Goal: Task Accomplishment & Management: Complete application form

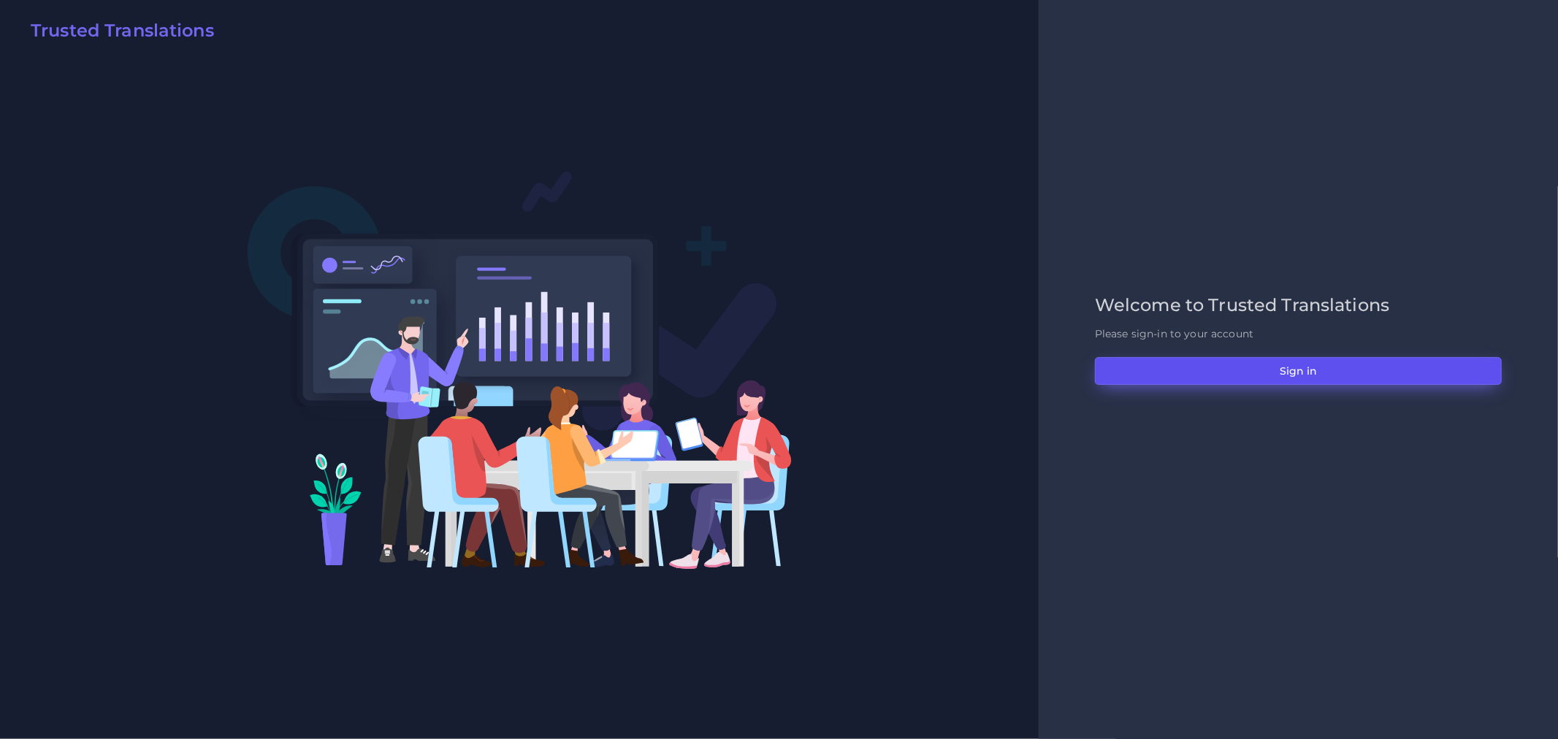
click at [1356, 358] on button "Sign in" at bounding box center [1298, 371] width 407 height 28
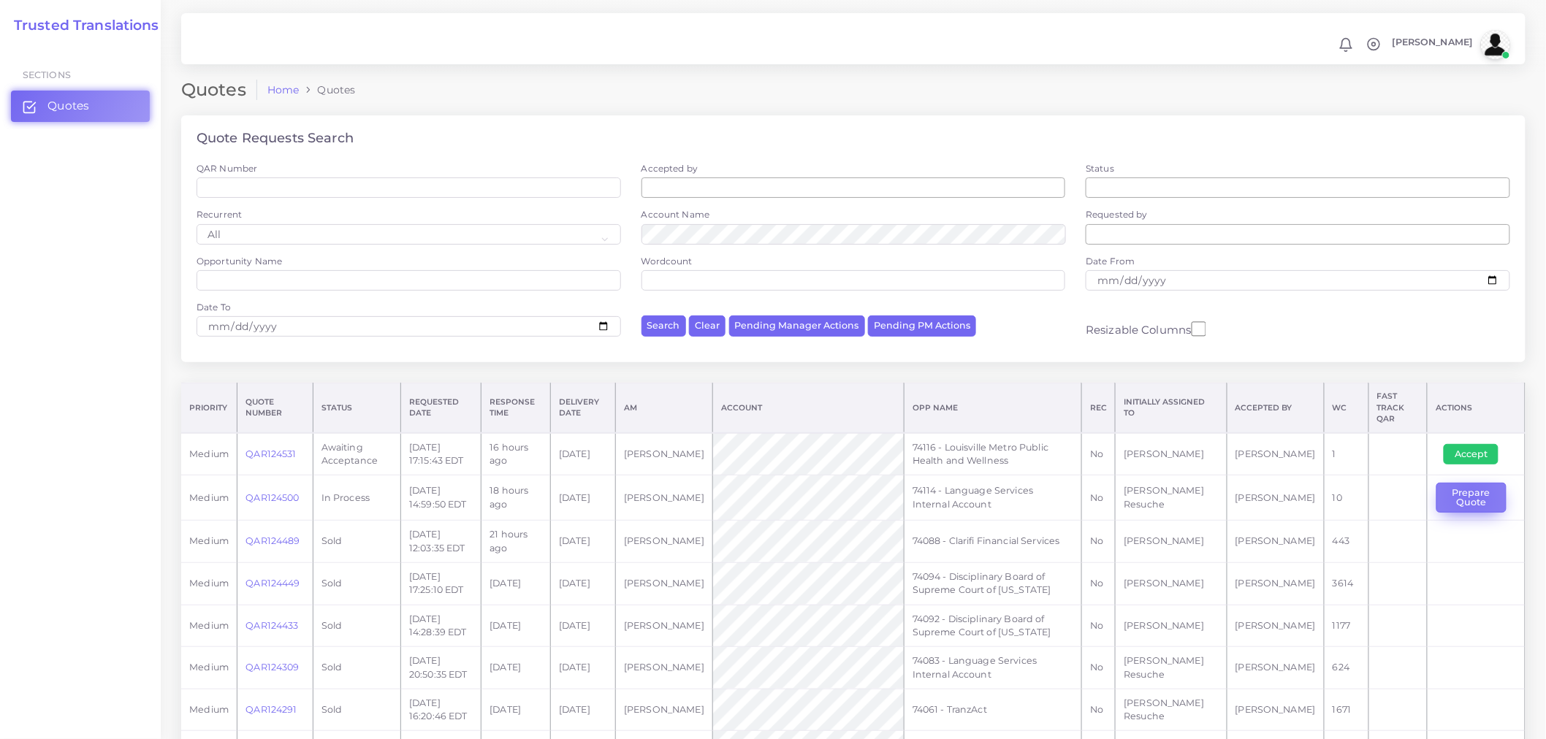
click at [1466, 487] on button "Prepare Quote" at bounding box center [1471, 498] width 70 height 30
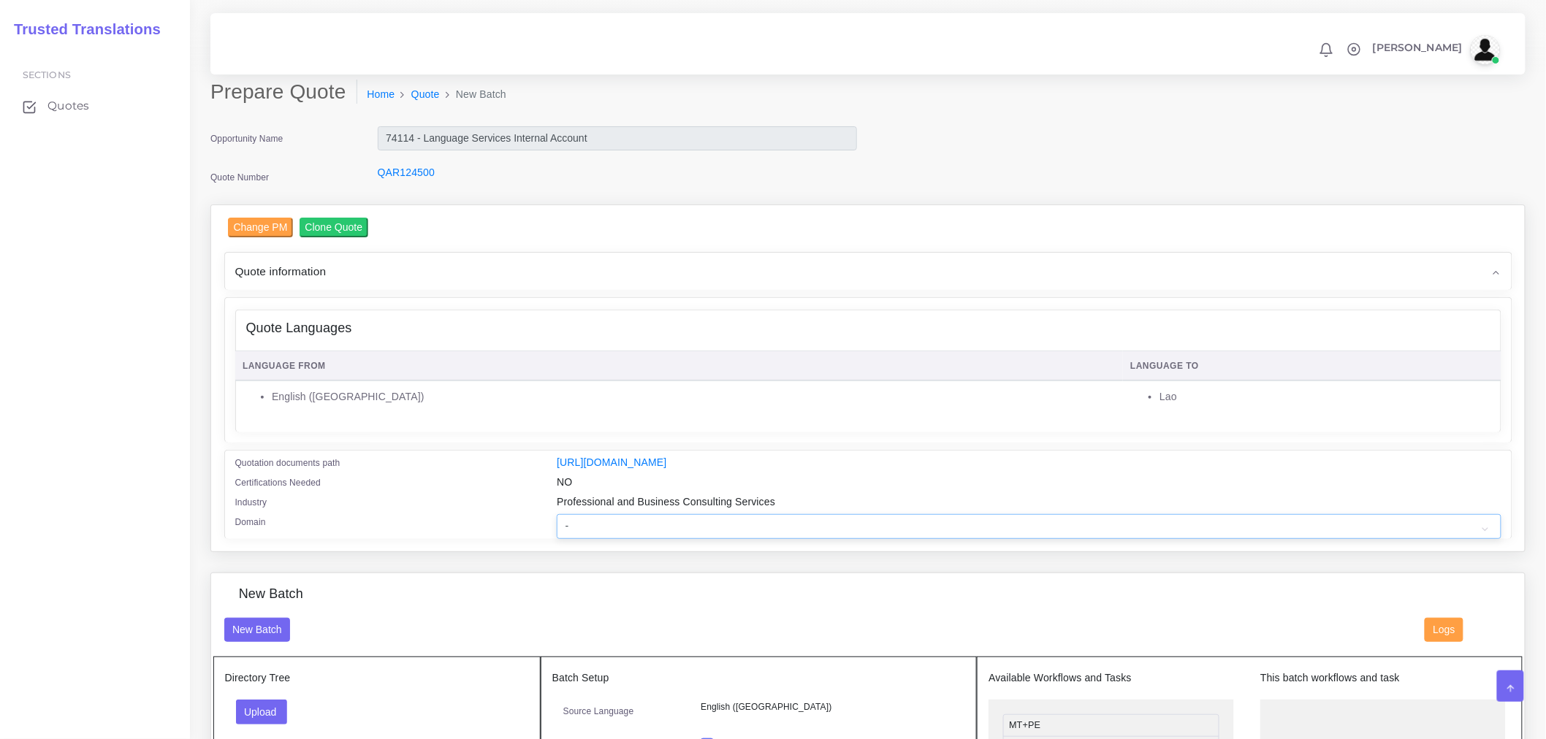
click at [1021, 534] on select "- Advertising and Media Agriculture, Forestry and Fishing Architecture, Buildin…" at bounding box center [1029, 526] width 944 height 25
select select "Professional and Business Consulting Services"
click at [557, 524] on select "- Advertising and Media Agriculture, Forestry and Fishing Architecture, Buildin…" at bounding box center [1029, 526] width 944 height 25
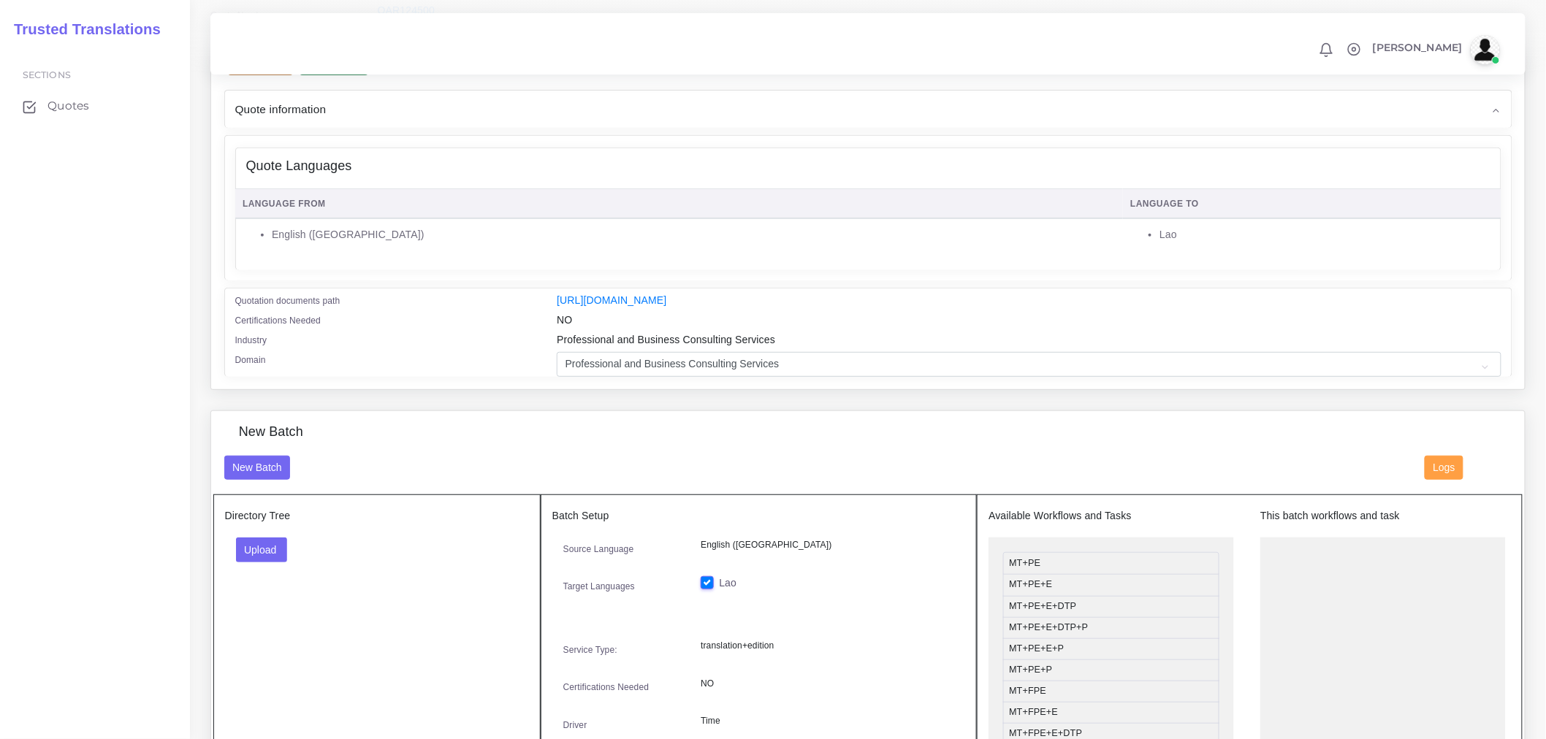
click at [470, 473] on div "New Batch" at bounding box center [813, 468] width 1201 height 25
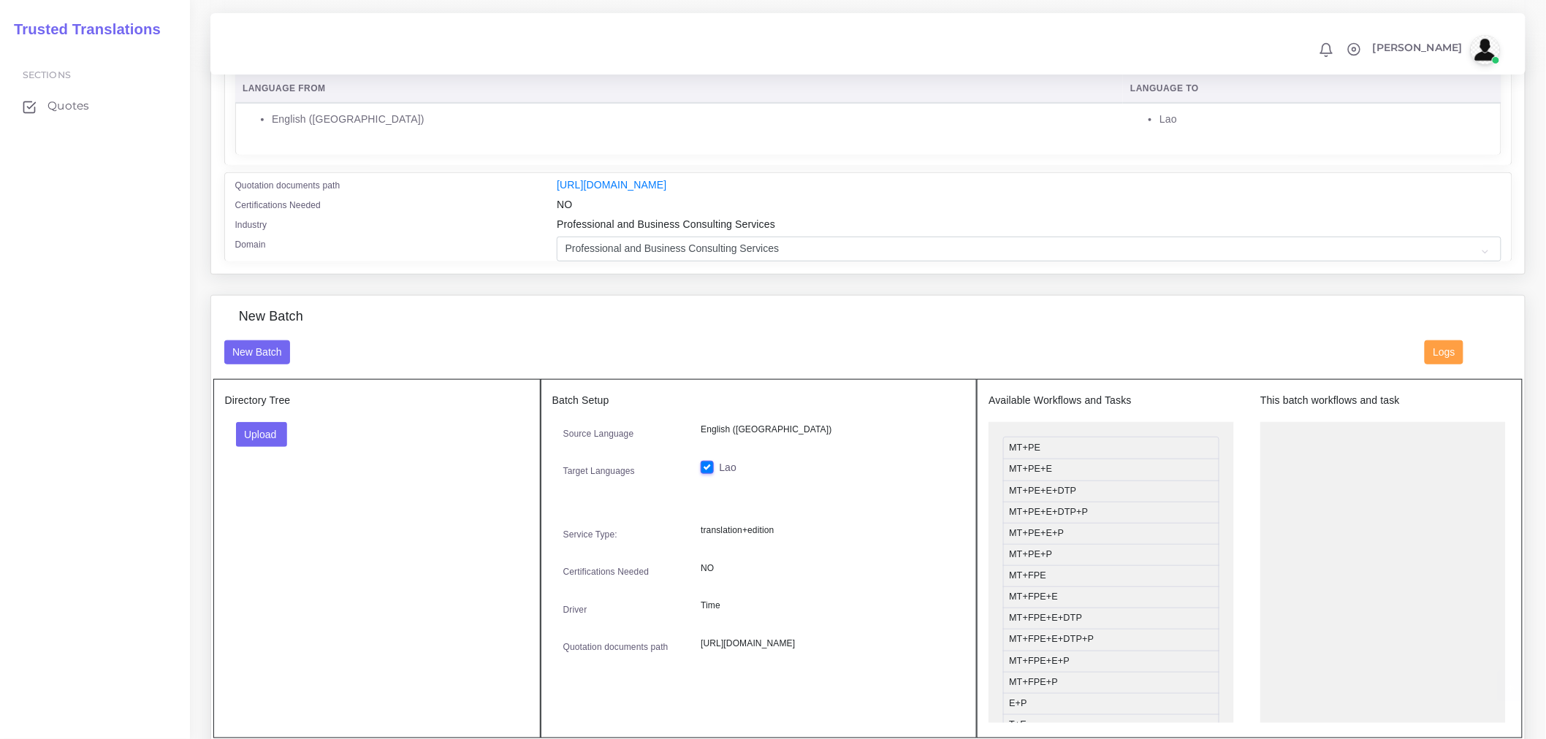
scroll to position [324, 0]
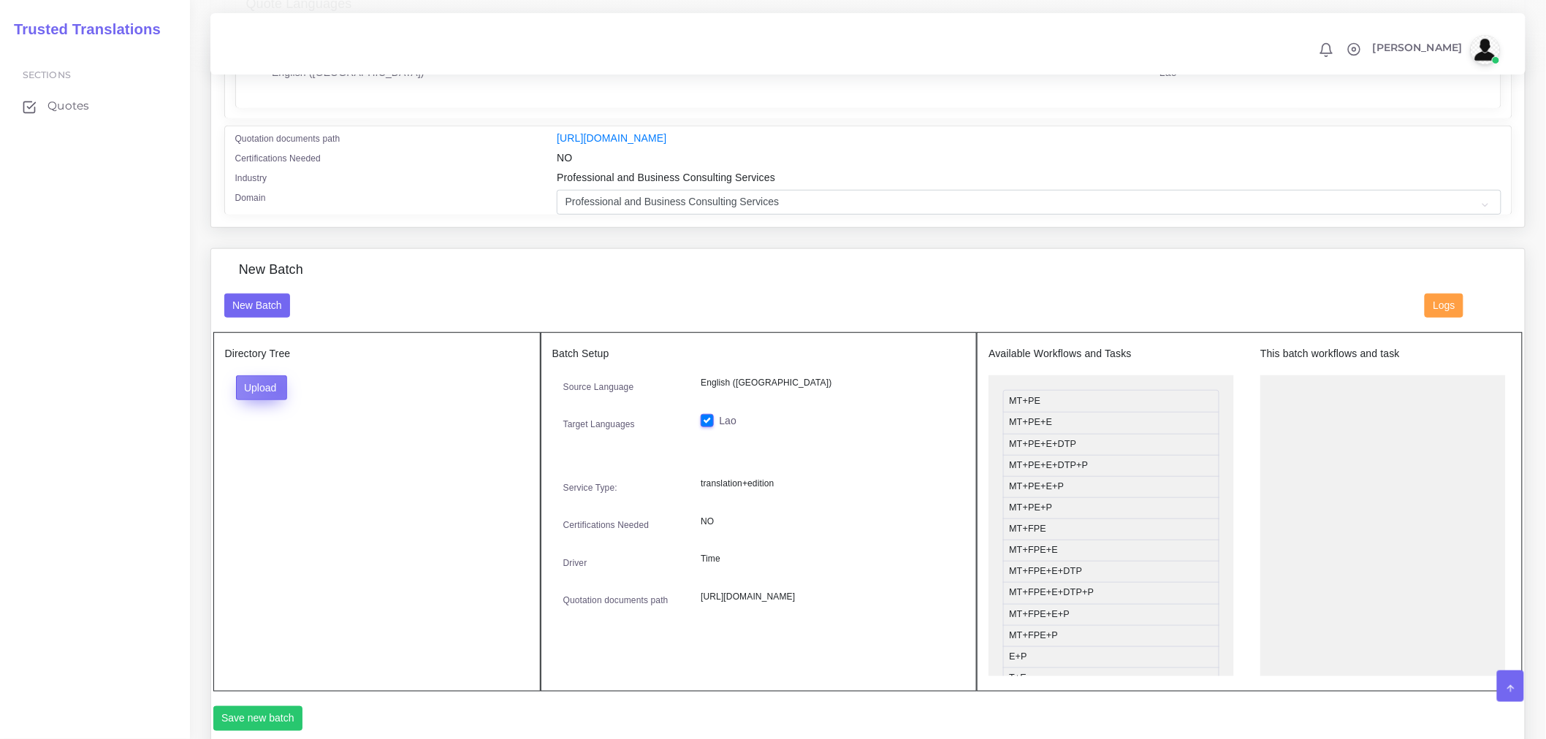
click at [279, 399] on button "Upload" at bounding box center [262, 387] width 52 height 25
click at [289, 452] on label "Files" at bounding box center [287, 443] width 101 height 18
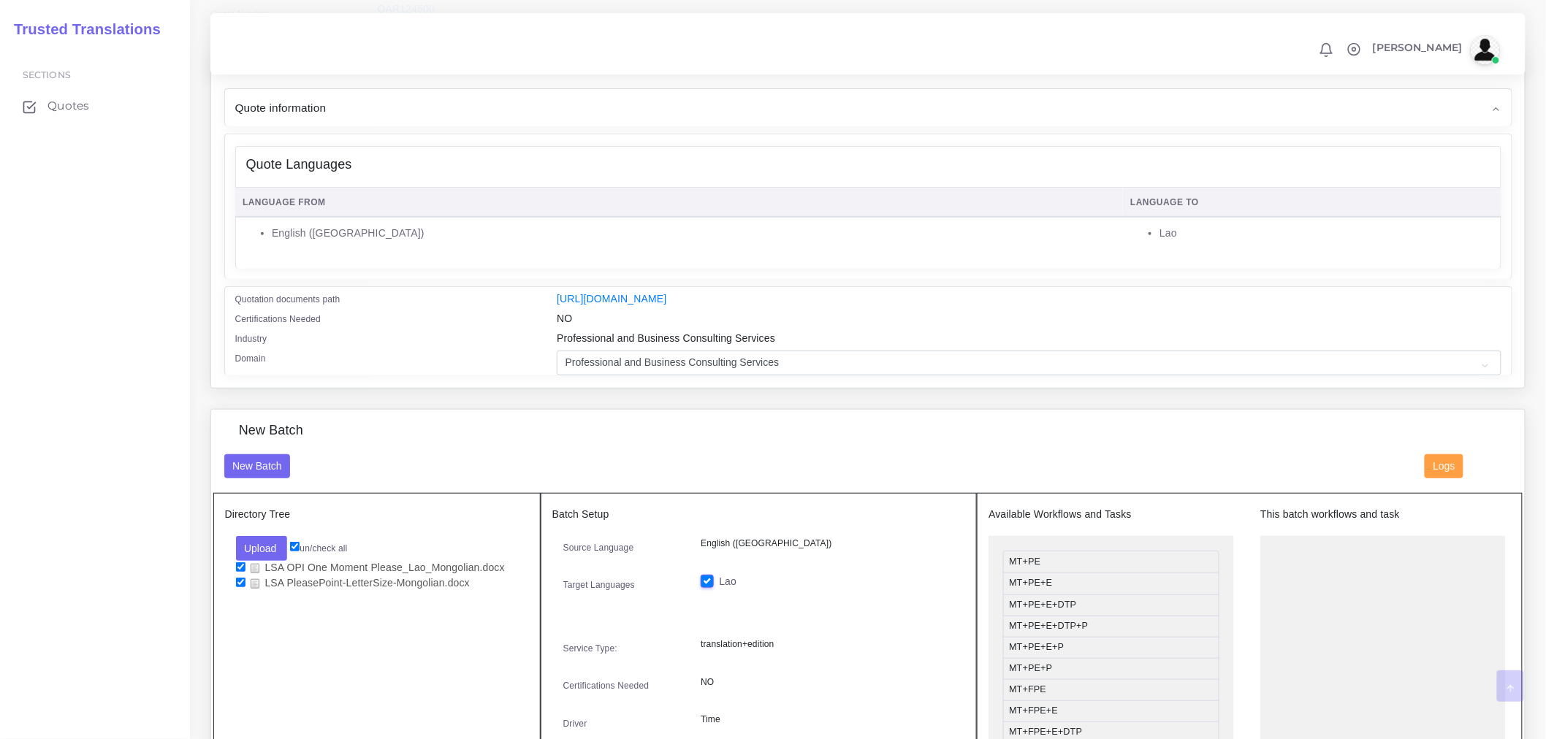
scroll to position [162, 0]
click at [765, 446] on div "New Batch" at bounding box center [868, 439] width 1310 height 31
click at [0, 0] on div "Quote Languages Language From Language To English (US) Lao" at bounding box center [0, 0] width 0 height 0
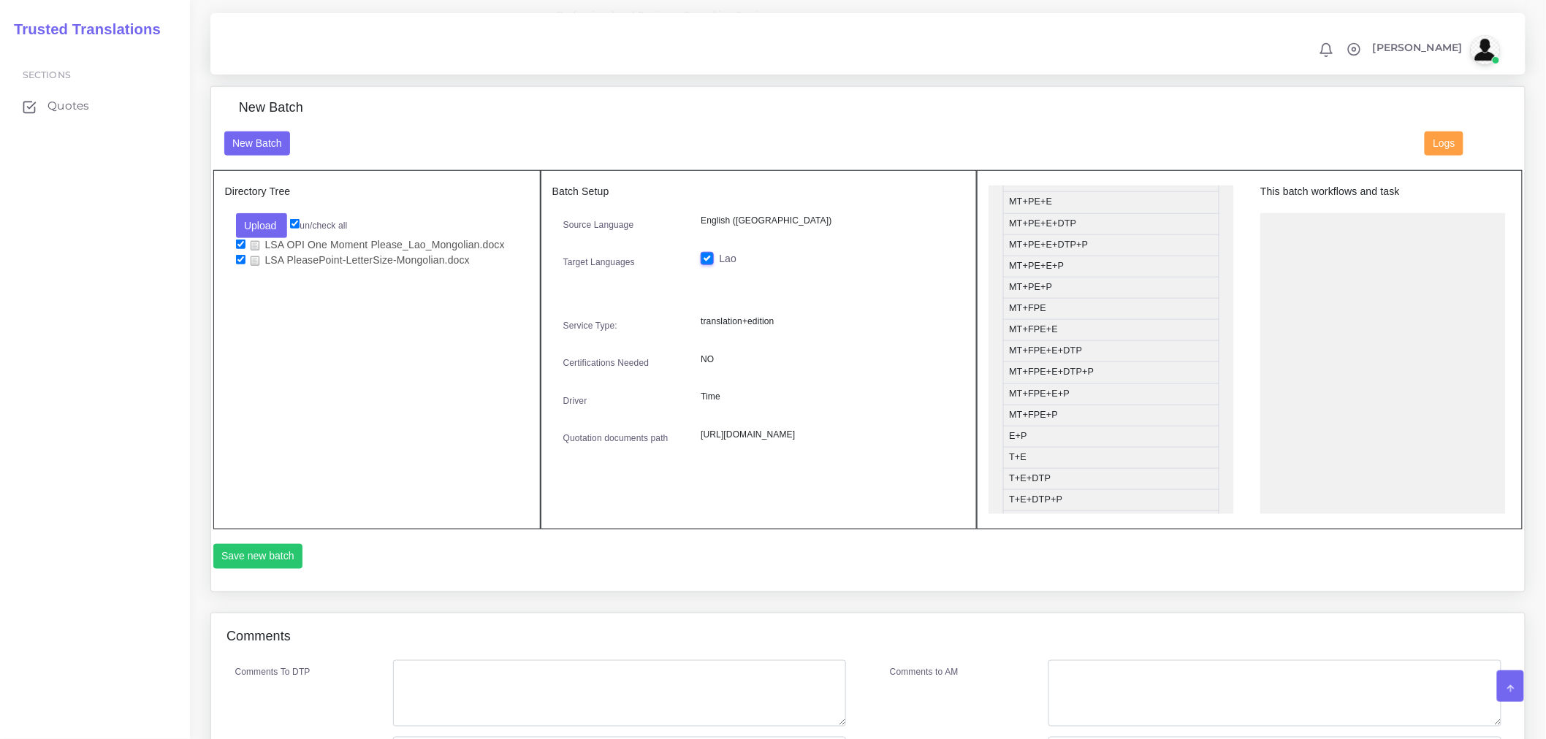
scroll to position [81, 0]
drag, startPoint x: 1045, startPoint y: 446, endPoint x: 1335, endPoint y: 250, distance: 349.9
drag, startPoint x: 1069, startPoint y: 351, endPoint x: 1389, endPoint y: 289, distance: 325.9
click at [286, 569] on button "Save new batch" at bounding box center [258, 556] width 90 height 25
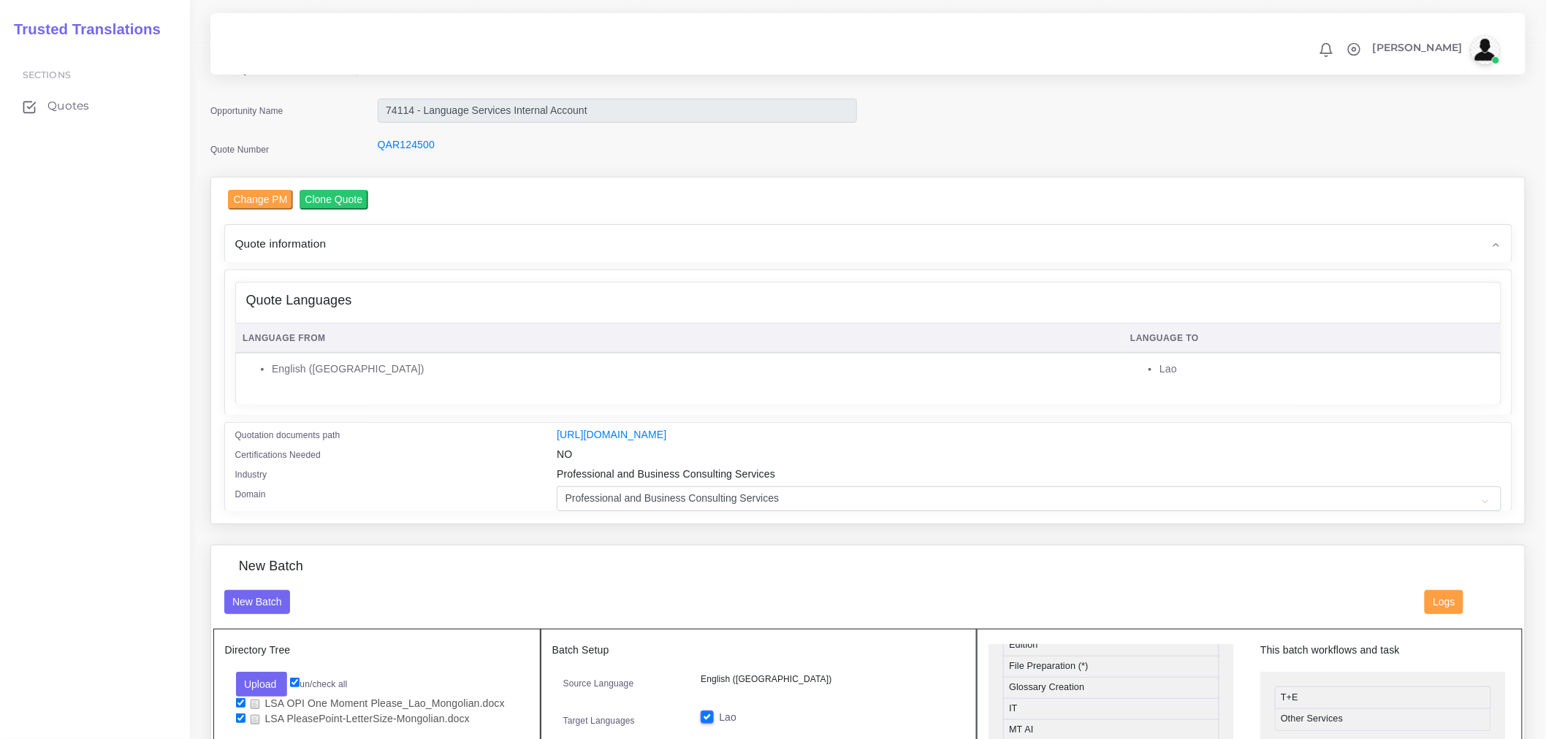
scroll to position [0, 0]
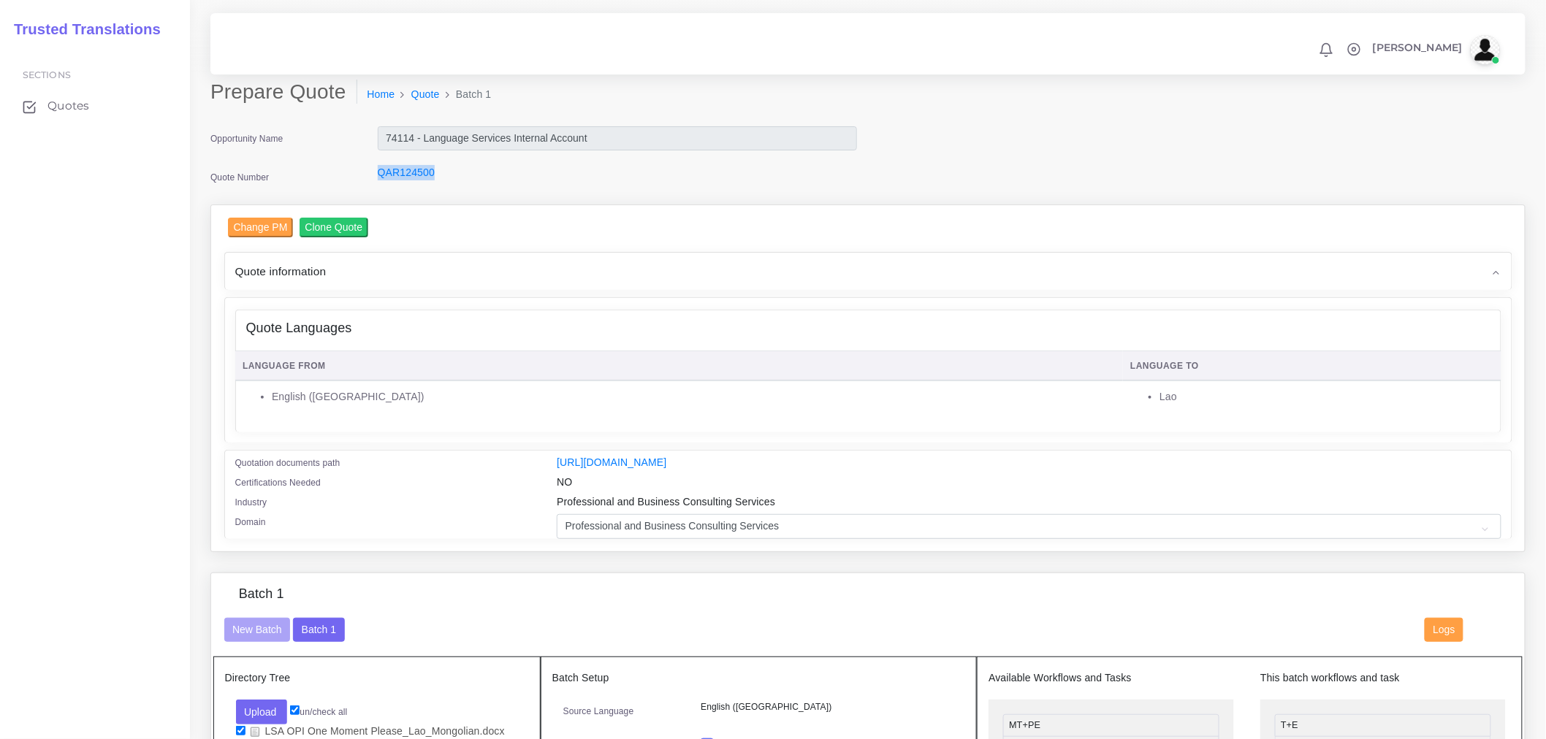
drag, startPoint x: 443, startPoint y: 177, endPoint x: 354, endPoint y: 177, distance: 89.1
click at [354, 177] on div "Quote Number QAR124500" at bounding box center [533, 179] width 668 height 29
copy div "QAR124500"
click at [529, 210] on div "Change PM Clone Quote AM Opportunity 0" at bounding box center [867, 378] width 1313 height 347
click at [427, 88] on link "Quote" at bounding box center [425, 94] width 28 height 15
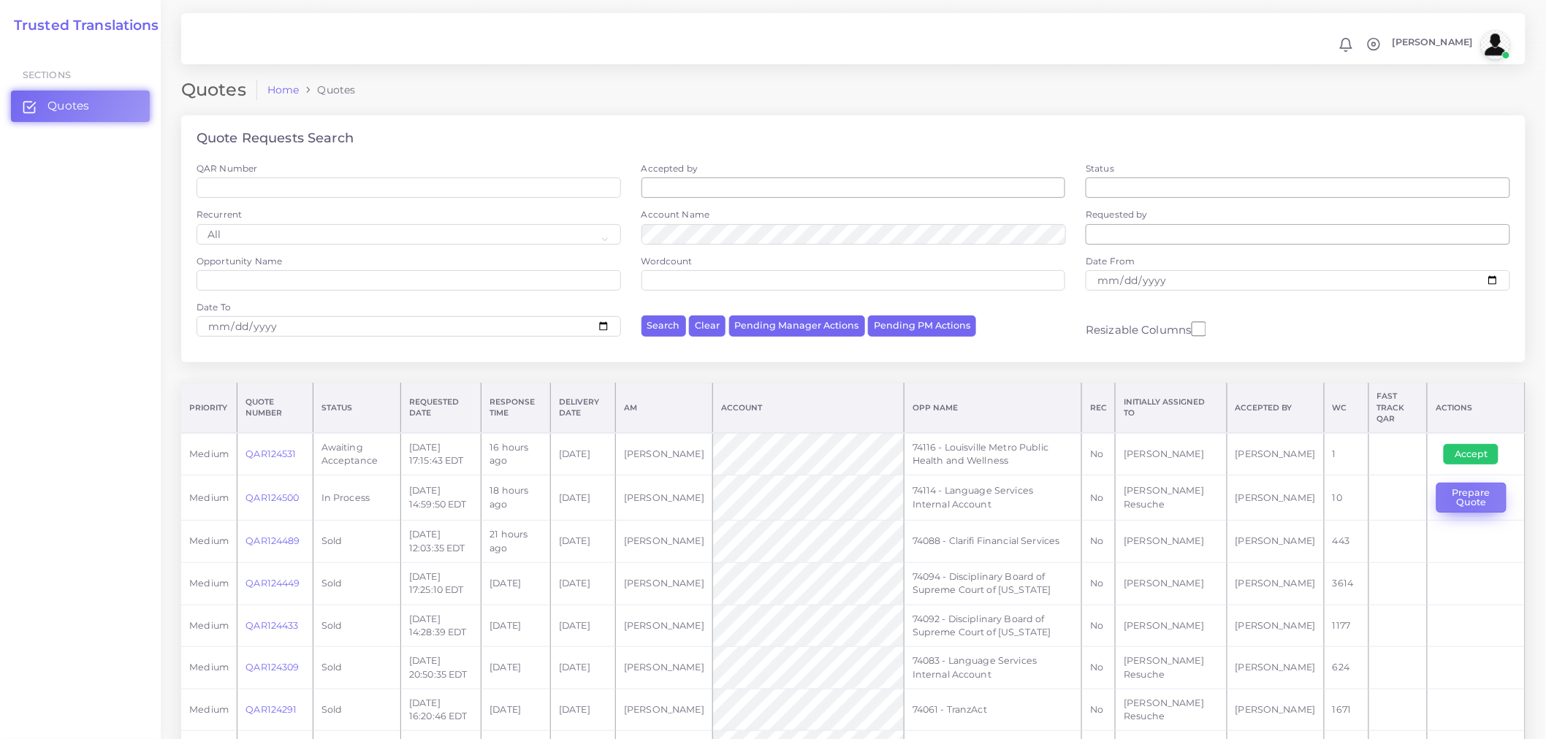
click at [1458, 487] on button "Prepare Quote" at bounding box center [1471, 498] width 70 height 30
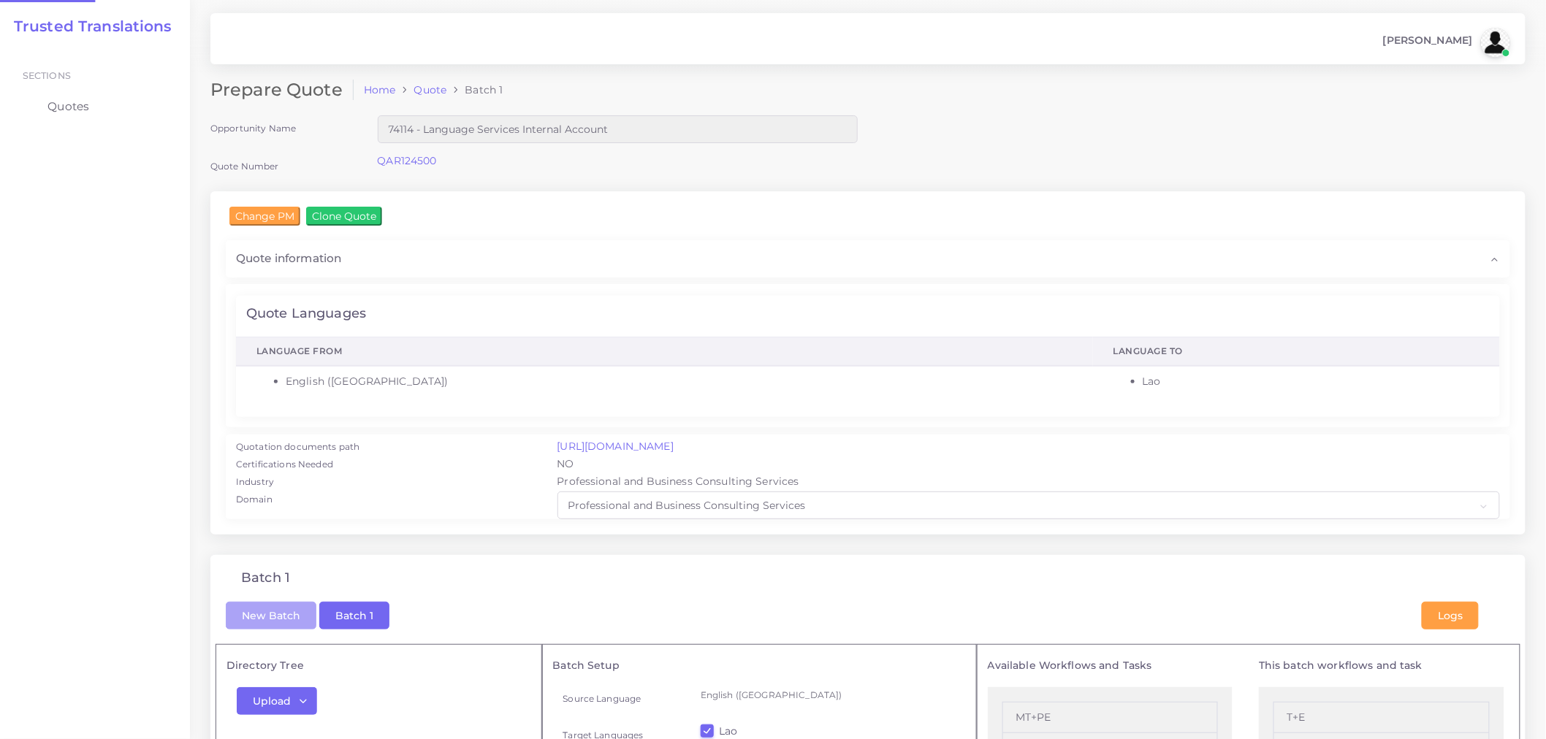
checkbox input "true"
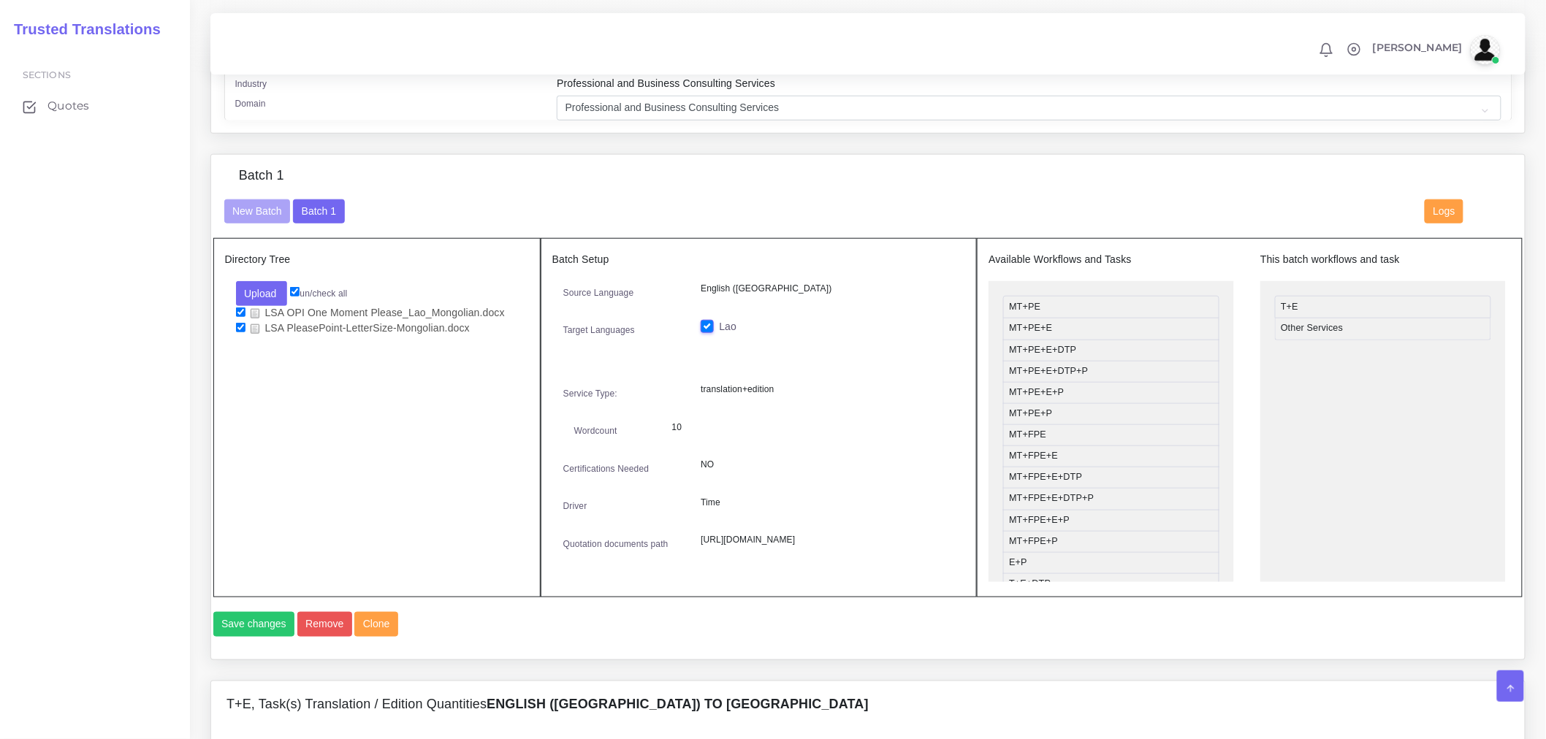
scroll to position [324, 0]
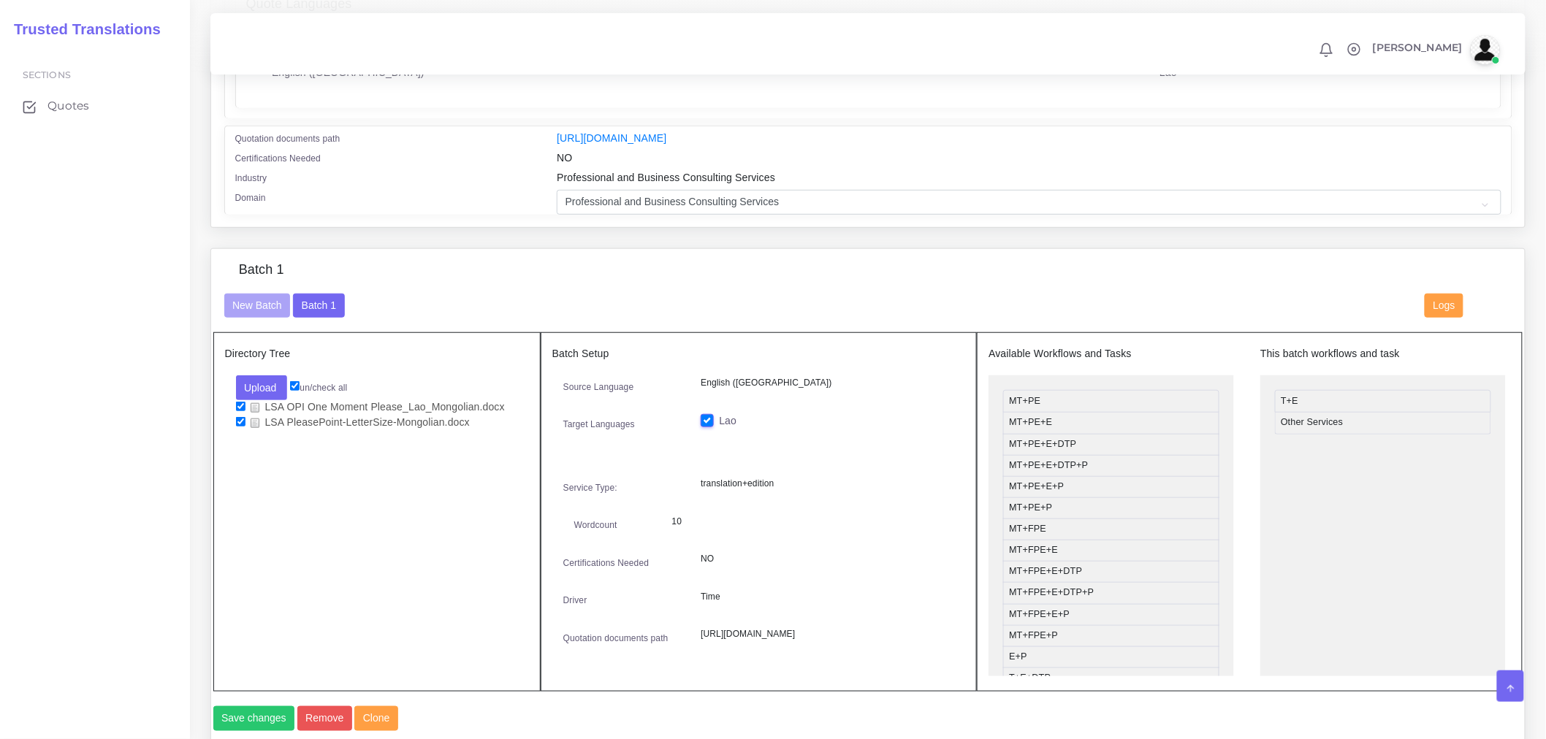
click at [719, 454] on div "Source Language English (US) Target Languages Lao" at bounding box center [758, 514] width 413 height 279
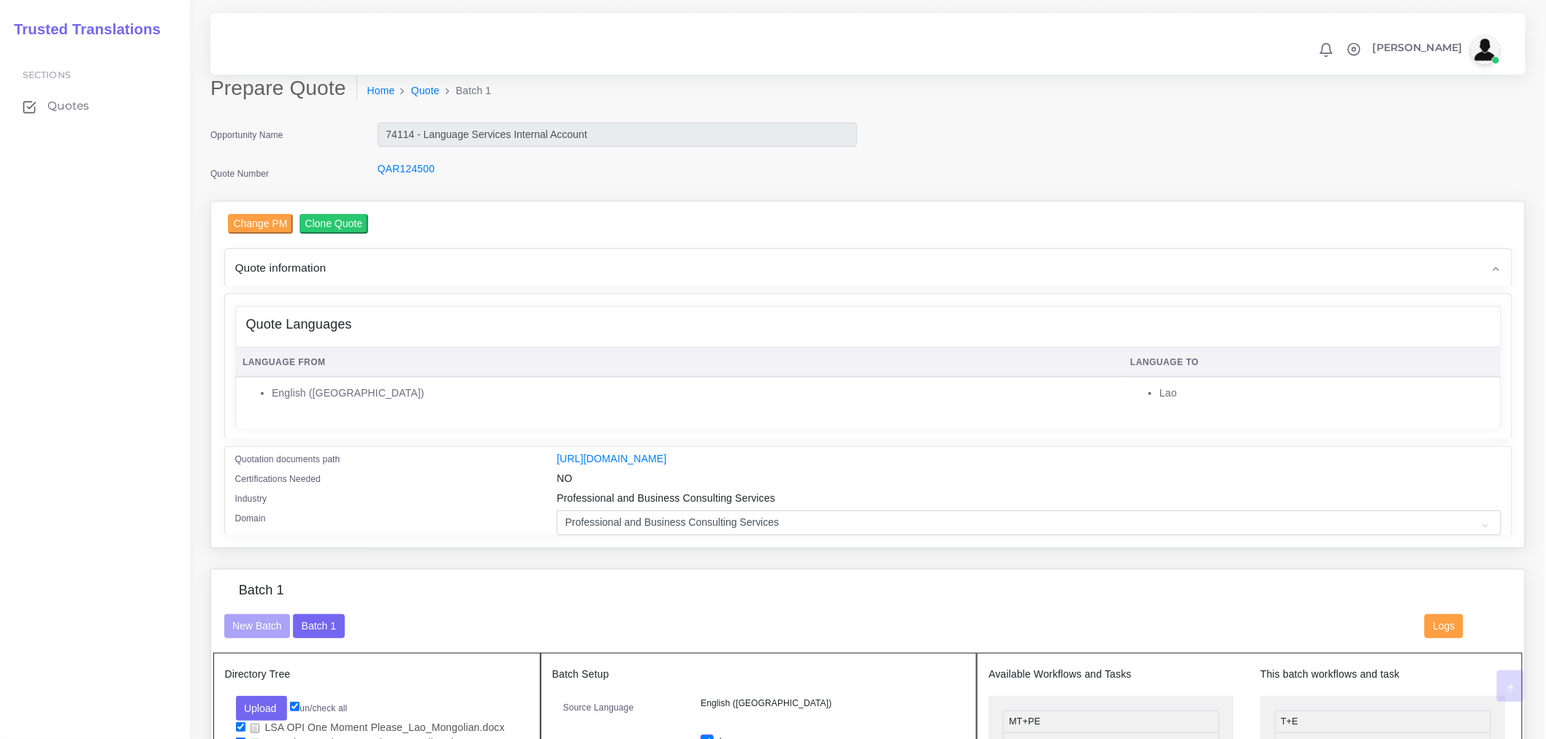
scroll to position [0, 0]
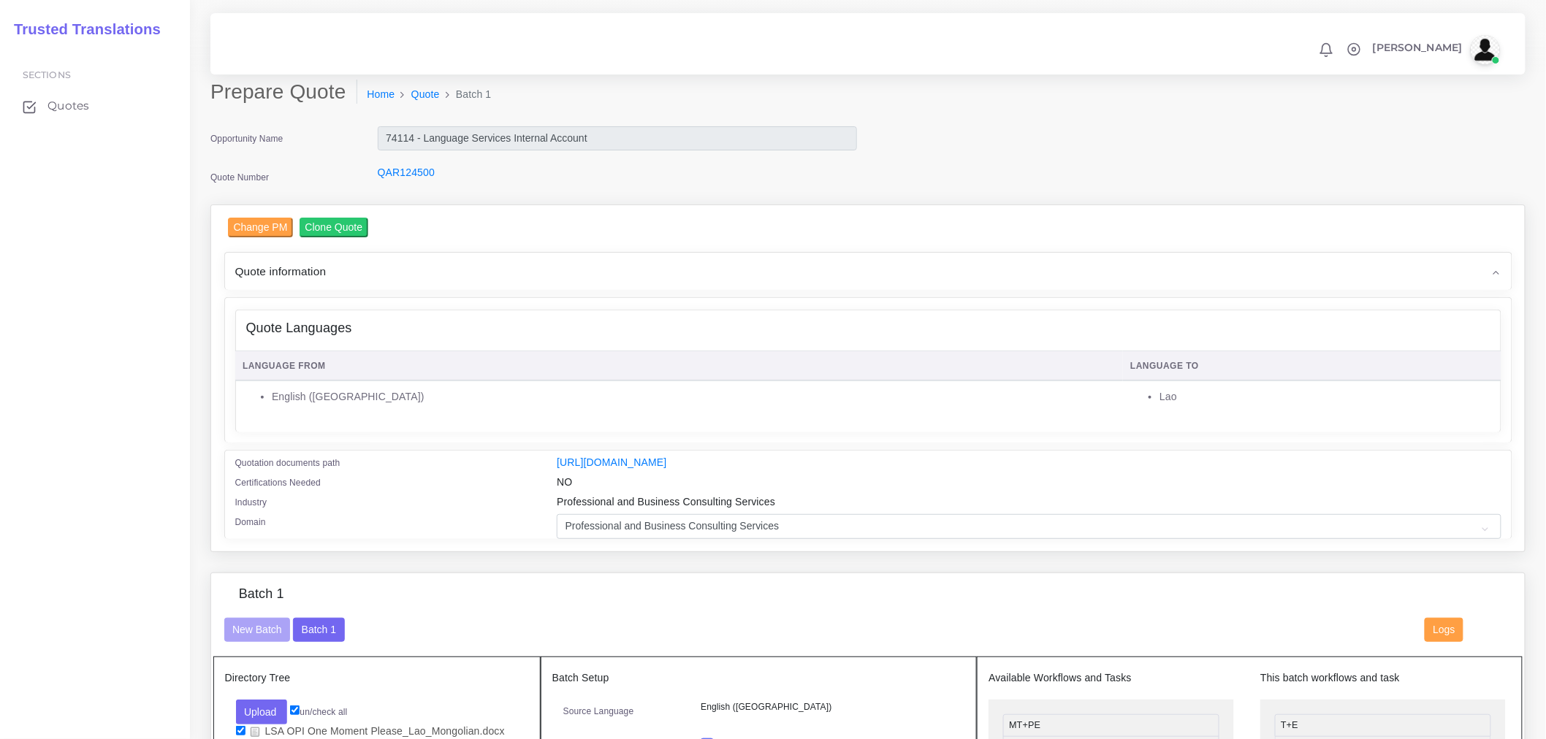
click at [316, 264] on span "Quote information" at bounding box center [280, 271] width 91 height 17
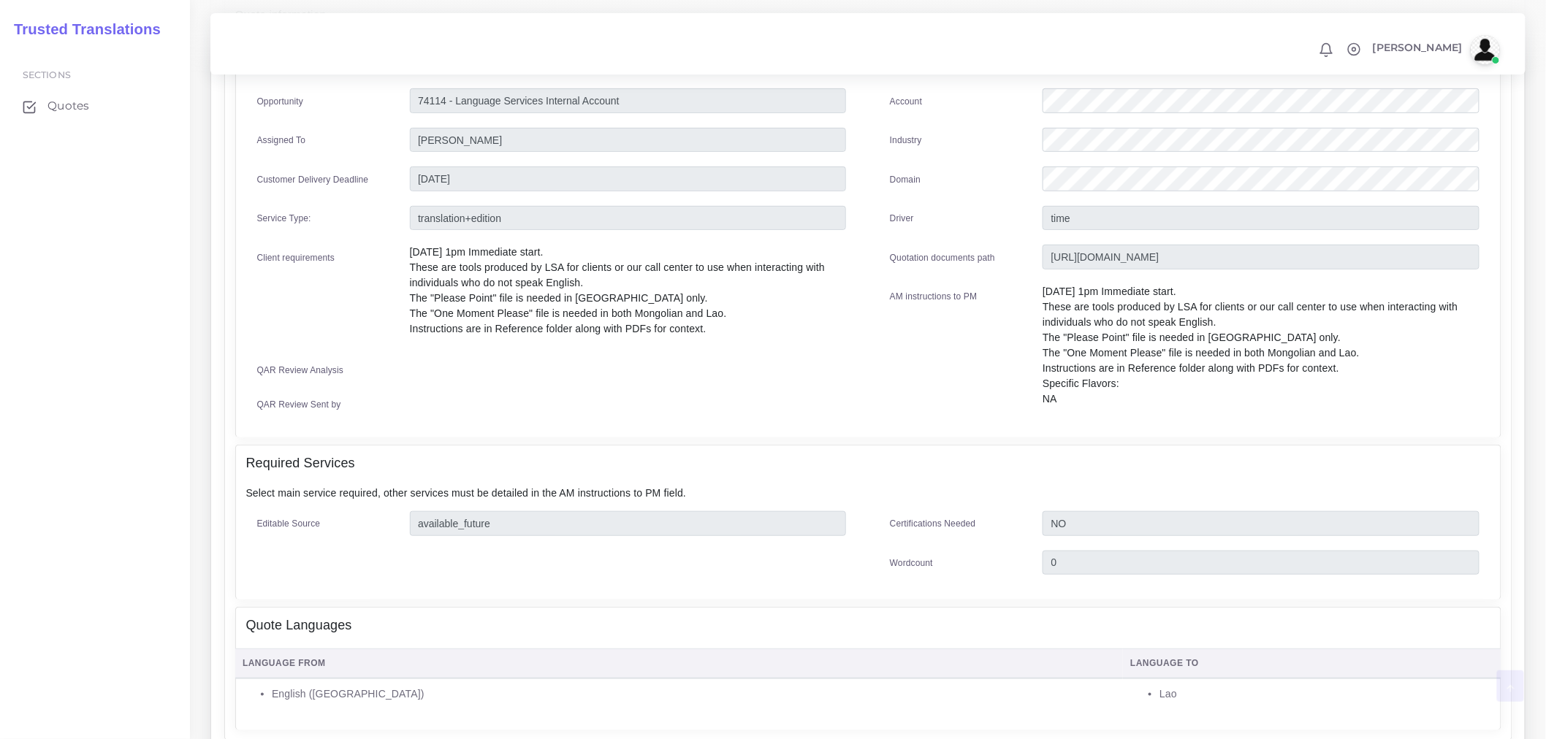
scroll to position [486, 0]
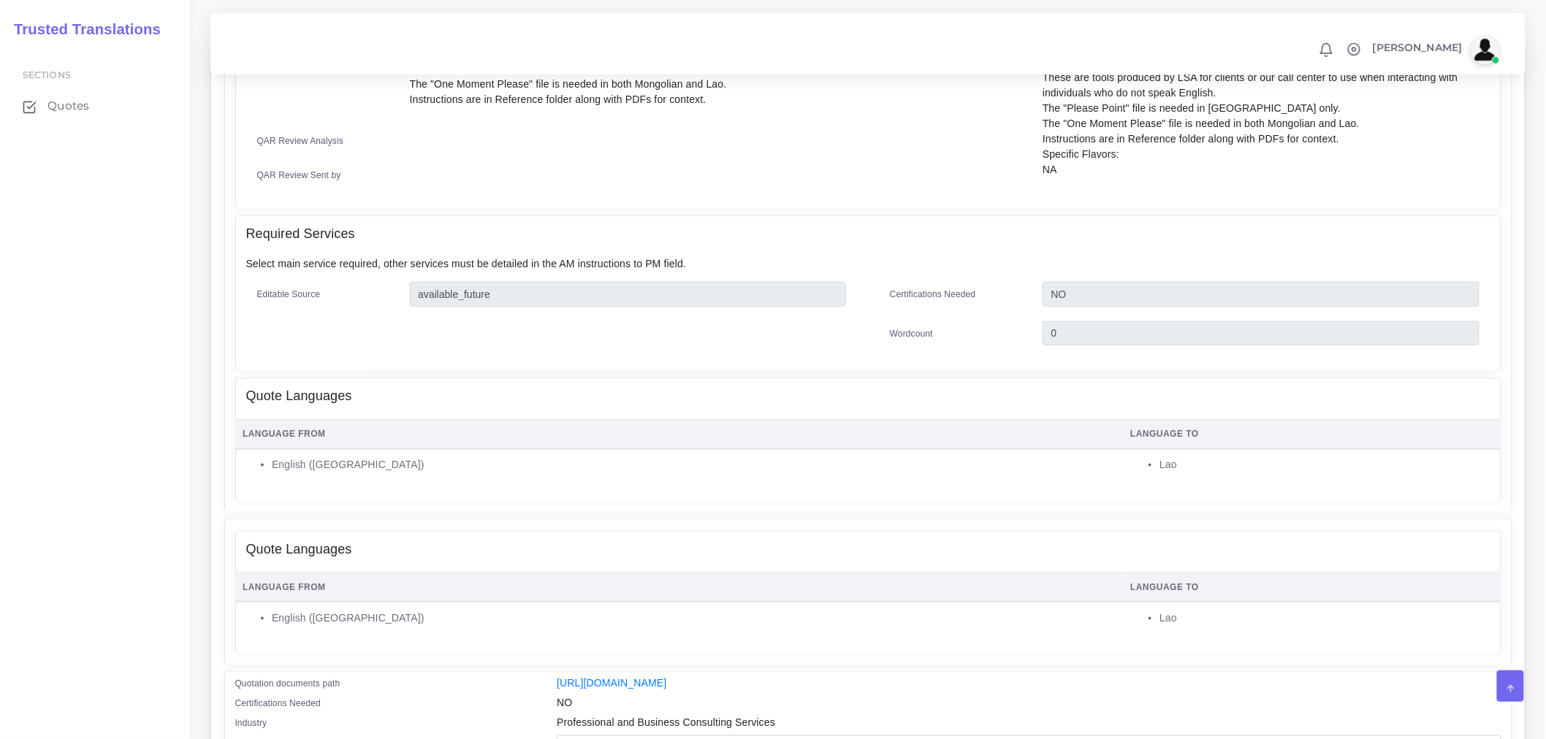
click at [311, 438] on th "Language From" at bounding box center [679, 434] width 888 height 30
click at [302, 461] on li "English ([GEOGRAPHIC_DATA])" at bounding box center [693, 464] width 843 height 15
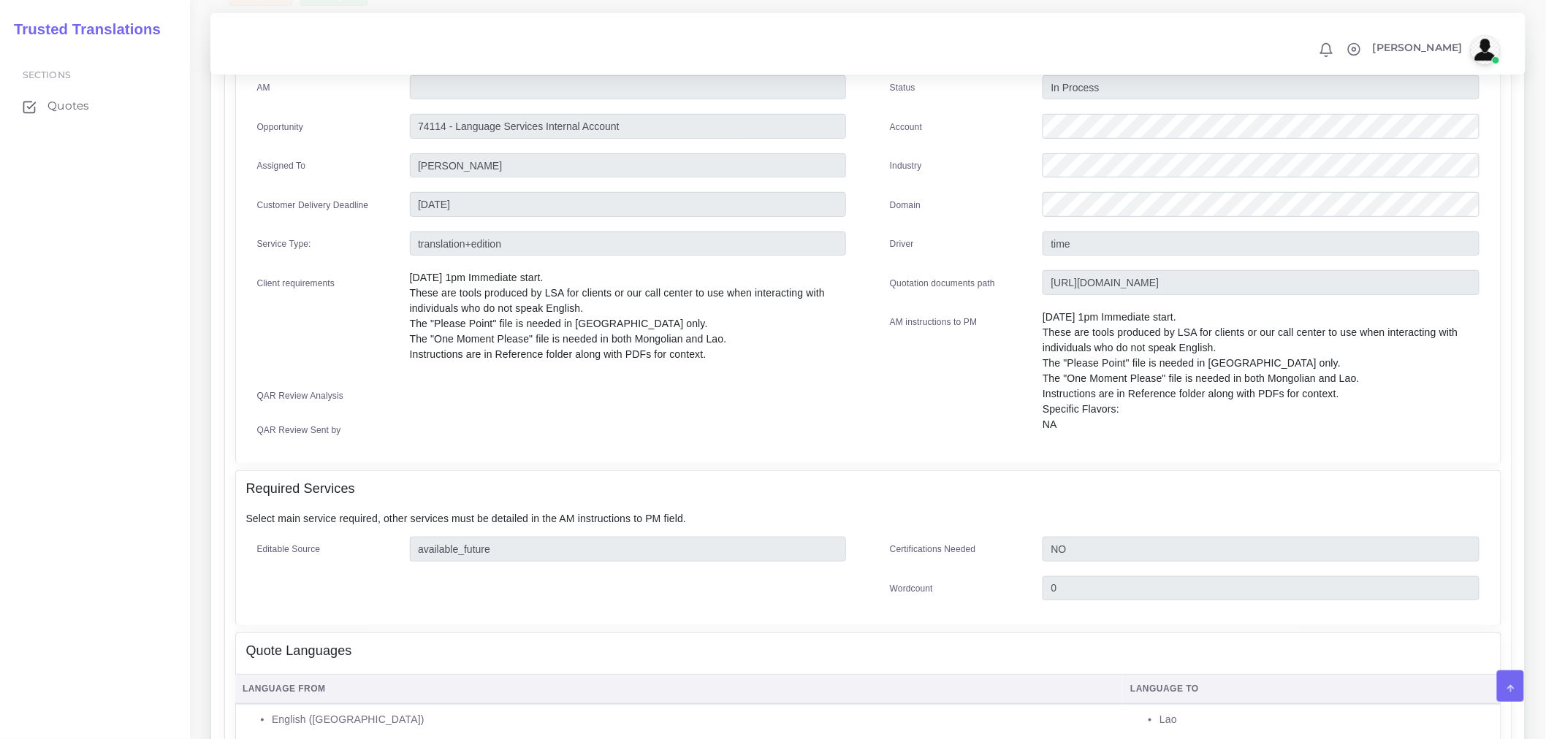
scroll to position [81, 0]
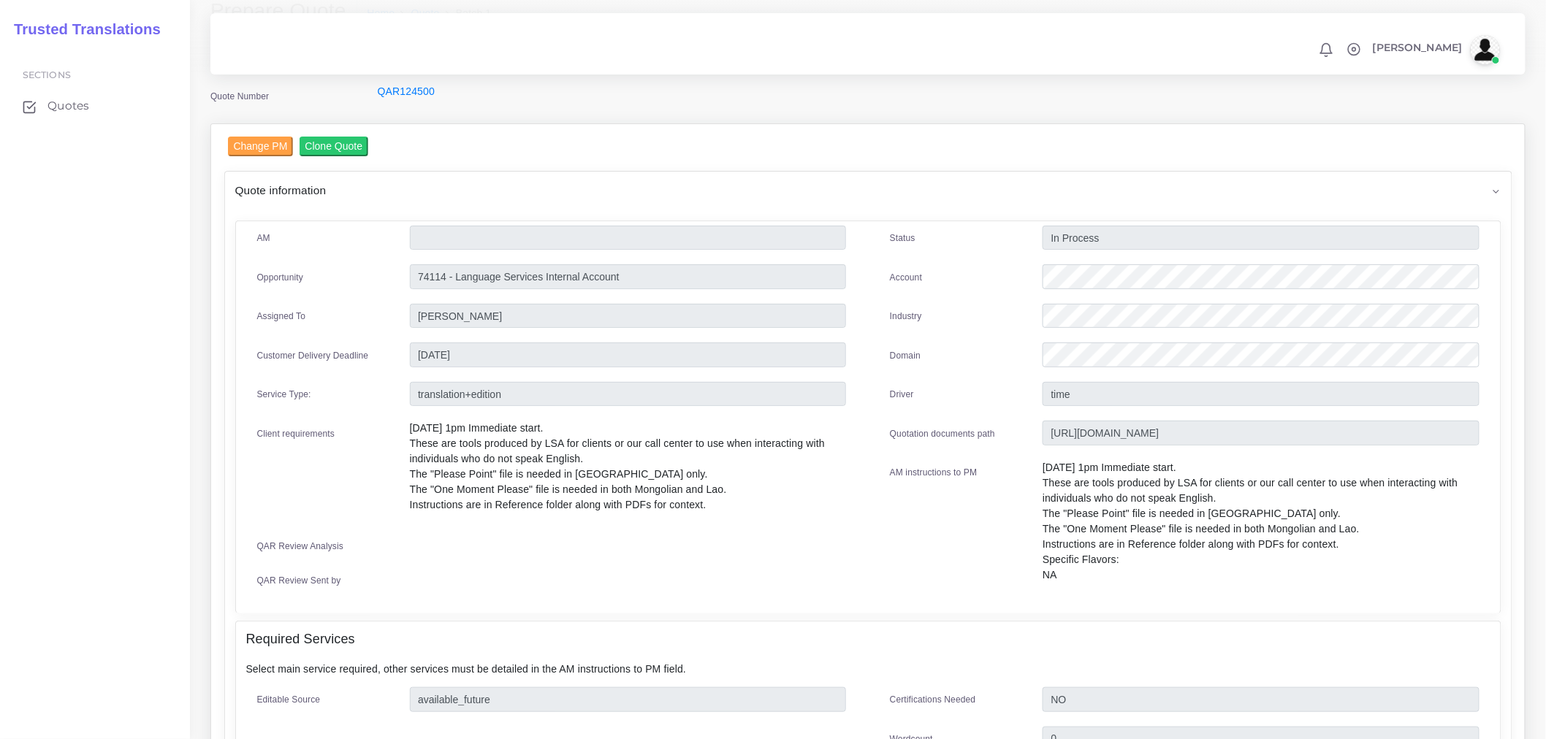
click at [482, 199] on div "Quote information" at bounding box center [868, 190] width 1286 height 37
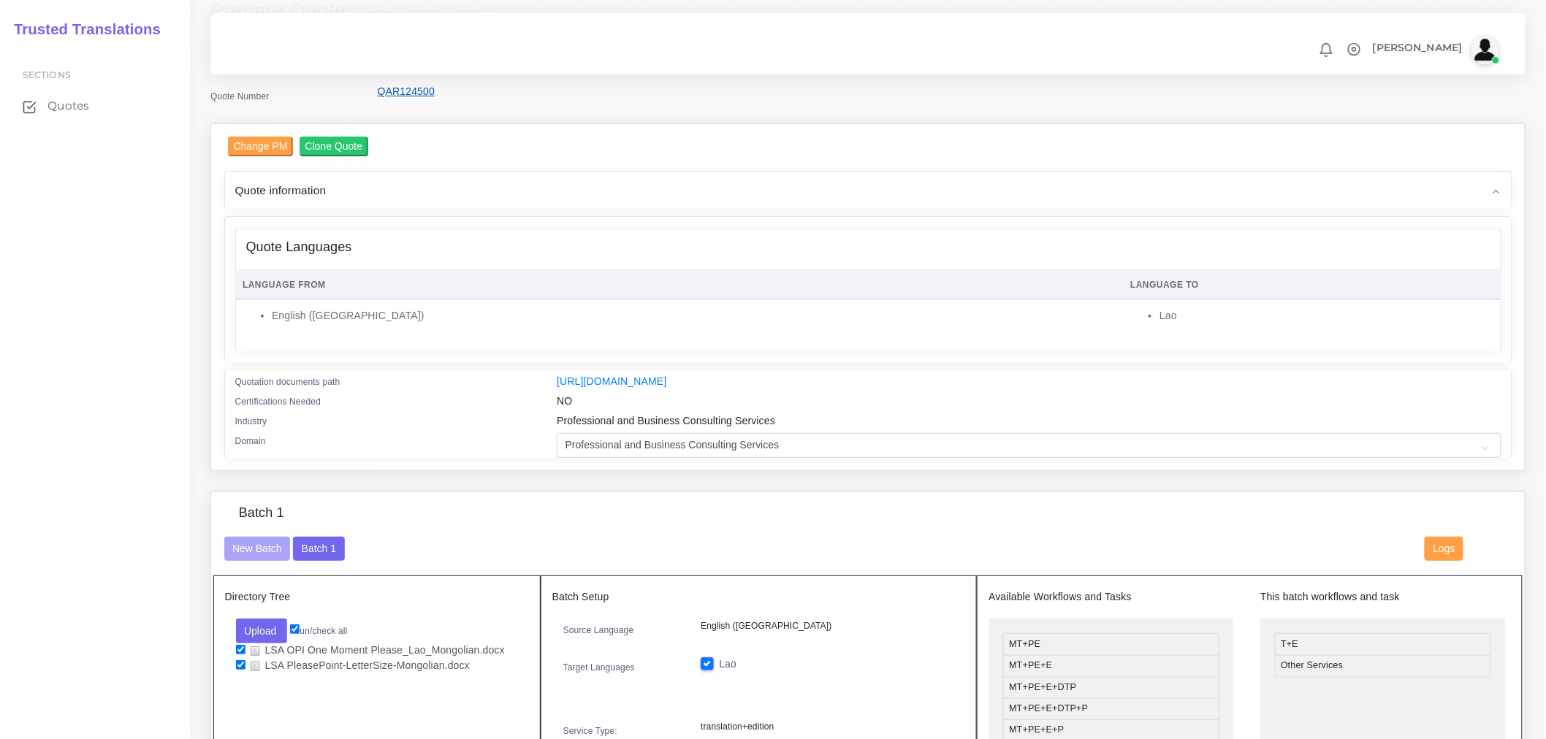
click at [421, 92] on link "QAR124500" at bounding box center [406, 91] width 57 height 12
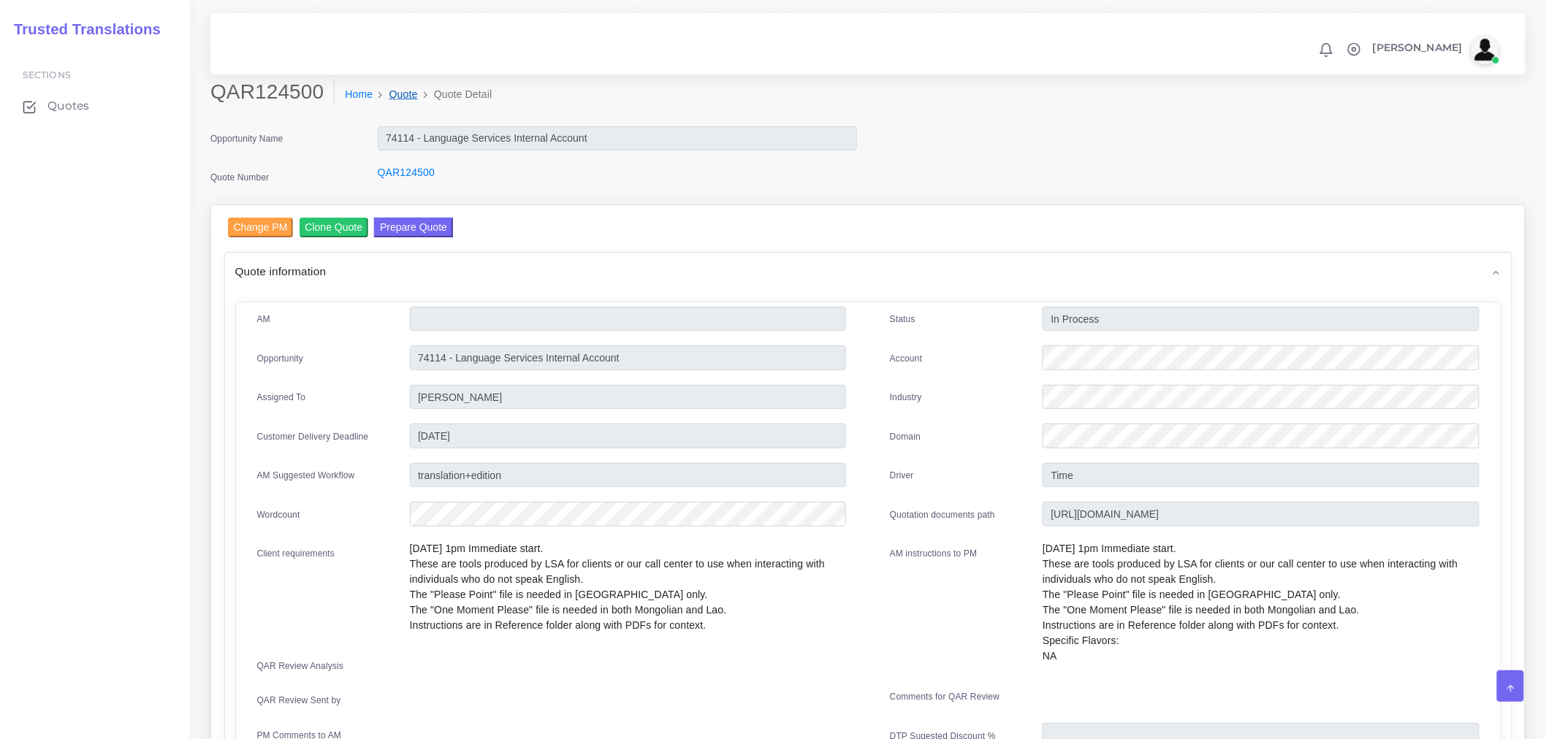
click at [405, 101] on link "Quote" at bounding box center [403, 94] width 28 height 15
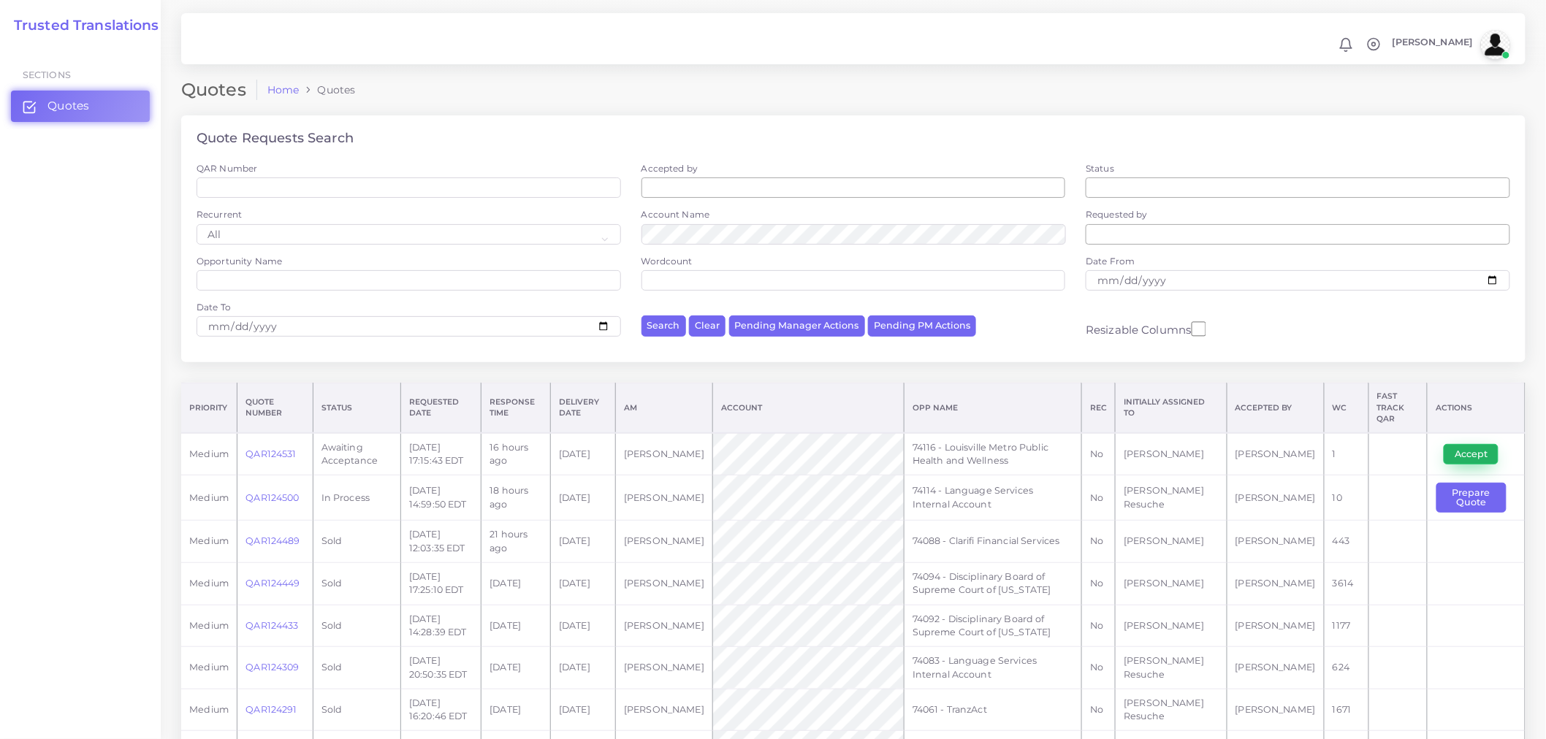
click at [1466, 444] on button "Accept" at bounding box center [1470, 454] width 55 height 20
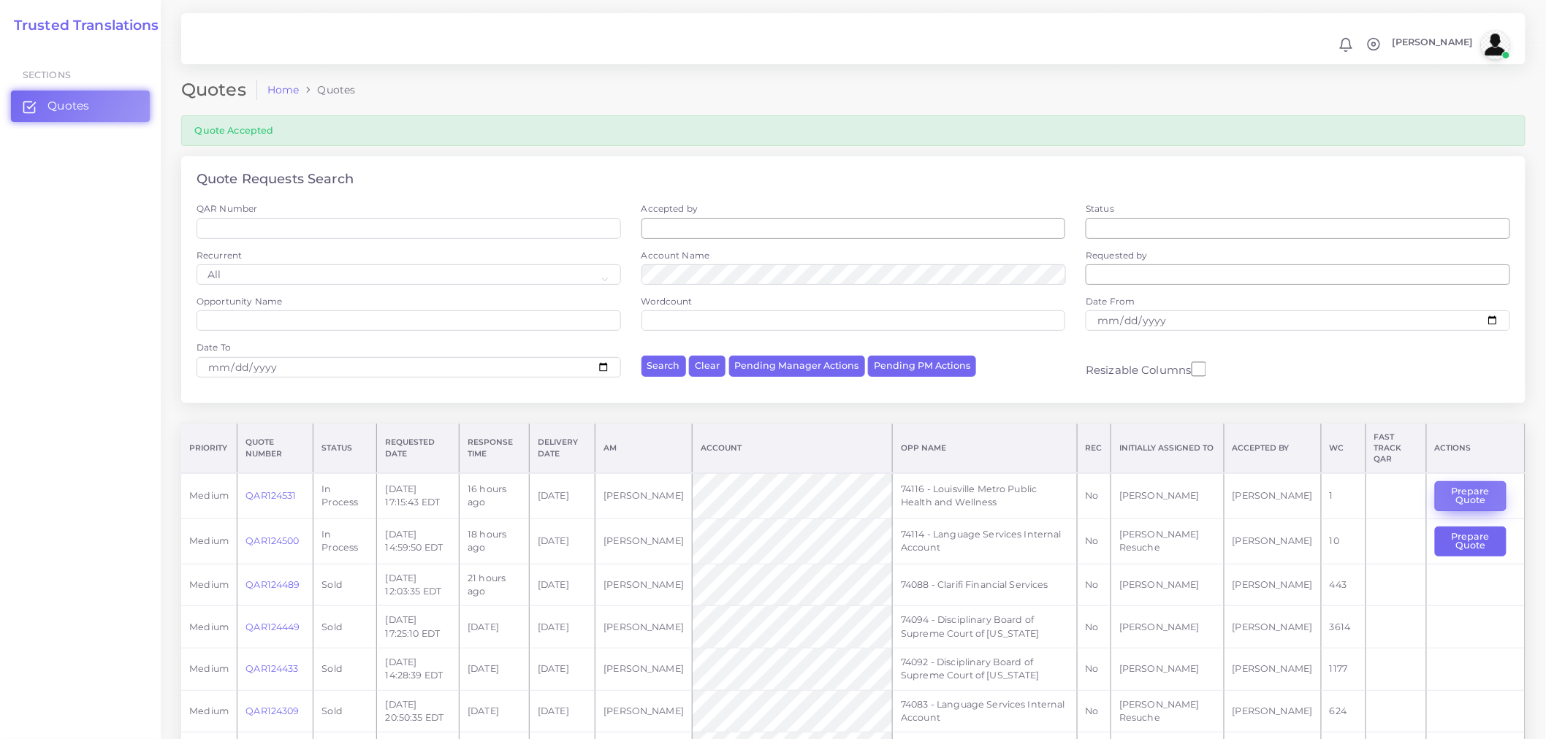
click at [1465, 481] on button "Prepare Quote" at bounding box center [1471, 496] width 72 height 30
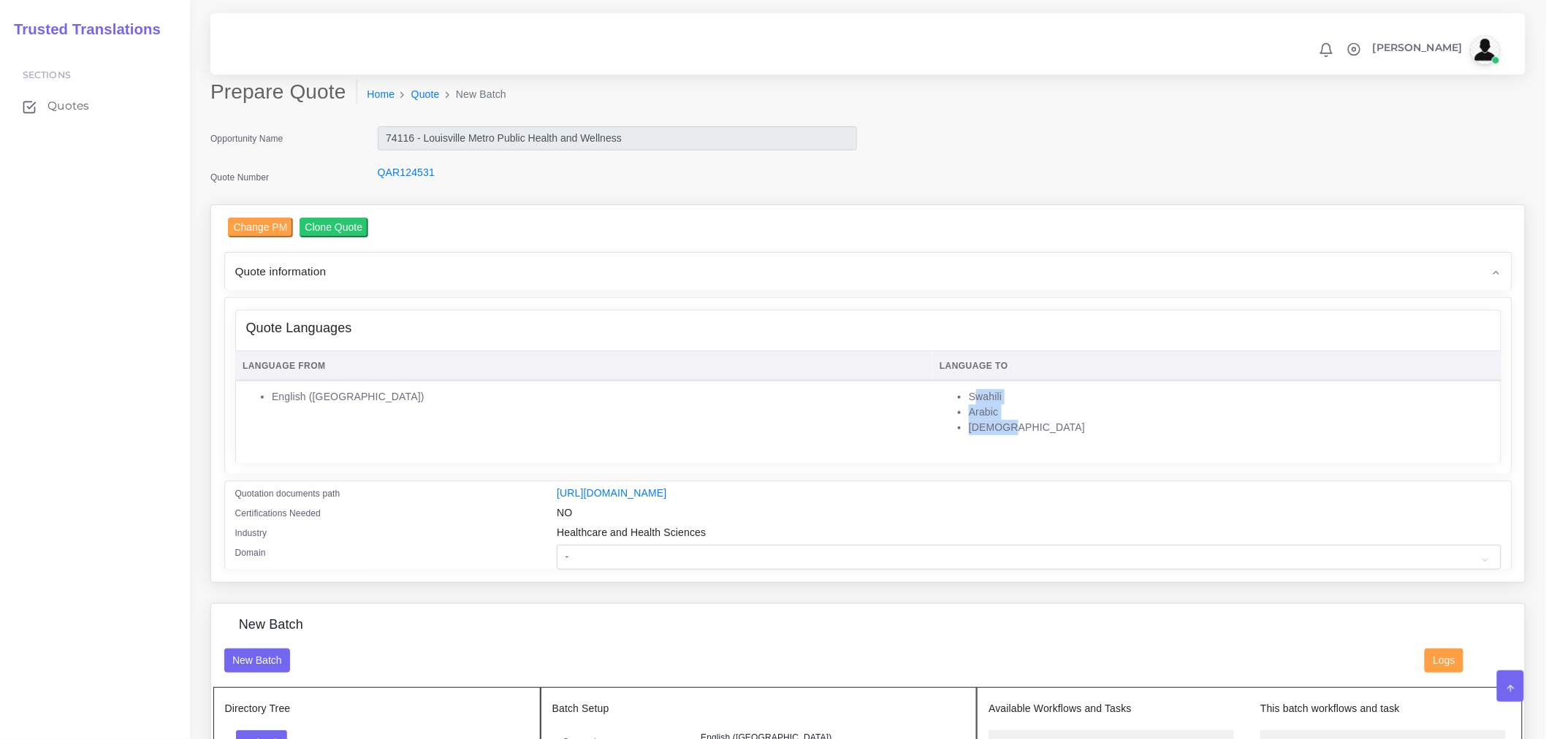
drag, startPoint x: 1007, startPoint y: 425, endPoint x: 964, endPoint y: 392, distance: 53.6
click at [964, 392] on ul "Swahili Arabic Somali" at bounding box center [1216, 412] width 554 height 46
copy ul "Swahili Arabic Somali"
click at [588, 400] on li "English ([GEOGRAPHIC_DATA])" at bounding box center [598, 396] width 652 height 15
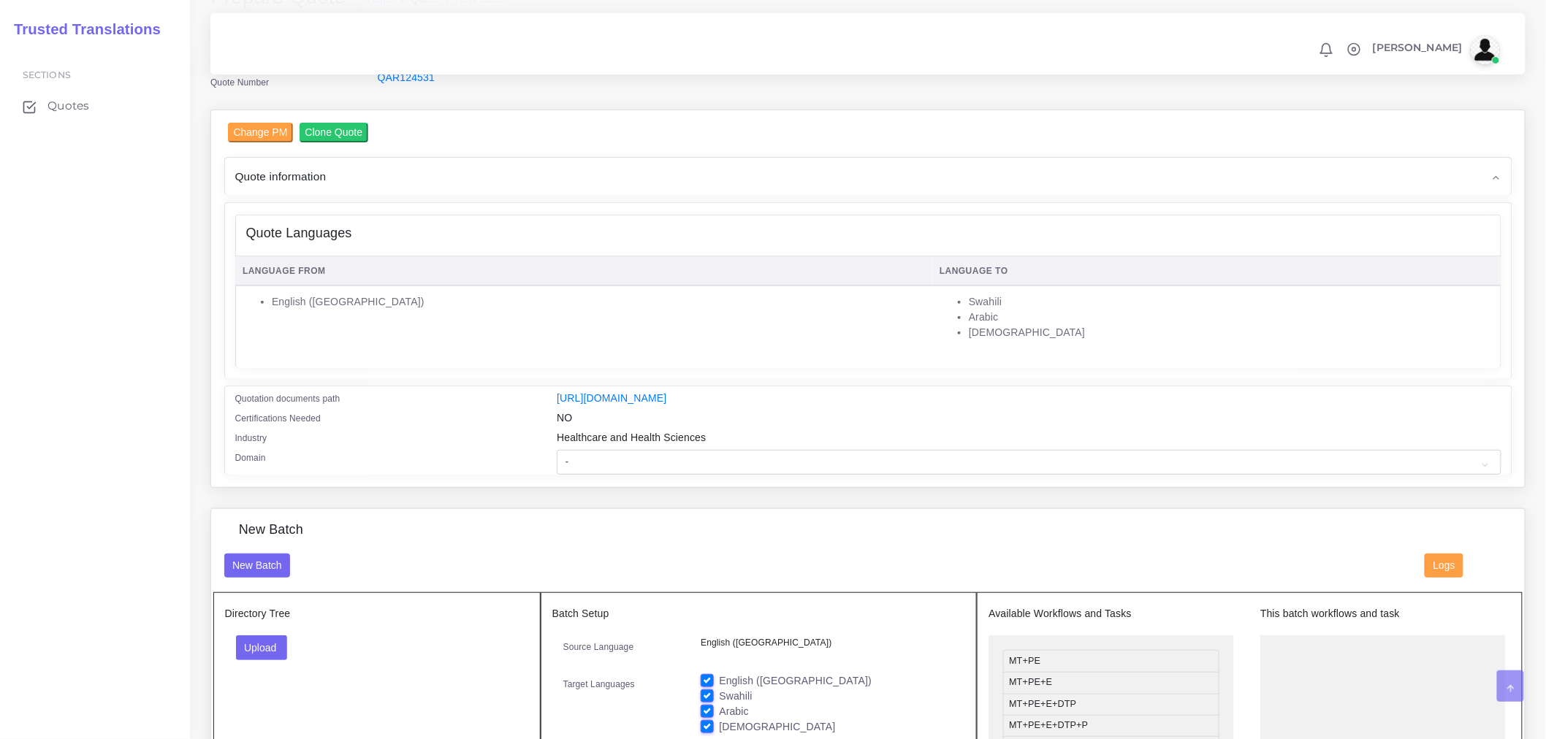
scroll to position [162, 0]
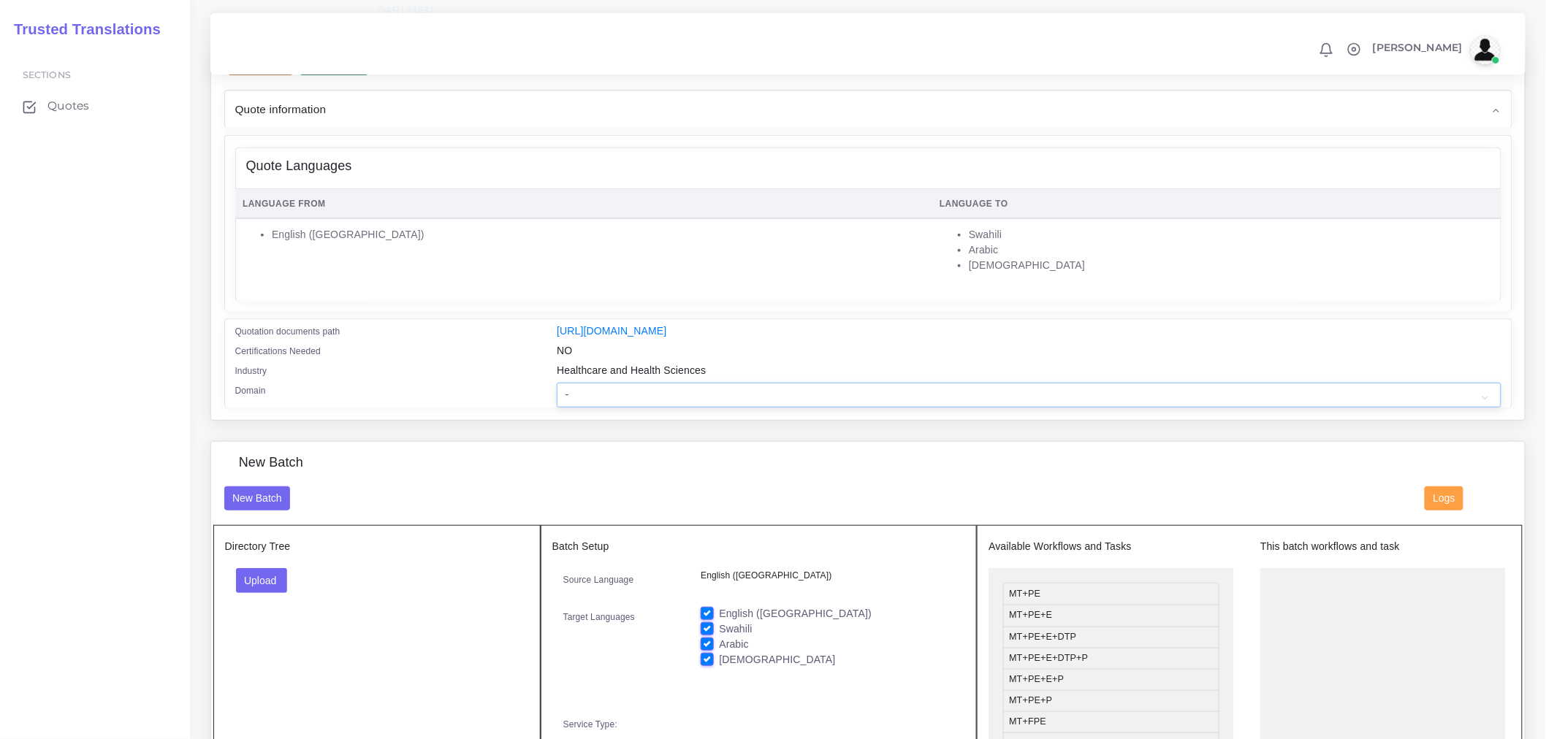
click at [631, 408] on select "- Advertising and Media Agriculture, Forestry and Fishing Architecture, Buildin…" at bounding box center [1029, 395] width 944 height 25
select select "Healthcare and Health Sciences"
click at [557, 392] on select "- Advertising and Media Agriculture, Forestry and Fishing Architecture, Buildin…" at bounding box center [1029, 395] width 944 height 25
click at [500, 383] on div "Industry" at bounding box center [385, 373] width 322 height 20
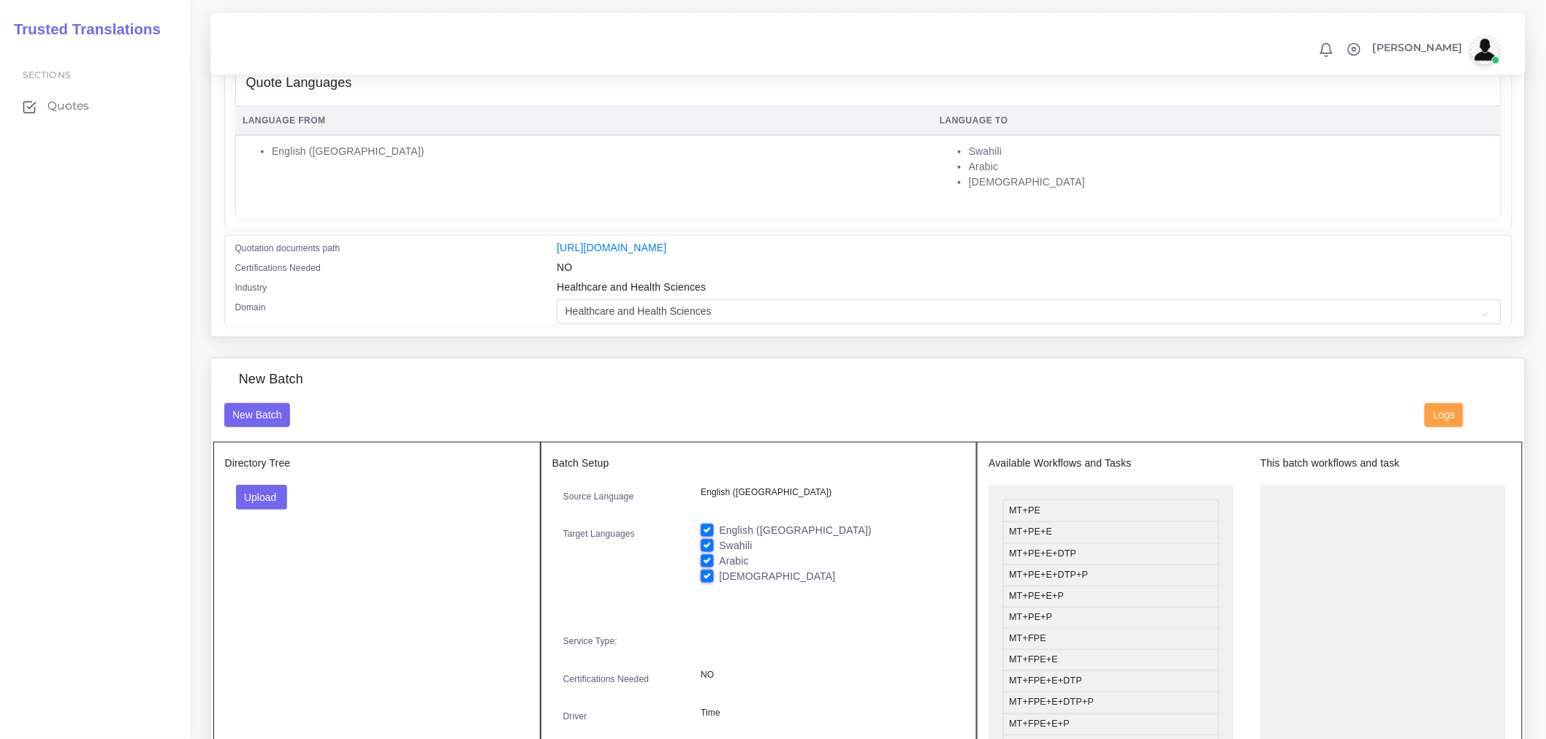
scroll to position [405, 0]
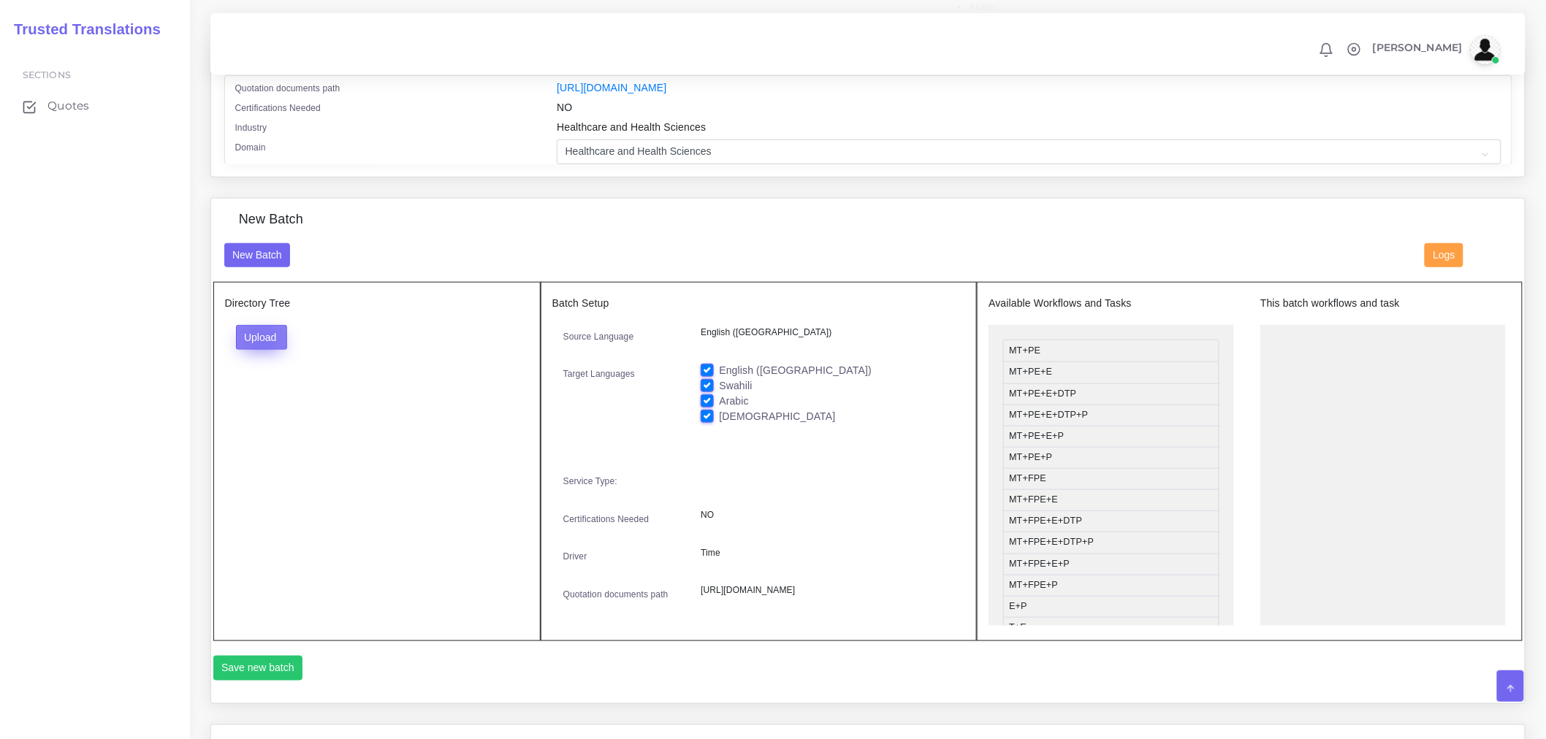
click at [260, 350] on button "Upload" at bounding box center [262, 337] width 52 height 25
click at [265, 402] on label "Files" at bounding box center [287, 392] width 101 height 18
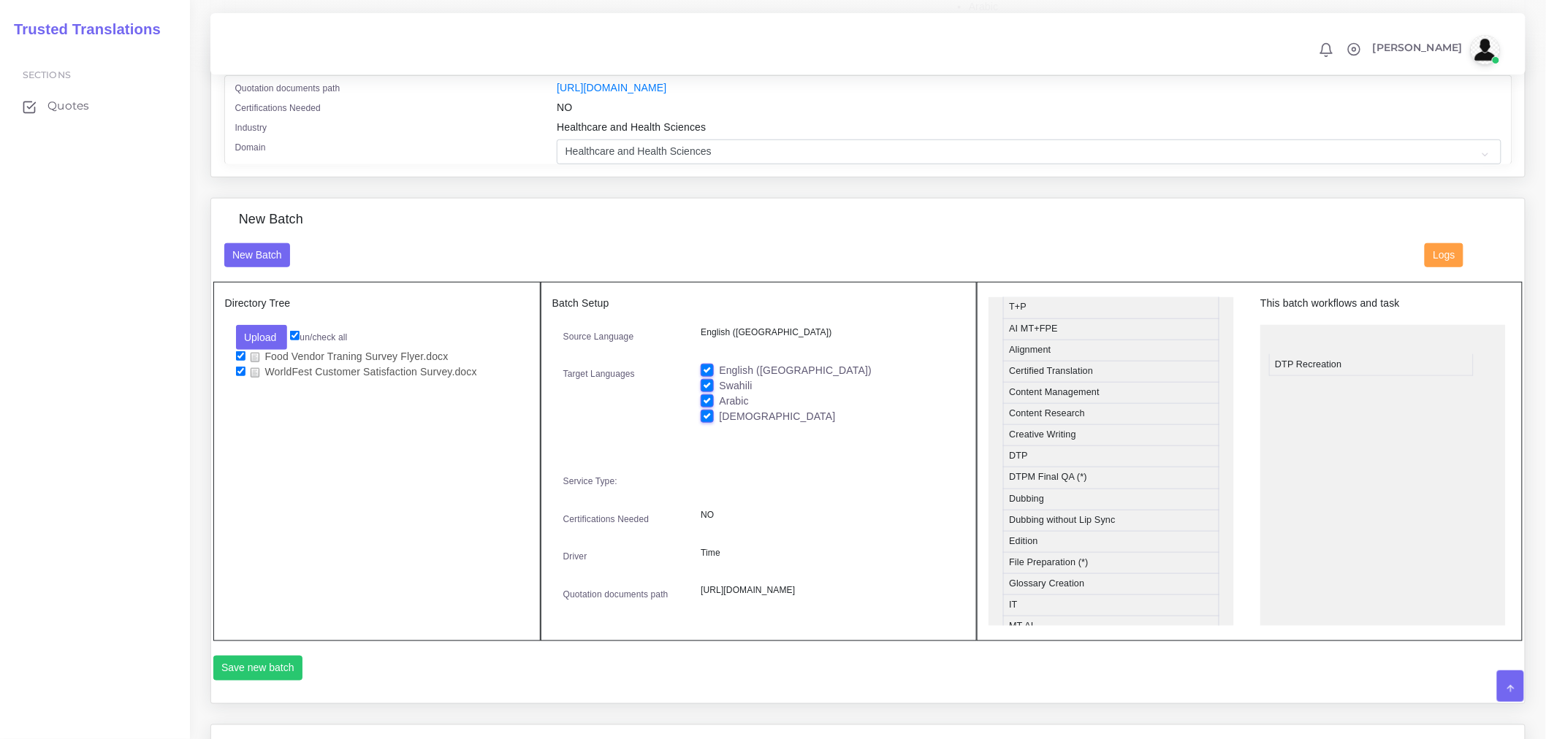
drag, startPoint x: 1064, startPoint y: 486, endPoint x: 1346, endPoint y: 354, distance: 311.4
drag, startPoint x: 1082, startPoint y: 347, endPoint x: 1356, endPoint y: 392, distance: 277.5
click at [1329, 449] on ul "DTP Recreation MT+PE+E+DTP+P" at bounding box center [1382, 482] width 245 height 314
click at [719, 392] on label "Swahili" at bounding box center [735, 385] width 33 height 15
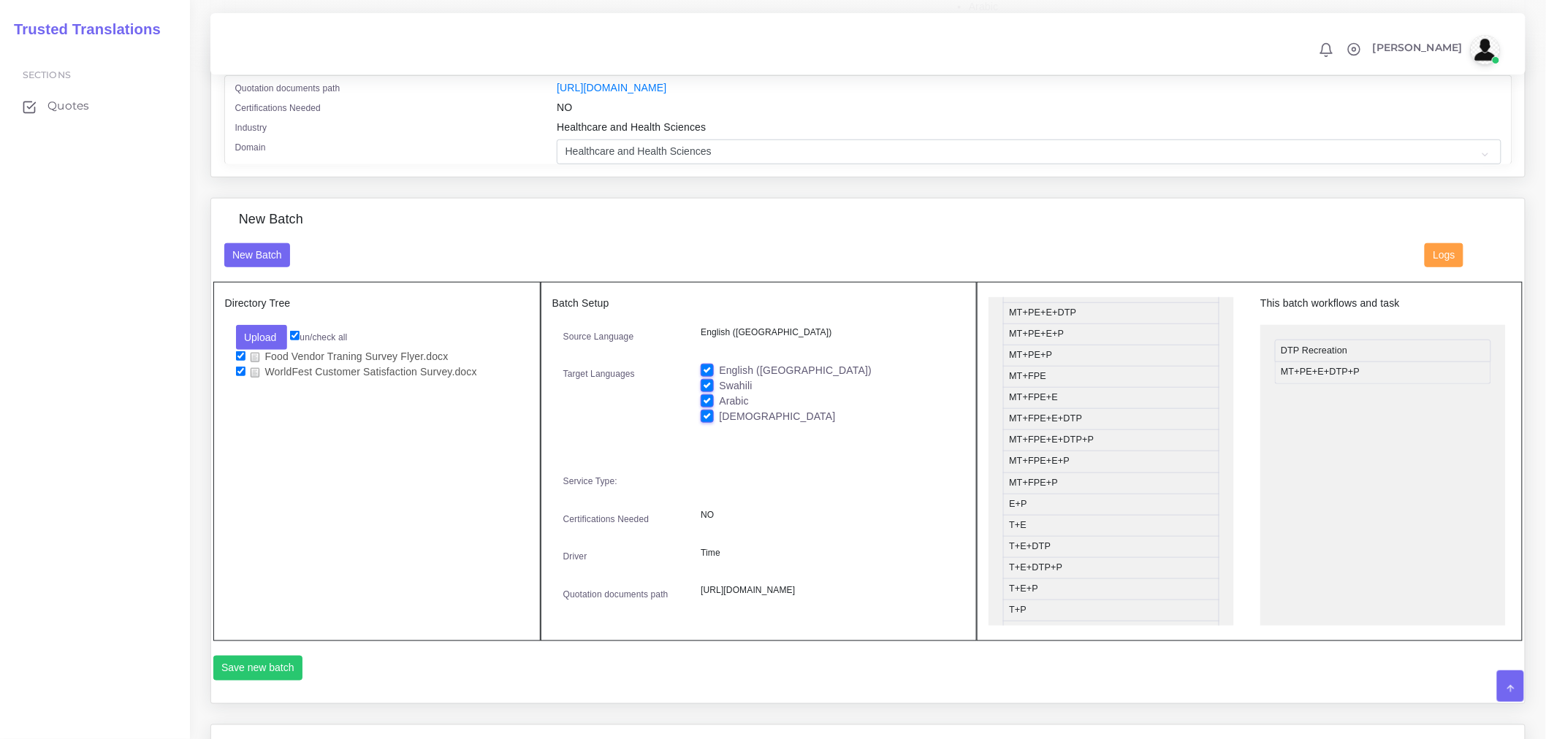
click at [703, 392] on input "Swahili" at bounding box center [707, 384] width 13 height 13
checkbox input "false"
click at [719, 409] on label "Arabic" at bounding box center [734, 401] width 30 height 15
click at [703, 407] on input "Arabic" at bounding box center [707, 400] width 13 height 13
checkbox input "false"
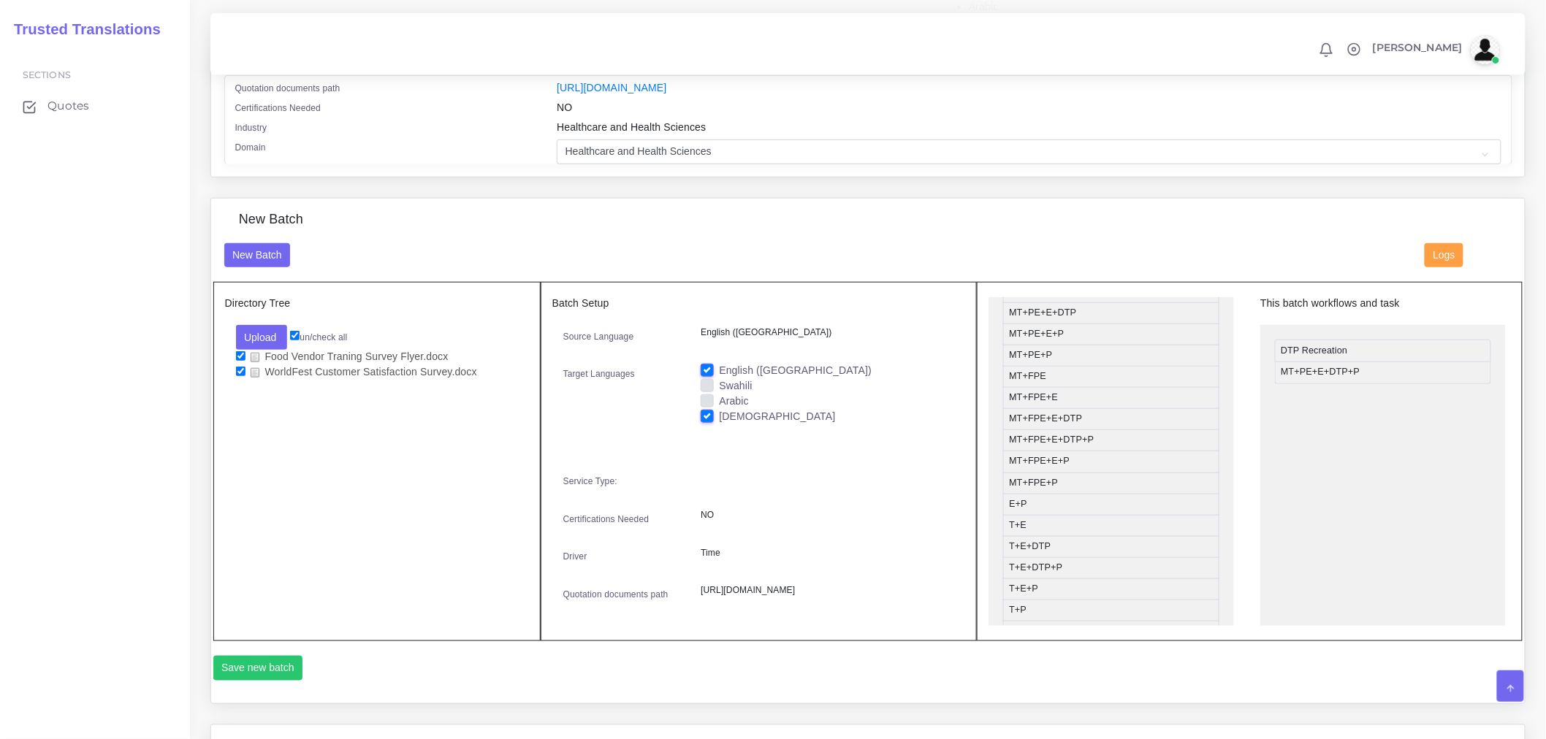
click at [719, 424] on label "[DEMOGRAPHIC_DATA]" at bounding box center [777, 416] width 116 height 15
click at [709, 422] on input "[DEMOGRAPHIC_DATA]" at bounding box center [707, 415] width 13 height 13
checkbox input "false"
click at [719, 409] on label "Arabic" at bounding box center [734, 401] width 30 height 15
click at [711, 407] on input "Arabic" at bounding box center [707, 400] width 13 height 13
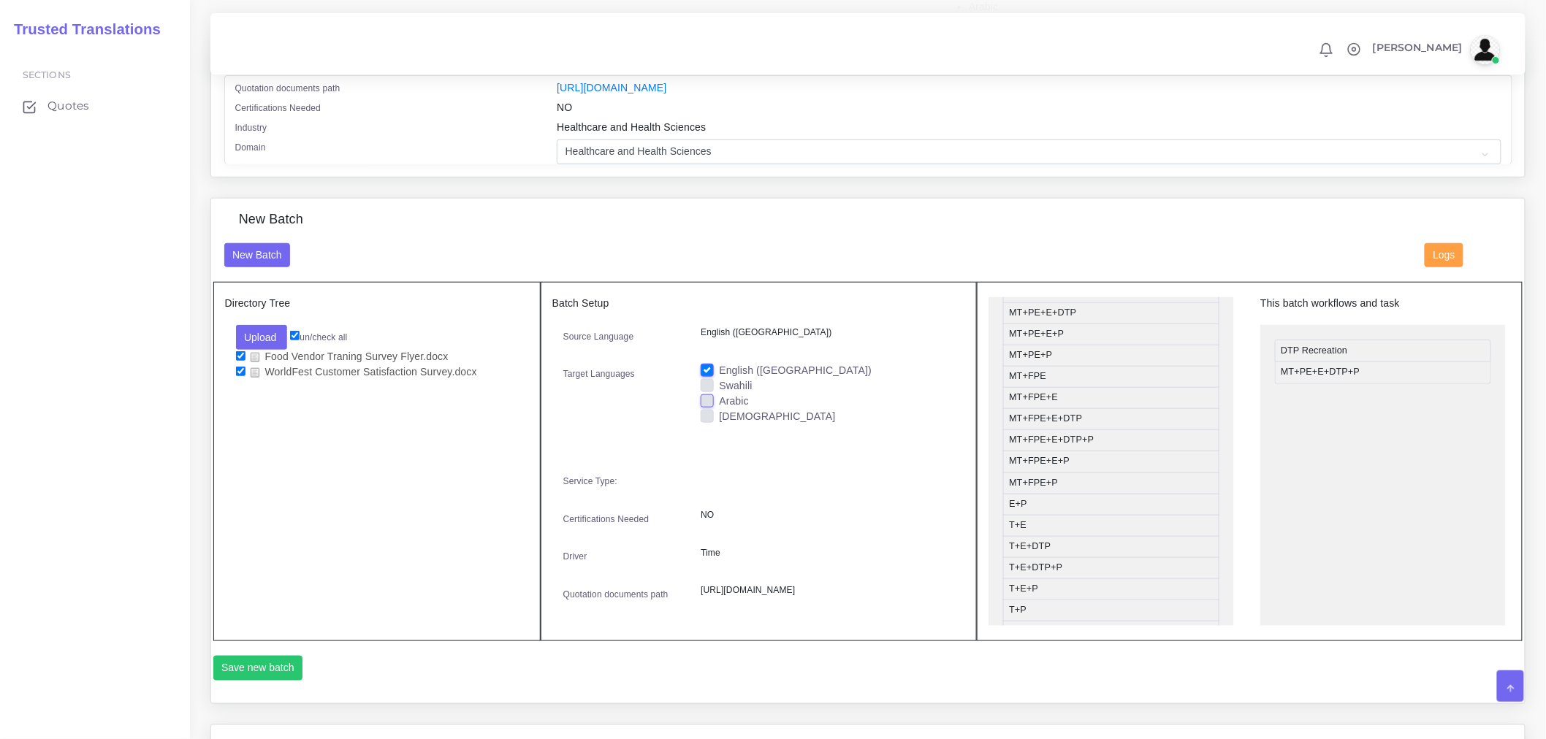
checkbox input "true"
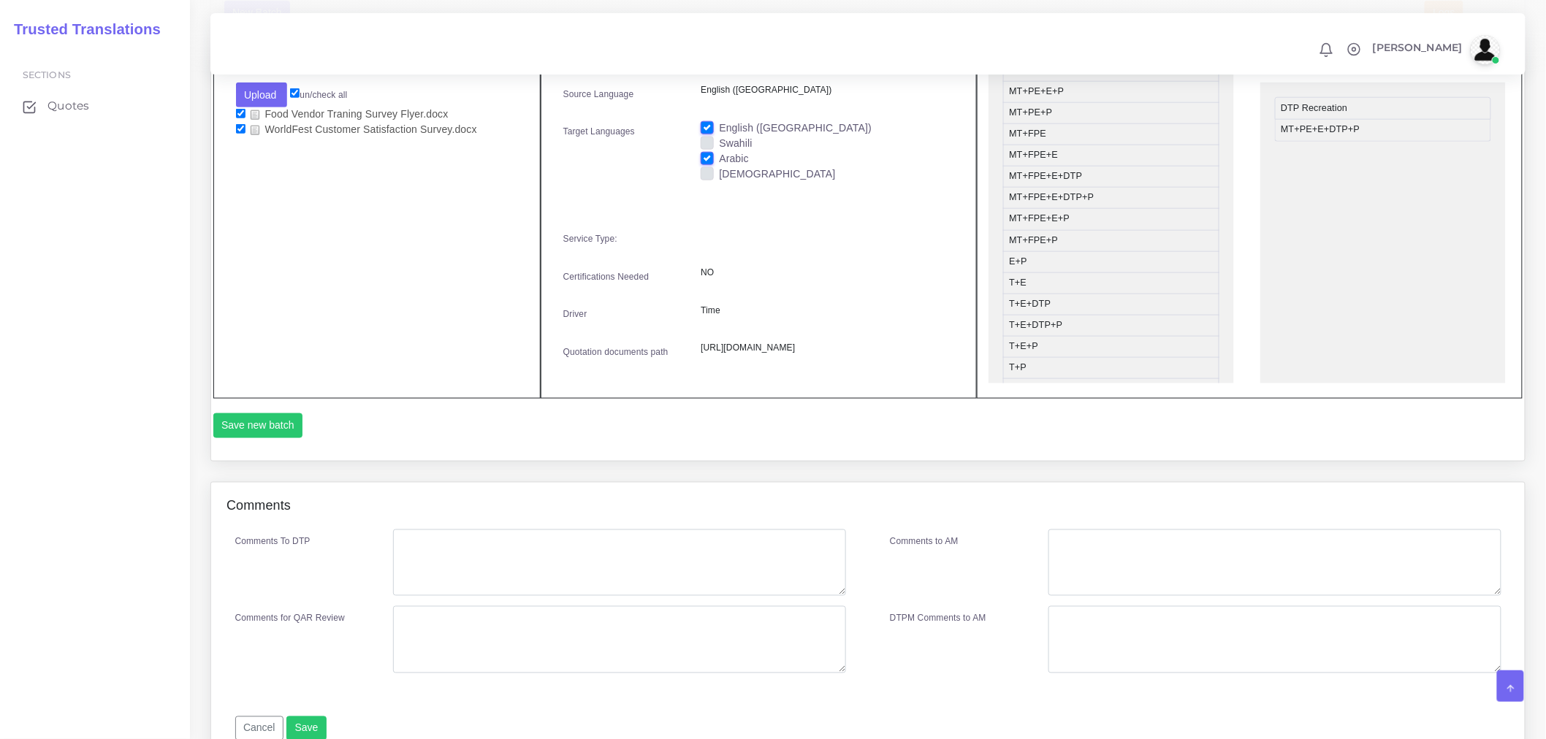
scroll to position [649, 0]
click at [263, 438] on button "Save new batch" at bounding box center [258, 425] width 90 height 25
click at [321, 186] on div "Directory Tree Upload Folder Files un/check all Food Vendor Traning Survey Flye…" at bounding box center [376, 218] width 327 height 359
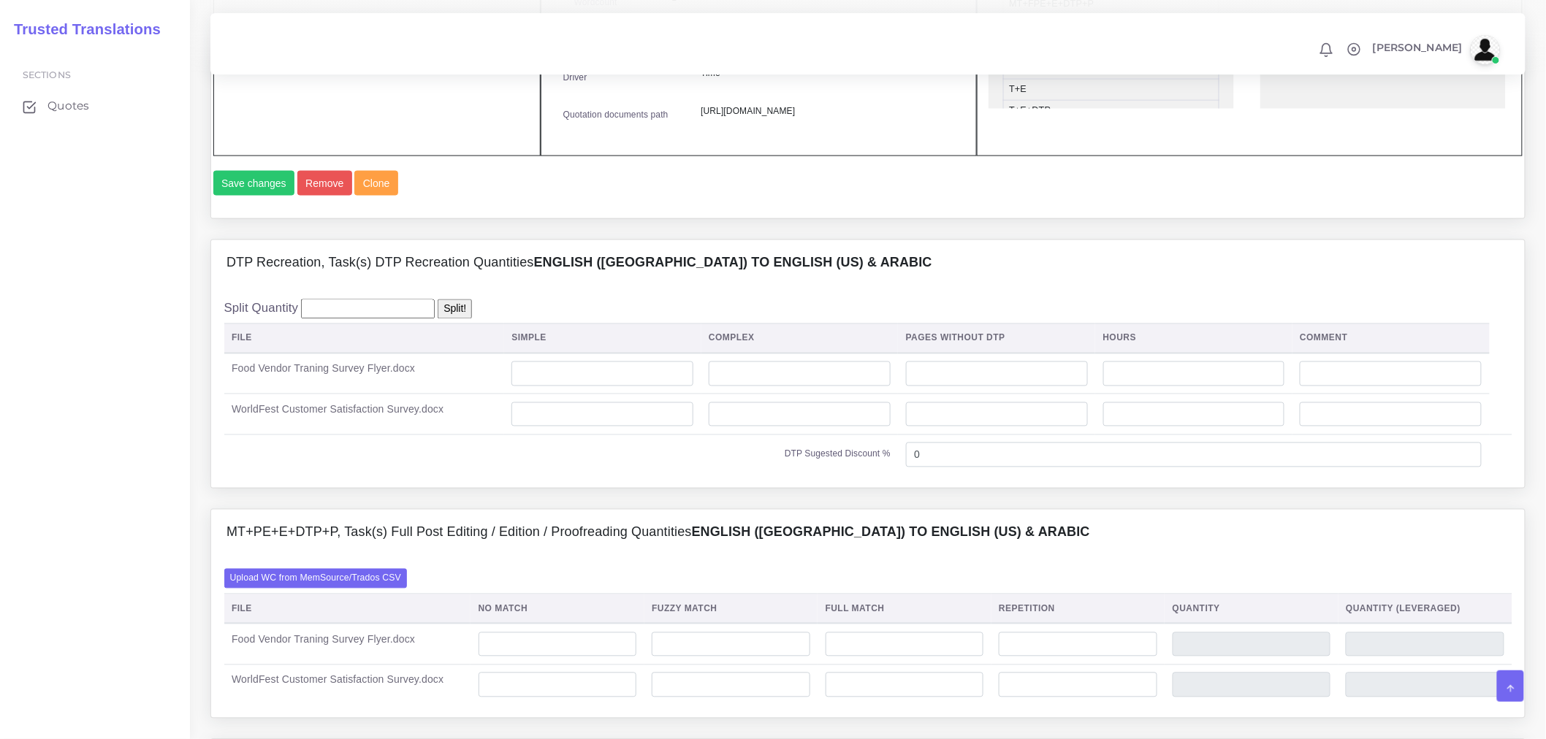
scroll to position [974, 0]
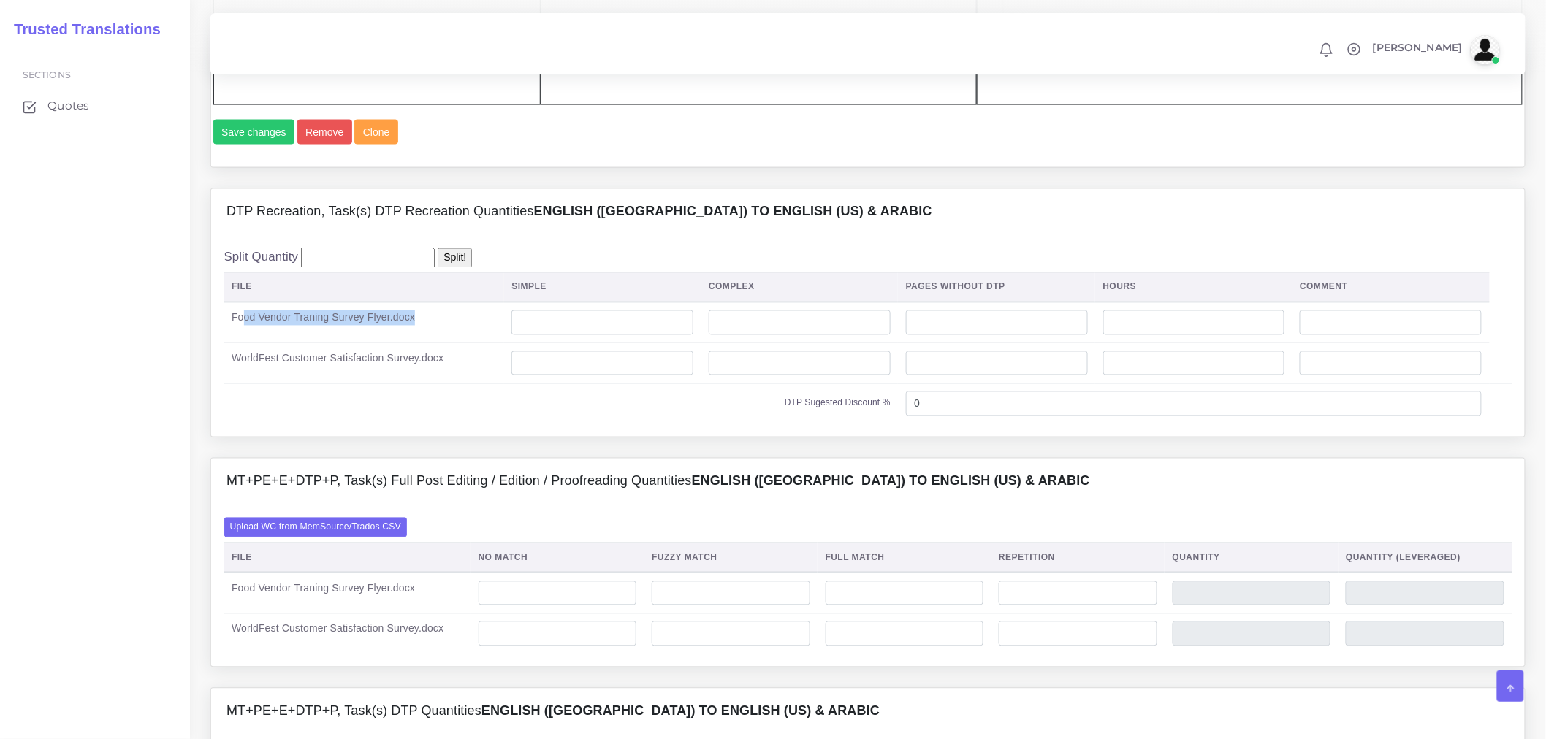
drag, startPoint x: 242, startPoint y: 373, endPoint x: 431, endPoint y: 370, distance: 189.2
click at [431, 343] on td "Food Vendor Traning Survey Flyer.docx" at bounding box center [364, 322] width 280 height 41
click at [477, 343] on td "Food Vendor Traning Survey Flyer.docx" at bounding box center [364, 322] width 280 height 41
click at [668, 343] on td at bounding box center [602, 322] width 197 height 41
click at [683, 335] on input "number" at bounding box center [602, 322] width 182 height 25
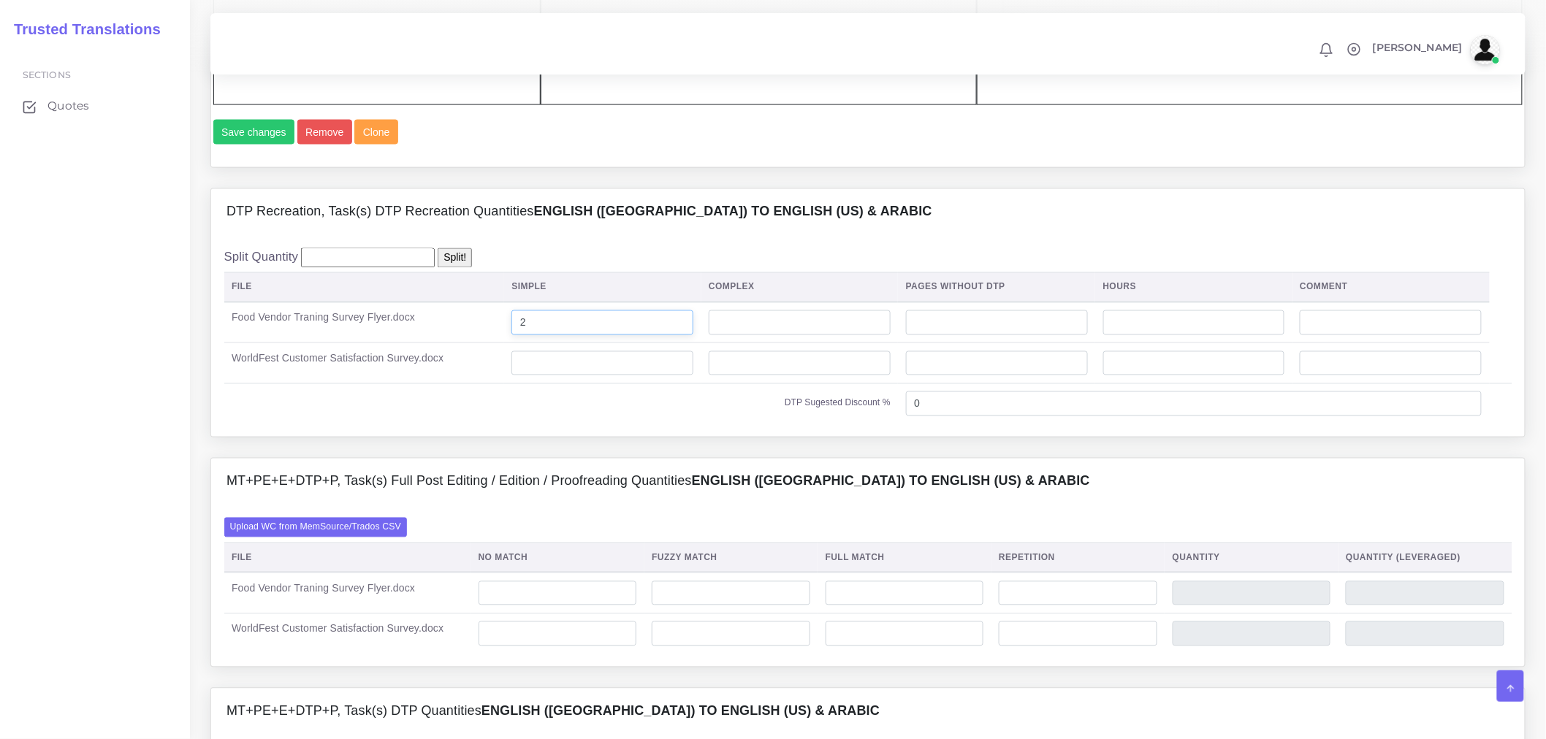
type input "2"
click at [602, 424] on td "DTP Sugested Discount %" at bounding box center [561, 403] width 674 height 40
click at [628, 335] on input "2" at bounding box center [602, 322] width 182 height 25
click at [797, 335] on input "number" at bounding box center [800, 322] width 182 height 25
type input "2"
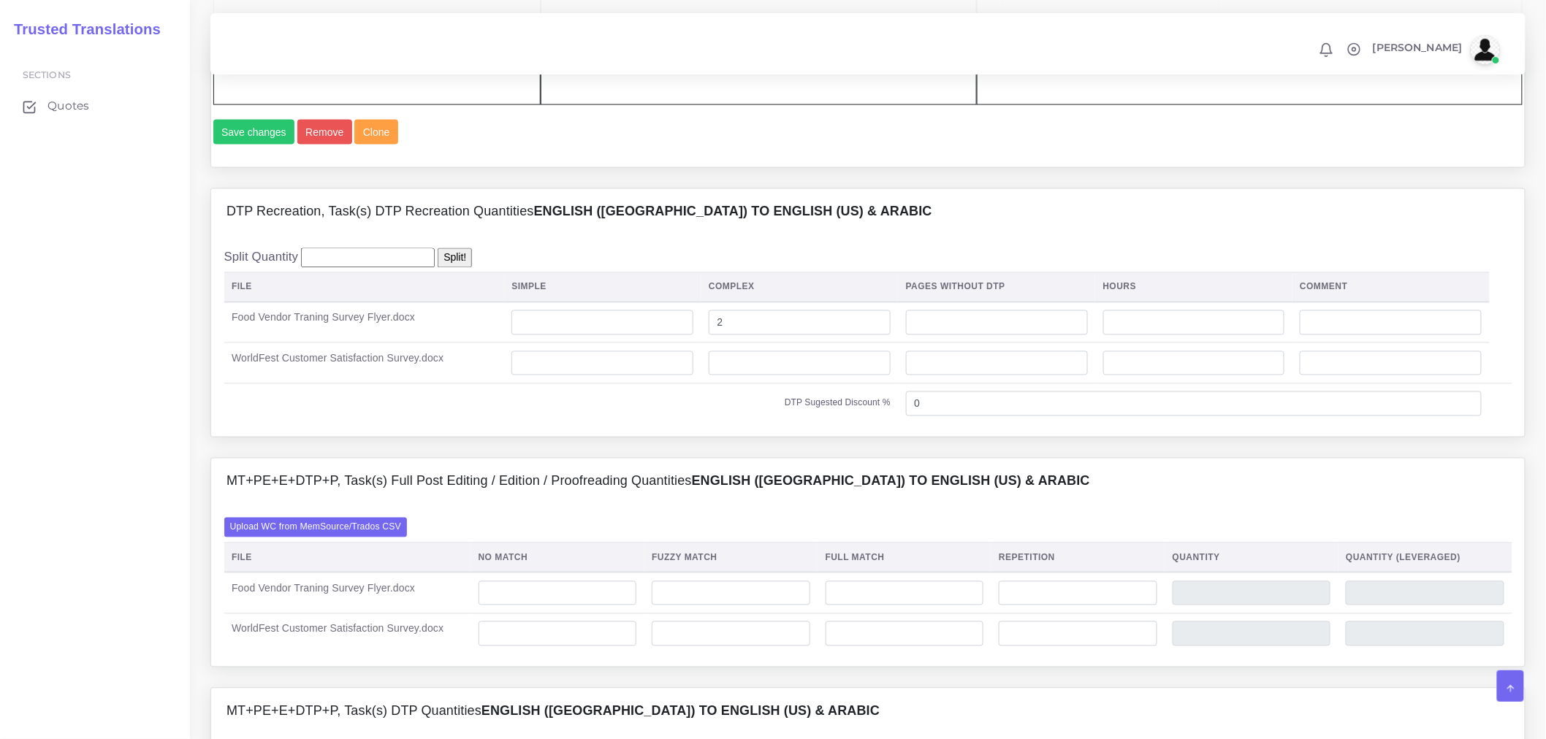
click at [747, 505] on div "MT+PE+E+DTP+P, Task(s) Full Post Editing / Edition / Proofreading Quantities En…" at bounding box center [867, 482] width 1313 height 47
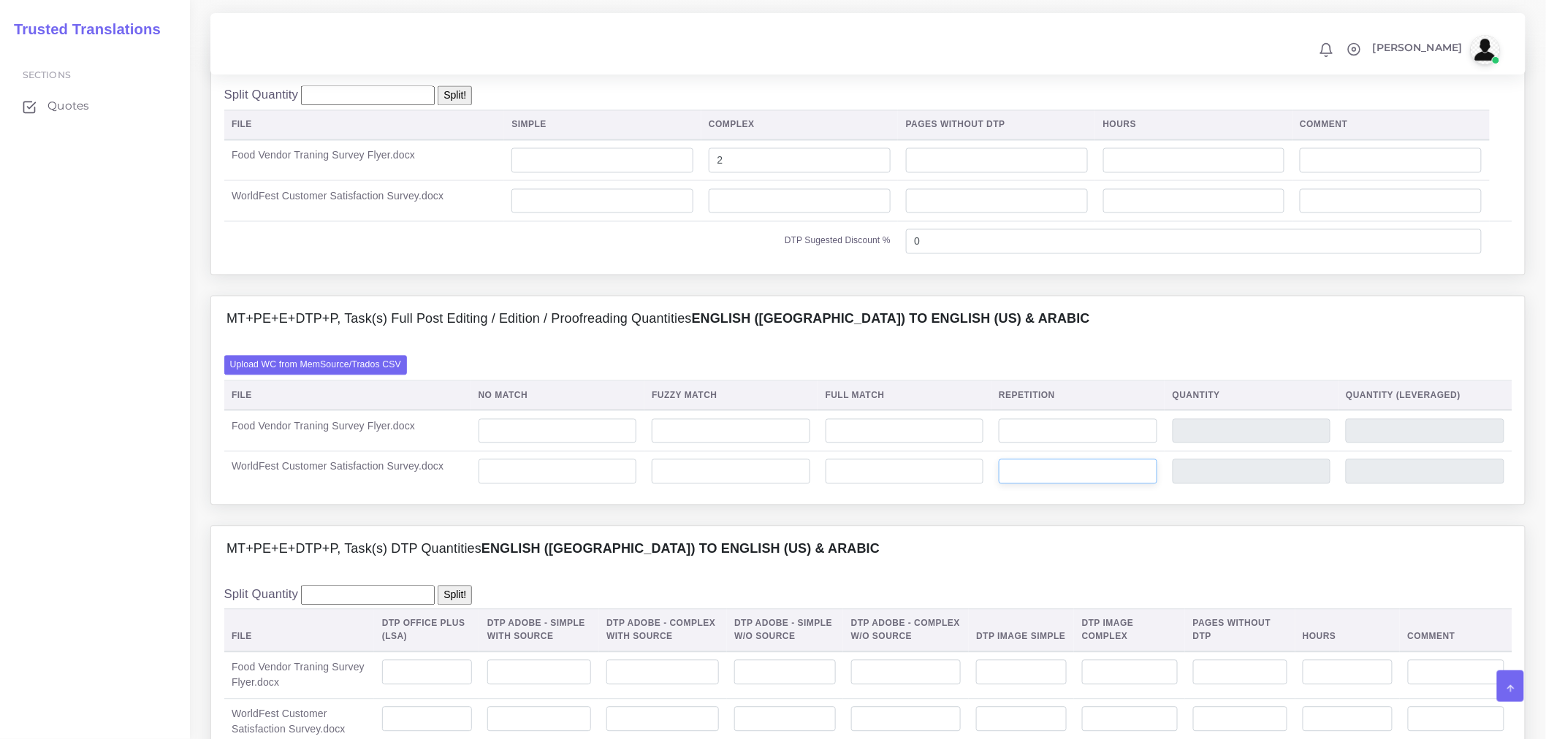
click at [1064, 484] on input "number" at bounding box center [1078, 471] width 159 height 25
type input "15"
type input "3"
click at [588, 484] on input "number" at bounding box center [557, 471] width 159 height 25
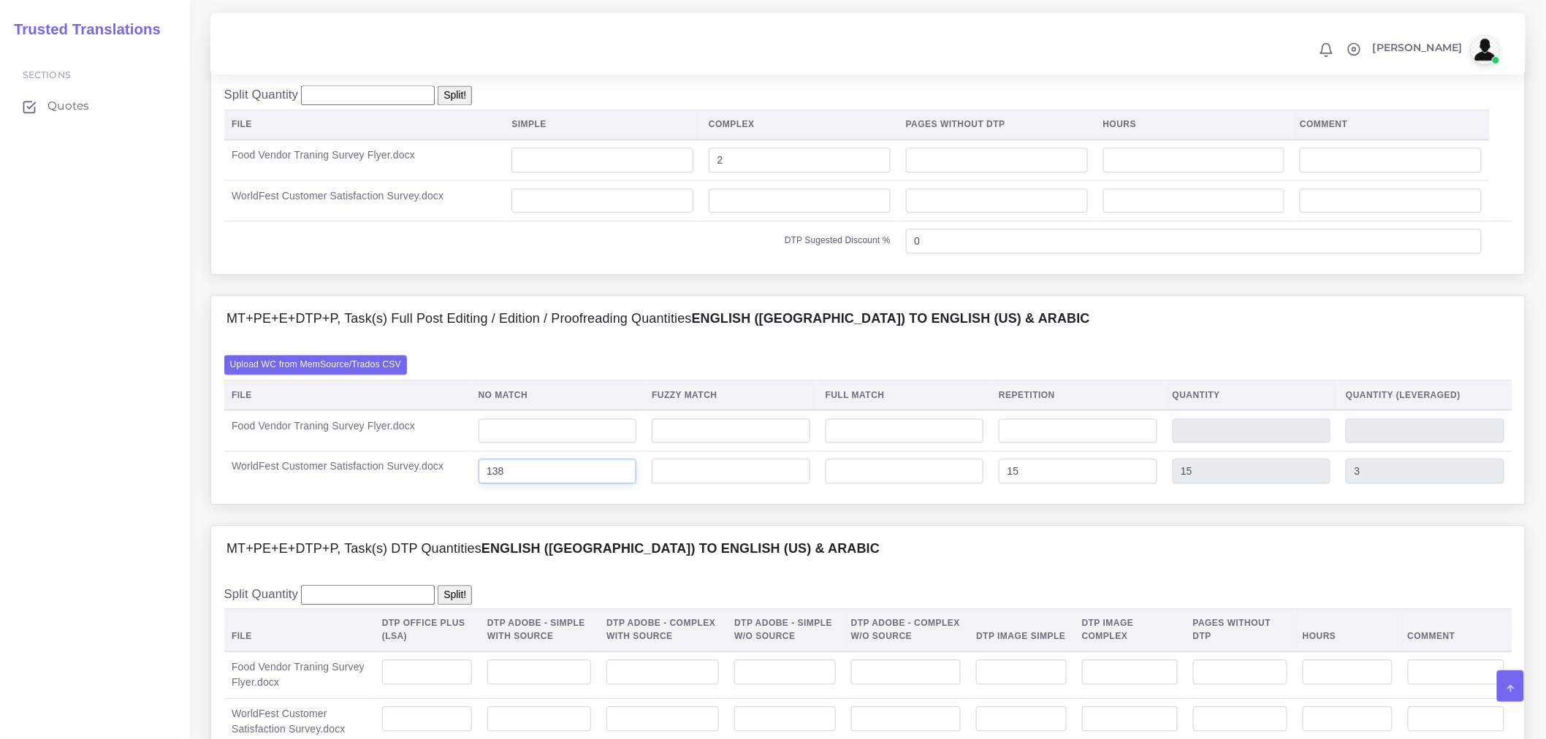
type input "138"
type input "153"
type input "141"
click at [551, 444] on input "number" at bounding box center [557, 431] width 159 height 25
click at [565, 444] on input "number" at bounding box center [557, 431] width 159 height 25
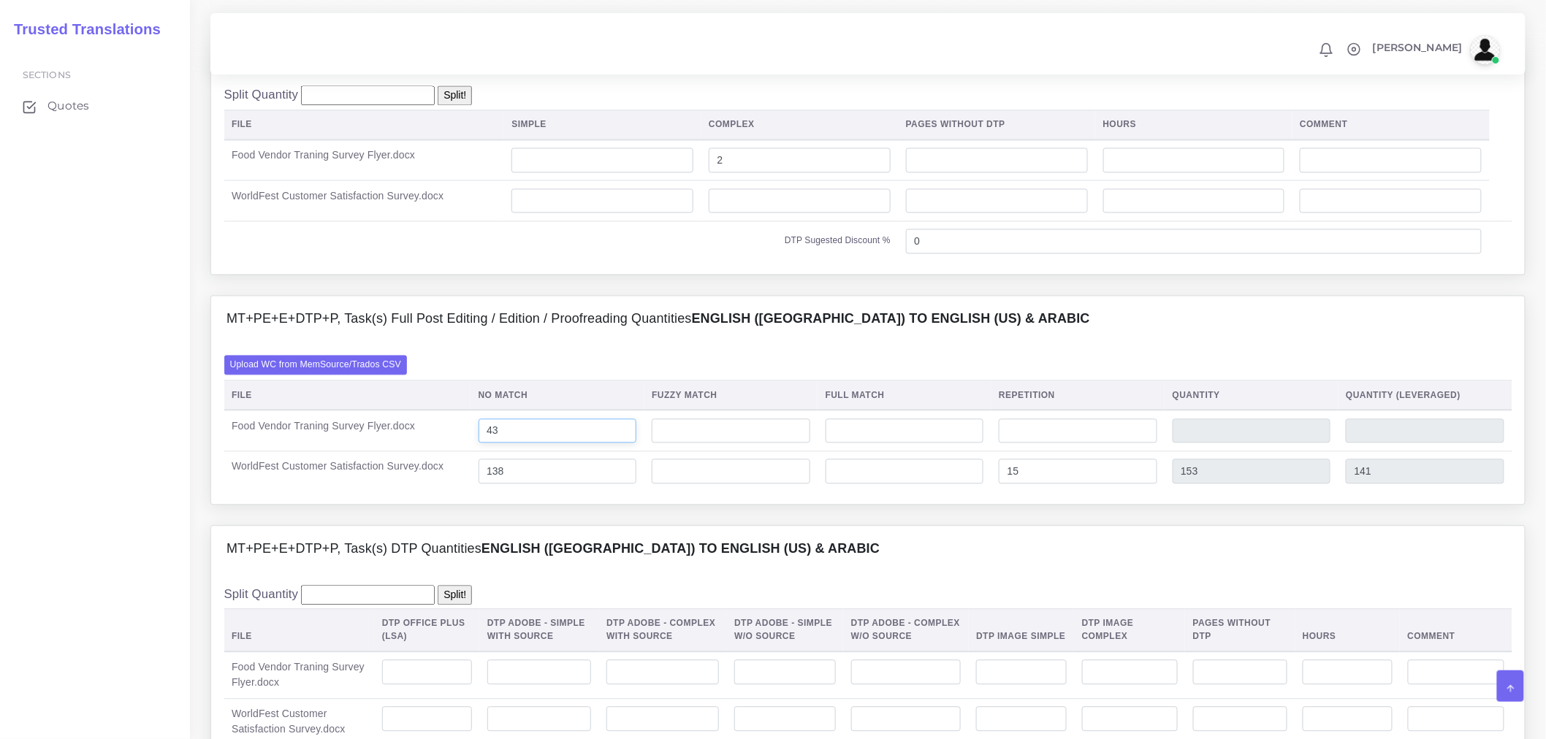
type input "43"
click at [597, 526] on div "MT+PE+E+DTP+P, Task(s) Full Post Editing / Edition / Proofreading Quantities En…" at bounding box center [867, 411] width 1337 height 230
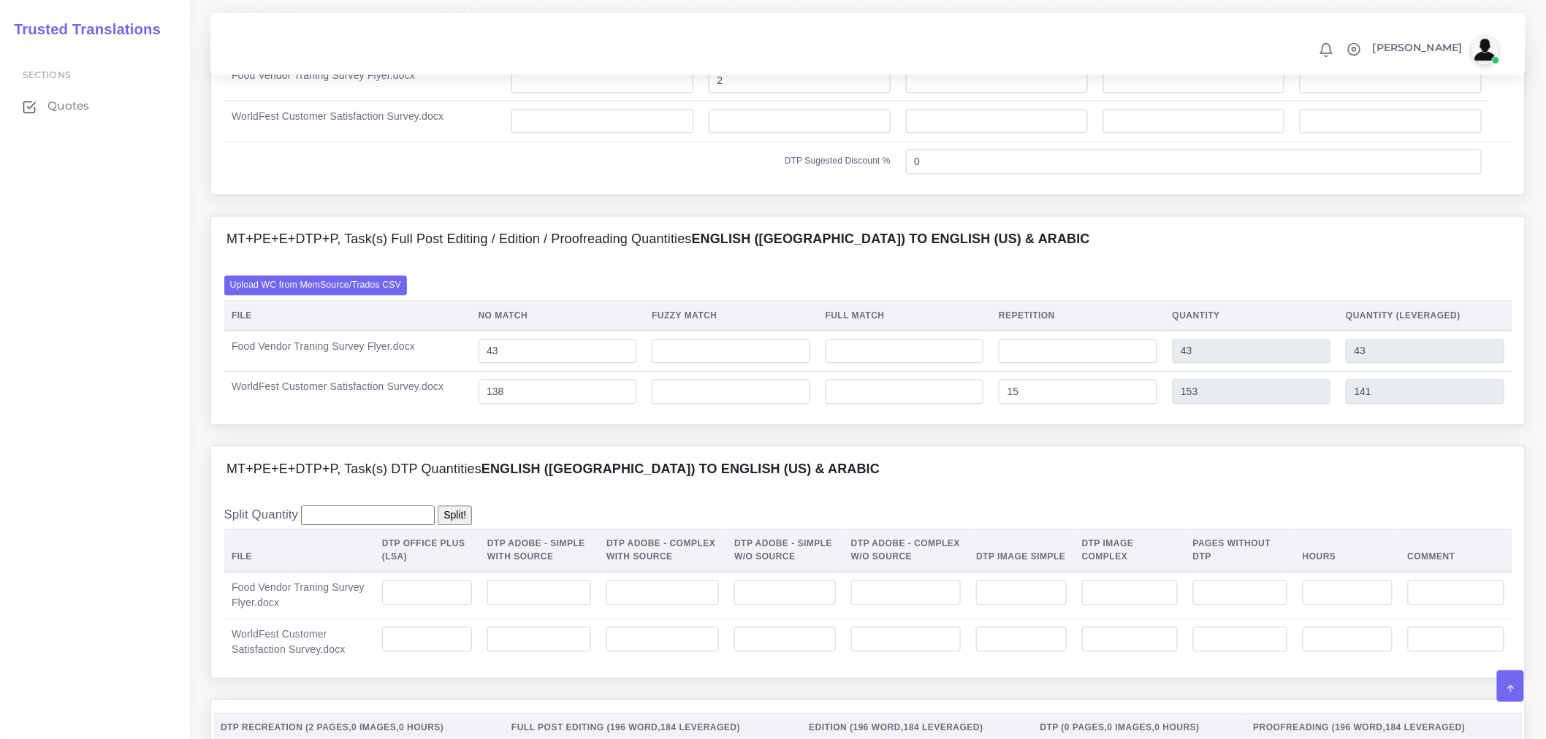
scroll to position [1217, 0]
drag, startPoint x: 1056, startPoint y: 447, endPoint x: 988, endPoint y: 447, distance: 68.7
click at [988, 411] on tr "WorldFest Customer Satisfaction Survey.docx 138 15 153 141" at bounding box center [868, 390] width 1288 height 40
type input "0"
type input "138"
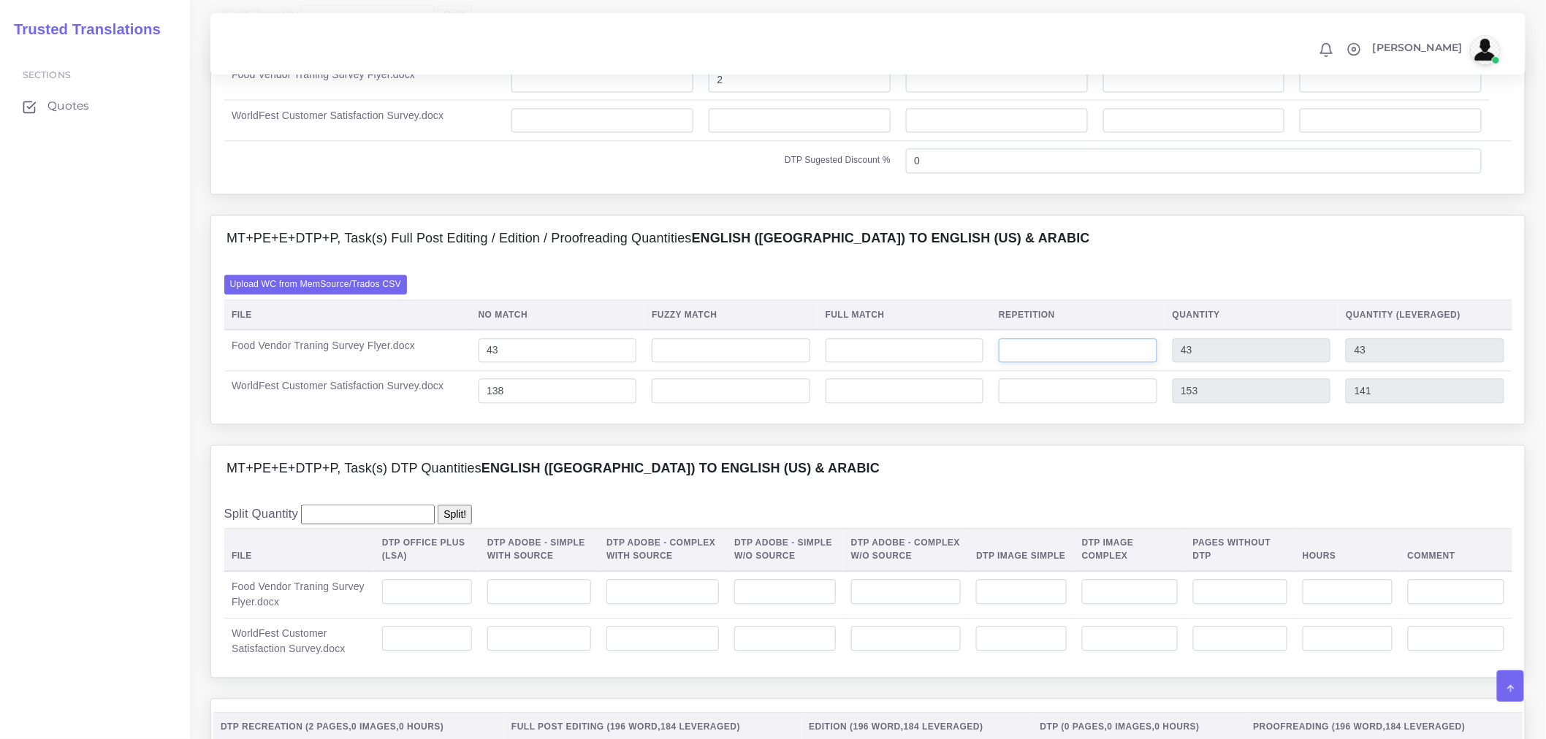
type input "138"
click at [1047, 363] on input "number" at bounding box center [1078, 350] width 159 height 25
type input "15"
type input "58"
type input "46"
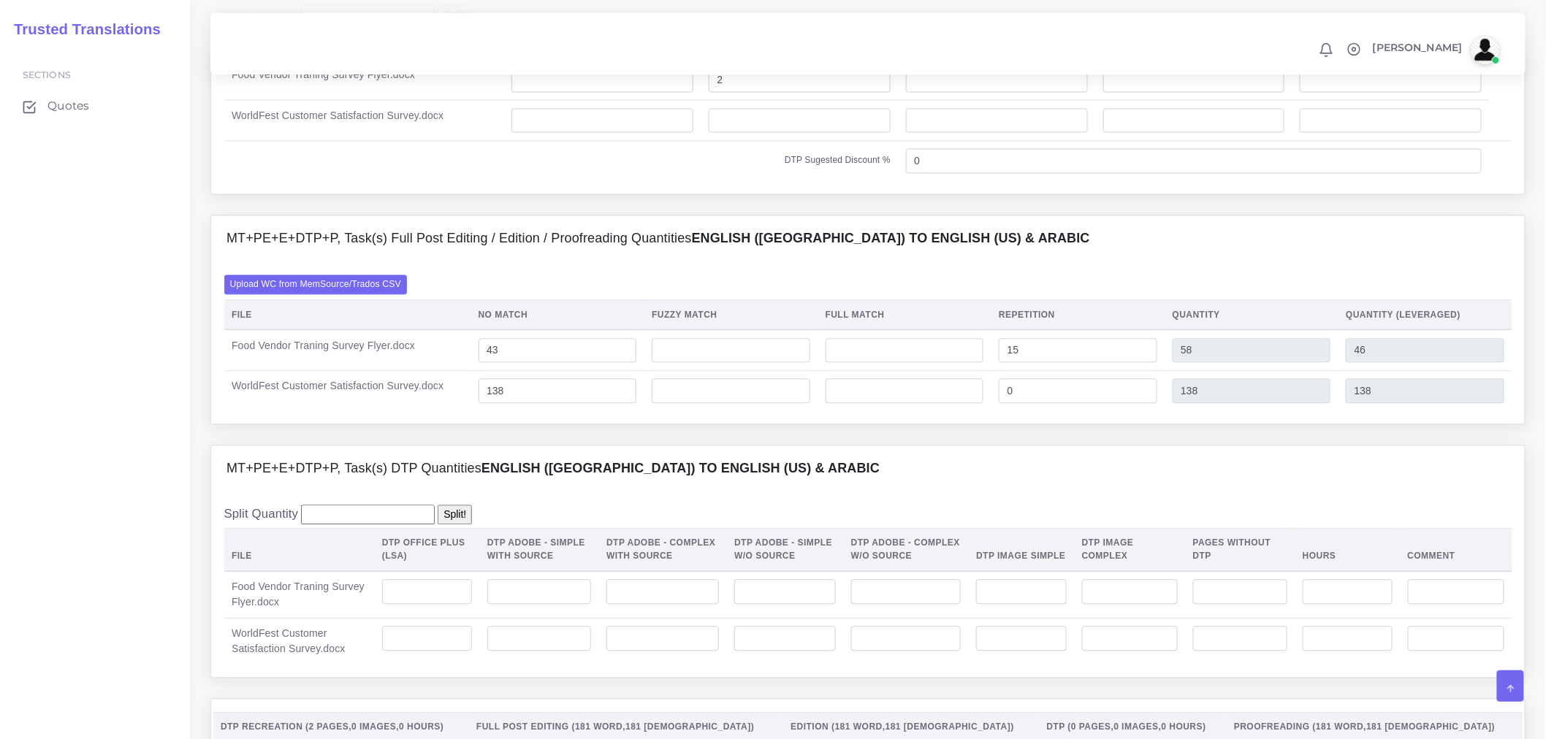
click at [720, 550] on div "Split Quantity Split! File DTP Office Plus (LSA) DTP Adobe - Simple With Source…" at bounding box center [867, 585] width 1313 height 186
click at [787, 492] on div "MT+PE+E+DTP+P, Task(s) DTP Quantities English (US) TO English (US) & Arabic" at bounding box center [867, 469] width 1313 height 47
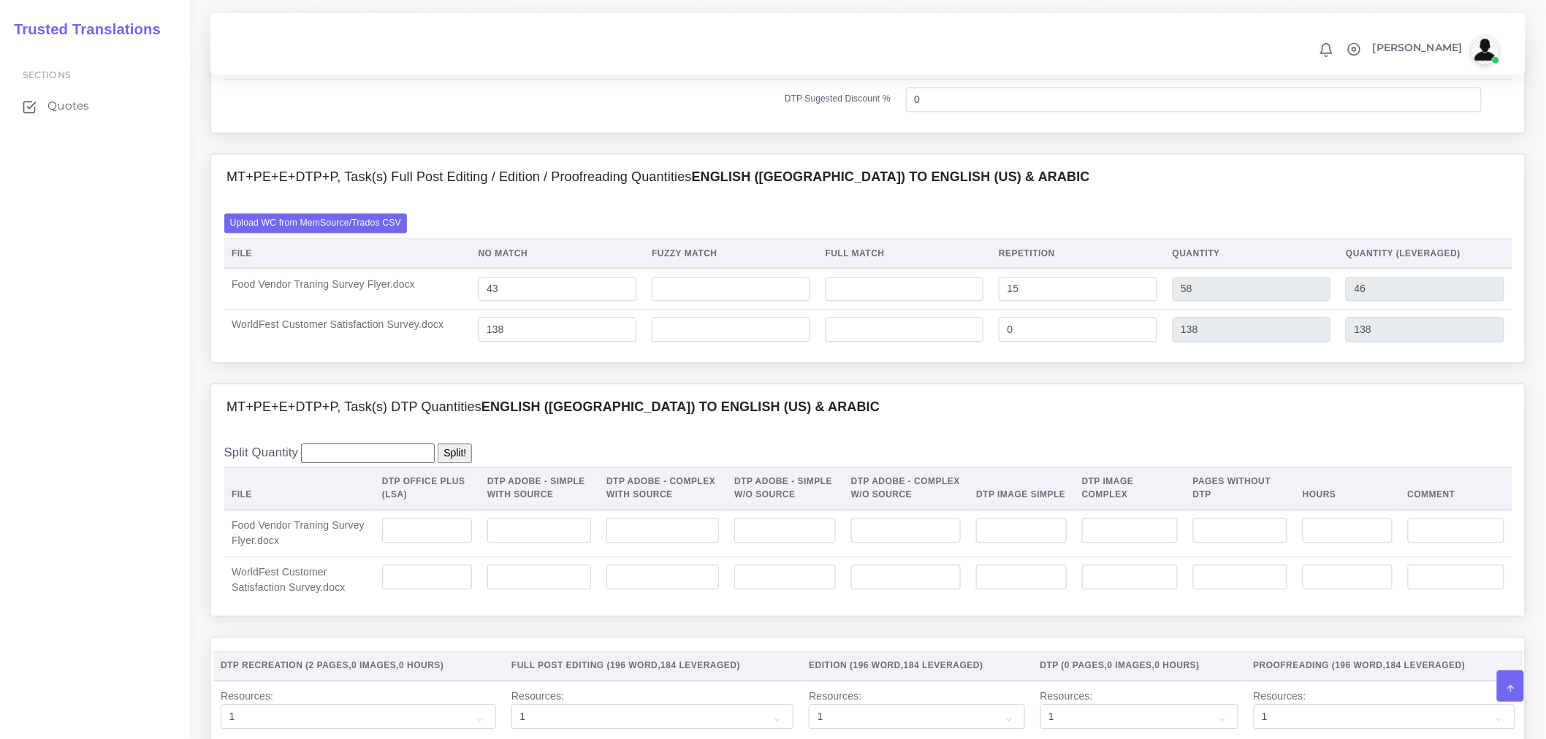
scroll to position [1298, 0]
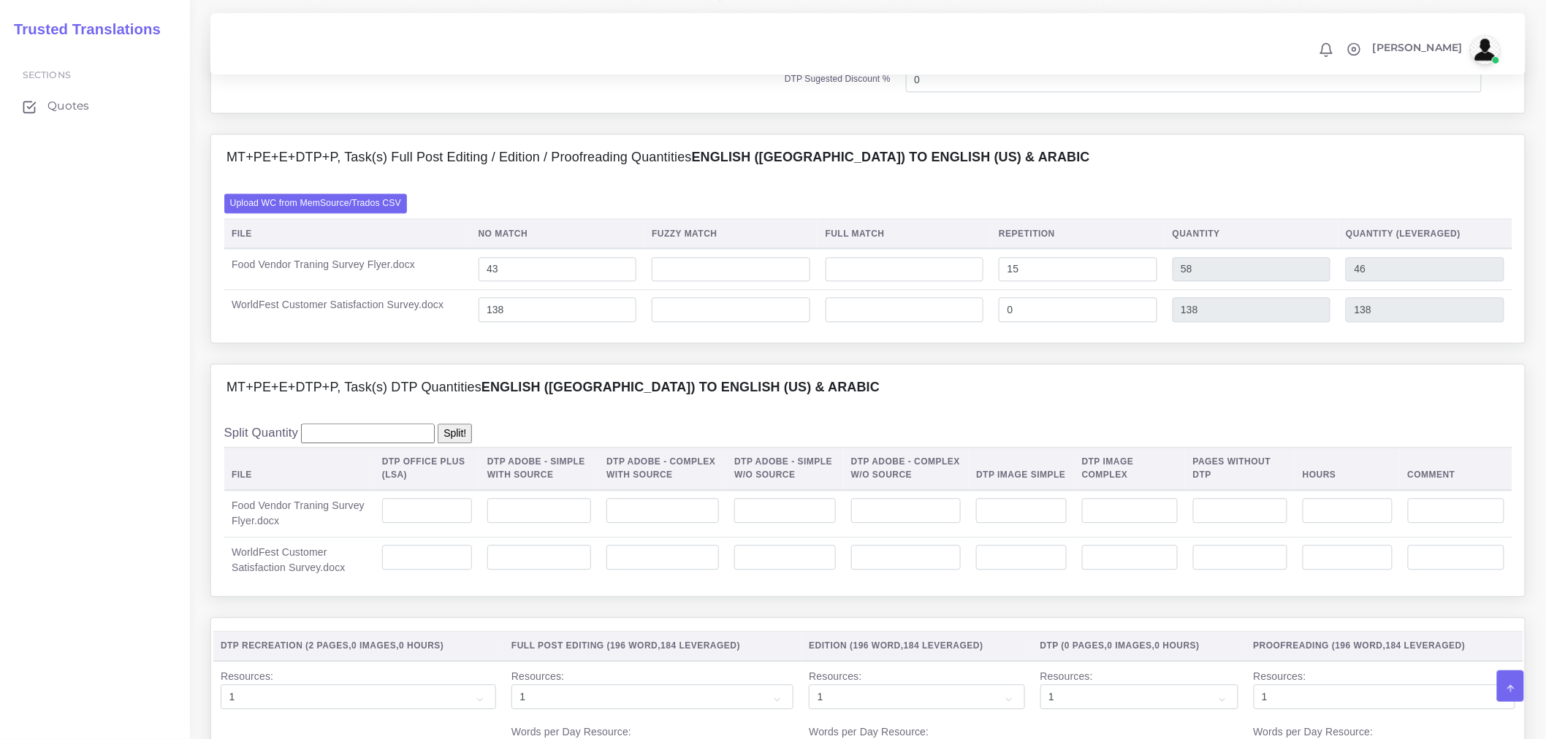
click at [263, 538] on td "Food Vendor Traning Survey Flyer.docx" at bounding box center [299, 513] width 150 height 47
click at [656, 523] on input "number" at bounding box center [662, 510] width 112 height 25
type input "2"
drag, startPoint x: 651, startPoint y: 567, endPoint x: 579, endPoint y: 560, distance: 72.0
click at [579, 538] on tr "Food Vendor Traning Survey Flyer.docx 2" at bounding box center [868, 513] width 1288 height 47
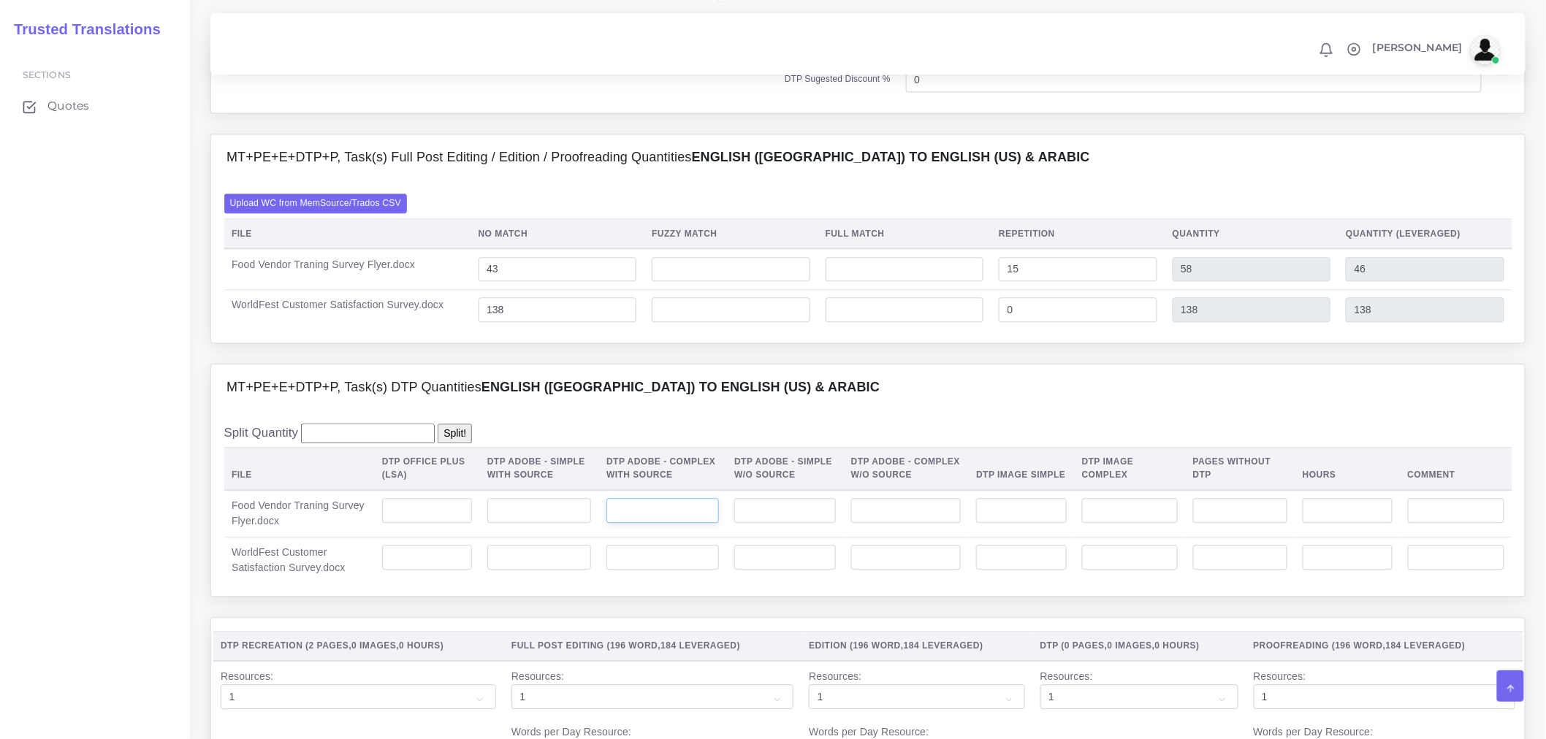
click at [646, 523] on input "number" at bounding box center [662, 510] width 112 height 25
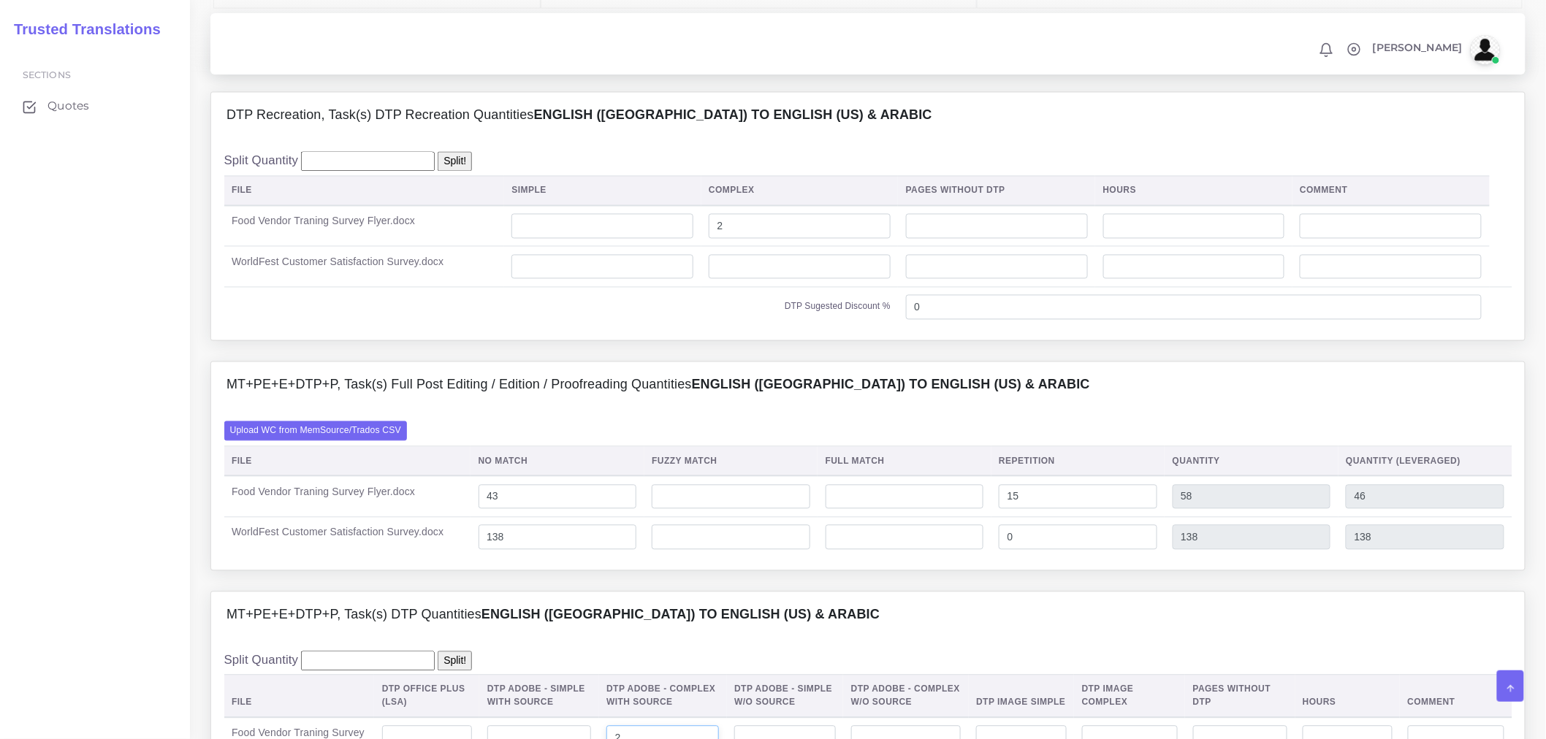
scroll to position [1217, 0]
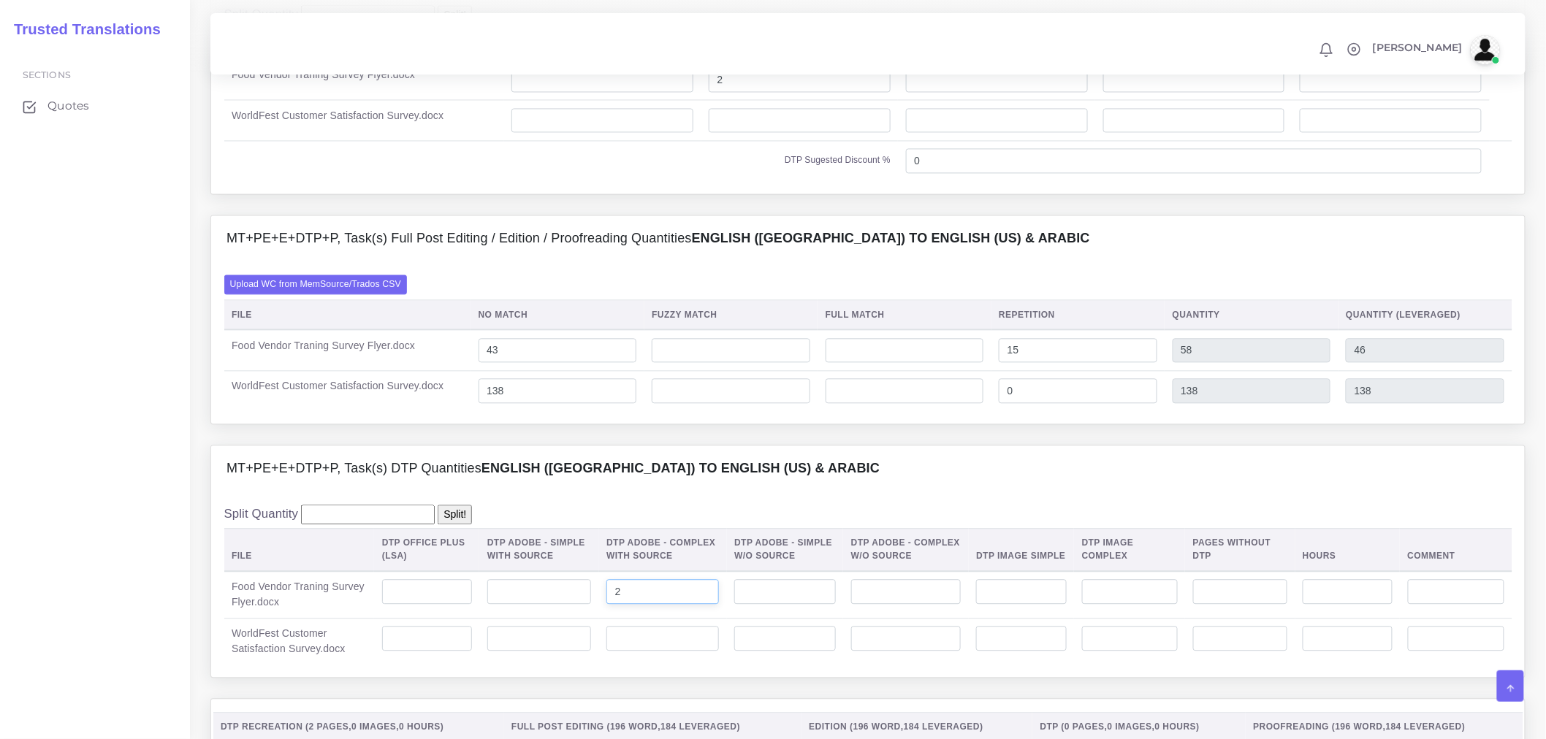
type input "2"
click at [649, 651] on input "number" at bounding box center [662, 638] width 112 height 25
drag, startPoint x: 649, startPoint y: 692, endPoint x: 583, endPoint y: 687, distance: 65.9
click at [583, 665] on tr "WorldFest Customer Satisfaction Survey.docx 1" at bounding box center [868, 641] width 1288 height 47
type input "1"
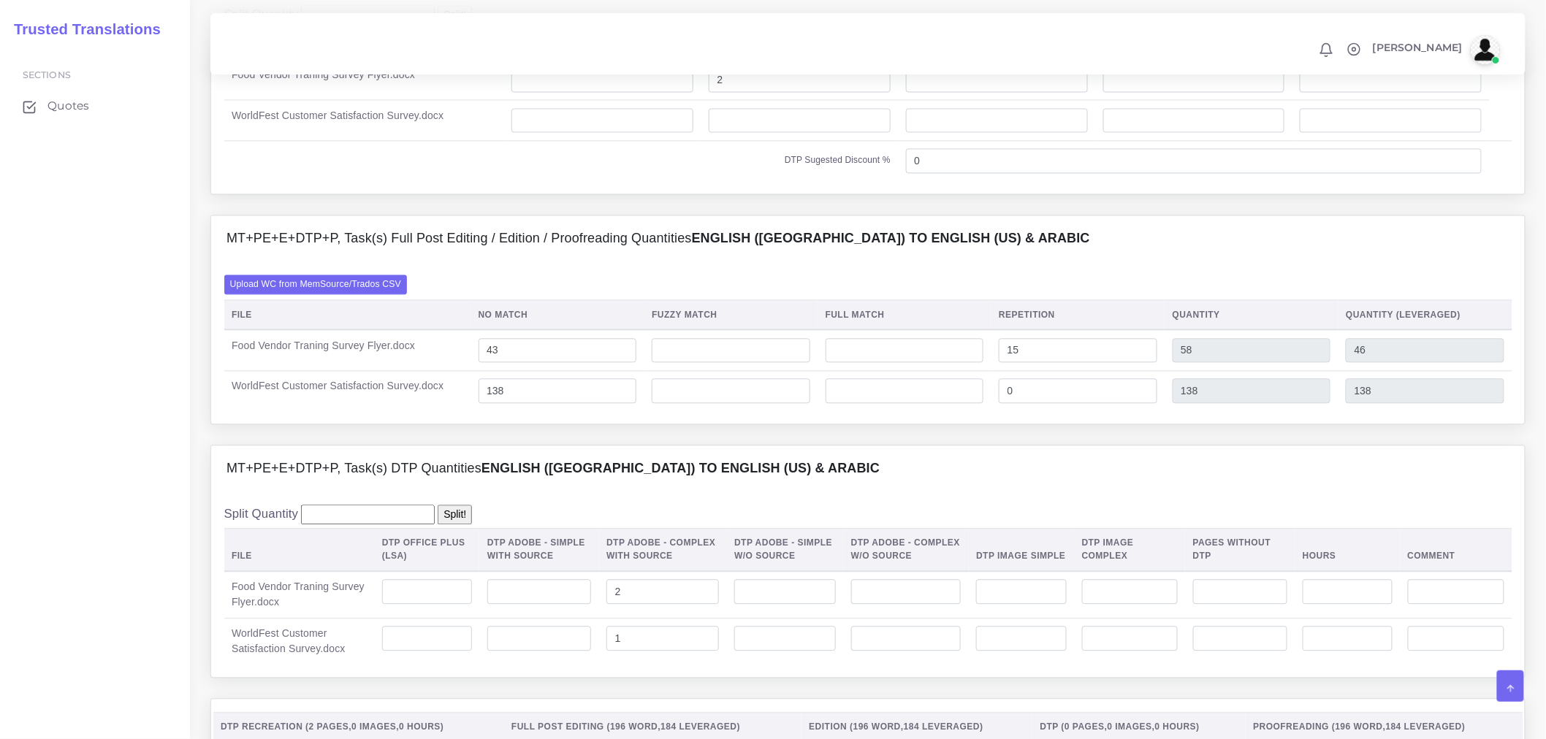
click at [694, 550] on div "Split Quantity Split! File DTP Office Plus (LSA) DTP Adobe - Simple With Source…" at bounding box center [867, 585] width 1313 height 186
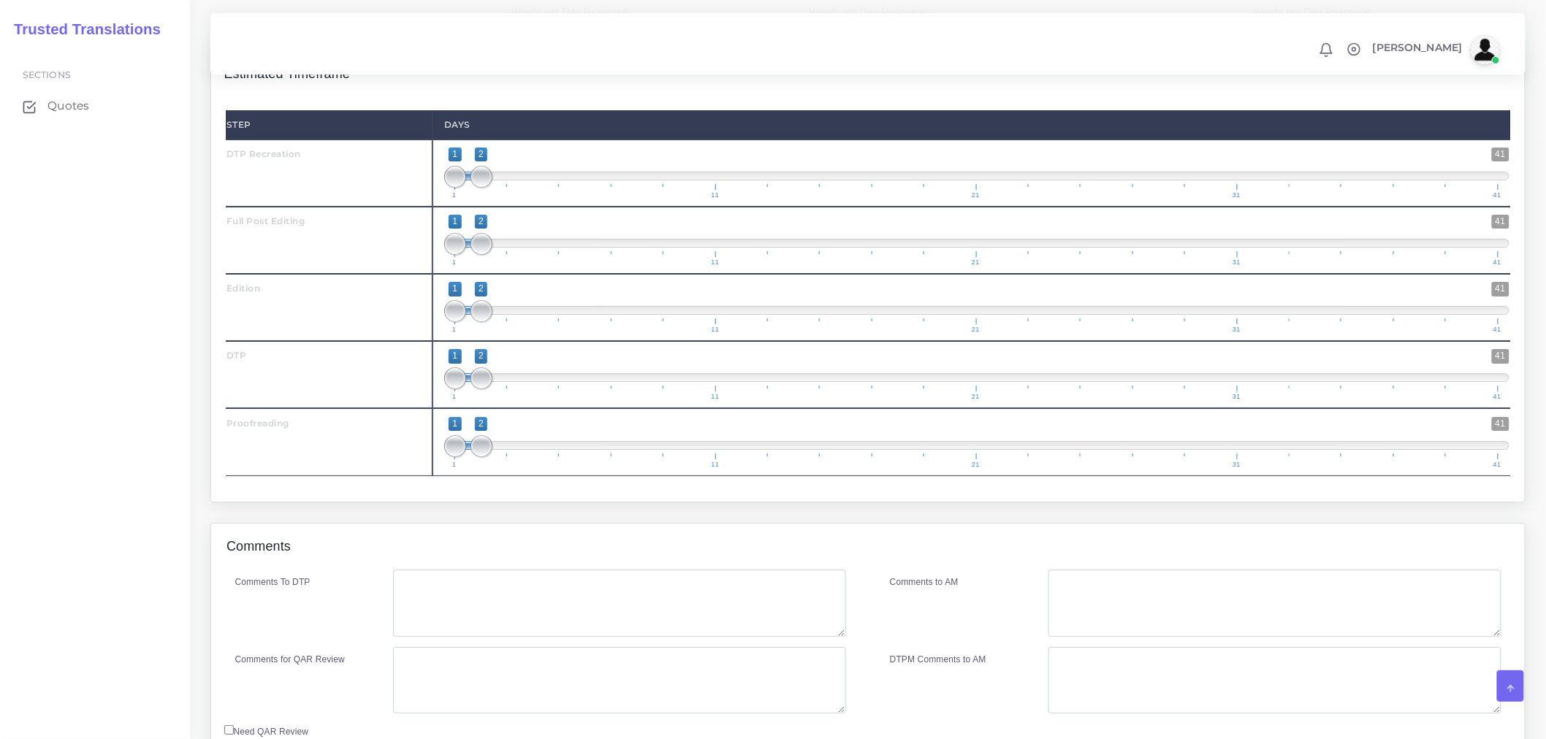
scroll to position [2110, 0]
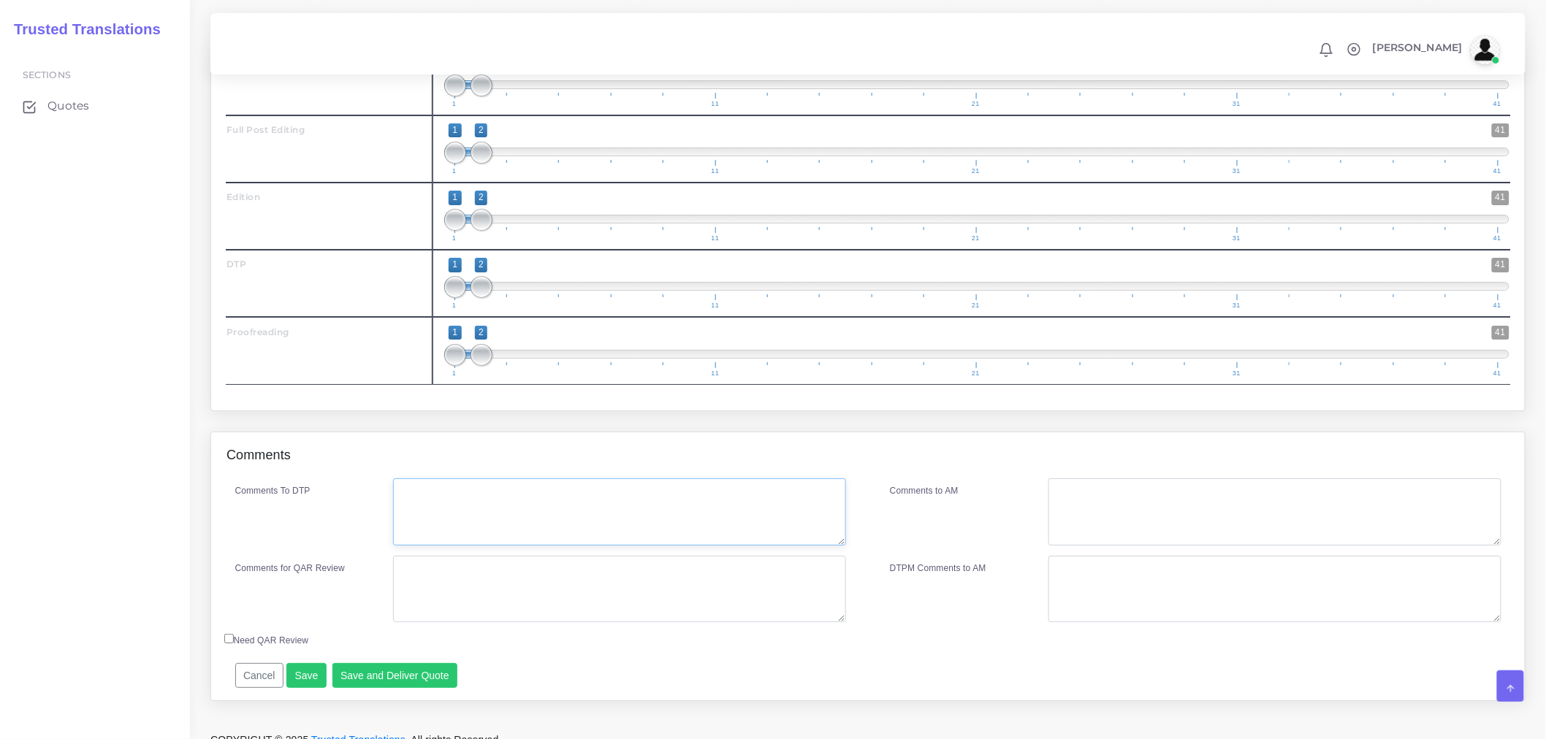
click at [493, 546] on textarea "Comments To DTP" at bounding box center [619, 511] width 453 height 67
paste textarea "For the PDF flyer, please include recreation. No need to keep Spanish. P. 1 sho…"
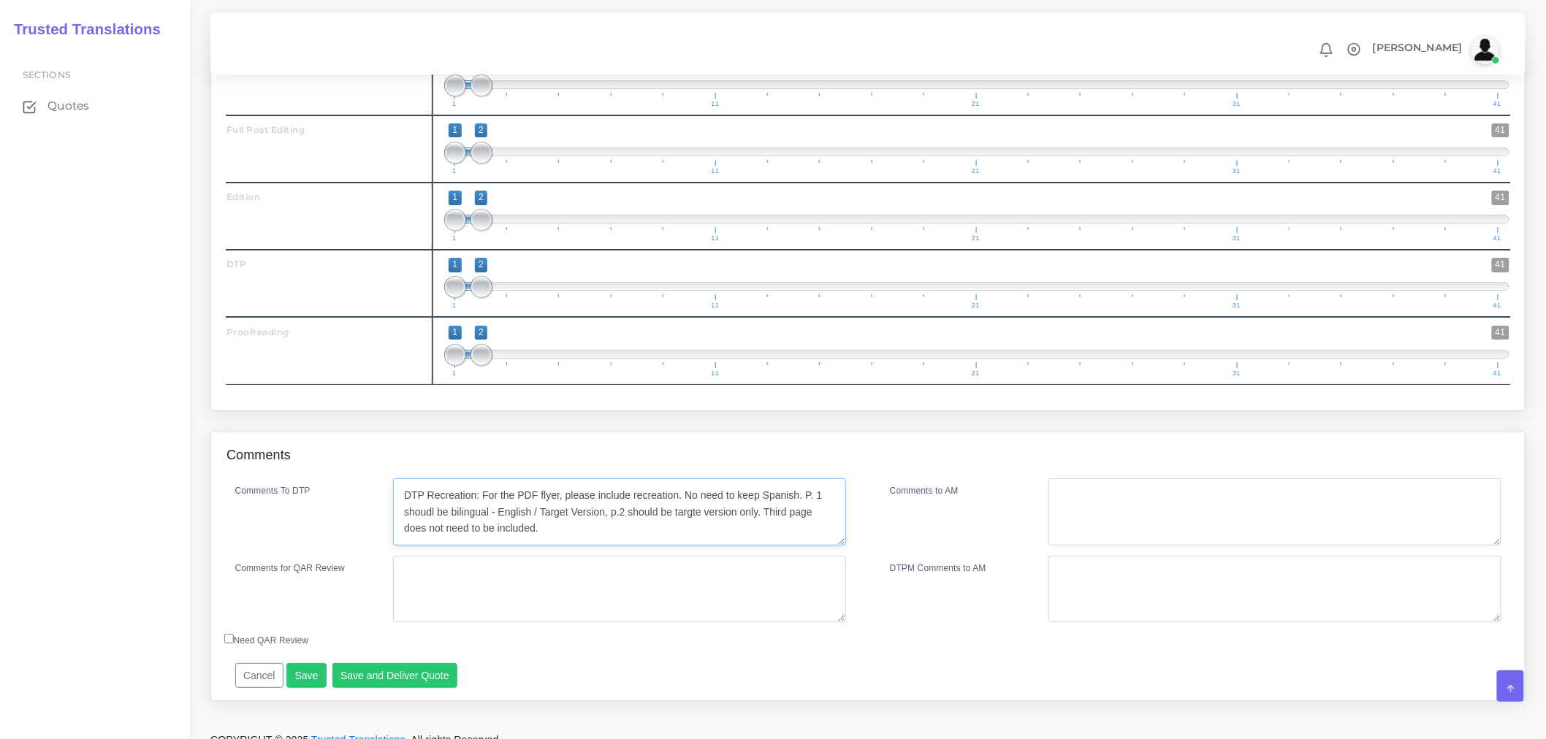
drag, startPoint x: 482, startPoint y: 550, endPoint x: 468, endPoint y: 549, distance: 14.0
click at [468, 546] on textarea "DTP Recreation: For the PDF flyer, please include recreation. No need to keep S…" at bounding box center [619, 511] width 453 height 67
drag, startPoint x: 558, startPoint y: 546, endPoint x: 546, endPoint y: 541, distance: 13.4
click at [546, 541] on textarea "DTP Recreation for the PDF flyer, please include recreation. No need to keep Sp…" at bounding box center [619, 511] width 453 height 67
drag, startPoint x: 672, startPoint y: 550, endPoint x: 554, endPoint y: 552, distance: 118.4
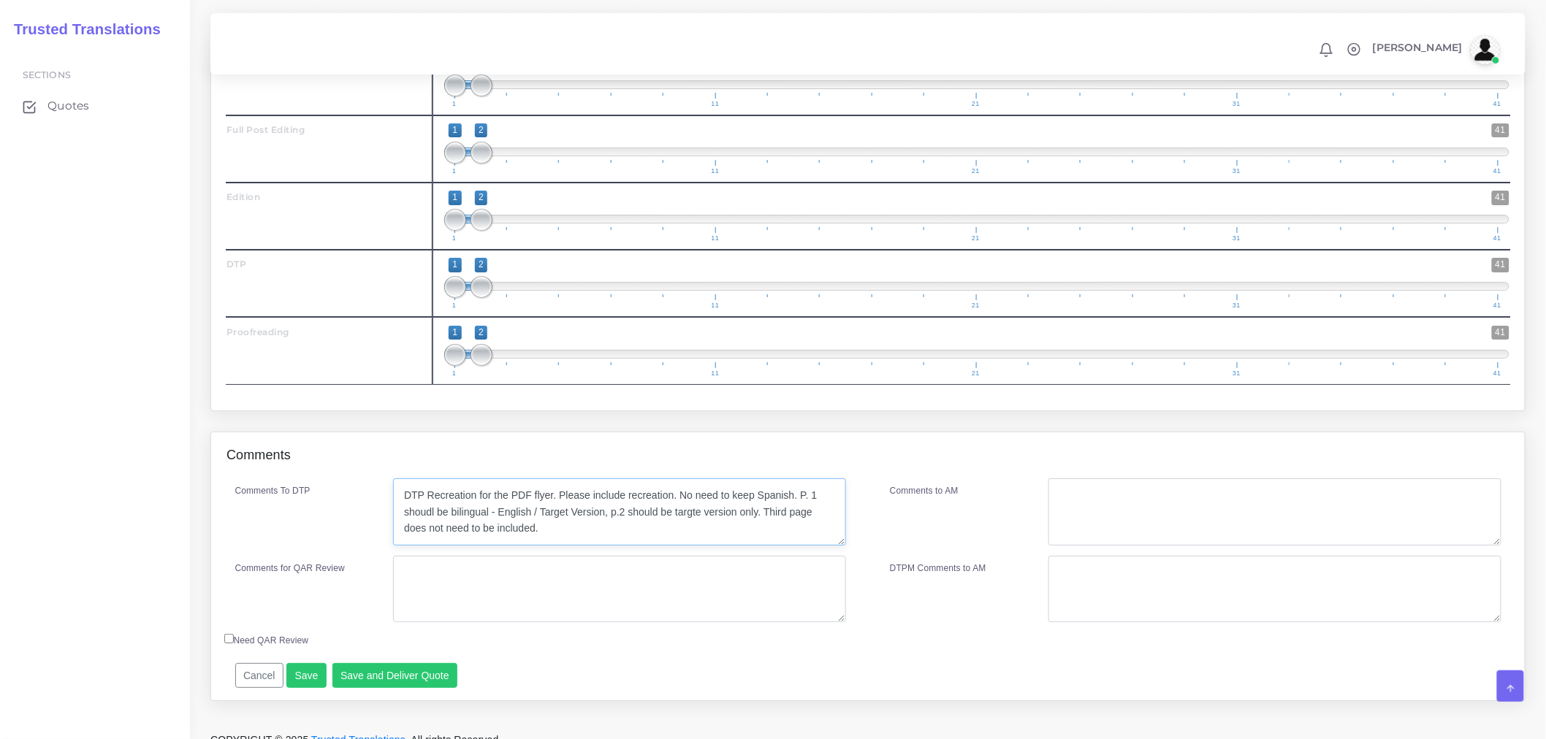
click at [554, 546] on textarea "DTP Recreation for the PDF flyer. Please include recreation. No need to keep Sp…" at bounding box center [619, 511] width 453 height 67
drag, startPoint x: 720, startPoint y: 546, endPoint x: 711, endPoint y: 543, distance: 9.2
click at [712, 543] on textarea "DTP Recreation for the PDF flyer. No need to keep Spanish. P. 1 shoudl be bilin…" at bounding box center [619, 511] width 453 height 67
drag, startPoint x: 565, startPoint y: 566, endPoint x: 577, endPoint y: 560, distance: 13.7
click at [565, 546] on textarea "DTP Recreation for the PDF flyer. No need to keep Spanish. P. 1 should be bilin…" at bounding box center [619, 511] width 453 height 67
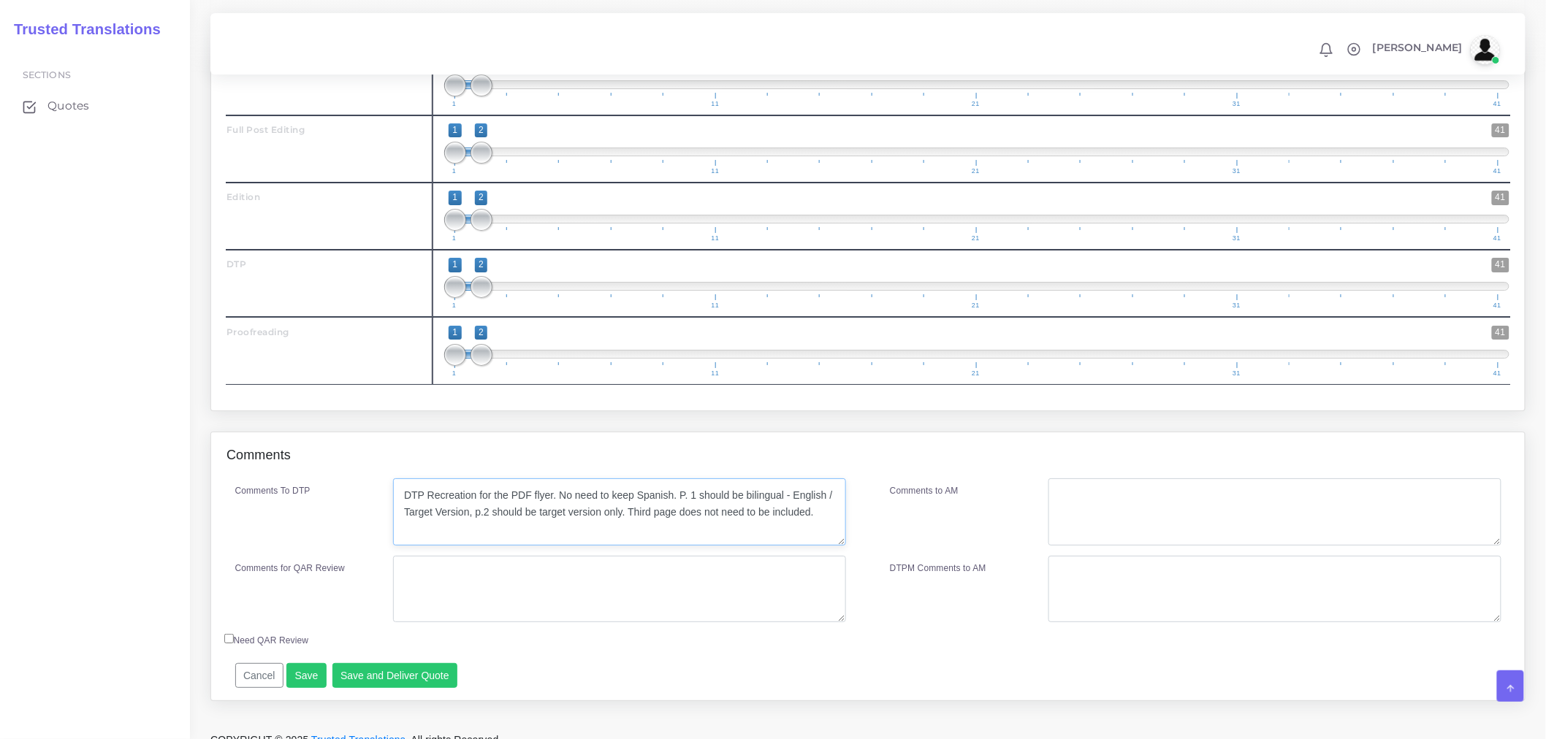
click at [828, 546] on textarea "DTP Recreation for the PDF flyer. No need to keep Spanish. P. 1 should be bilin…" at bounding box center [619, 511] width 453 height 67
type textarea "DTP Recreation for the PDF flyer. No need to keep Spanish. P. 1 should be bilin…"
click at [619, 623] on textarea "Comments for QAR Review" at bounding box center [619, 589] width 453 height 67
drag, startPoint x: 505, startPoint y: 611, endPoint x: 318, endPoint y: 599, distance: 186.7
click at [318, 599] on div "Comments To DTP DTP Recreation for the PDF flyer. No need to keep Spanish. P. 1…" at bounding box center [540, 555] width 655 height 154
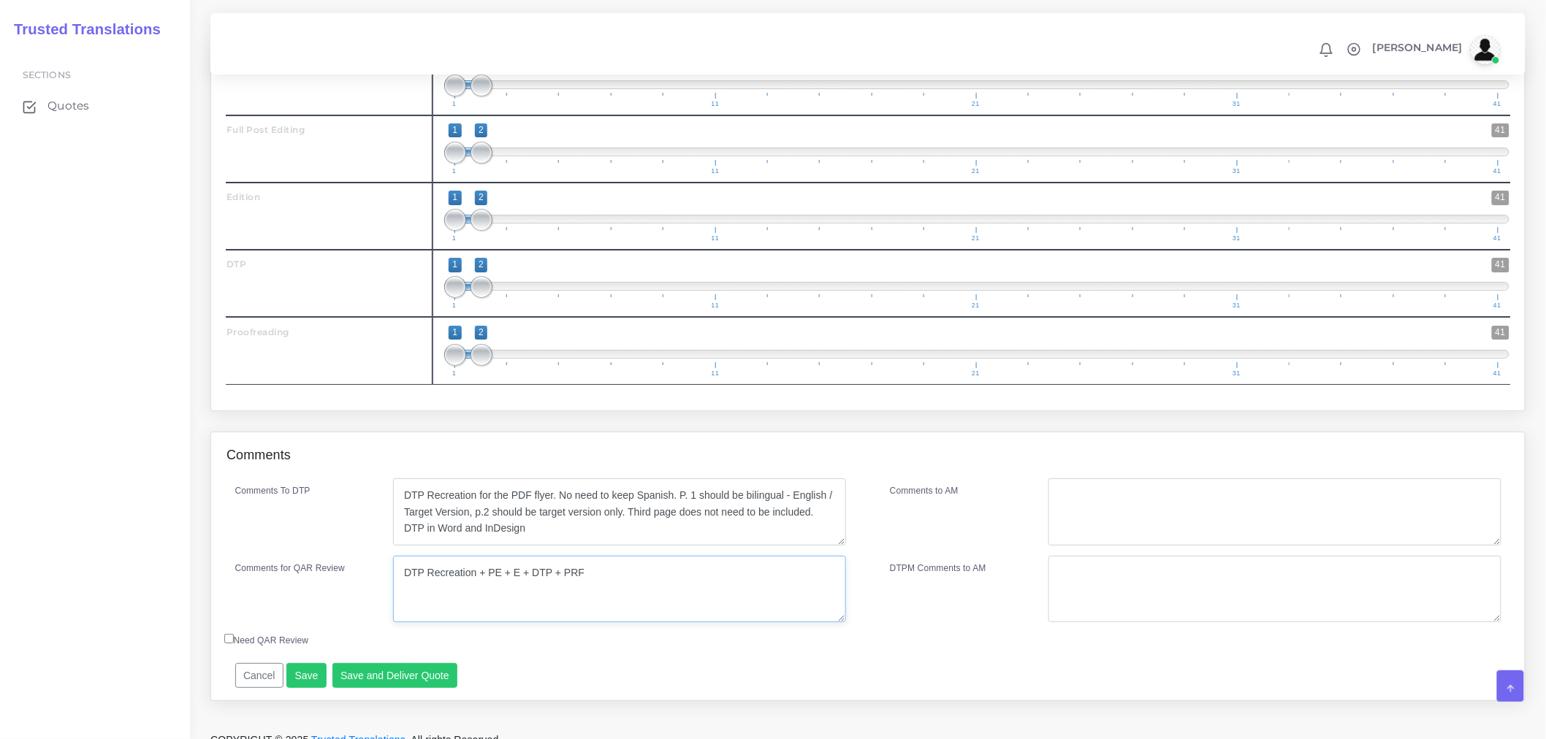
type textarea "DTP Recreation + PE + E + DTP + PRF"
click at [1109, 541] on textarea "Comments to AM" at bounding box center [1274, 511] width 453 height 67
paste textarea "DTP Recreation + PE + E + DTP + PRF"
type textarea "DTP Recreation + PE + E + DTP + PRF"
click at [994, 541] on div "Comments to AM" at bounding box center [958, 511] width 159 height 67
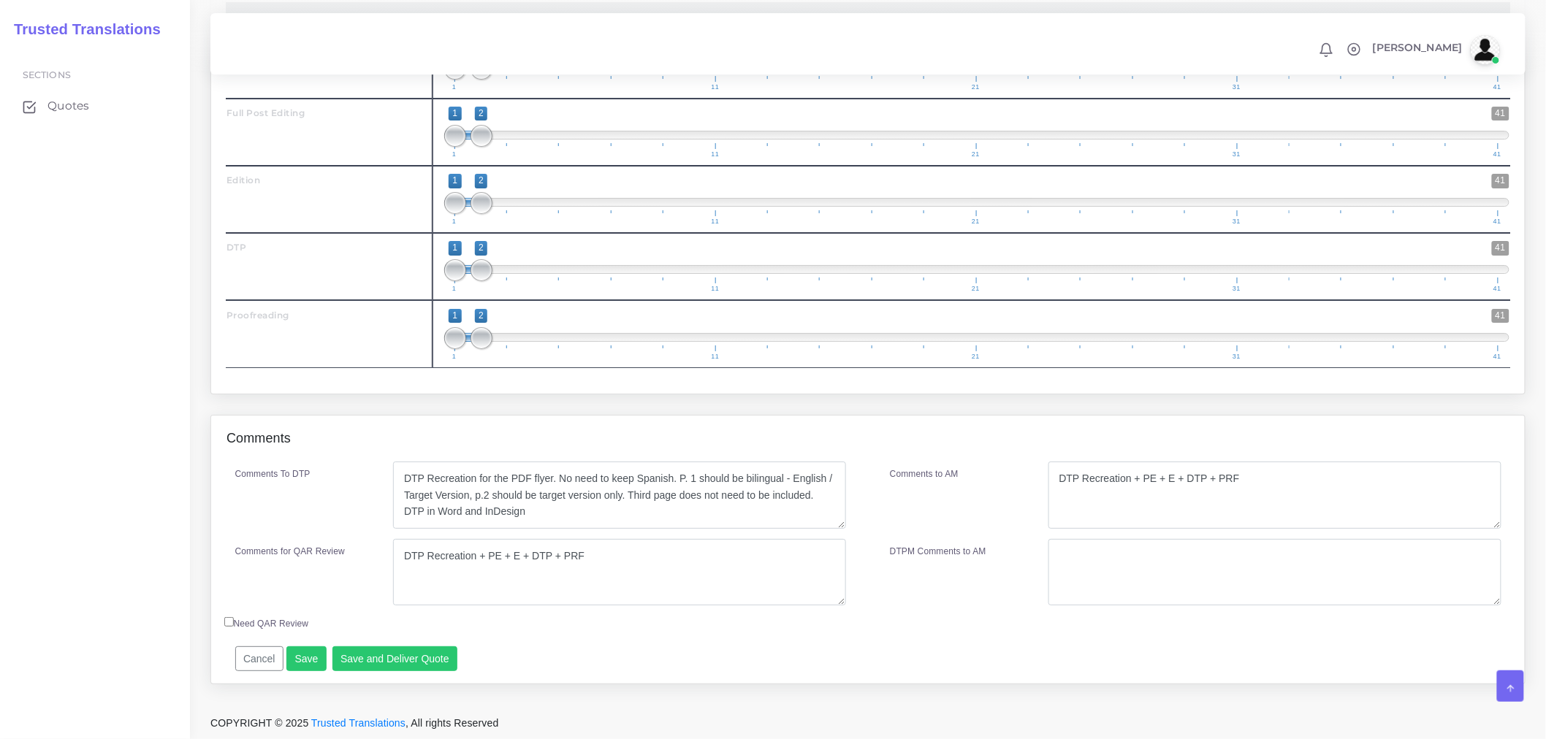
scroll to position [2180, 0]
click at [292, 676] on div "Comments To DTP DTP Recreation for the PDF flyer. No need to keep Spanish. P. 1…" at bounding box center [867, 573] width 1313 height 222
click at [300, 670] on button "Save" at bounding box center [306, 658] width 40 height 25
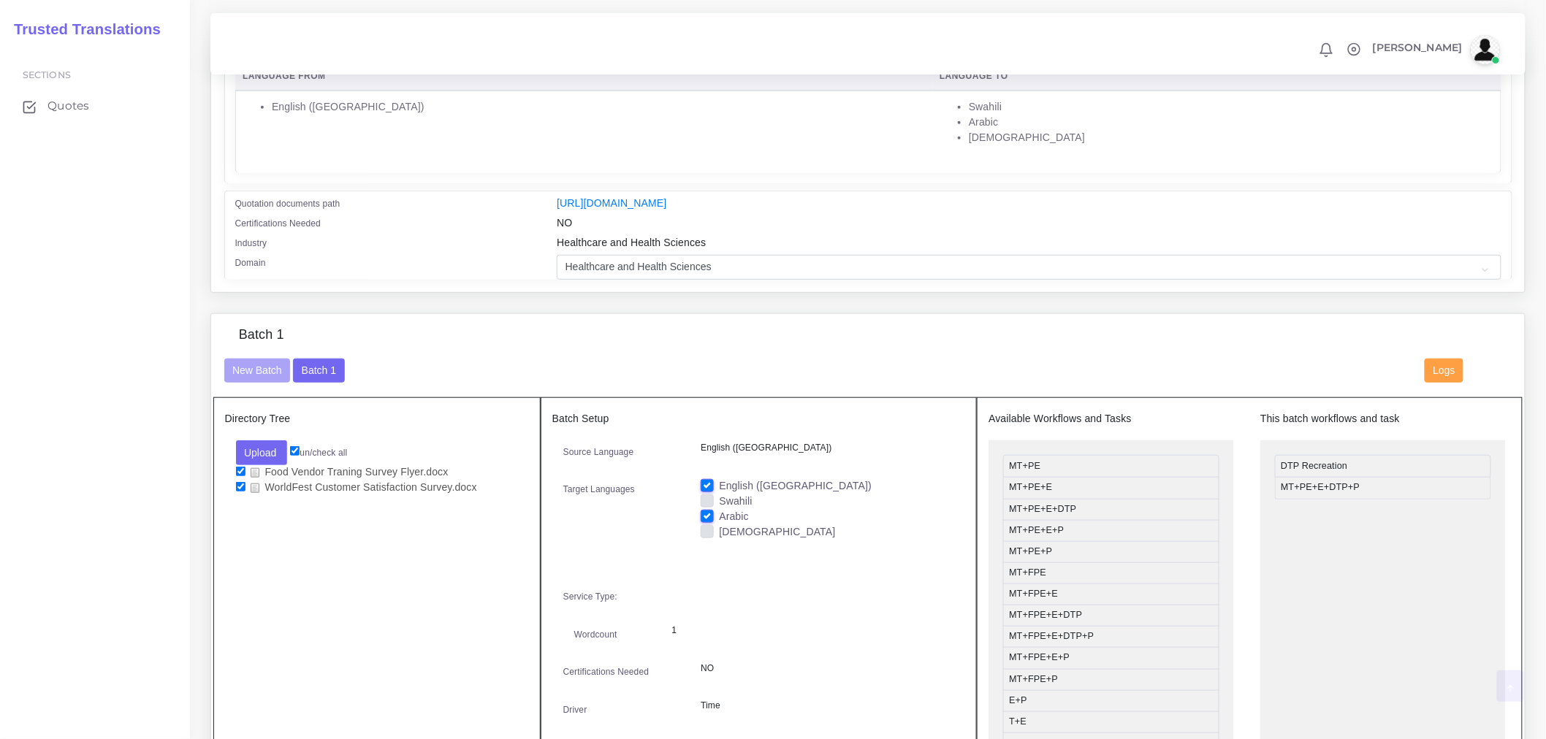
scroll to position [486, 0]
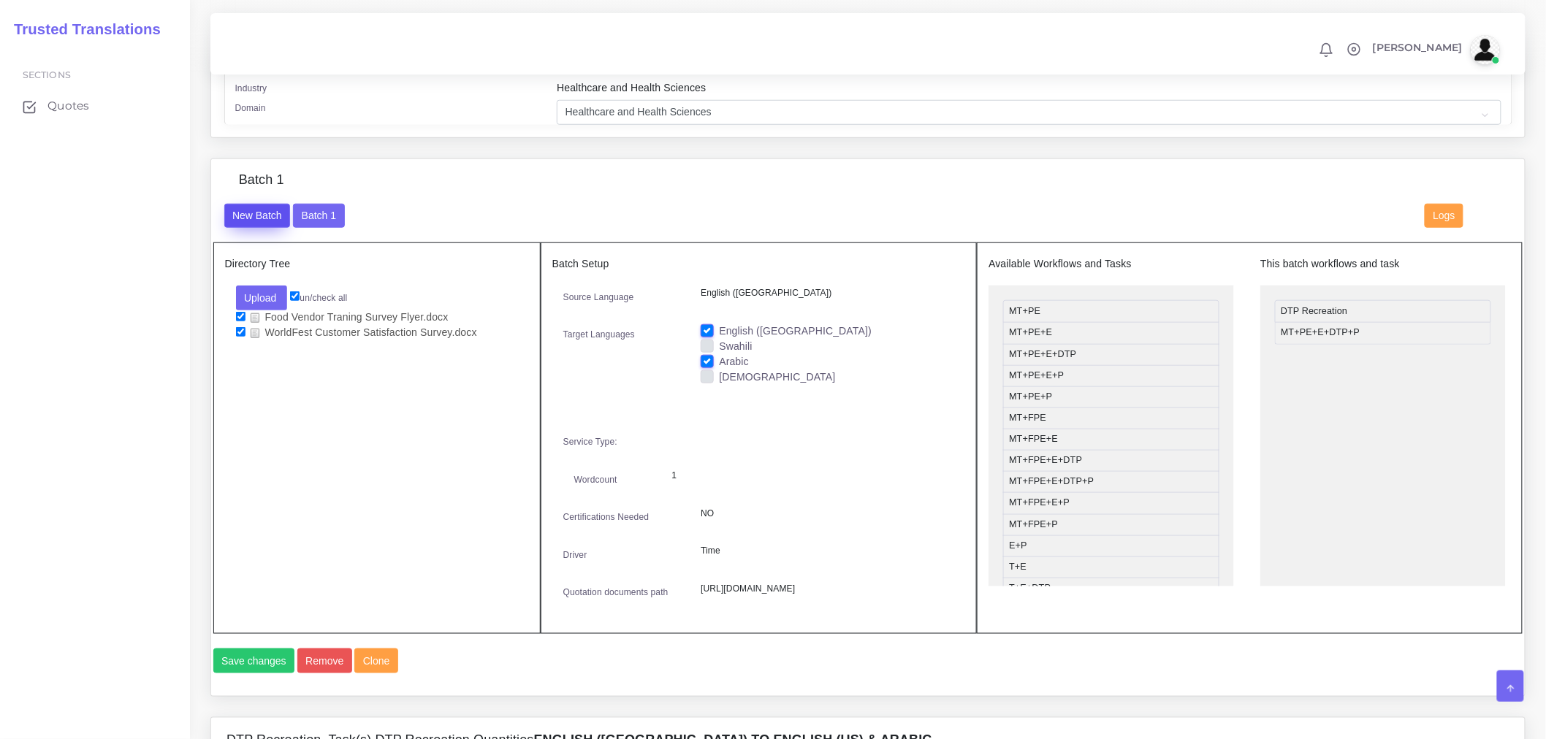
click at [272, 223] on button "New Batch" at bounding box center [257, 216] width 66 height 25
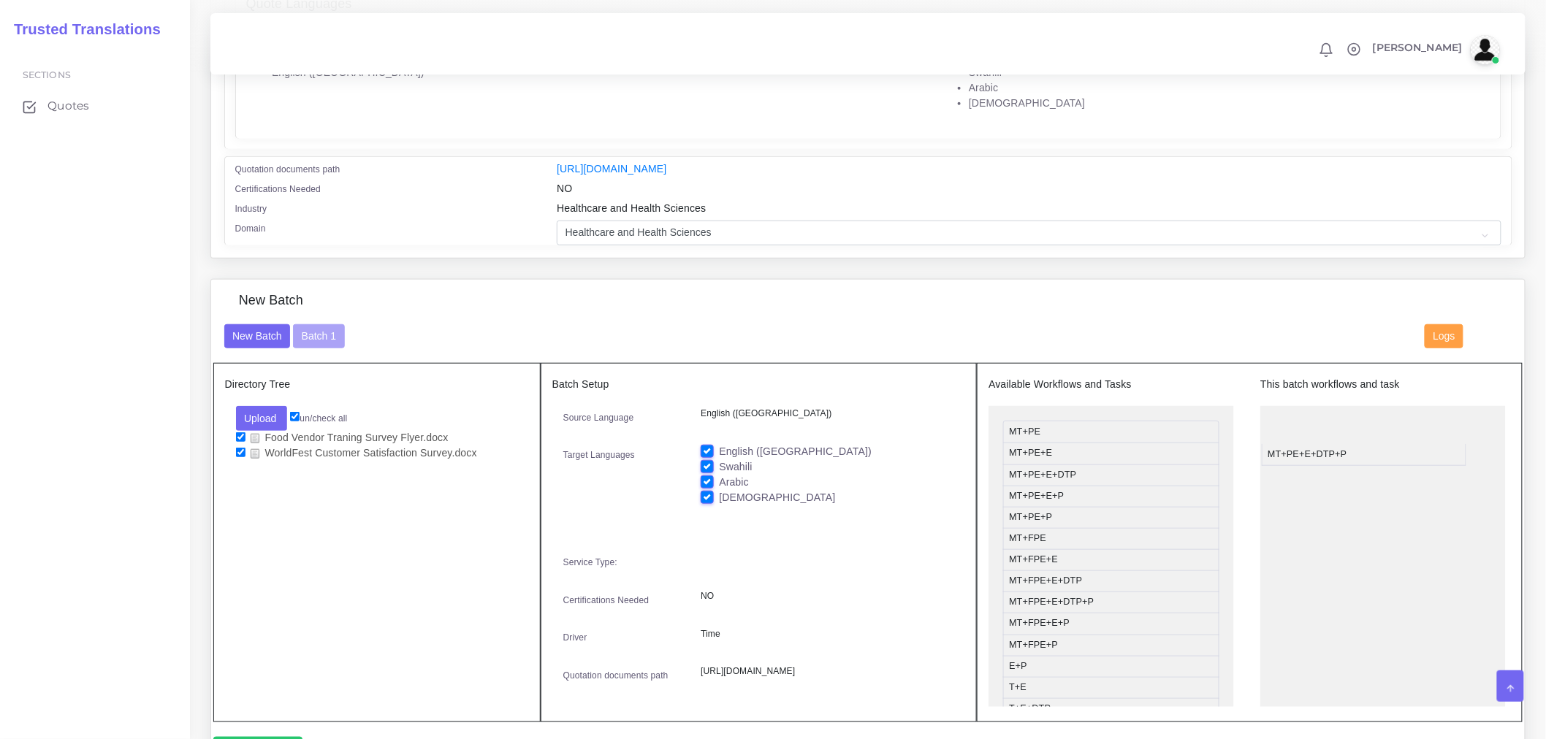
drag, startPoint x: 1064, startPoint y: 505, endPoint x: 1325, endPoint y: 449, distance: 266.6
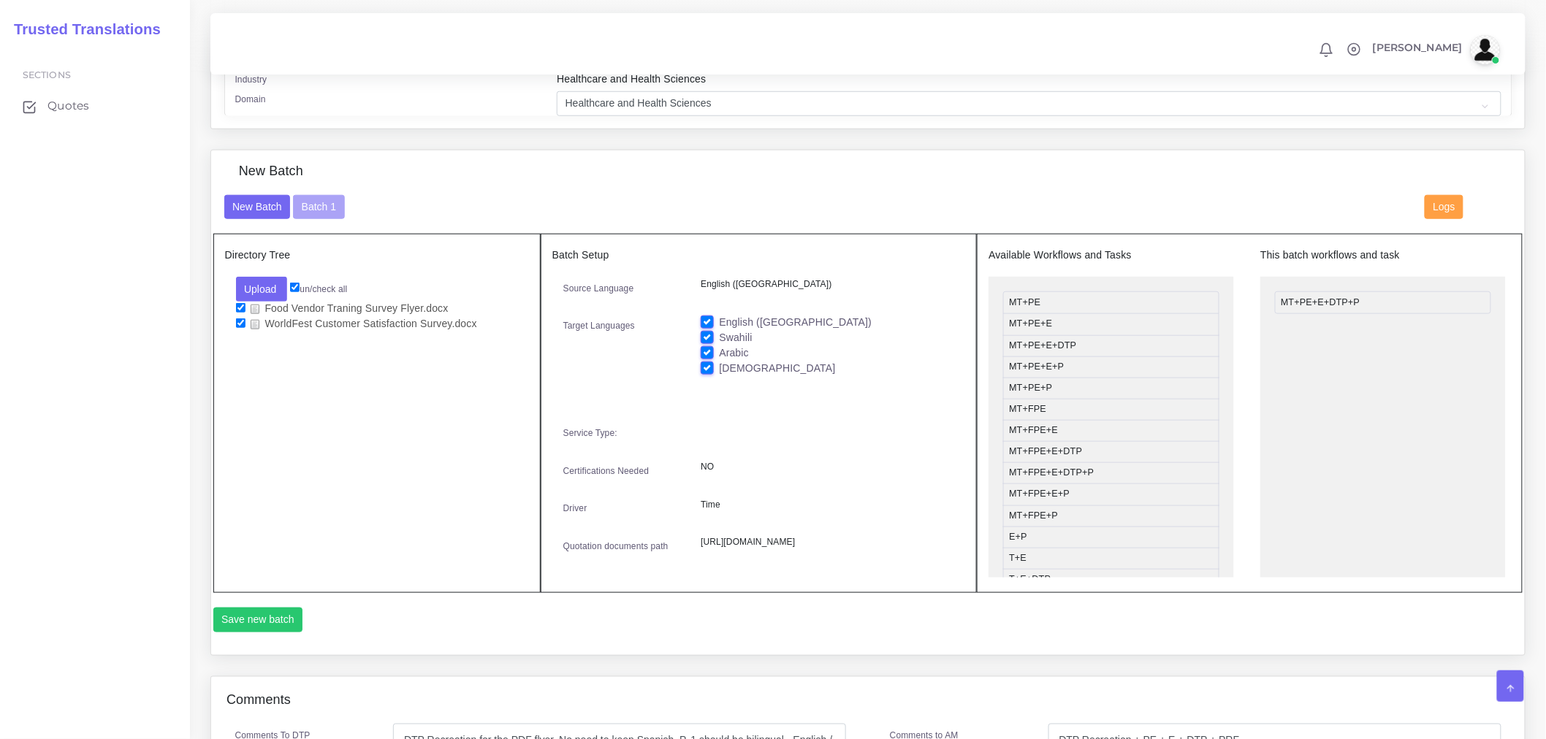
scroll to position [405, 0]
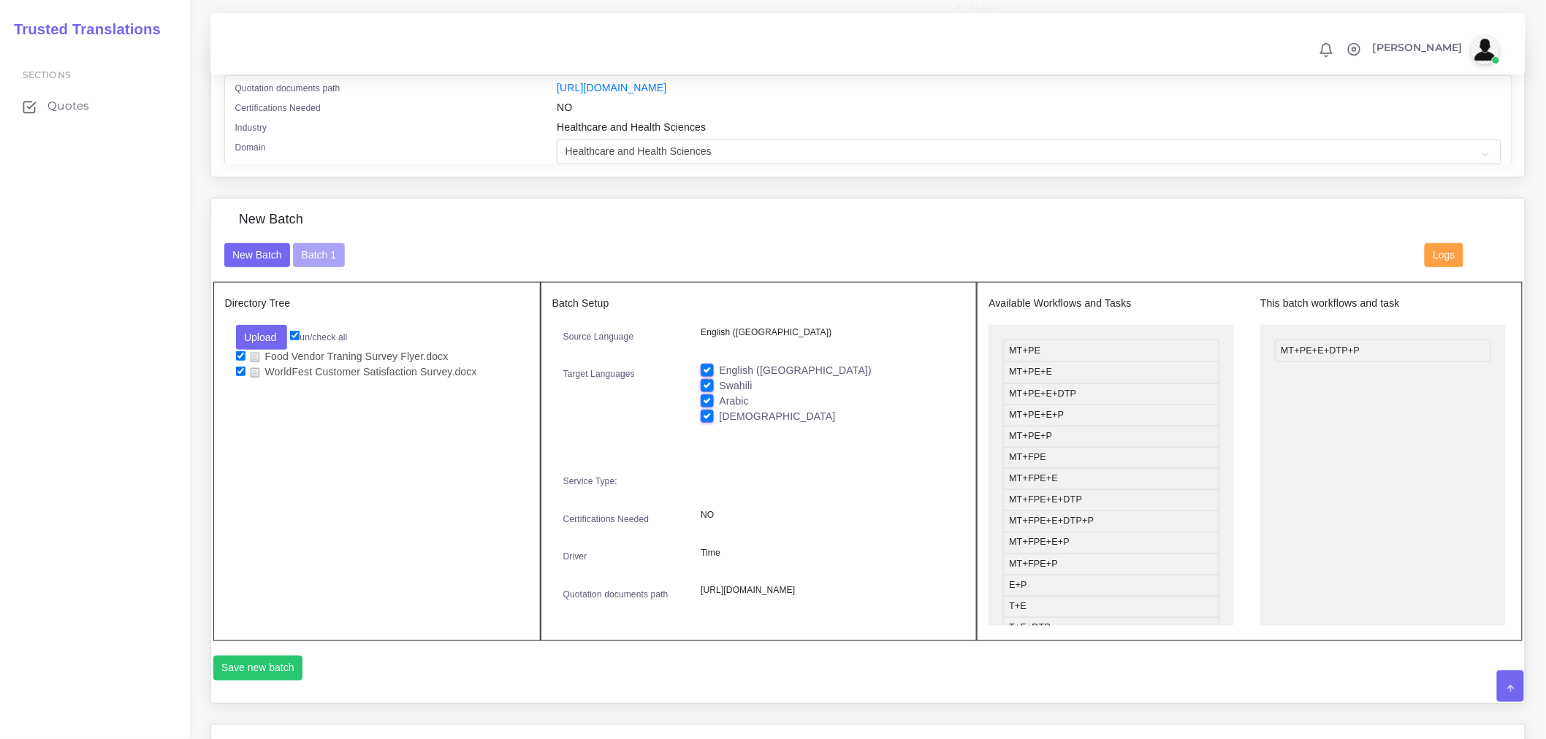
click at [719, 409] on label "Arabic" at bounding box center [734, 401] width 30 height 15
click at [711, 407] on input "Arabic" at bounding box center [707, 400] width 13 height 13
checkbox input "false"
click at [719, 424] on label "[DEMOGRAPHIC_DATA]" at bounding box center [777, 416] width 116 height 15
click at [711, 422] on input "[DEMOGRAPHIC_DATA]" at bounding box center [707, 415] width 13 height 13
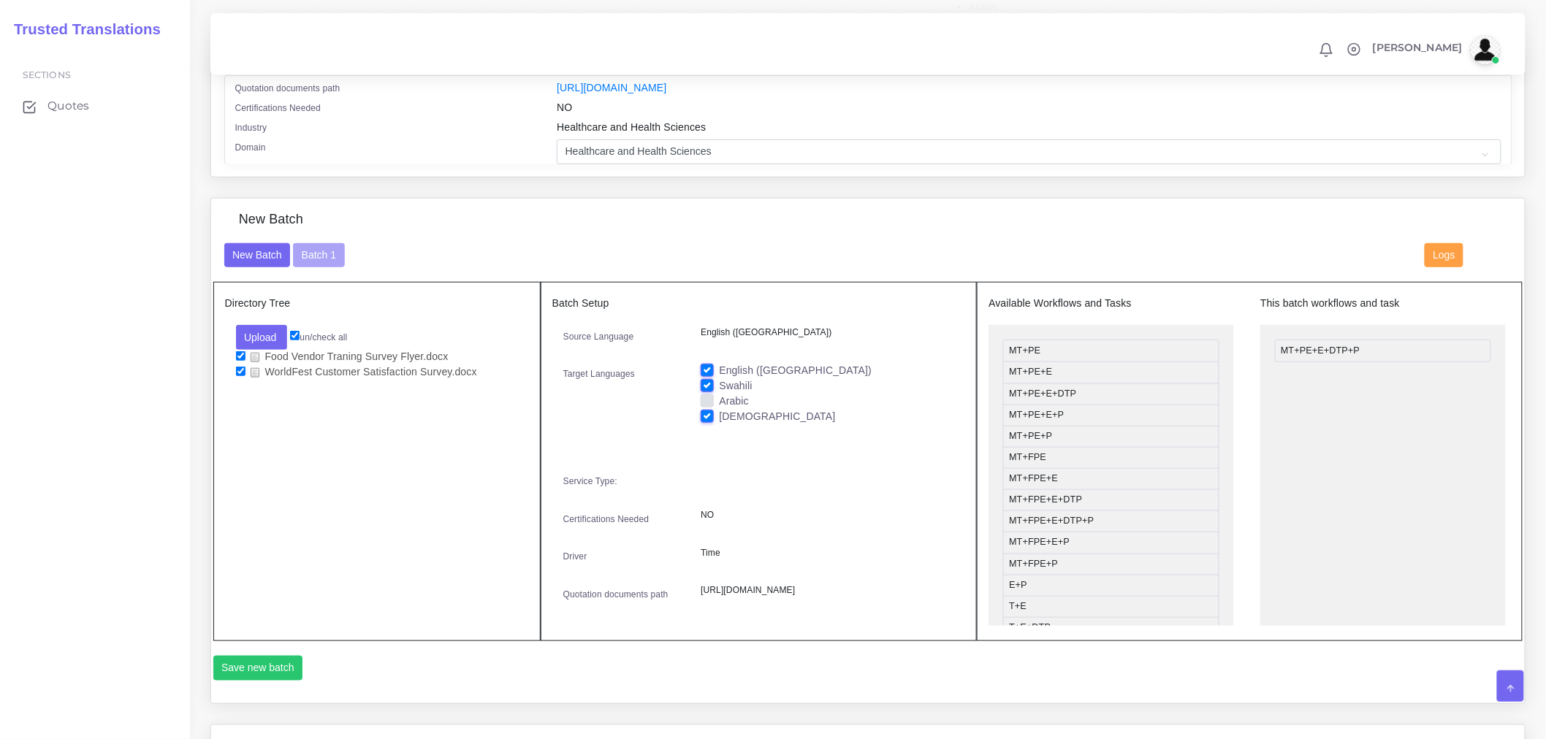
checkbox input "false"
click at [719, 393] on label "Swahili" at bounding box center [735, 385] width 33 height 15
click at [711, 392] on input "Swahili" at bounding box center [707, 384] width 13 height 13
checkbox input "false"
click at [719, 424] on label "[DEMOGRAPHIC_DATA]" at bounding box center [777, 416] width 116 height 15
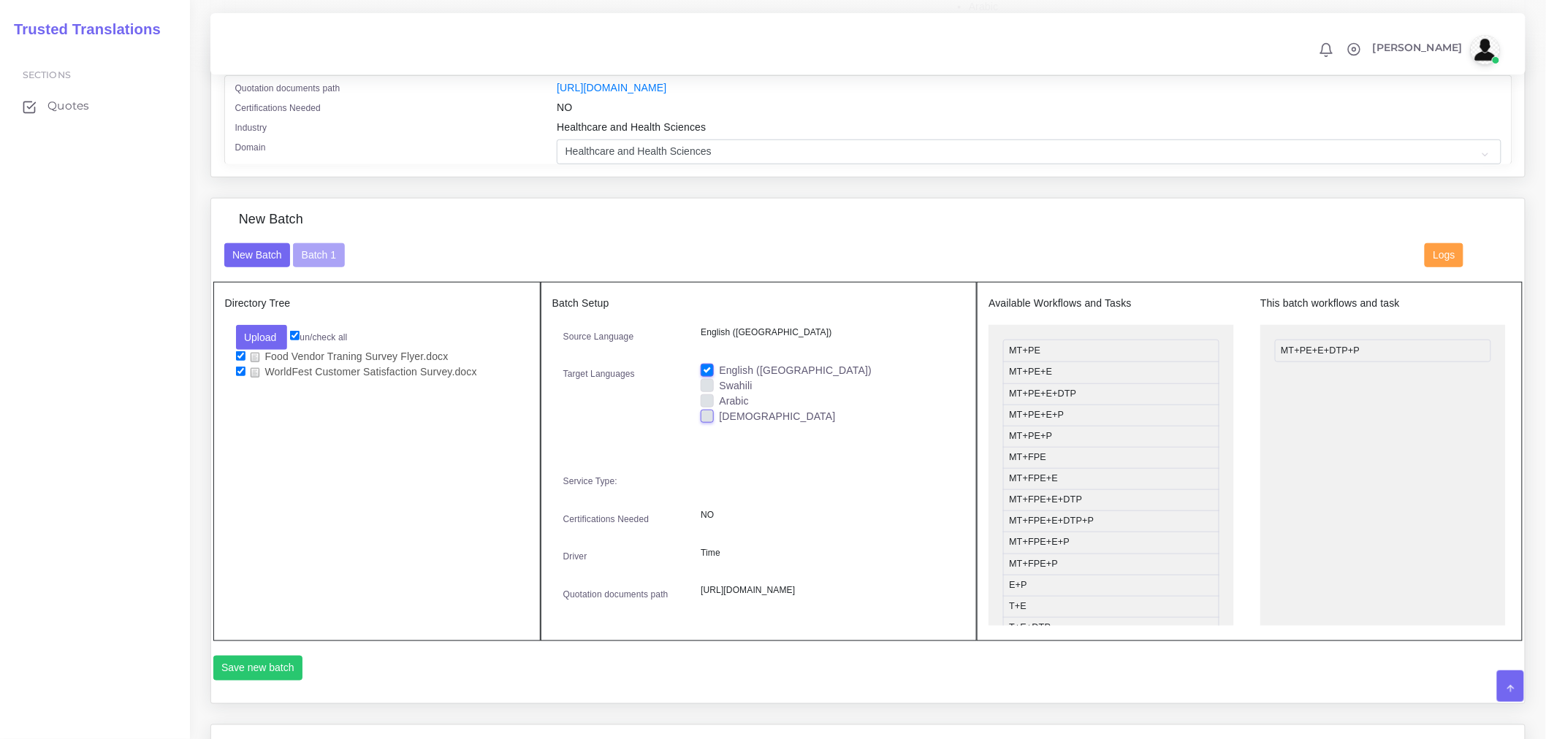
click at [707, 422] on input "[DEMOGRAPHIC_DATA]" at bounding box center [707, 415] width 13 height 13
checkbox input "true"
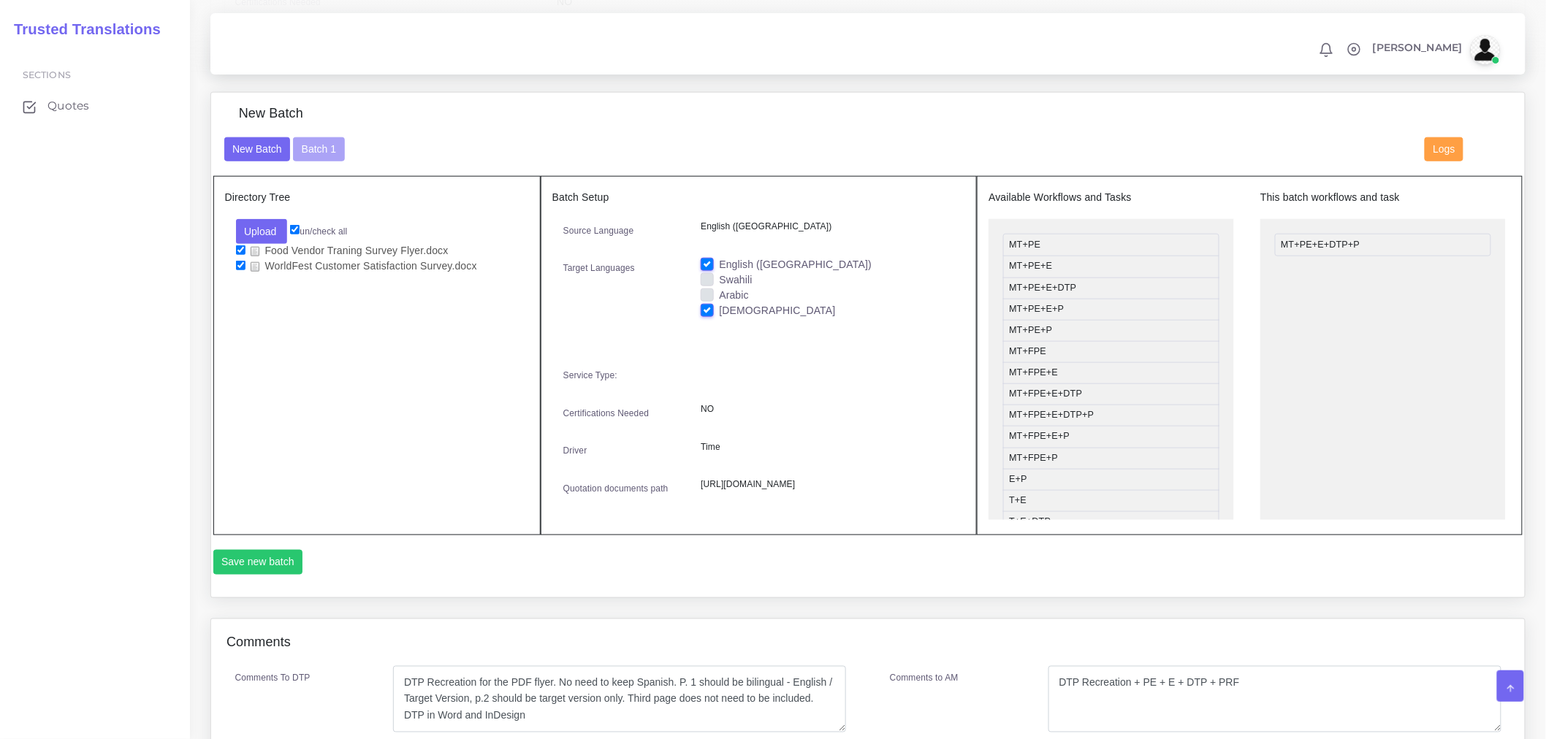
scroll to position [649, 0]
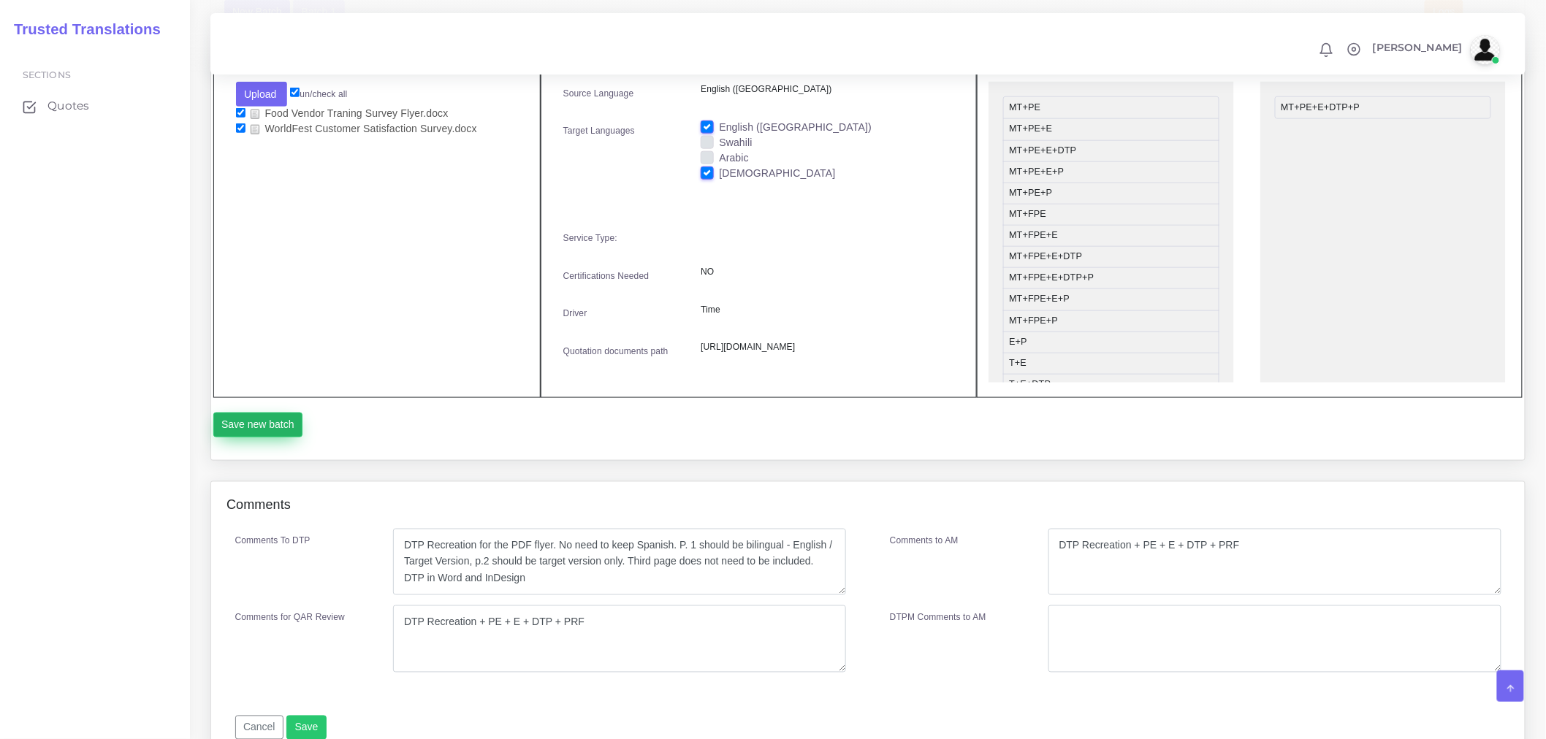
click at [247, 438] on button "Save new batch" at bounding box center [258, 425] width 90 height 25
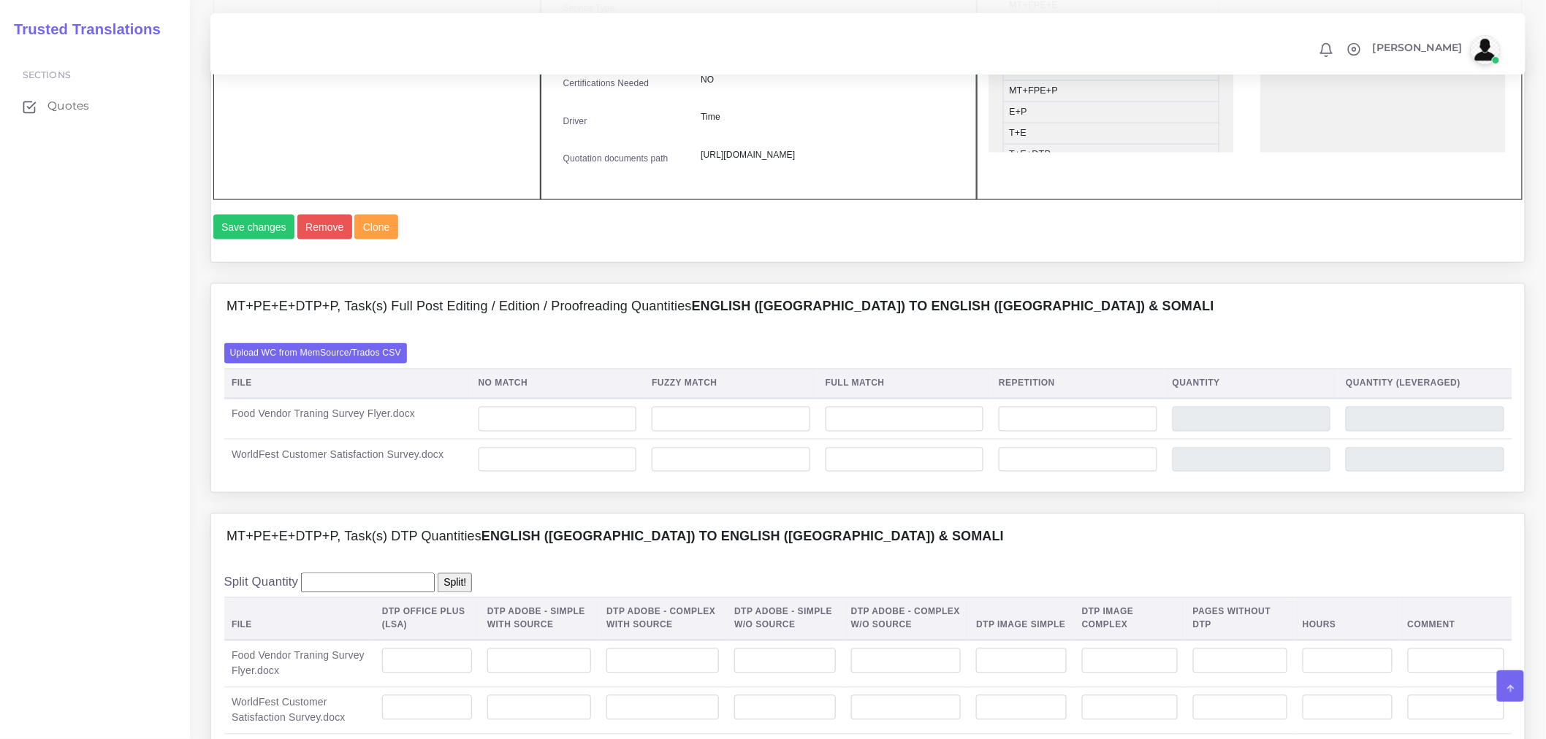
scroll to position [893, 0]
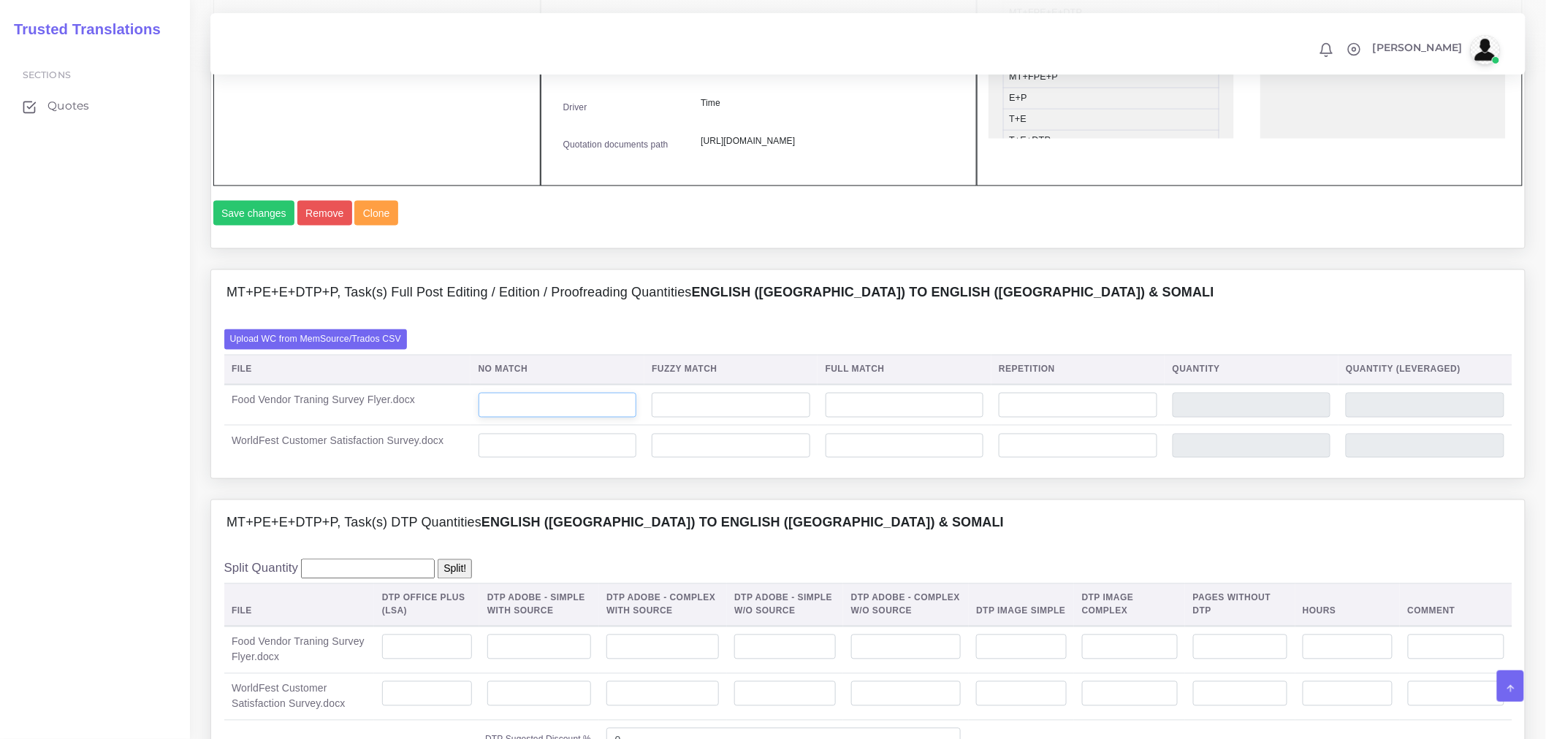
click at [561, 418] on input "number" at bounding box center [557, 405] width 159 height 25
type input "43"
click at [560, 459] on input "number" at bounding box center [557, 446] width 159 height 25
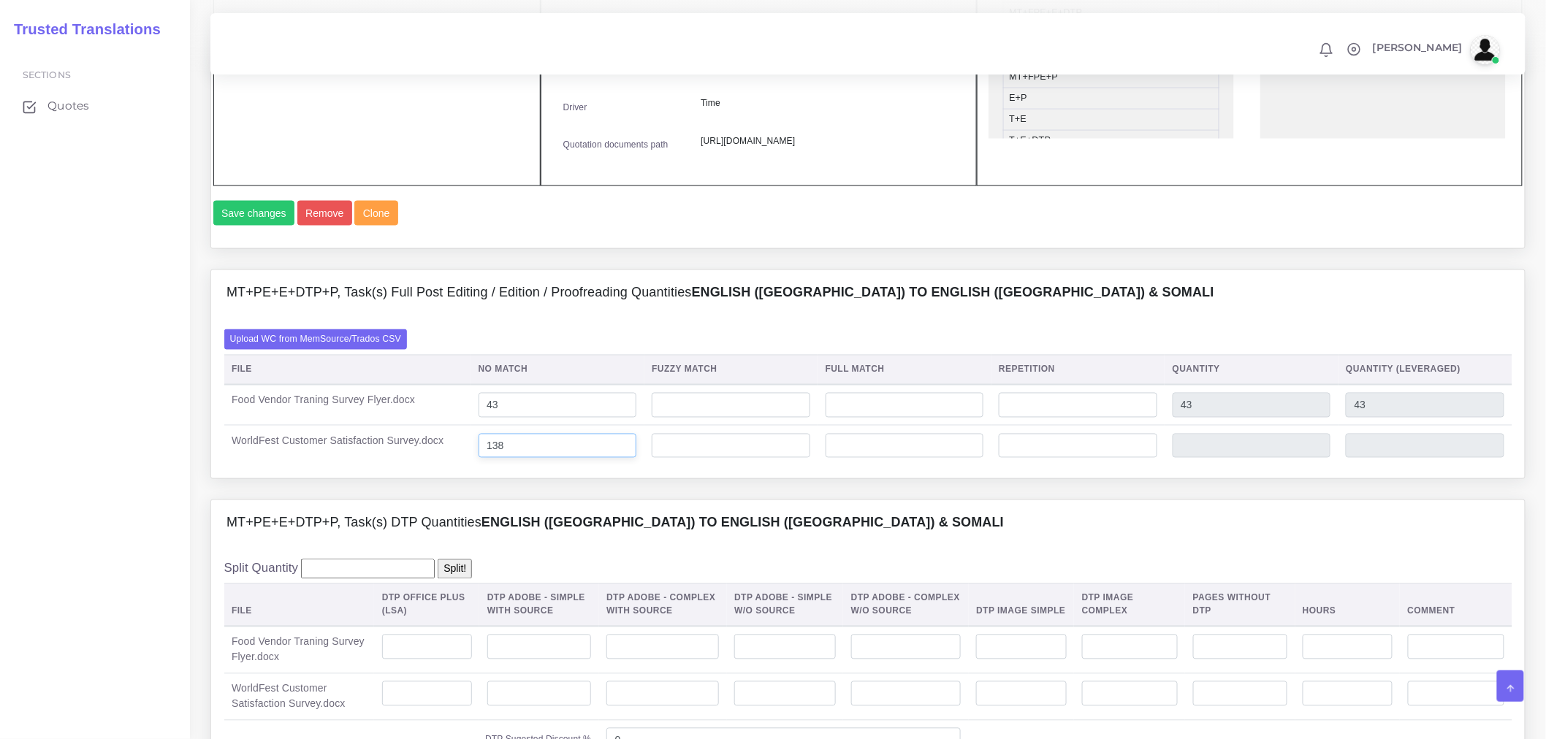
type input "138"
click at [1038, 418] on input "number" at bounding box center [1078, 405] width 159 height 25
type input "15"
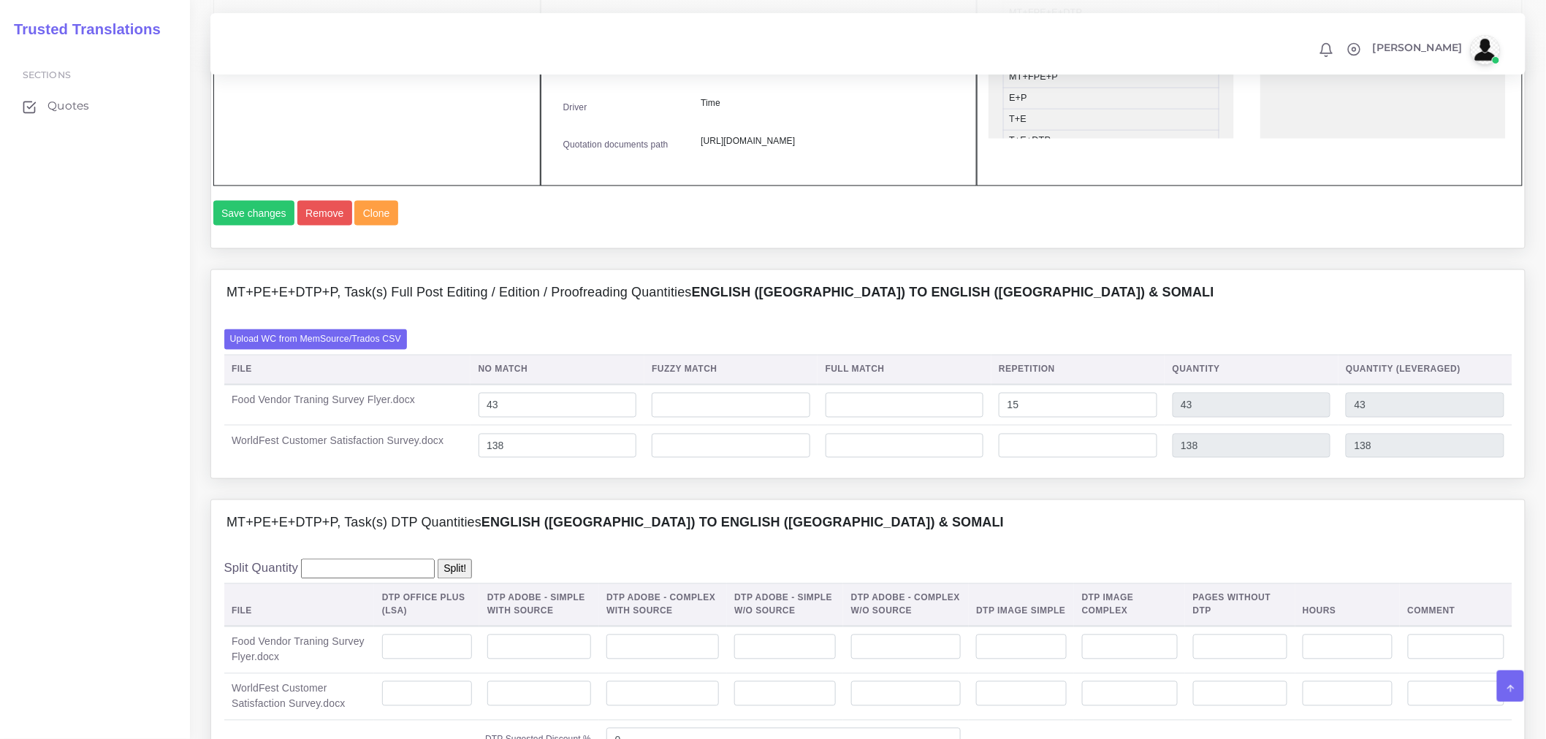
type input "58"
type input "46"
click at [1026, 466] on td at bounding box center [1078, 446] width 174 height 40
click at [1034, 459] on input "number" at bounding box center [1078, 446] width 159 height 25
type input "0"
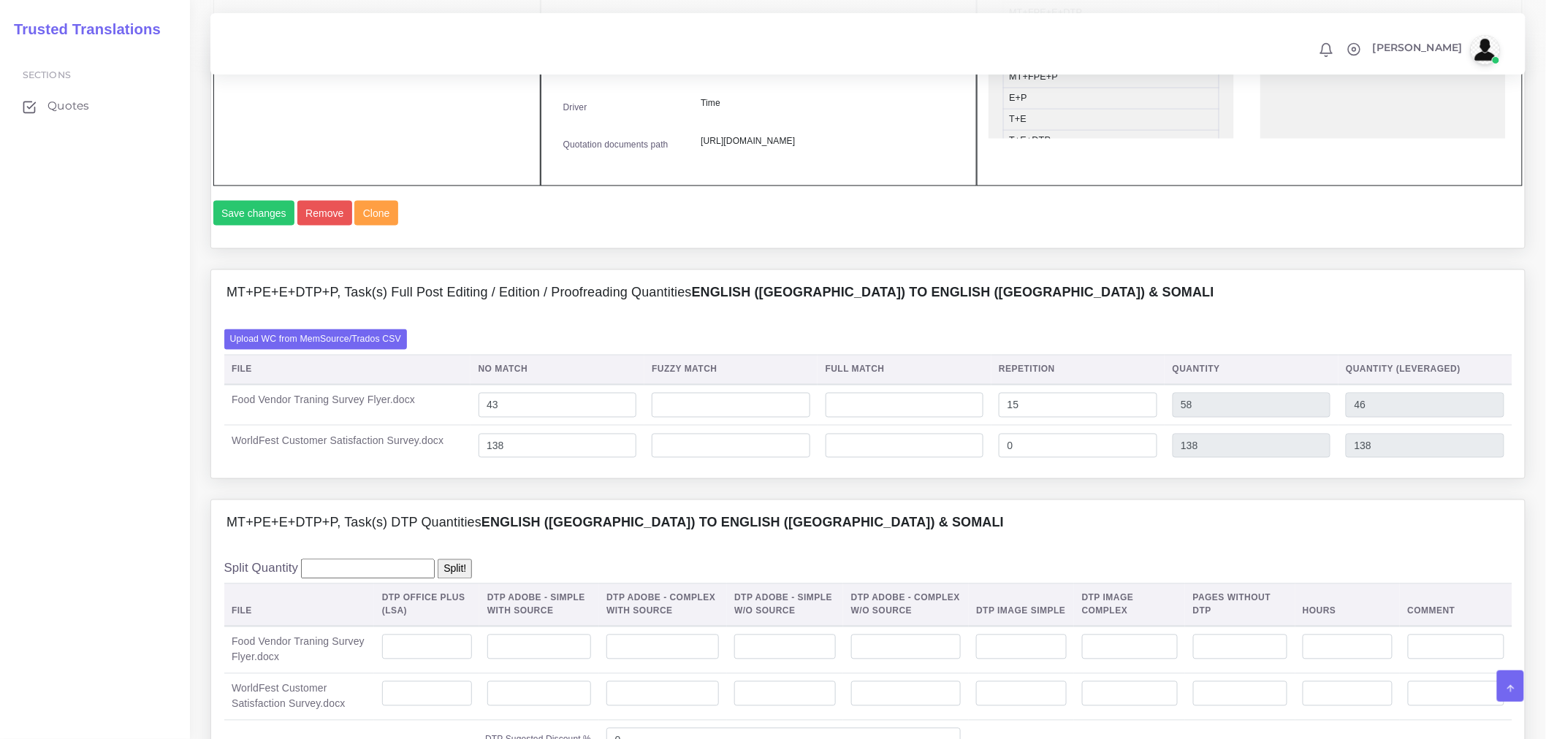
click at [944, 547] on div "MT+PE+E+DTP+P, Task(s) DTP Quantities English (US) TO English (US) & Somali" at bounding box center [867, 523] width 1313 height 47
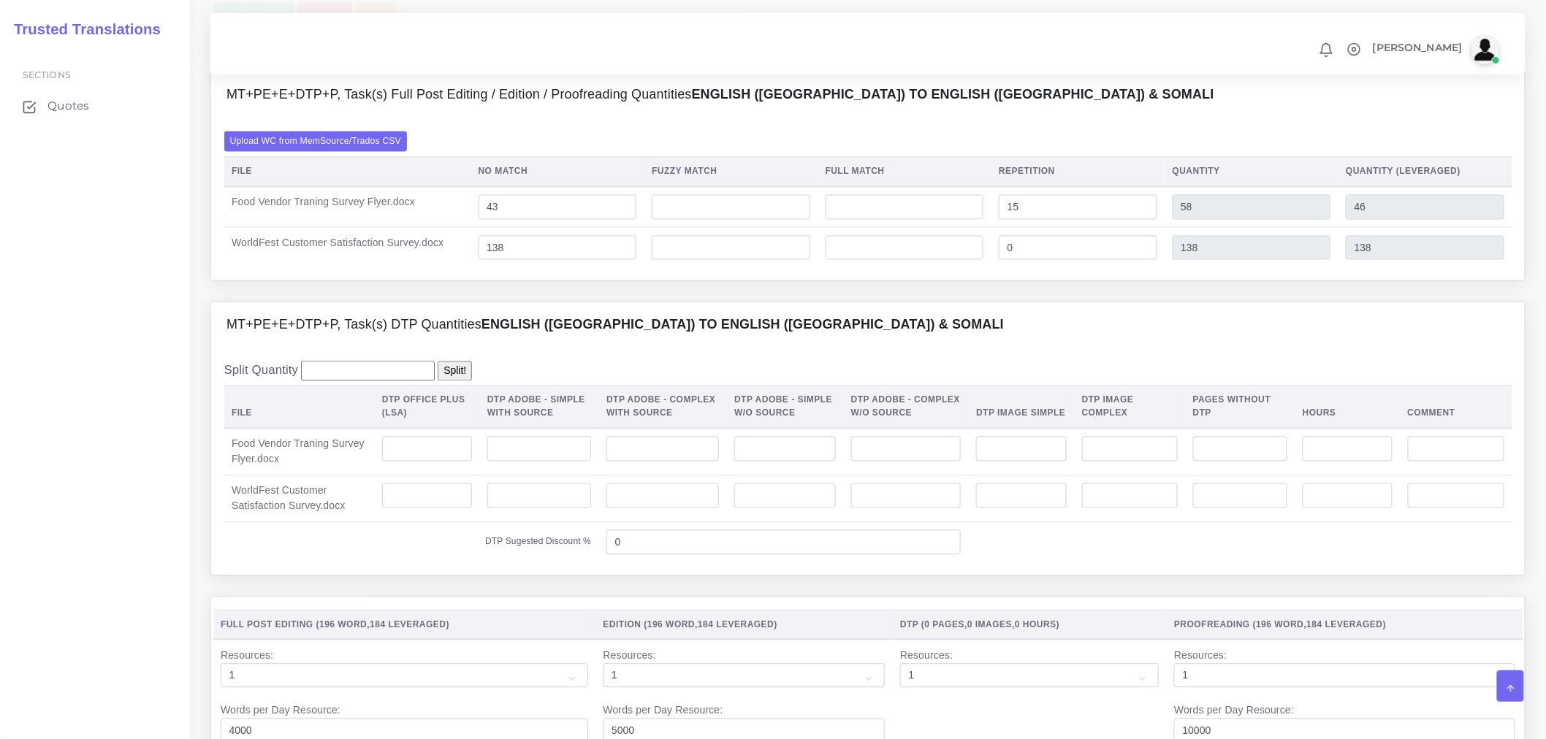
scroll to position [1136, 0]
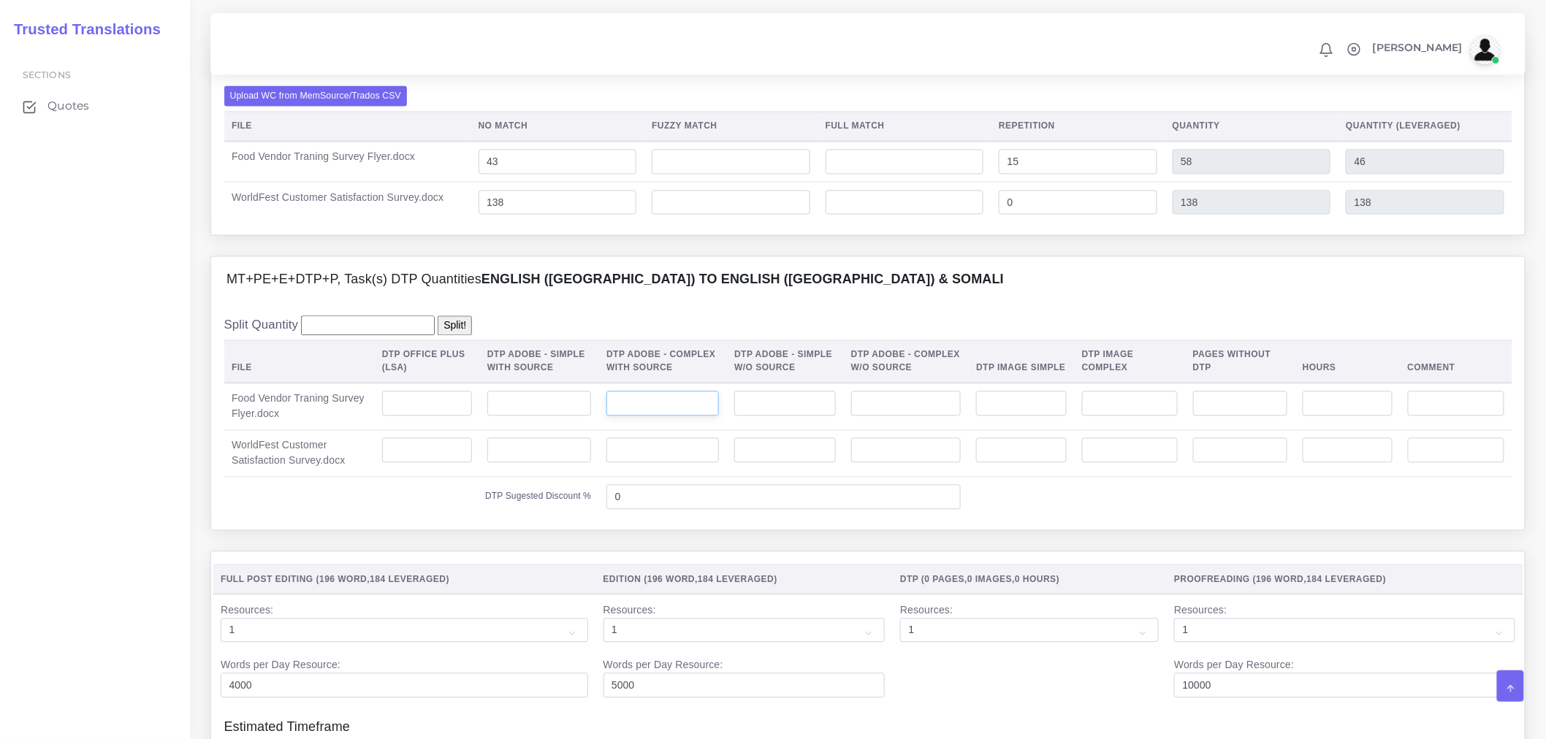
click at [638, 416] on input "number" at bounding box center [662, 404] width 112 height 25
click at [562, 416] on input "number" at bounding box center [539, 404] width 104 height 25
type input "2"
click at [444, 463] on input "number" at bounding box center [427, 450] width 90 height 25
type input "1"
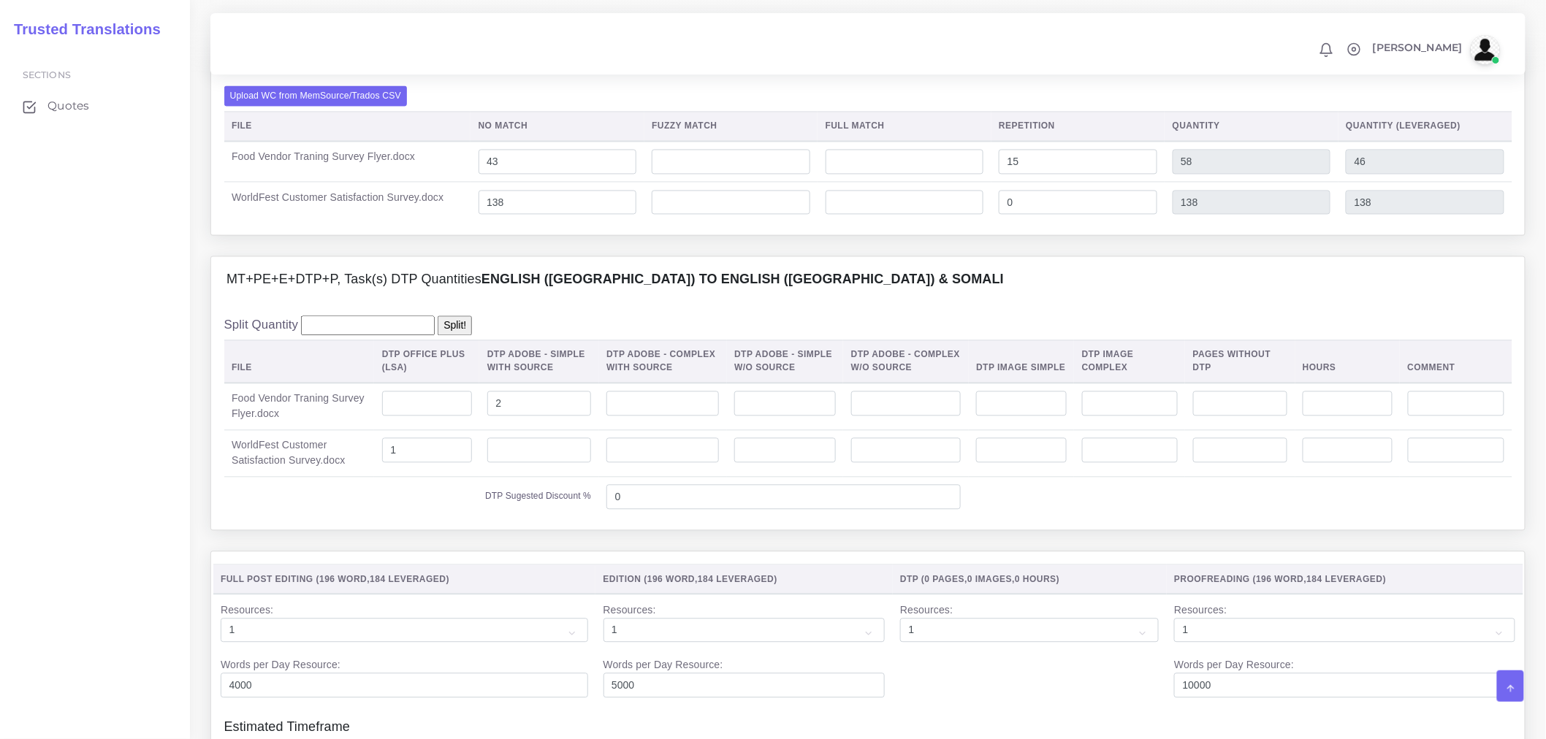
click at [507, 517] on td "DTP Sugested Discount %" at bounding box center [411, 497] width 375 height 40
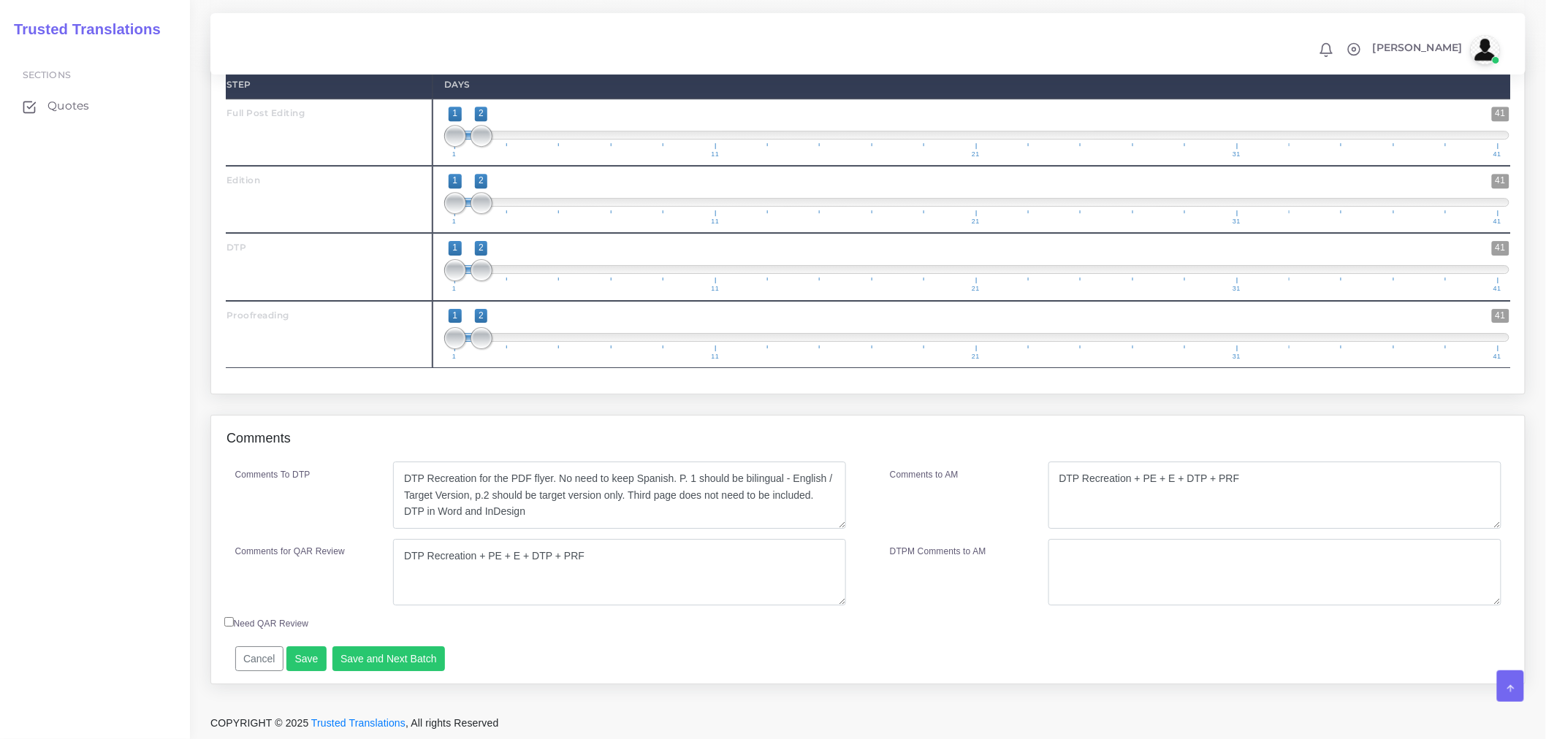
scroll to position [1885, 0]
click at [296, 660] on button "Save" at bounding box center [306, 658] width 40 height 25
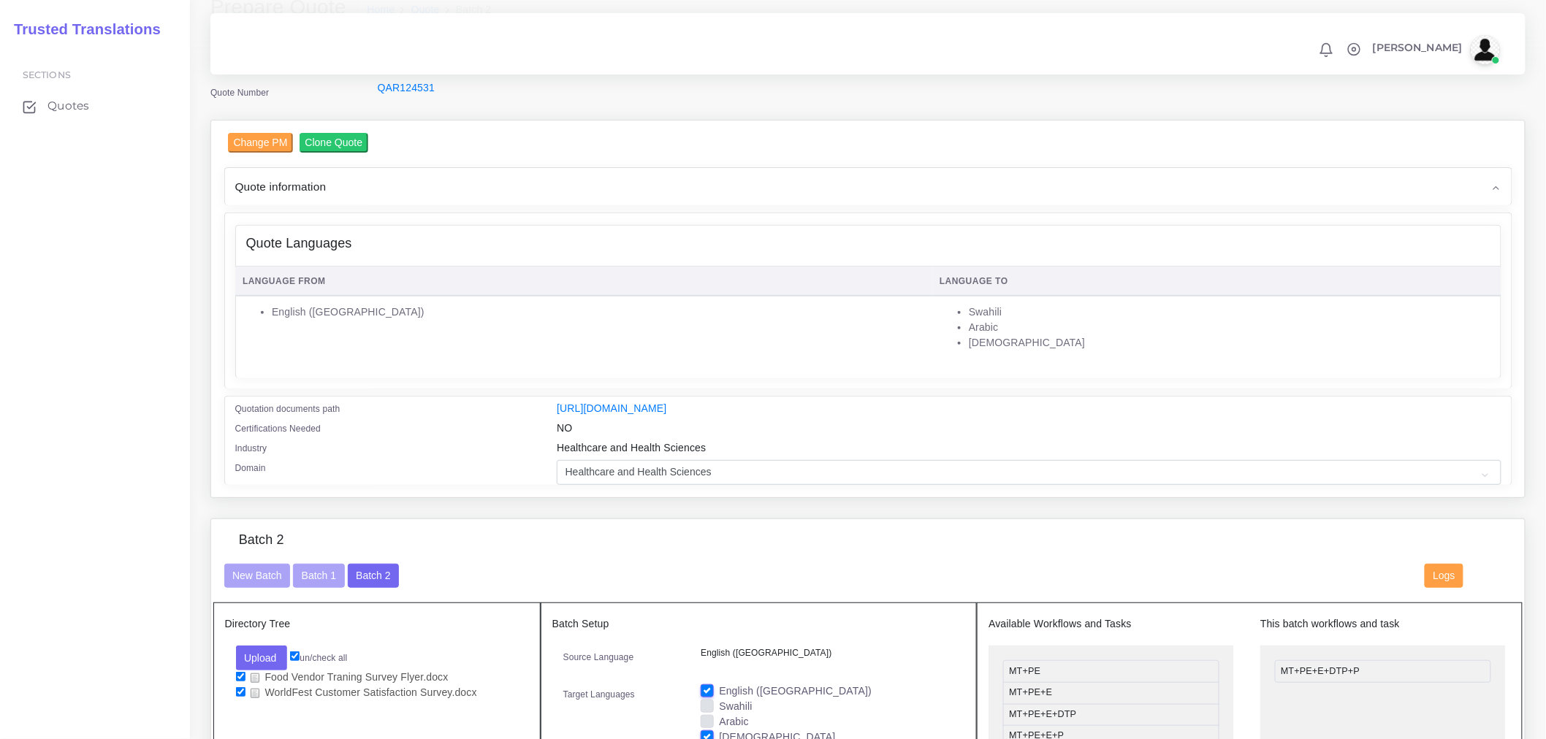
scroll to position [243, 0]
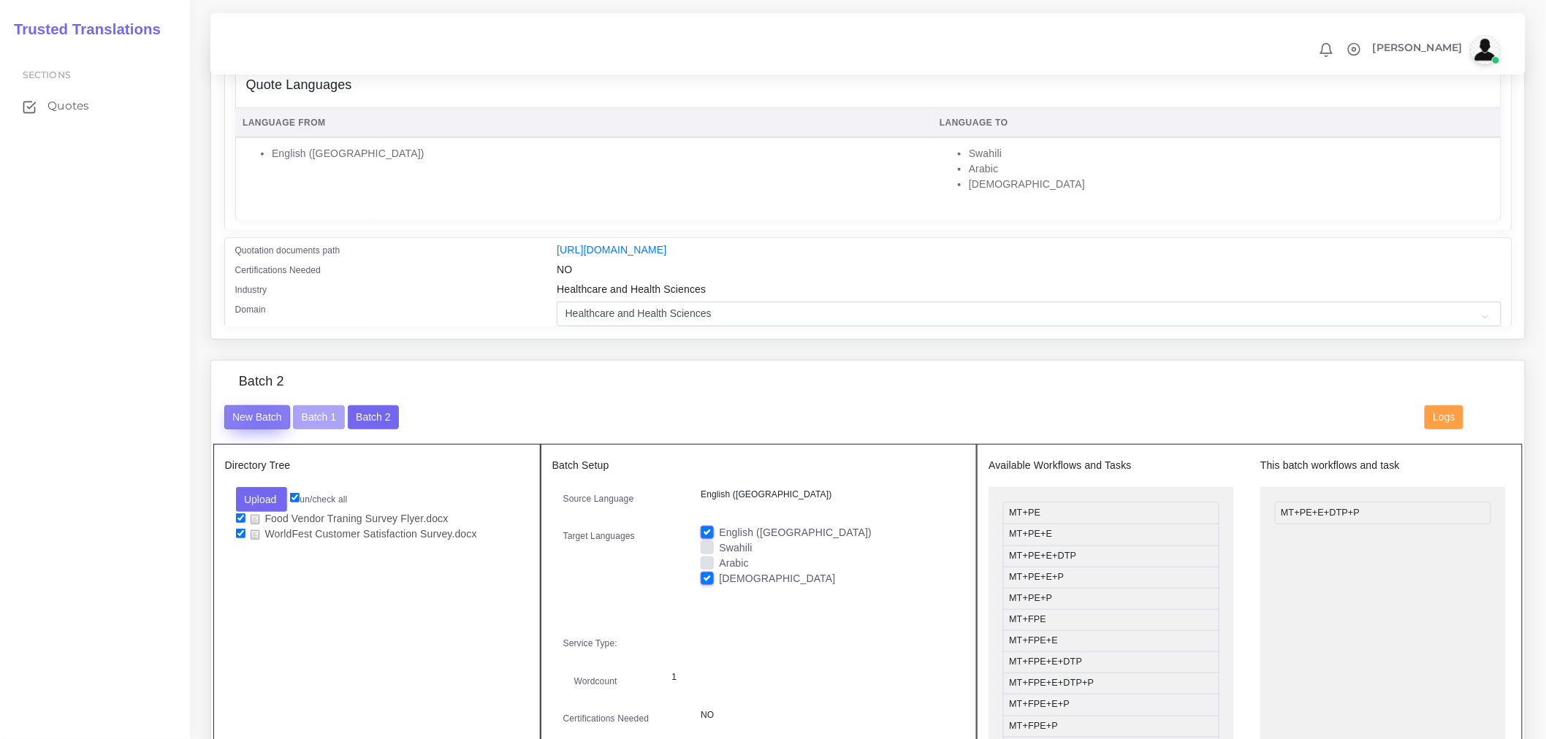
click at [261, 430] on button "New Batch" at bounding box center [257, 417] width 66 height 25
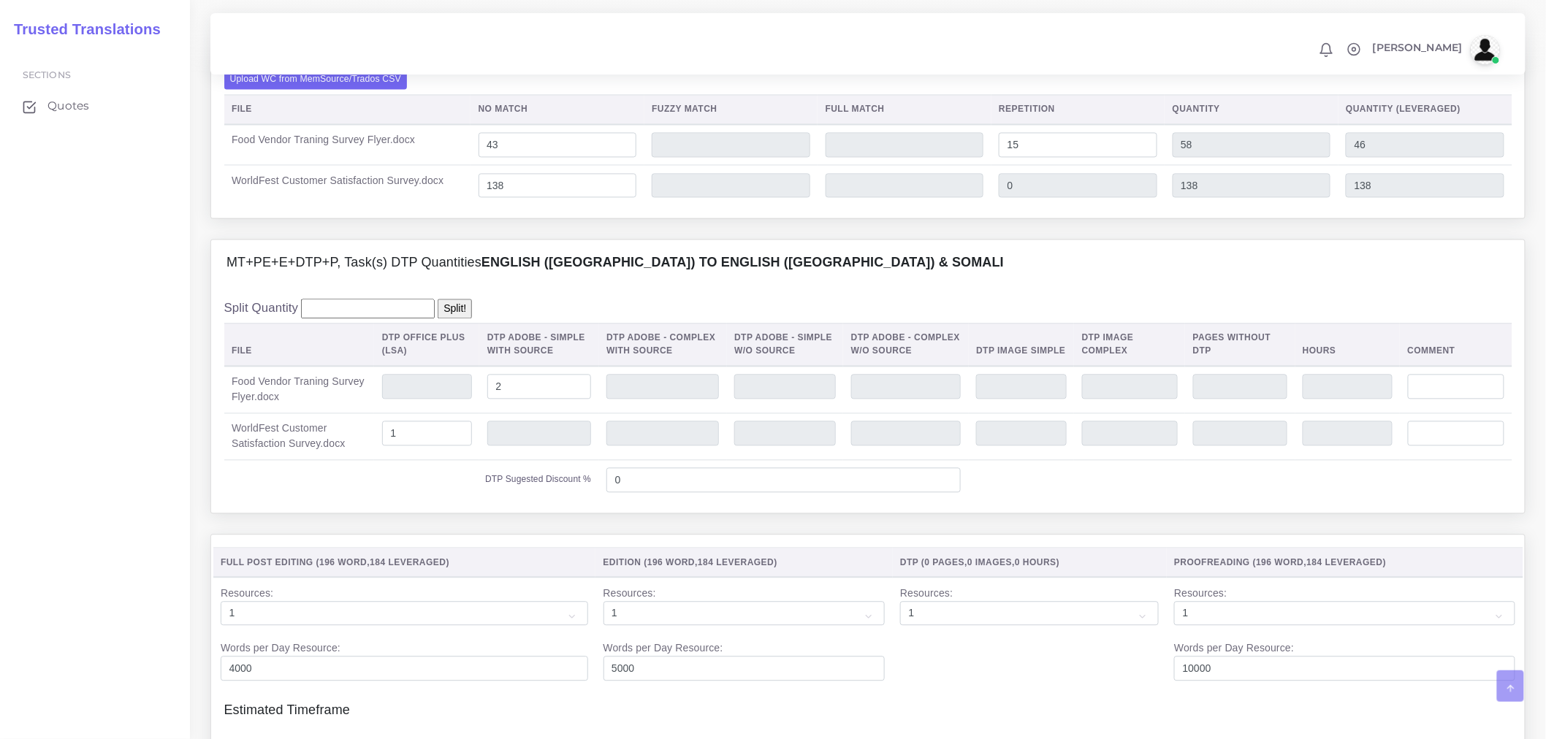
scroll to position [1298, 0]
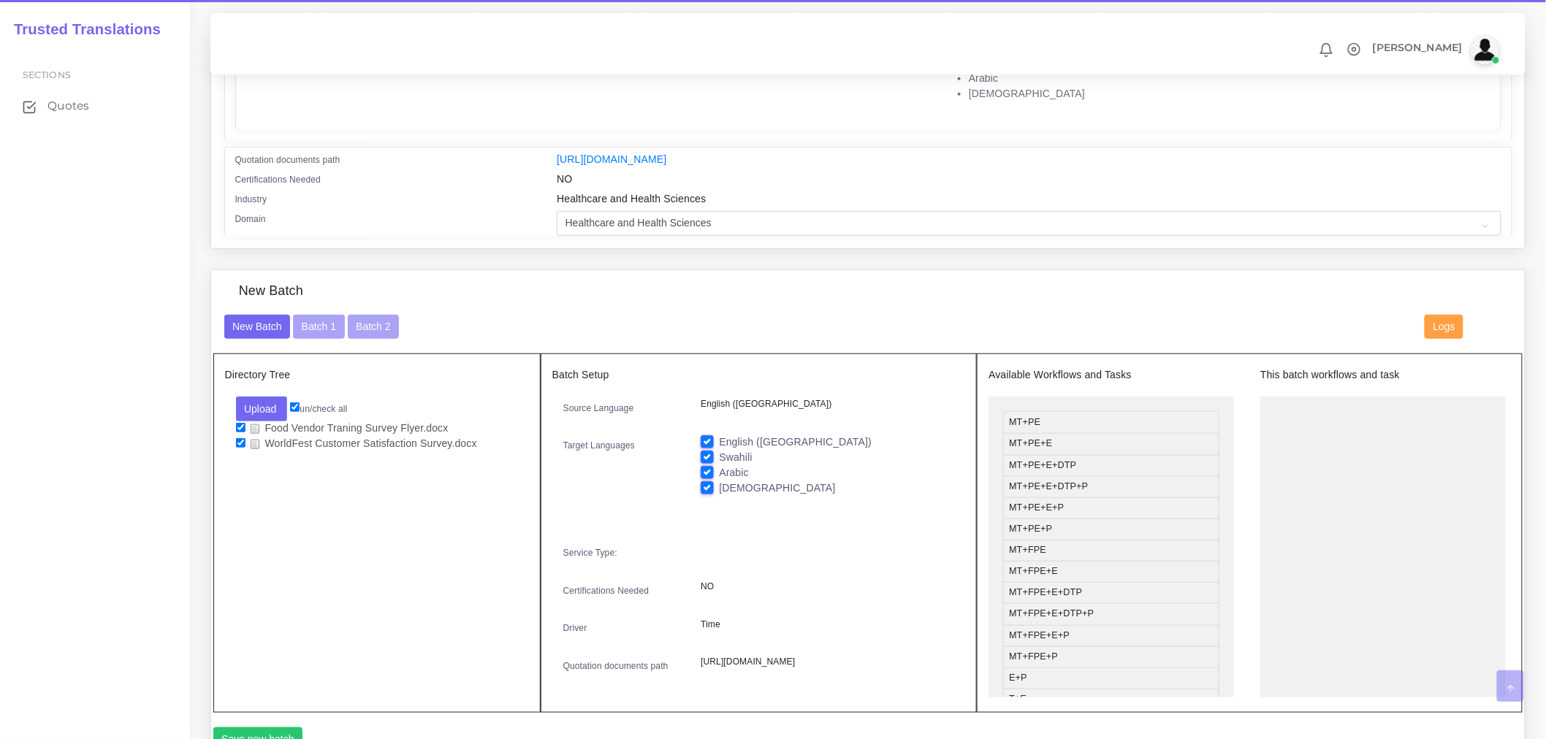
scroll to position [405, 0]
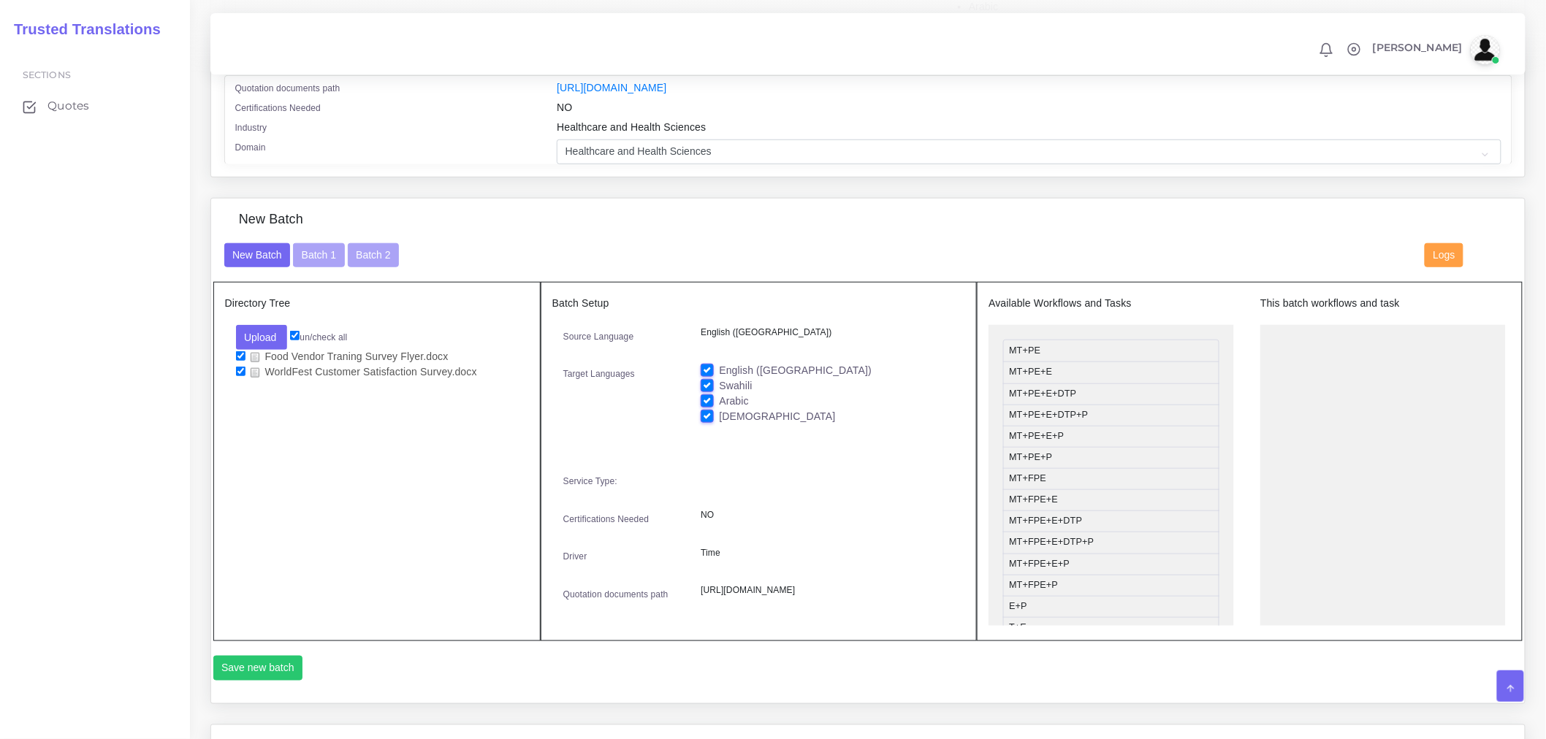
click at [719, 392] on label "Swahili" at bounding box center [735, 385] width 33 height 15
click at [707, 392] on input "Swahili" at bounding box center [707, 384] width 13 height 13
checkbox input "false"
click at [719, 377] on label "English ([GEOGRAPHIC_DATA])" at bounding box center [795, 370] width 153 height 15
click at [706, 376] on input "English ([GEOGRAPHIC_DATA])" at bounding box center [707, 369] width 13 height 13
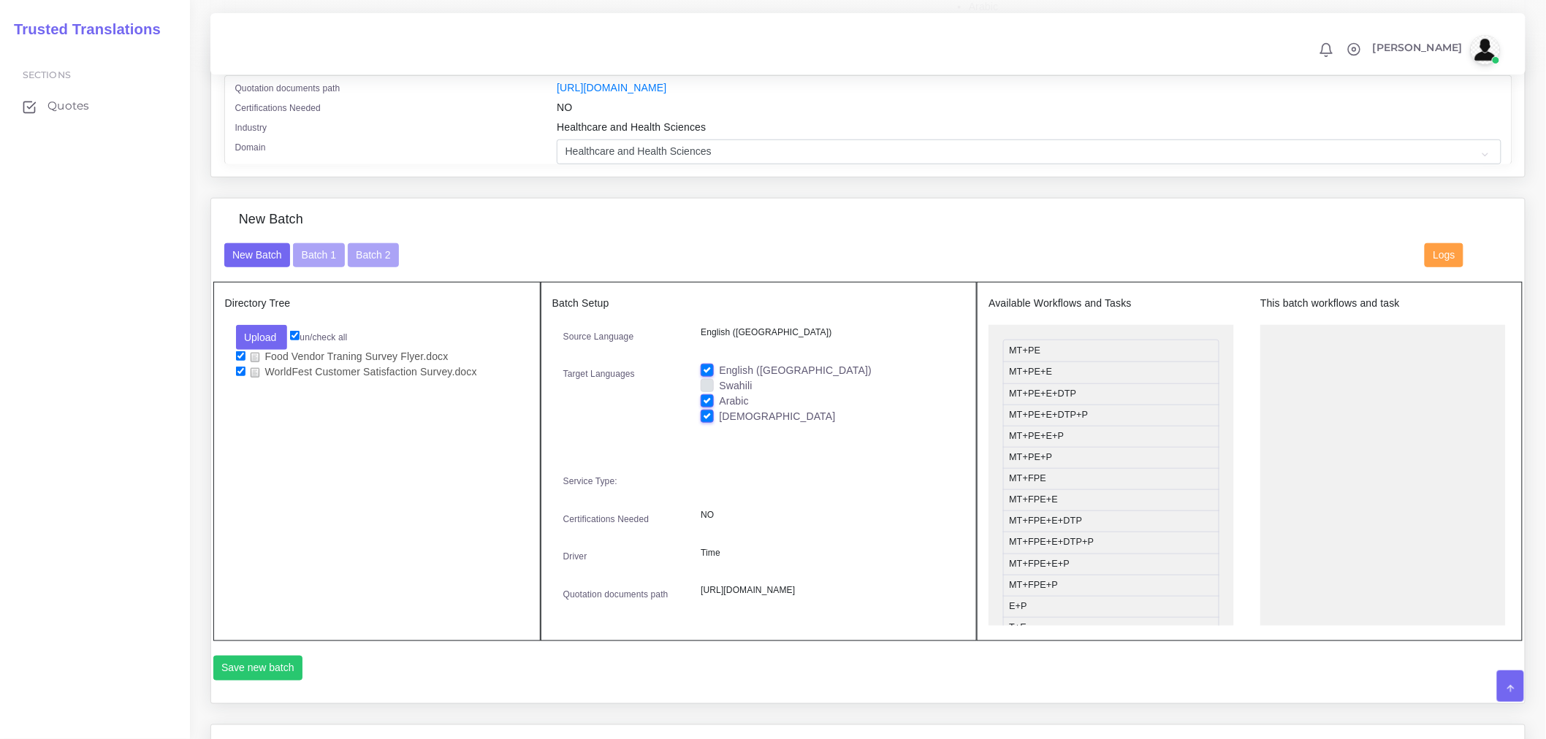
checkbox input "false"
click at [719, 394] on label "Swahili" at bounding box center [735, 385] width 33 height 15
click at [709, 392] on input "Swahili" at bounding box center [707, 384] width 13 height 13
checkbox input "true"
click at [719, 409] on label "Arabic" at bounding box center [734, 401] width 30 height 15
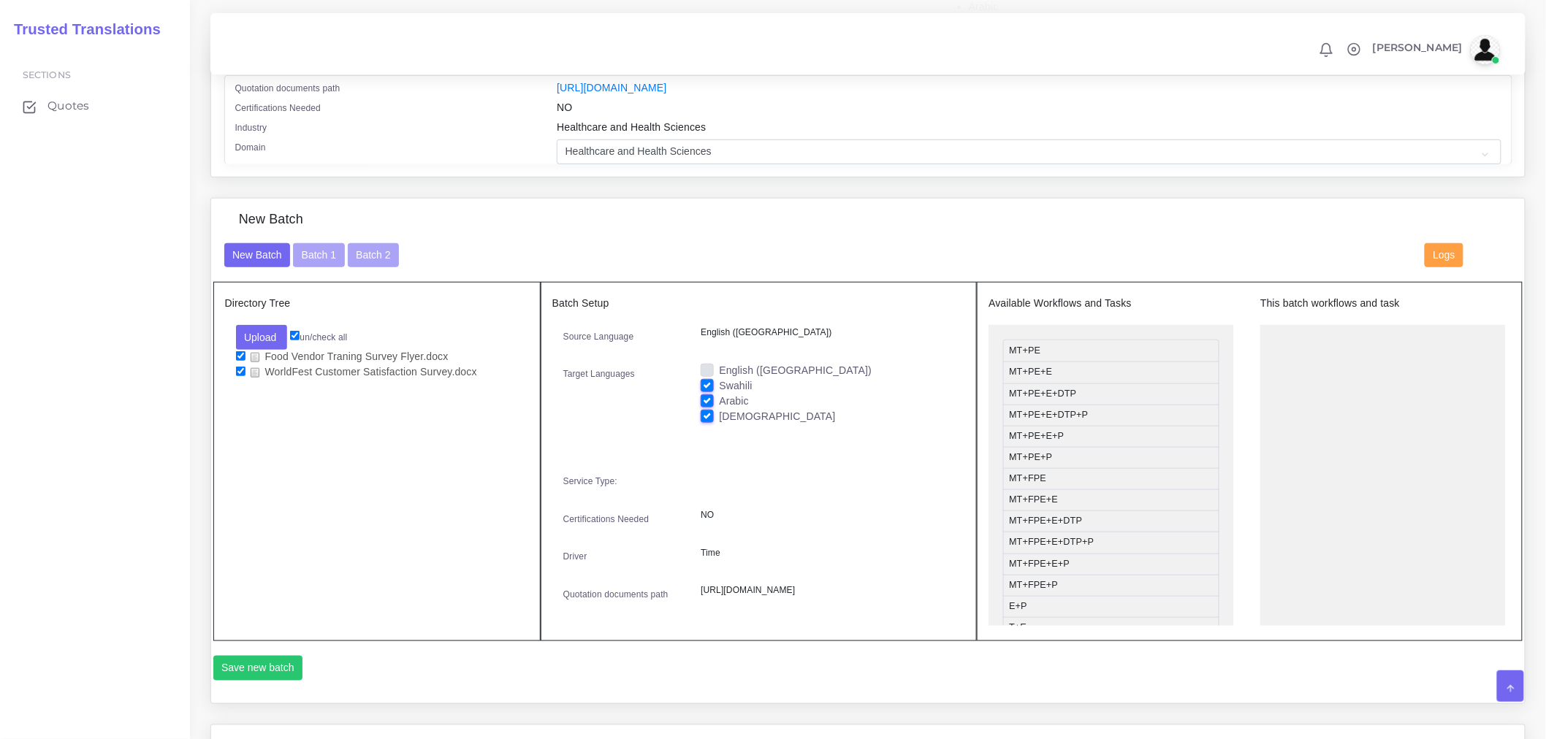
click at [707, 407] on input "Arabic" at bounding box center [707, 400] width 13 height 13
checkbox input "false"
click at [719, 419] on label "[DEMOGRAPHIC_DATA]" at bounding box center [777, 416] width 116 height 15
click at [707, 419] on input "[DEMOGRAPHIC_DATA]" at bounding box center [707, 415] width 13 height 13
checkbox input "false"
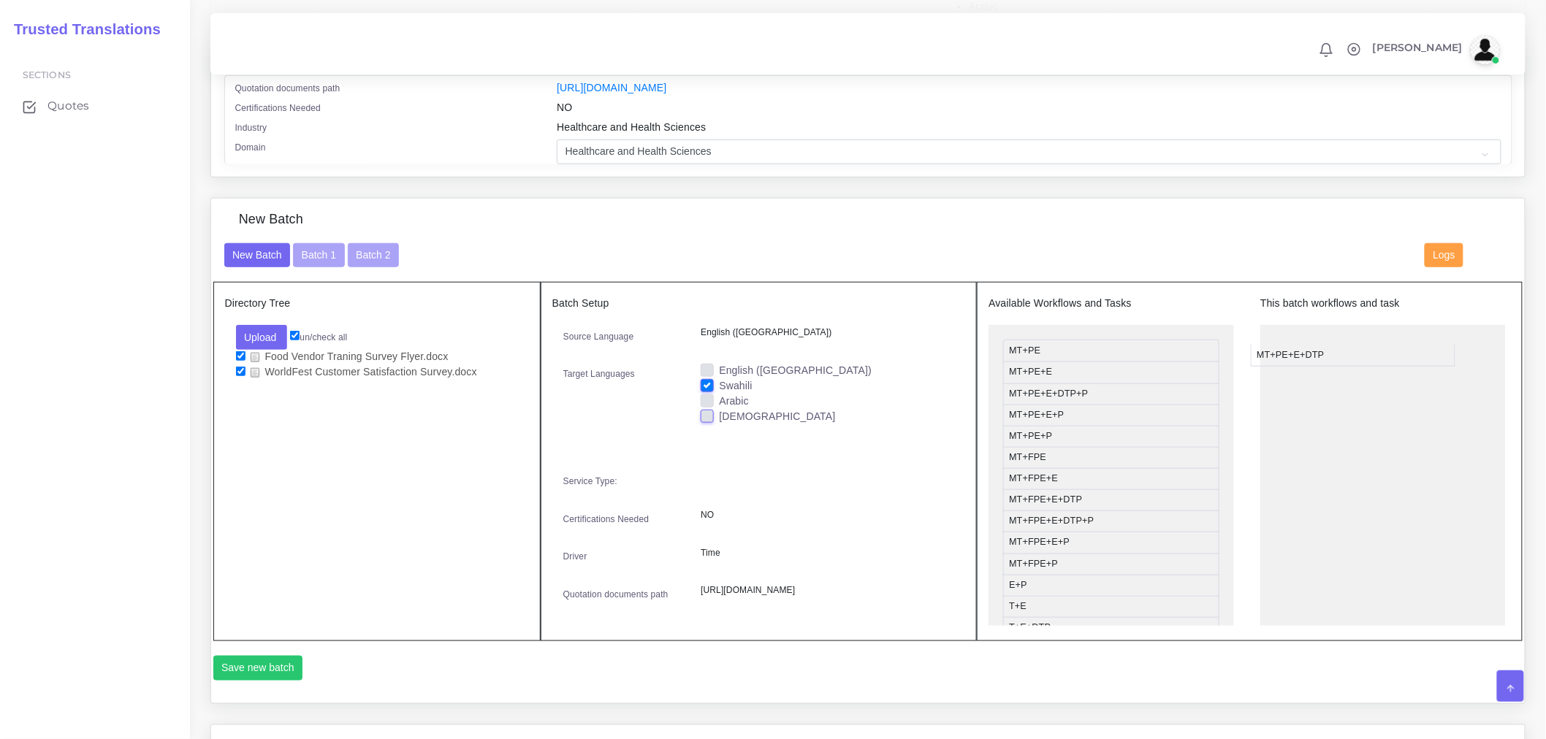
drag, startPoint x: 1046, startPoint y: 404, endPoint x: 1294, endPoint y: 365, distance: 250.6
drag, startPoint x: 1086, startPoint y: 428, endPoint x: 1100, endPoint y: 421, distance: 15.4
drag, startPoint x: 1100, startPoint y: 399, endPoint x: 1361, endPoint y: 381, distance: 261.4
drag, startPoint x: 1342, startPoint y: 358, endPoint x: 1119, endPoint y: 394, distance: 225.8
click at [1394, 400] on ul "MT+PE+E+DTP+P" at bounding box center [1382, 482] width 245 height 314
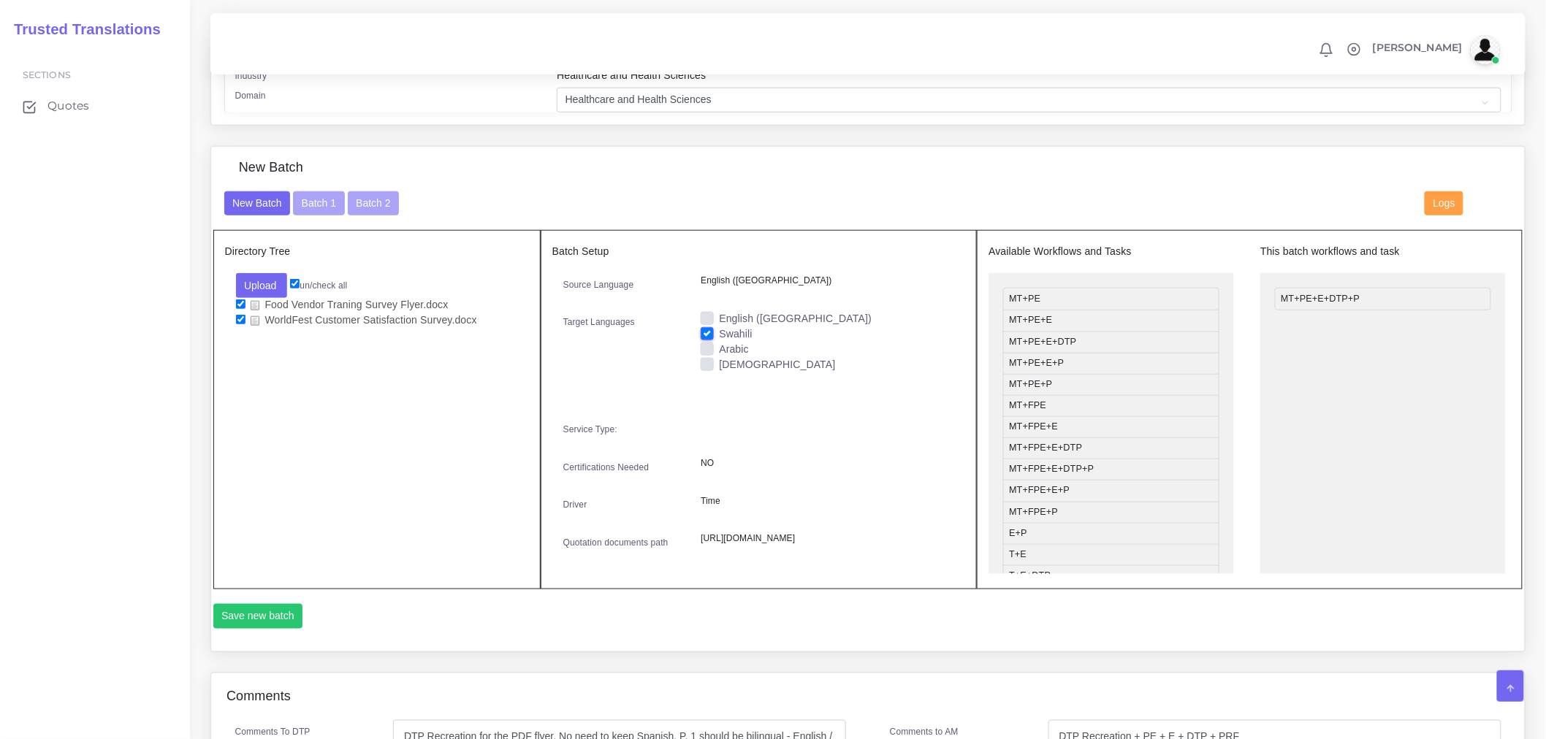
scroll to position [568, 0]
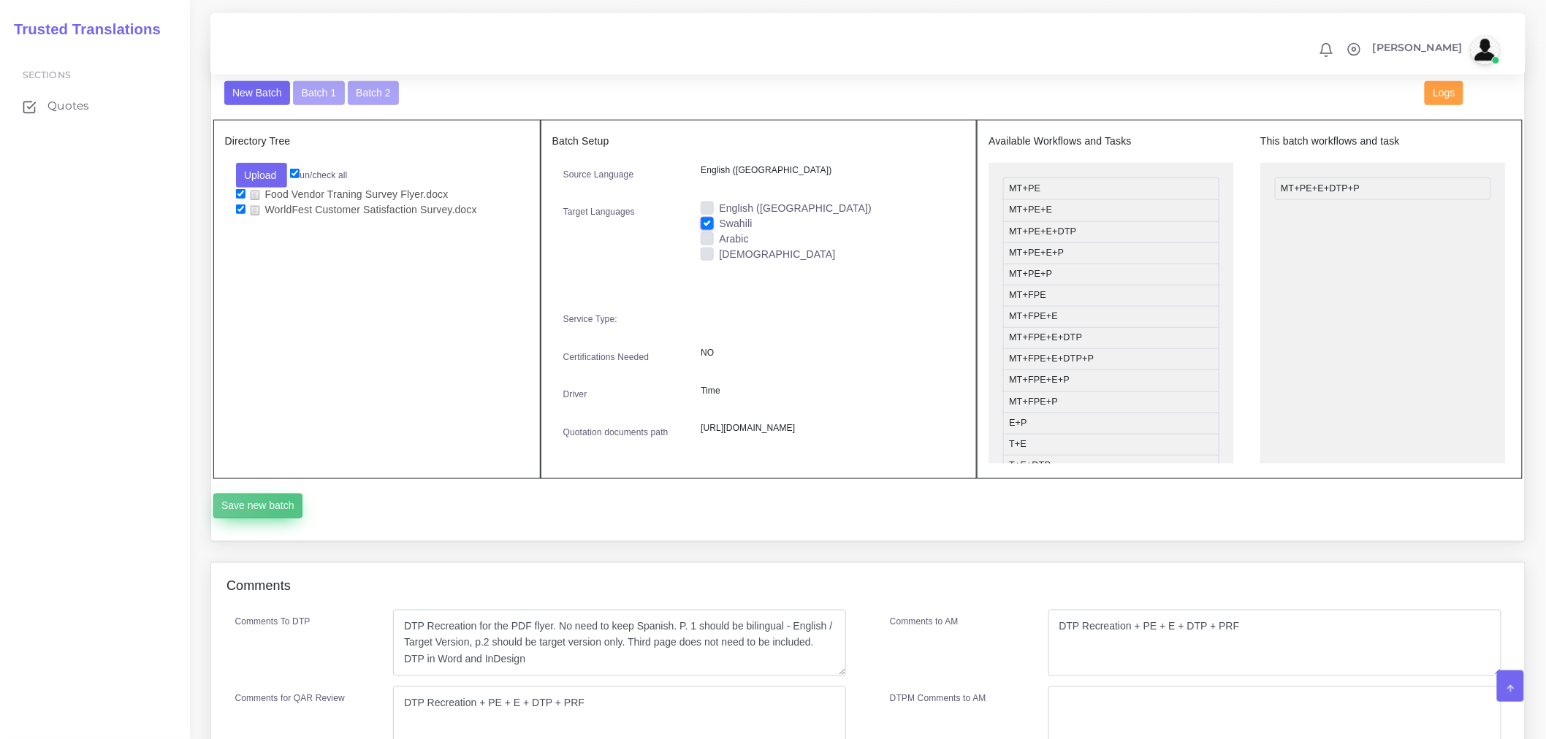
click at [288, 519] on button "Save new batch" at bounding box center [258, 506] width 90 height 25
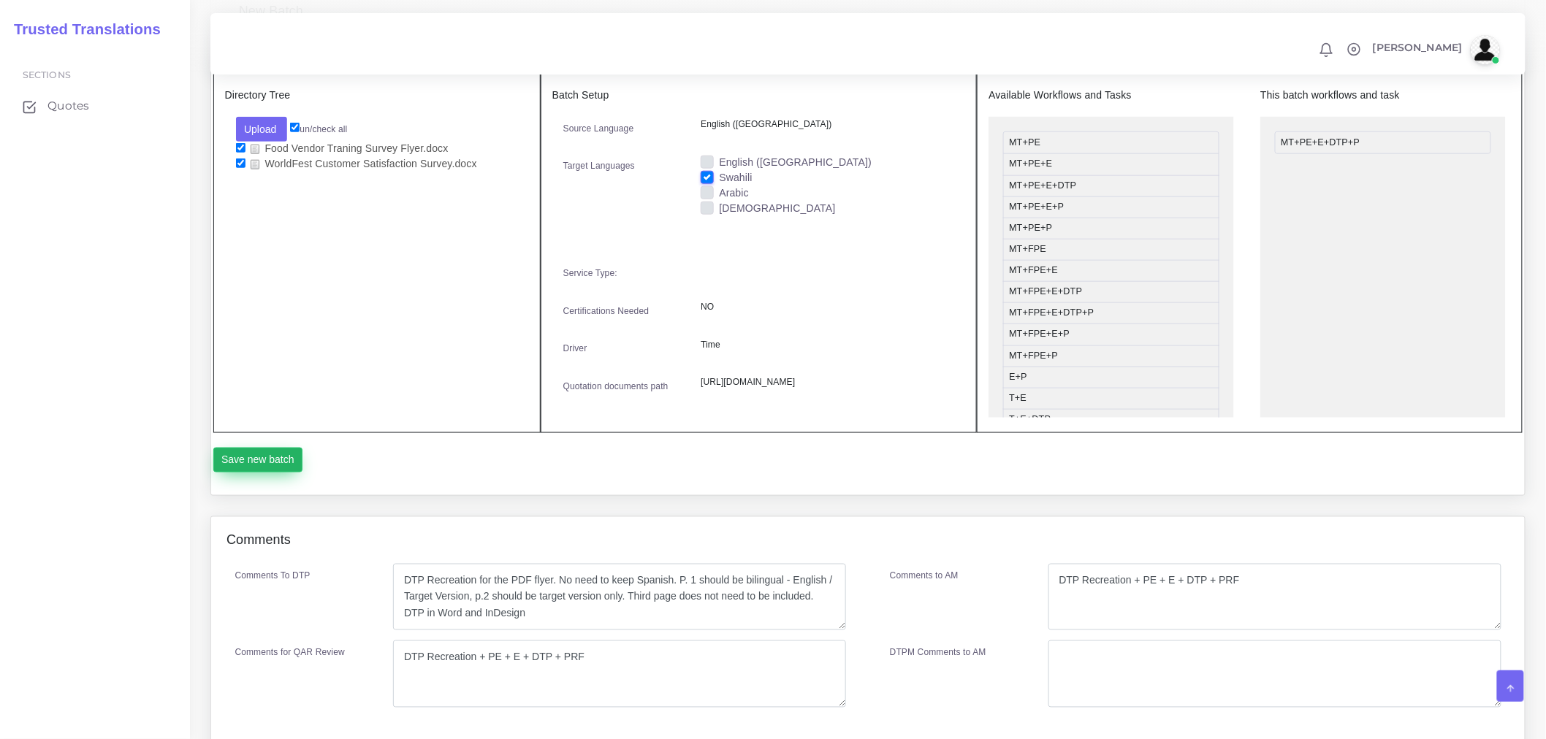
scroll to position [649, 0]
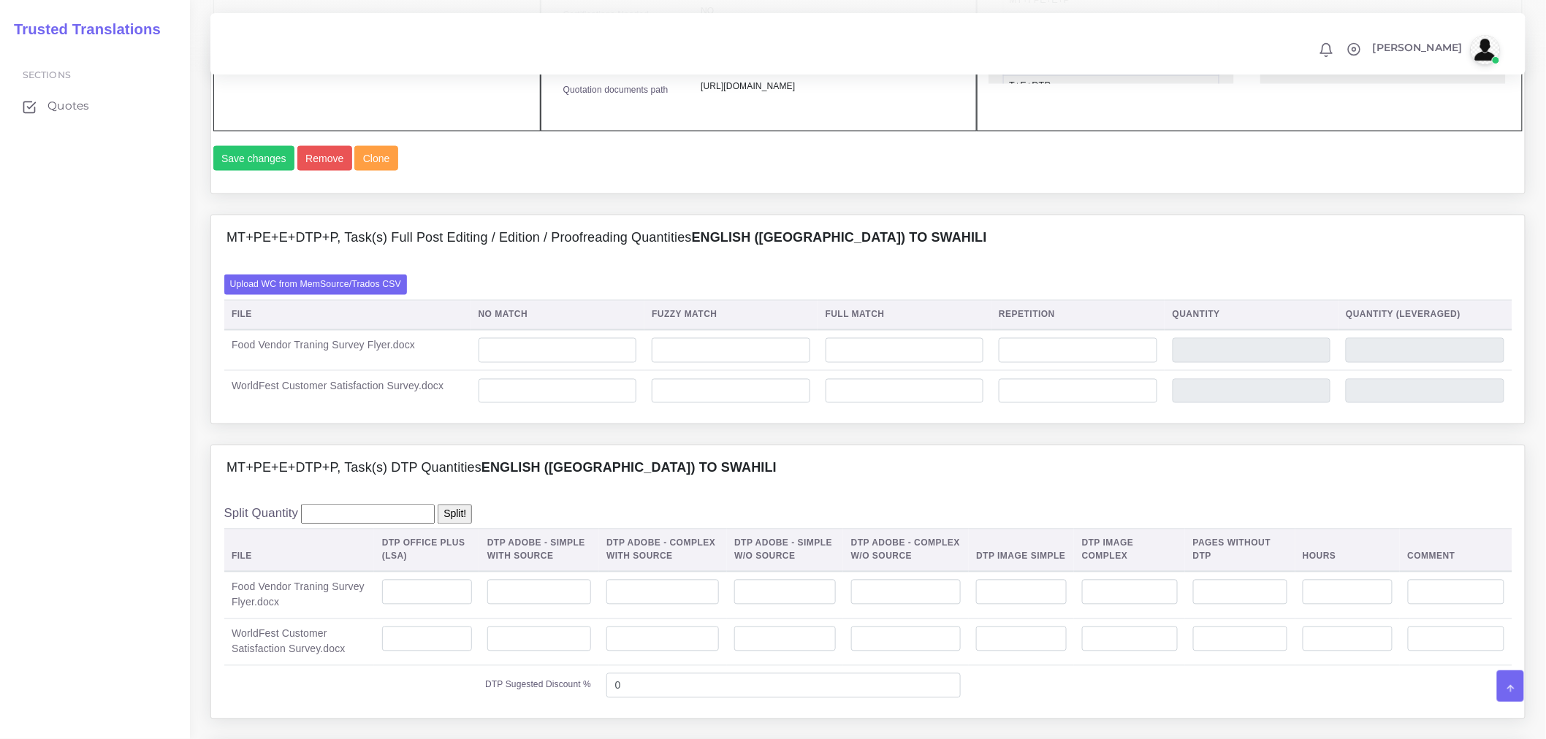
scroll to position [893, 0]
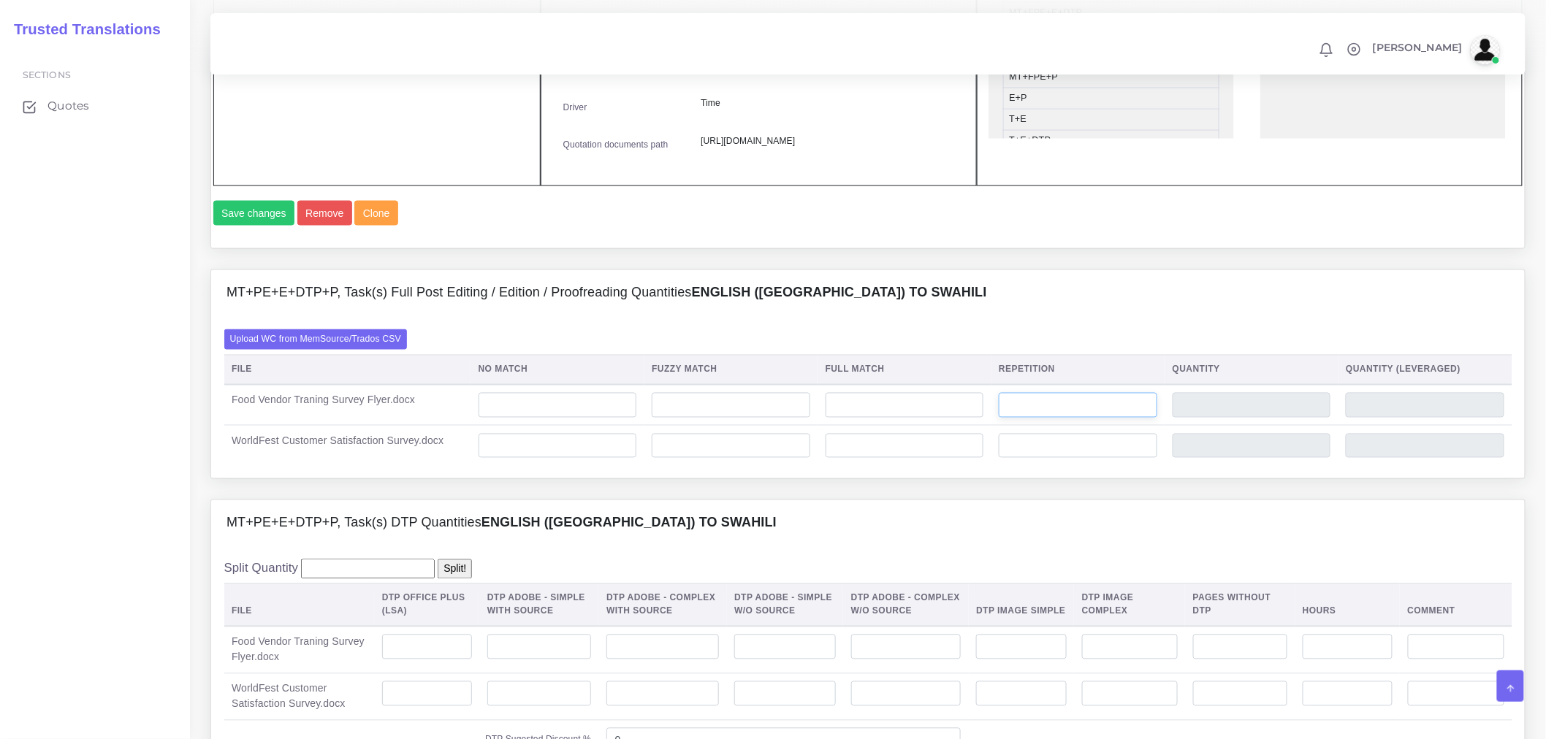
click at [1134, 418] on input "number" at bounding box center [1078, 405] width 159 height 25
type input "15"
type input "3"
click at [516, 418] on input "number" at bounding box center [557, 405] width 159 height 25
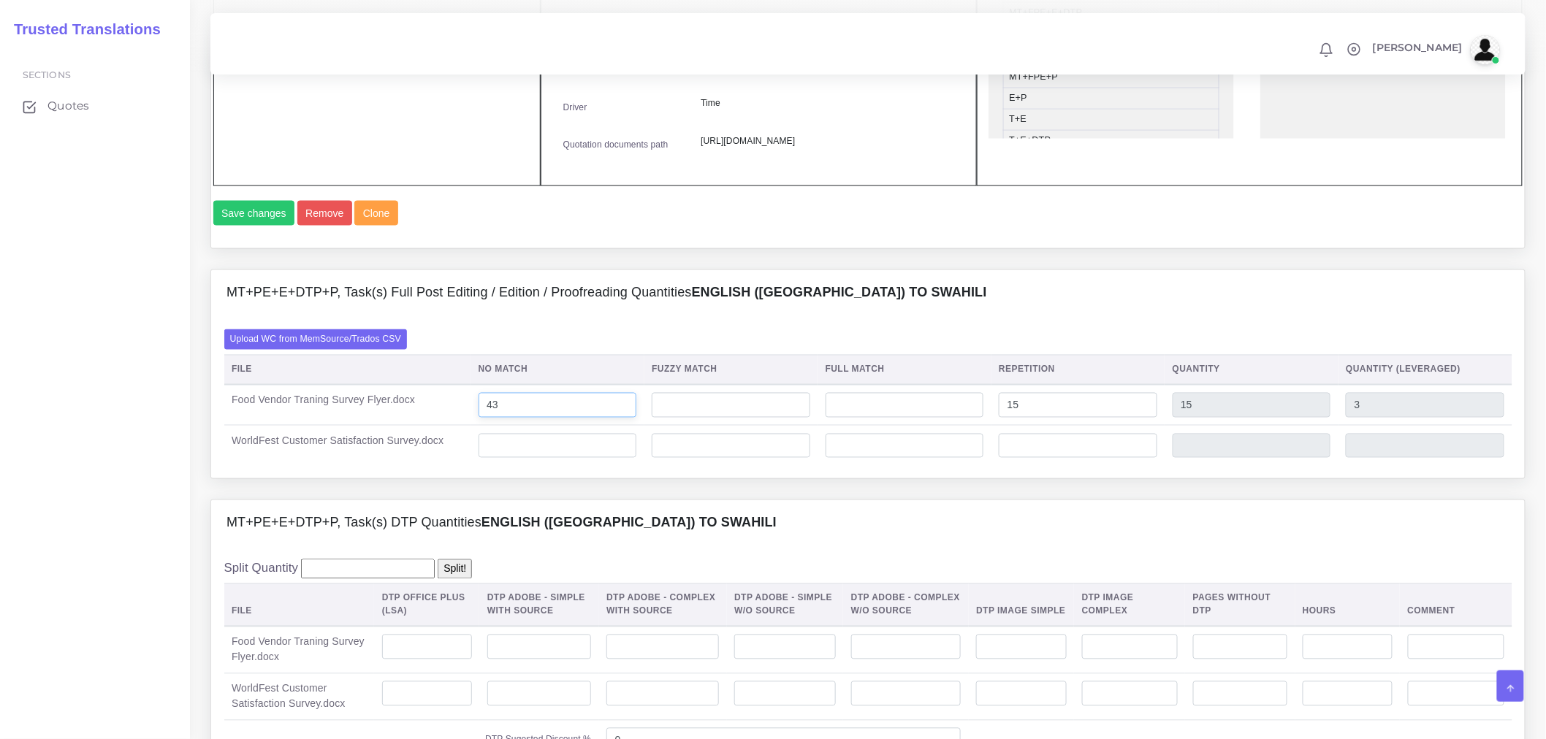
type input "43"
type input "58"
type input "46"
click at [568, 459] on input "number" at bounding box center [557, 446] width 159 height 25
type input "137"
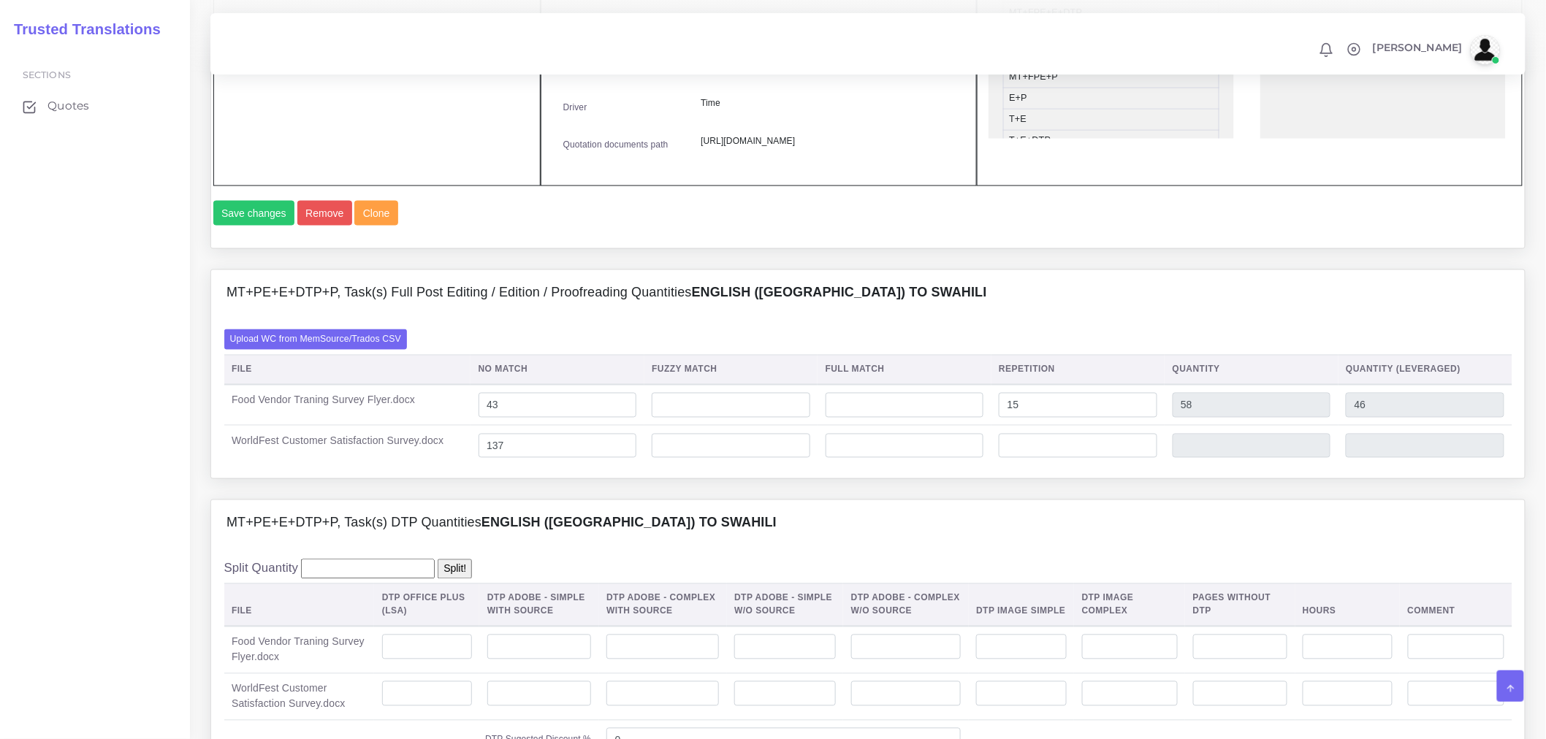
type input "137"
click at [730, 459] on input "number" at bounding box center [731, 446] width 159 height 25
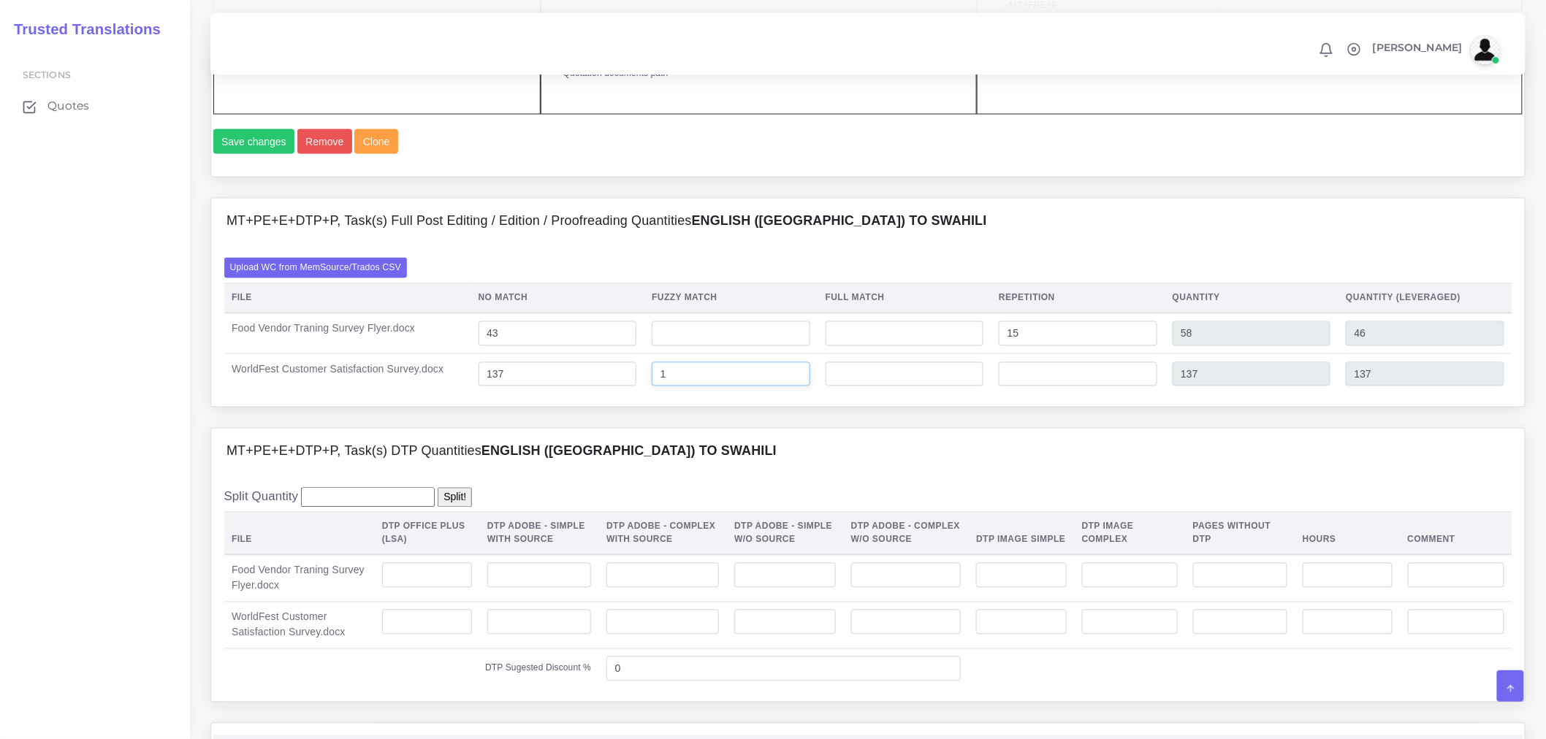
scroll to position [1136, 0]
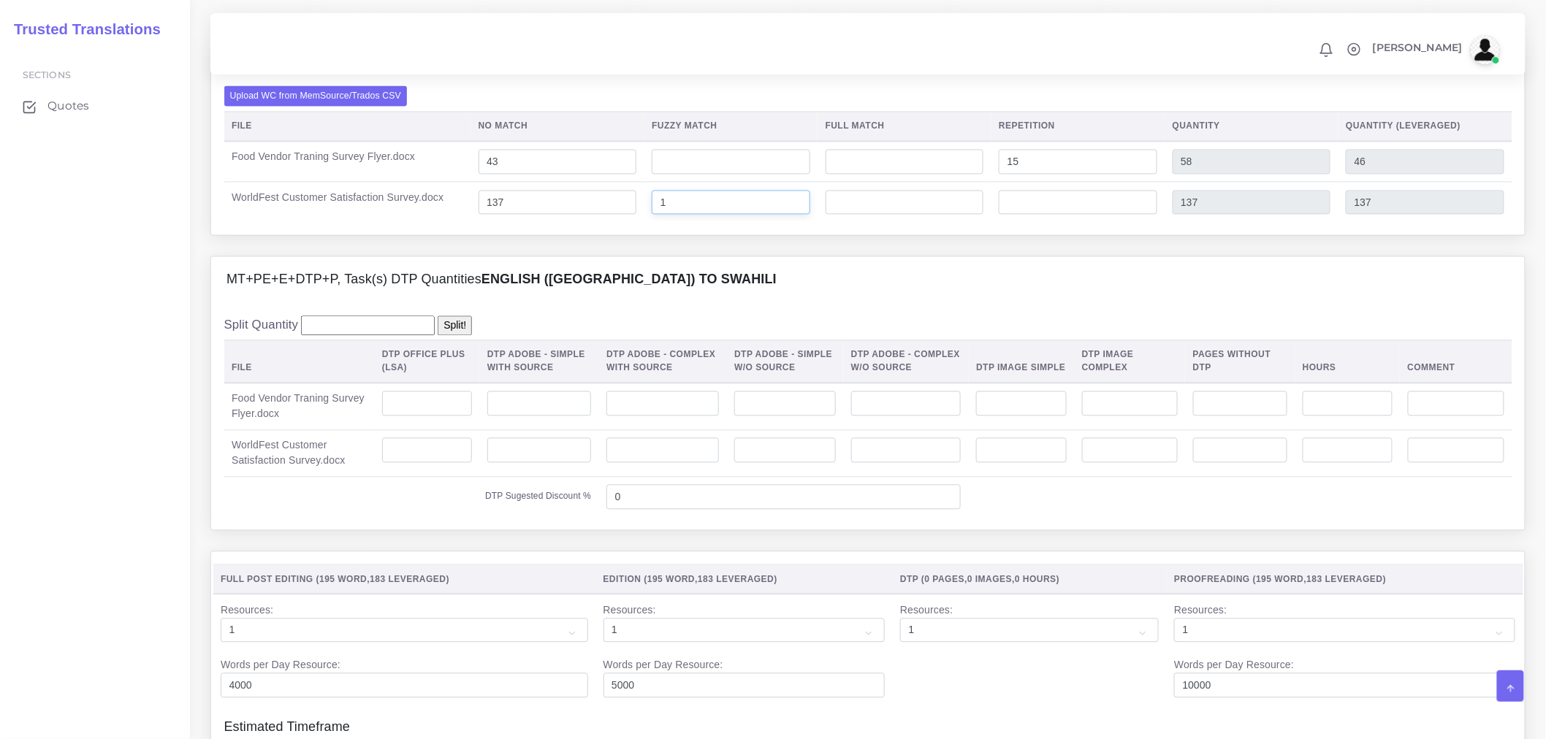
type input "1"
type input "138"
click at [517, 416] on input "number" at bounding box center [539, 404] width 104 height 25
type input "2"
click at [415, 463] on input "number" at bounding box center [427, 450] width 90 height 25
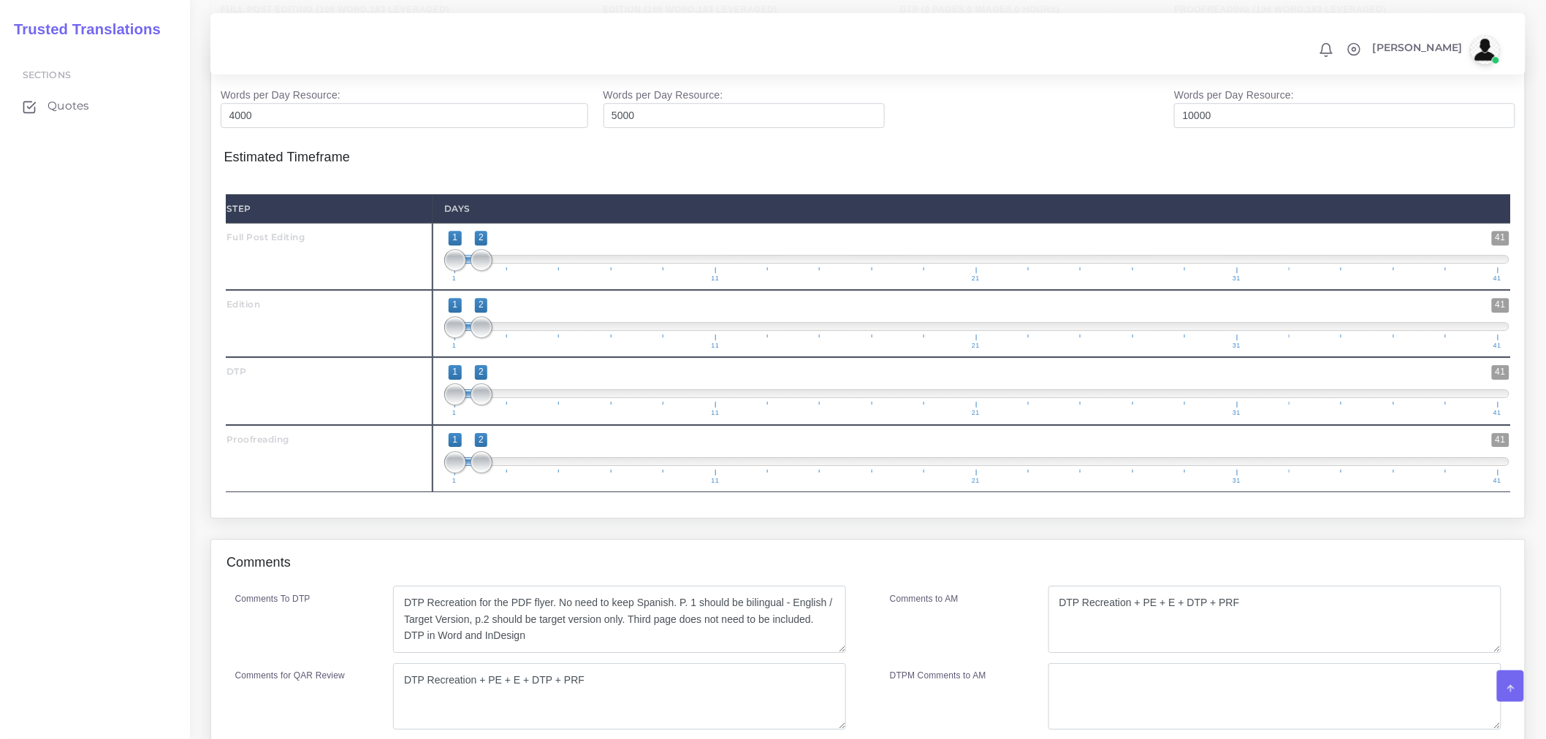
scroll to position [1885, 0]
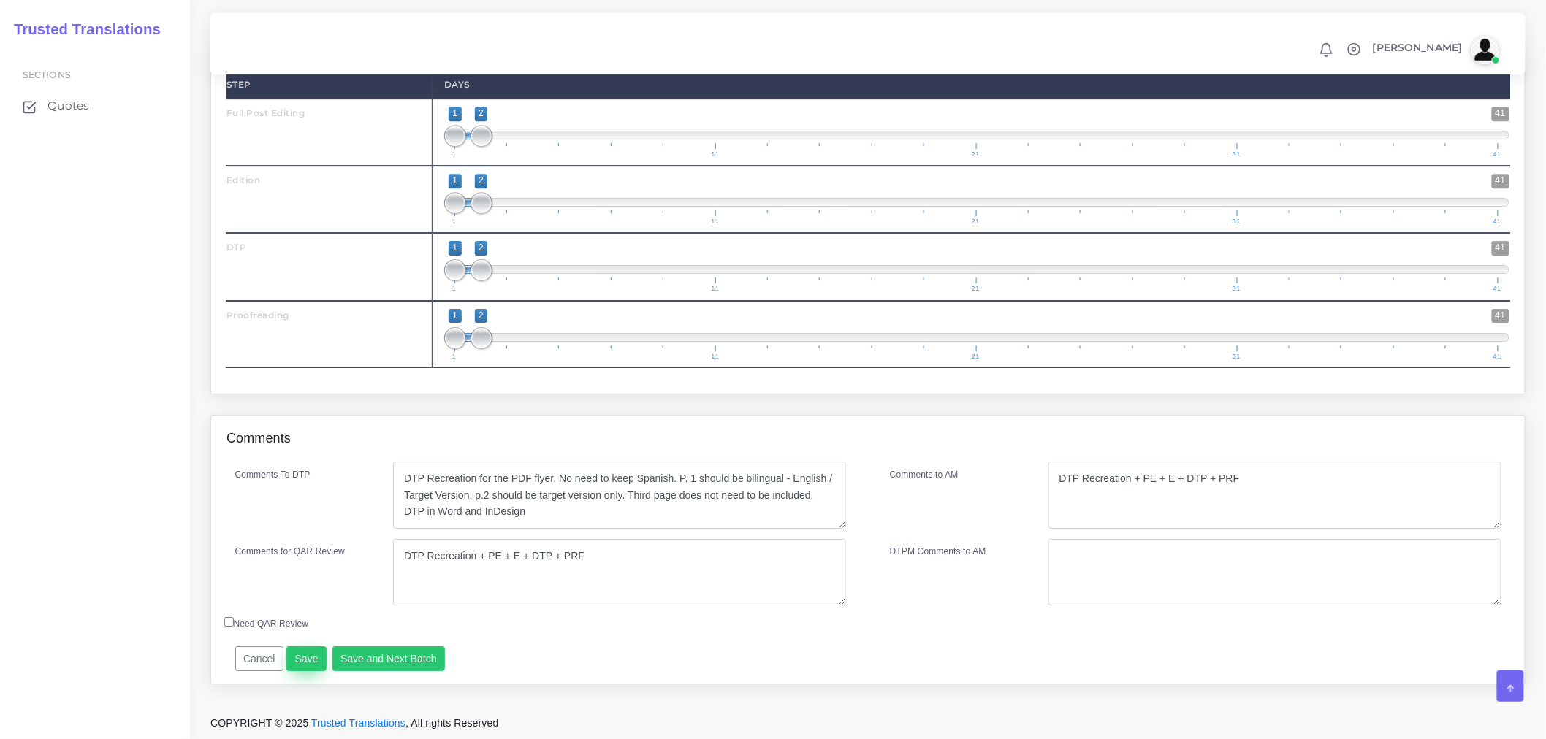
type input "1"
click at [290, 662] on button "Save" at bounding box center [306, 658] width 40 height 25
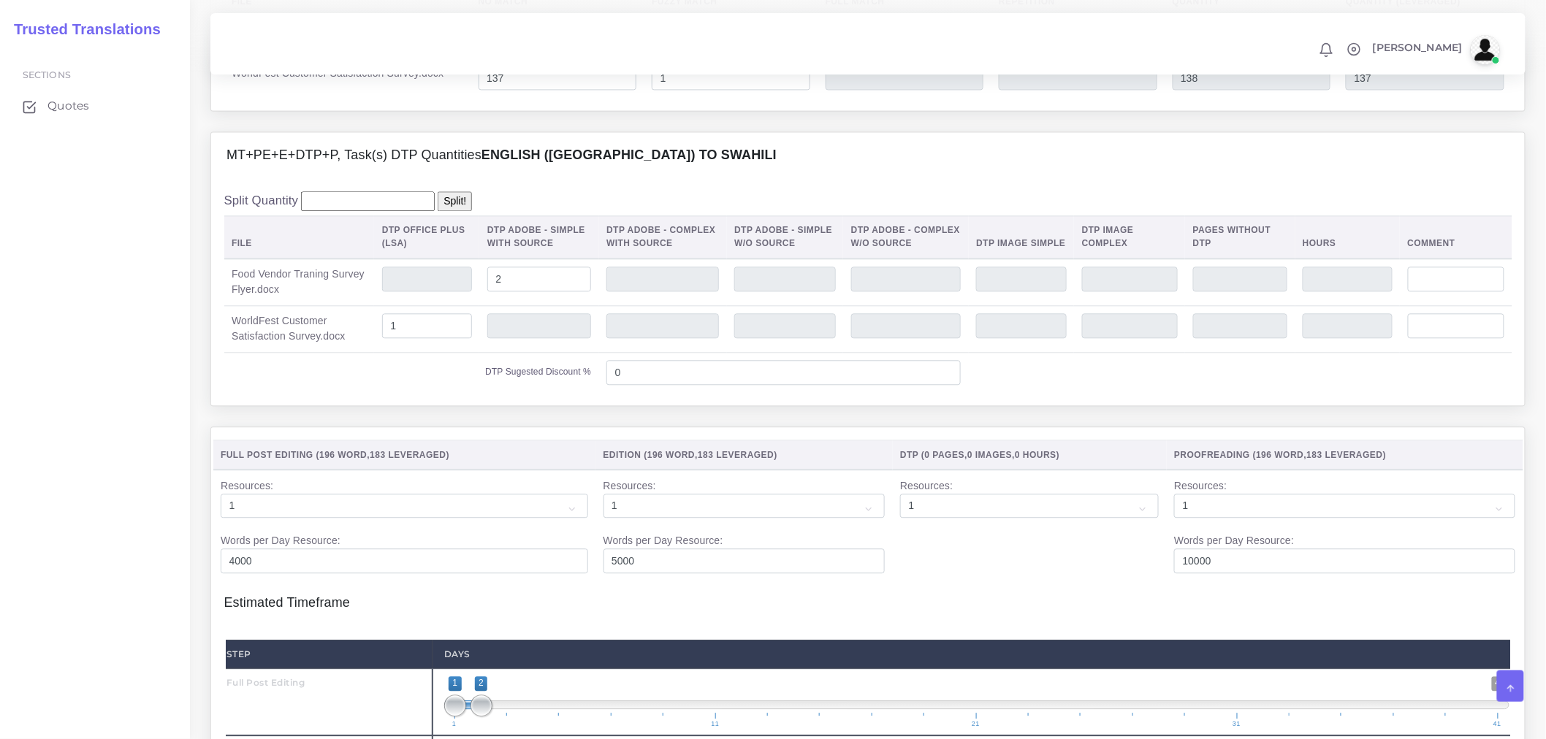
scroll to position [1236, 0]
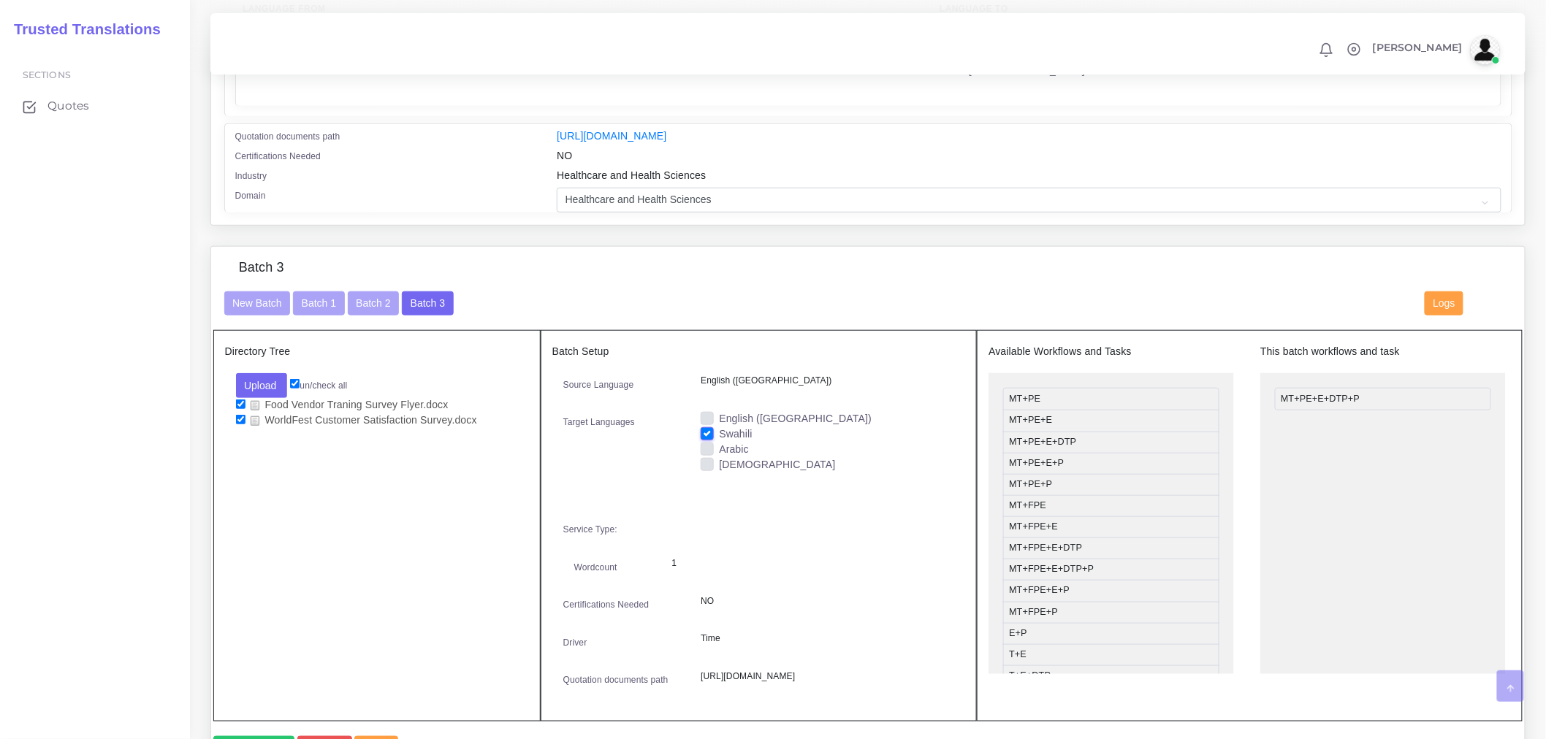
scroll to position [1217, 0]
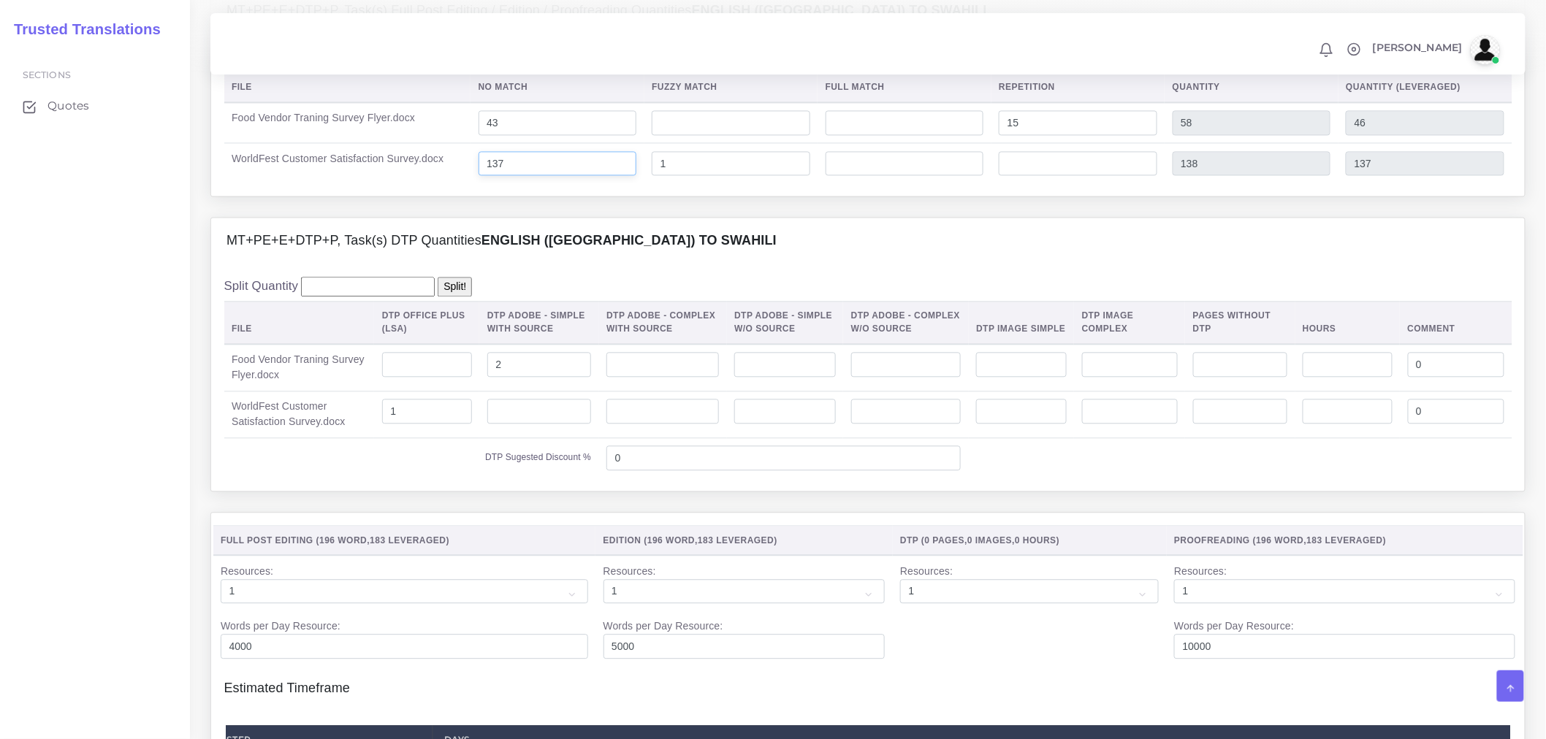
drag, startPoint x: 581, startPoint y: 215, endPoint x: 465, endPoint y: 224, distance: 117.2
click at [465, 183] on tr "WorldFest Customer Satisfaction Survey.docx 137 1 138 137" at bounding box center [868, 163] width 1288 height 40
type input "163"
type input "164"
type input "163"
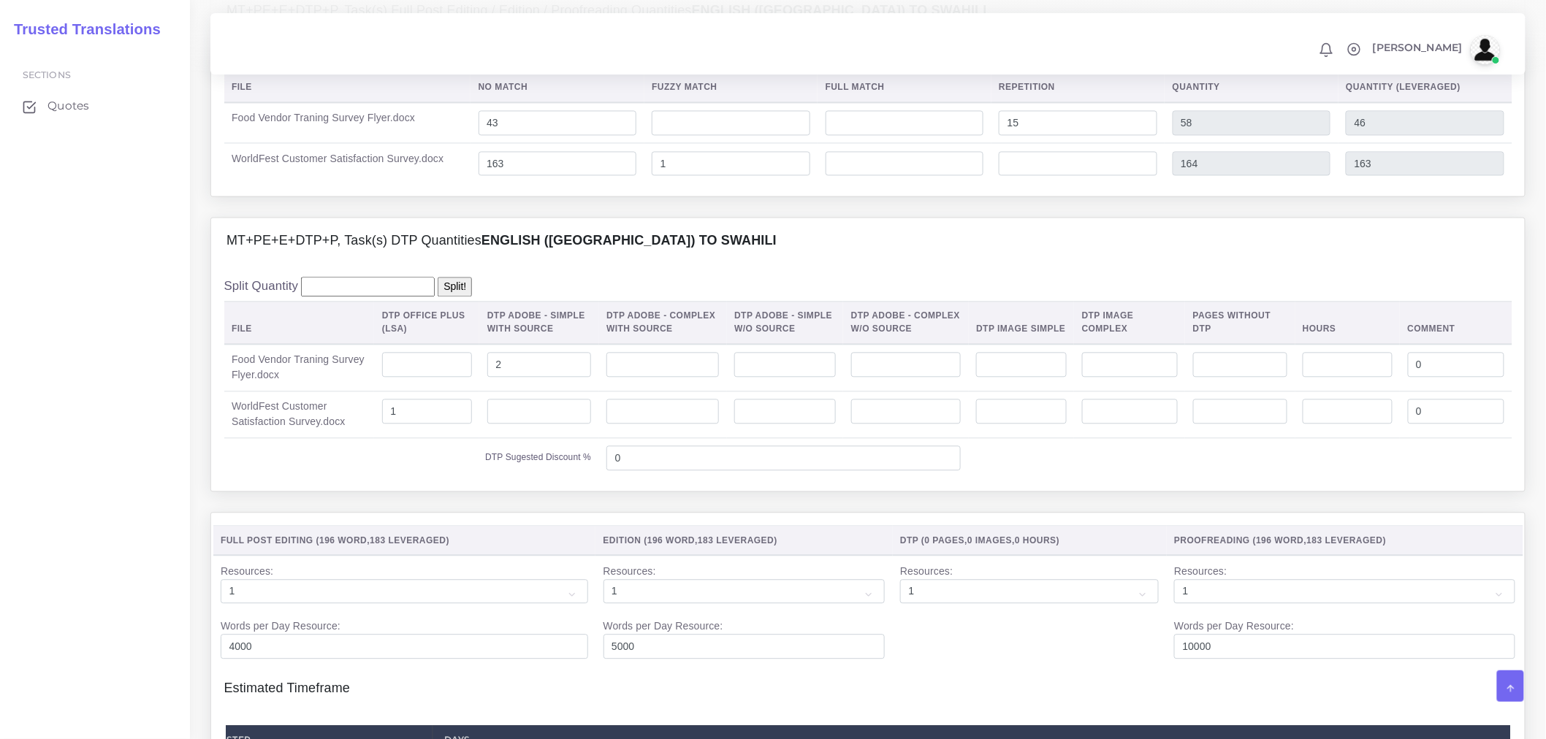
click at [533, 196] on div "Upload WC from MemSource/Trados CSV File No Match Fuzzy Match Full Match Repeti…" at bounding box center [867, 114] width 1313 height 161
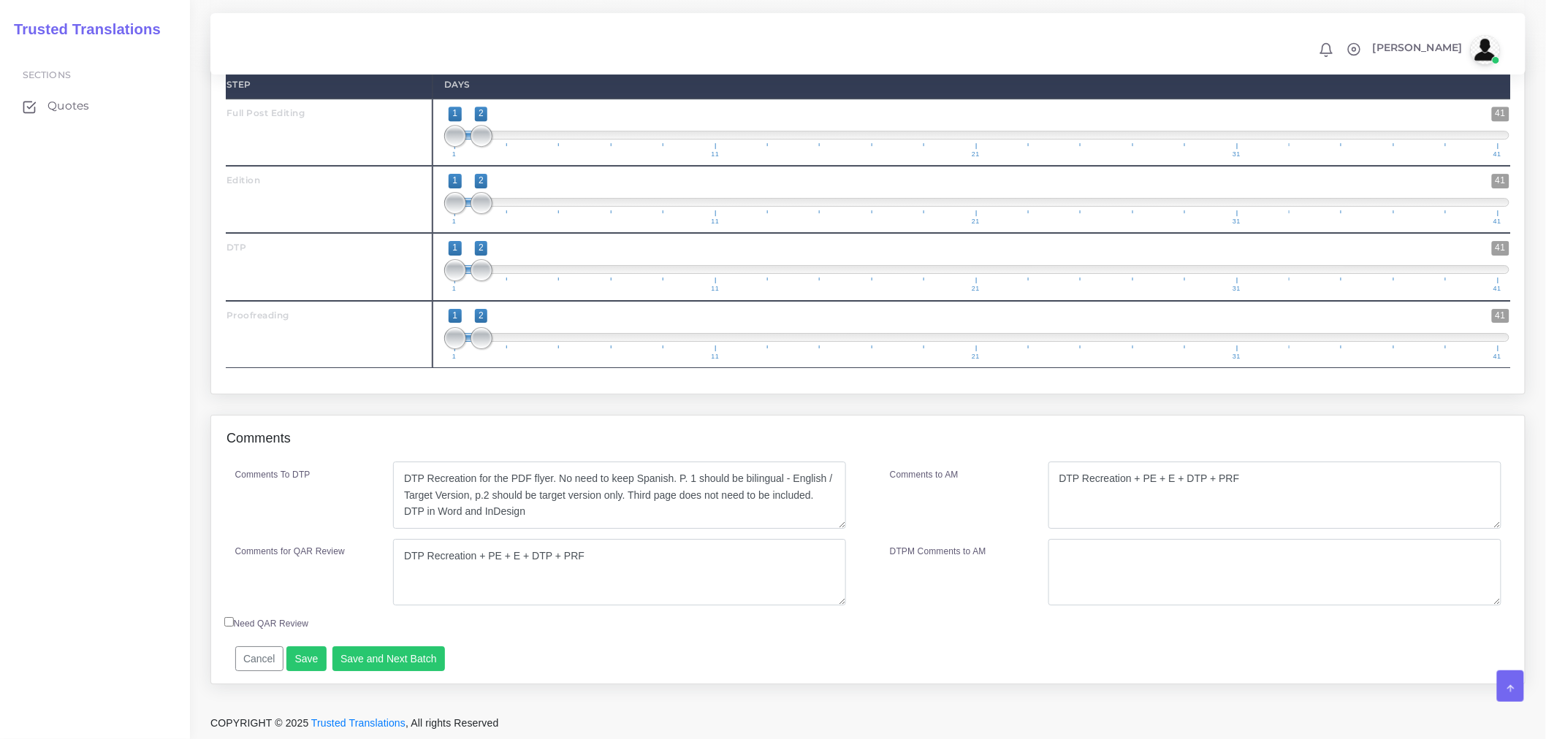
scroll to position [1926, 0]
click at [352, 665] on button "Save and Next Batch" at bounding box center [388, 658] width 113 height 25
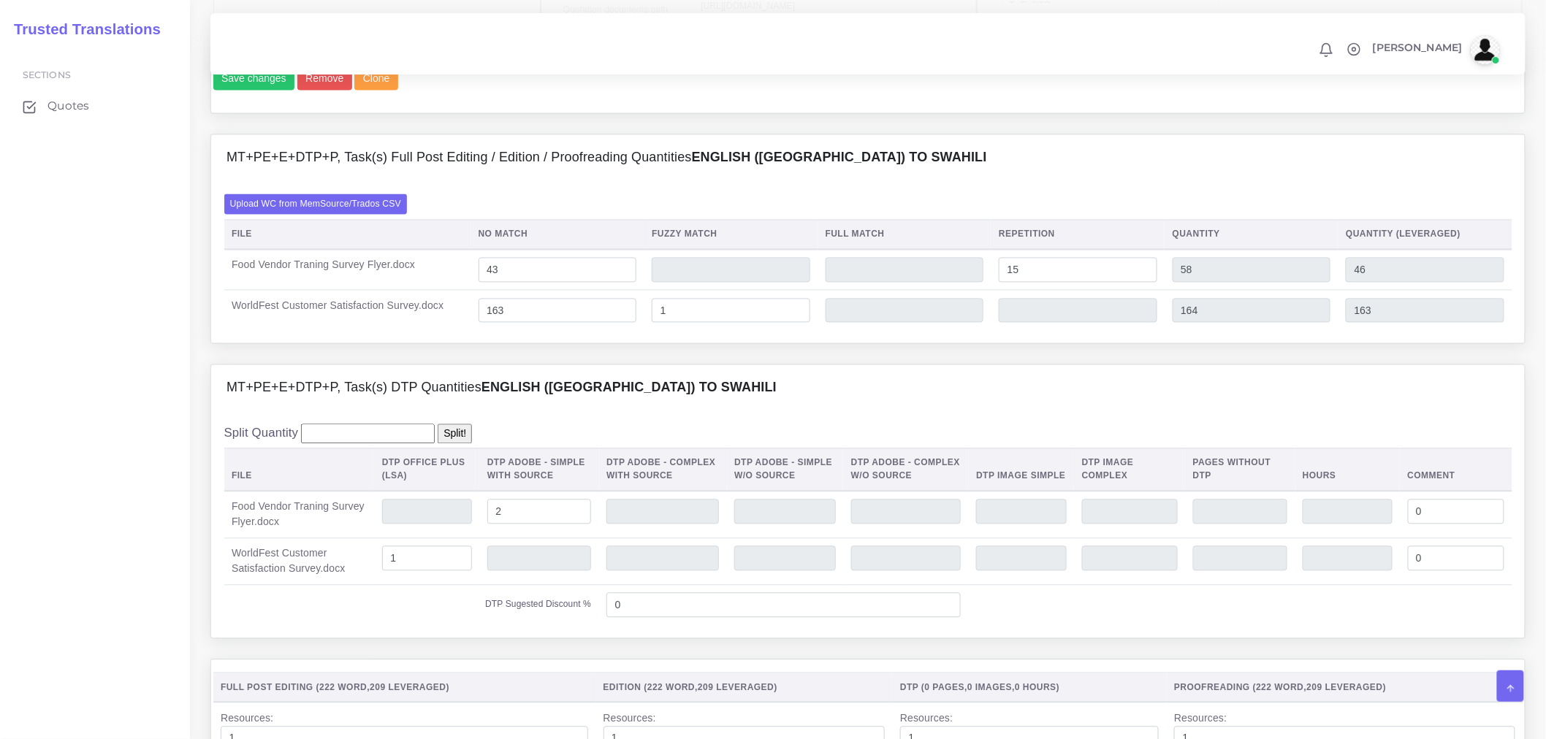
scroll to position [628, 0]
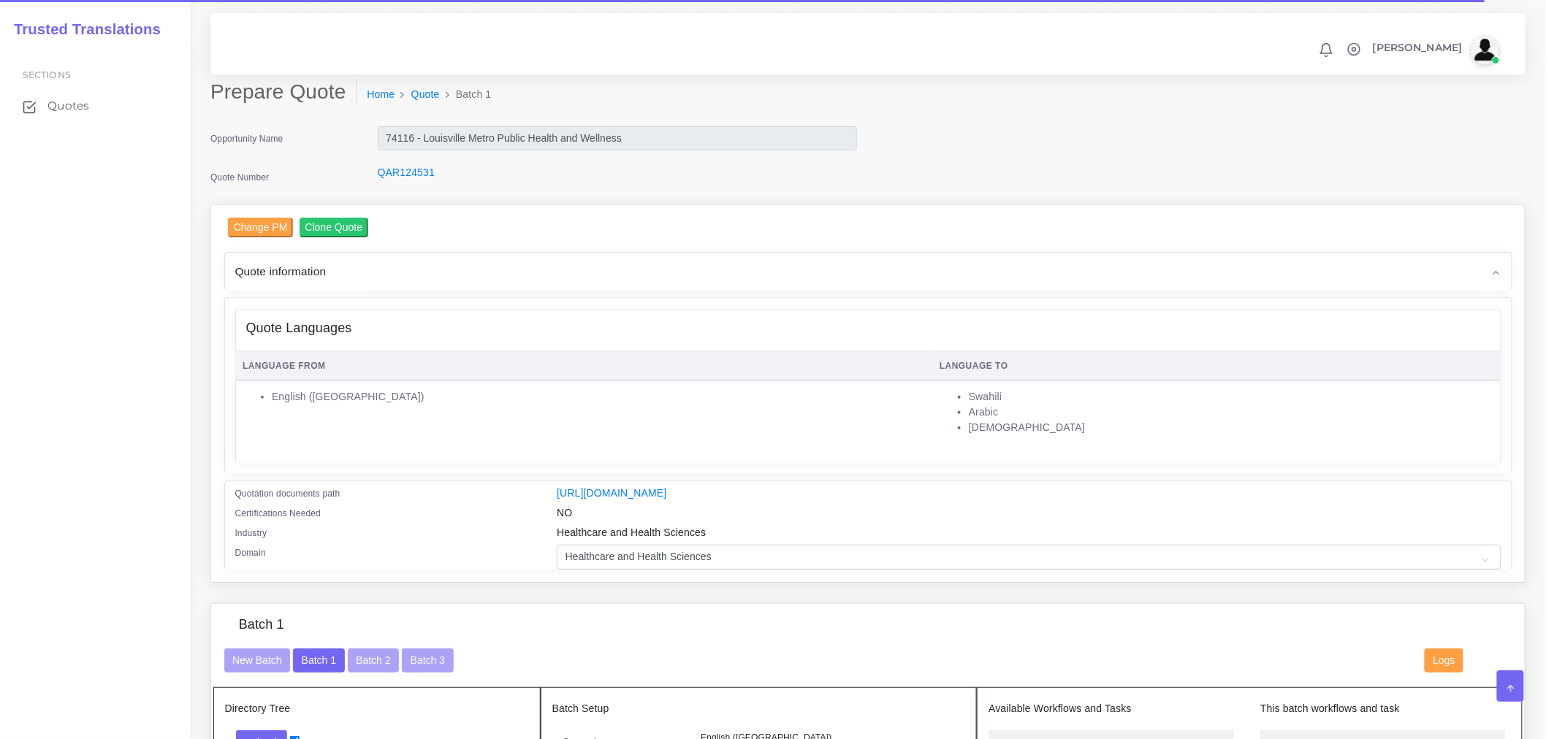
click at [687, 263] on div "Quote information" at bounding box center [868, 271] width 1286 height 37
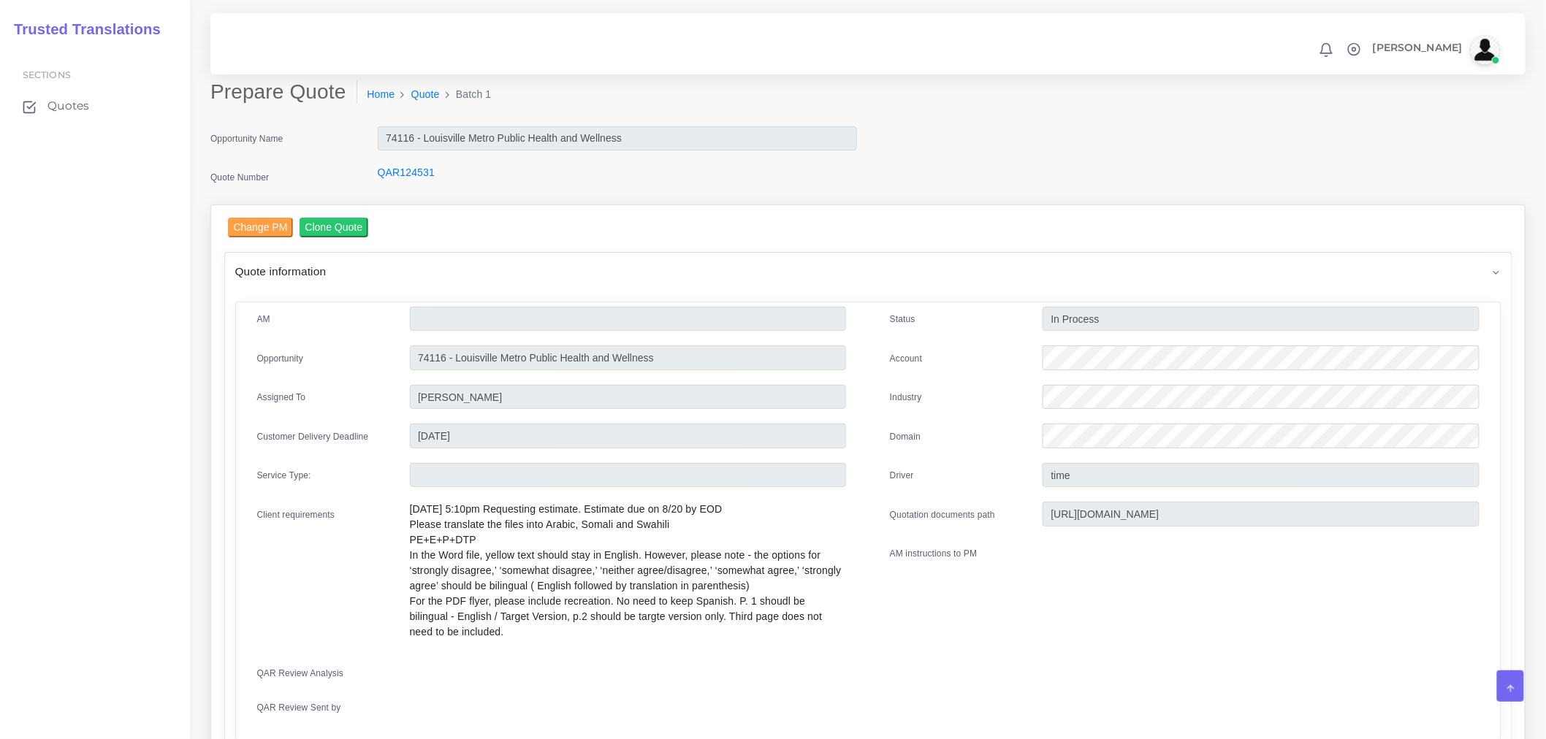
click at [687, 263] on div "Quote information" at bounding box center [868, 271] width 1286 height 37
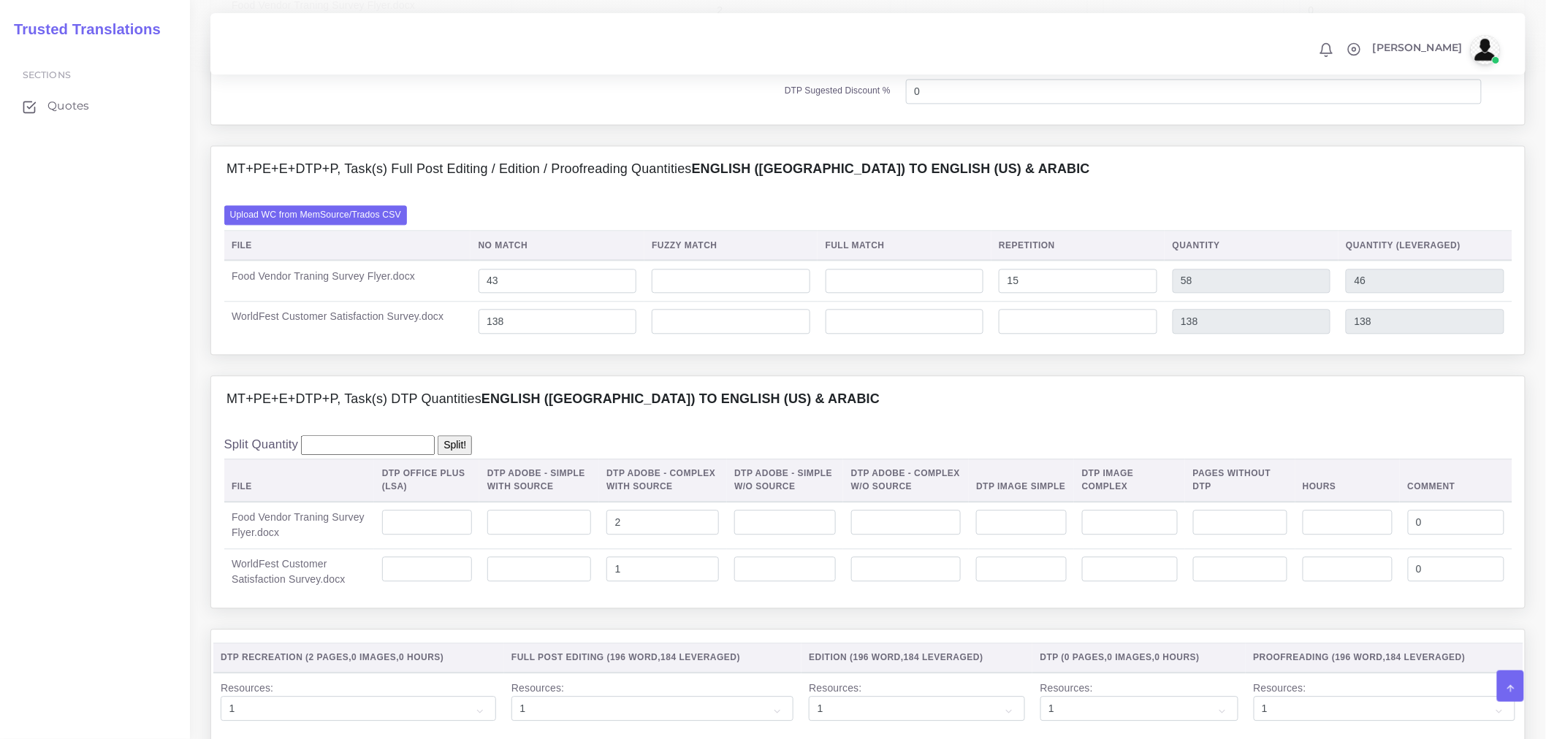
scroll to position [1298, 0]
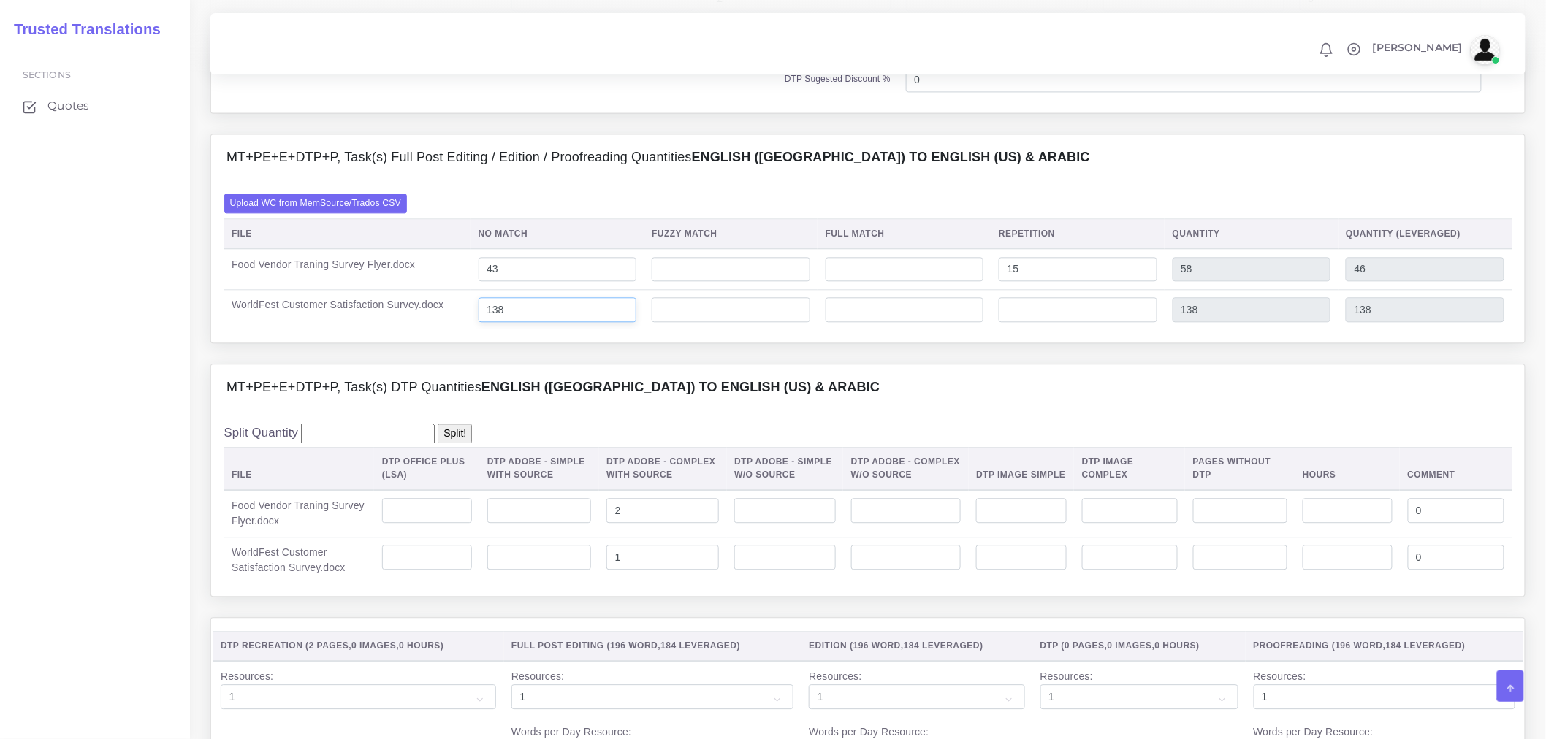
drag, startPoint x: 535, startPoint y: 356, endPoint x: 394, endPoint y: 364, distance: 141.2
click at [394, 329] on tr "WorldFest Customer Satisfaction Survey.docx 138 138 138" at bounding box center [868, 309] width 1288 height 40
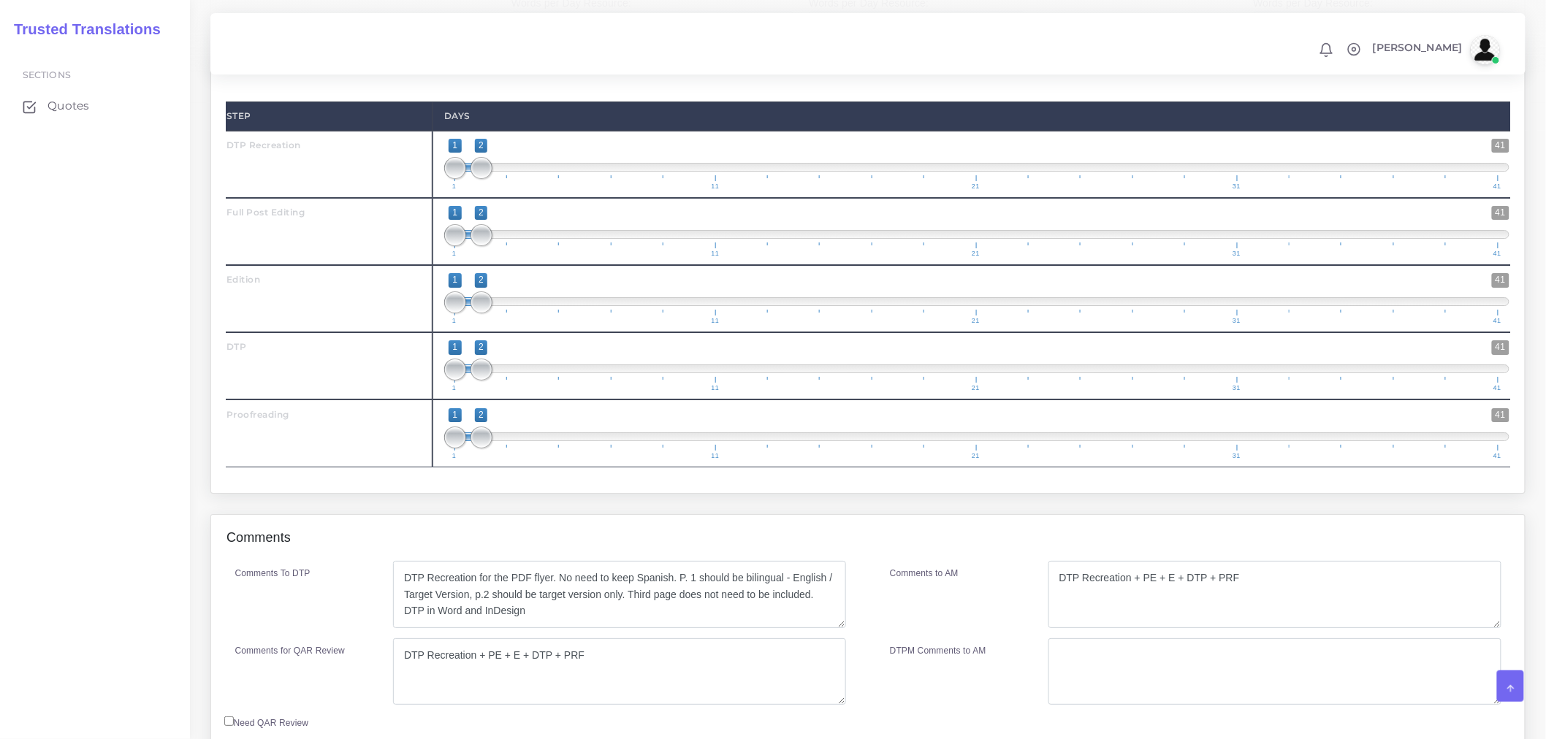
scroll to position [2018, 0]
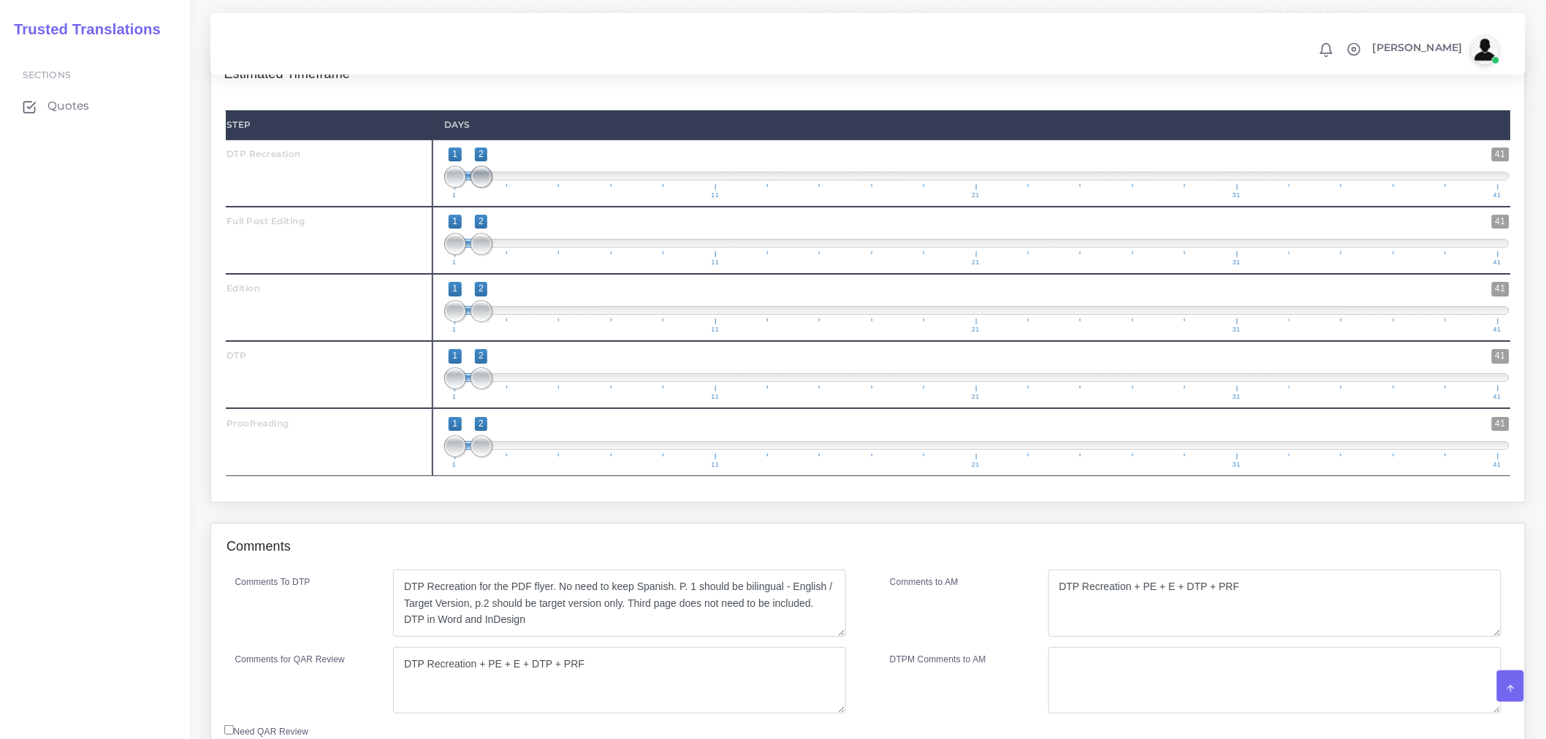
type input "161"
type input "1;1"
drag, startPoint x: 484, startPoint y: 229, endPoint x: 462, endPoint y: 229, distance: 21.9
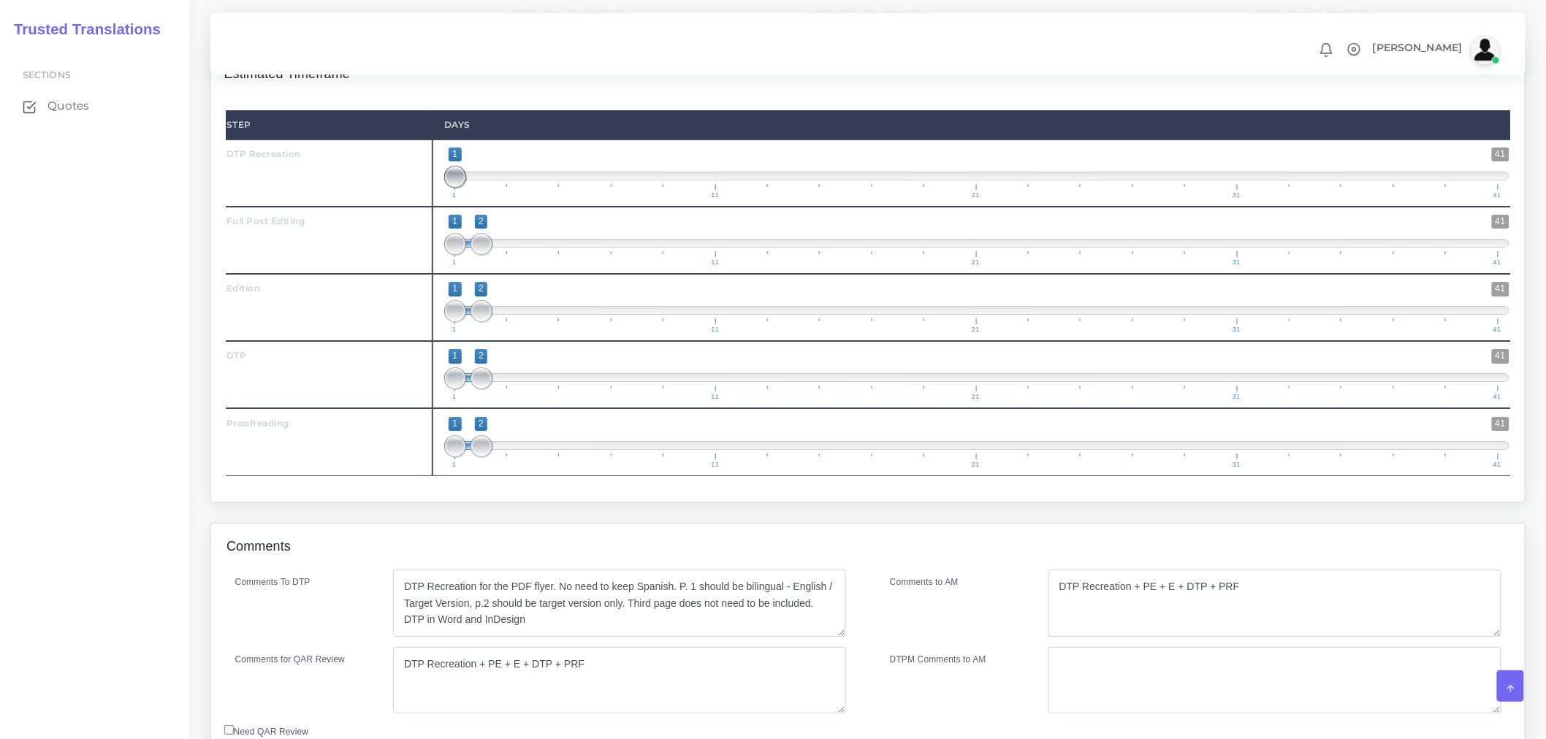
click at [462, 188] on span at bounding box center [455, 177] width 22 height 22
click at [482, 255] on span at bounding box center [481, 244] width 22 height 22
drag, startPoint x: 489, startPoint y: 364, endPoint x: 497, endPoint y: 365, distance: 7.4
click at [497, 322] on span at bounding box center [507, 311] width 22 height 22
type input "2;3"
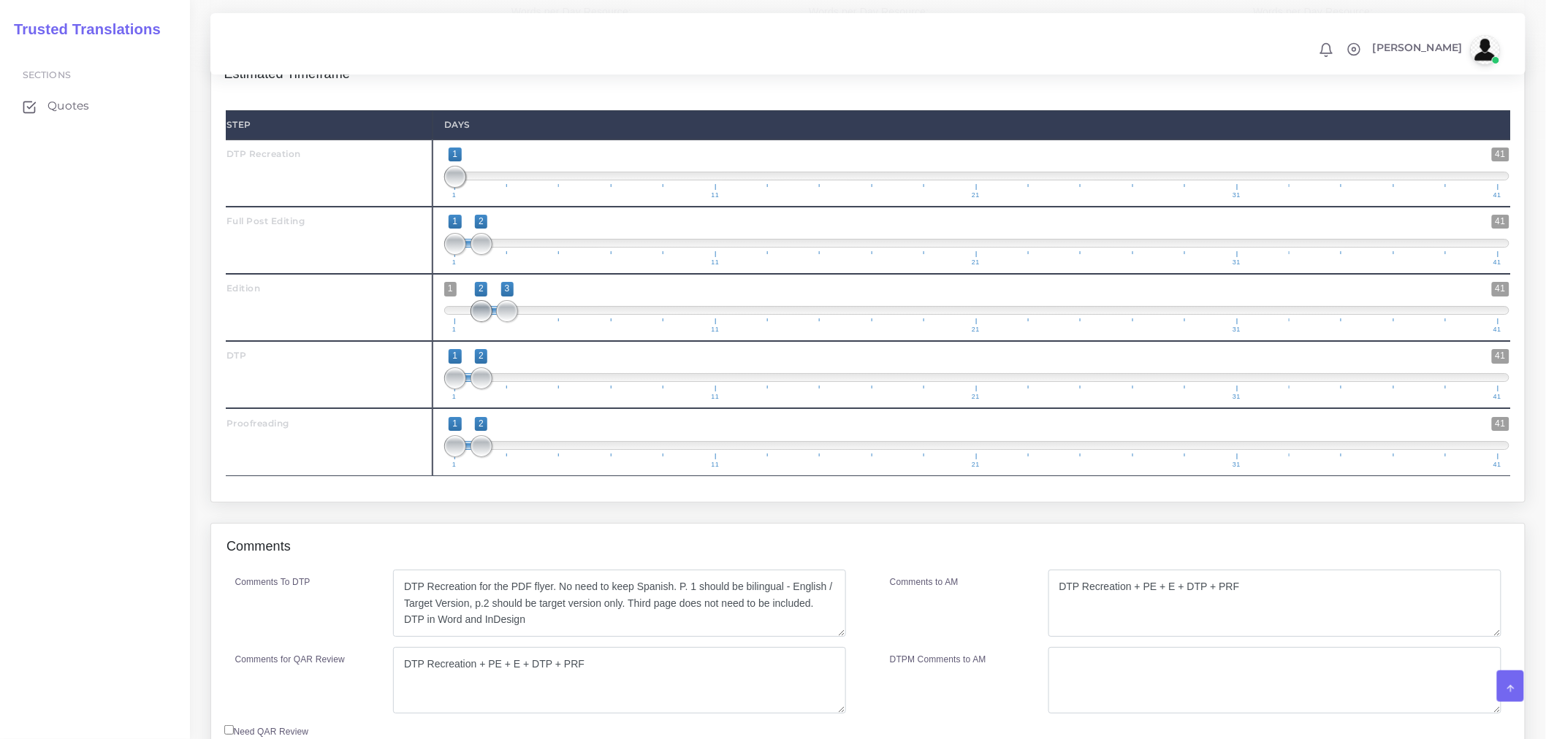
drag, startPoint x: 456, startPoint y: 362, endPoint x: 478, endPoint y: 362, distance: 22.7
click at [478, 322] on span at bounding box center [481, 311] width 22 height 22
drag, startPoint x: 484, startPoint y: 432, endPoint x: 535, endPoint y: 422, distance: 52.9
click at [535, 389] on span at bounding box center [533, 378] width 22 height 22
type input "3;4"
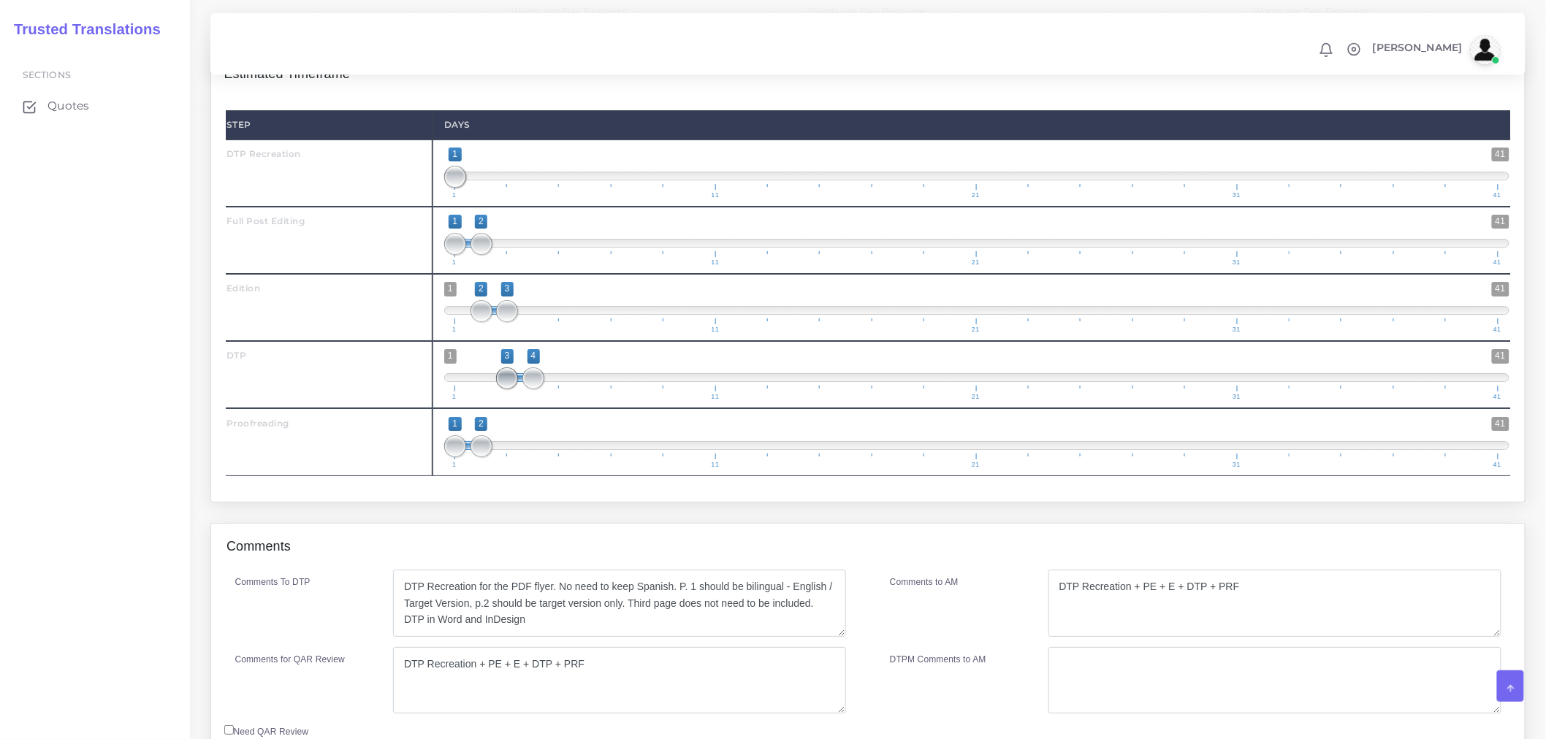
drag, startPoint x: 460, startPoint y: 432, endPoint x: 500, endPoint y: 476, distance: 58.9
click at [508, 389] on span at bounding box center [507, 378] width 22 height 22
drag, startPoint x: 485, startPoint y: 500, endPoint x: 566, endPoint y: 495, distance: 81.2
click at [566, 457] on span at bounding box center [560, 446] width 22 height 22
type input "4;5"
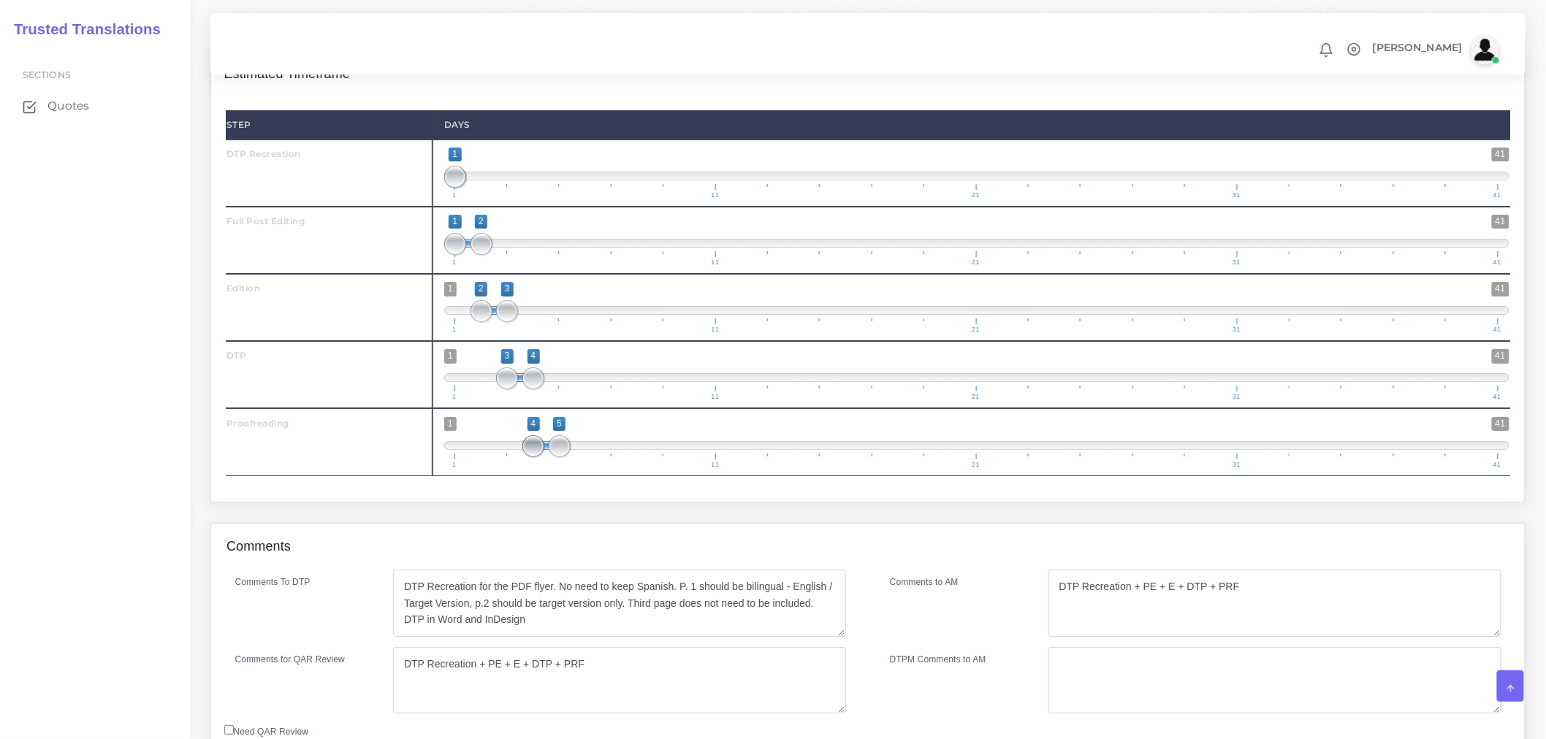
drag, startPoint x: 458, startPoint y: 499, endPoint x: 536, endPoint y: 498, distance: 78.2
click at [536, 457] on span at bounding box center [533, 446] width 22 height 22
click at [607, 476] on div "1 41 4 5 4 — 5 1 11 21 31 41 4;5" at bounding box center [976, 441] width 1088 height 67
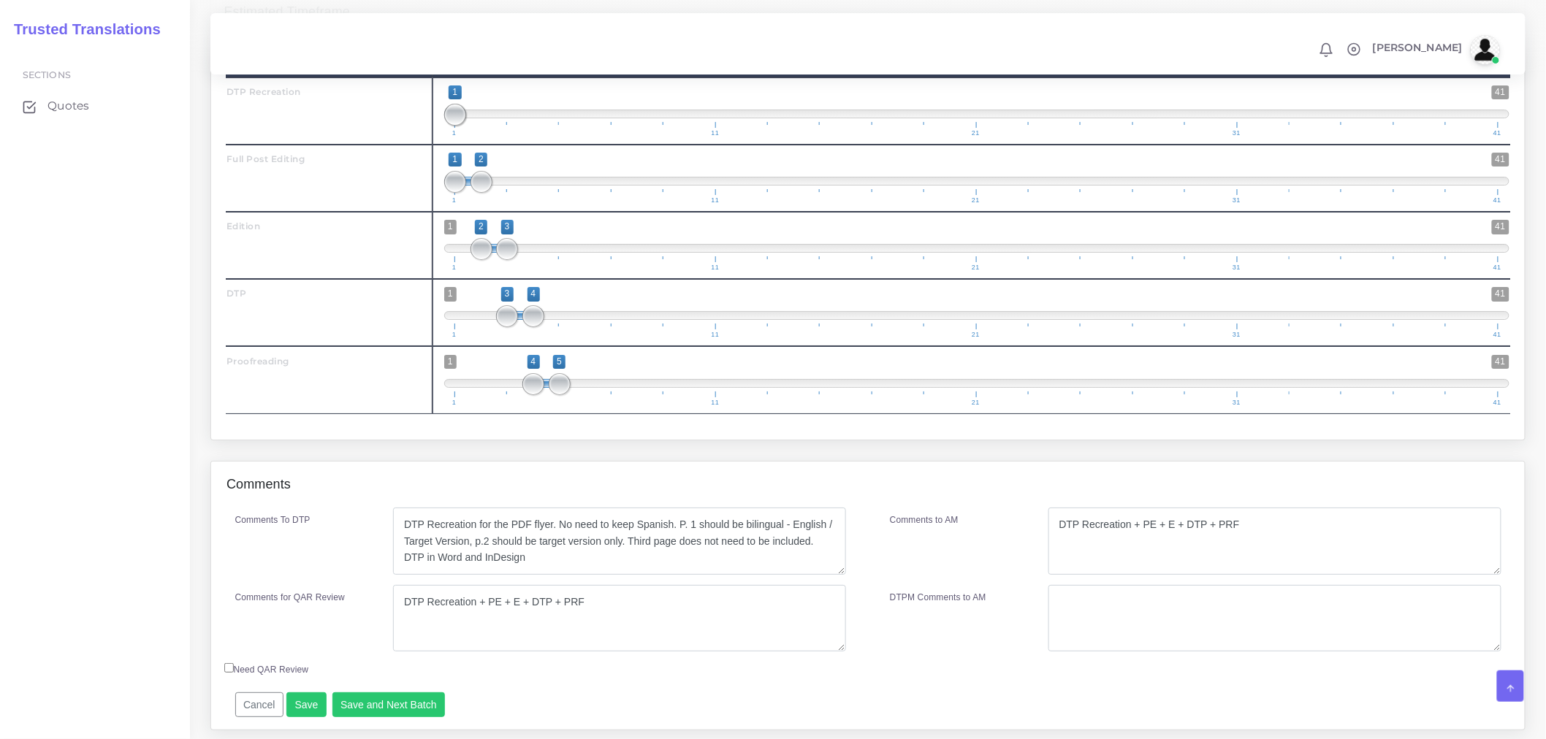
scroll to position [2180, 0]
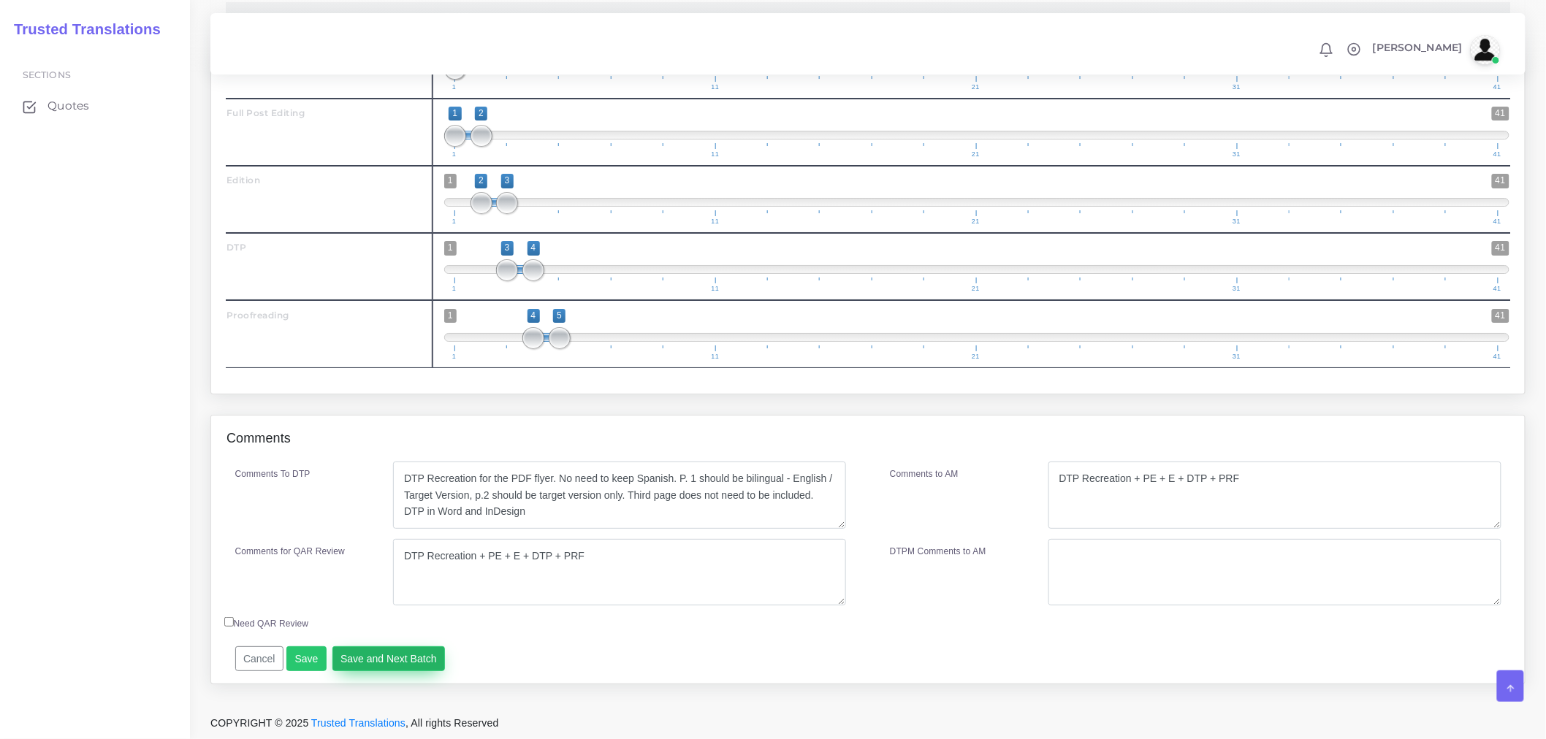
click at [378, 663] on button "Save and Next Batch" at bounding box center [388, 658] width 113 height 25
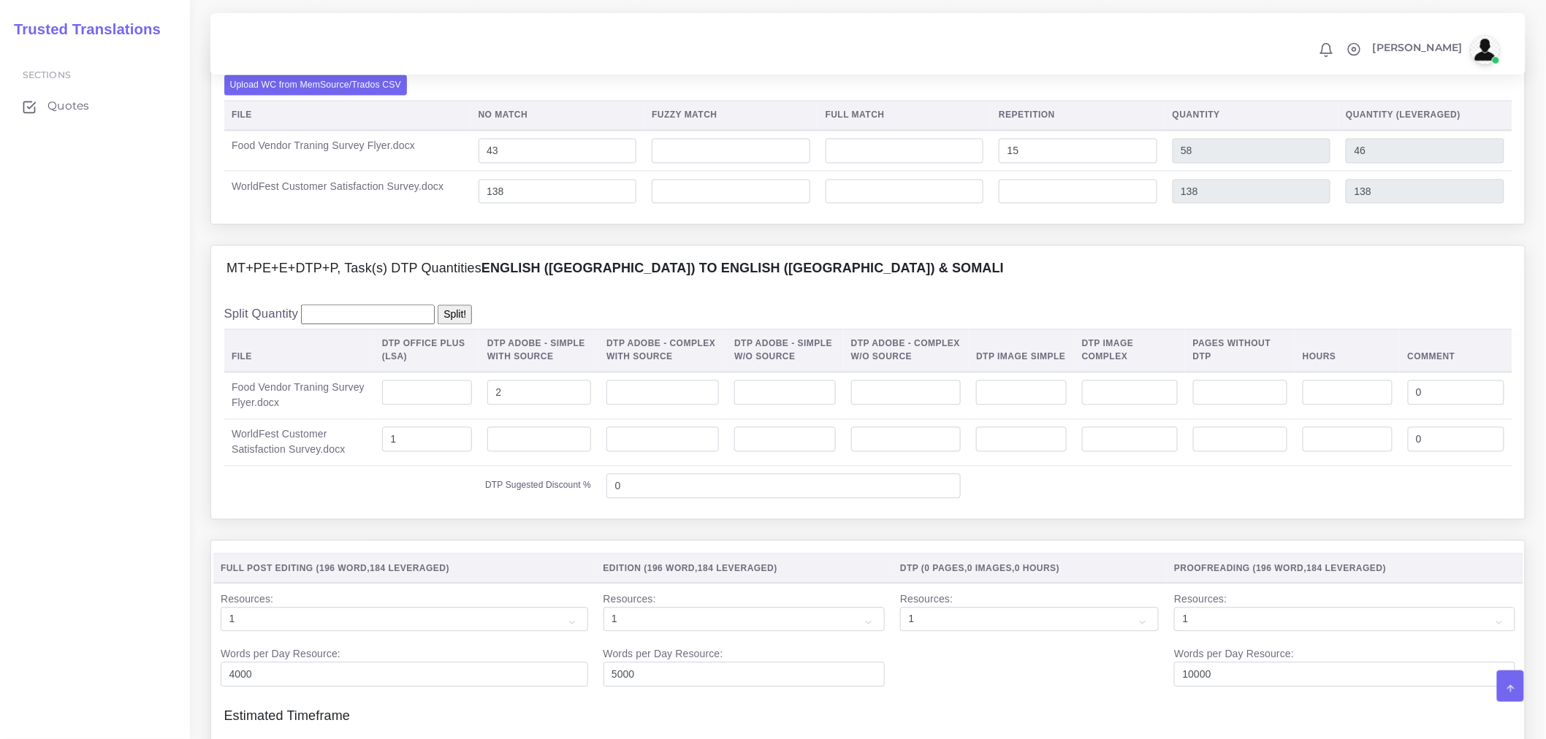
scroll to position [1055, 0]
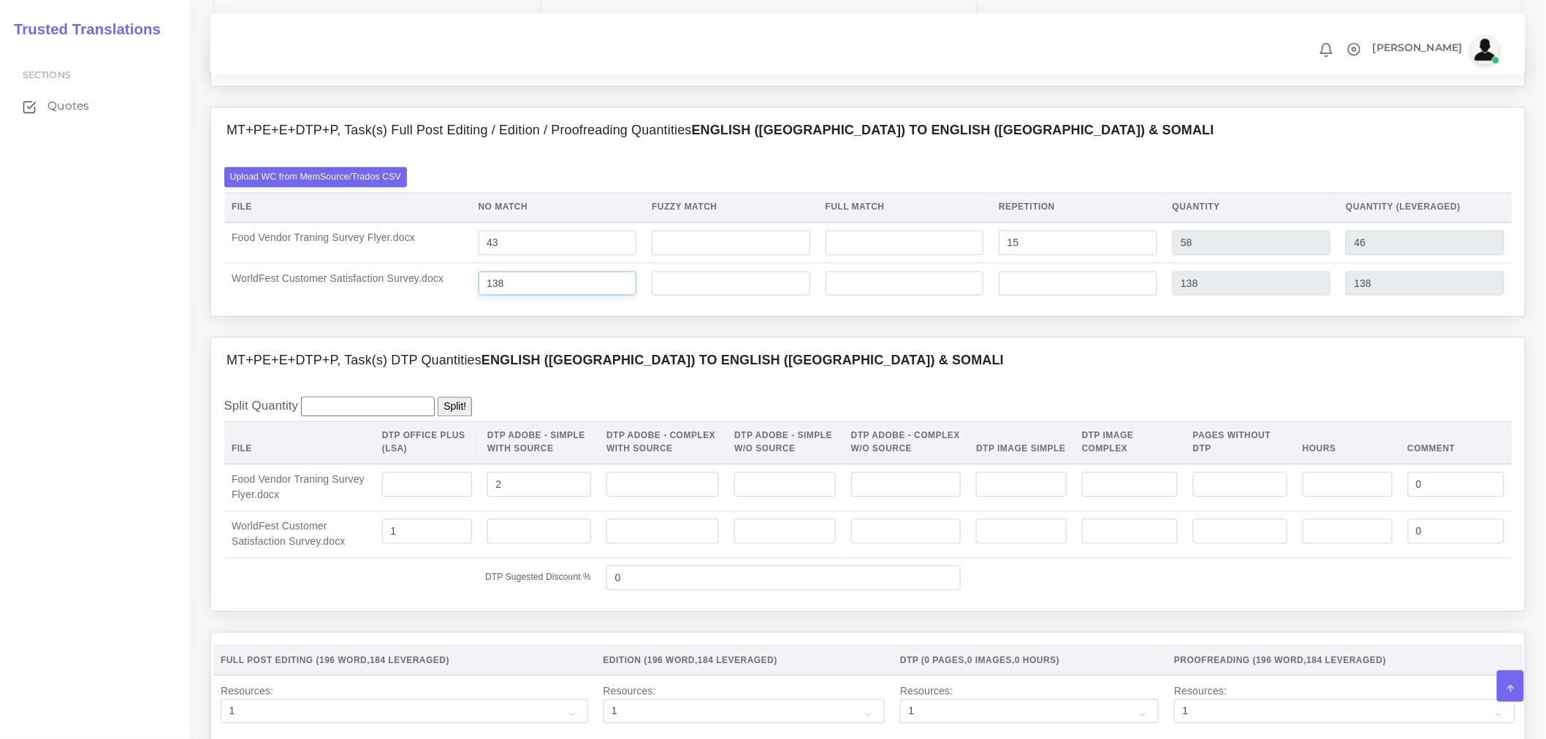
drag, startPoint x: 522, startPoint y: 338, endPoint x: 454, endPoint y: 345, distance: 69.0
click at [454, 304] on tr "WorldFest Customer Satisfaction Survey.docx 138 138 138" at bounding box center [868, 284] width 1288 height 40
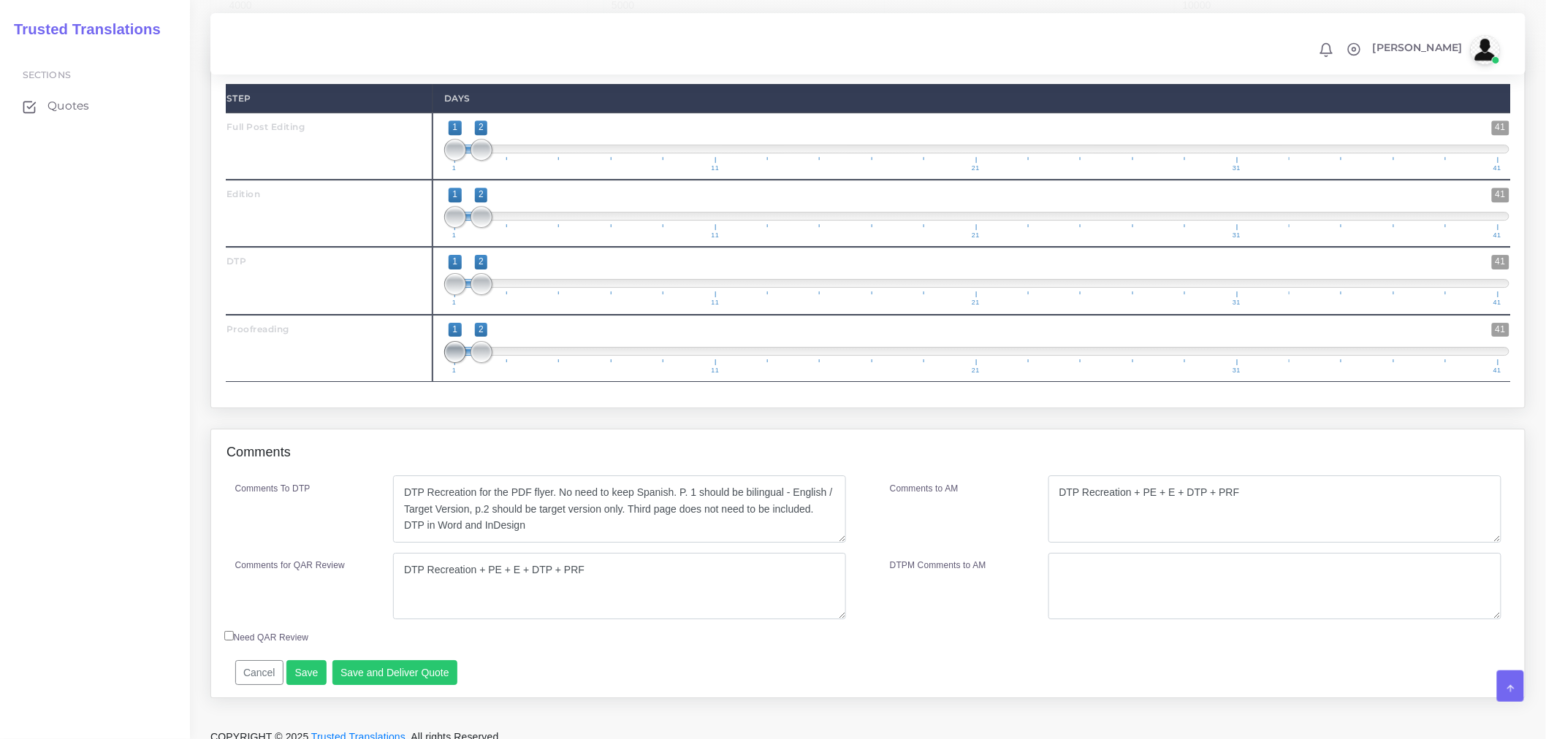
scroll to position [1722, 0]
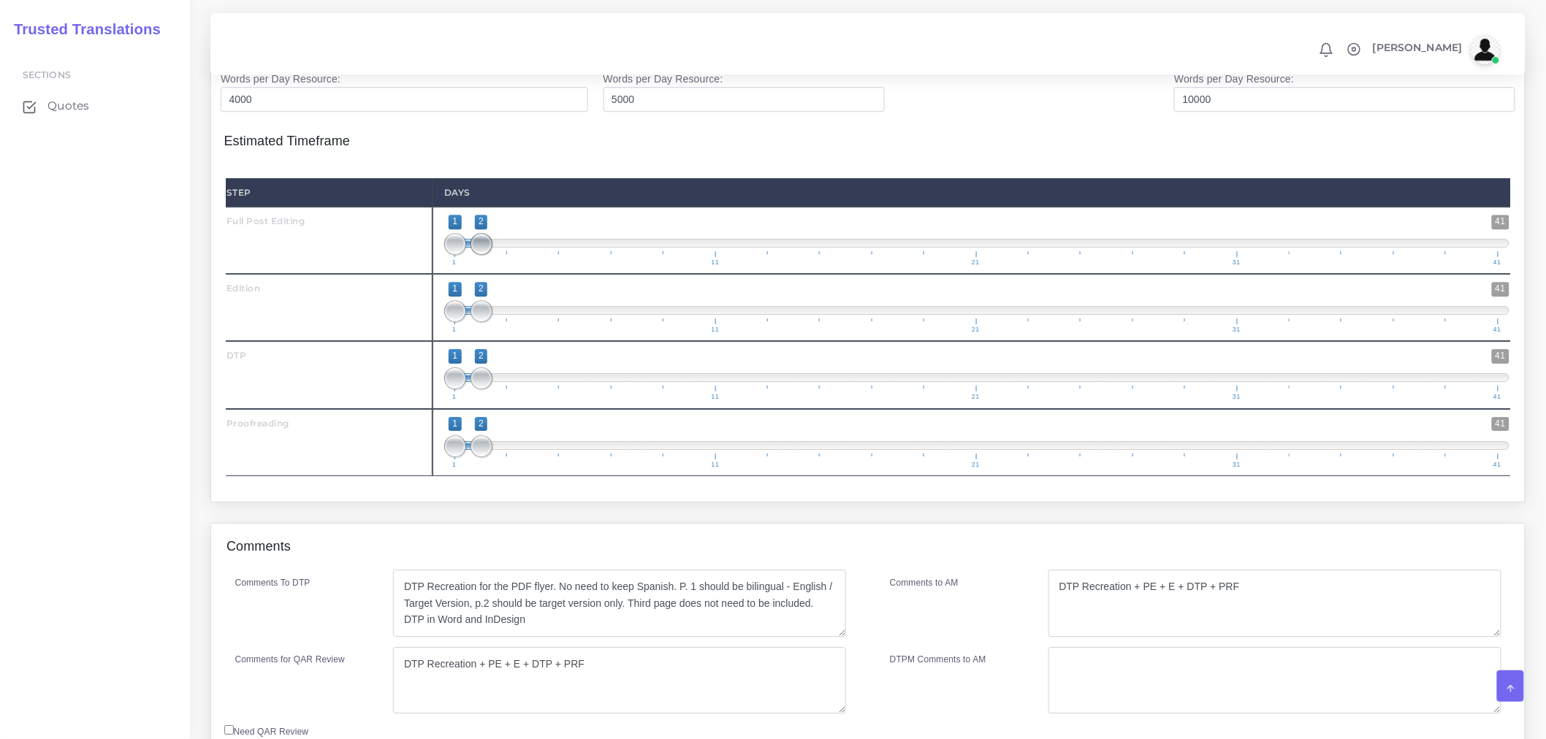
type input "161"
click at [480, 255] on span at bounding box center [481, 244] width 22 height 22
click at [503, 322] on span at bounding box center [507, 311] width 22 height 22
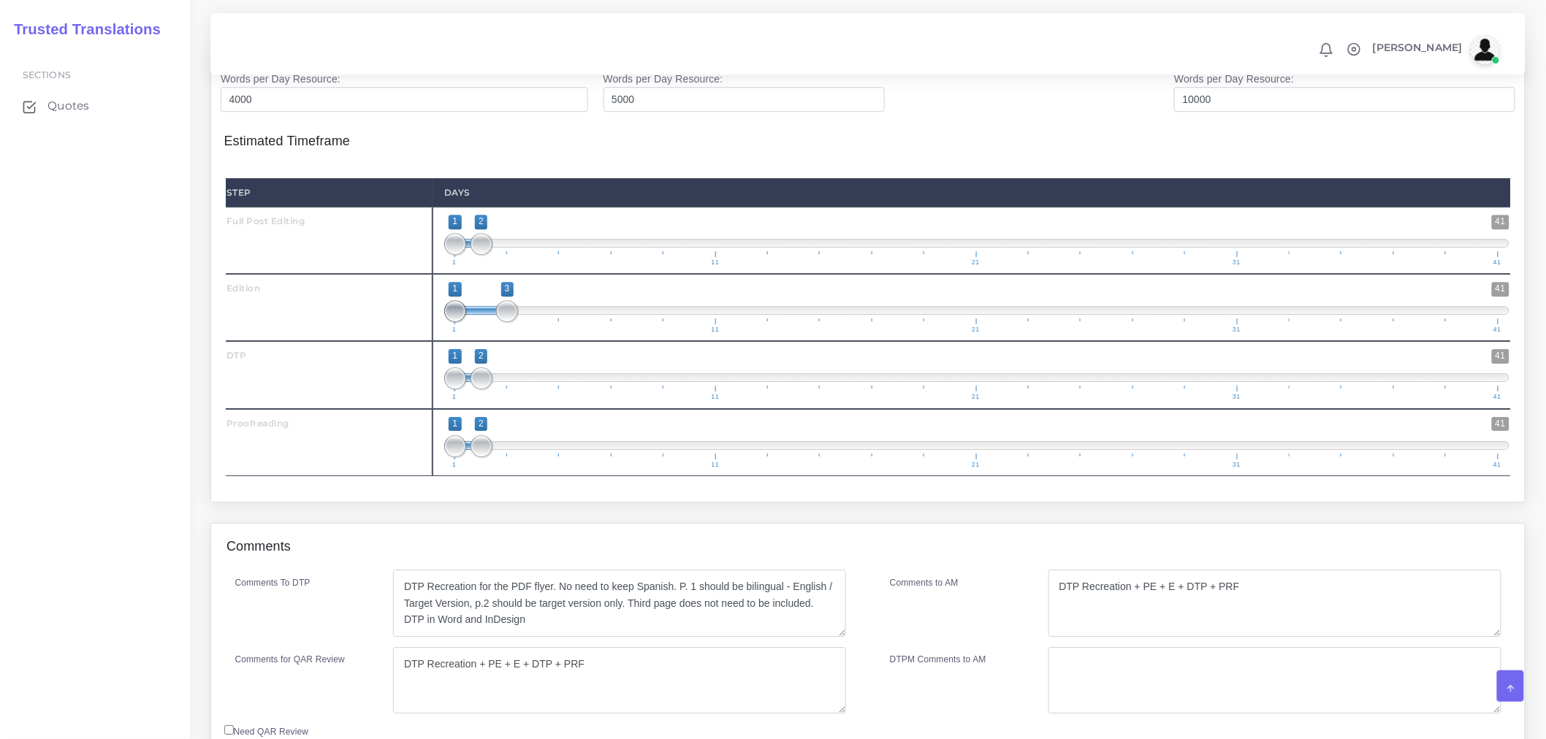
type input "2;3"
drag, startPoint x: 462, startPoint y: 362, endPoint x: 480, endPoint y: 367, distance: 18.1
click at [480, 322] on span at bounding box center [481, 311] width 22 height 22
drag, startPoint x: 484, startPoint y: 429, endPoint x: 521, endPoint y: 429, distance: 37.3
click at [530, 389] on span at bounding box center [533, 378] width 22 height 22
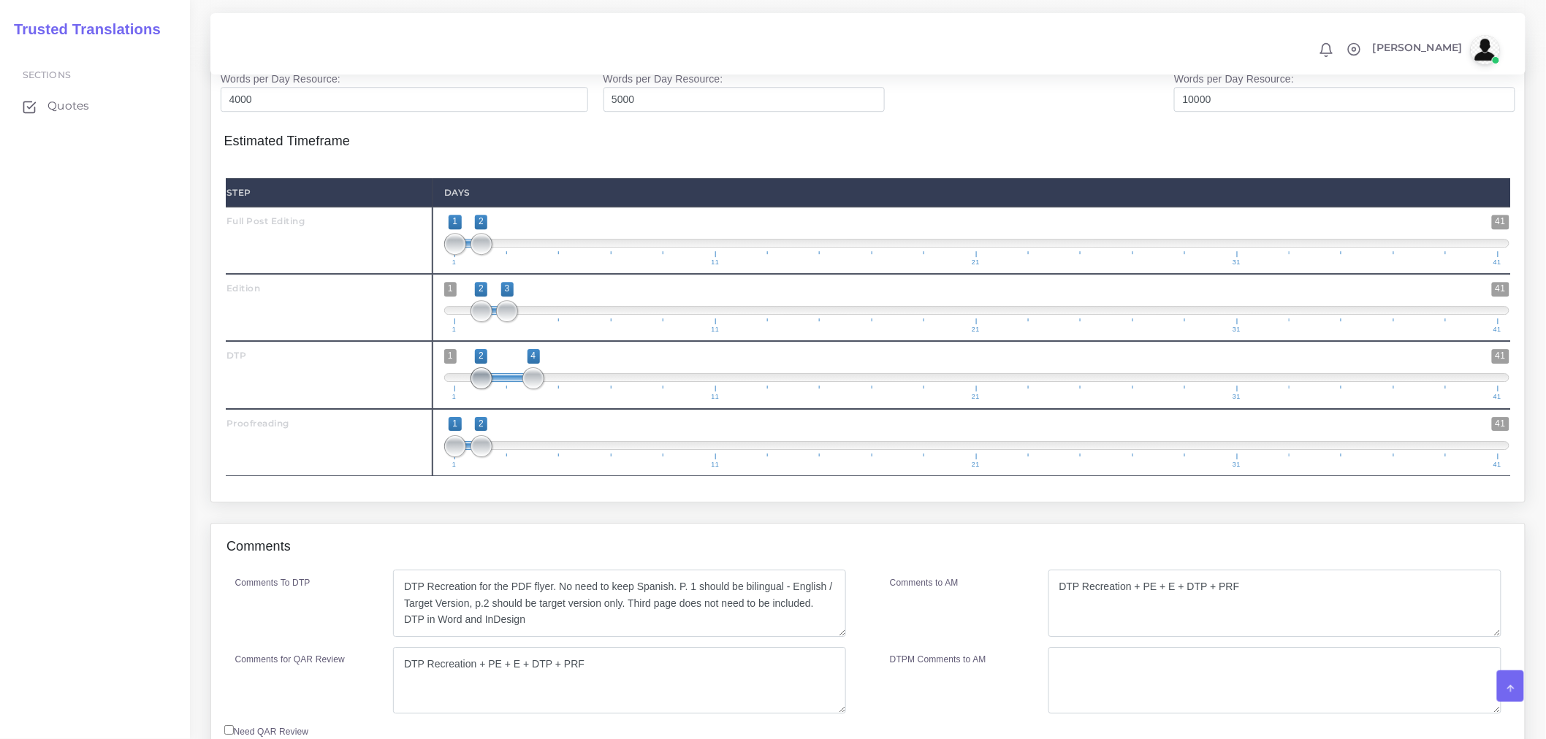
type input "3;4"
drag, startPoint x: 456, startPoint y: 430, endPoint x: 505, endPoint y: 438, distance: 49.7
click at [505, 389] on span at bounding box center [507, 378] width 22 height 22
drag, startPoint x: 486, startPoint y: 502, endPoint x: 561, endPoint y: 497, distance: 75.4
click at [561, 457] on span at bounding box center [560, 446] width 22 height 22
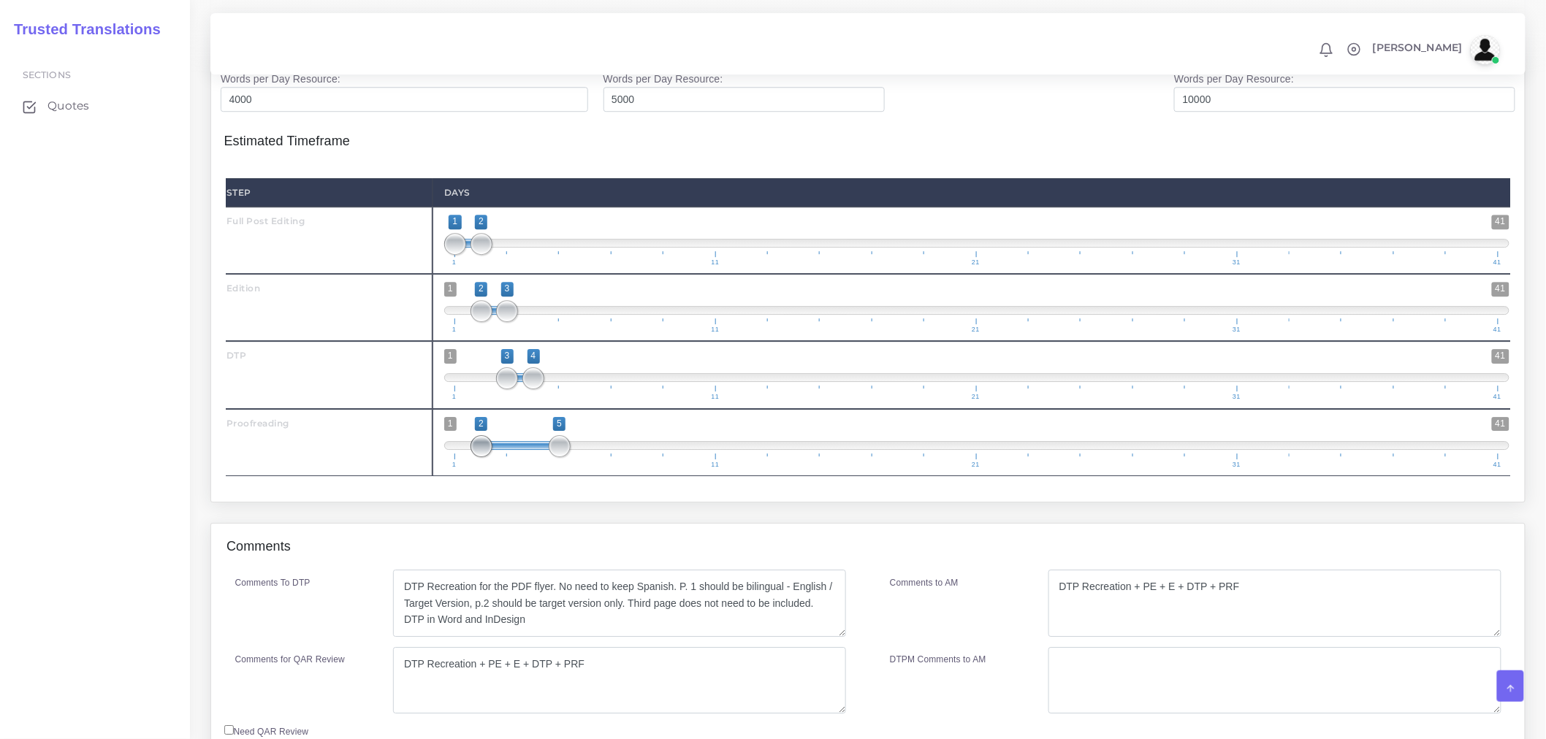
type input "4;5"
drag, startPoint x: 457, startPoint y: 502, endPoint x: 528, endPoint y: 495, distance: 71.2
click at [528, 457] on span at bounding box center [533, 446] width 22 height 22
click at [543, 502] on div "Full Post Editing ( 219 Word , 207 Leveraged ) Edition ( 219 Word , 207 Leverag…" at bounding box center [867, 234] width 1313 height 536
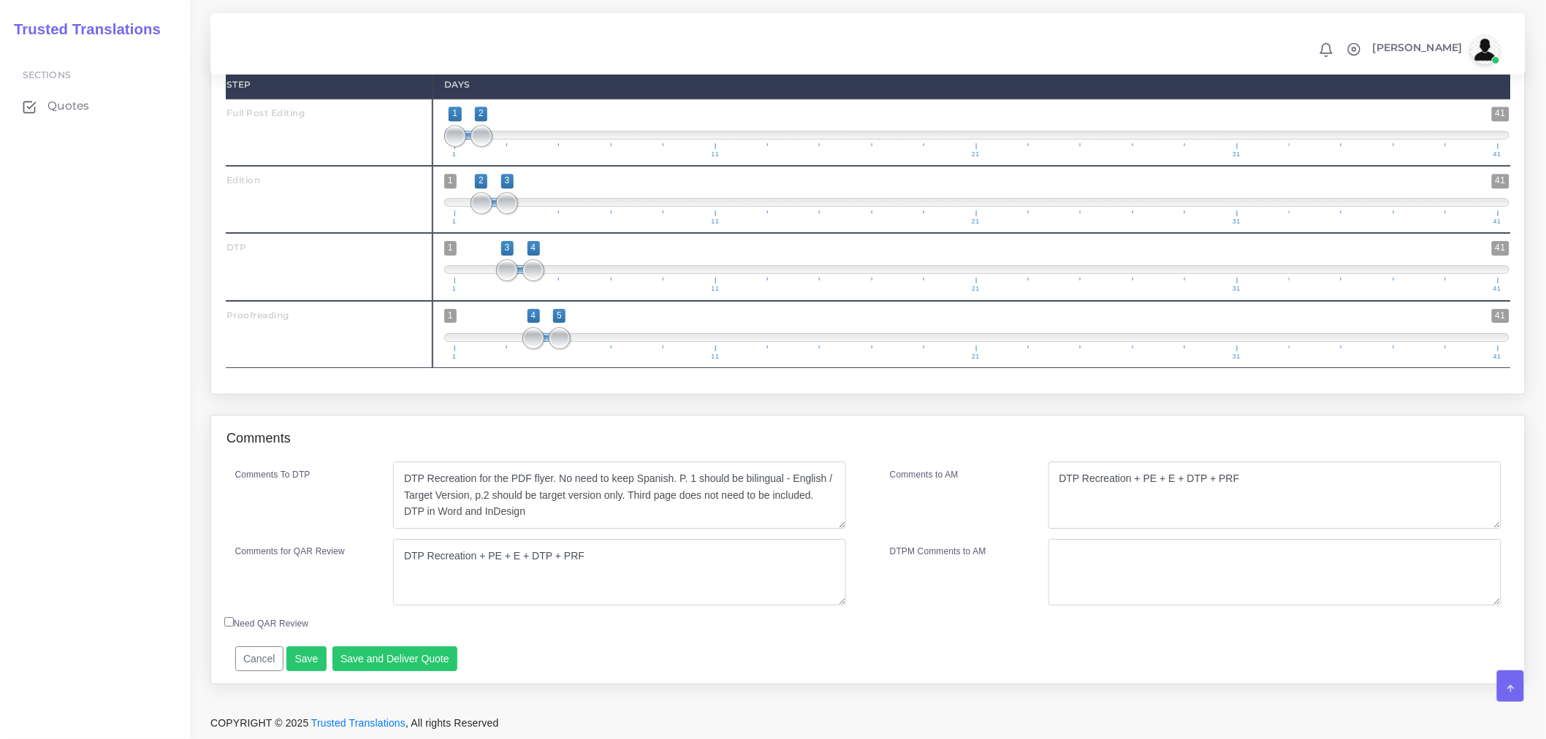
scroll to position [1885, 0]
click at [365, 667] on button "Save and Deliver Quote" at bounding box center [395, 658] width 126 height 25
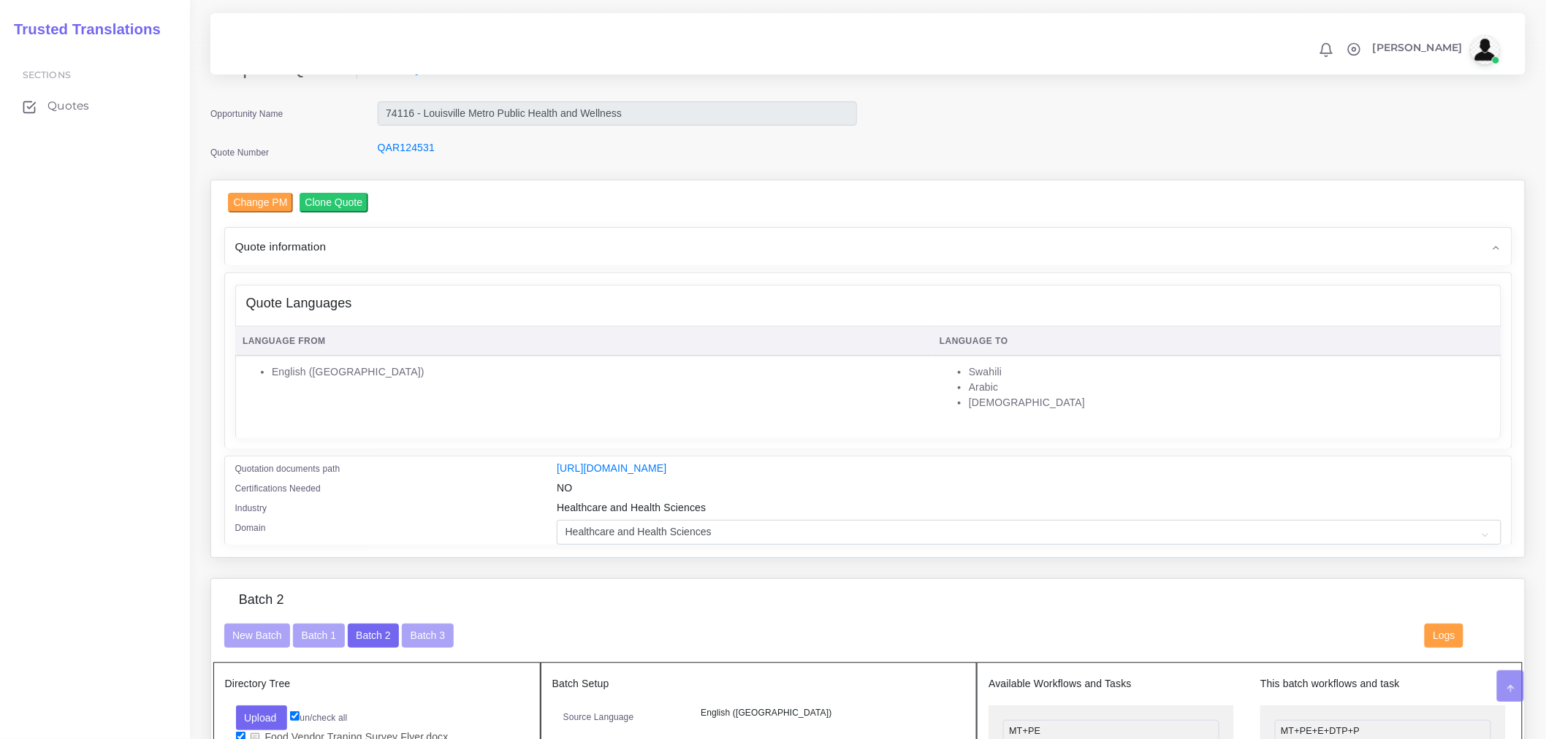
scroll to position [18, 0]
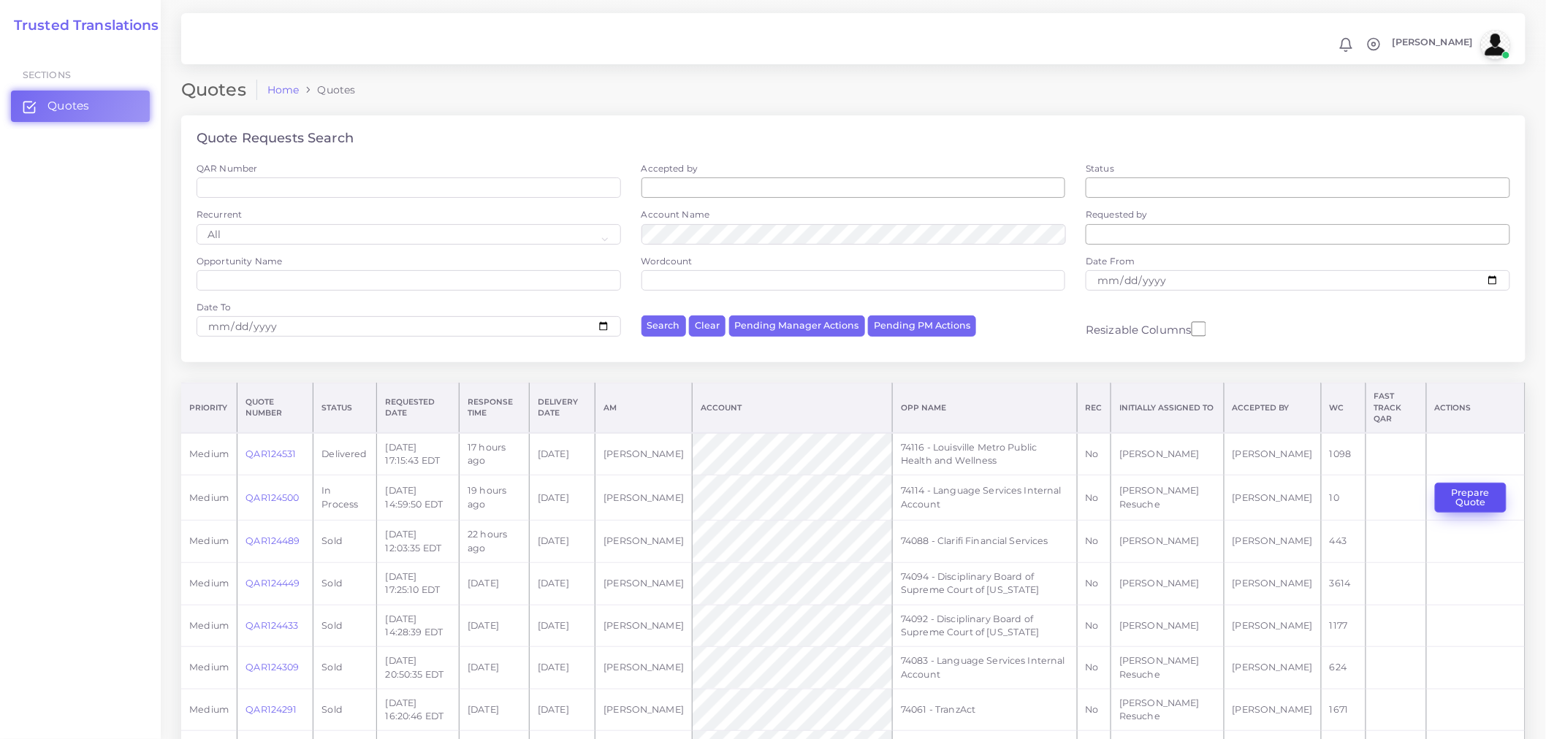
click at [1467, 492] on button "Prepare Quote" at bounding box center [1471, 498] width 72 height 30
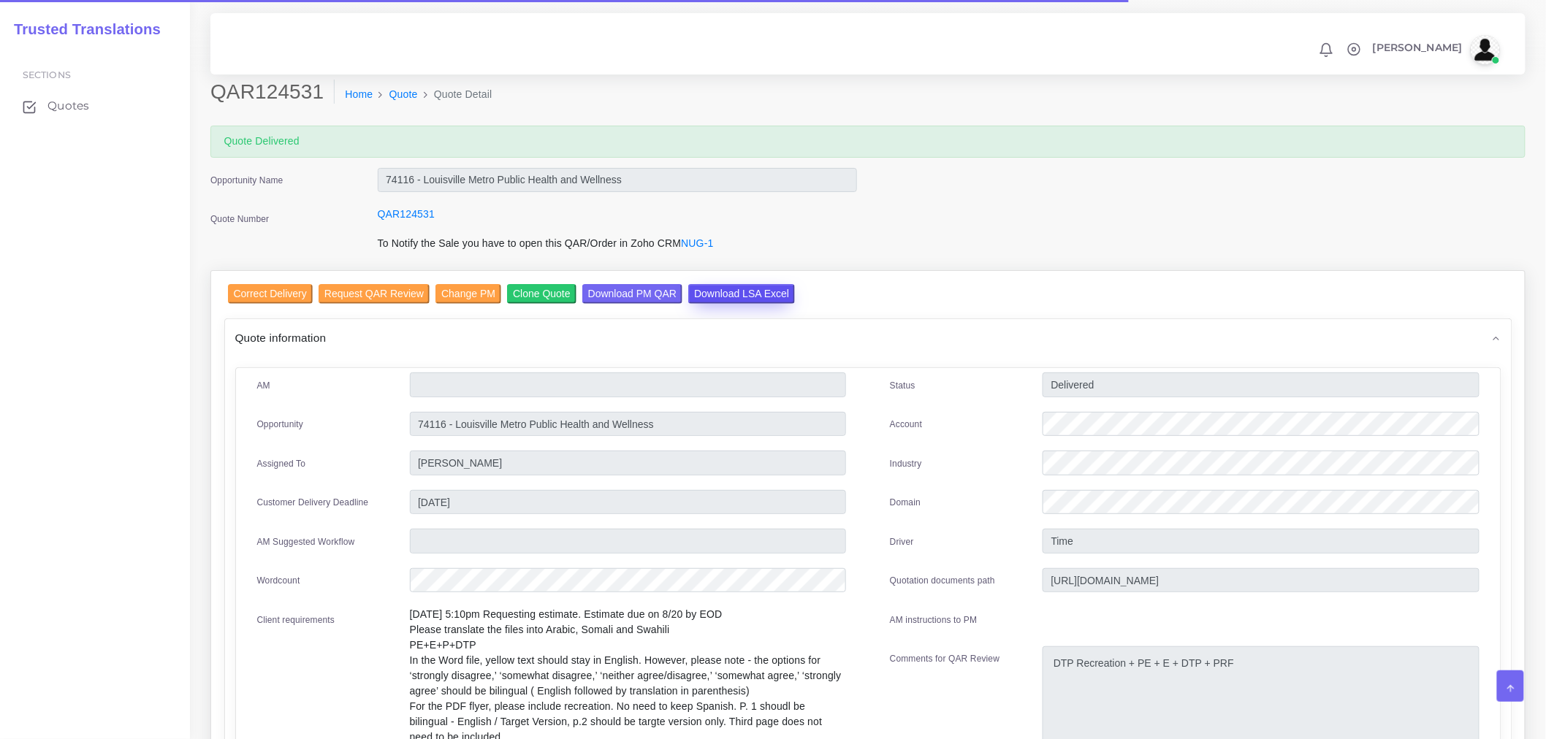
click at [750, 290] on input "Download LSA Excel" at bounding box center [741, 294] width 107 height 20
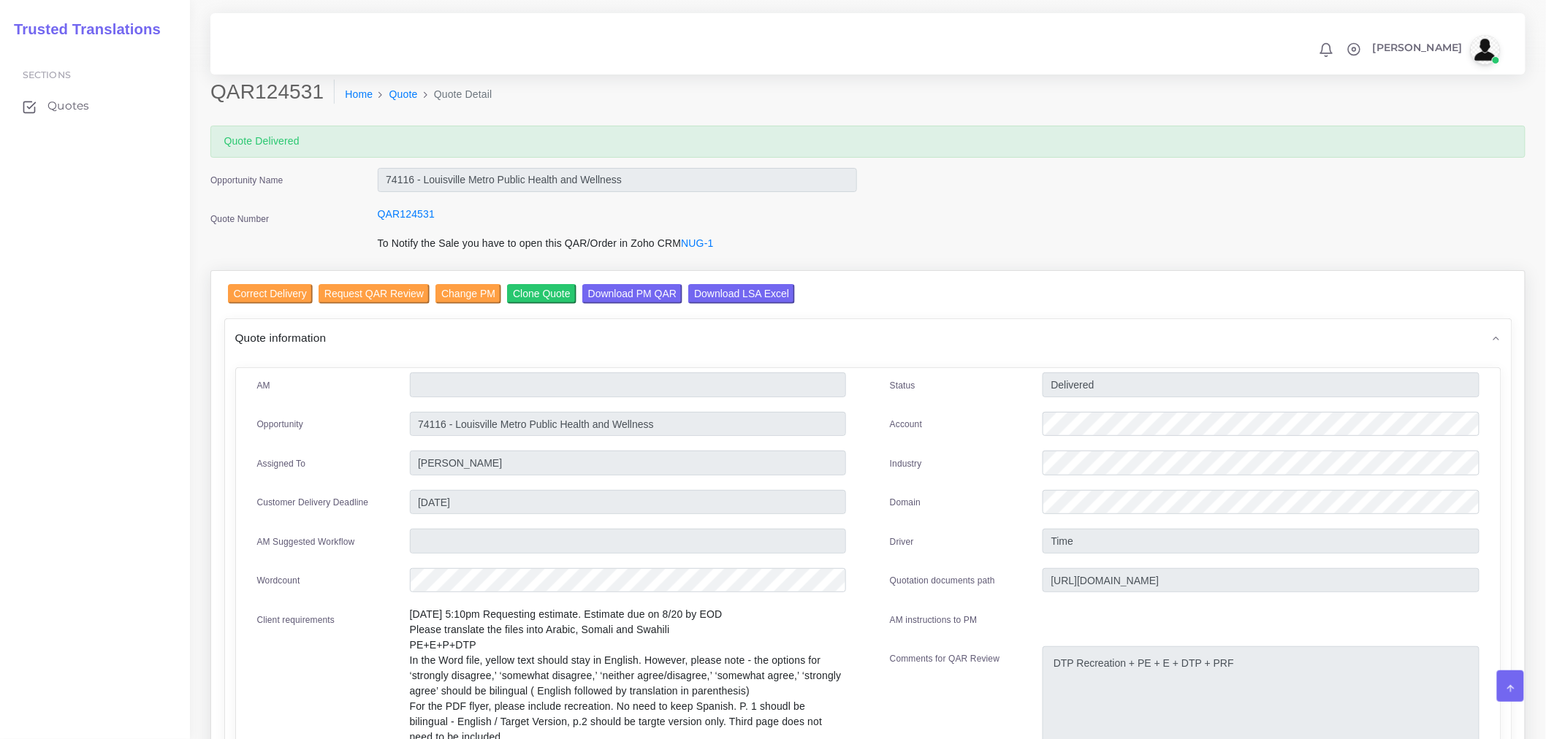
click at [483, 349] on div "Quote information" at bounding box center [868, 337] width 1286 height 37
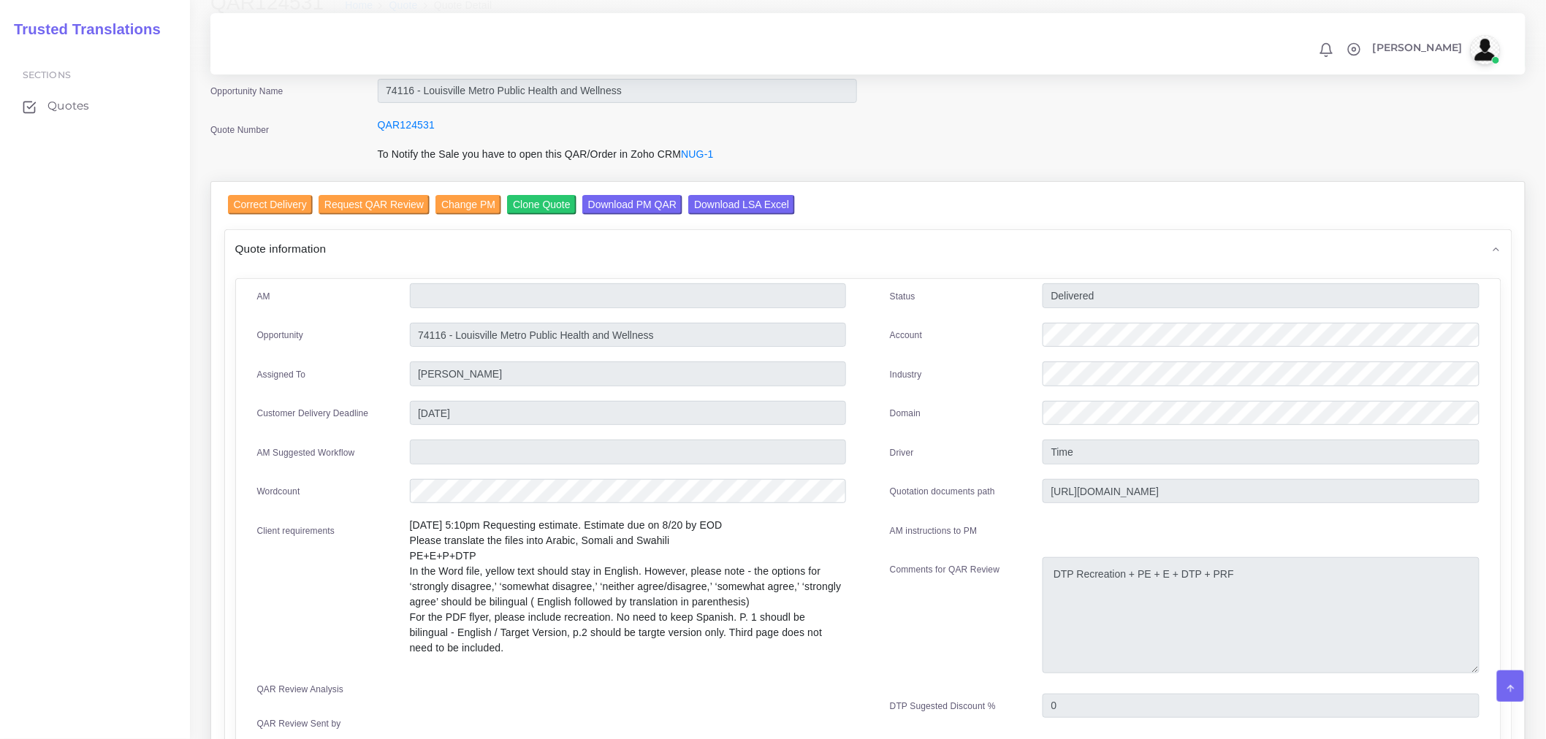
scroll to position [81, 0]
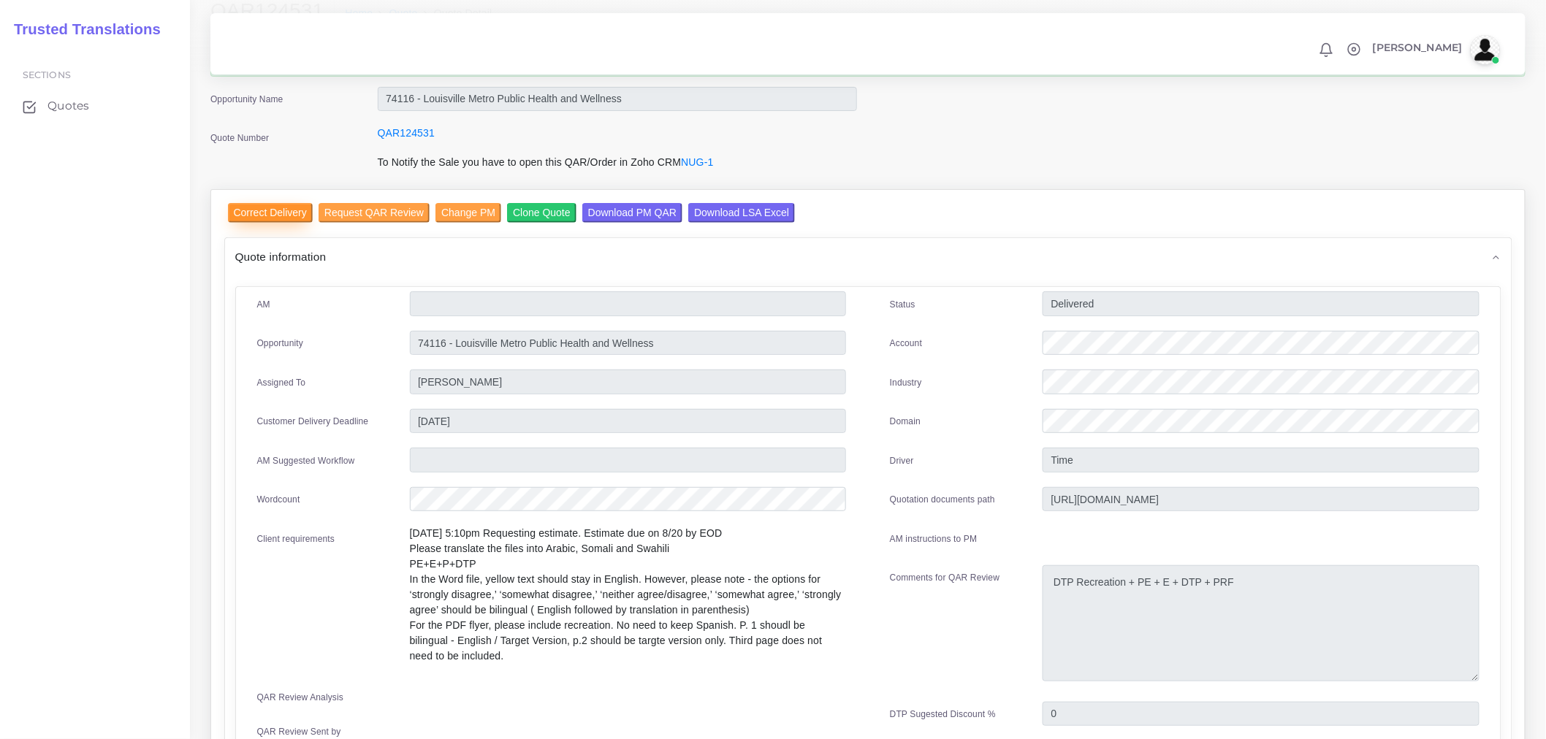
click at [291, 215] on input "Correct Delivery" at bounding box center [270, 213] width 85 height 20
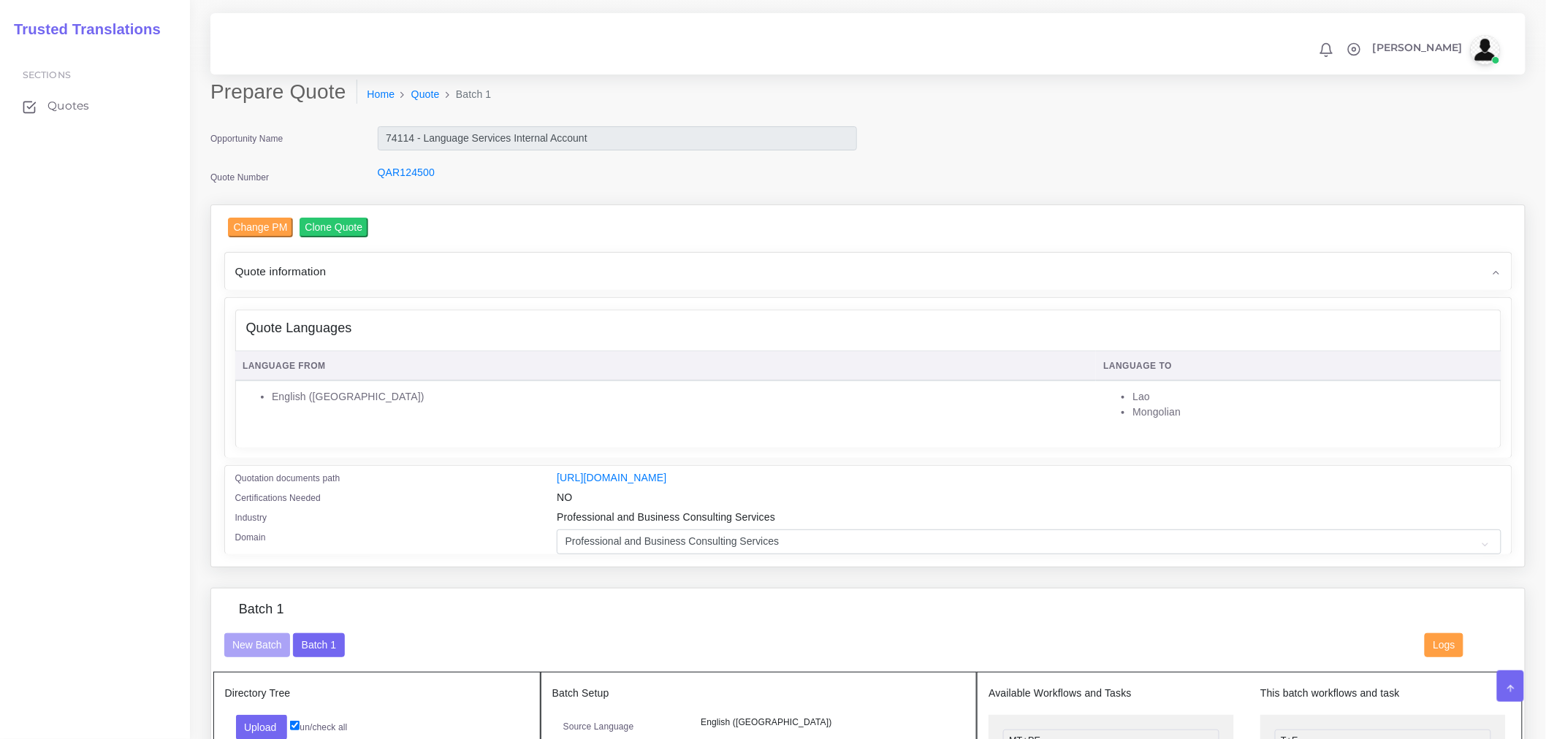
click at [439, 283] on div "Quote information" at bounding box center [868, 271] width 1286 height 37
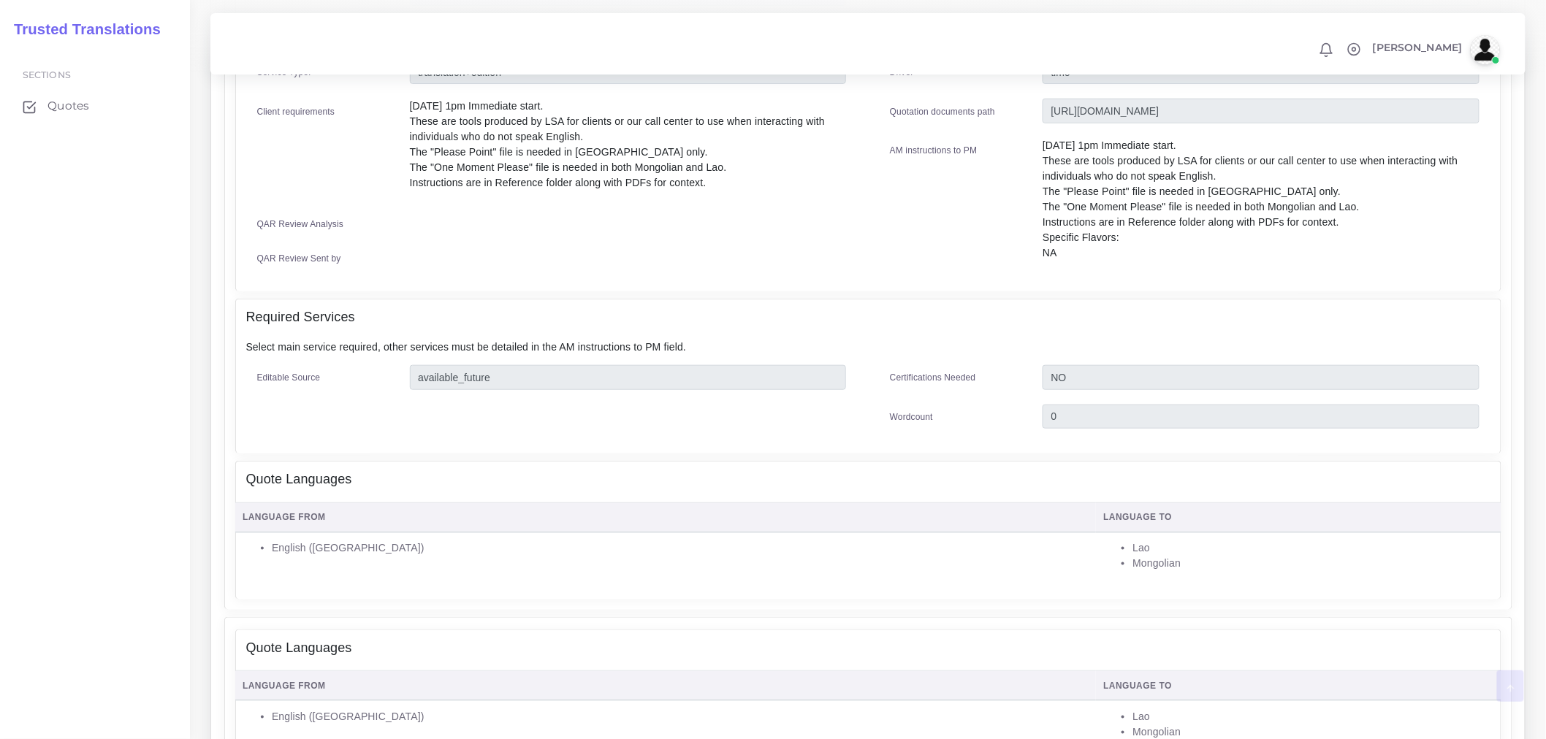
scroll to position [405, 0]
click at [660, 461] on div "Quote Languages" at bounding box center [868, 477] width 1264 height 37
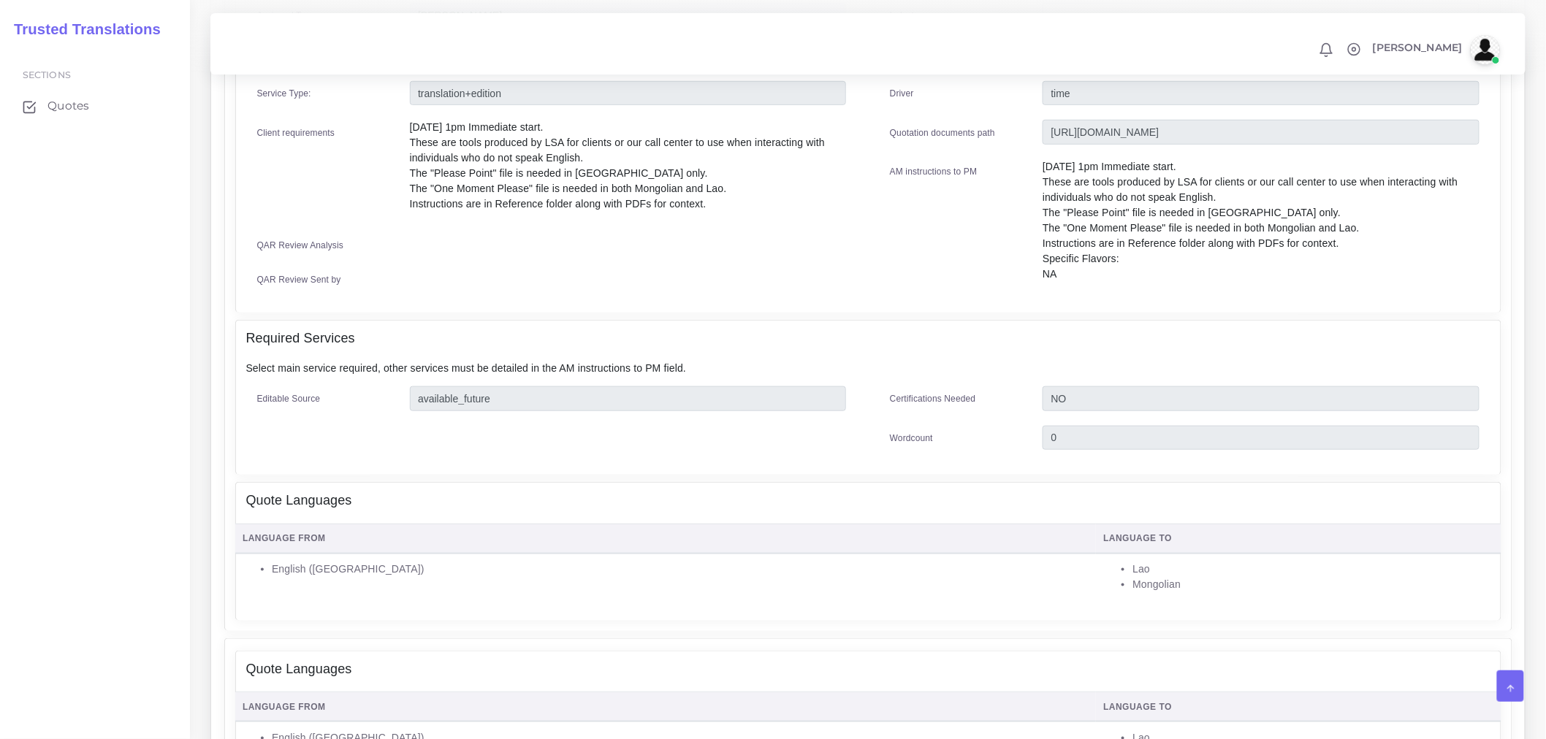
scroll to position [0, 0]
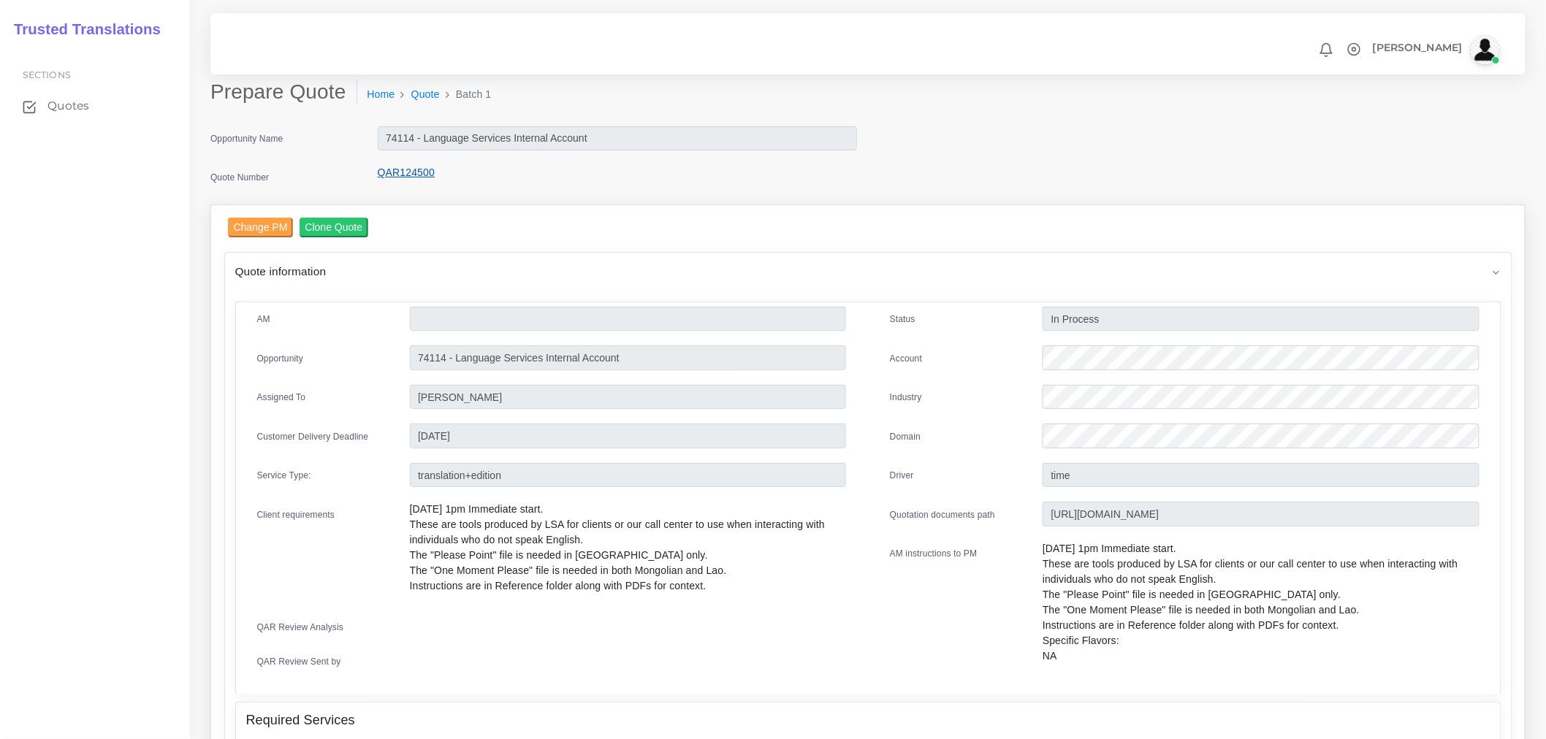
click at [403, 169] on link "QAR124500" at bounding box center [406, 173] width 57 height 12
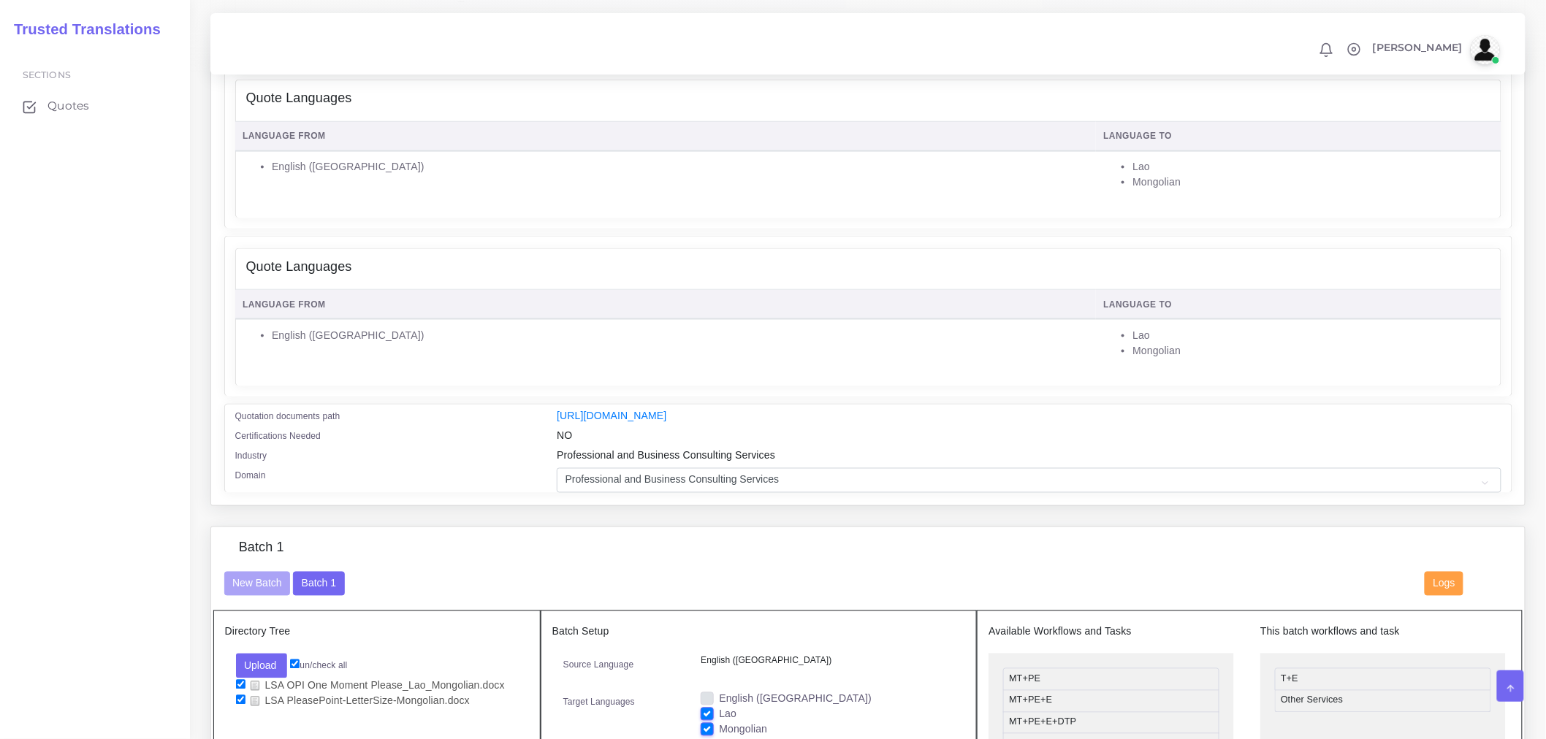
scroll to position [568, 0]
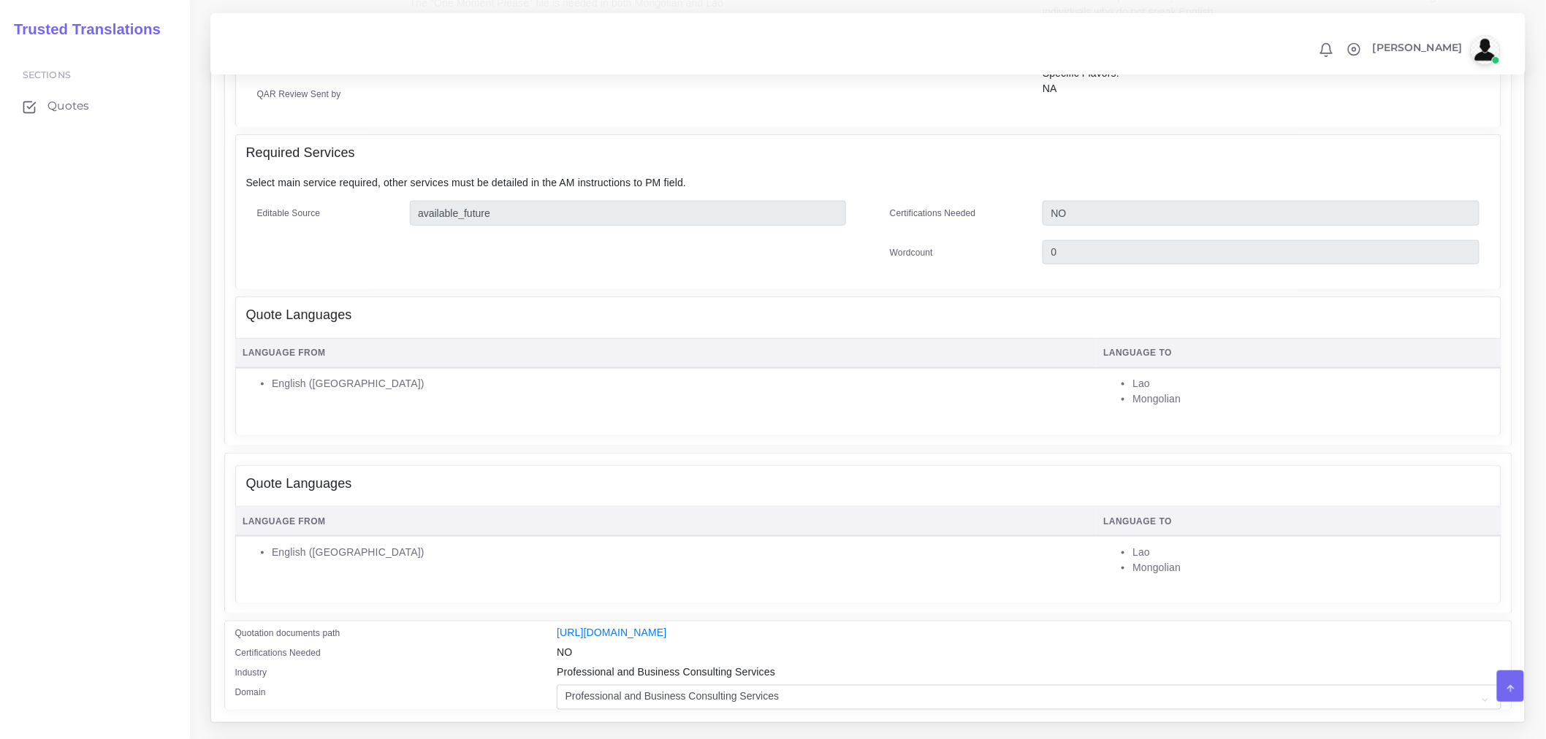
click at [338, 489] on h4 "Quote Languages" at bounding box center [299, 484] width 106 height 16
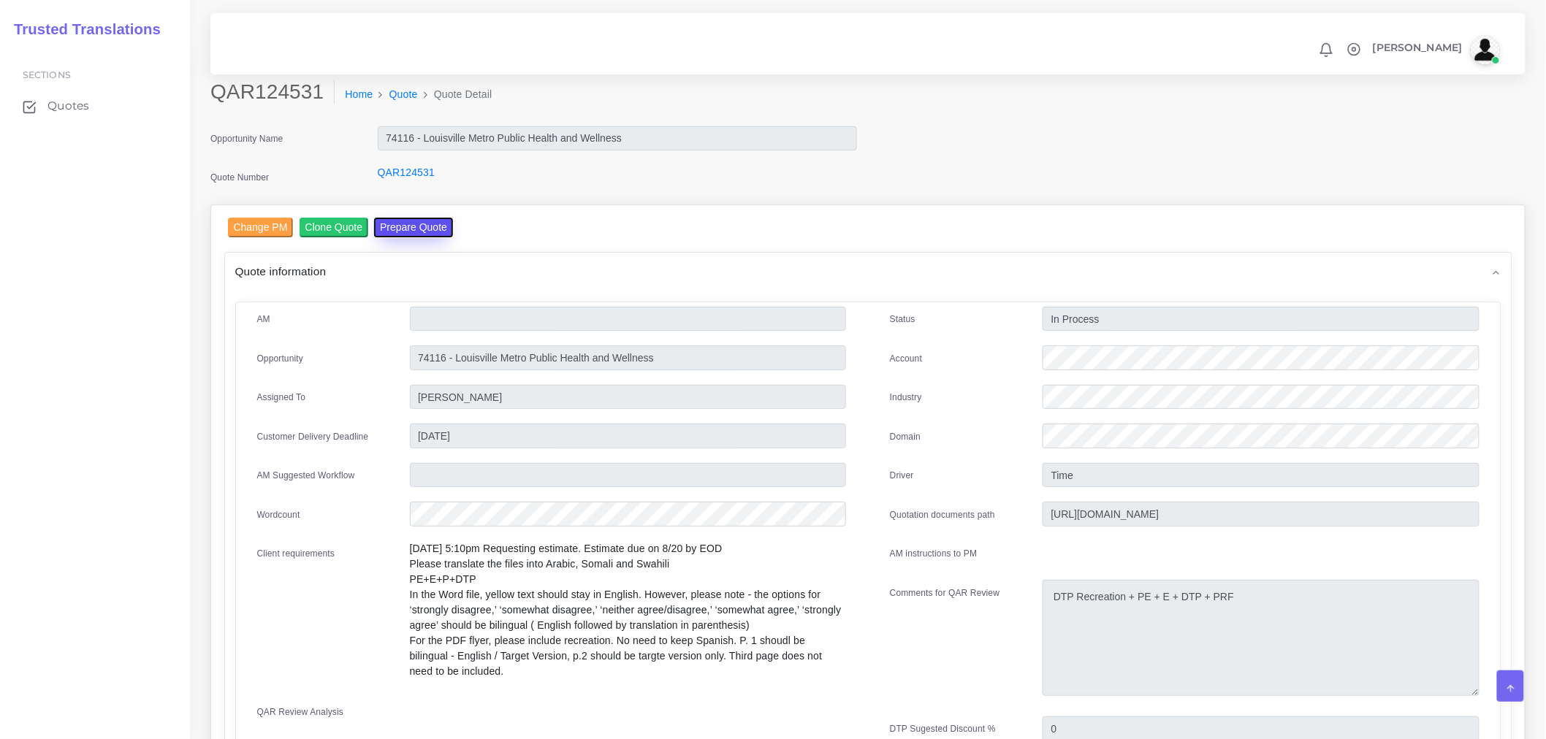
click at [415, 234] on button "Prepare Quote" at bounding box center [413, 228] width 79 height 20
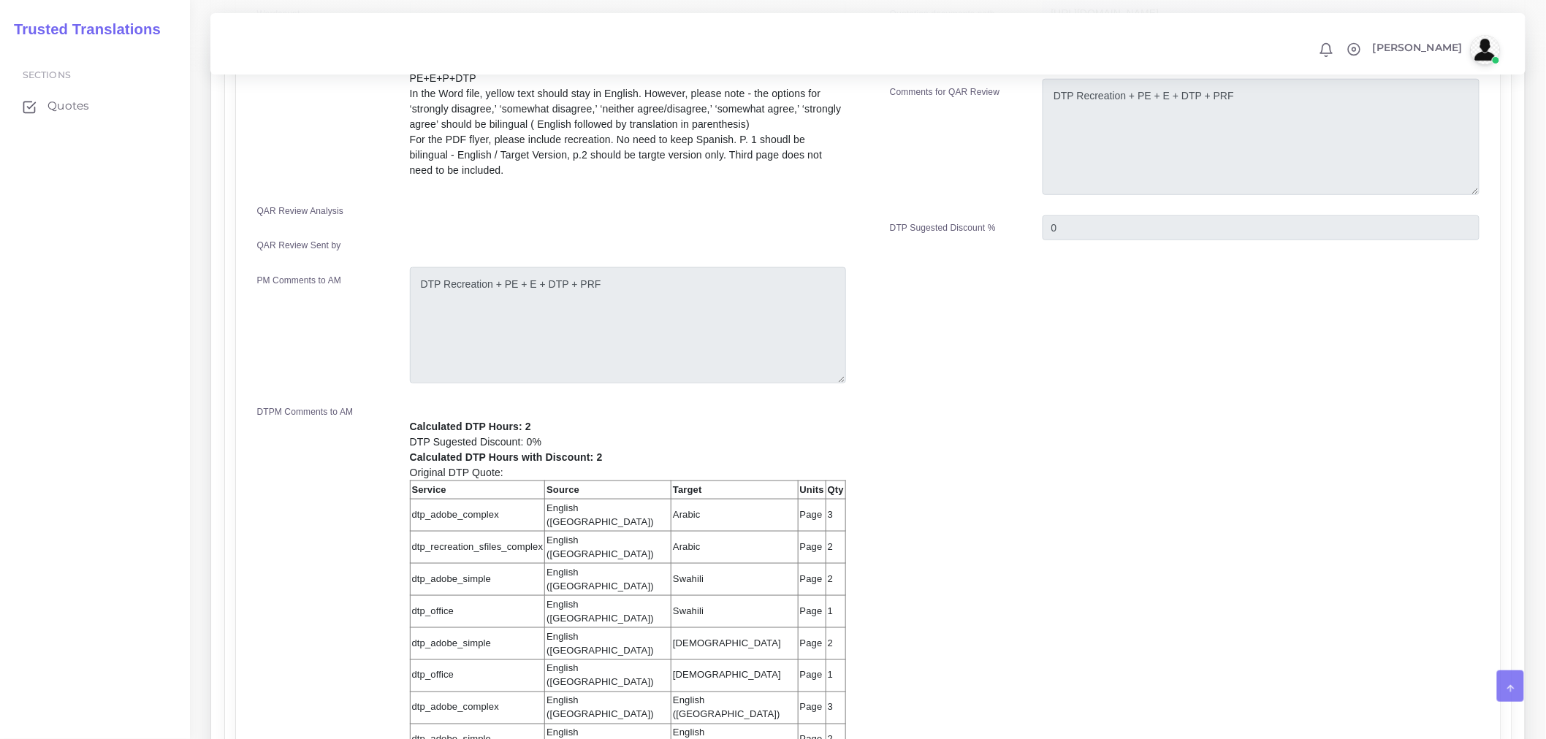
scroll to position [811, 0]
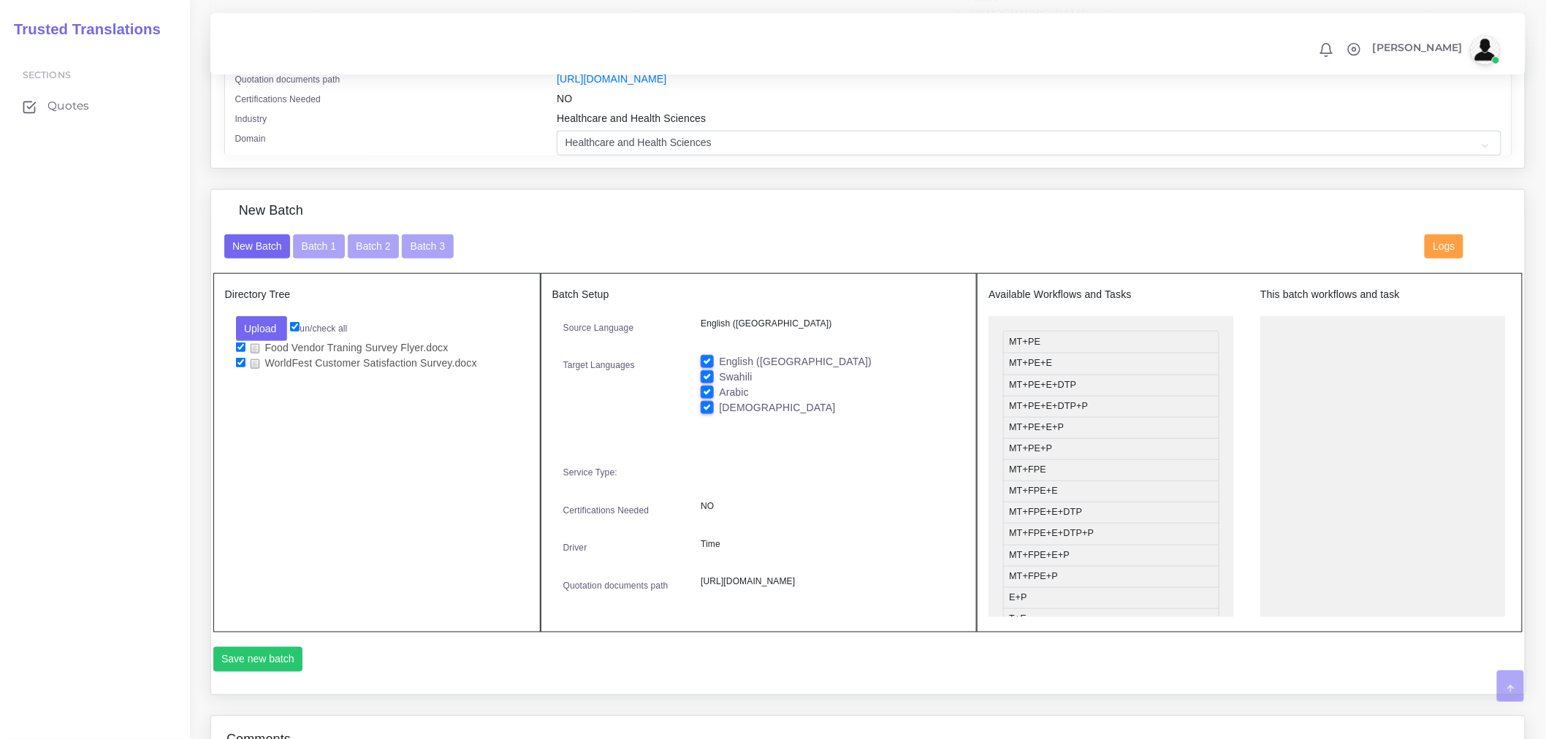
scroll to position [486, 0]
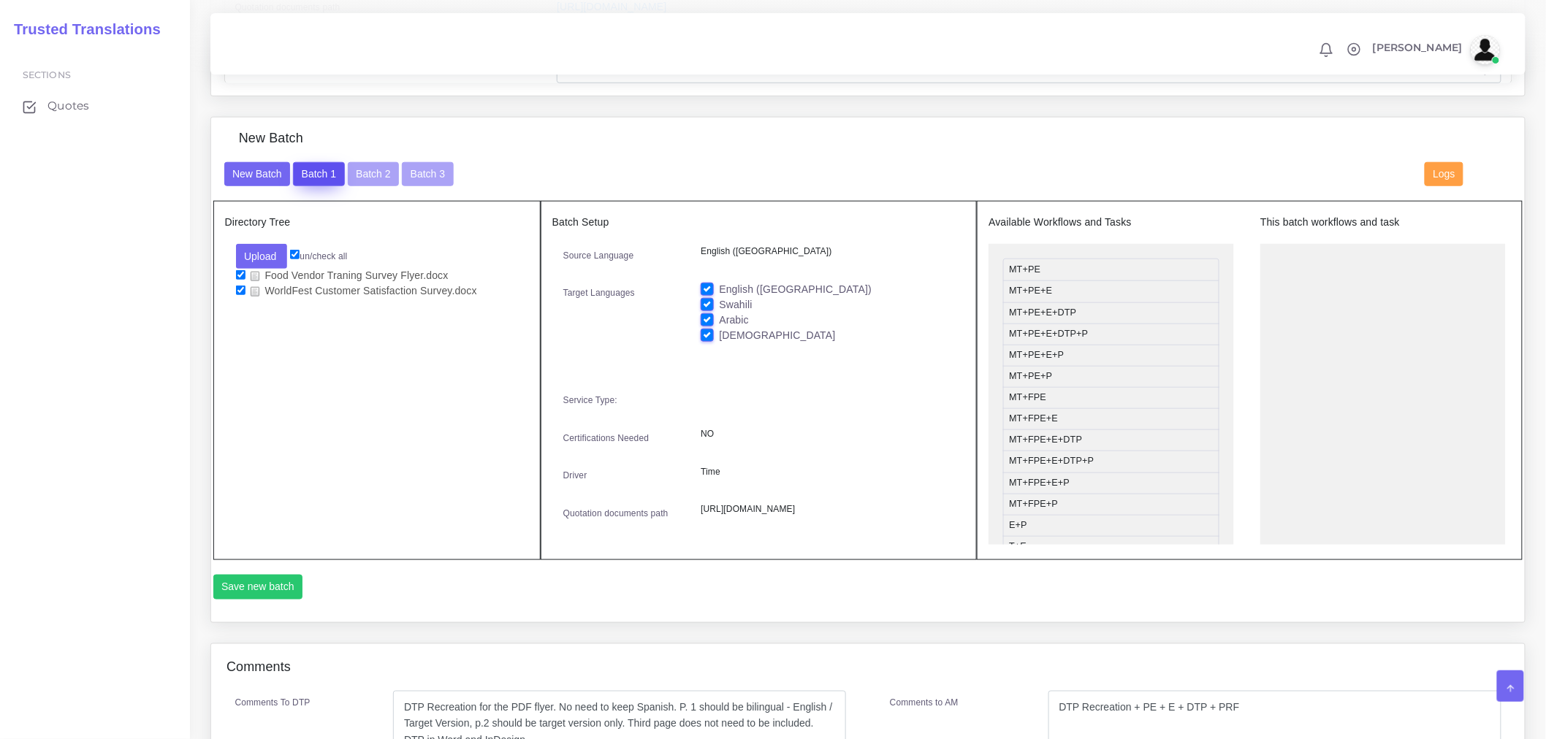
click at [312, 178] on button "Batch 1" at bounding box center [318, 174] width 51 height 25
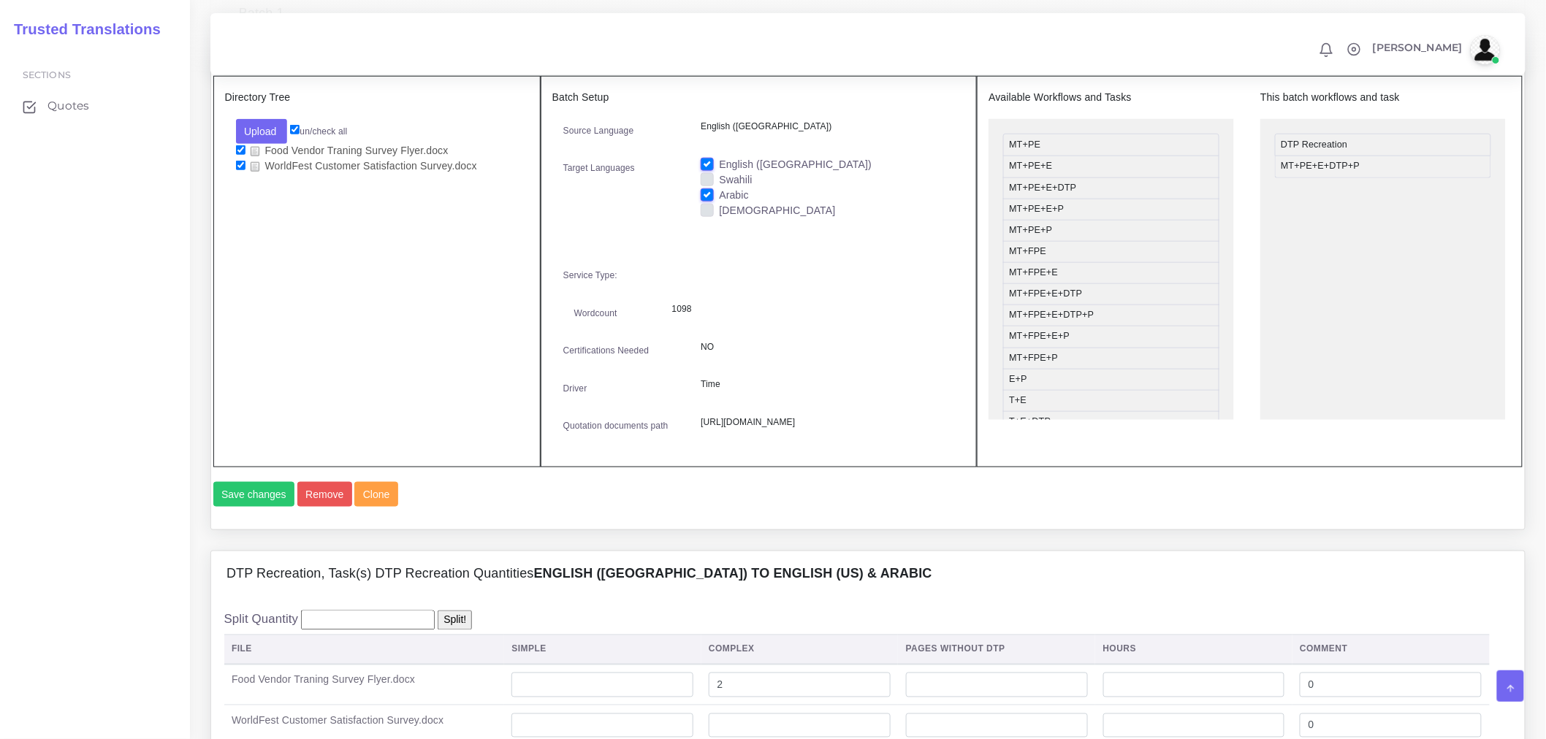
scroll to position [405, 0]
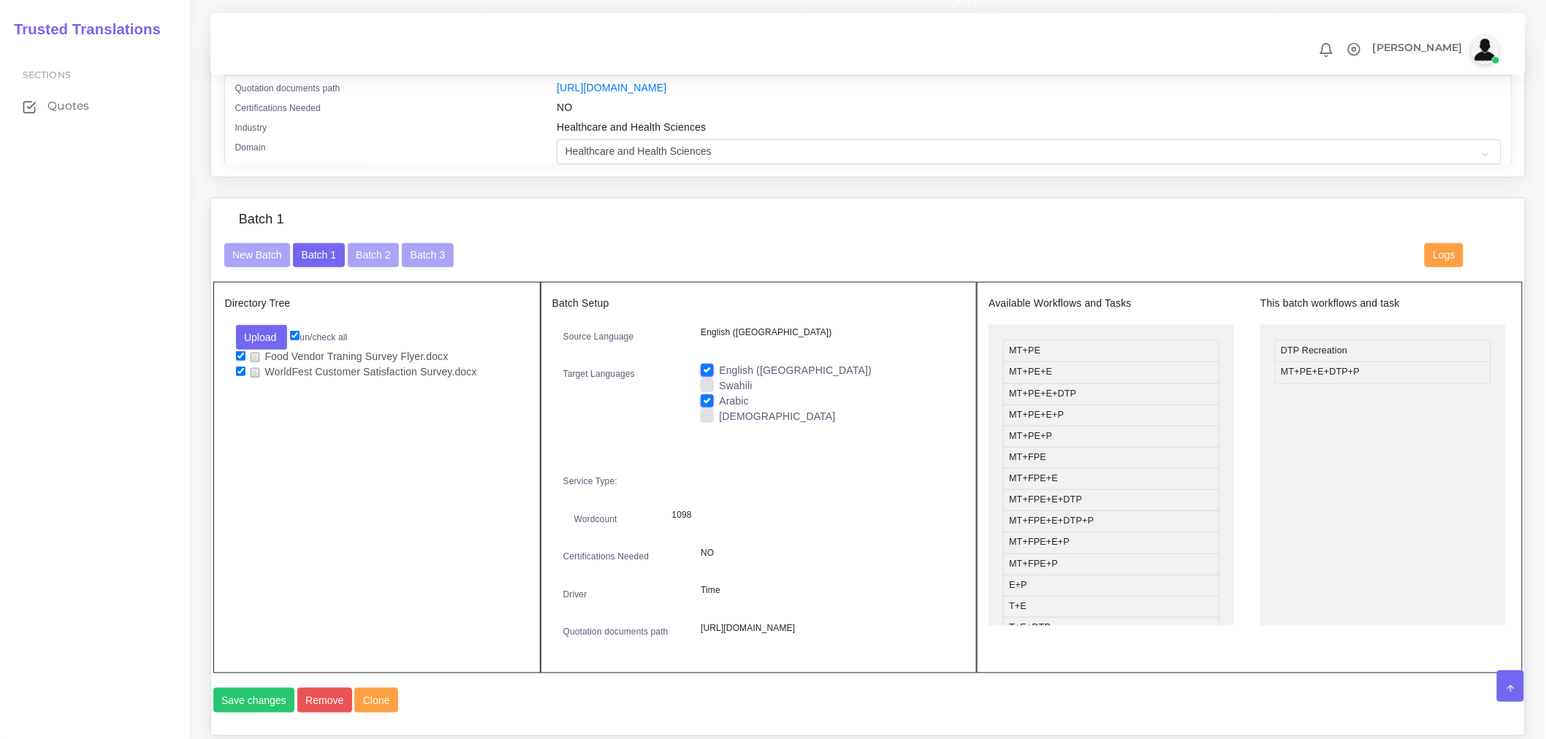
click at [719, 378] on label "English ([GEOGRAPHIC_DATA])" at bounding box center [795, 370] width 153 height 15
click at [702, 376] on input "English ([GEOGRAPHIC_DATA])" at bounding box center [707, 369] width 13 height 13
checkbox input "false"
click at [370, 268] on button "Batch 2" at bounding box center [373, 255] width 51 height 25
click at [327, 264] on button "Batch 1" at bounding box center [318, 255] width 51 height 25
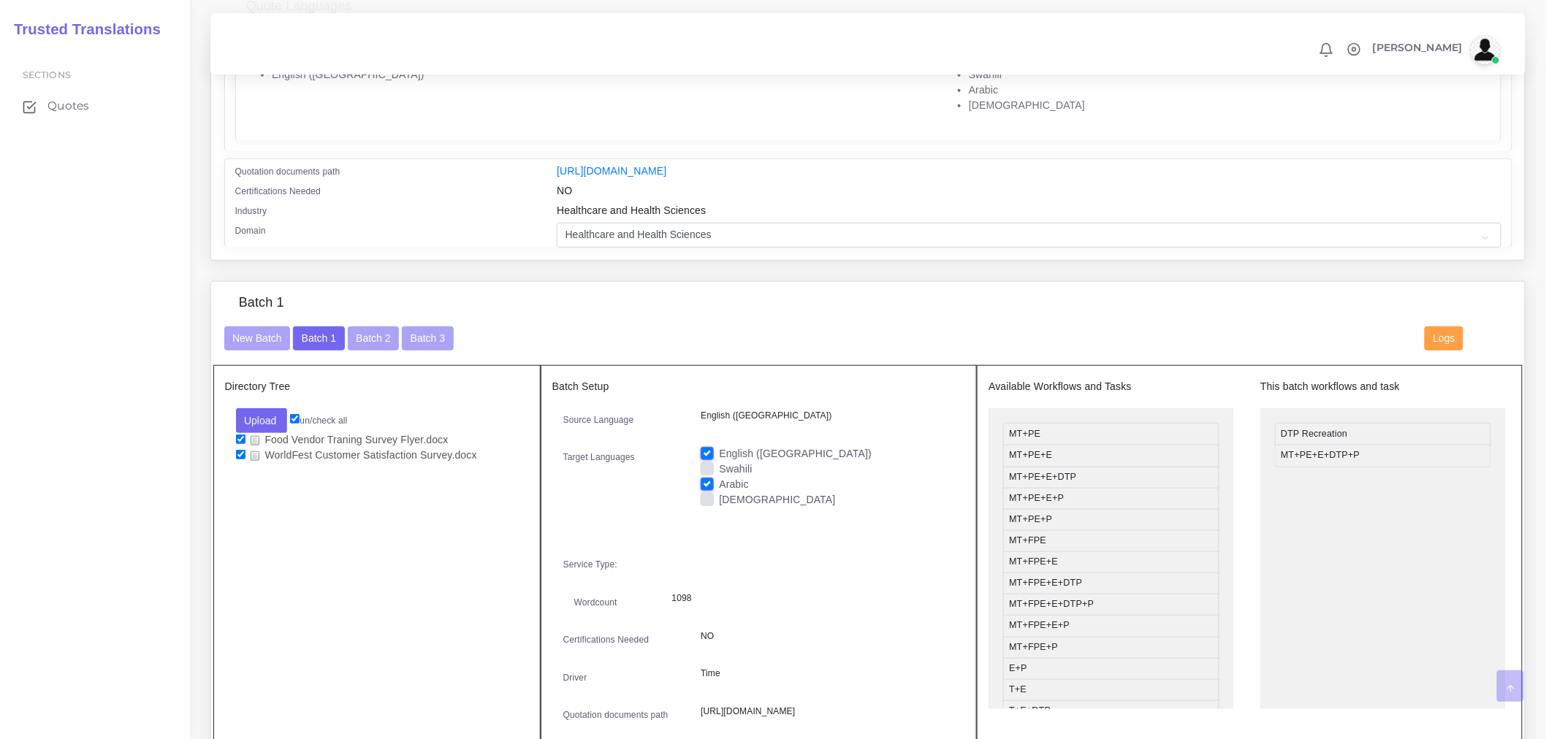
scroll to position [324, 0]
click at [719, 459] on label "English ([GEOGRAPHIC_DATA])" at bounding box center [795, 451] width 153 height 15
click at [709, 457] on input "English ([GEOGRAPHIC_DATA])" at bounding box center [707, 450] width 13 height 13
checkbox input "false"
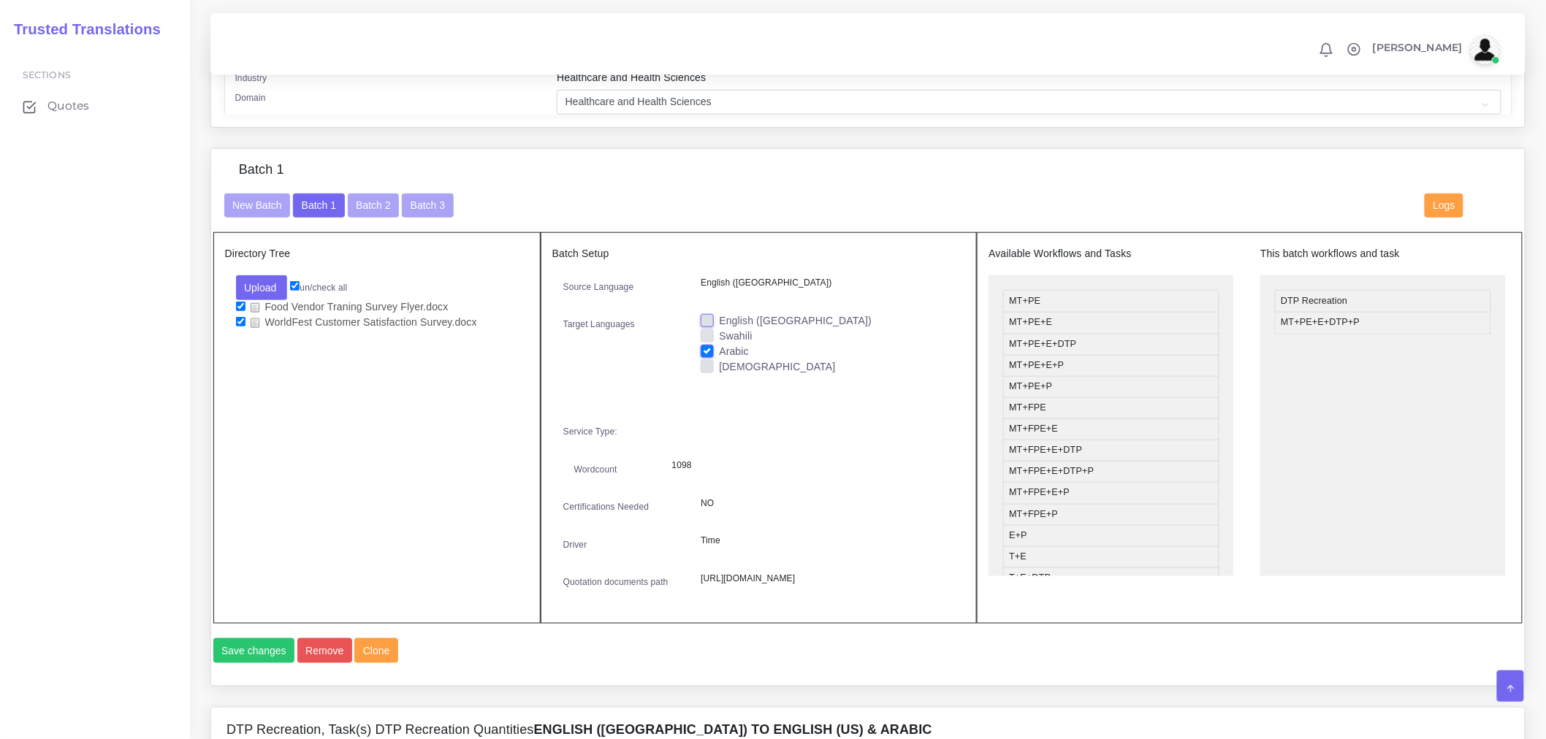
scroll to position [649, 0]
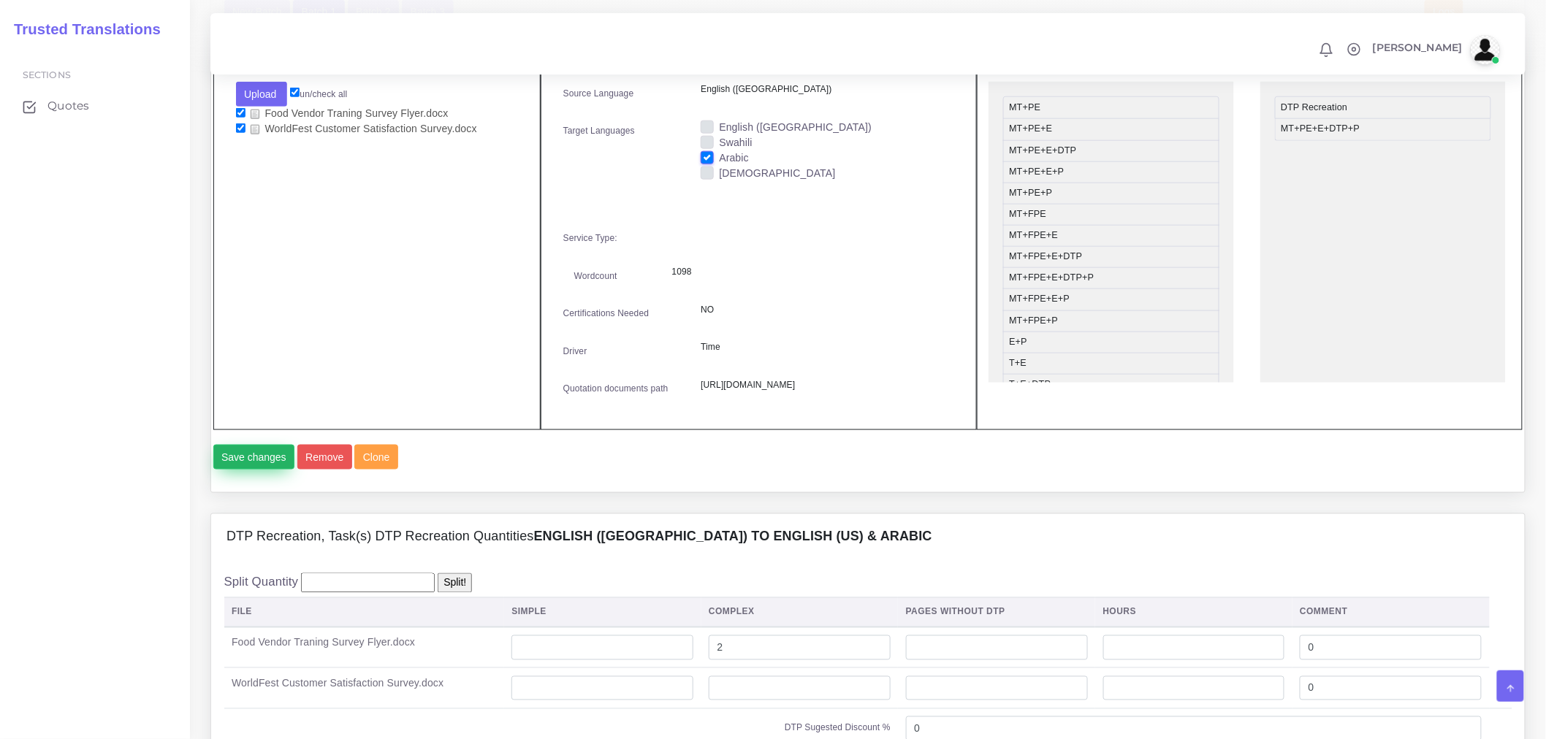
click at [279, 470] on button "Save changes" at bounding box center [254, 457] width 82 height 25
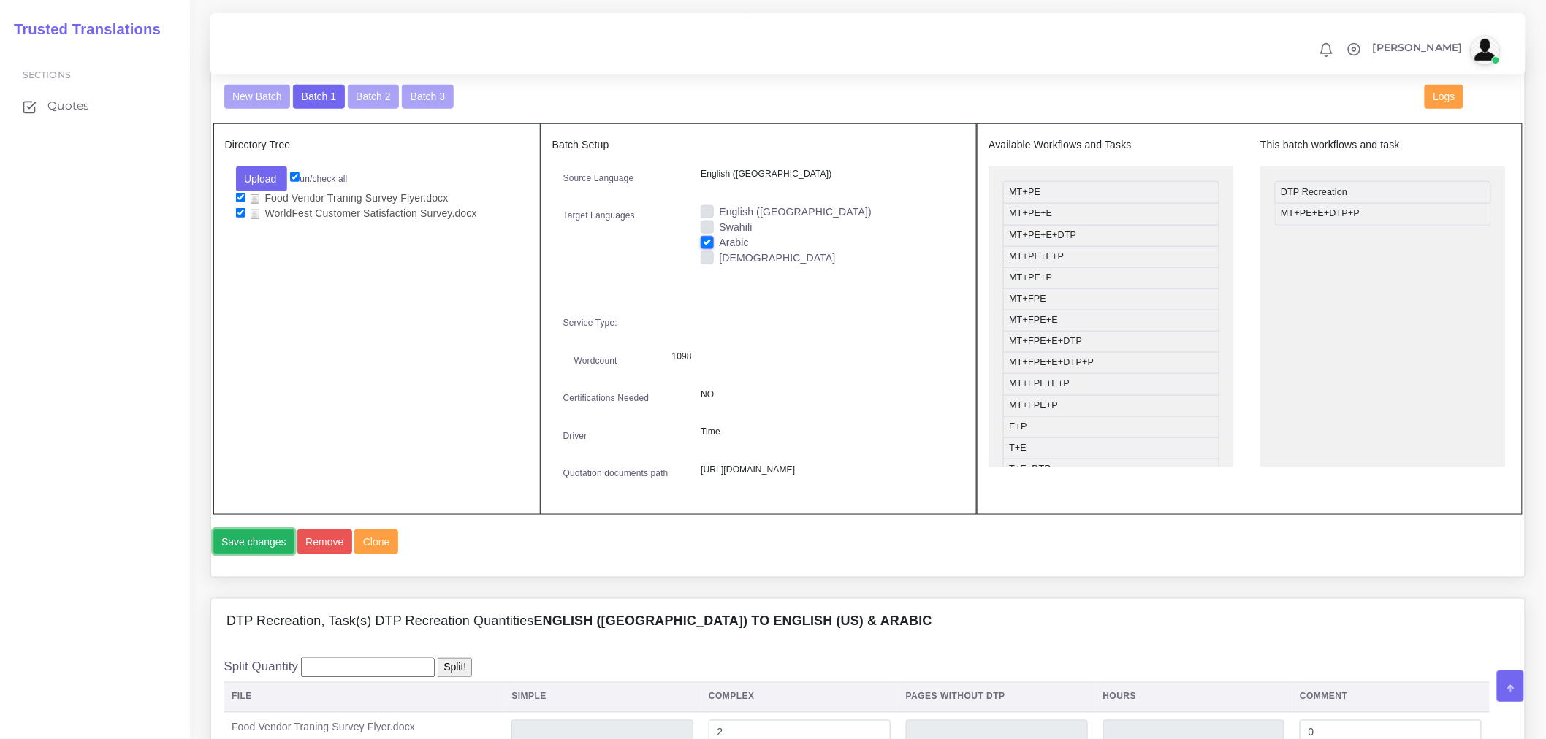
scroll to position [486, 0]
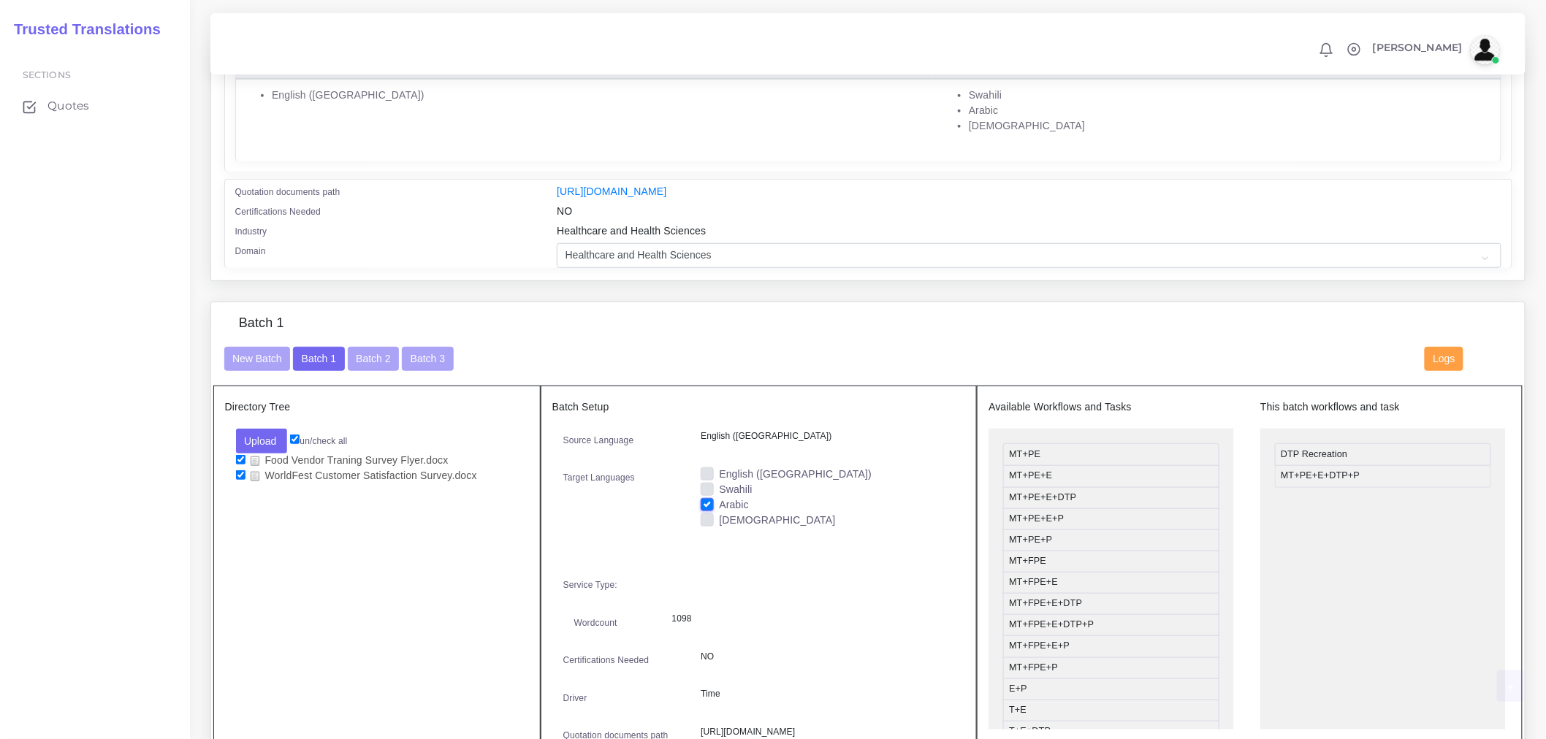
scroll to position [405, 0]
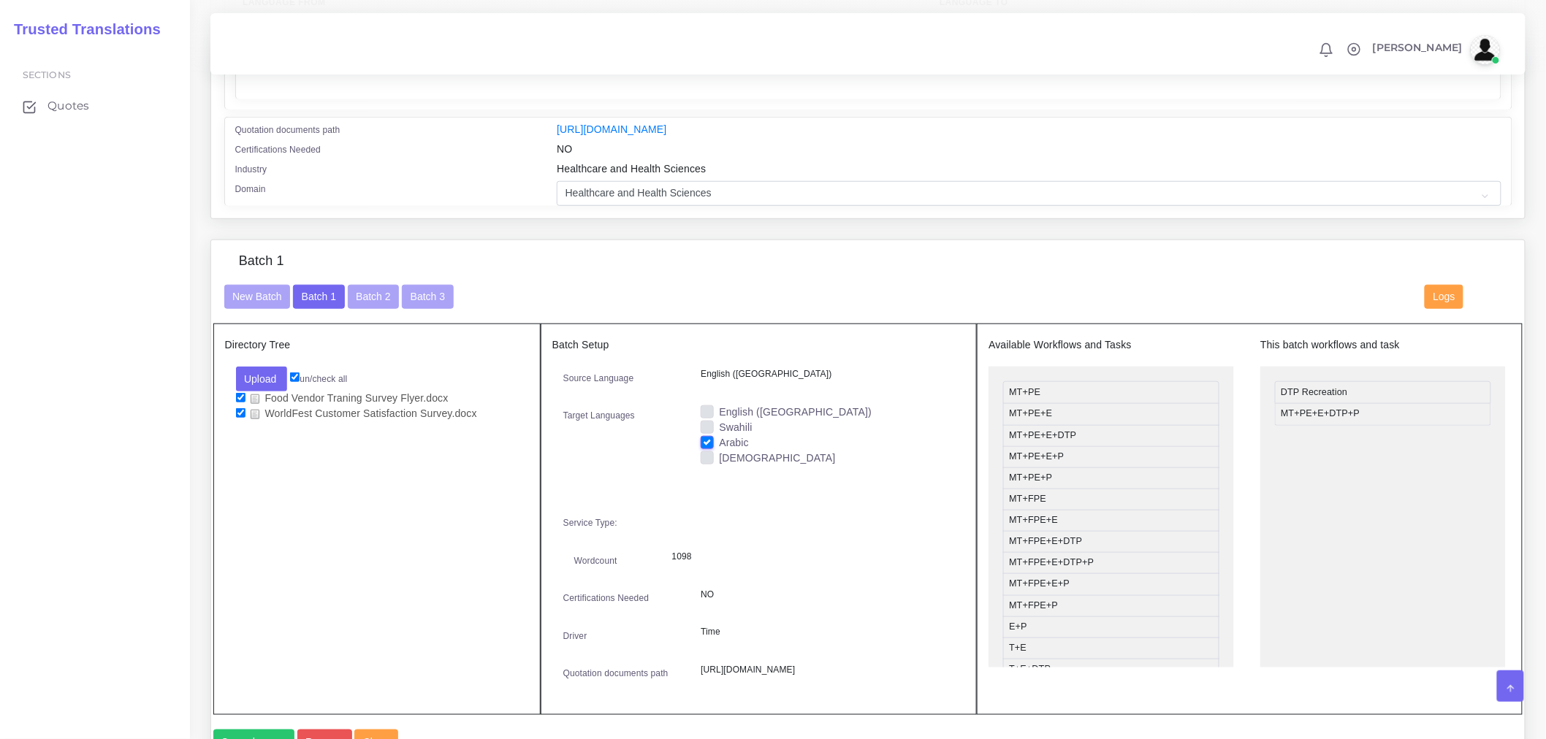
click at [369, 319] on div "New Batch Batch 1 Batch 2 Batch 3 Logs" at bounding box center [868, 304] width 1310 height 39
click at [370, 307] on button "Batch 2" at bounding box center [373, 297] width 51 height 25
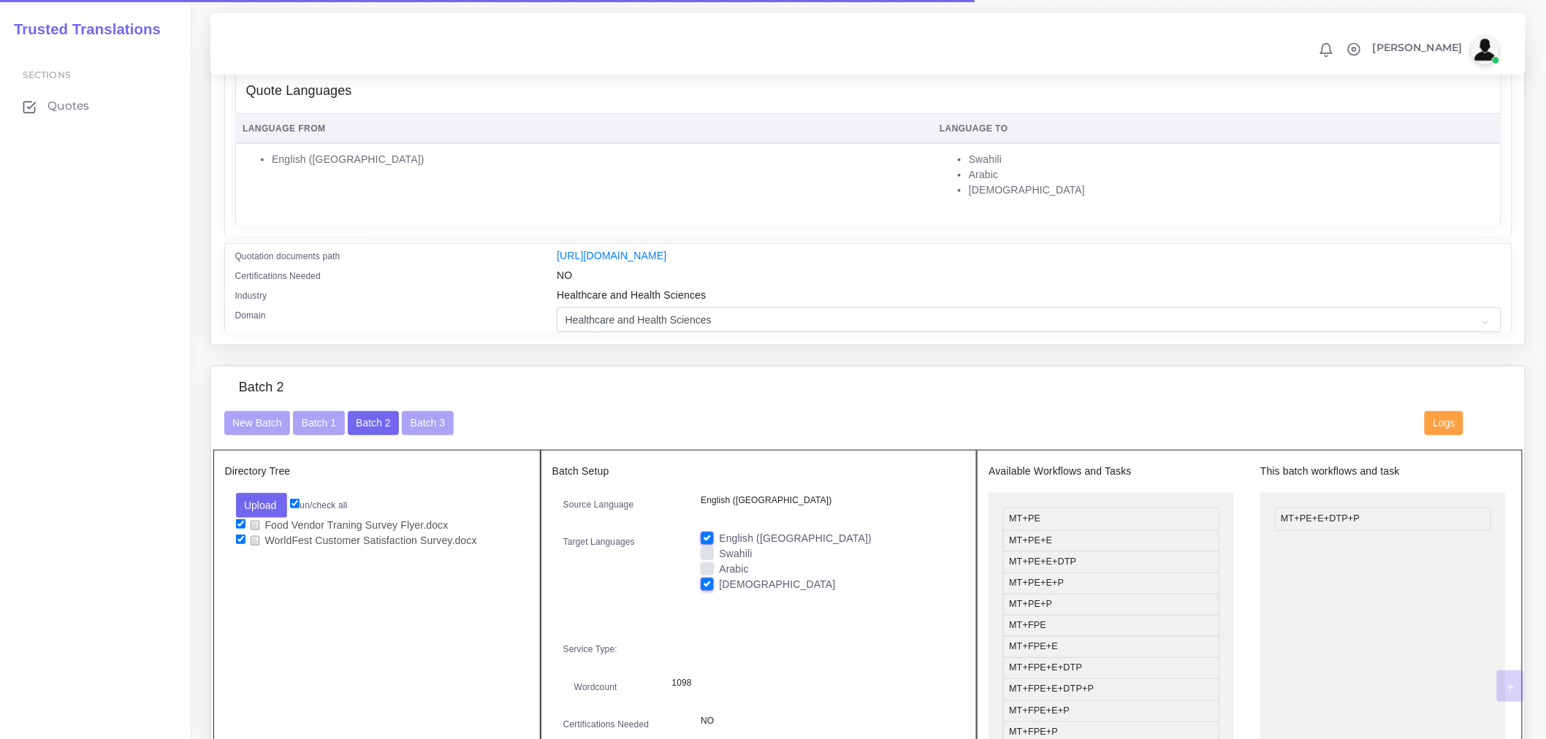
scroll to position [324, 0]
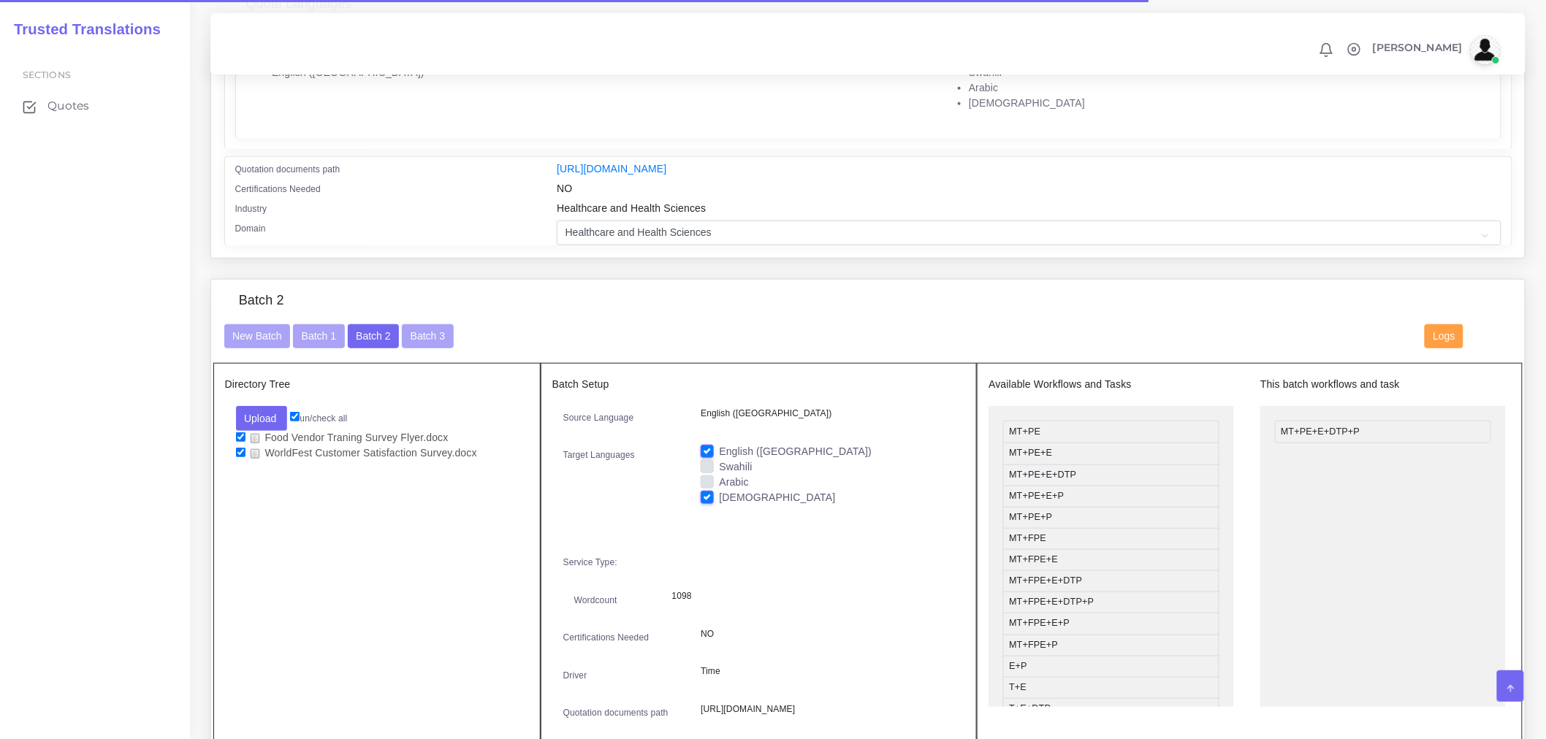
click at [719, 459] on label "English ([GEOGRAPHIC_DATA])" at bounding box center [795, 451] width 153 height 15
click at [702, 457] on input "English ([GEOGRAPHIC_DATA])" at bounding box center [707, 450] width 13 height 13
checkbox input "false"
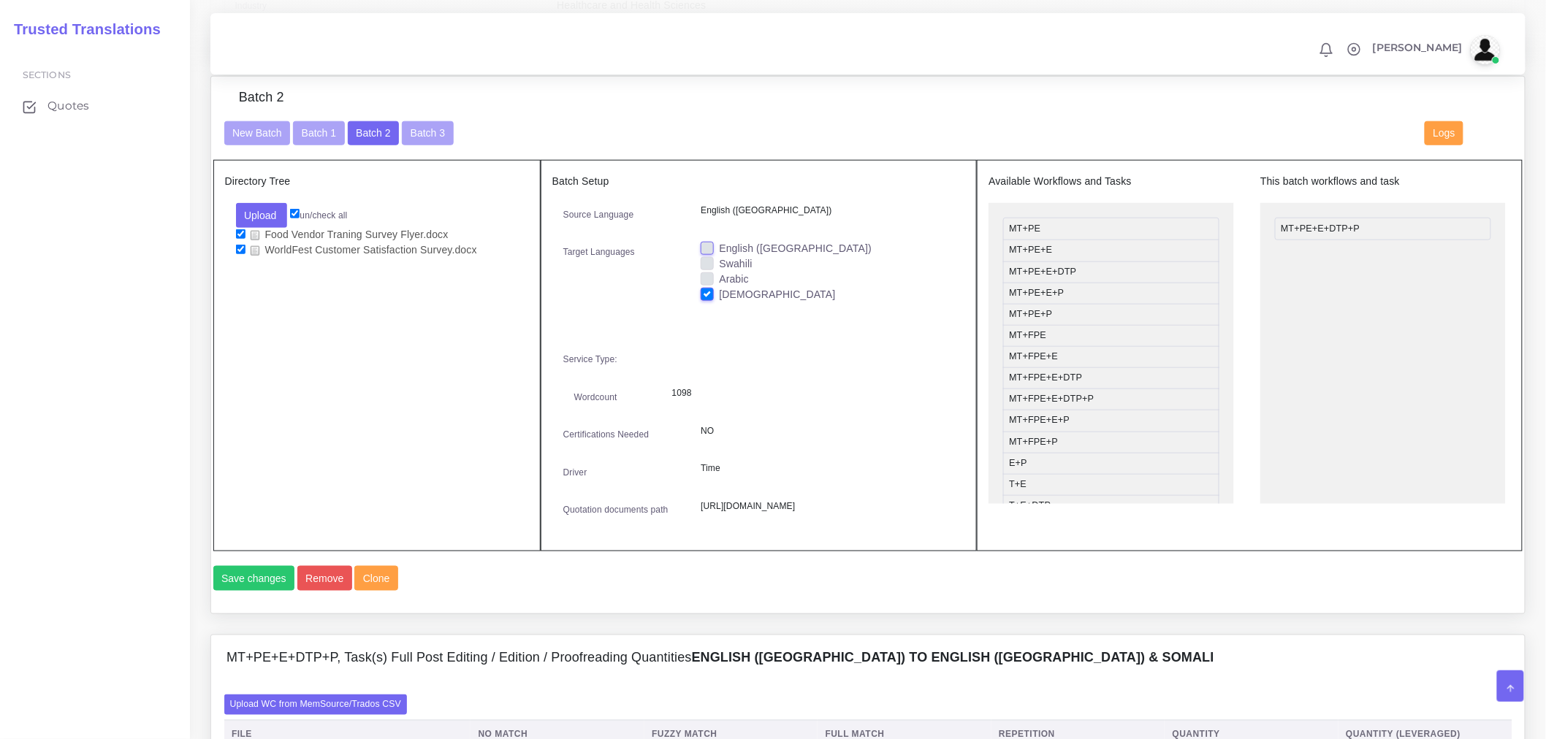
scroll to position [649, 0]
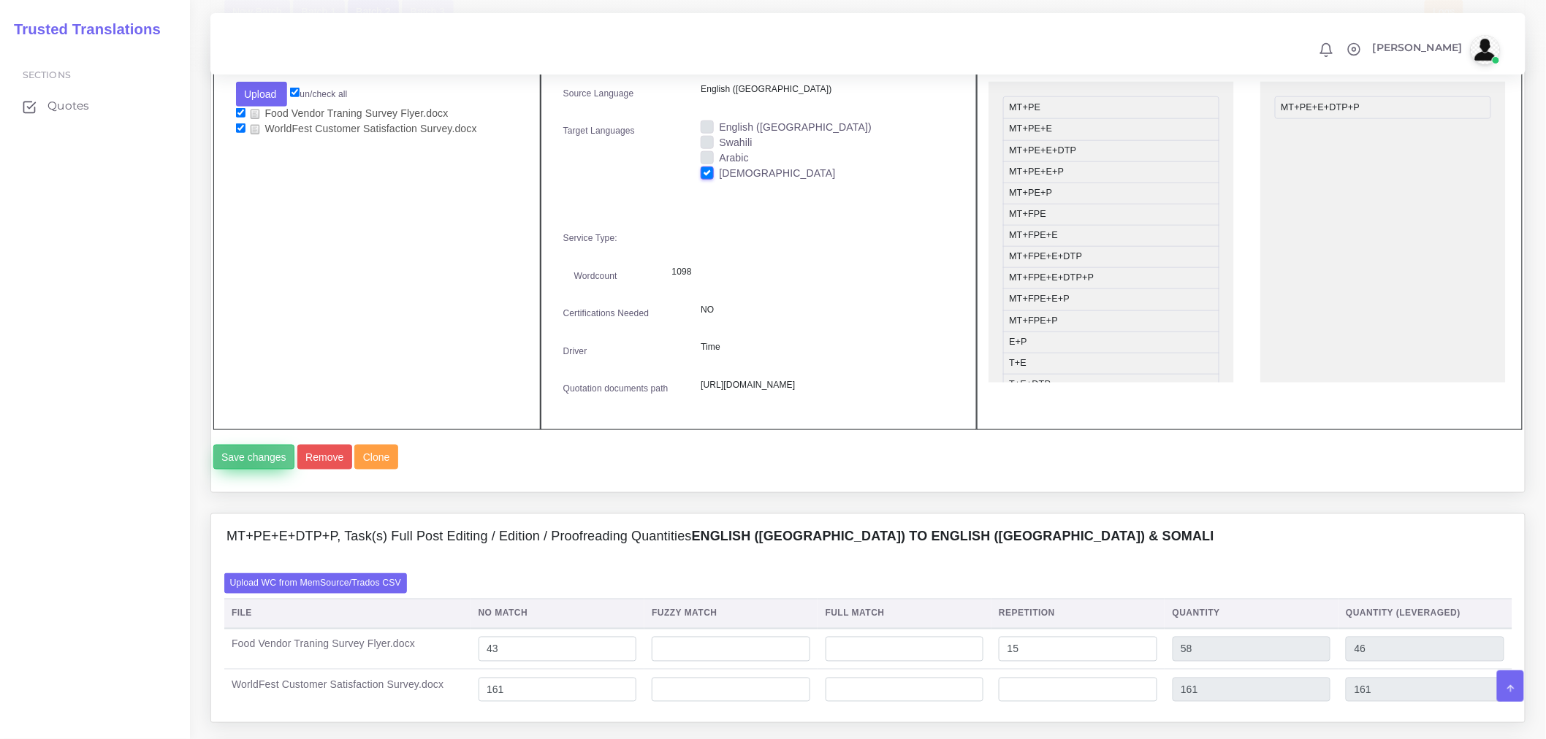
click at [244, 470] on button "Save changes" at bounding box center [254, 457] width 82 height 25
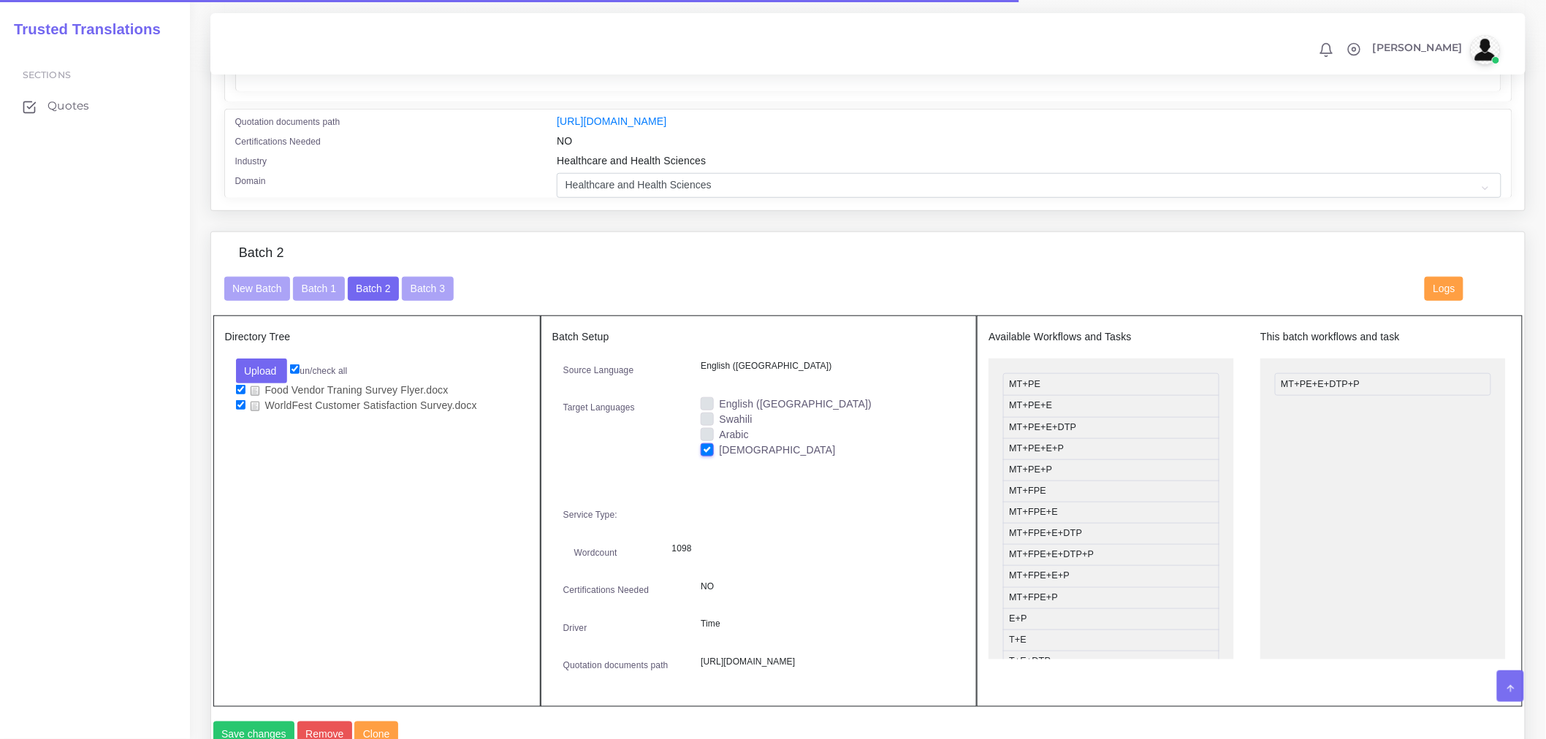
scroll to position [486, 0]
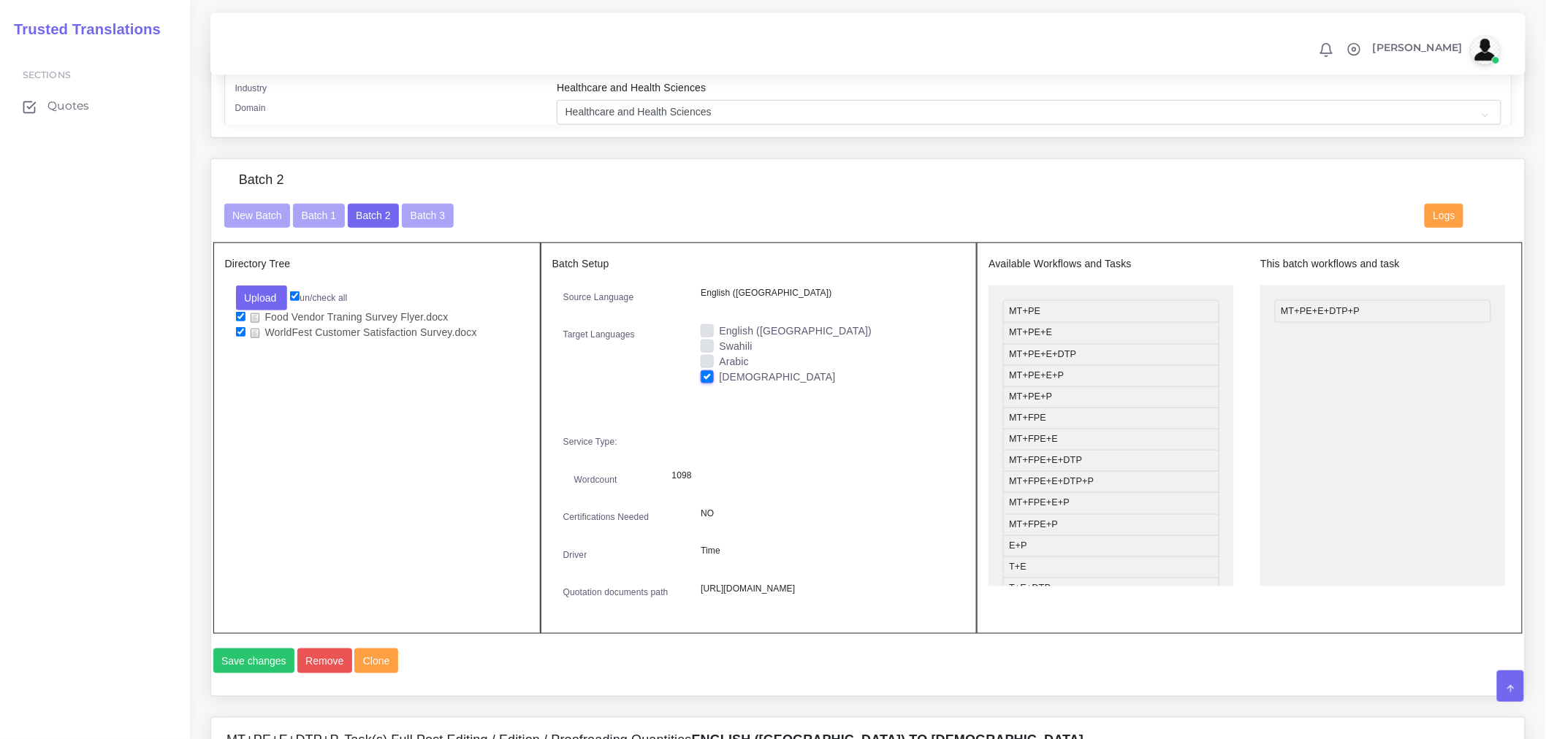
click at [443, 237] on div "New Batch Batch 1 Batch 2 Batch 3 Logs" at bounding box center [868, 223] width 1310 height 39
click at [431, 222] on button "Batch 3" at bounding box center [427, 216] width 51 height 25
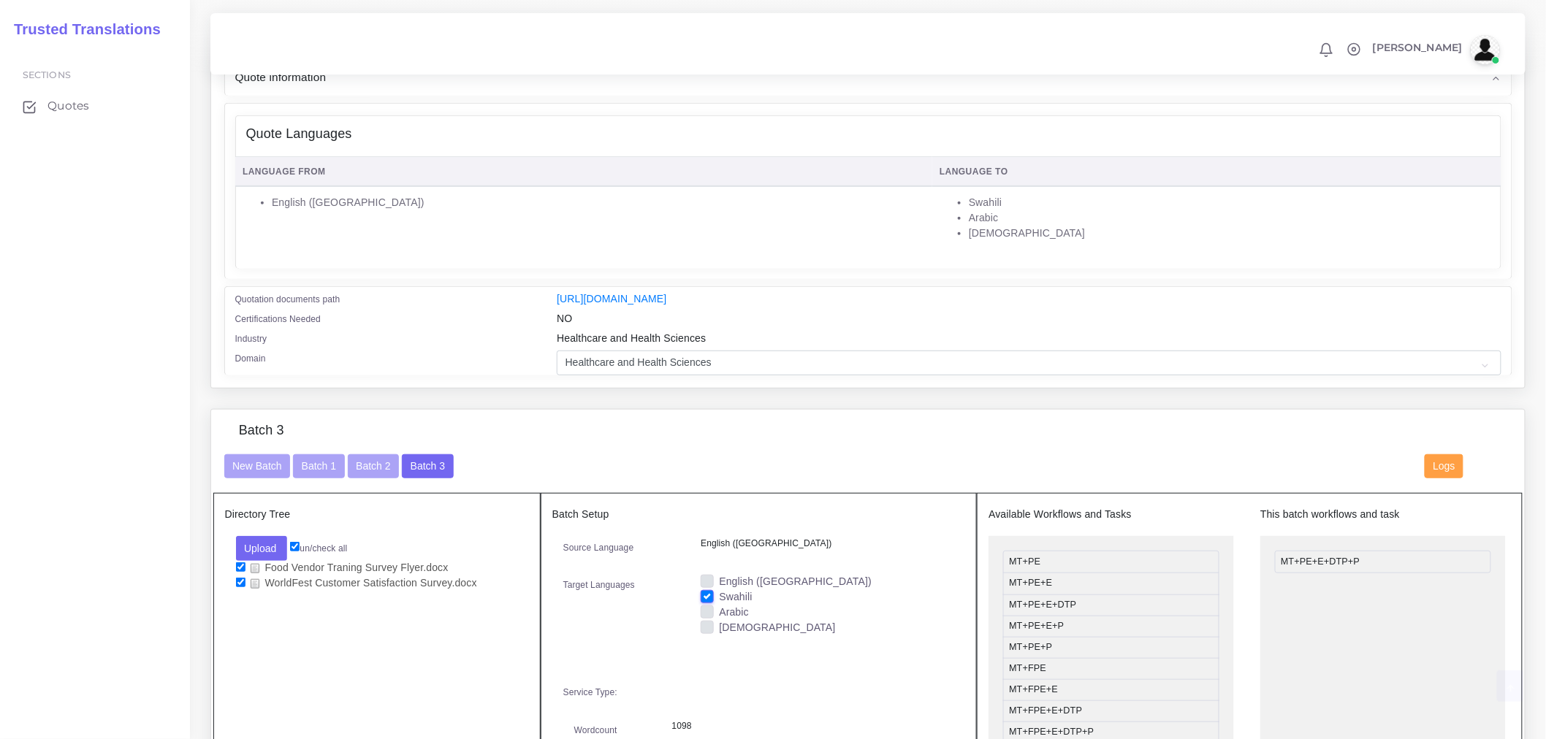
scroll to position [343, 0]
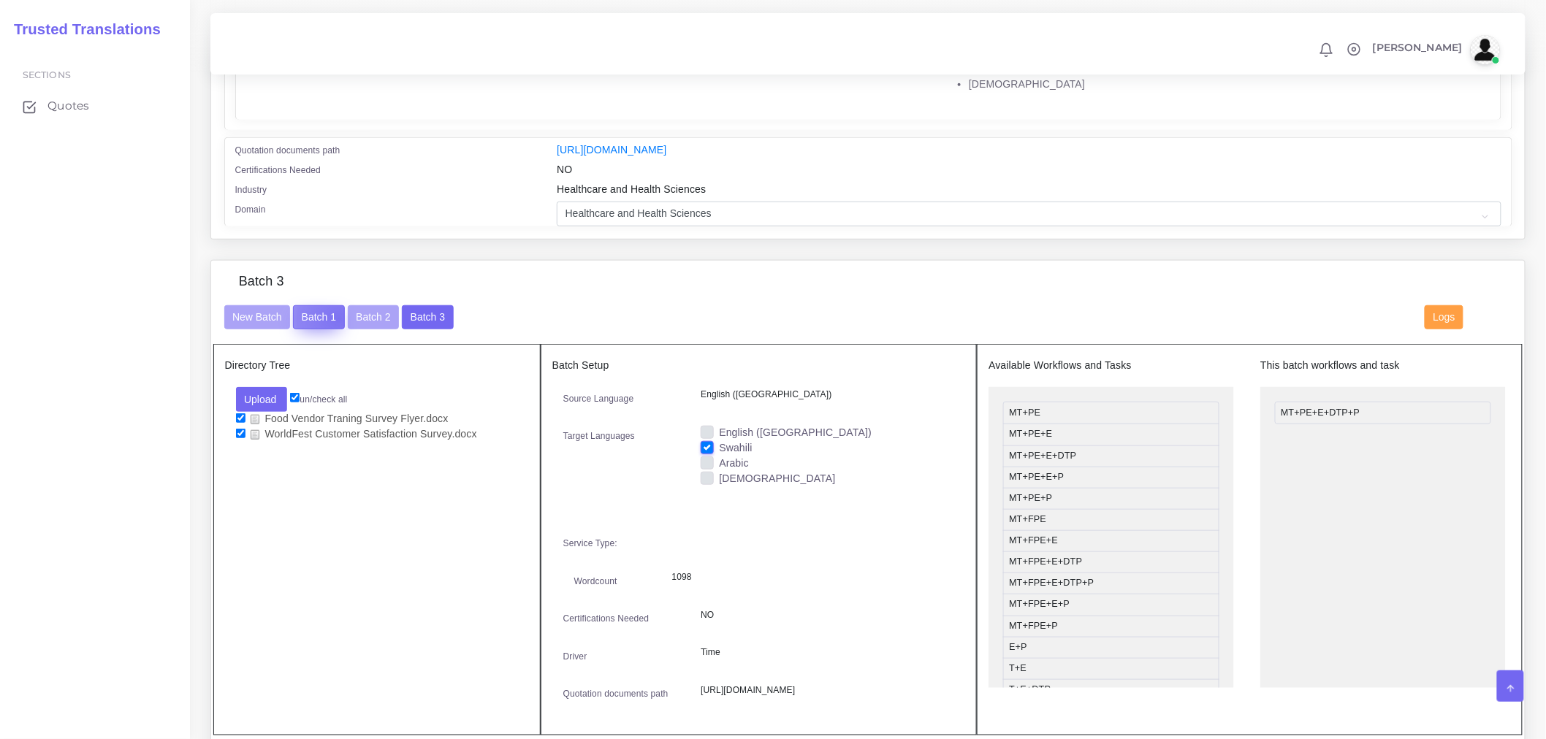
click at [337, 329] on button "Batch 1" at bounding box center [318, 317] width 51 height 25
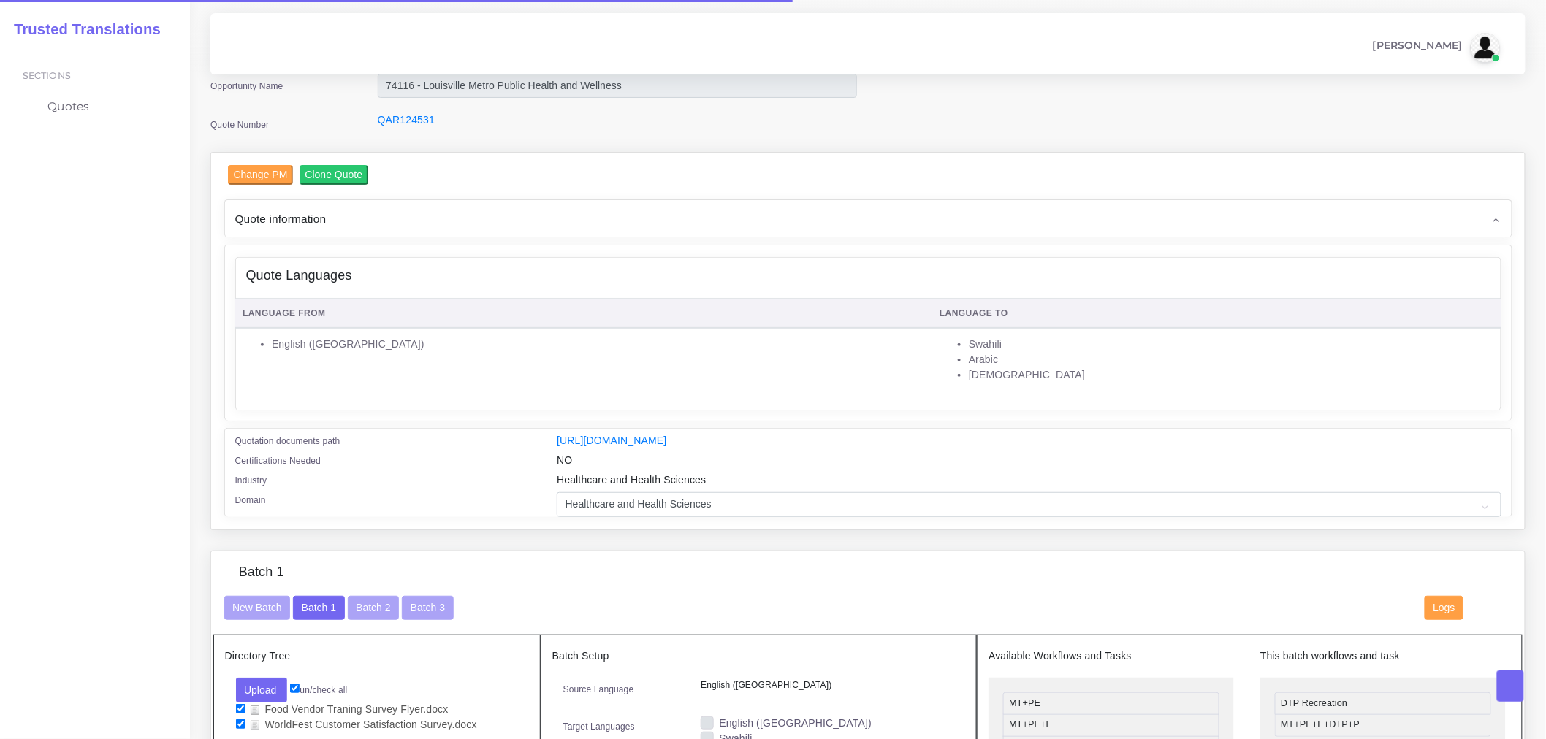
scroll to position [243, 0]
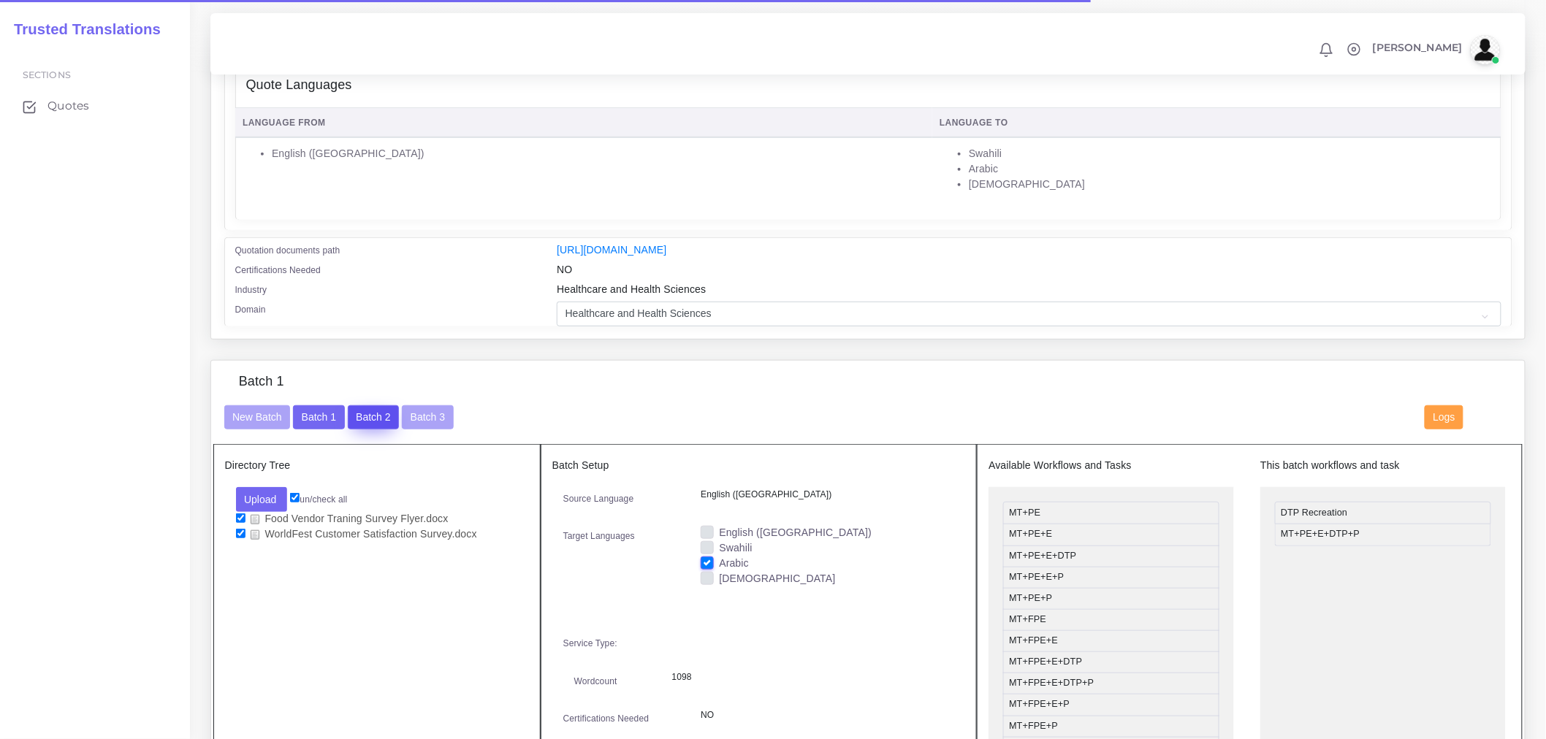
click at [361, 417] on button "Batch 2" at bounding box center [373, 417] width 51 height 25
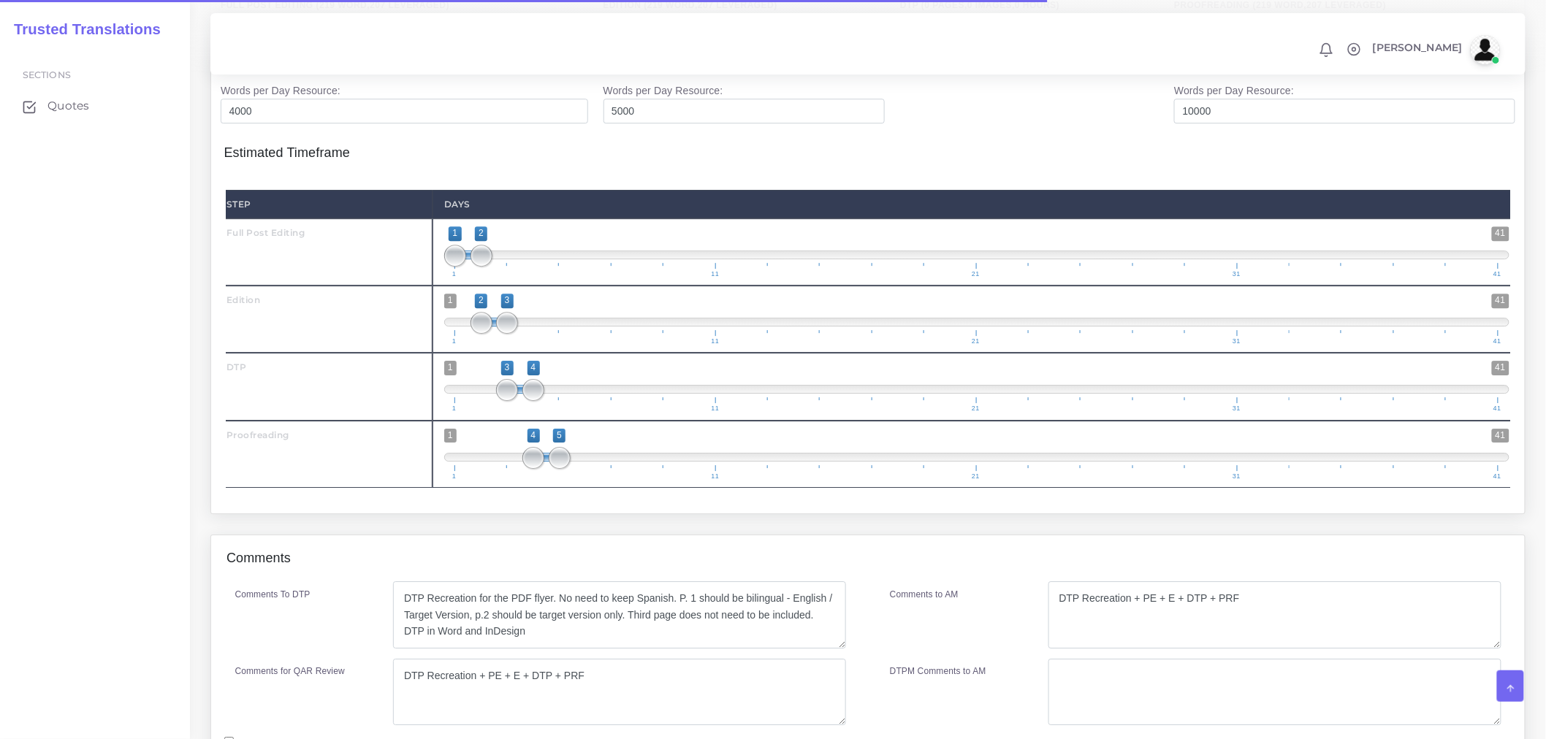
scroll to position [1885, 0]
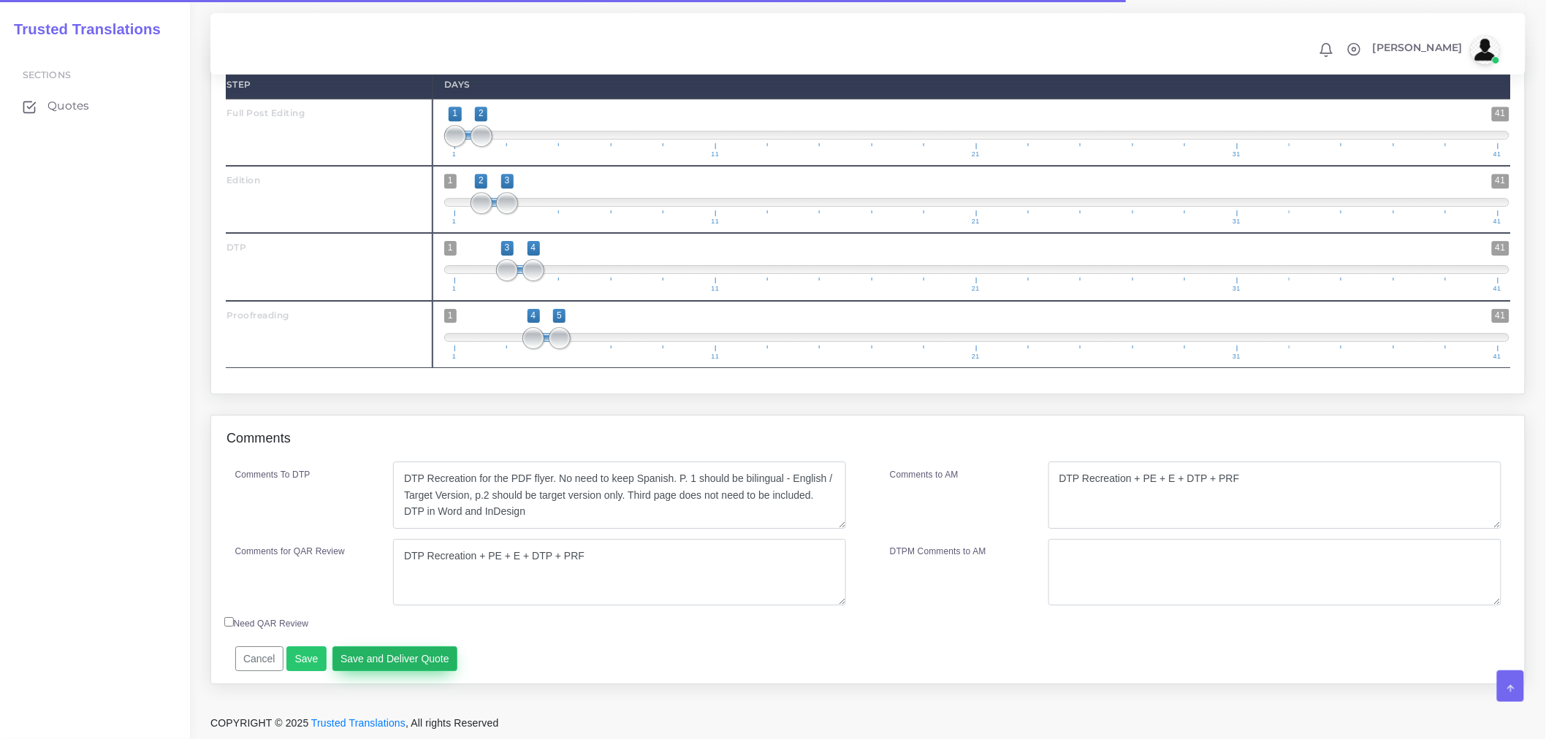
click at [406, 658] on button "Save and Deliver Quote" at bounding box center [395, 658] width 126 height 25
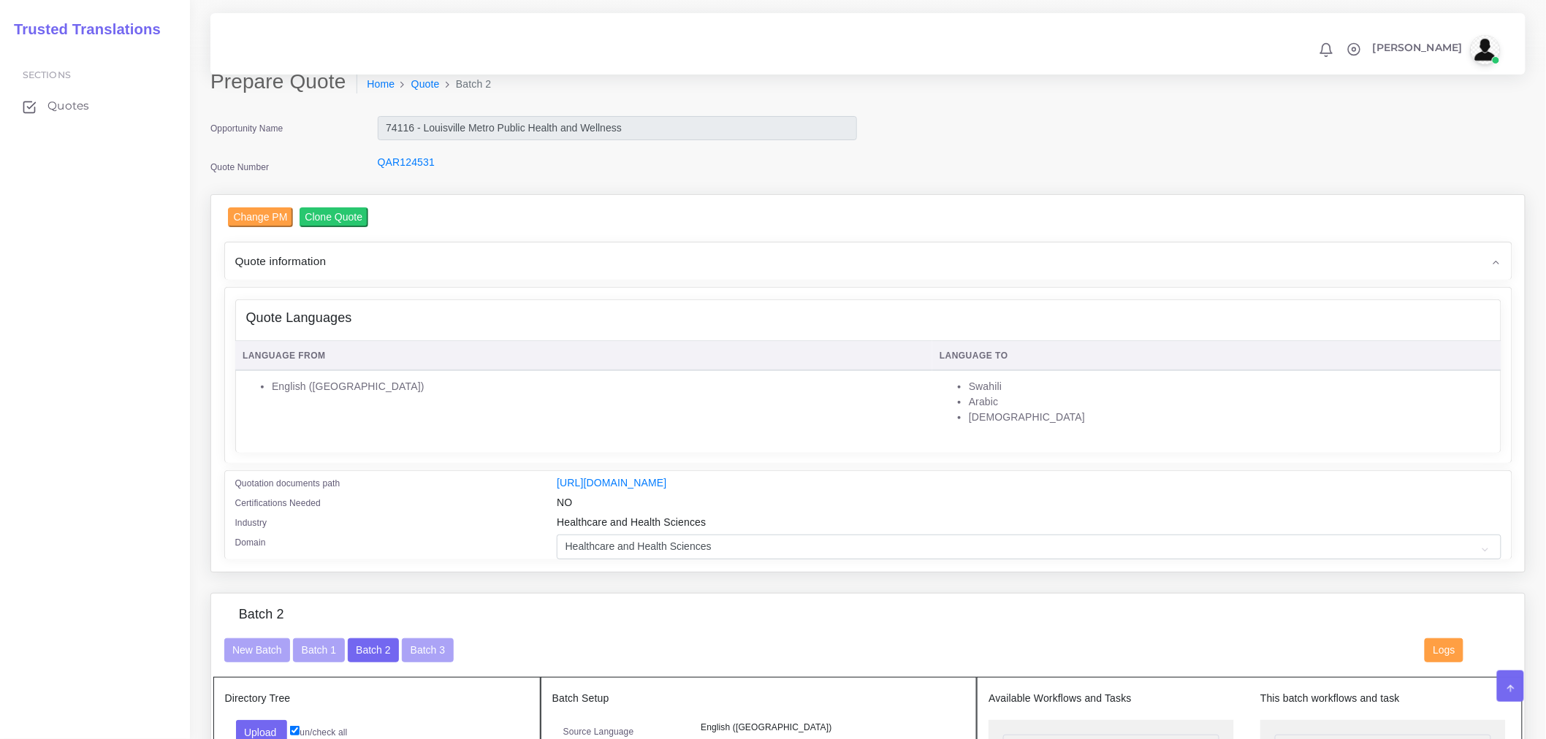
scroll to position [0, 0]
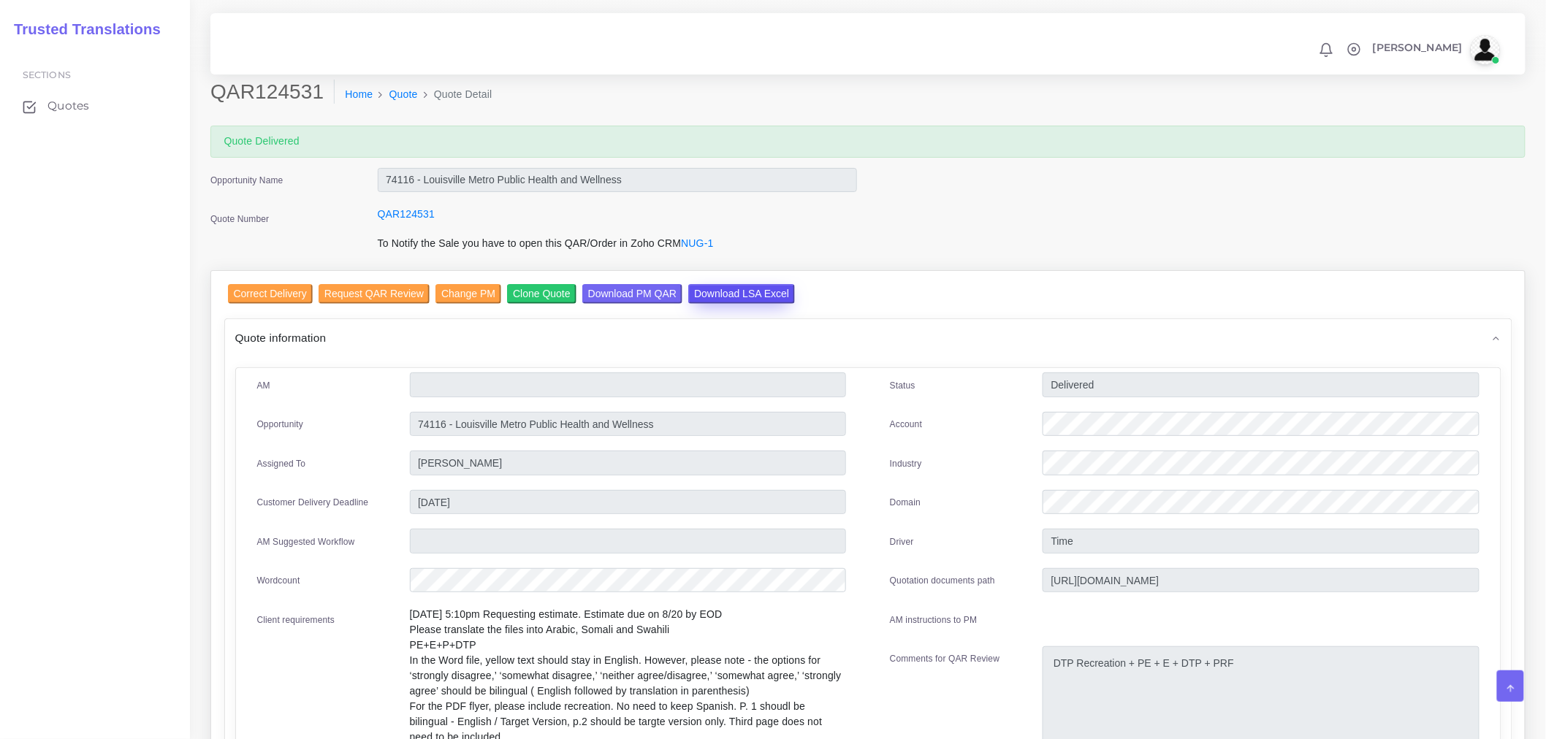
click at [725, 298] on input "Download LSA Excel" at bounding box center [741, 294] width 107 height 20
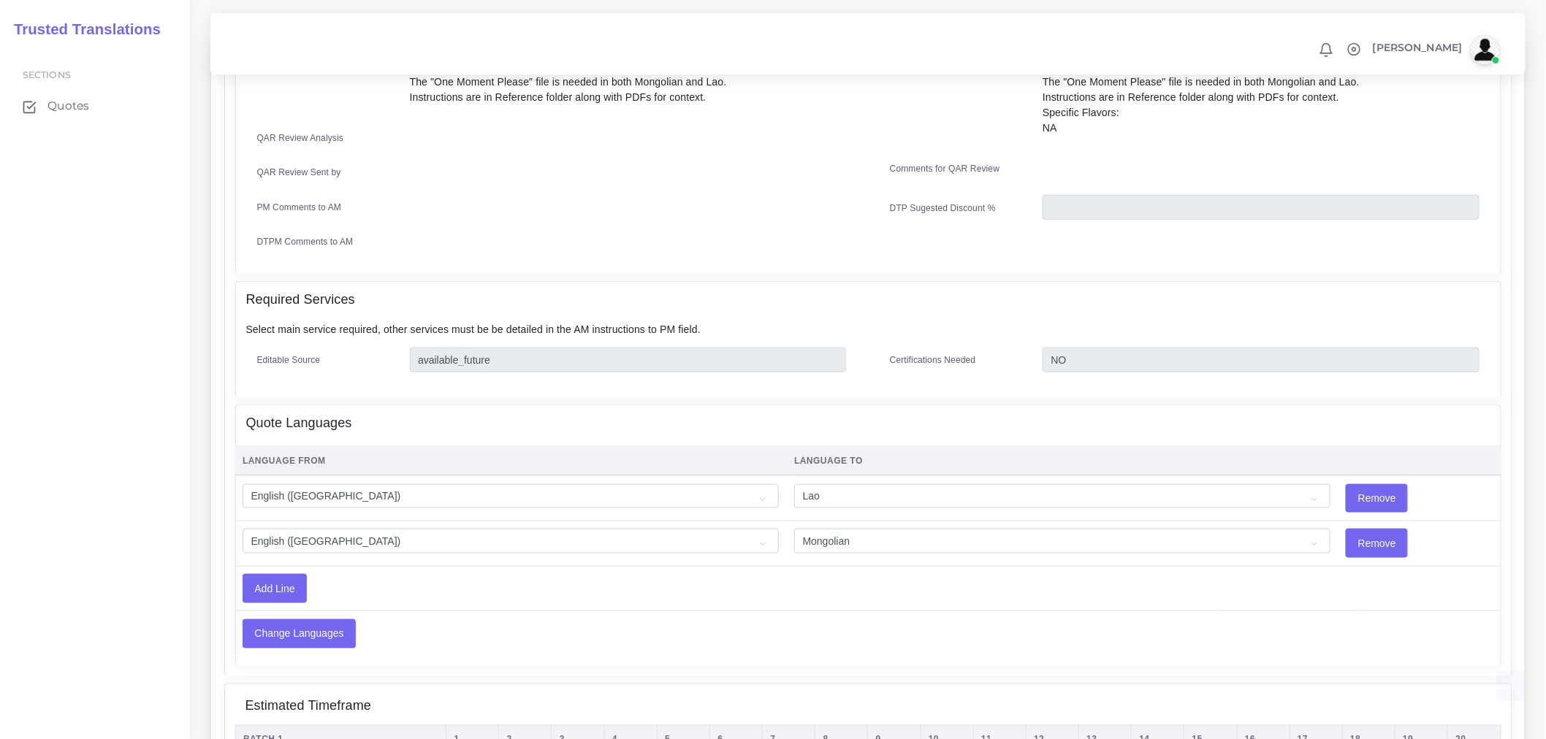
scroll to position [568, 0]
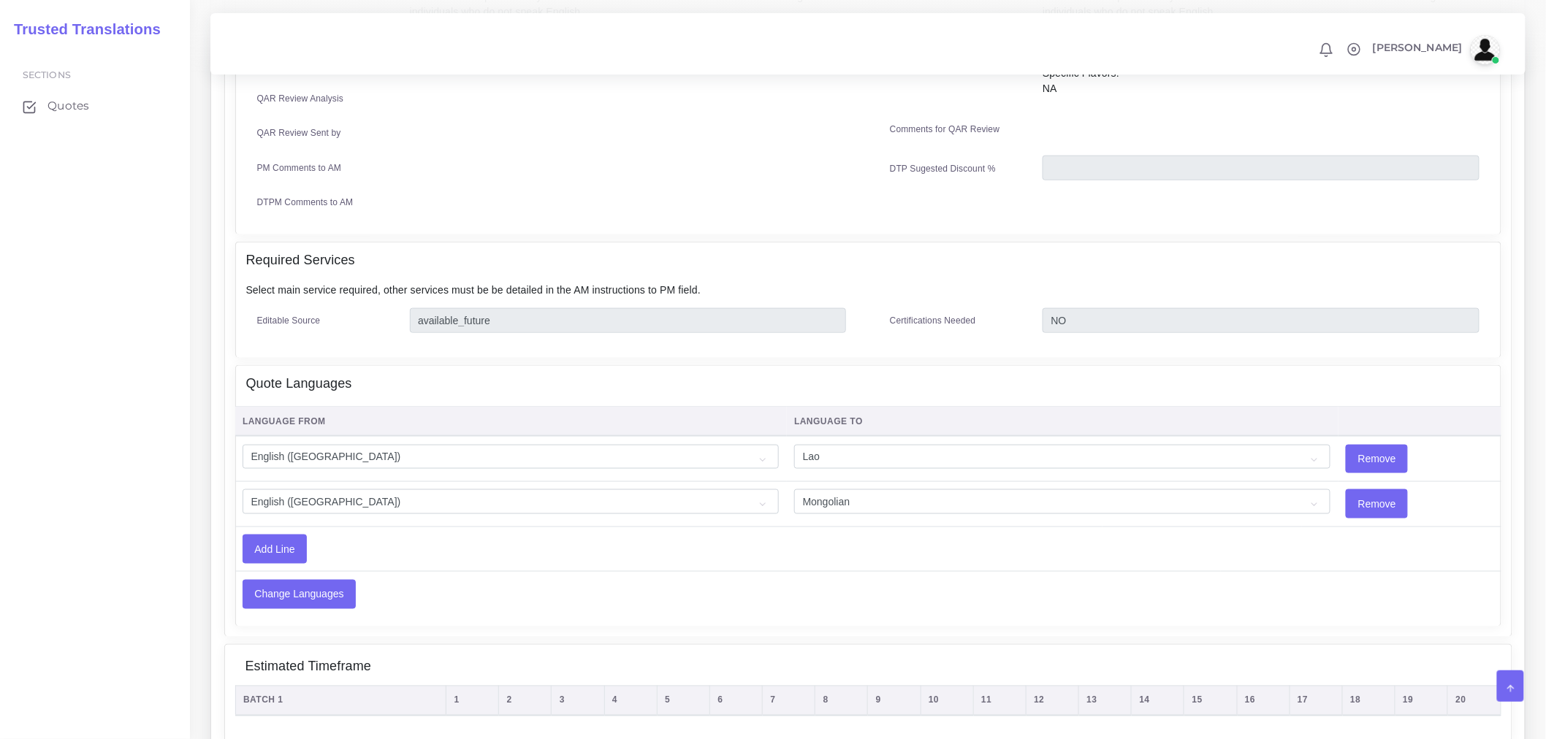
click at [297, 375] on div "Quote Languages" at bounding box center [868, 384] width 1264 height 37
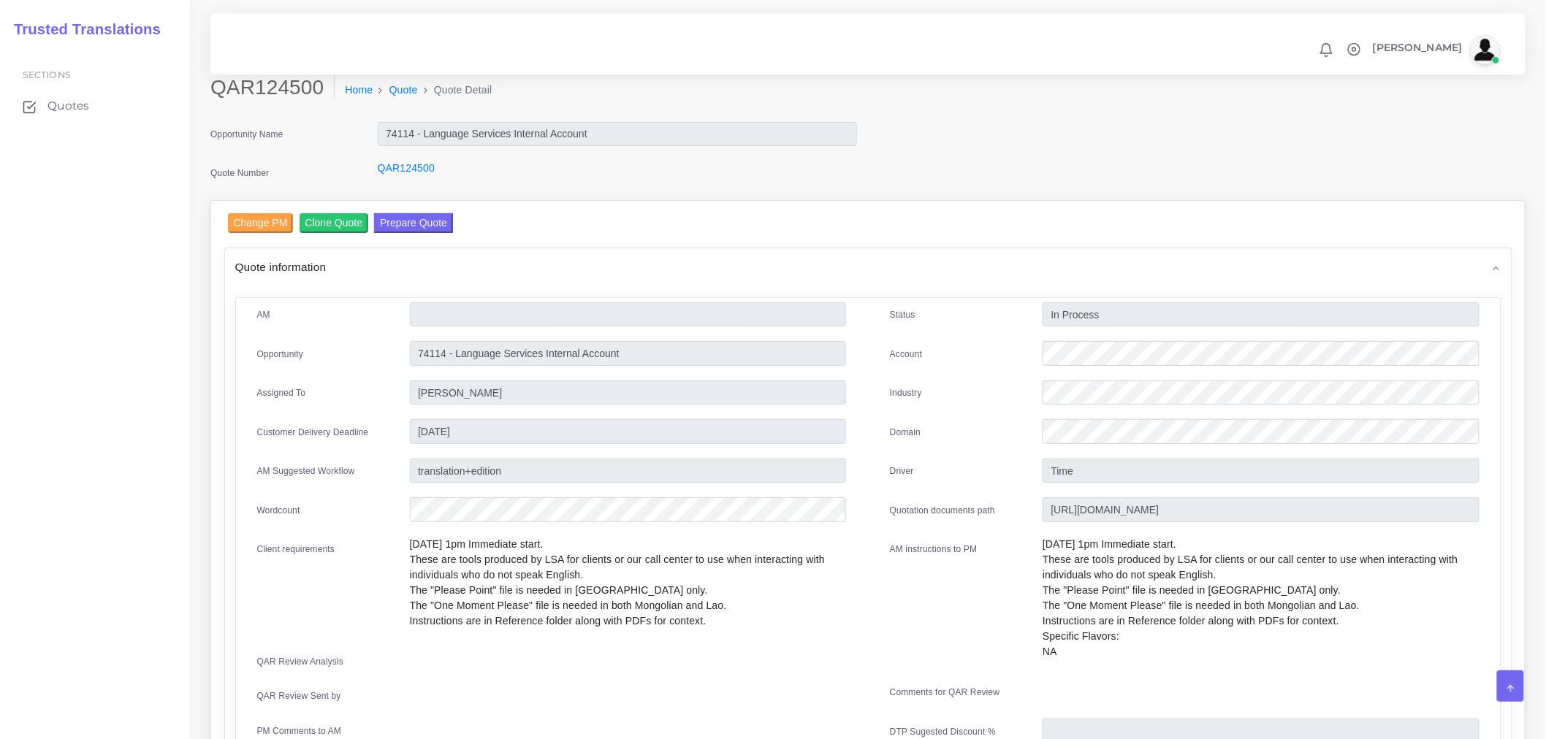
scroll to position [0, 0]
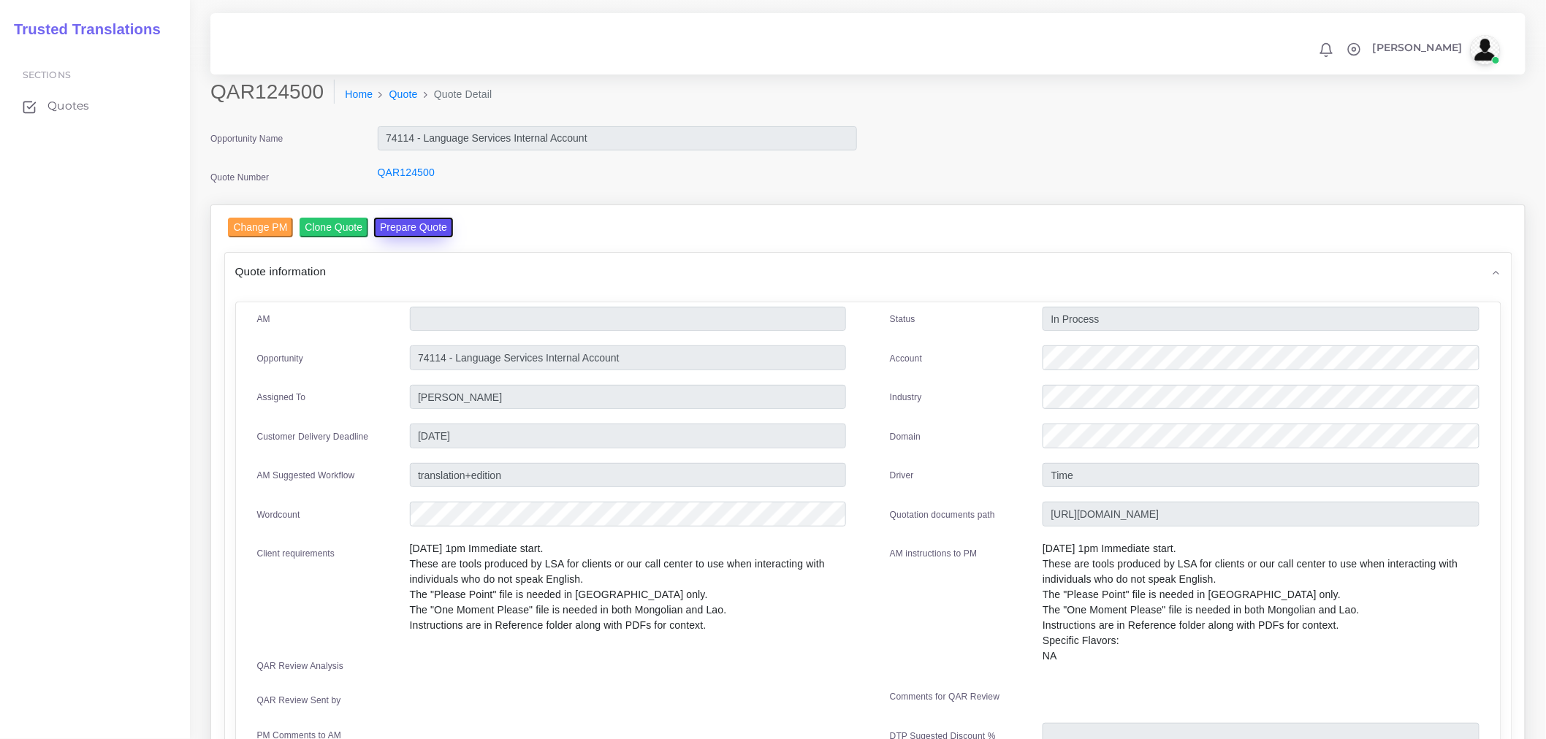
click at [374, 224] on button "Prepare Quote" at bounding box center [413, 228] width 79 height 20
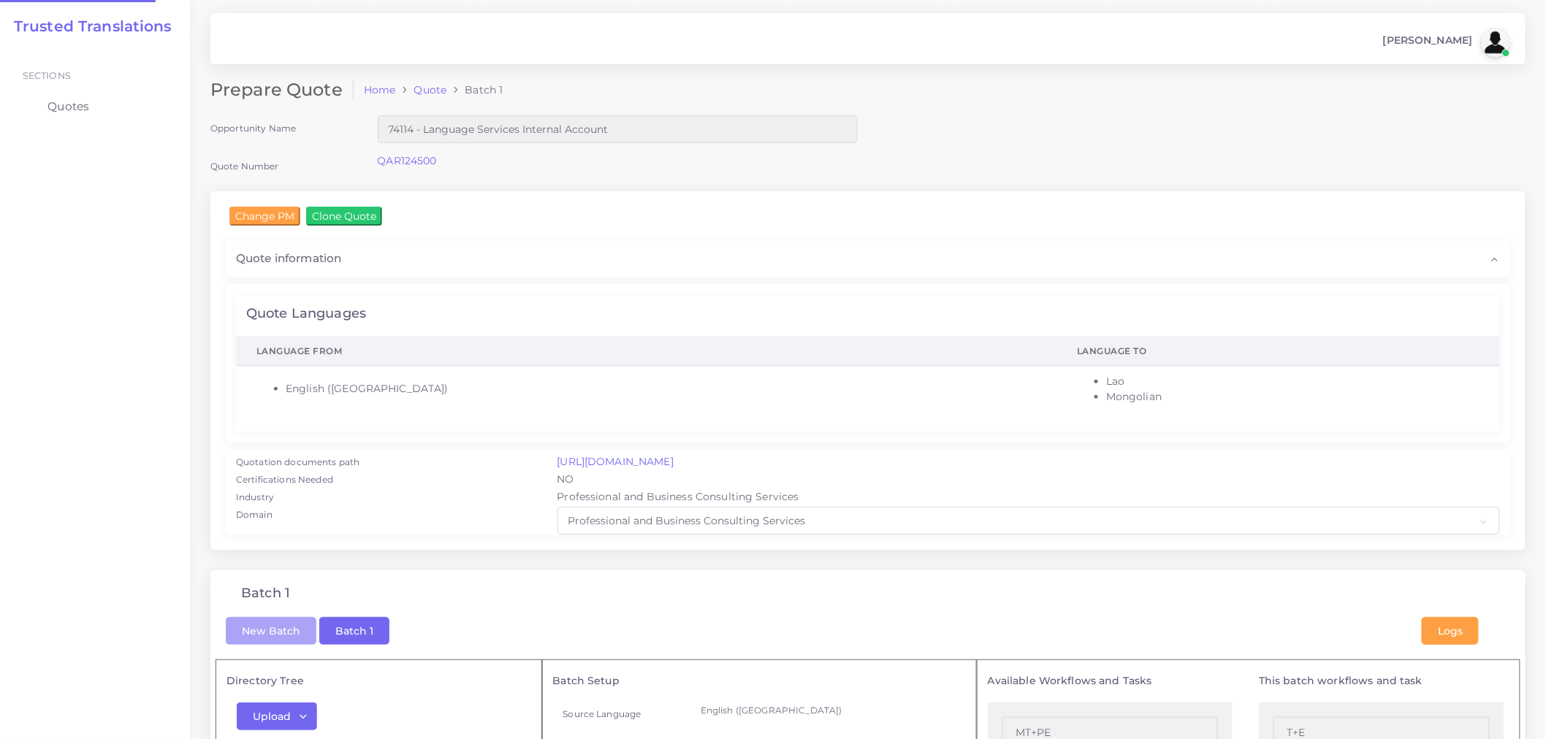
checkbox input "true"
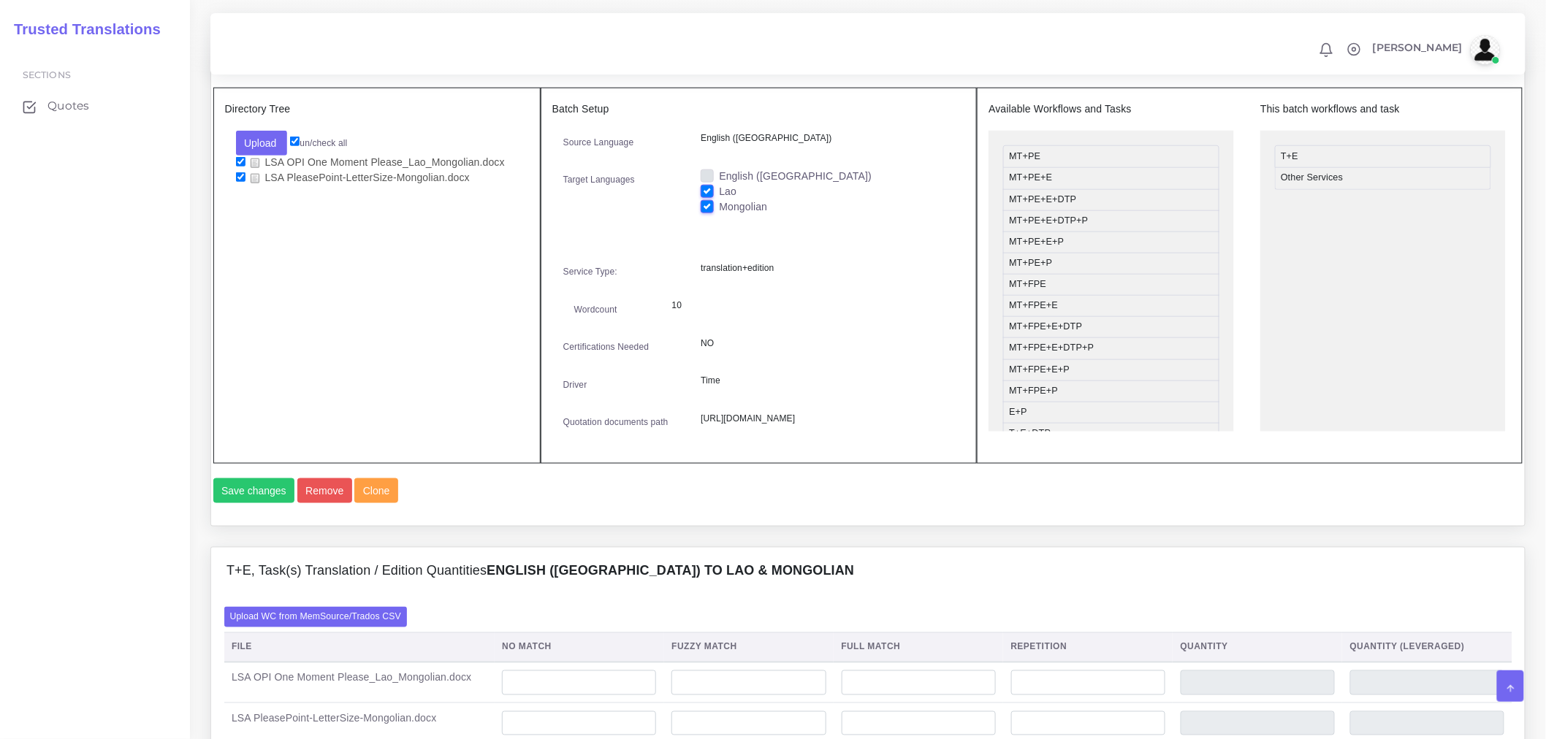
scroll to position [568, 0]
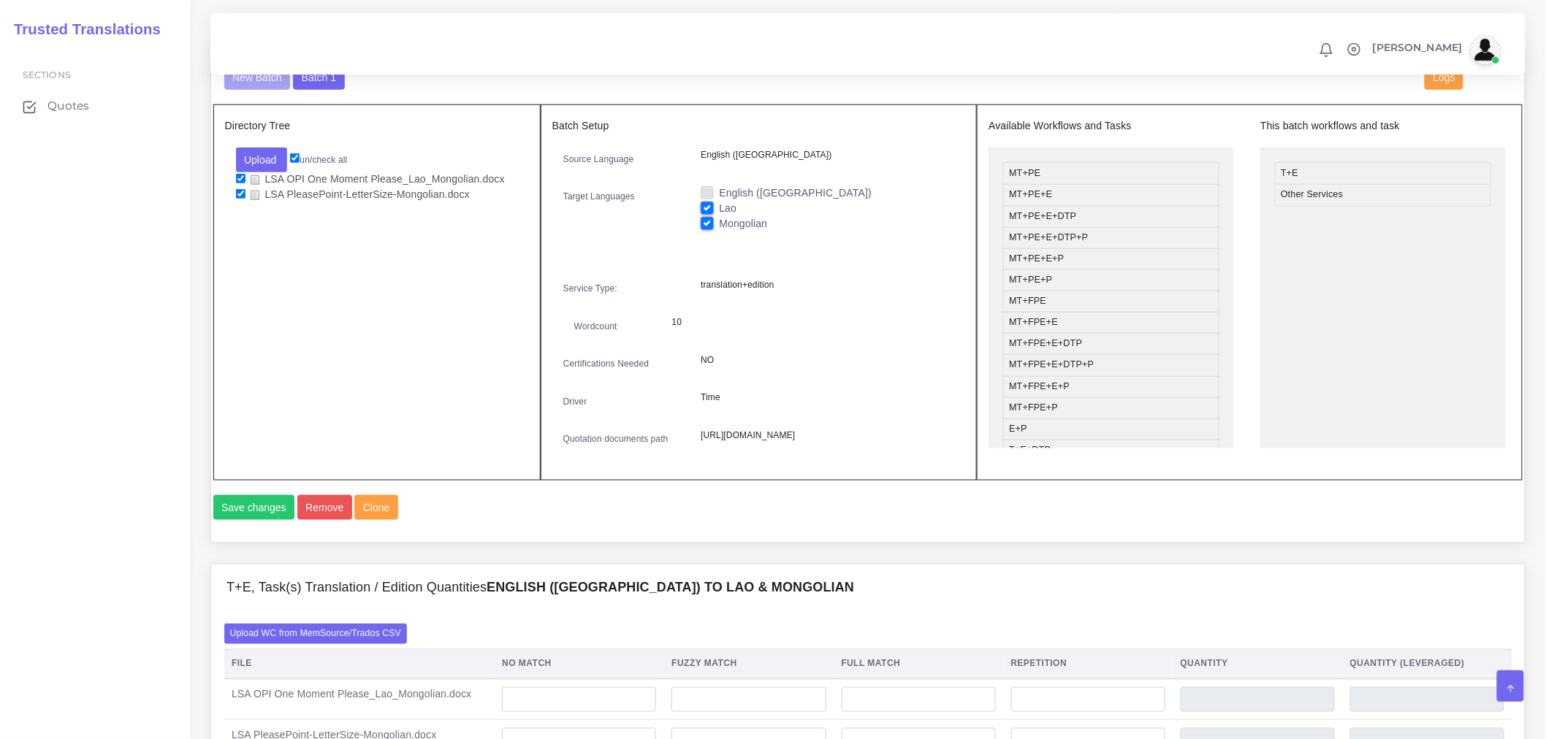
click at [719, 216] on label "Lao" at bounding box center [728, 208] width 18 height 15
click at [711, 214] on input "Lao" at bounding box center [707, 207] width 13 height 13
checkbox input "false"
click at [280, 520] on button "Save changes" at bounding box center [254, 507] width 82 height 25
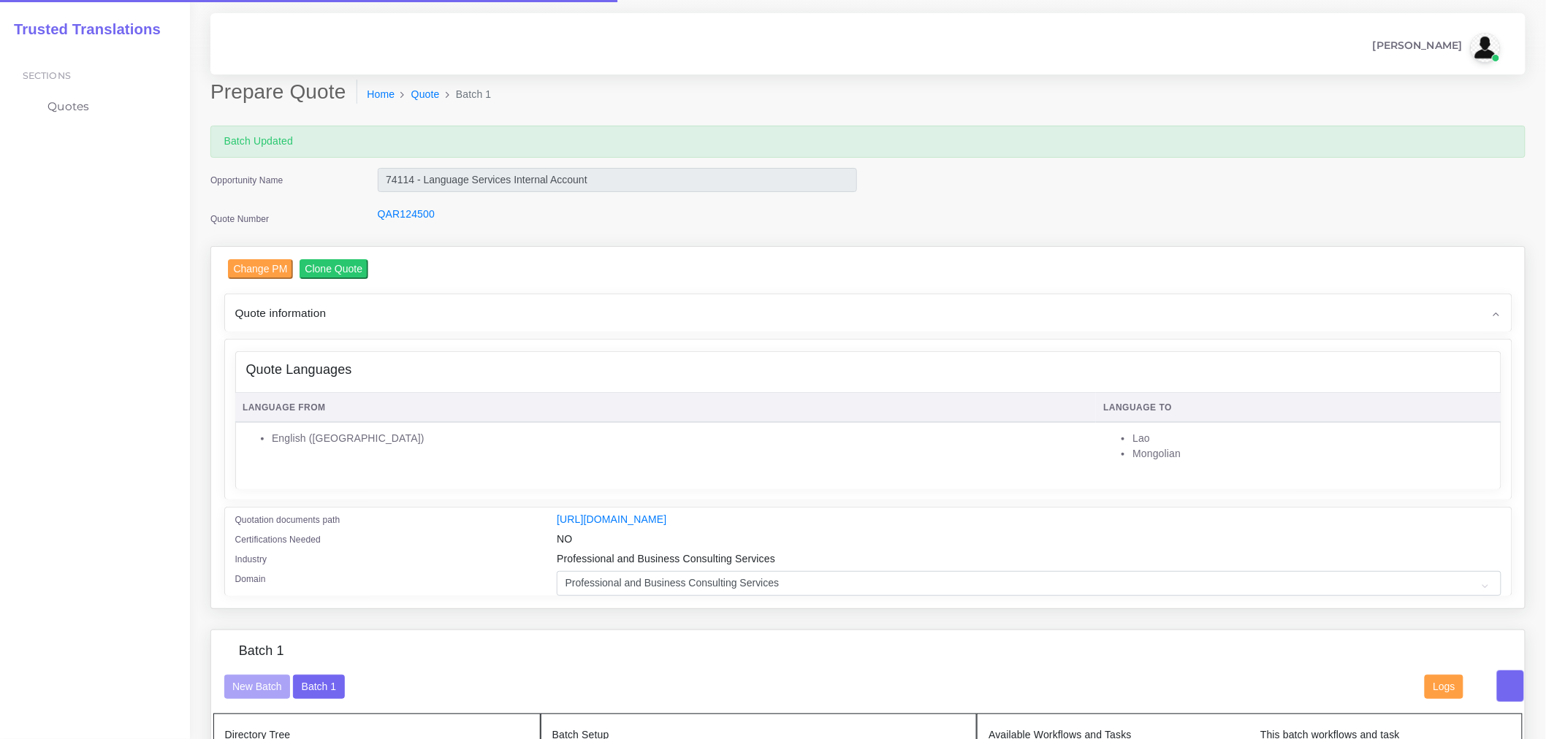
checkbox input "true"
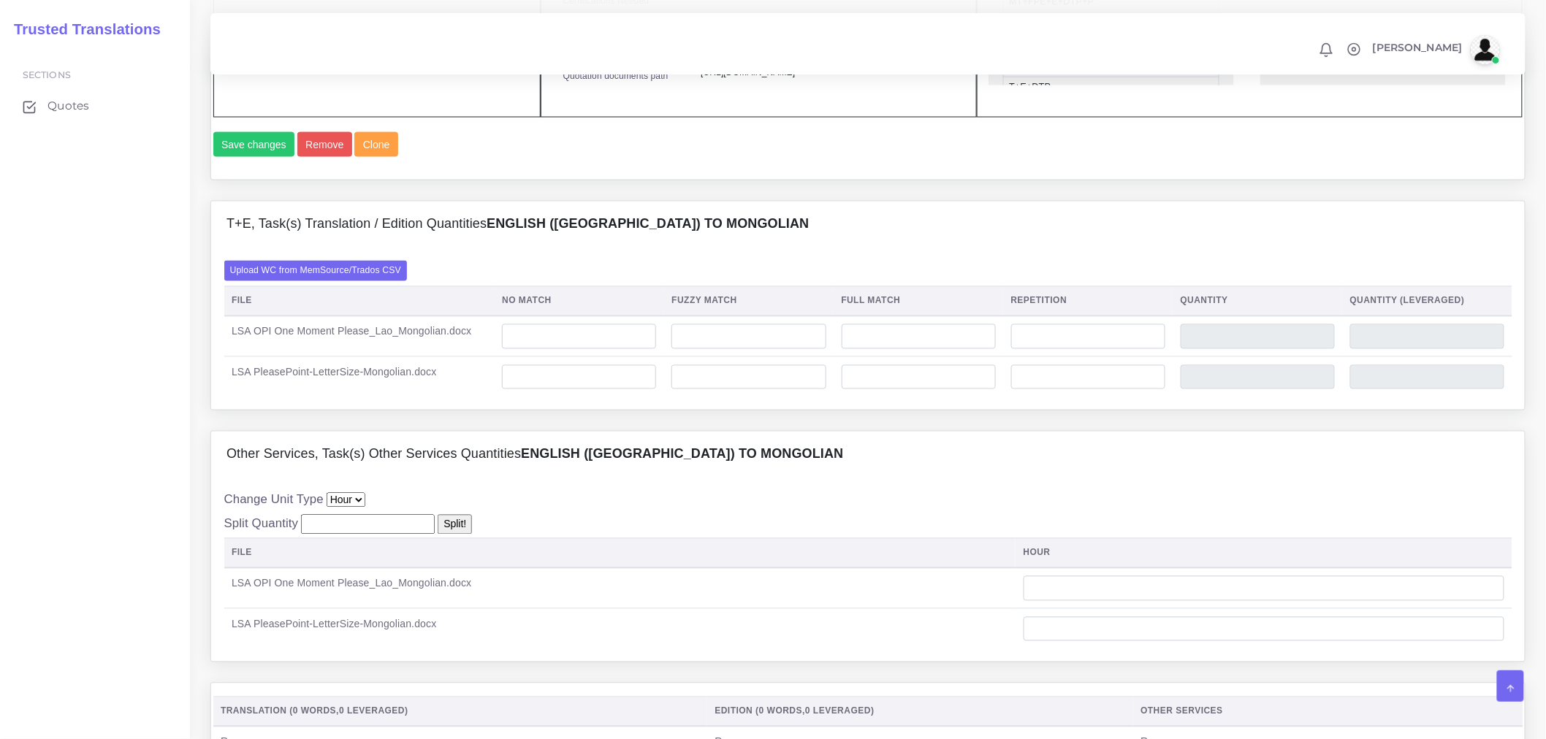
scroll to position [974, 0]
click at [605, 389] on input "number" at bounding box center [579, 376] width 154 height 25
type input "11"
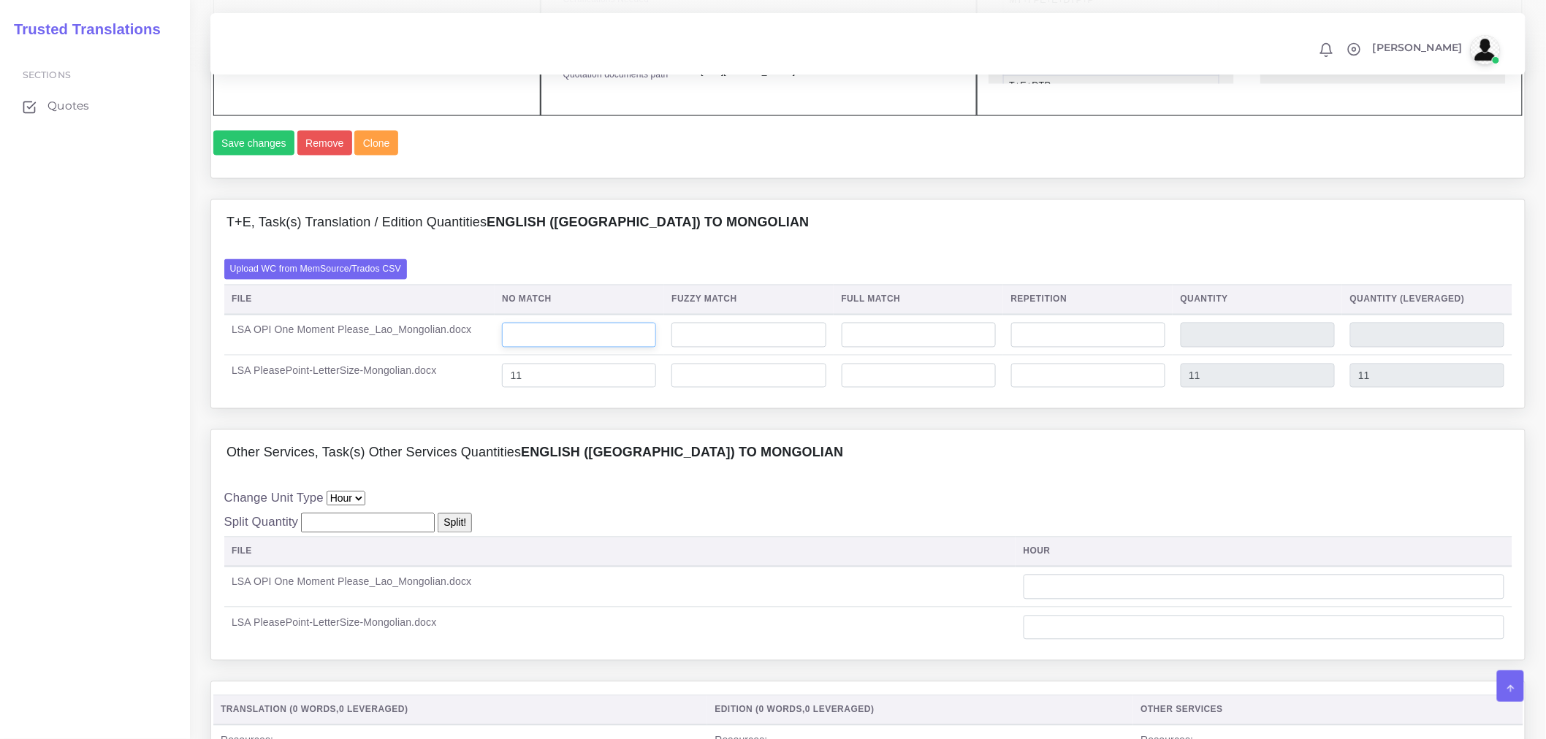
click at [592, 348] on input "number" at bounding box center [579, 335] width 154 height 25
type input "4"
click at [650, 320] on div "Upload WC from MemSource/Trados CSV File No Match Fuzzy Match Full Match Repeti…" at bounding box center [868, 327] width 1288 height 136
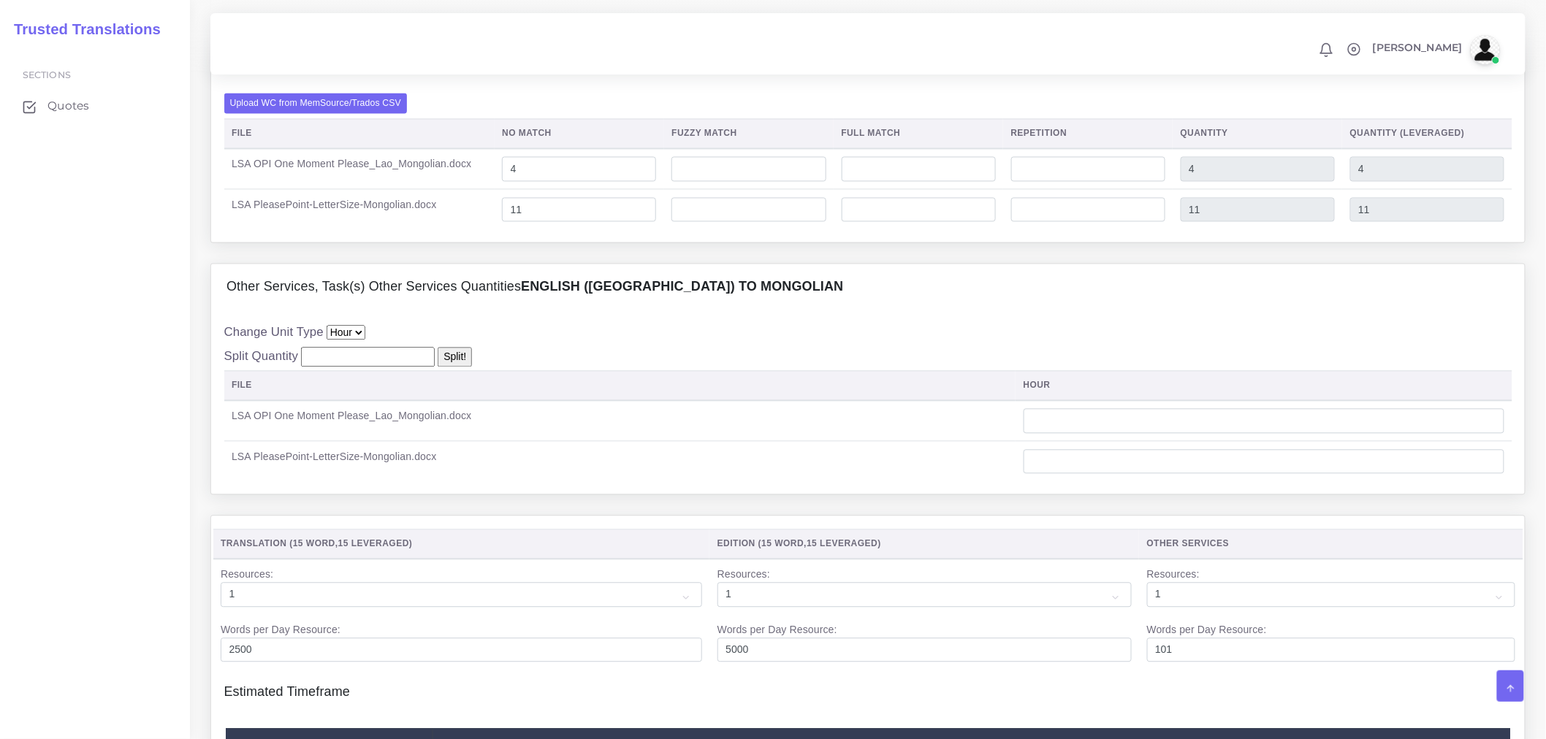
scroll to position [1136, 0]
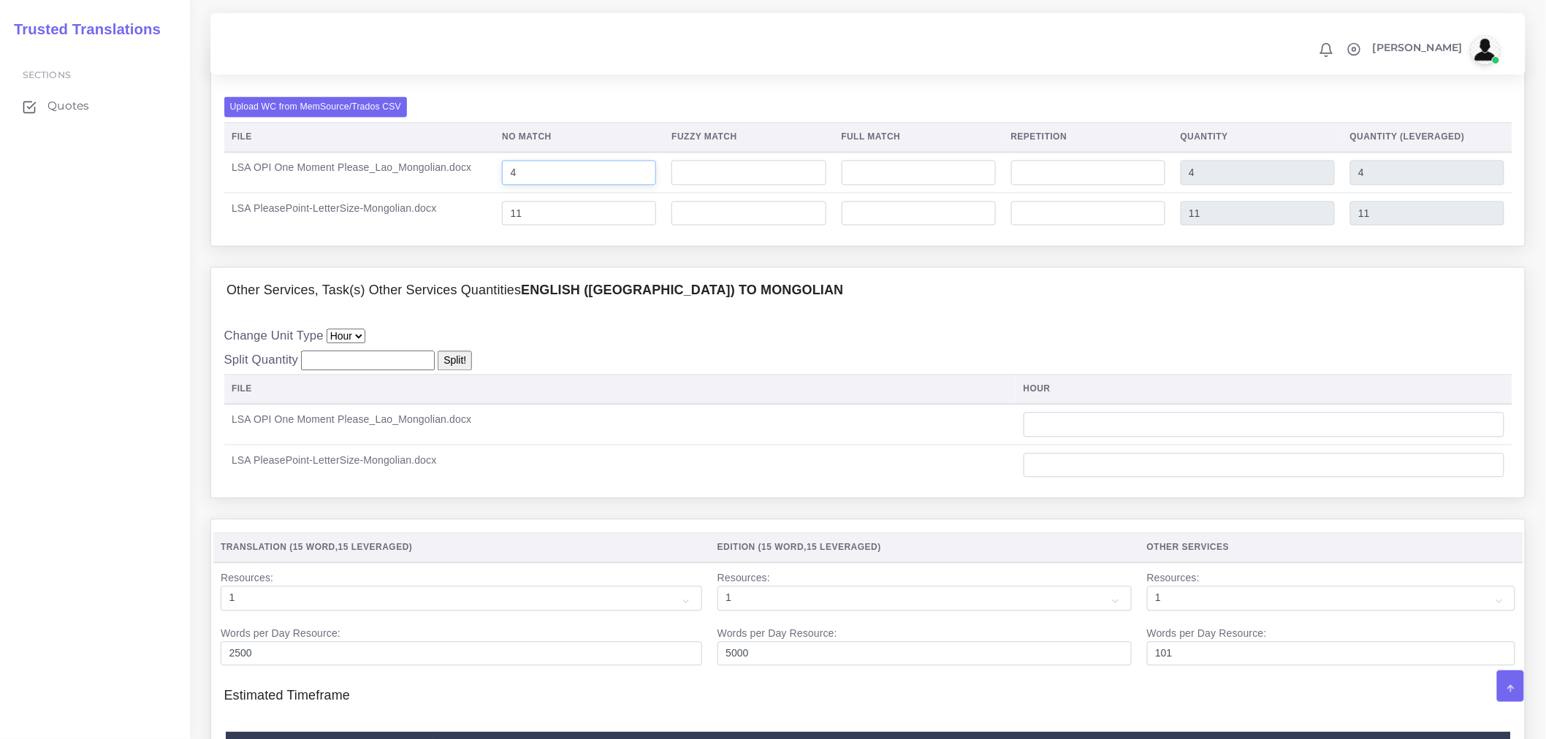
click at [570, 186] on input "4" at bounding box center [579, 173] width 154 height 25
type input "3"
click at [630, 381] on div "Change Unit Type Hour Split Quantity Split! File hour" at bounding box center [867, 406] width 1313 height 183
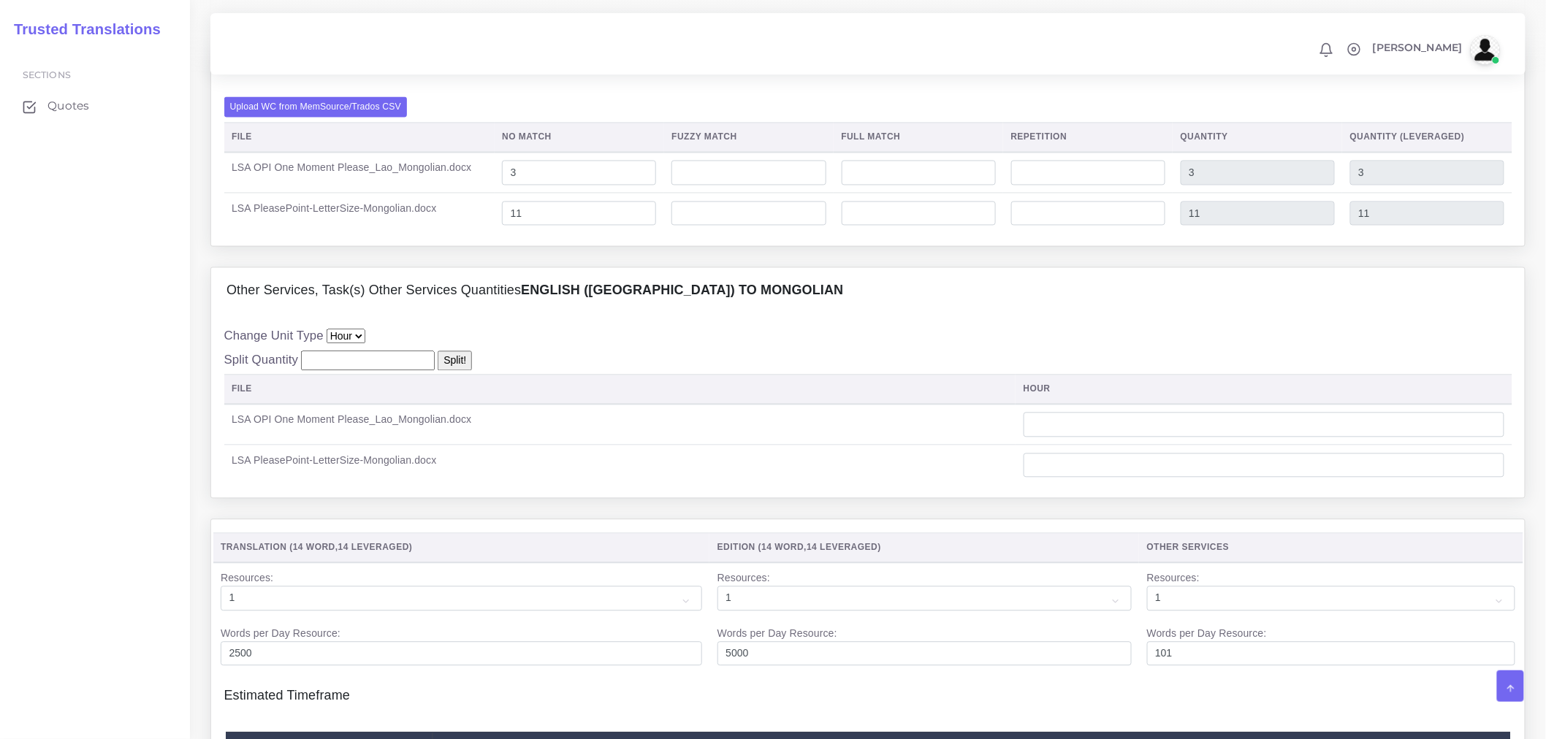
click at [697, 407] on div "Change Unit Type Hour Split Quantity Split! File hour" at bounding box center [868, 406] width 1288 height 158
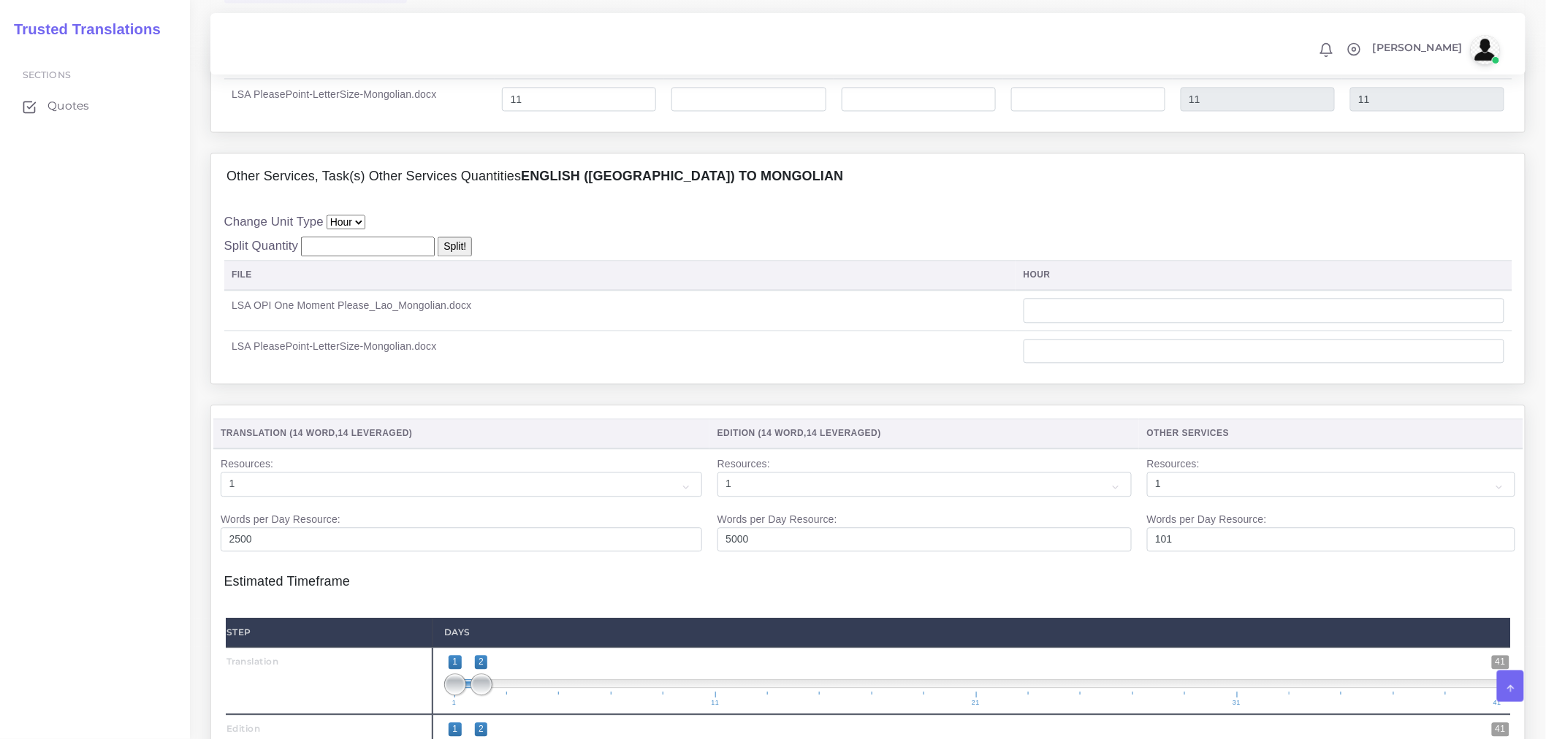
scroll to position [1298, 0]
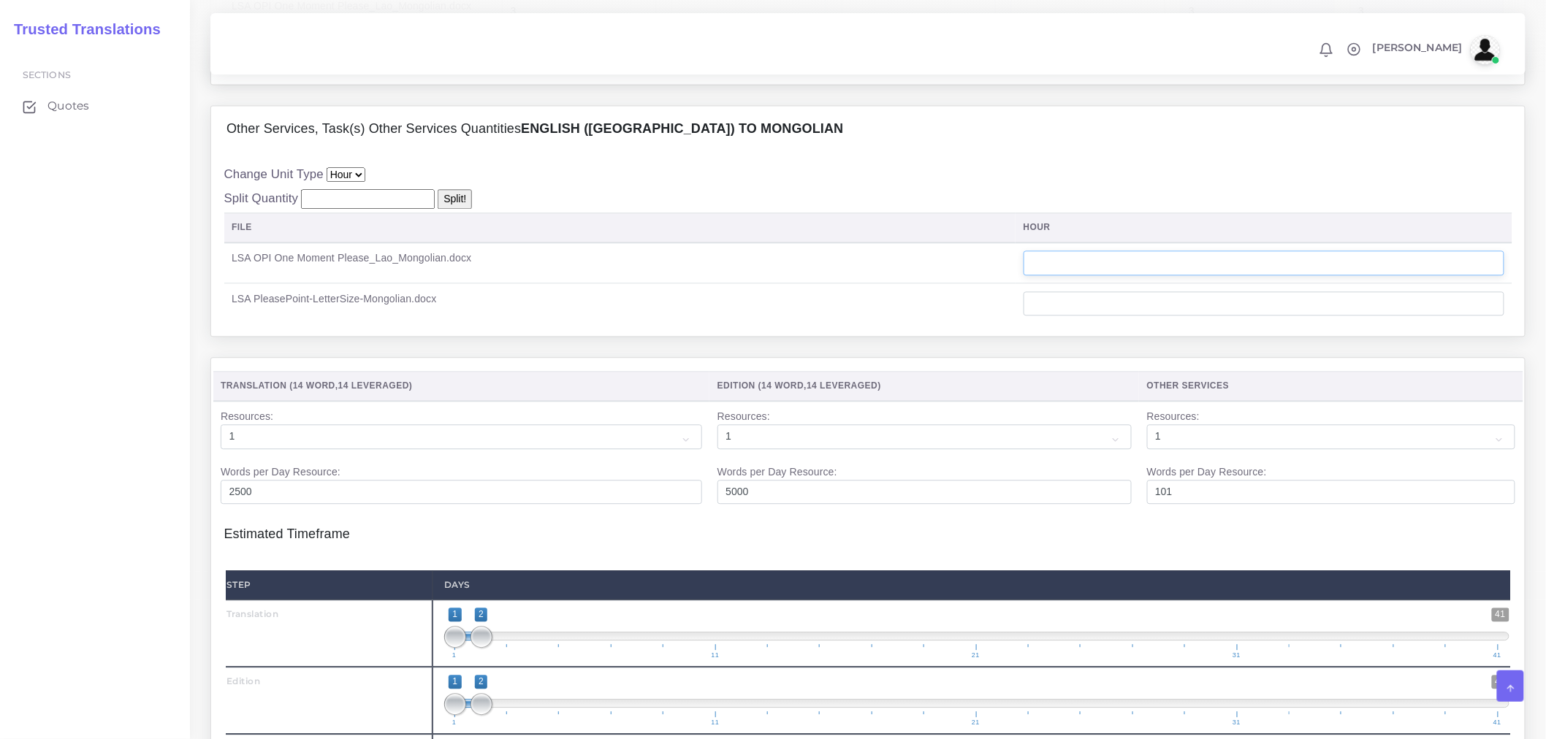
click at [1097, 275] on input "number" at bounding box center [1263, 263] width 481 height 25
type input "0"
type input "0.25"
click at [945, 283] on td "LSA OPI One Moment Please_Lao_Mongolian.docx" at bounding box center [620, 263] width 792 height 41
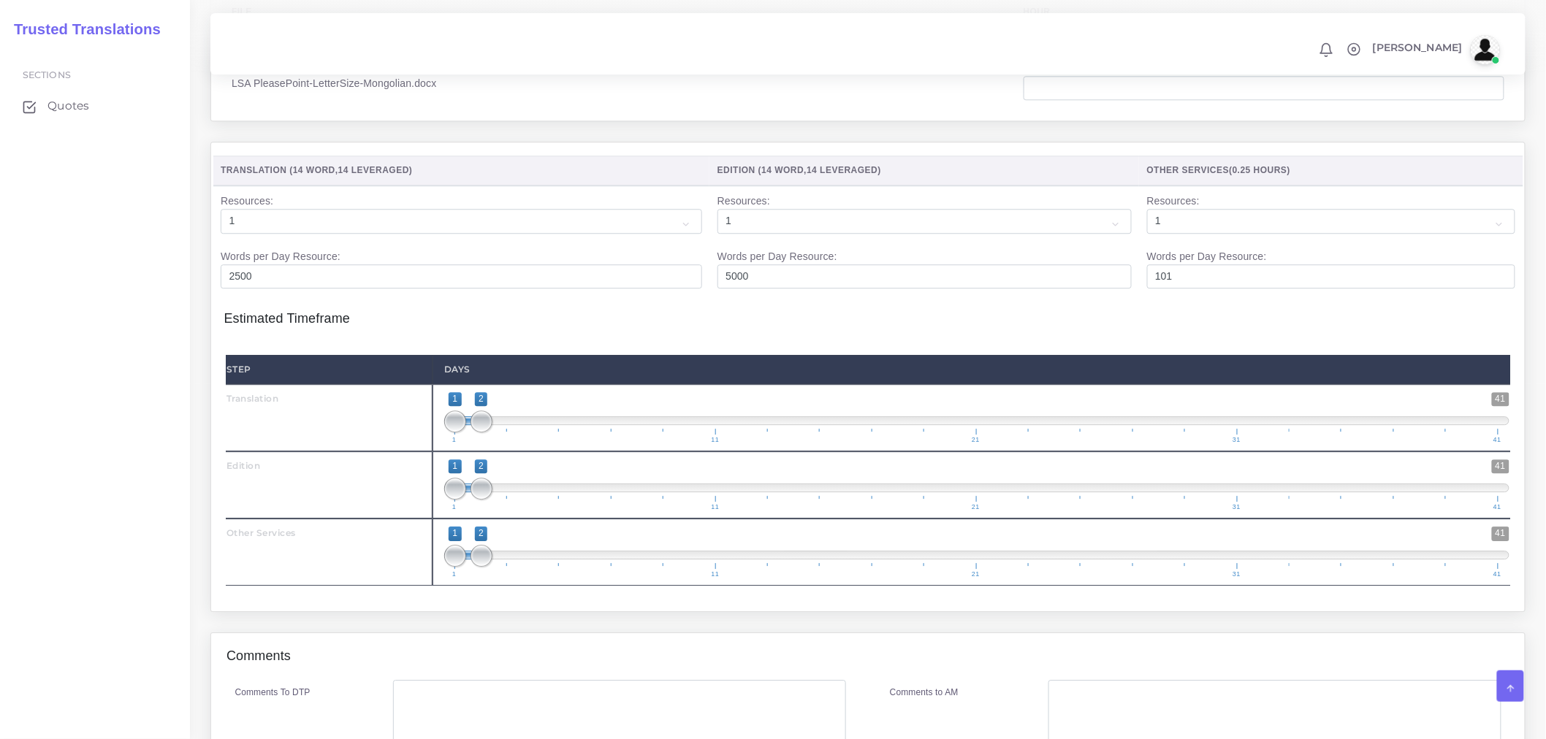
scroll to position [1542, 0]
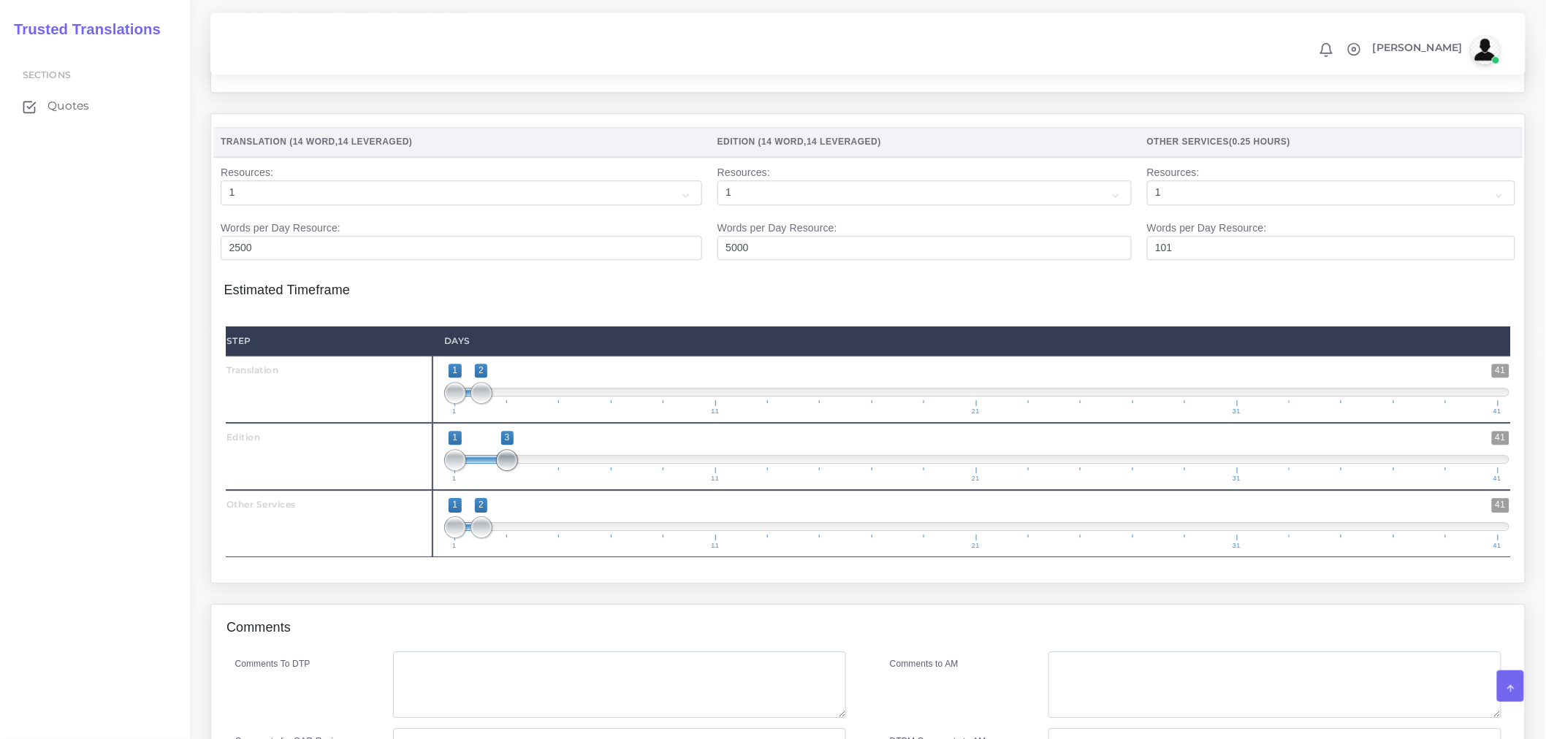
drag, startPoint x: 476, startPoint y: 508, endPoint x: 491, endPoint y: 511, distance: 15.1
click at [491, 482] on span "1 41 1 3 1 — 3 1 11 21 31 41" at bounding box center [976, 456] width 1065 height 51
type input "2;3"
drag, startPoint x: 454, startPoint y: 516, endPoint x: 473, endPoint y: 517, distance: 19.8
click at [473, 471] on span at bounding box center [481, 460] width 22 height 22
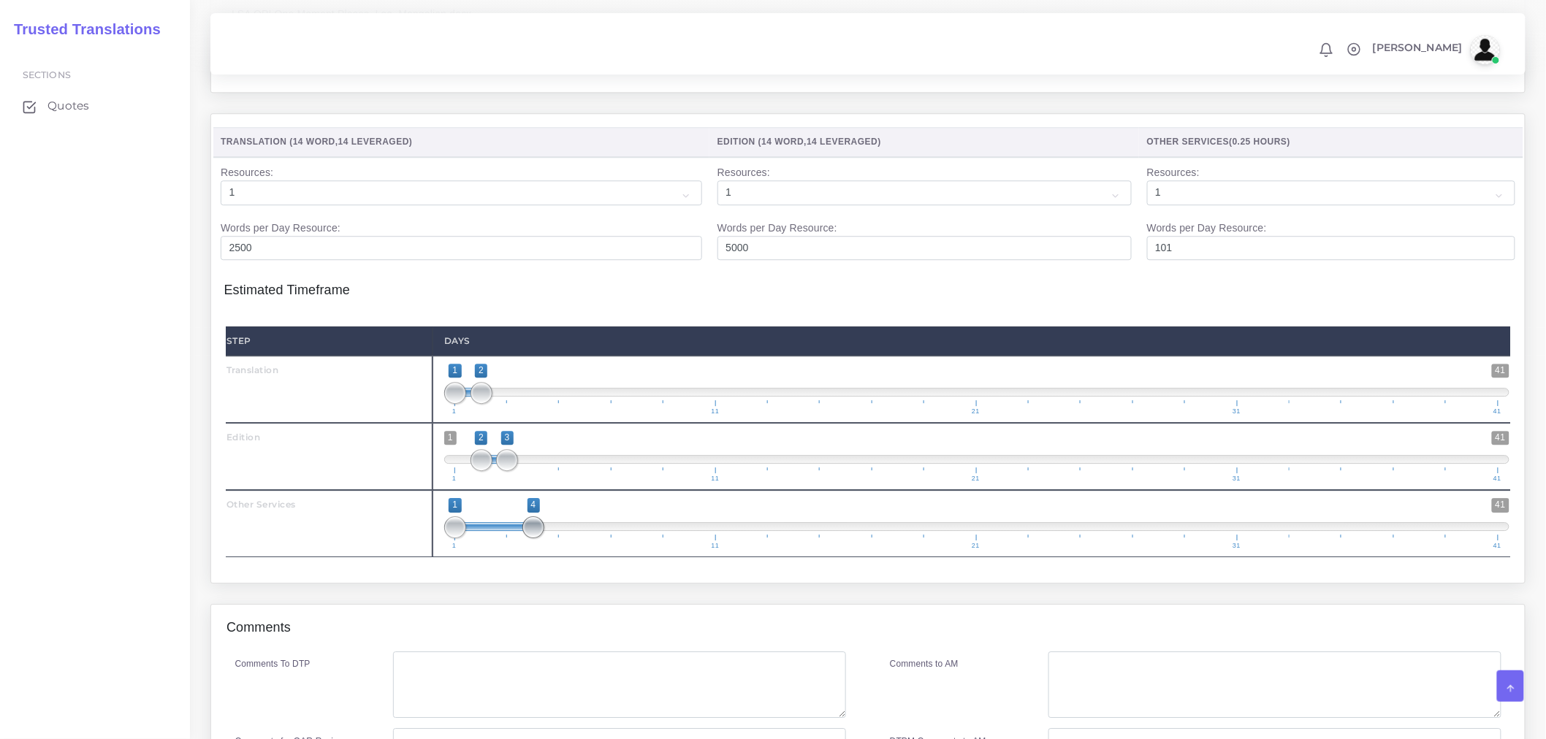
drag, startPoint x: 478, startPoint y: 579, endPoint x: 519, endPoint y: 576, distance: 40.3
click at [519, 549] on span "1 41 1 4 1 — 4 1 11 21 31 41" at bounding box center [976, 523] width 1065 height 51
type input "3;4"
drag, startPoint x: 456, startPoint y: 581, endPoint x: 505, endPoint y: 575, distance: 50.0
click at [492, 538] on span at bounding box center [481, 527] width 22 height 22
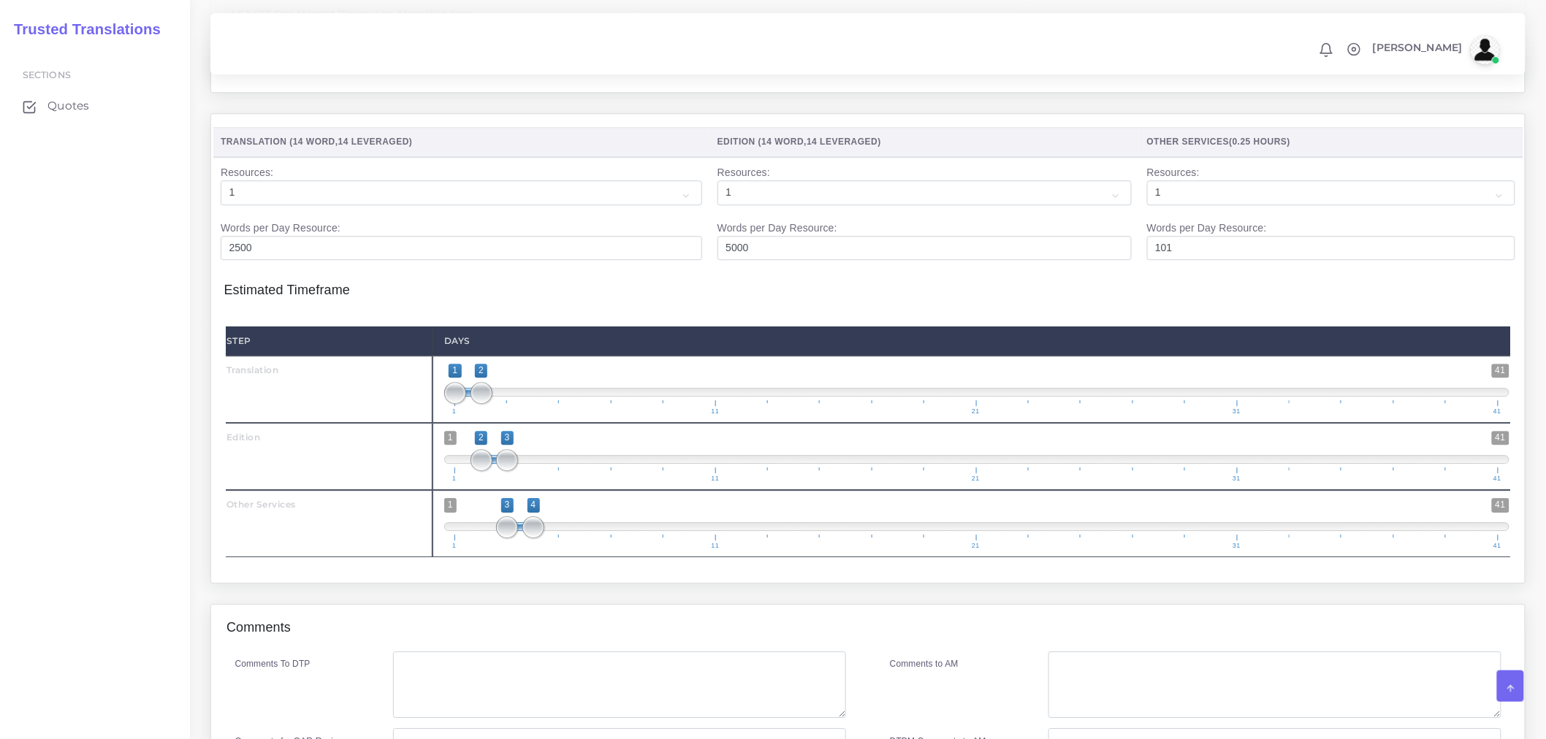
click at [494, 570] on div "Step Days Translation 1 41 1" at bounding box center [868, 442] width 1288 height 256
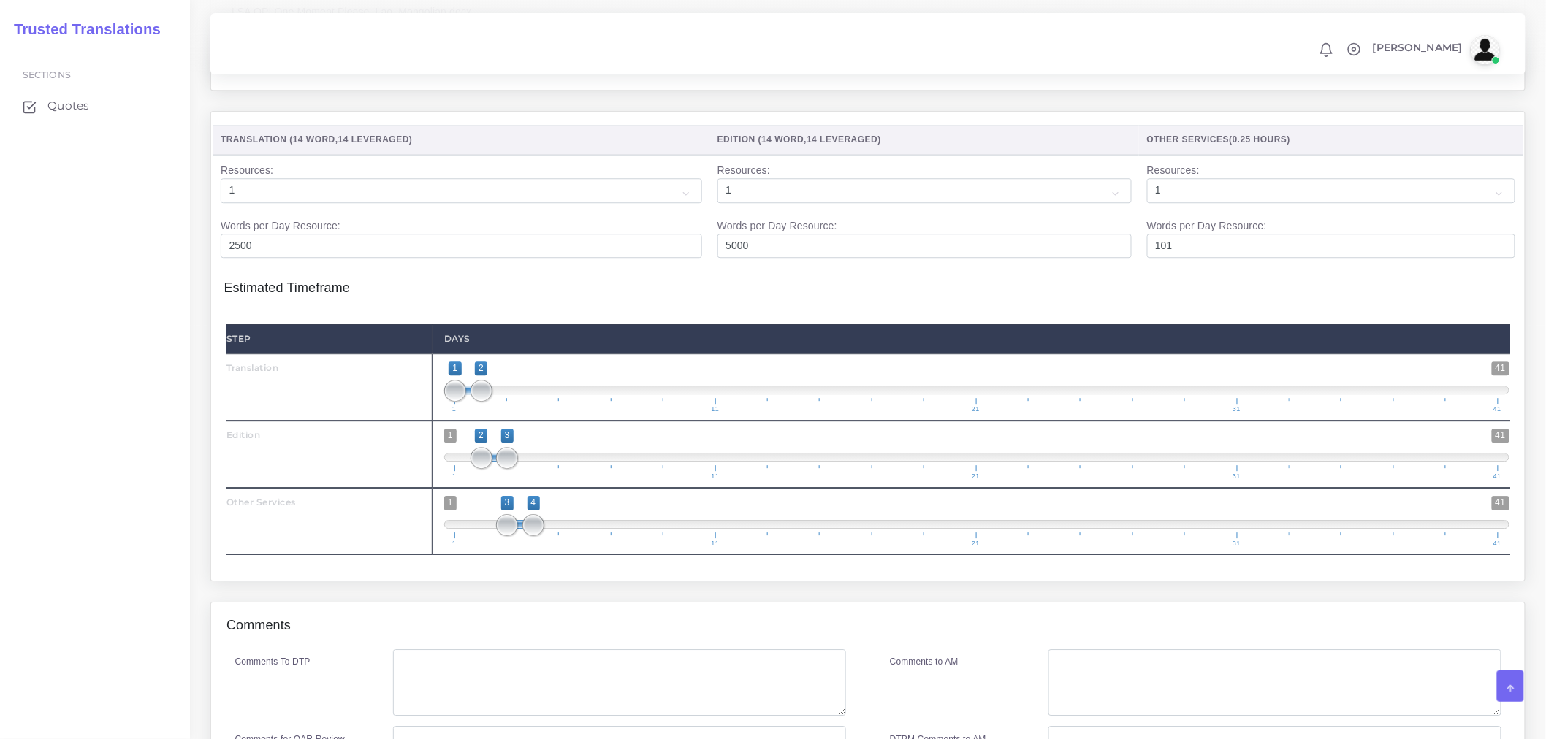
scroll to position [1786, 0]
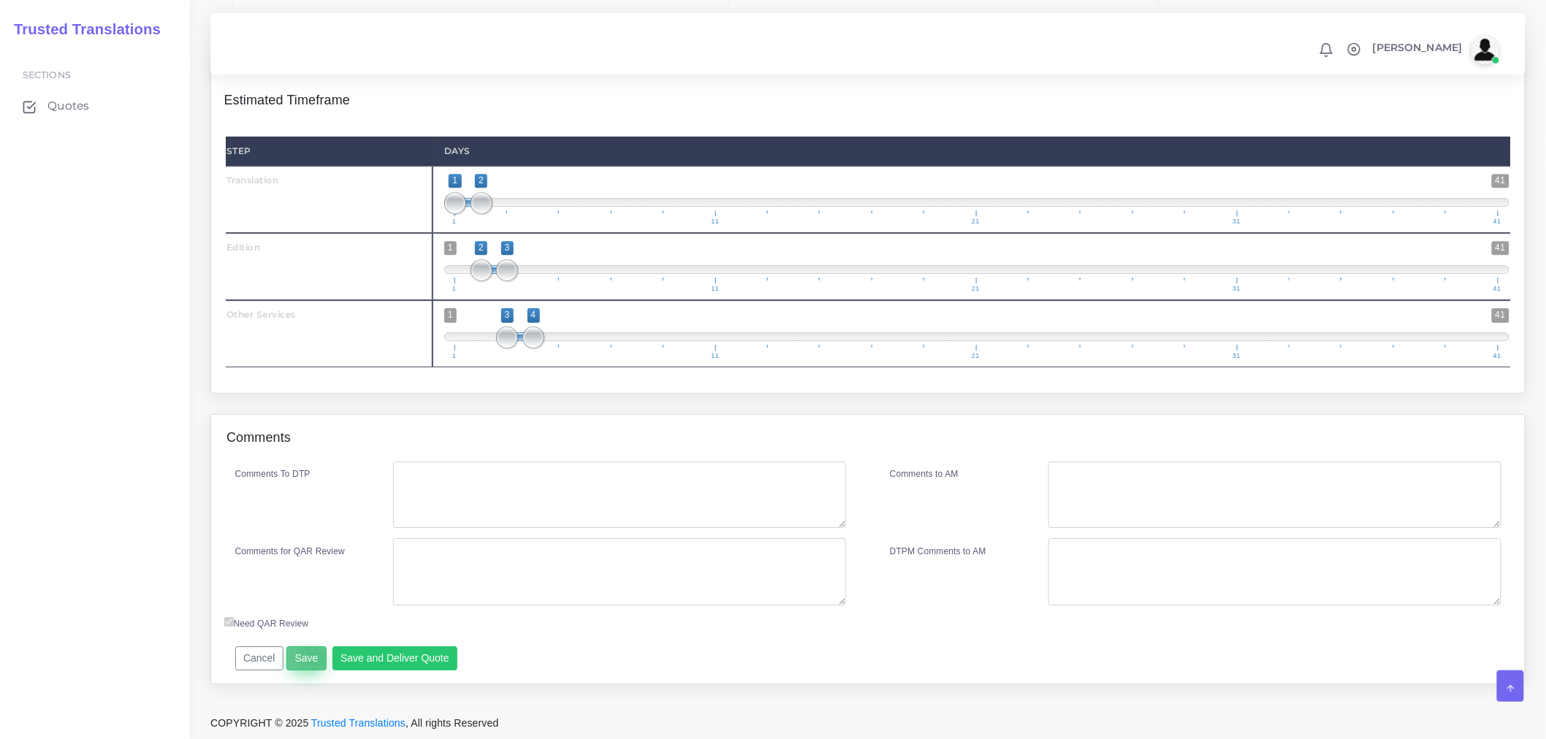
click at [310, 656] on button "Save" at bounding box center [306, 658] width 40 height 25
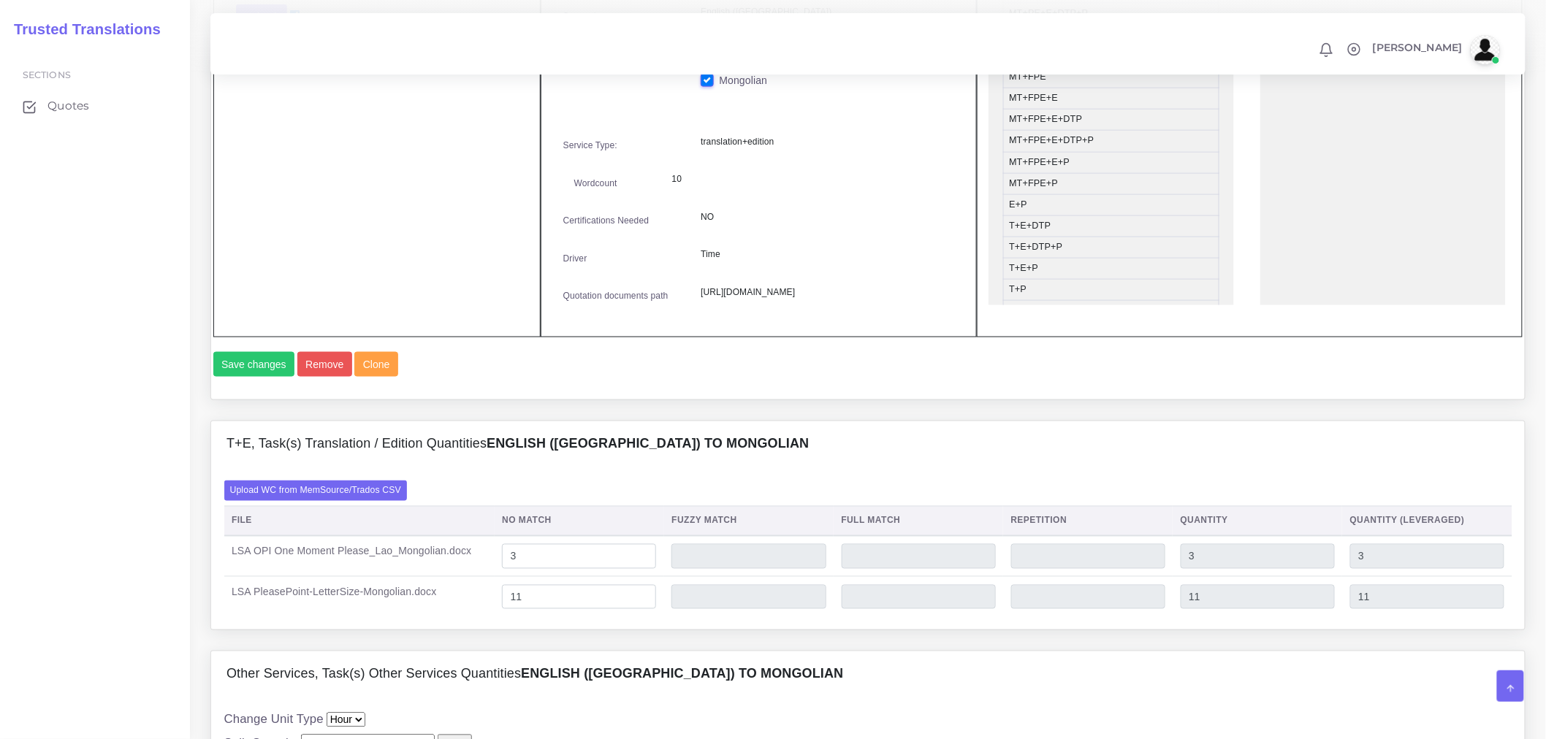
scroll to position [568, 0]
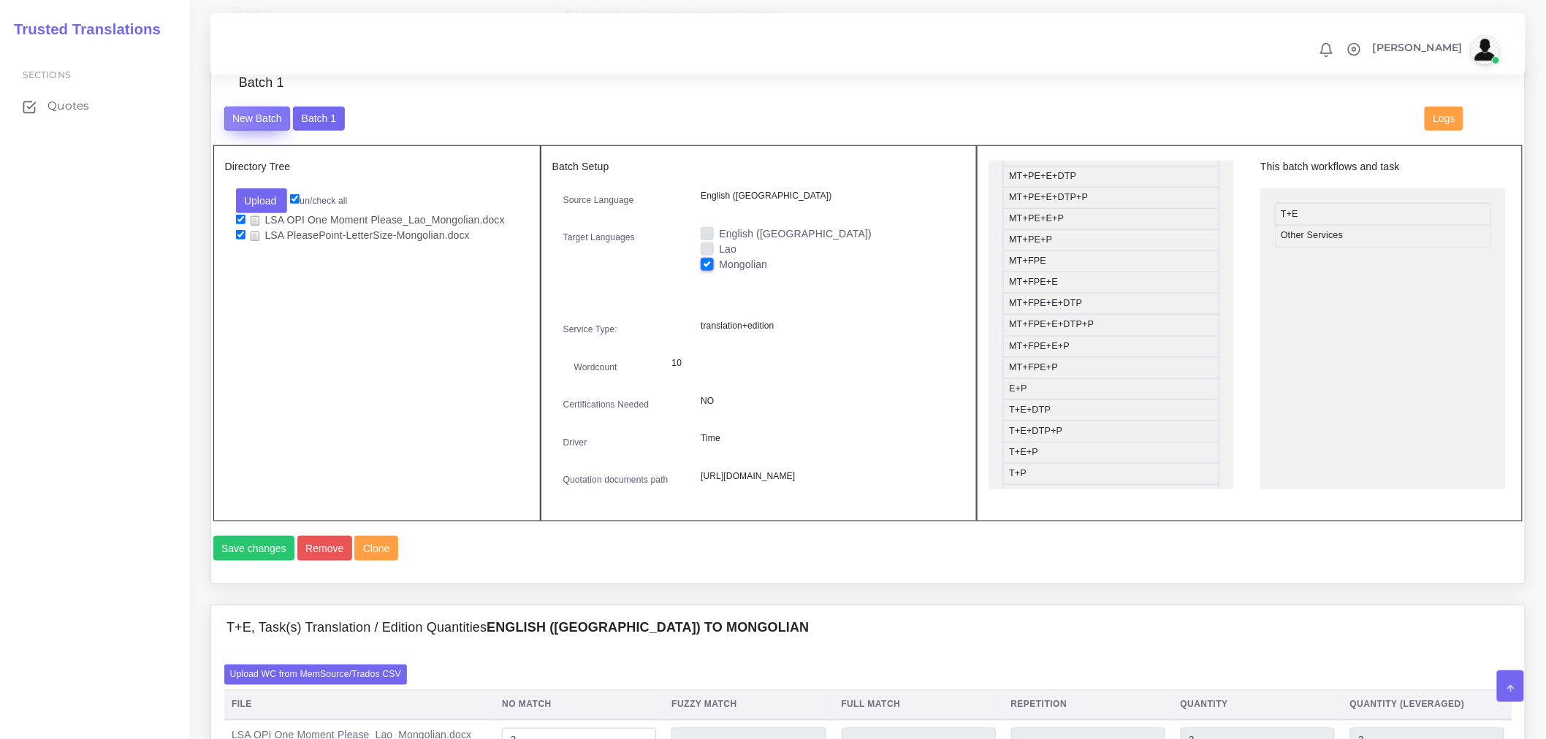
click at [278, 121] on button "New Batch" at bounding box center [257, 119] width 66 height 25
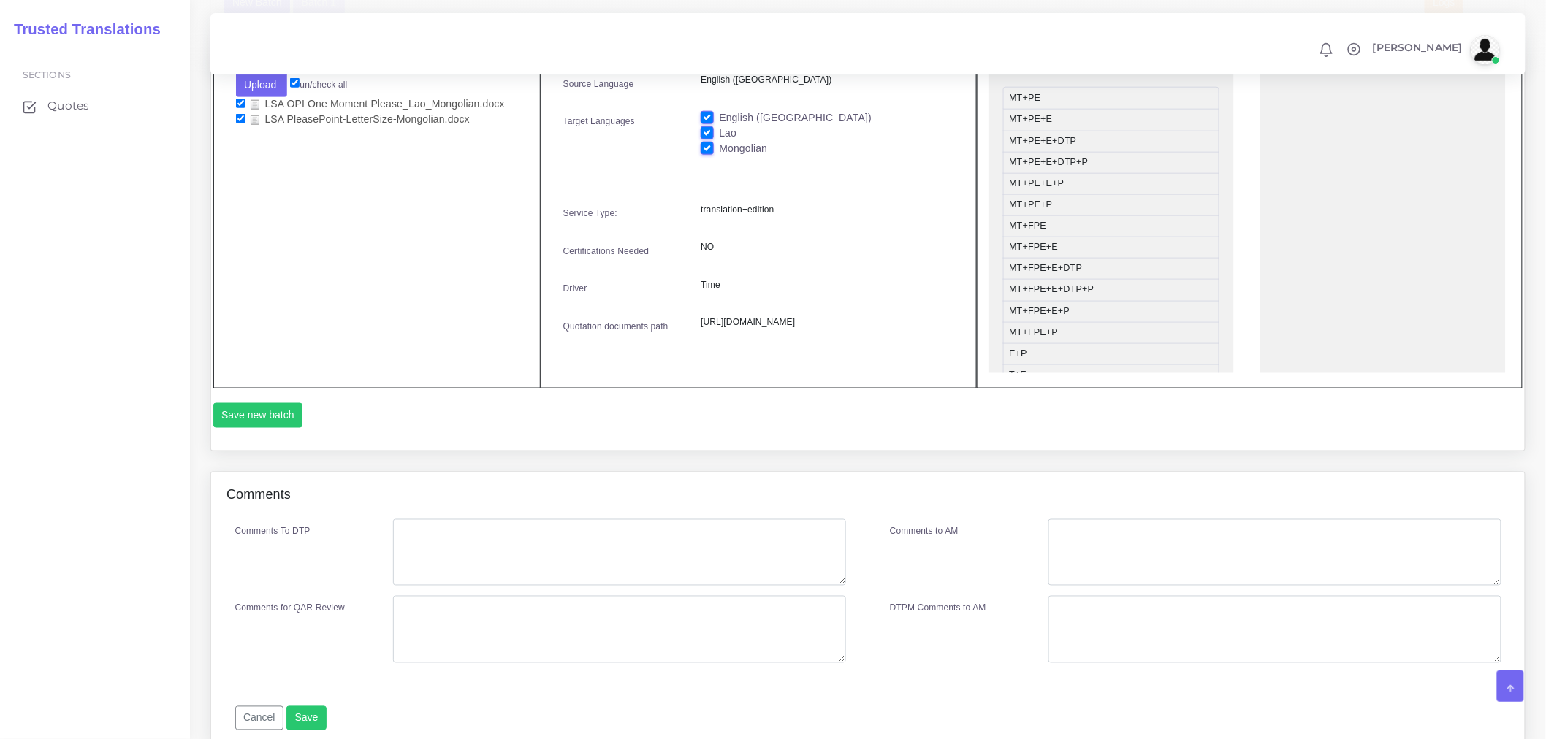
scroll to position [535, 0]
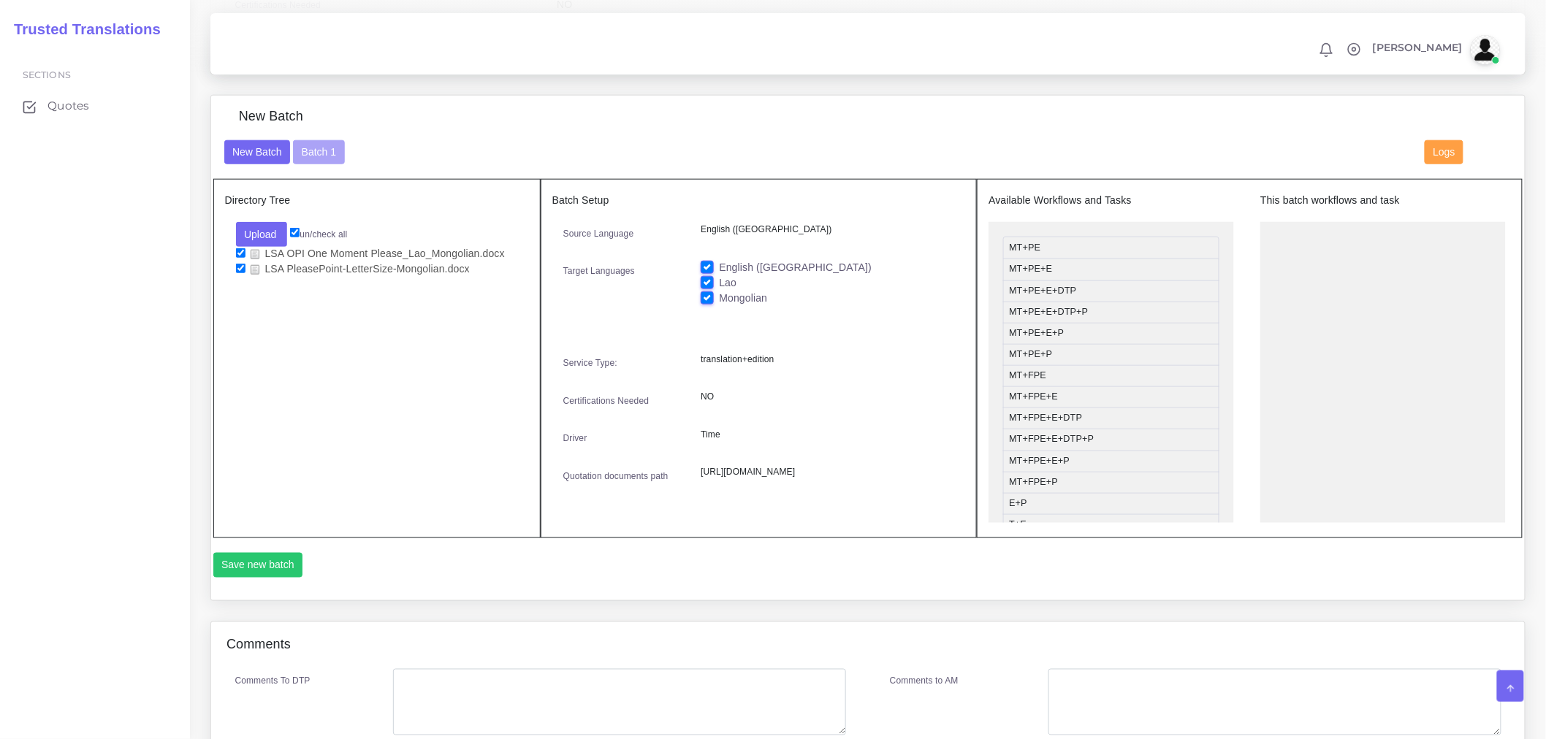
click at [719, 291] on label "Lao" at bounding box center [728, 282] width 18 height 15
click at [710, 289] on input "Lao" at bounding box center [707, 281] width 13 height 13
checkbox input "false"
click at [719, 275] on label "English ([GEOGRAPHIC_DATA])" at bounding box center [795, 267] width 153 height 15
click at [711, 273] on input "English ([GEOGRAPHIC_DATA])" at bounding box center [707, 266] width 13 height 13
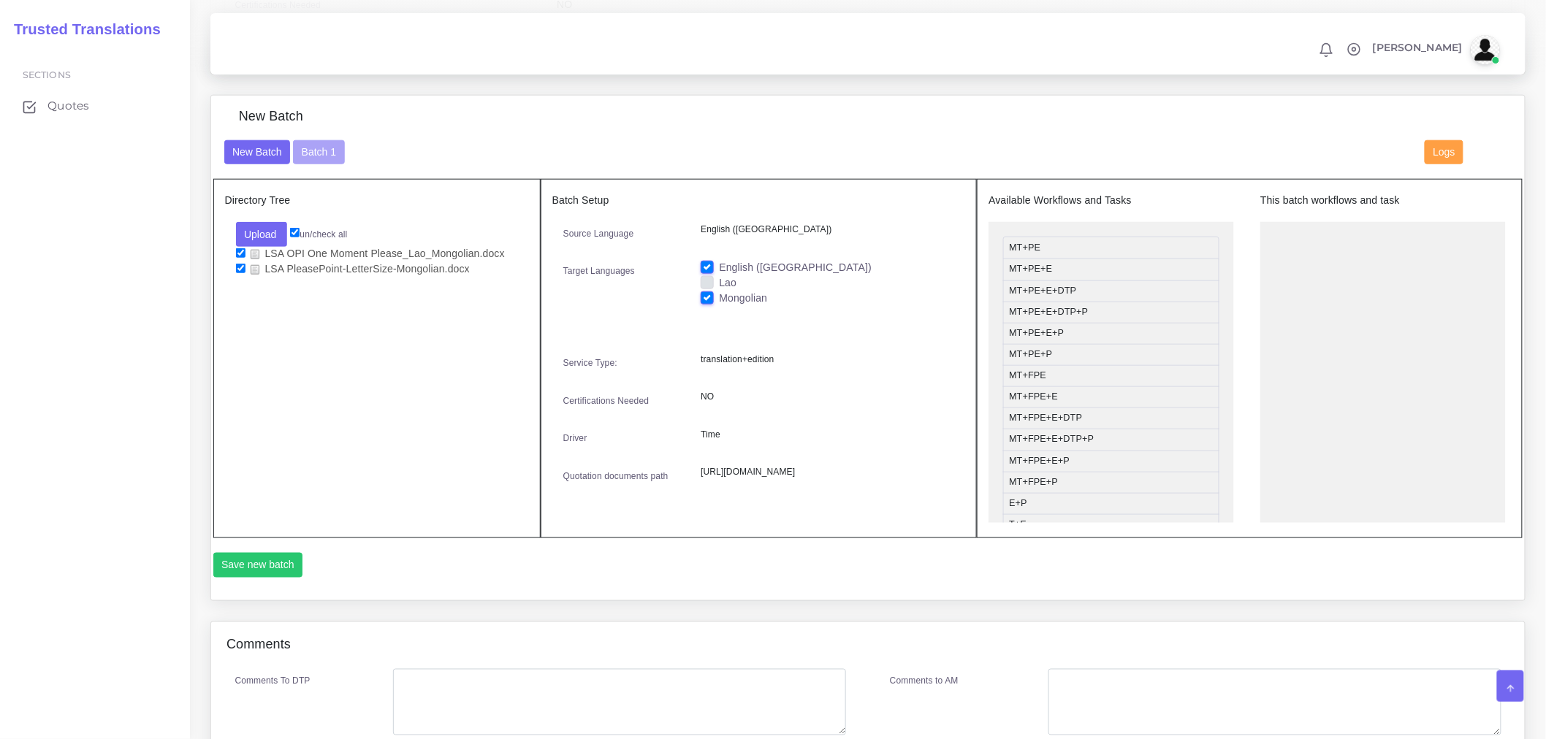
checkbox input "false"
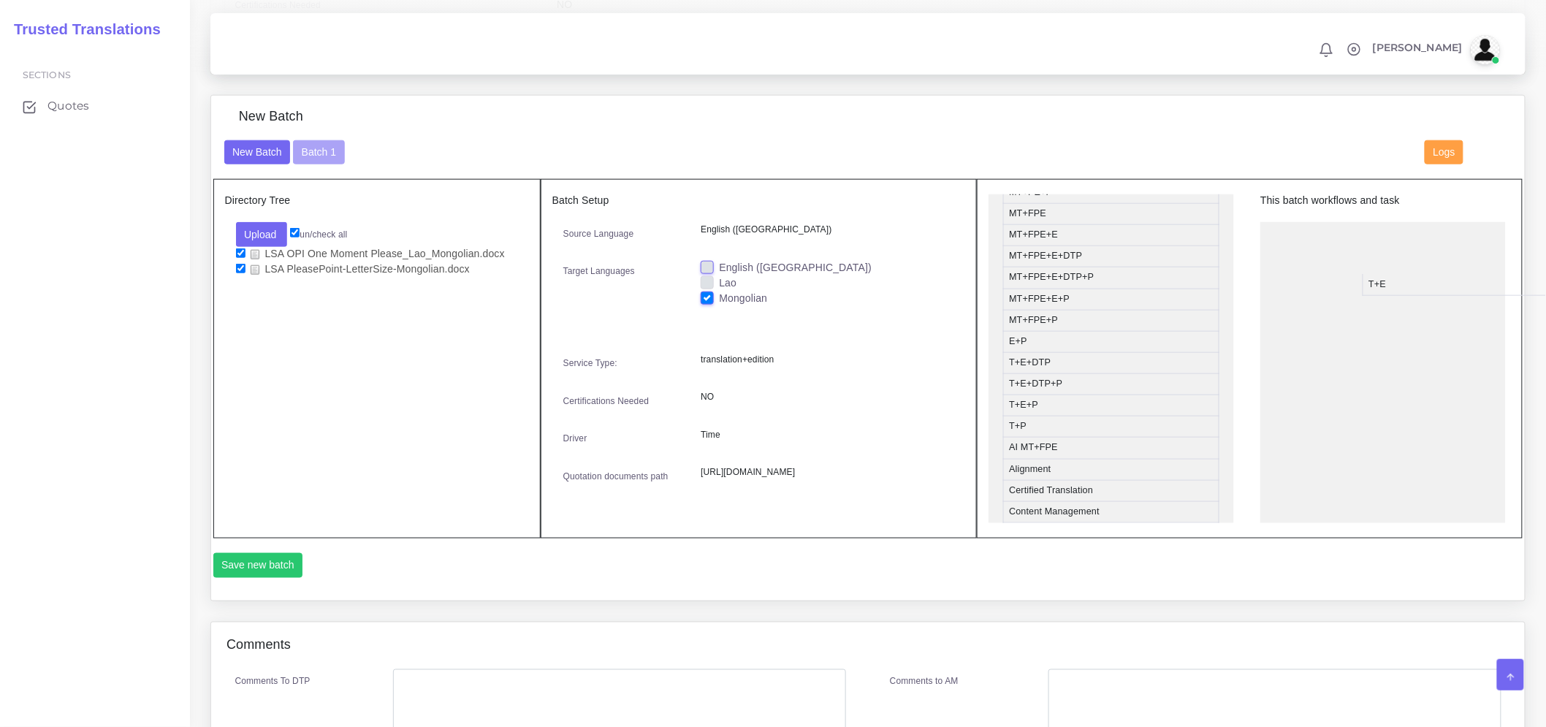
drag, startPoint x: 1034, startPoint y: 375, endPoint x: 1393, endPoint y: 297, distance: 367.9
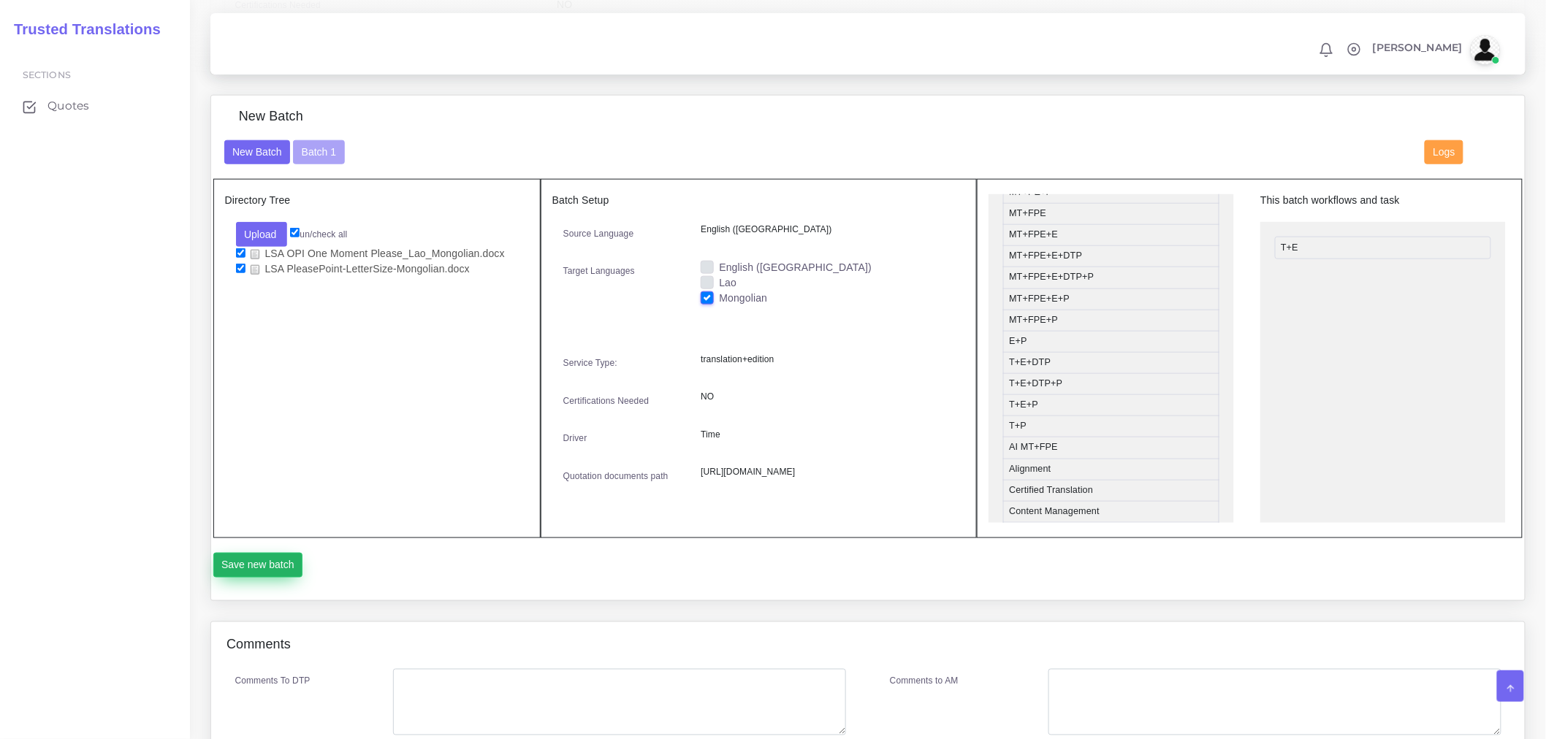
click at [249, 578] on button "Save new batch" at bounding box center [258, 565] width 90 height 25
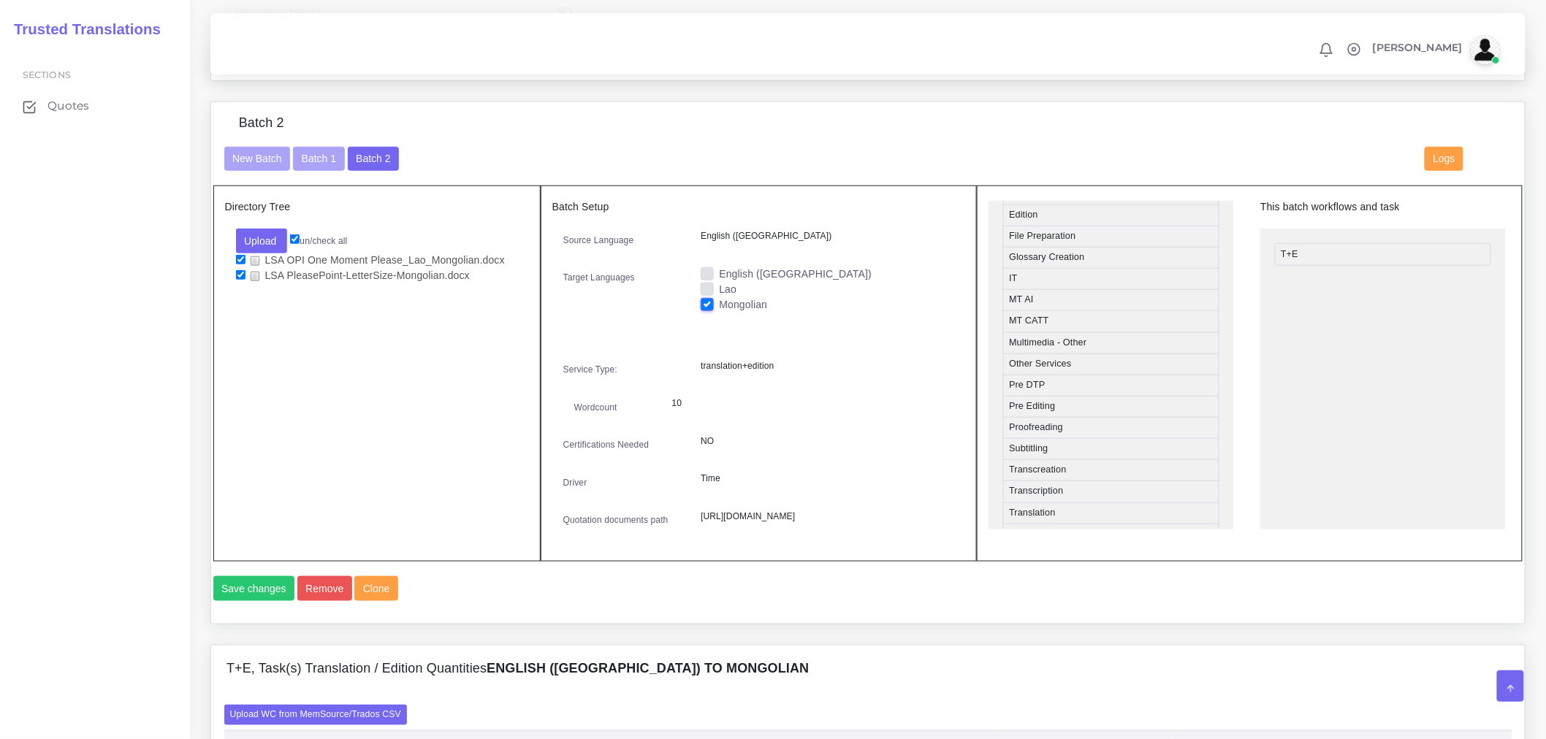
scroll to position [649, 0]
drag, startPoint x: 1045, startPoint y: 367, endPoint x: 1371, endPoint y: 295, distance: 333.6
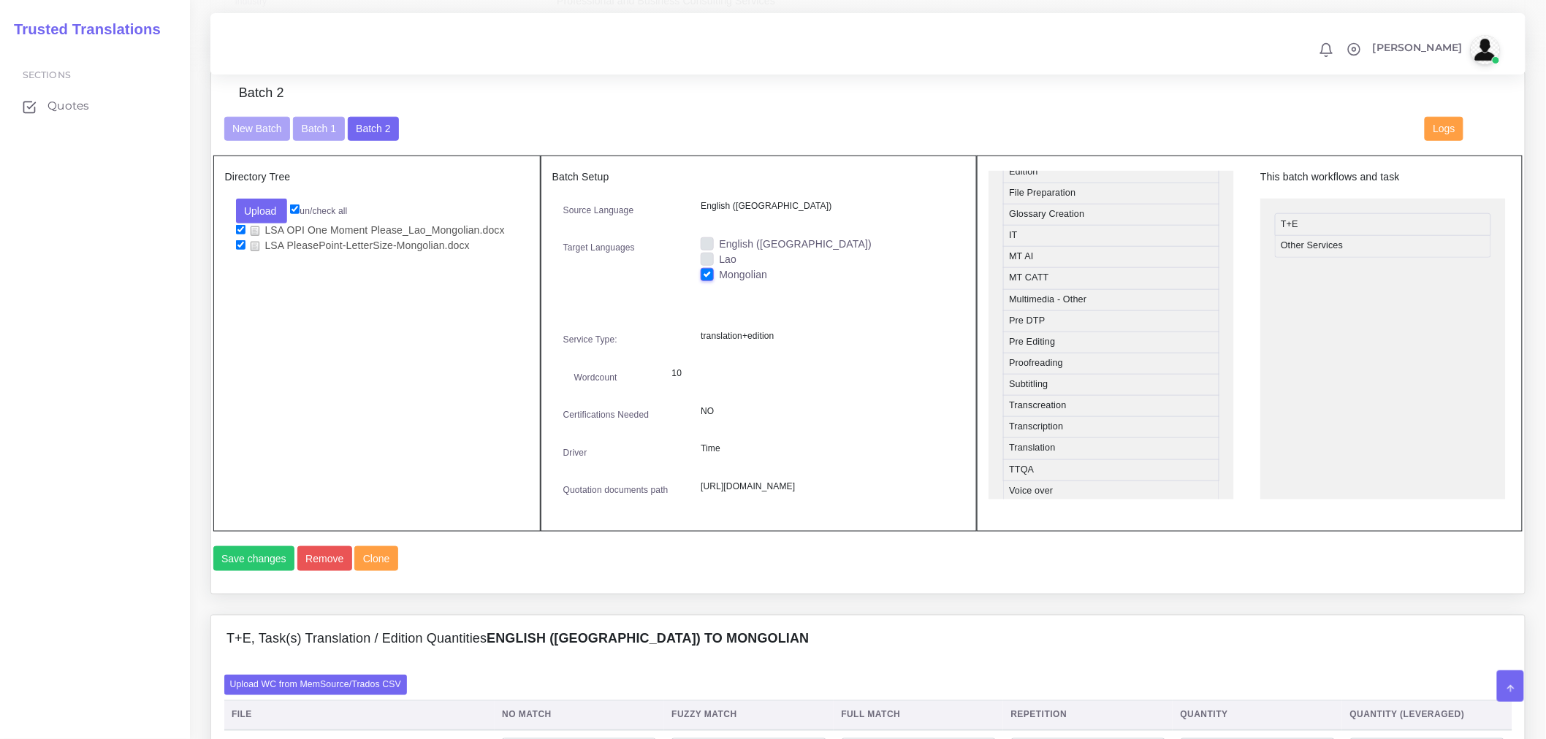
scroll to position [568, 0]
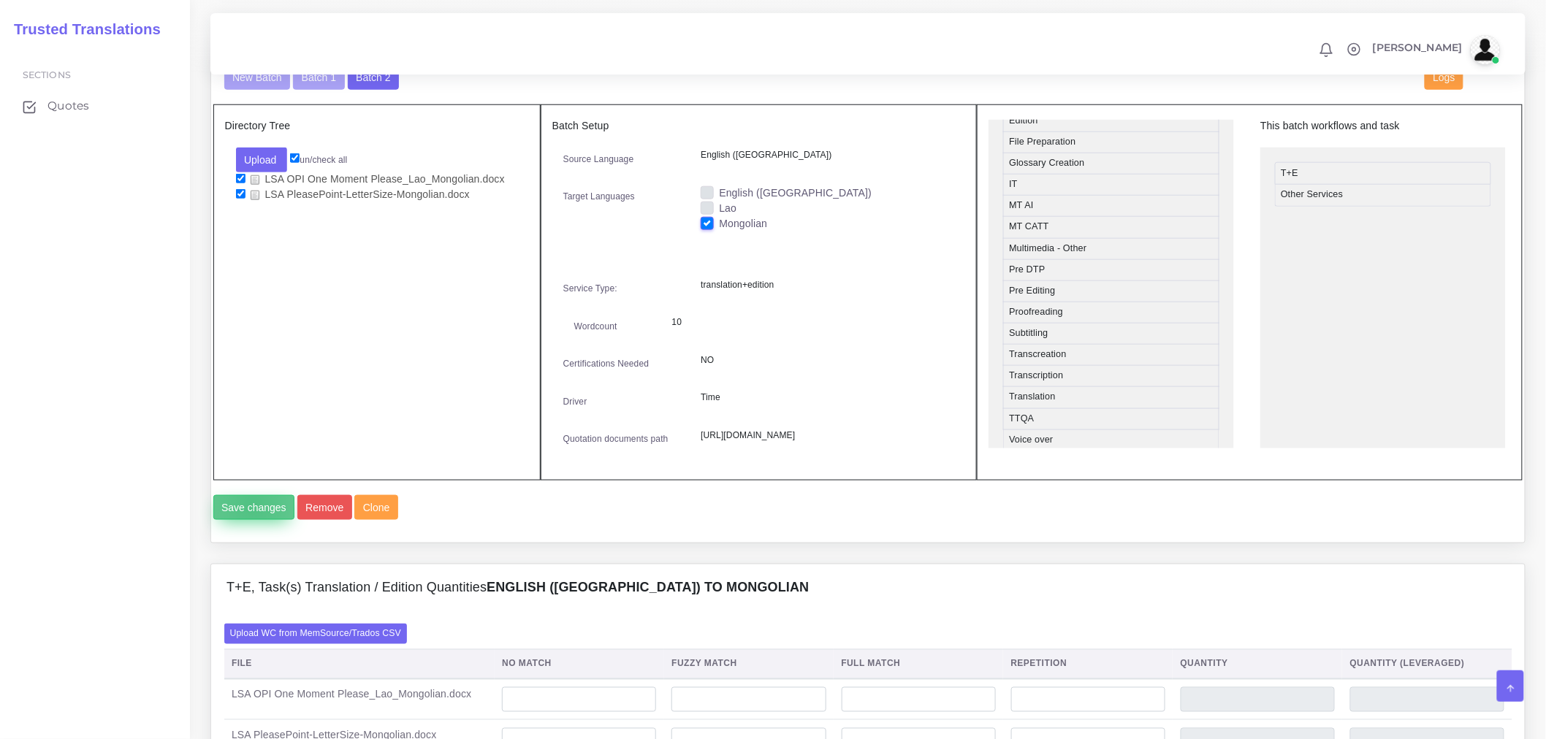
click at [252, 520] on button "Save changes" at bounding box center [254, 507] width 82 height 25
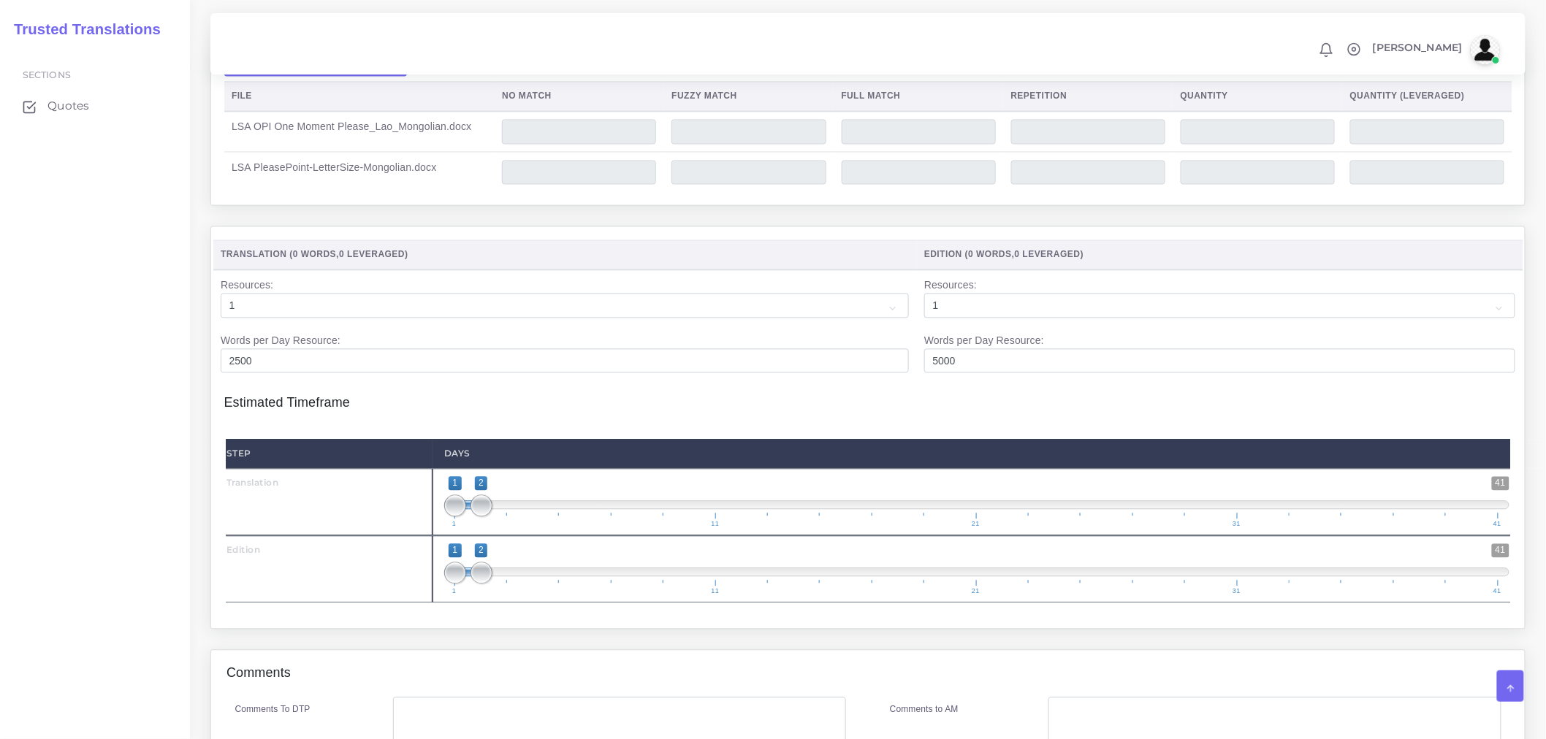
scroll to position [1136, 0]
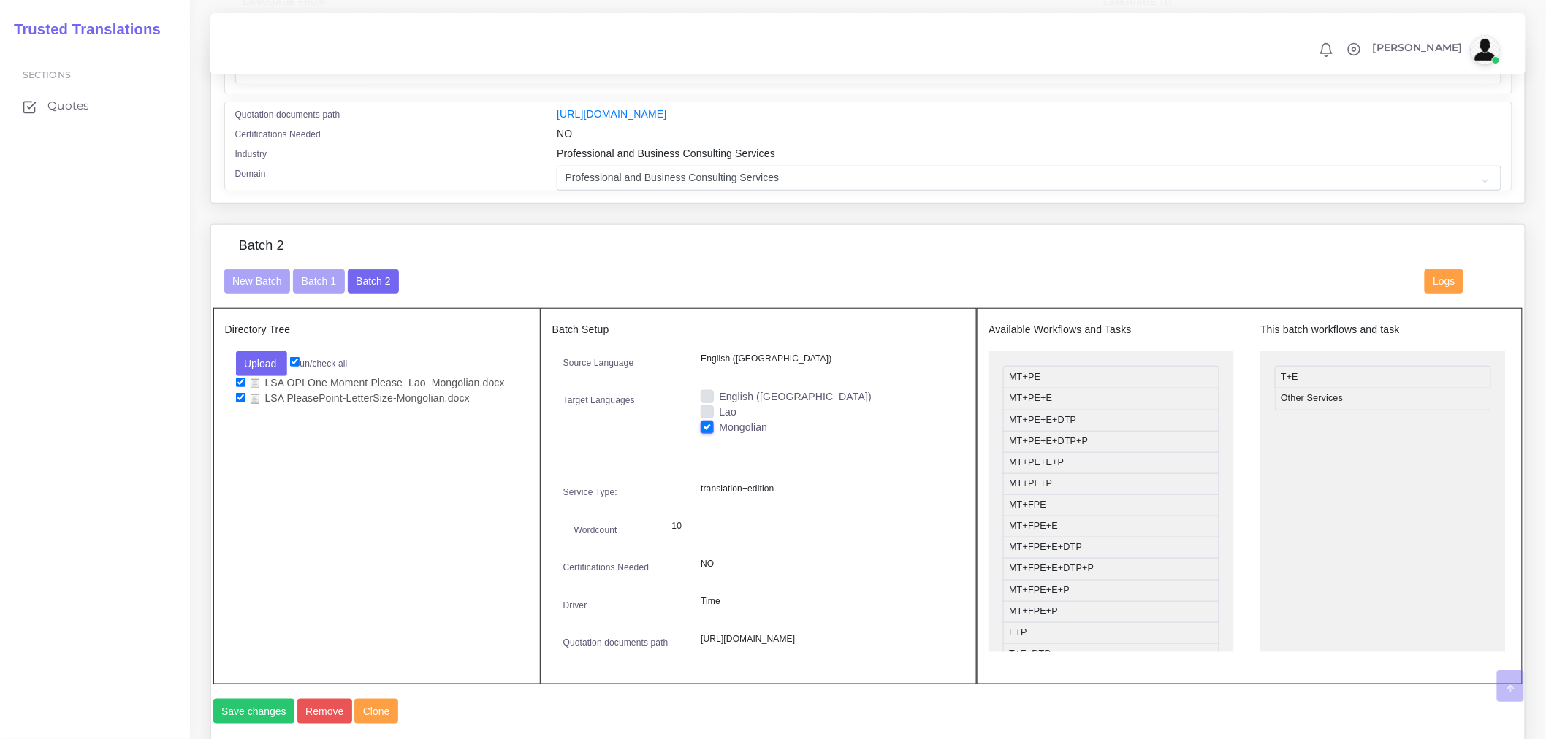
scroll to position [893, 0]
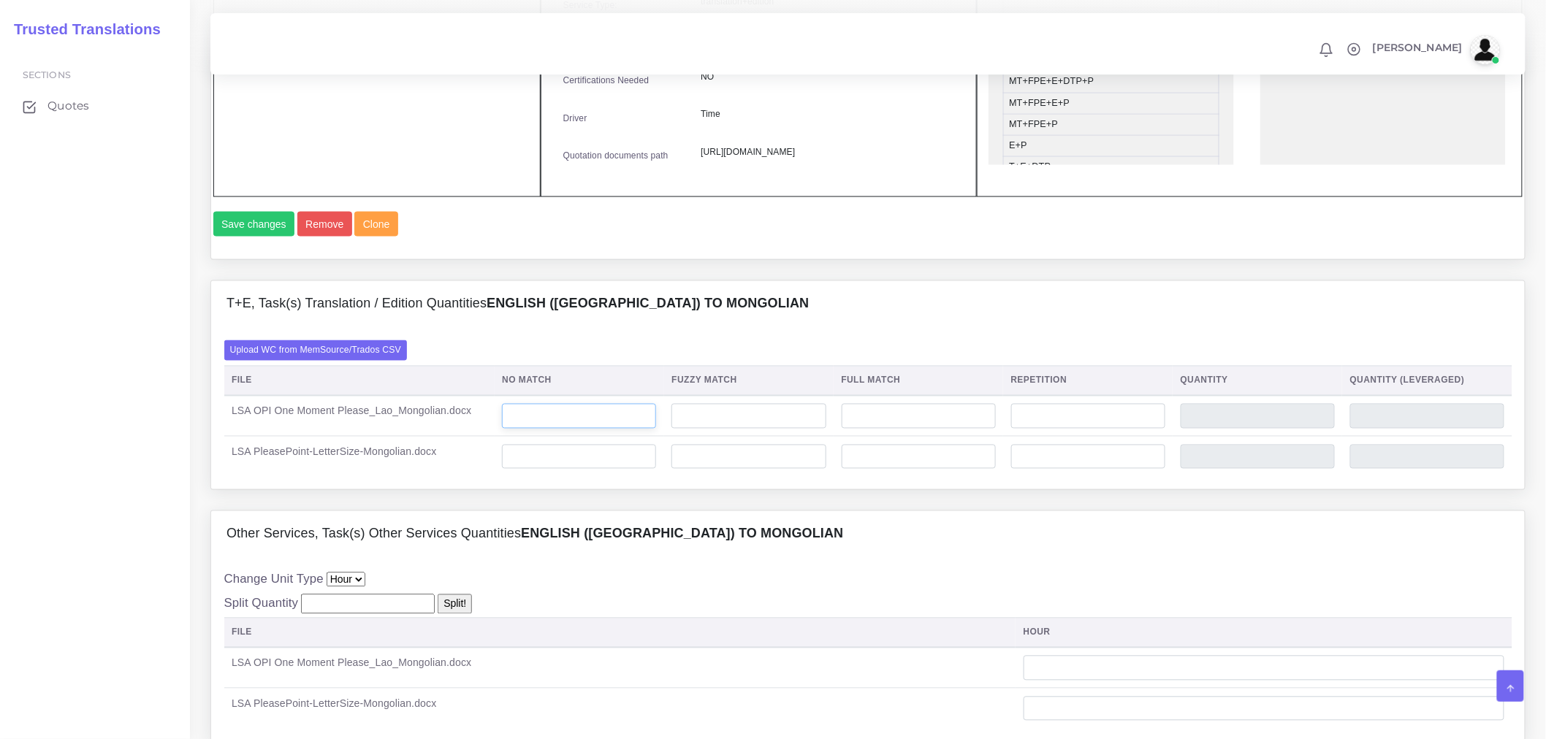
click at [606, 429] on input "number" at bounding box center [579, 416] width 154 height 25
type input "3"
click at [663, 328] on div "T+E, Task(s) Translation / Edition Quantities English (US) TO Mongolian" at bounding box center [867, 304] width 1313 height 47
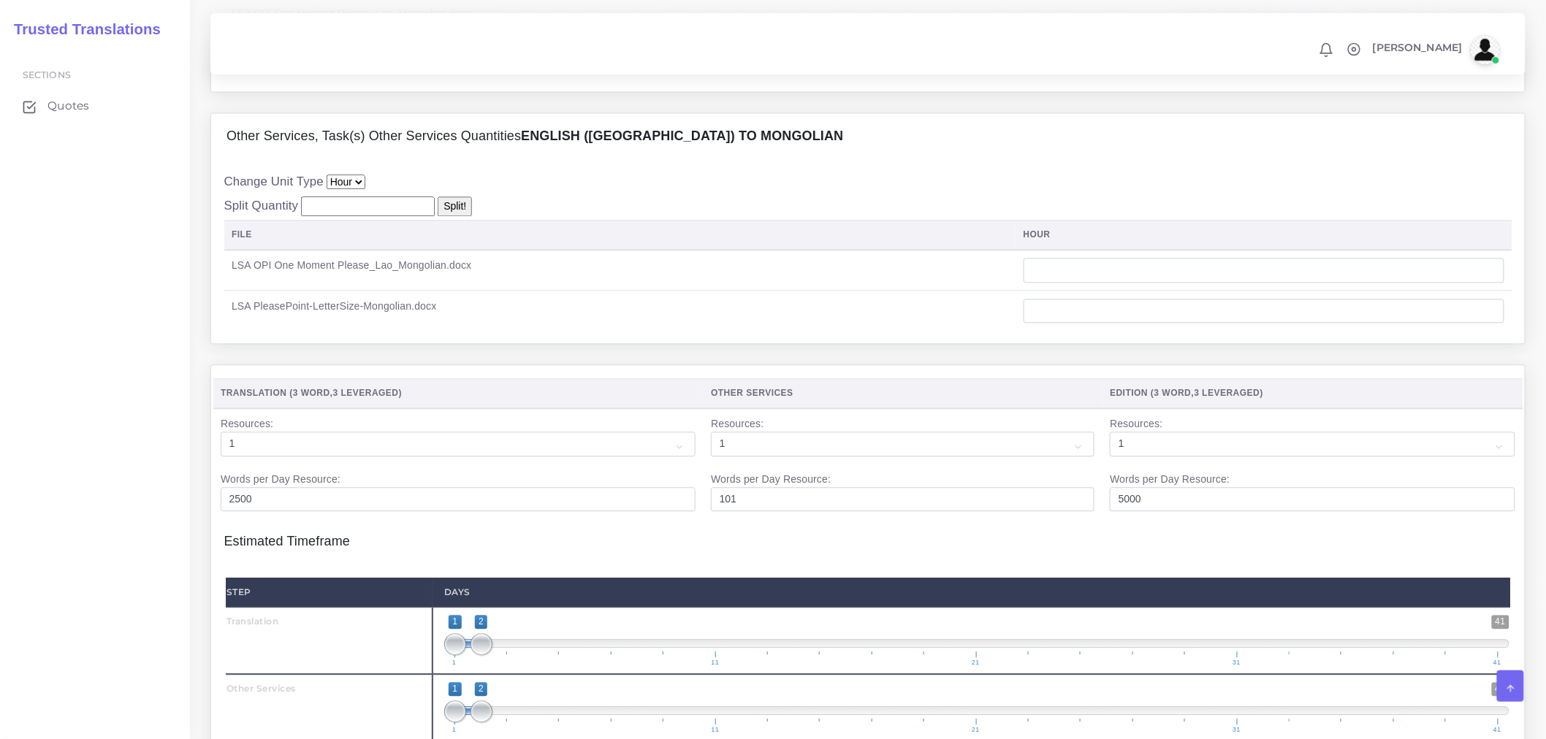
scroll to position [1298, 0]
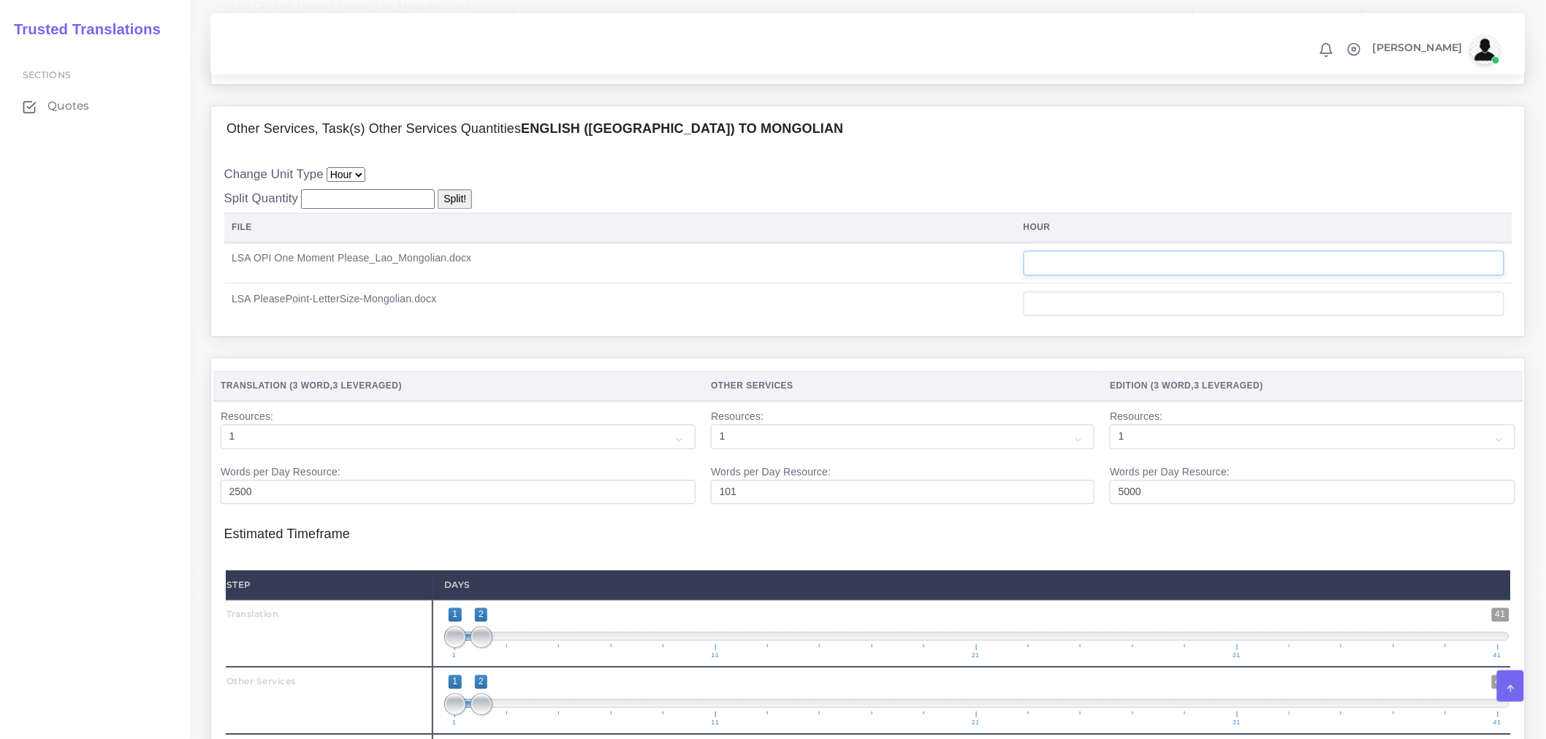
click at [1159, 275] on input "number" at bounding box center [1263, 263] width 481 height 25
type input "0"
type input "0.25"
click at [896, 283] on td "LSA OPI One Moment Please_Lao_Mongolian.docx" at bounding box center [620, 263] width 792 height 41
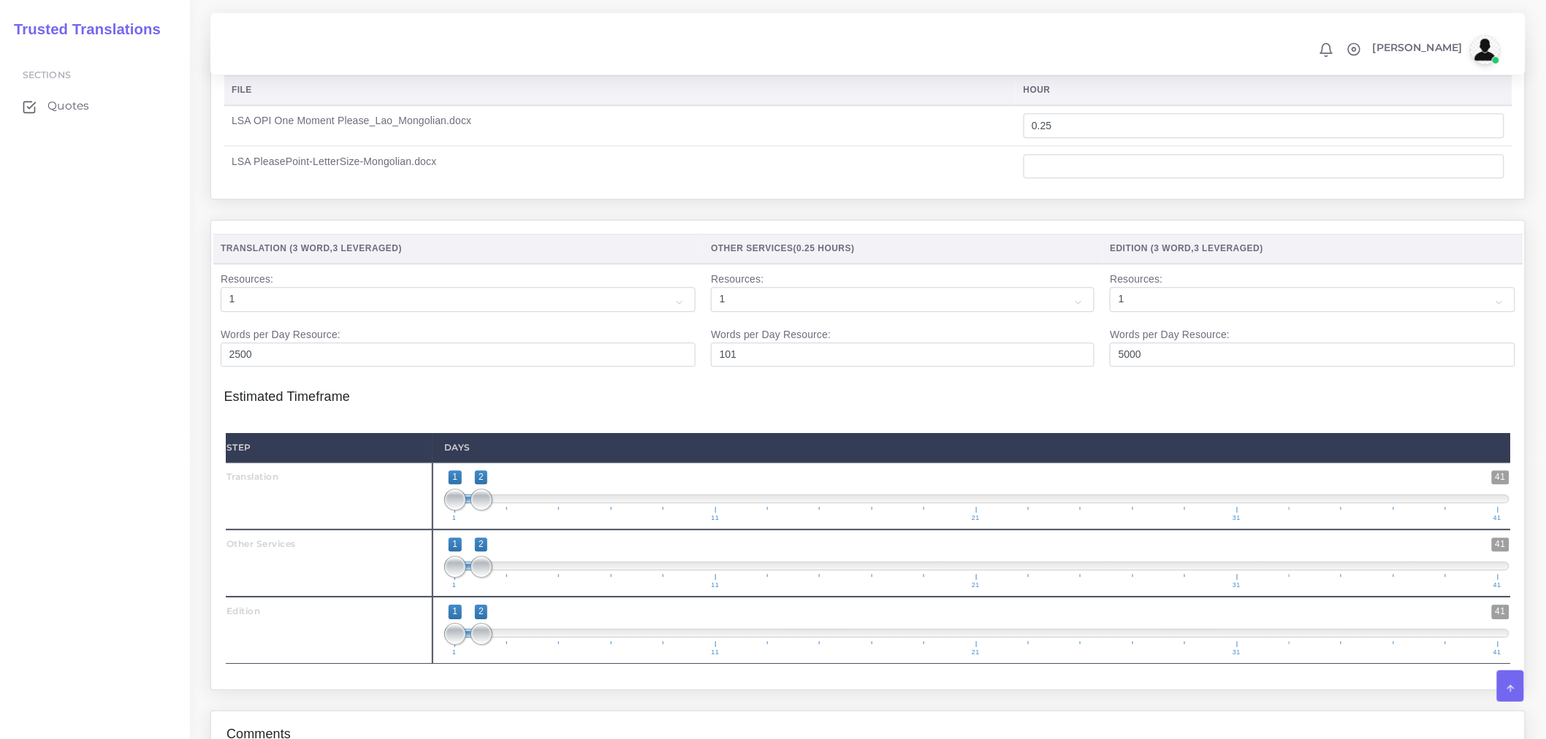
scroll to position [1542, 0]
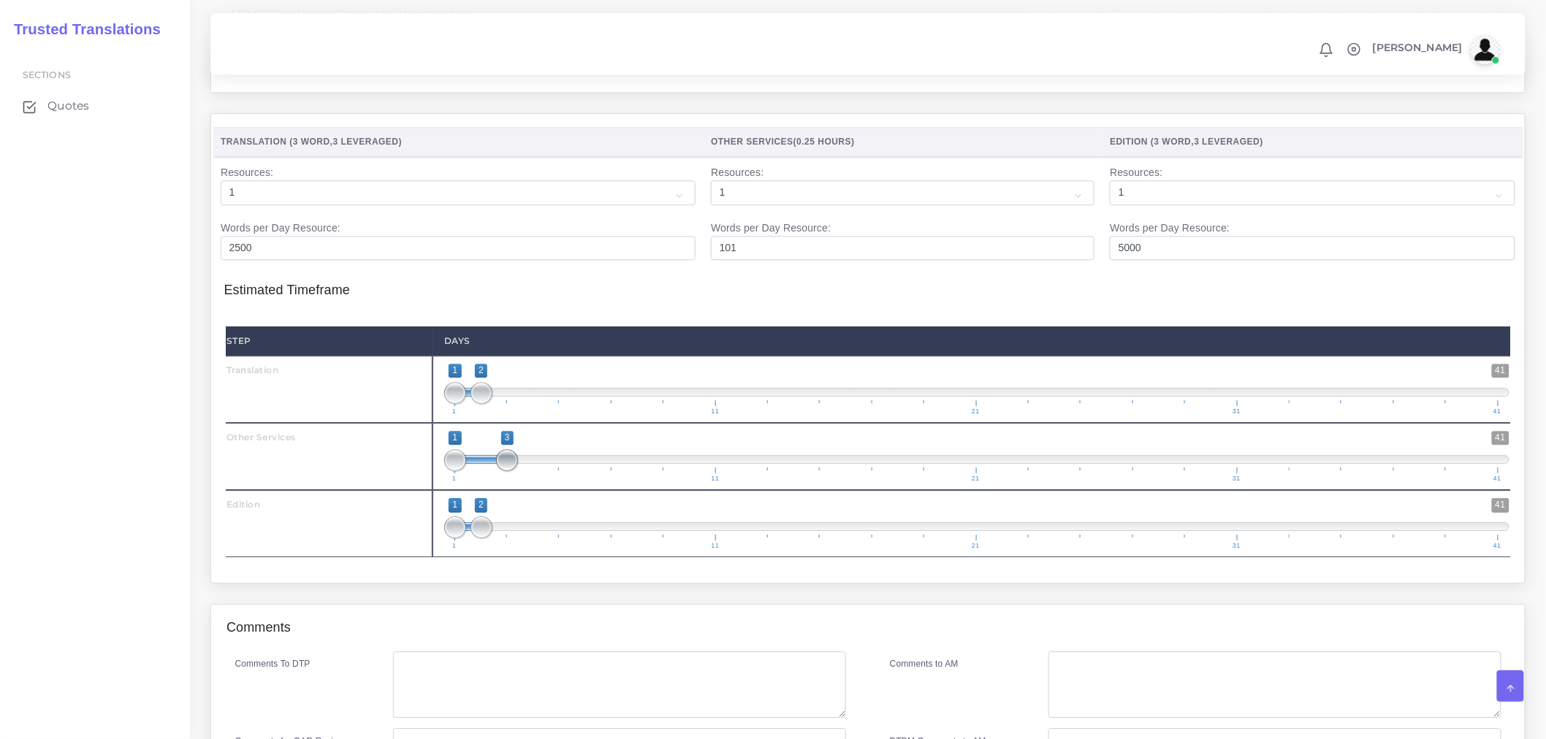
drag, startPoint x: 478, startPoint y: 514, endPoint x: 500, endPoint y: 514, distance: 22.6
click at [500, 471] on span at bounding box center [507, 460] width 22 height 22
type input "2;3"
drag, startPoint x: 457, startPoint y: 512, endPoint x: 476, endPoint y: 512, distance: 18.3
click at [466, 471] on span at bounding box center [455, 460] width 22 height 22
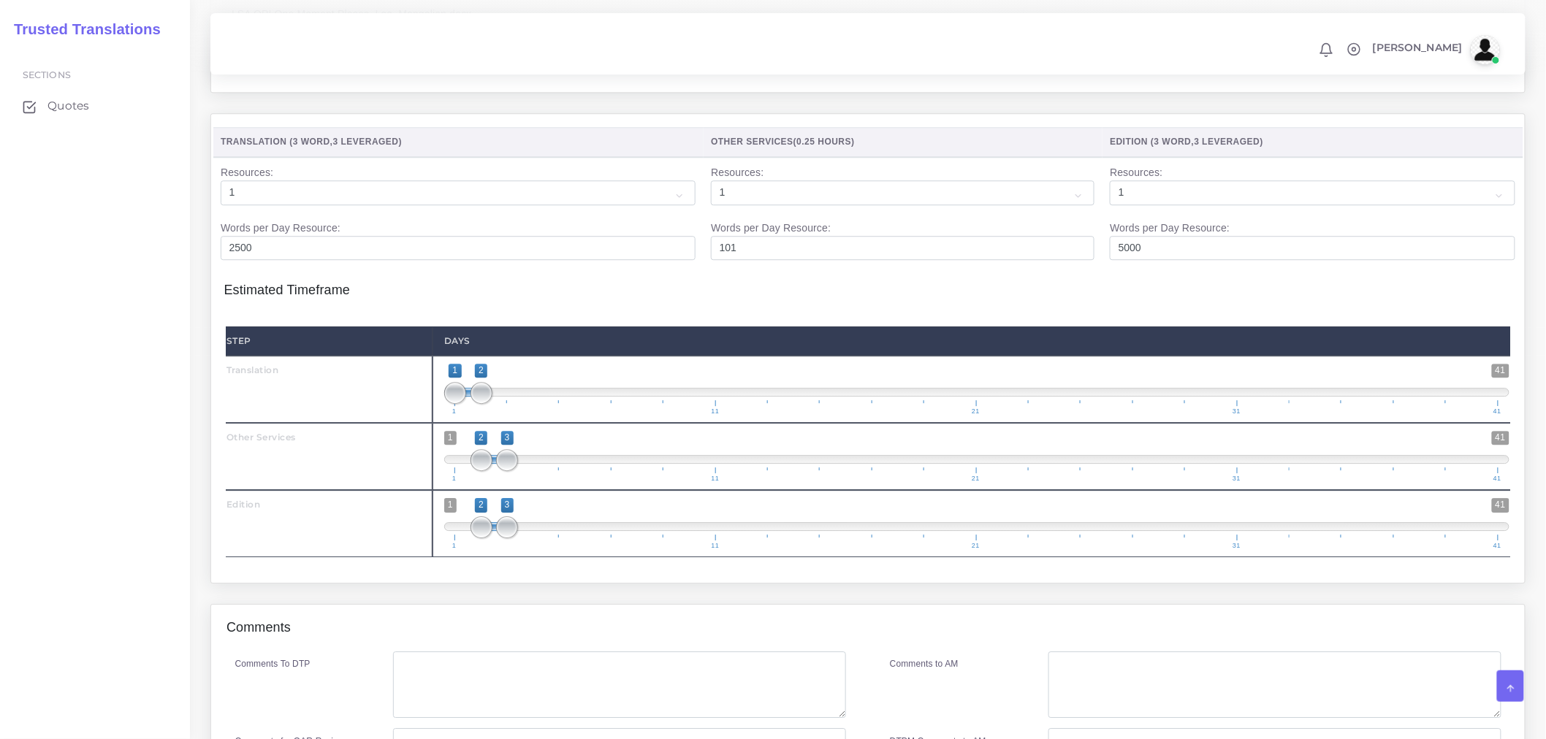
drag, startPoint x: 492, startPoint y: 579, endPoint x: 524, endPoint y: 578, distance: 32.2
click at [524, 531] on span at bounding box center [976, 526] width 1065 height 9
drag, startPoint x: 507, startPoint y: 574, endPoint x: 530, endPoint y: 577, distance: 22.8
click at [530, 538] on span at bounding box center [533, 527] width 22 height 22
type input "3;4"
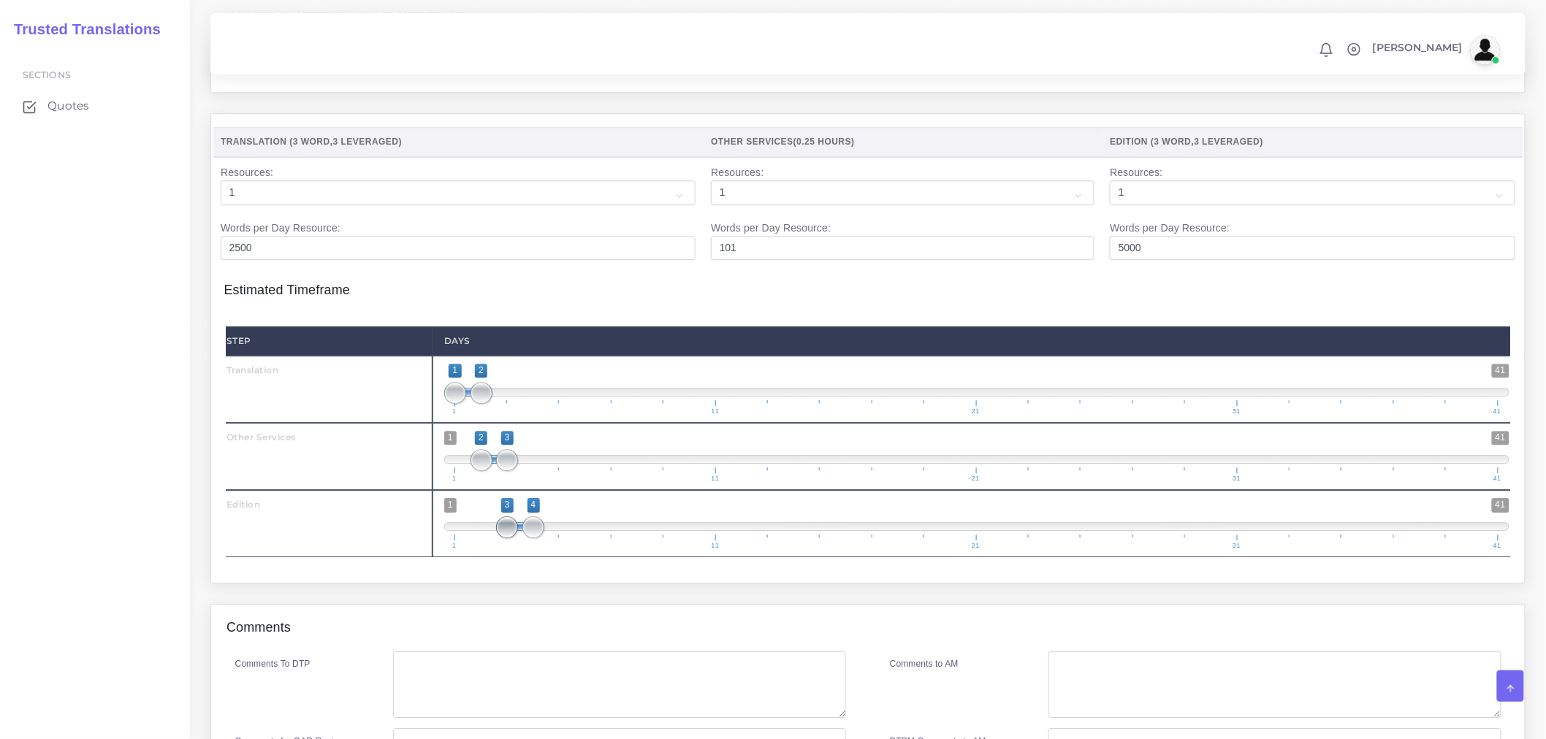
drag, startPoint x: 479, startPoint y: 575, endPoint x: 509, endPoint y: 579, distance: 30.3
click at [509, 538] on span at bounding box center [507, 527] width 22 height 22
click at [516, 570] on div "Step Days Translation 1 41 1" at bounding box center [868, 442] width 1288 height 256
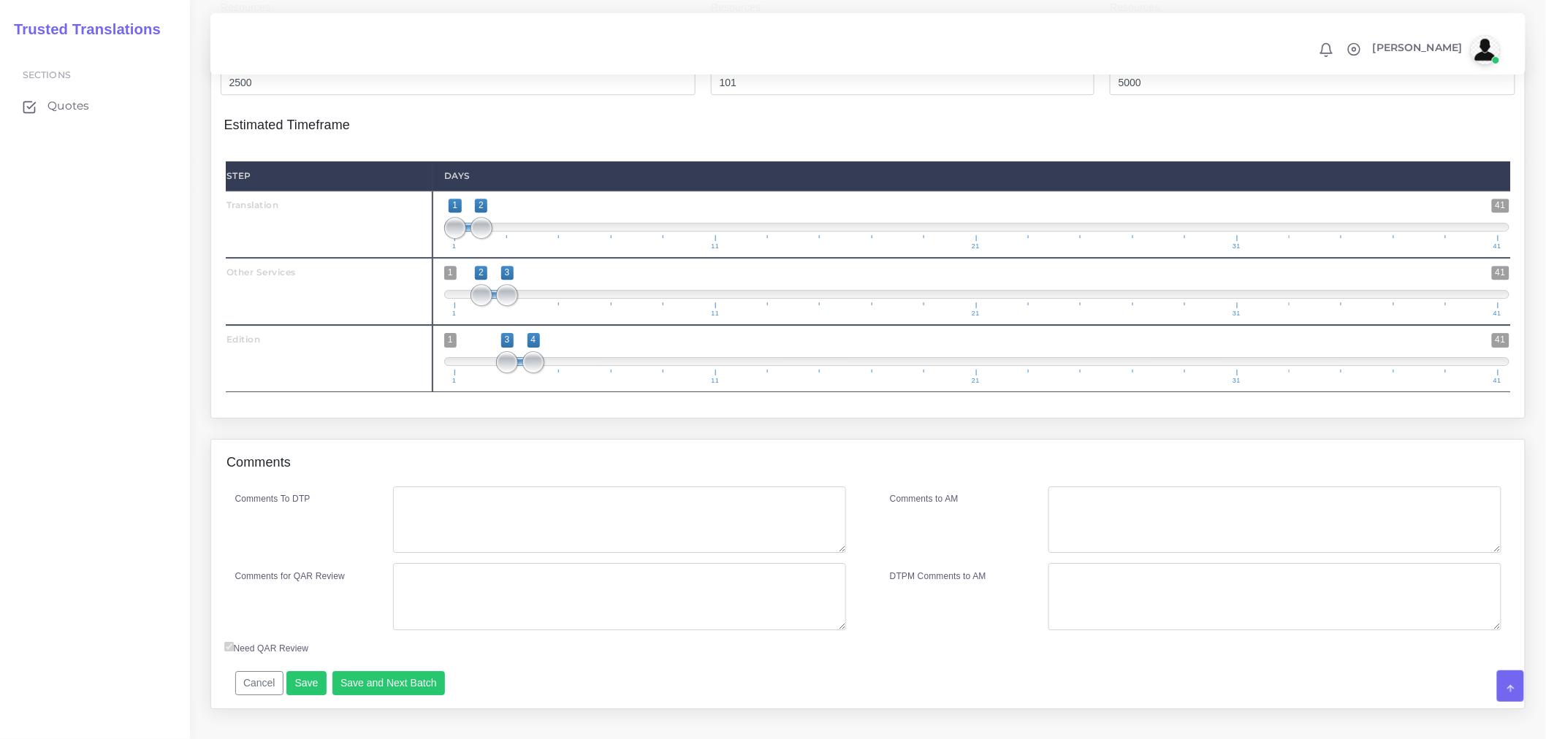
scroll to position [1786, 0]
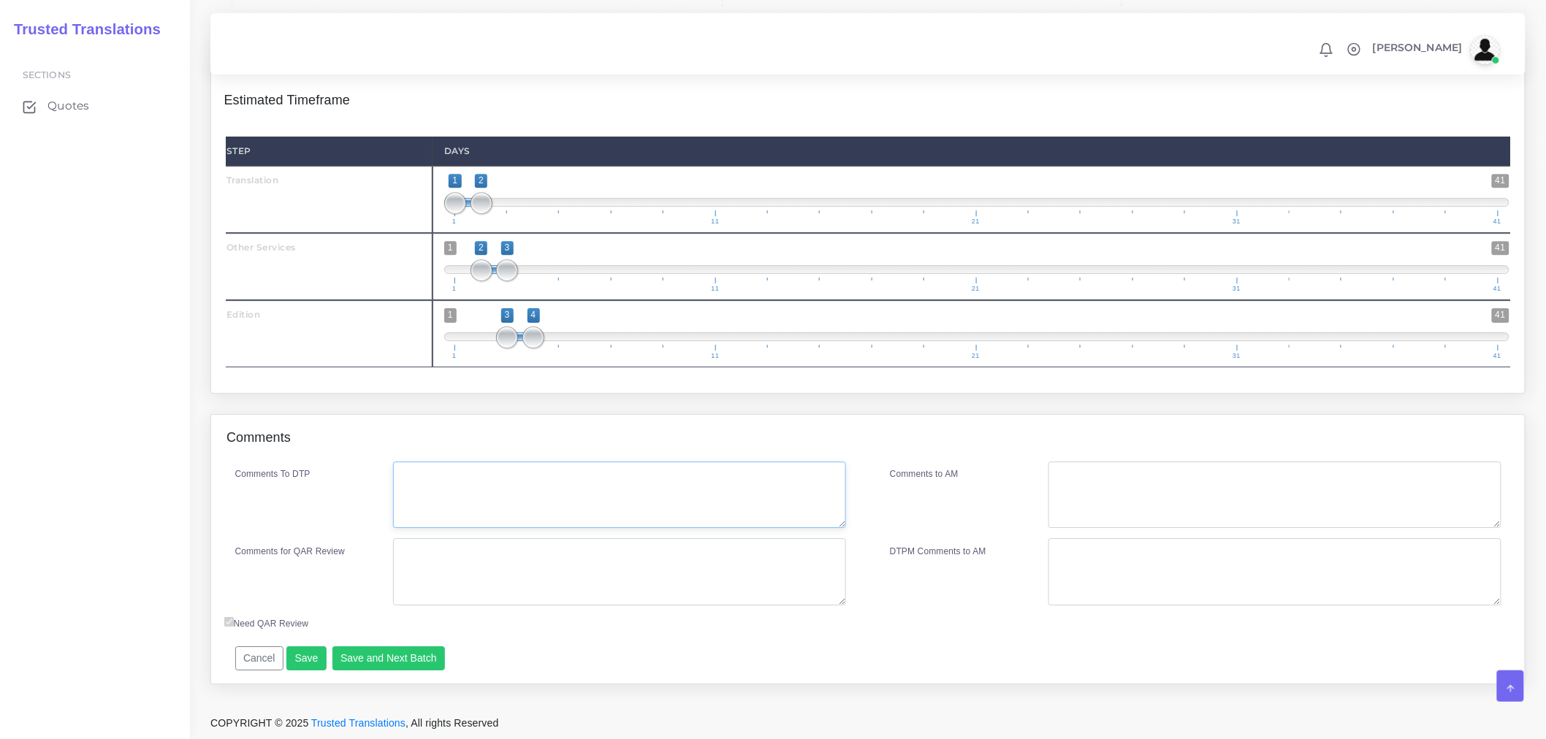
click at [465, 515] on textarea "Comments To DTP" at bounding box center [619, 495] width 453 height 67
type textarea "No instructions."
click at [457, 579] on textarea "Comments for QAR Review" at bounding box center [619, 571] width 453 height 67
type textarea "F"
click at [601, 564] on textarea "TRA + ED +" at bounding box center [619, 571] width 453 height 67
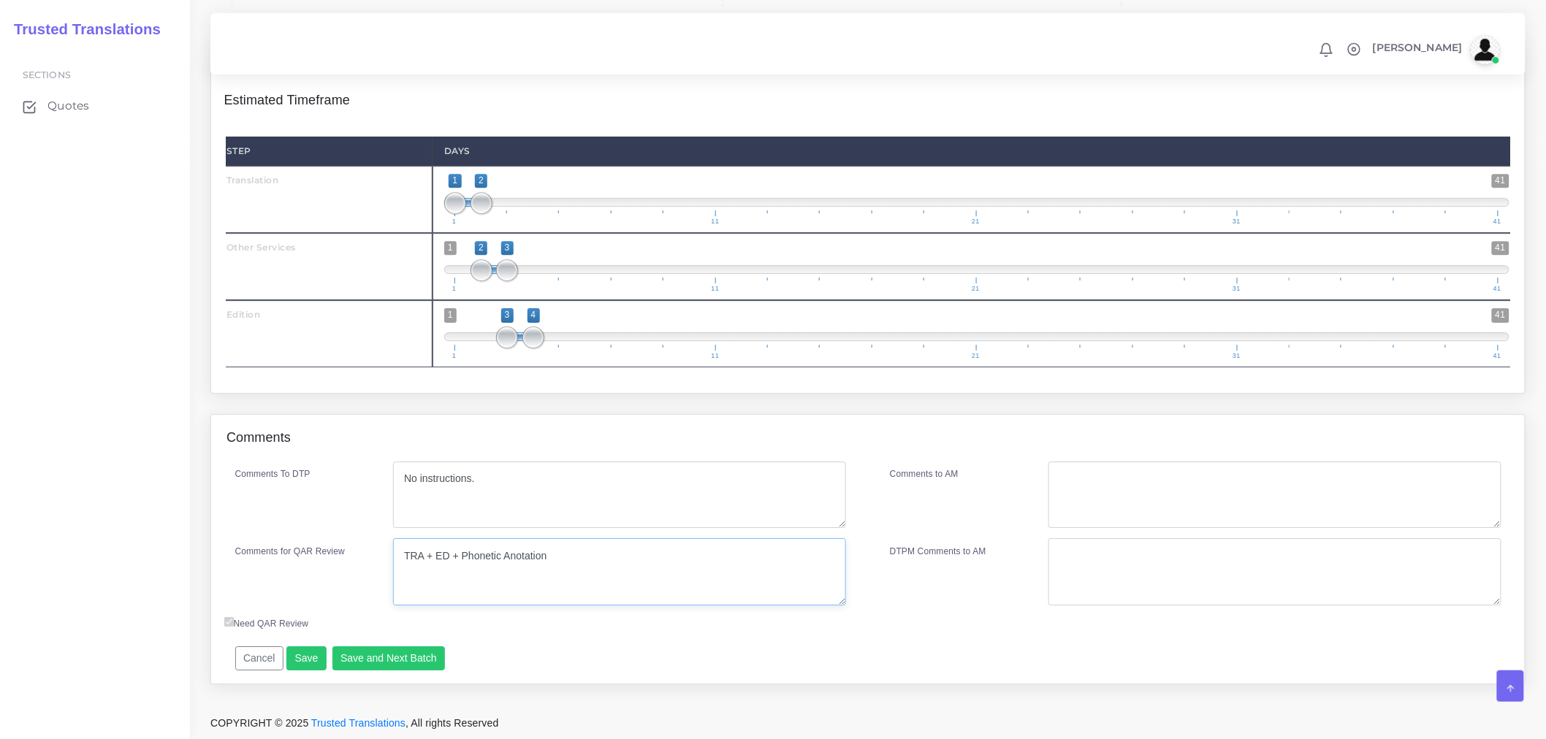
click at [512, 561] on textarea "TRA + ED + Phonetic Anotation" at bounding box center [619, 571] width 453 height 67
click at [514, 561] on textarea "TRA + ED + Phonetic Anotation" at bounding box center [619, 571] width 453 height 67
type textarea "TRA + ED + Phonetic Annotation"
click at [397, 657] on button "Save and Next Batch" at bounding box center [388, 658] width 113 height 25
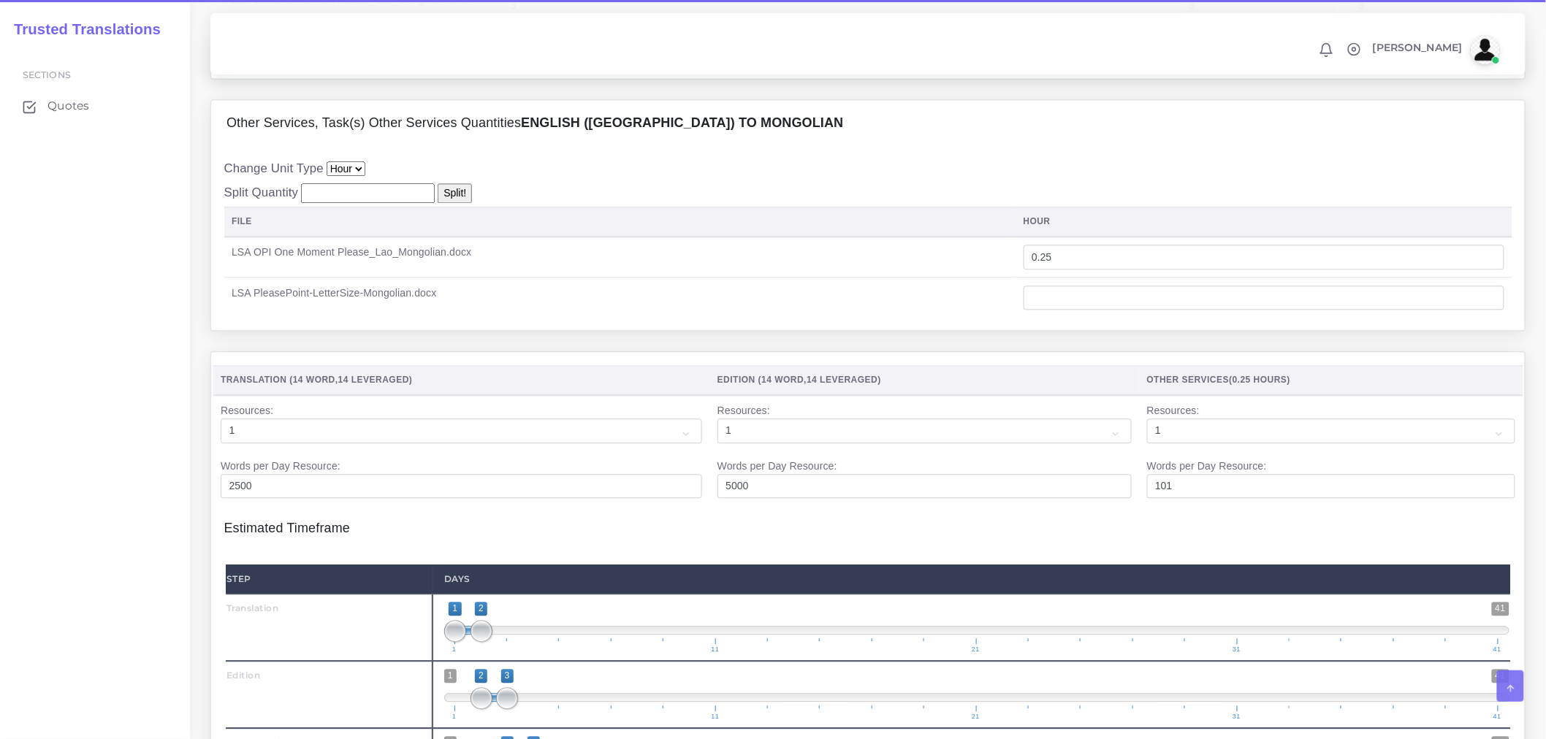
scroll to position [1744, 0]
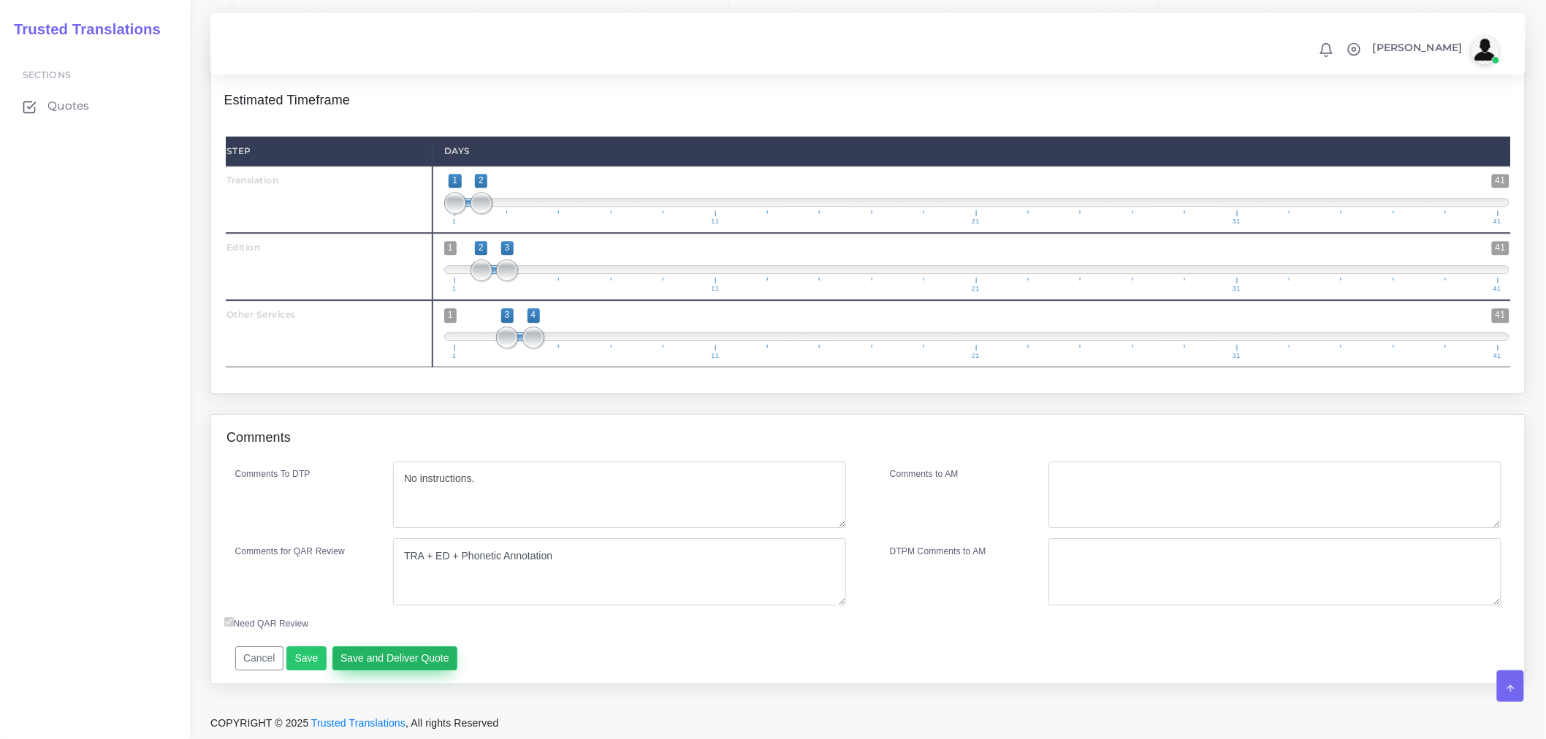
click at [440, 660] on button "Save and Deliver Quote" at bounding box center [395, 658] width 126 height 25
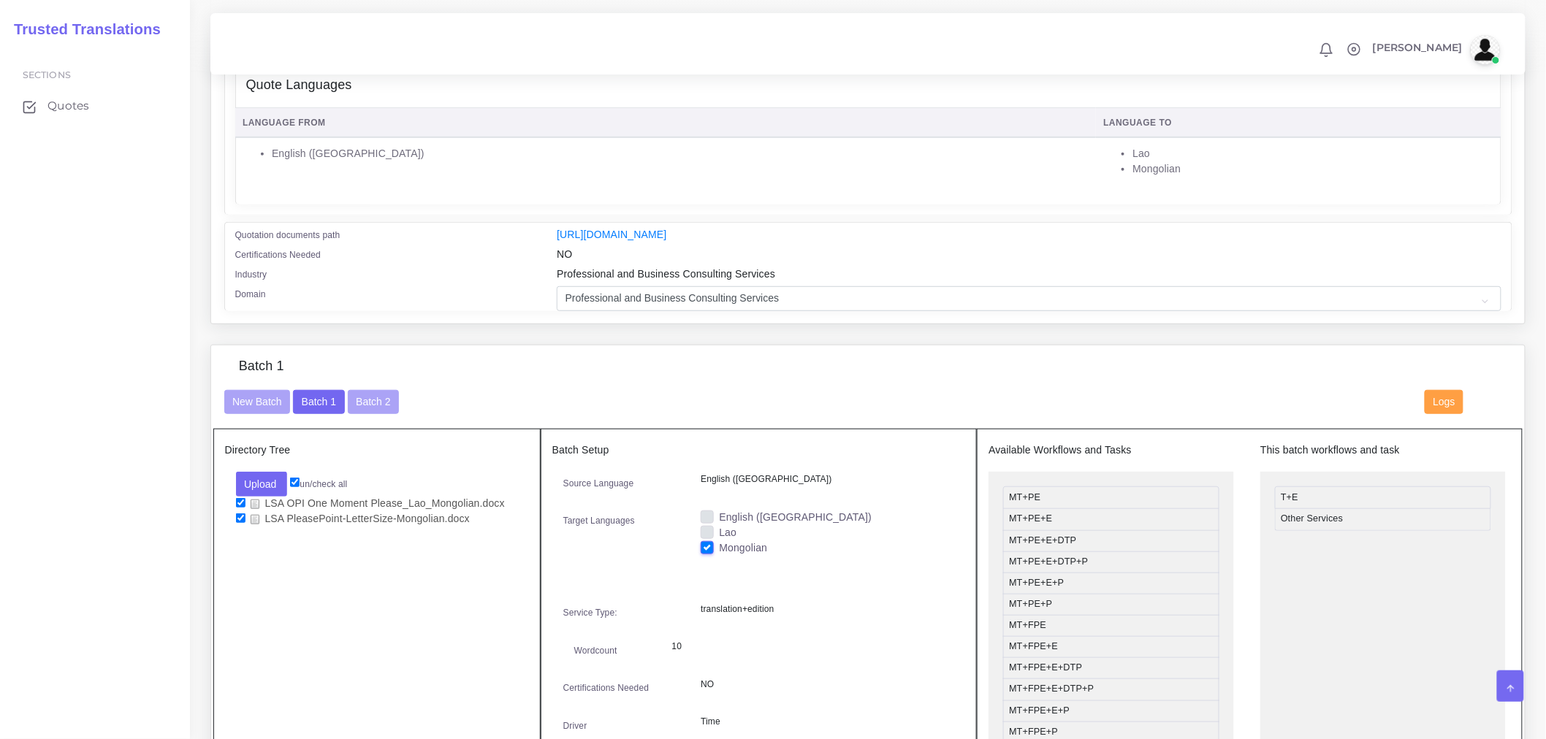
scroll to position [39, 0]
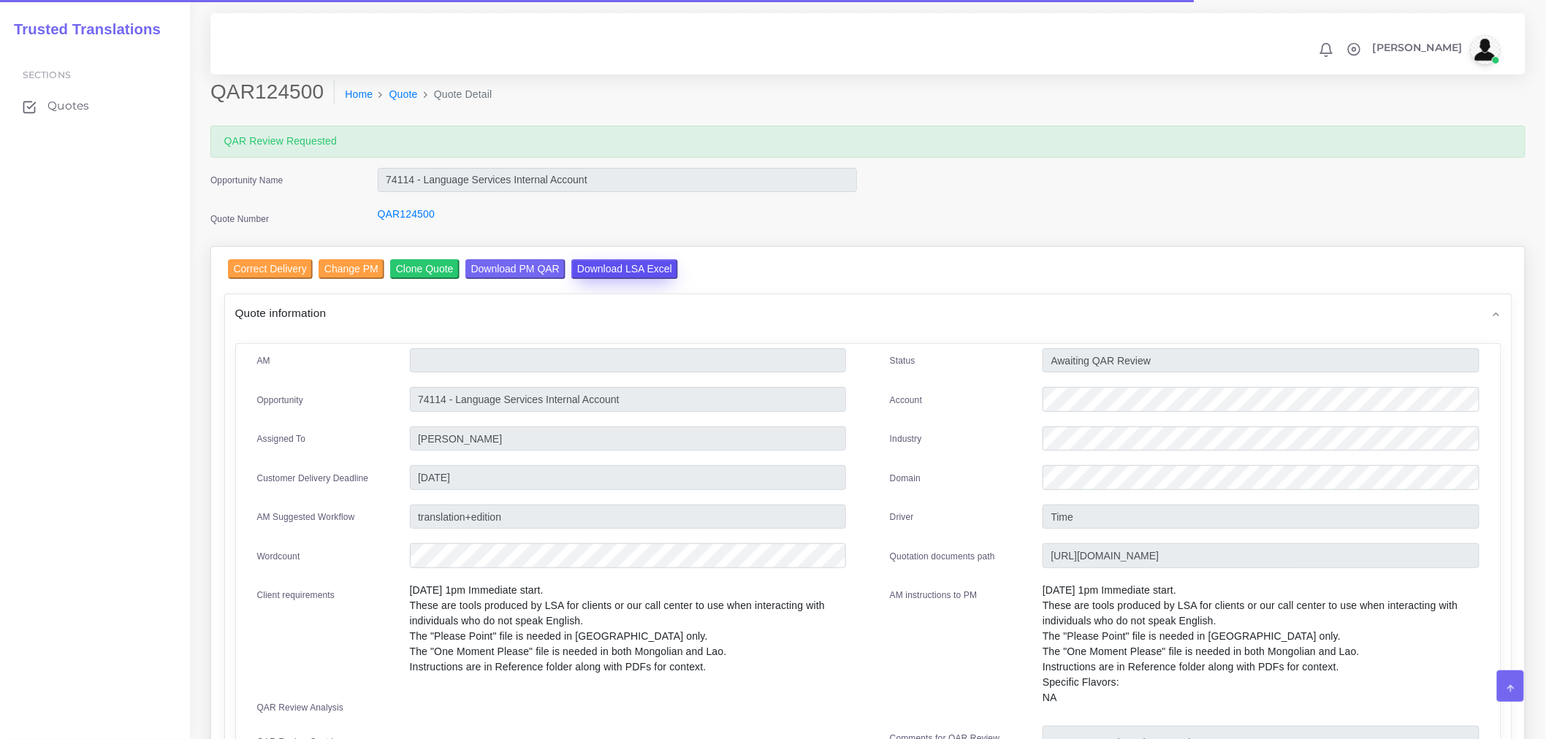
click at [622, 267] on input "Download LSA Excel" at bounding box center [624, 269] width 107 height 20
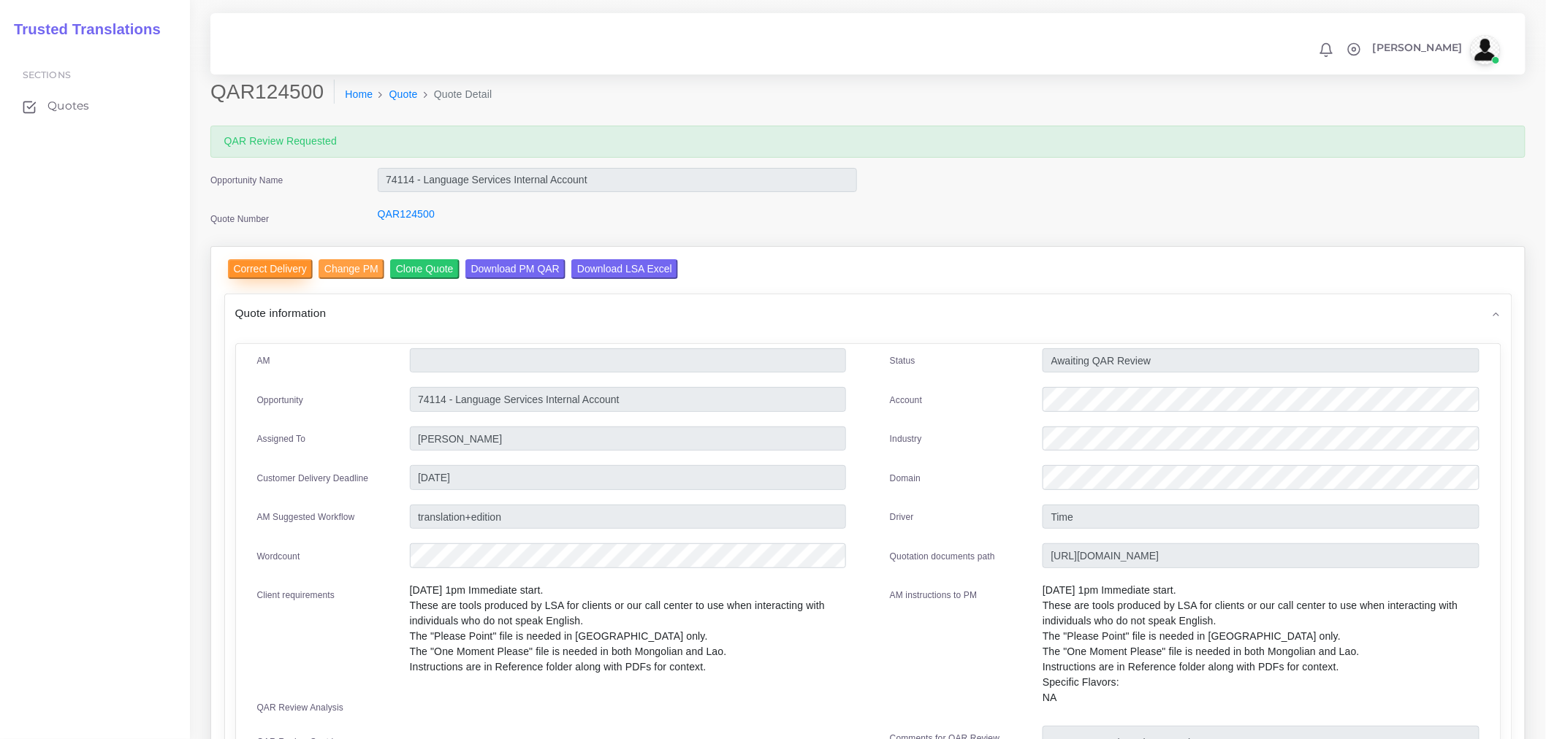
drag, startPoint x: 268, startPoint y: 272, endPoint x: 281, endPoint y: 278, distance: 14.4
click at [268, 272] on input "Correct Delivery" at bounding box center [270, 269] width 85 height 20
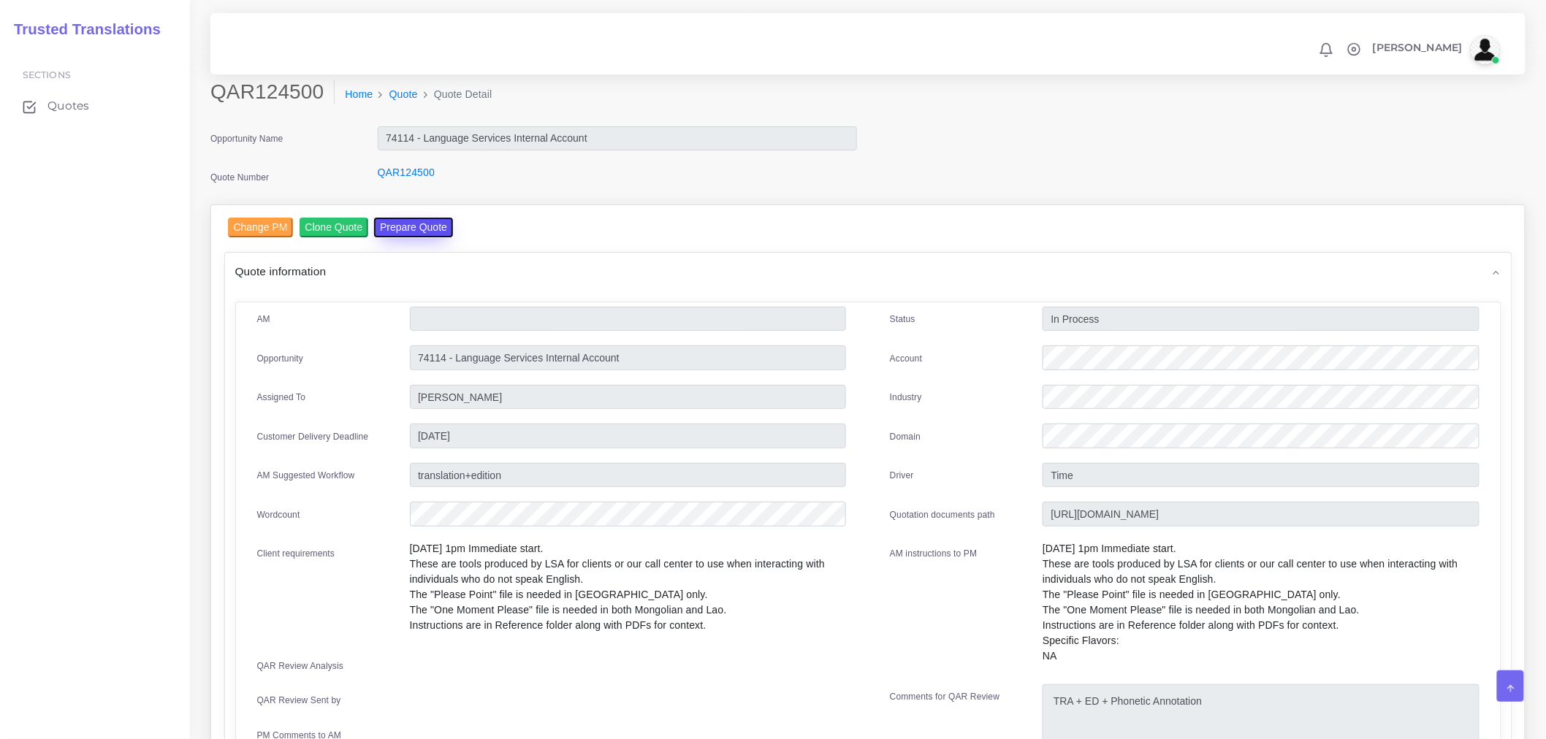
click at [440, 222] on button "Prepare Quote" at bounding box center [413, 228] width 79 height 20
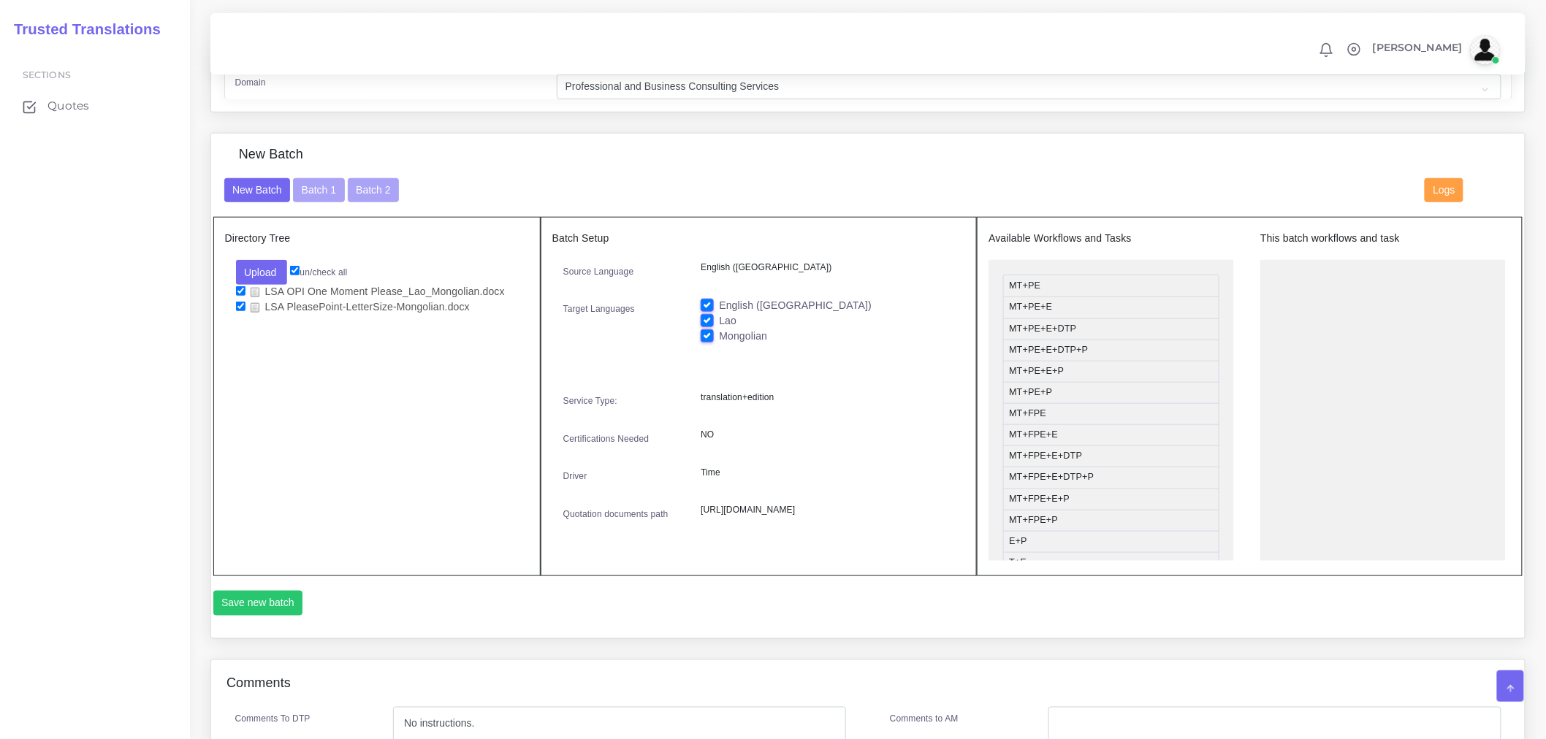
scroll to position [405, 0]
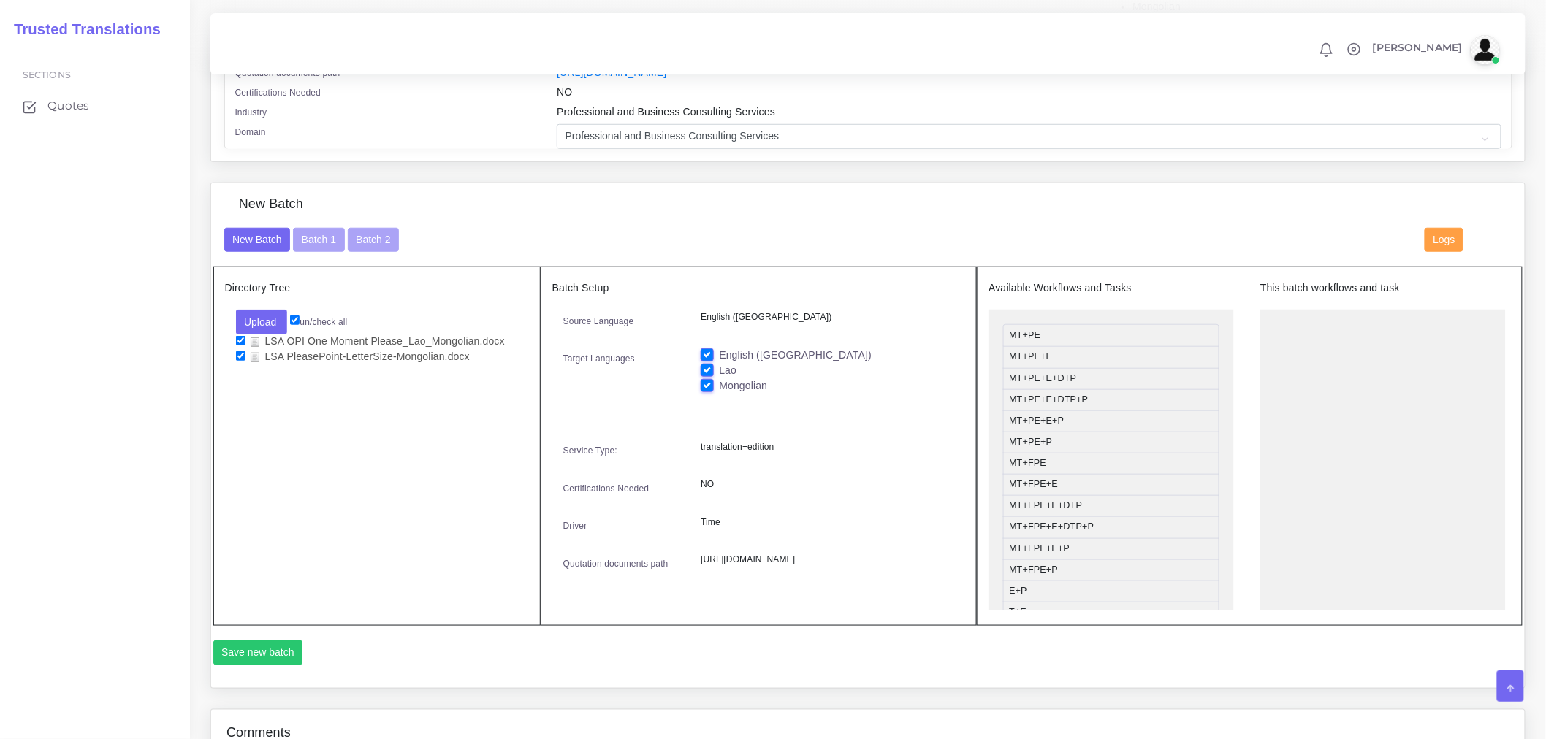
click at [319, 267] on div "New Batch Batch 1 Batch 2 Logs" at bounding box center [868, 247] width 1310 height 39
click at [323, 253] on button "Batch 1" at bounding box center [318, 240] width 51 height 25
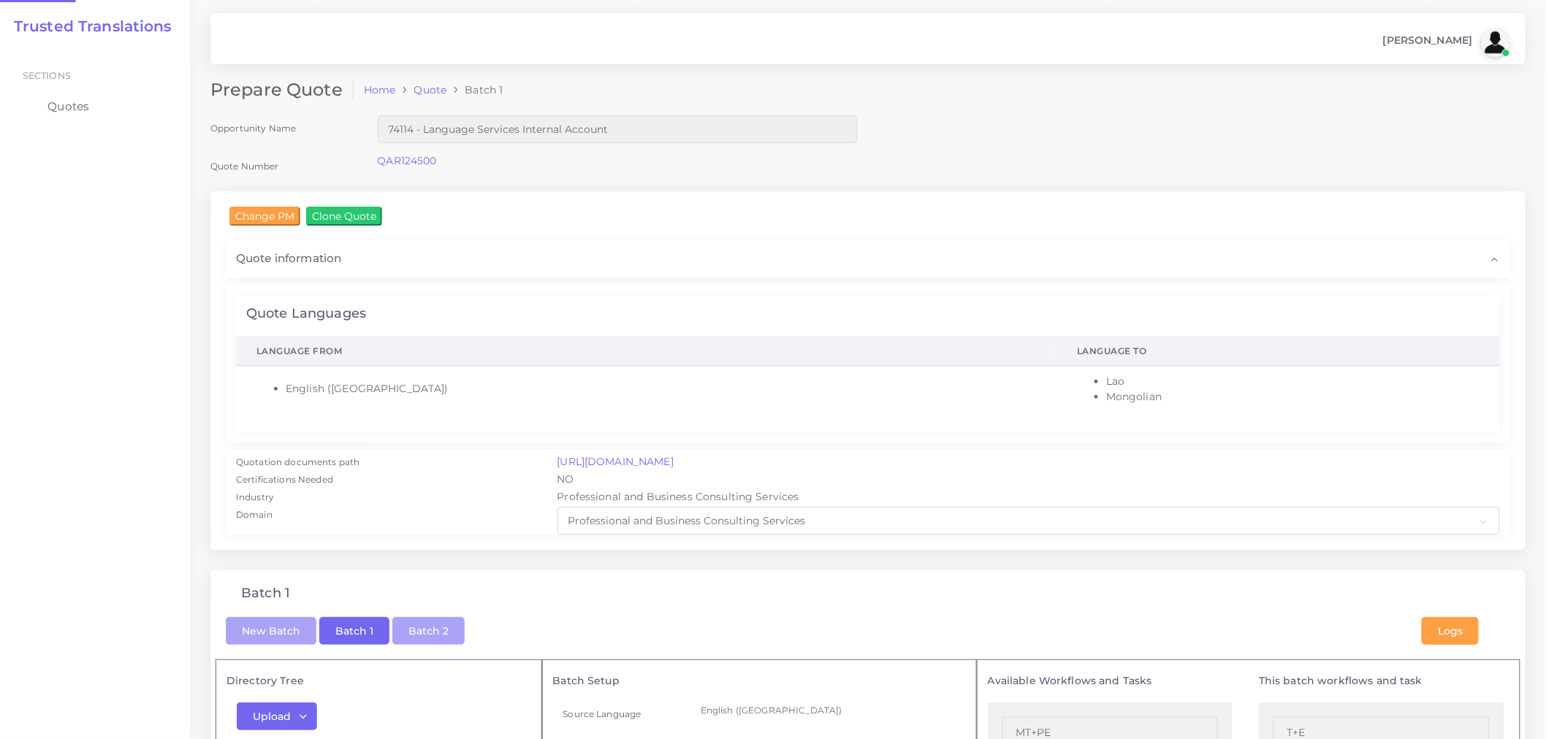
checkbox input "true"
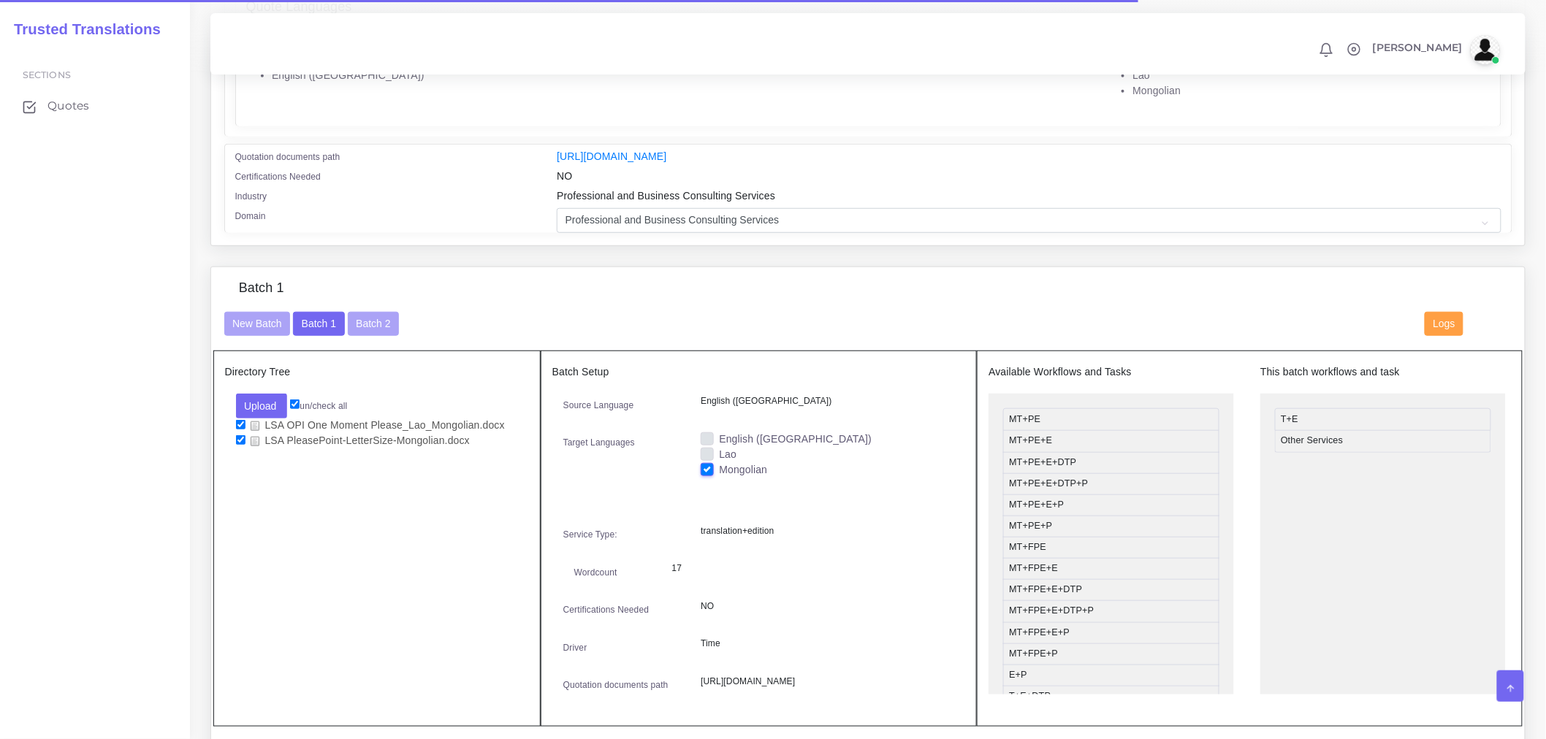
scroll to position [405, 0]
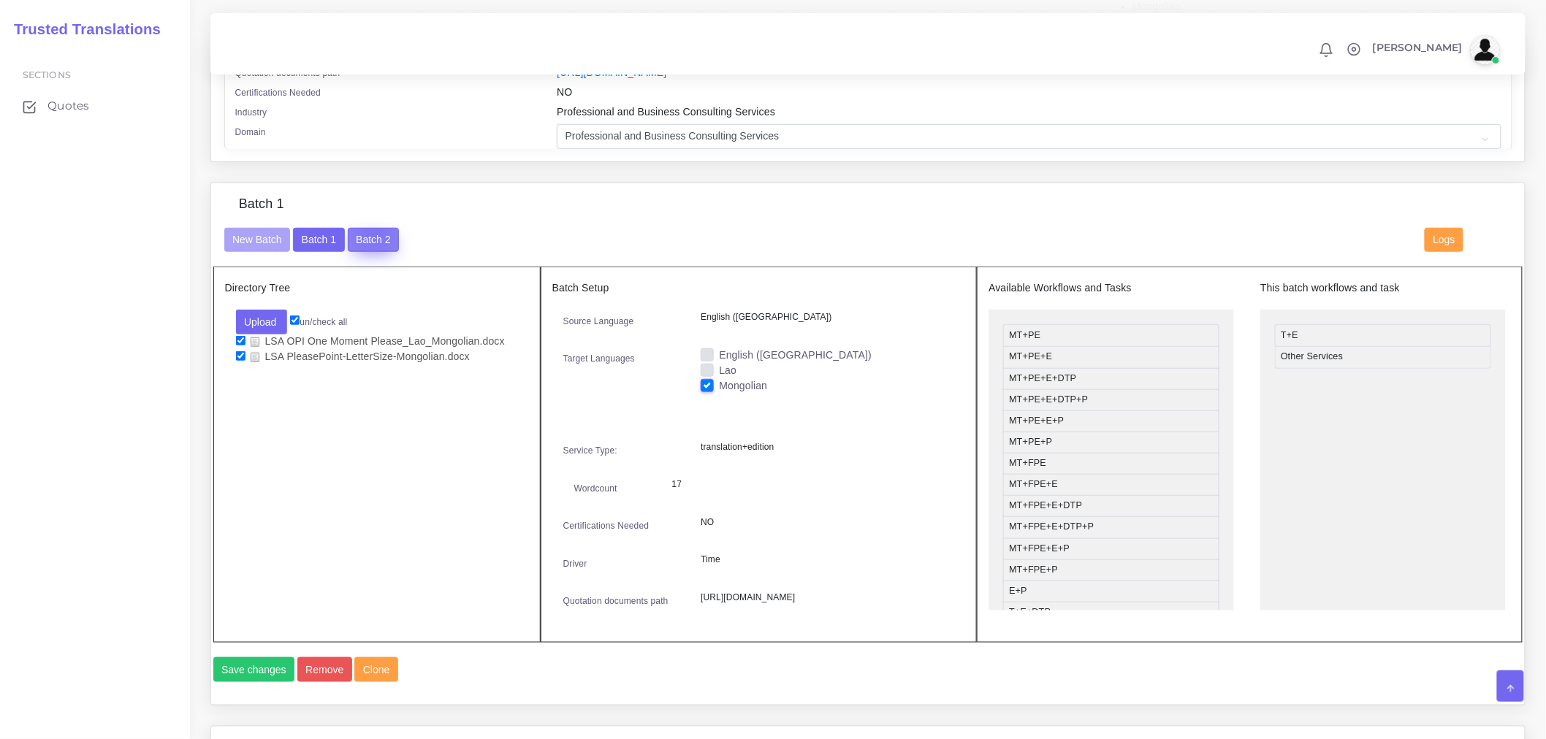
click at [370, 243] on button "Batch 2" at bounding box center [373, 240] width 51 height 25
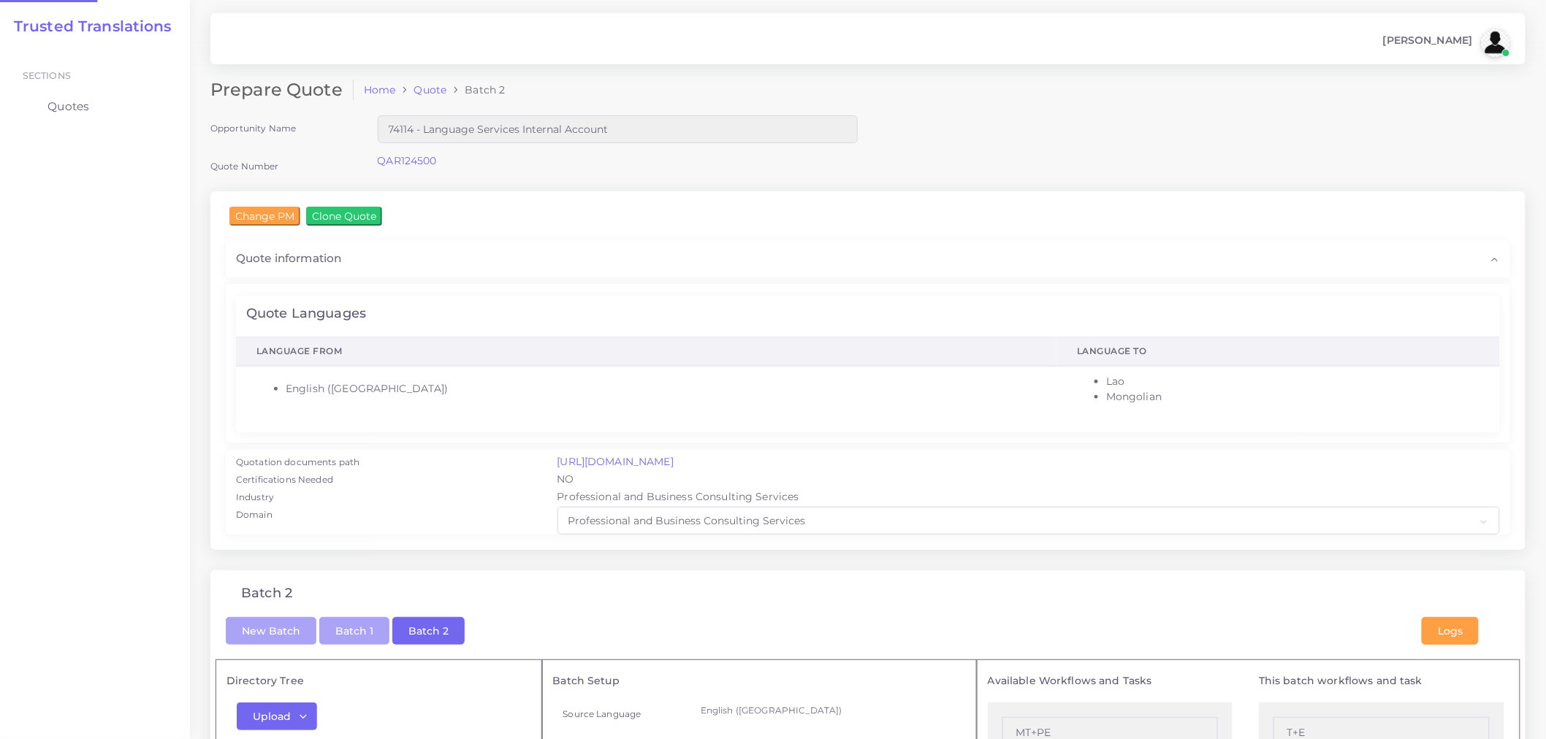
checkbox input "true"
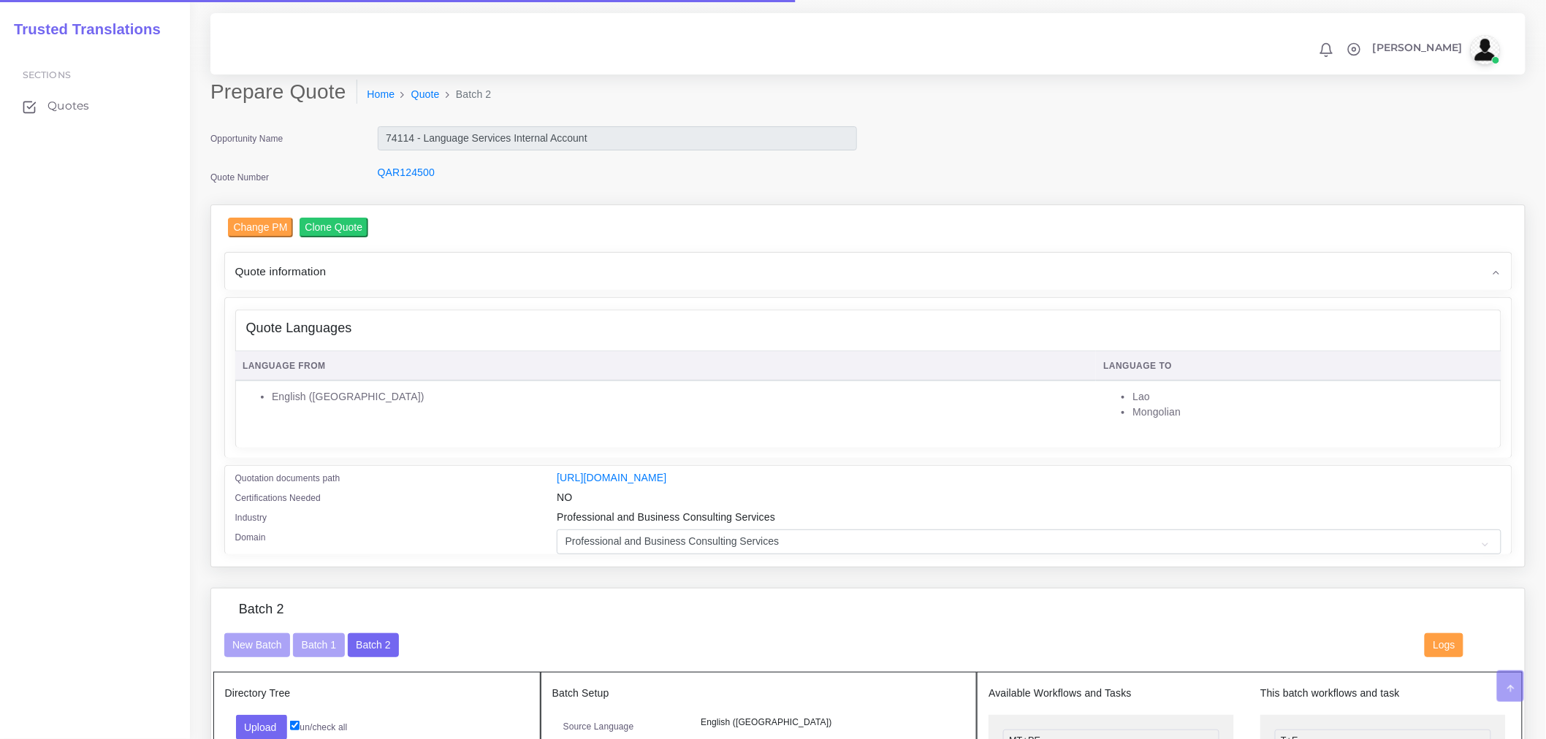
scroll to position [405, 0]
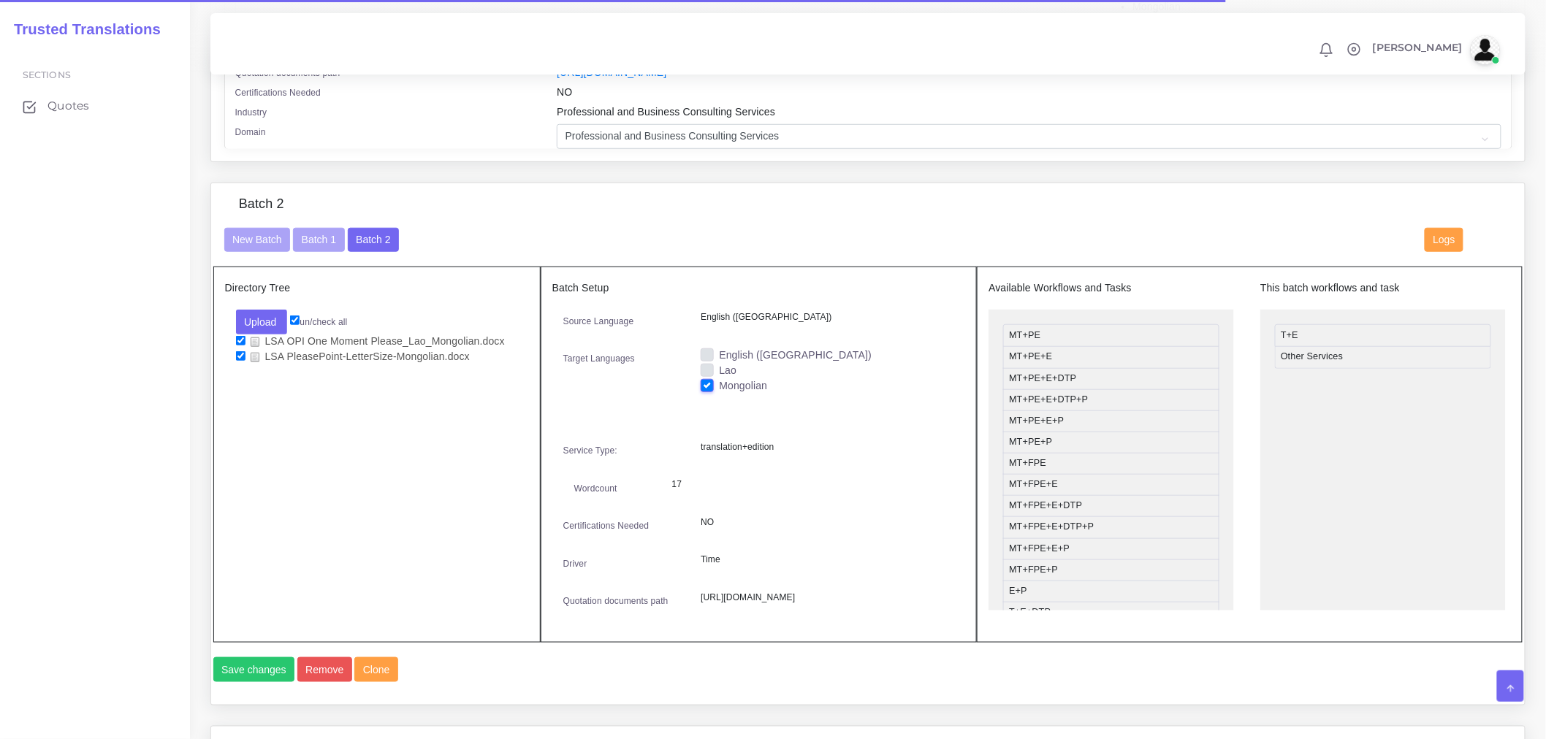
click at [719, 391] on label "Mongolian" at bounding box center [743, 385] width 48 height 15
click at [709, 391] on input "Mongolian" at bounding box center [707, 384] width 13 height 13
checkbox input "false"
click at [719, 378] on label "Lao" at bounding box center [728, 370] width 18 height 15
click at [705, 376] on input "Lao" at bounding box center [707, 369] width 13 height 13
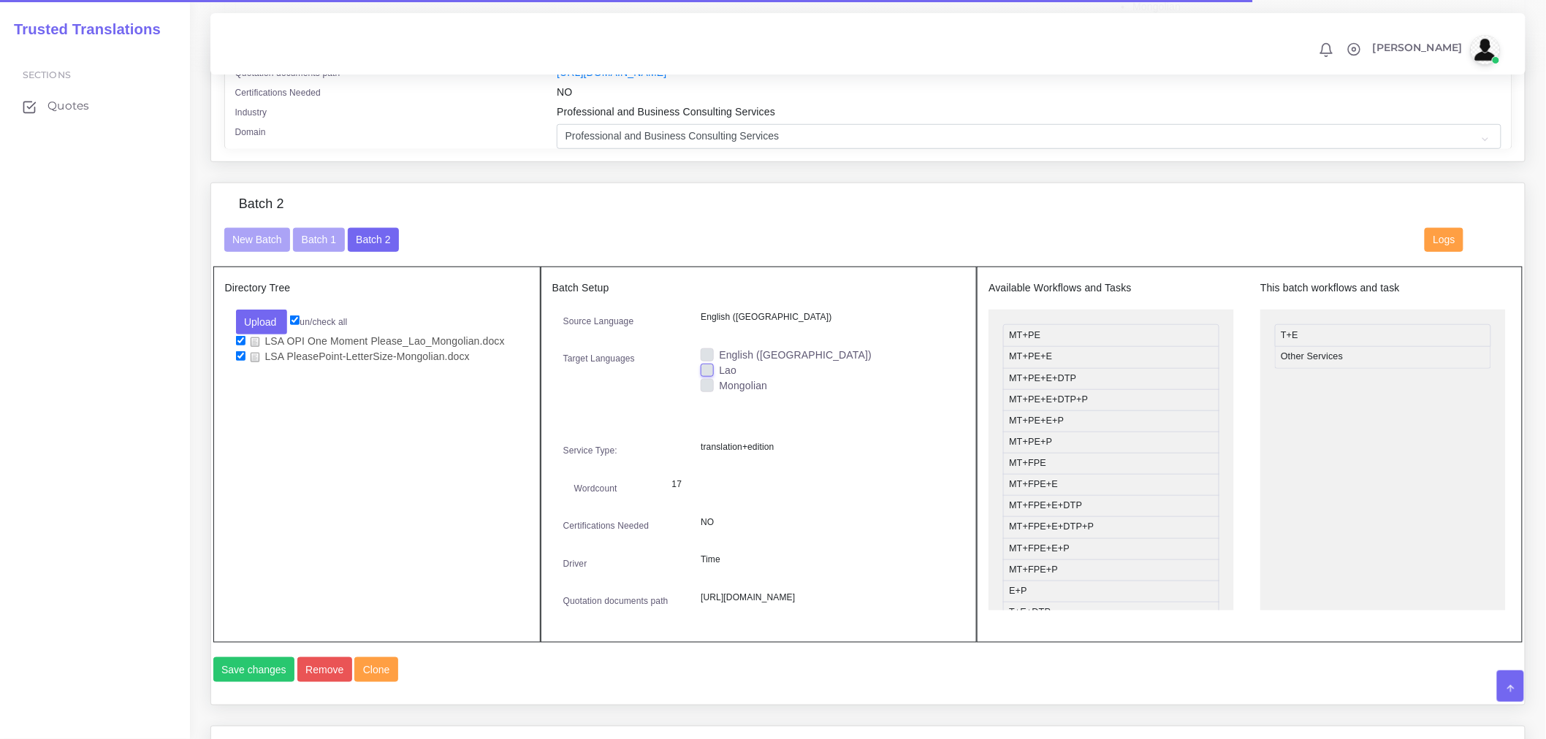
checkbox input "true"
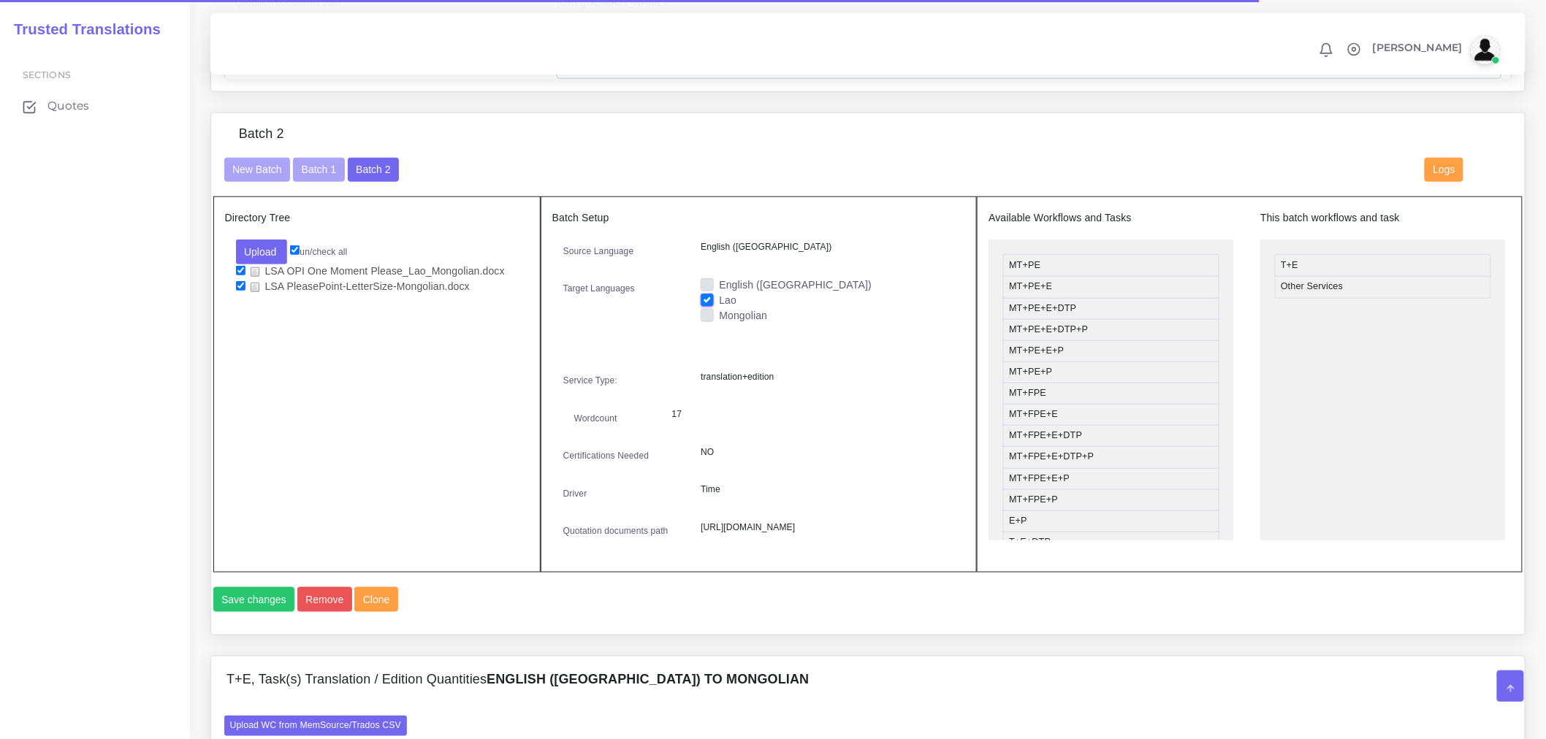
scroll to position [568, 0]
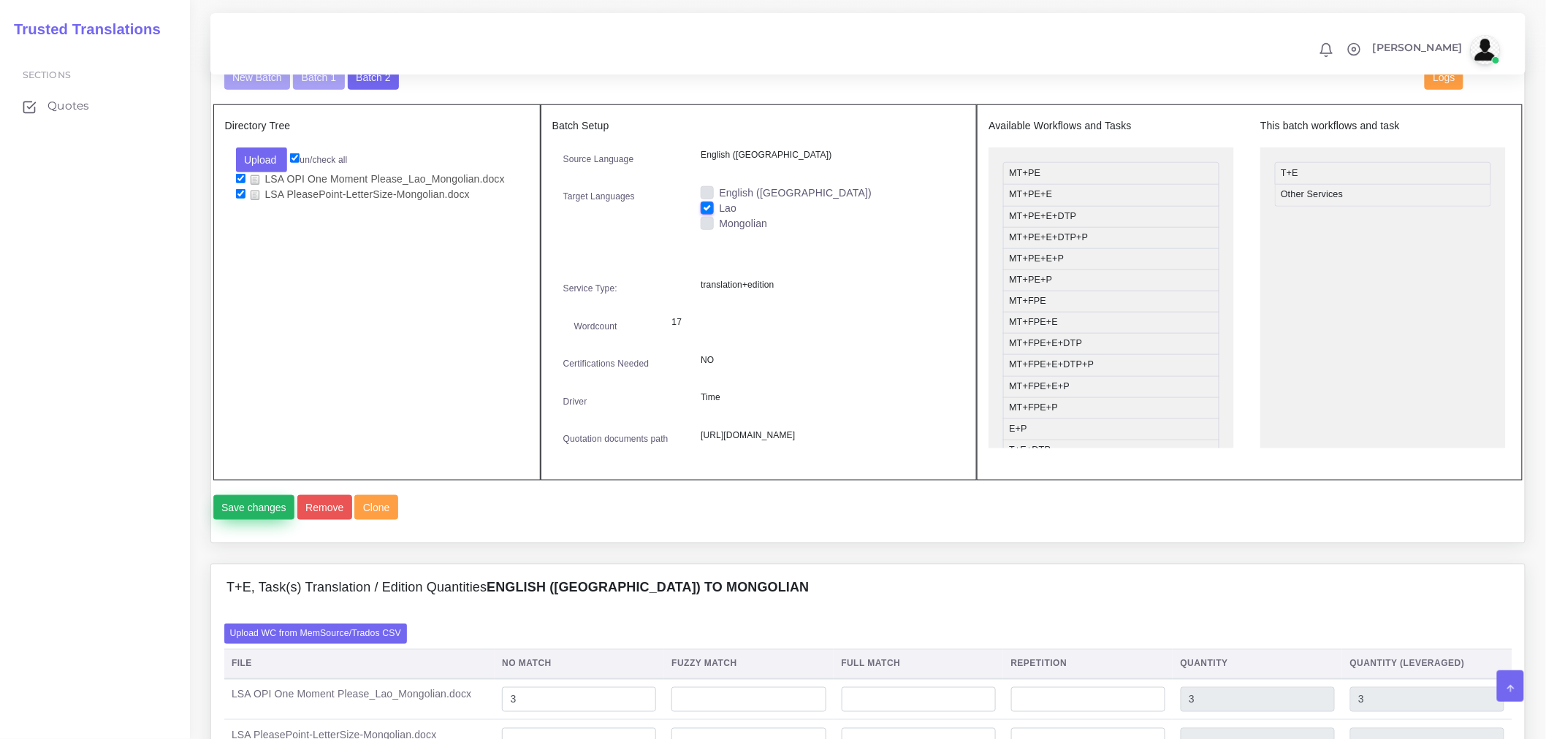
click at [283, 520] on button "Save changes" at bounding box center [254, 507] width 82 height 25
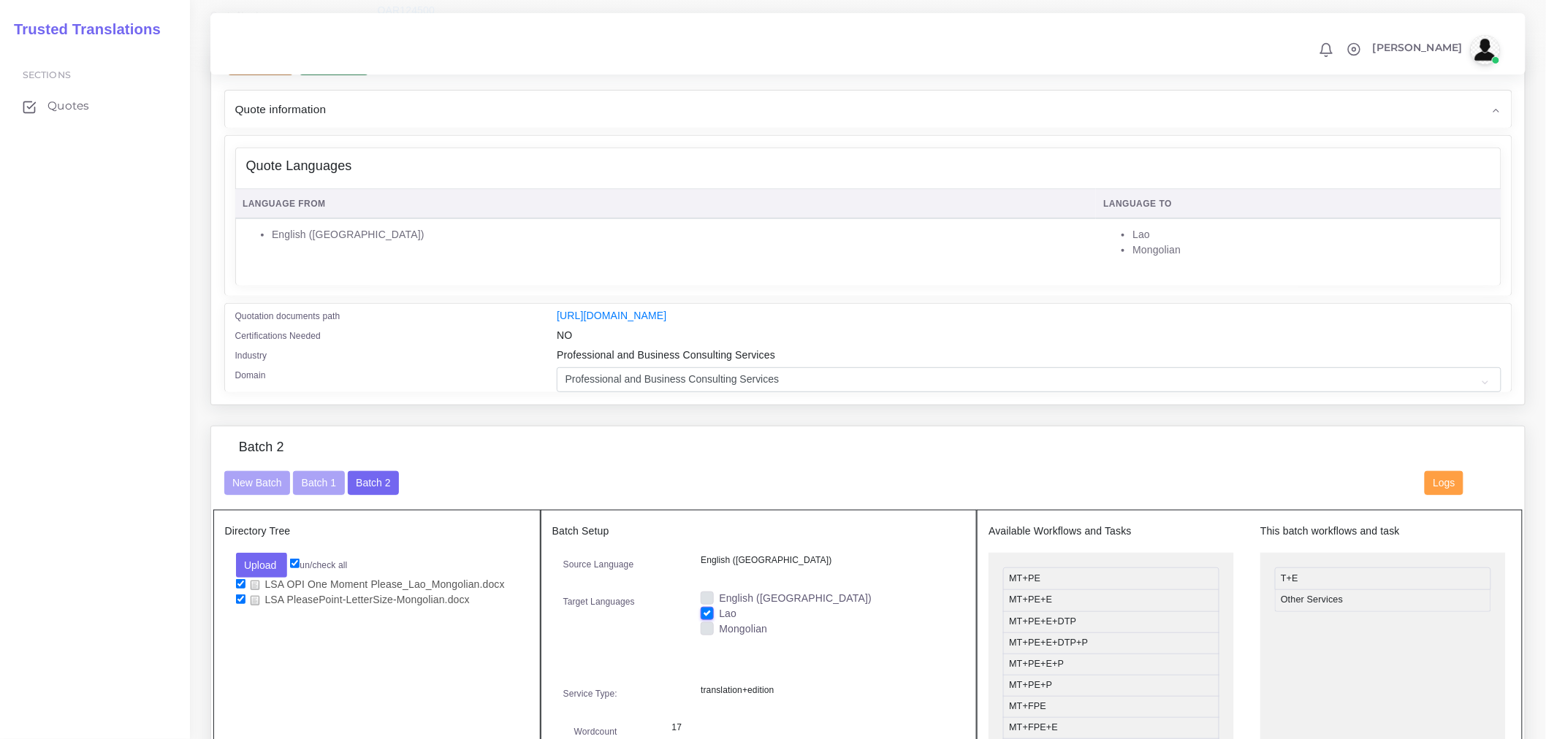
scroll to position [79, 0]
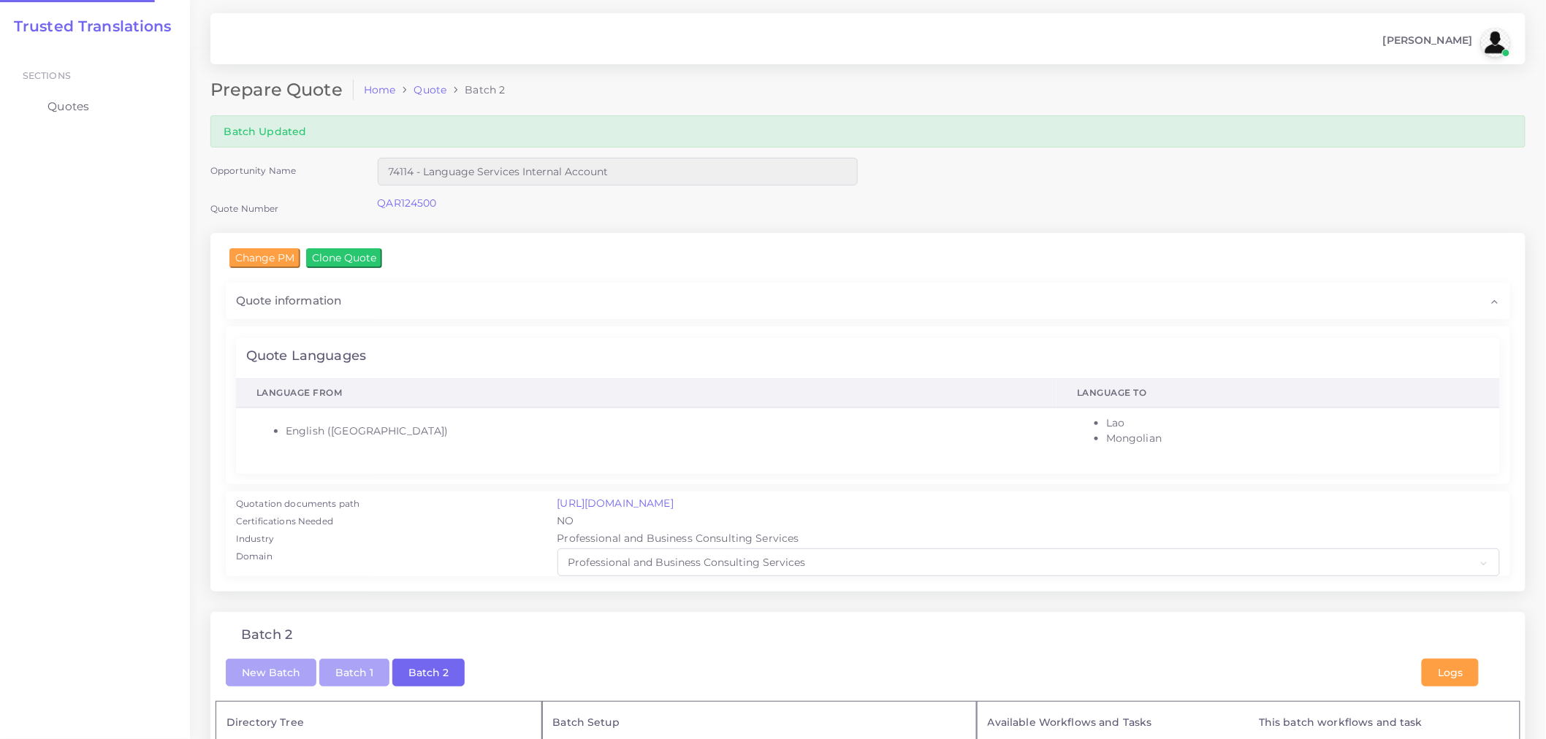
checkbox input "true"
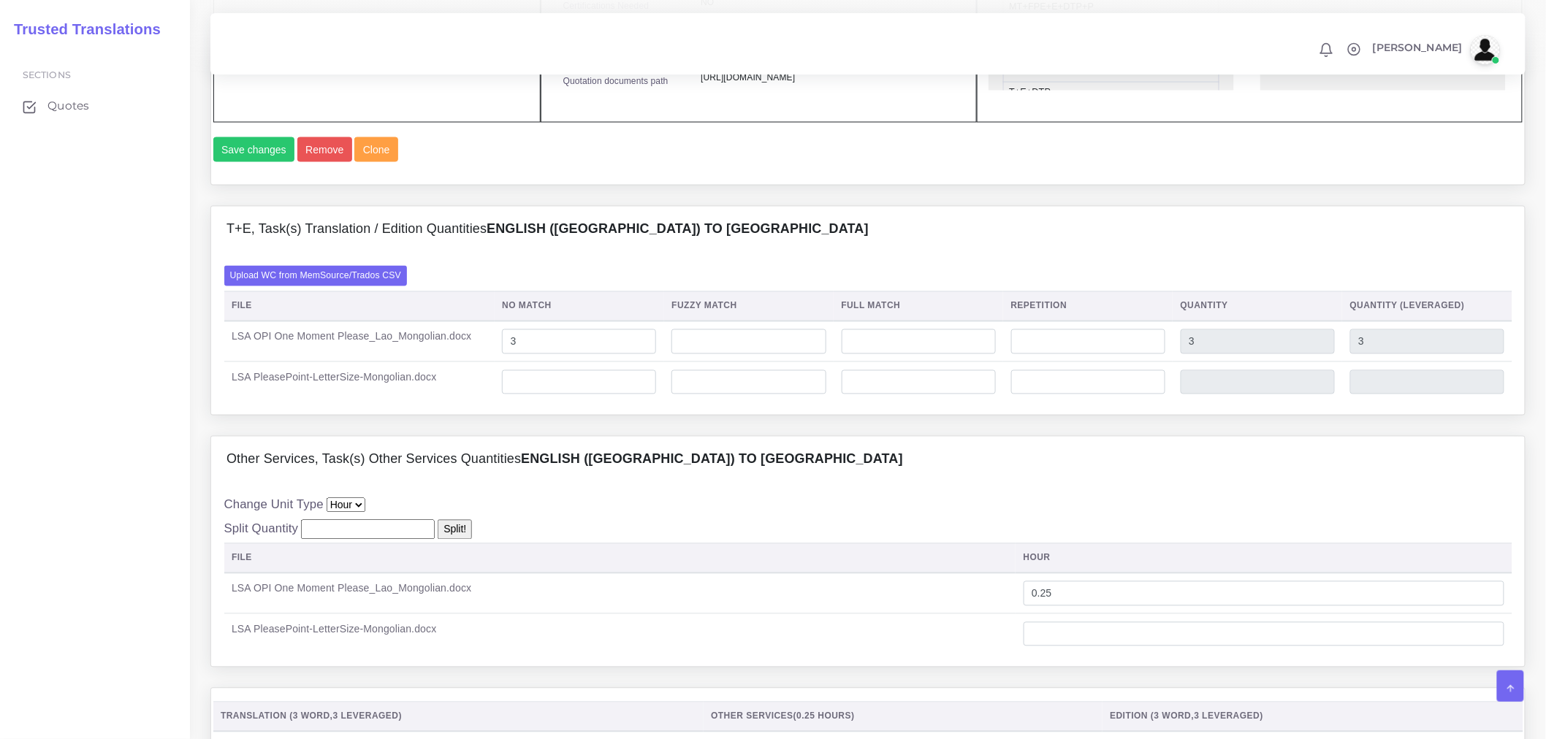
scroll to position [974, 0]
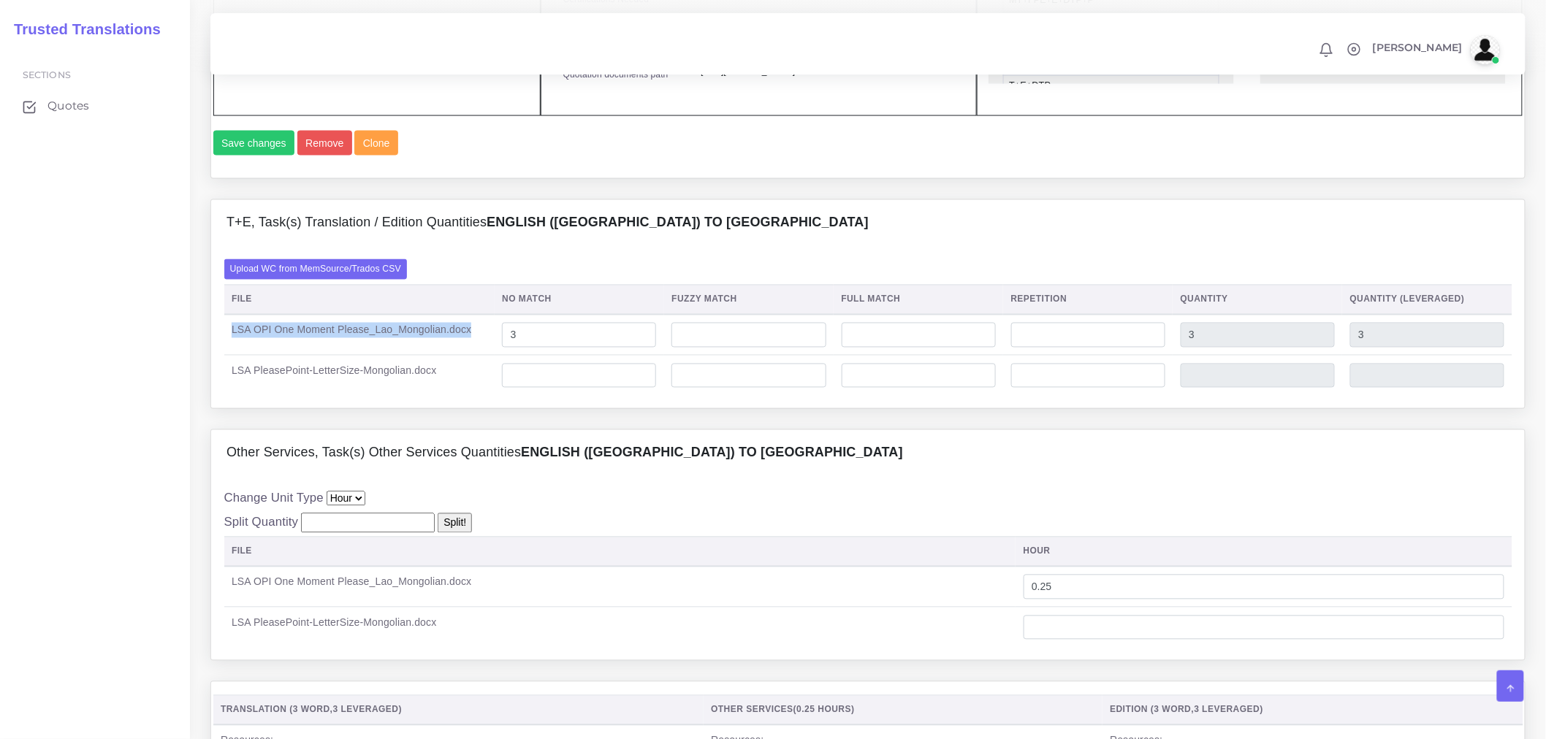
drag, startPoint x: 229, startPoint y: 387, endPoint x: 495, endPoint y: 389, distance: 266.6
click at [494, 356] on td "LSA OPI One Moment Please_Lao_Mongolian.docx" at bounding box center [359, 335] width 270 height 41
click at [752, 566] on div "Change Unit Type Hour Split Quantity Split! File hour 0.25" at bounding box center [868, 568] width 1288 height 158
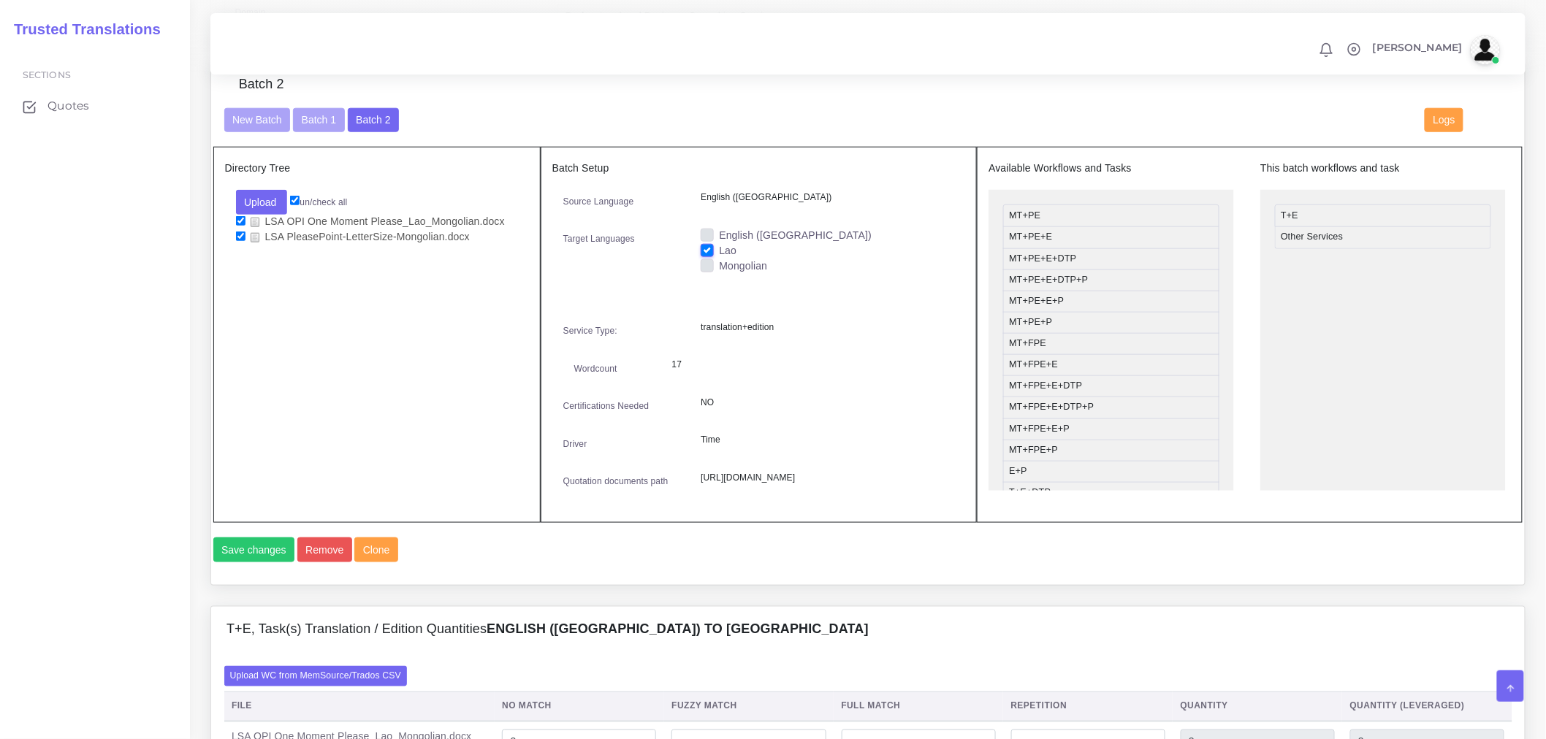
scroll to position [568, 0]
click at [237, 240] on input "checkbox" at bounding box center [240, 235] width 9 height 9
checkbox input "false"
click at [254, 562] on button "Save changes" at bounding box center [254, 549] width 82 height 25
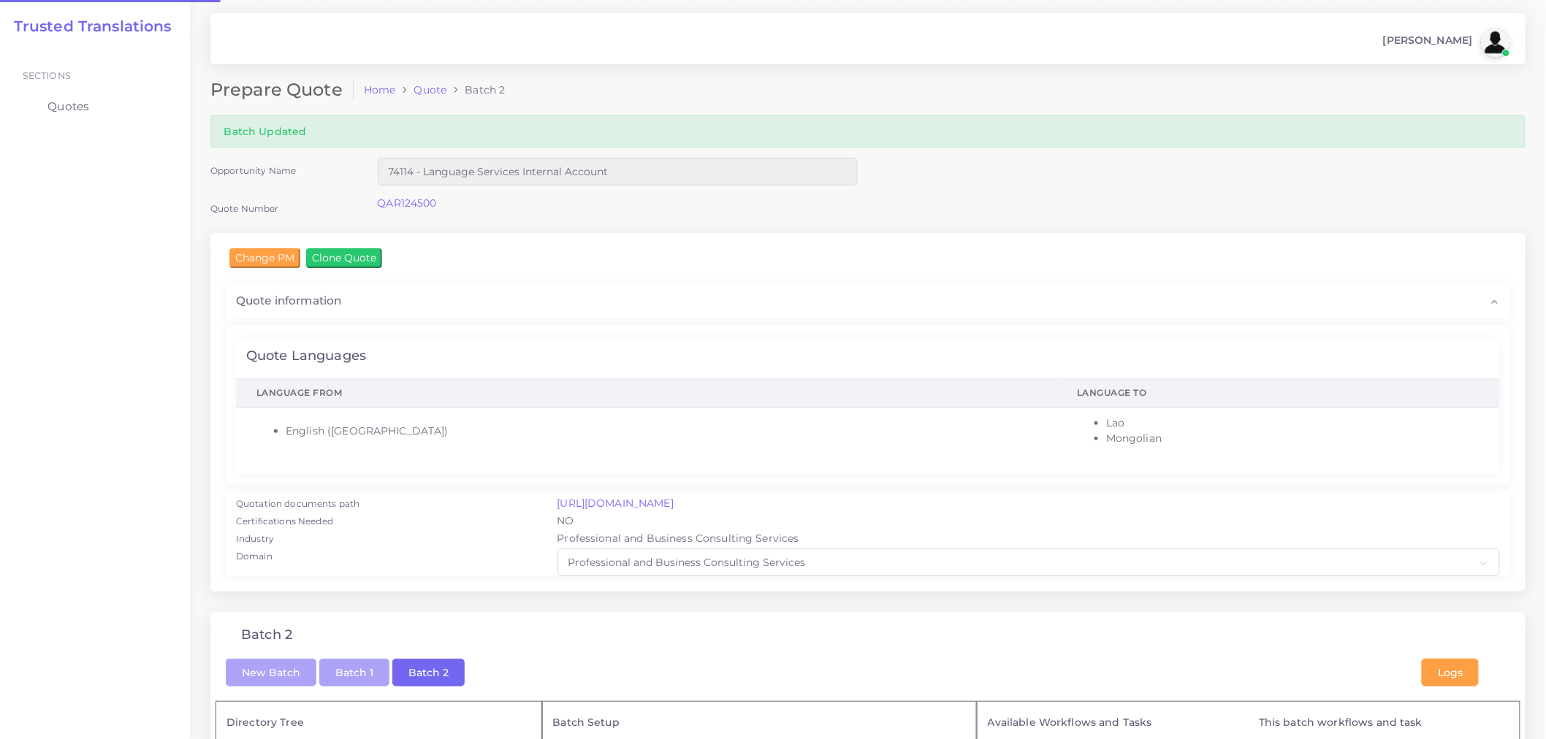
checkbox input "true"
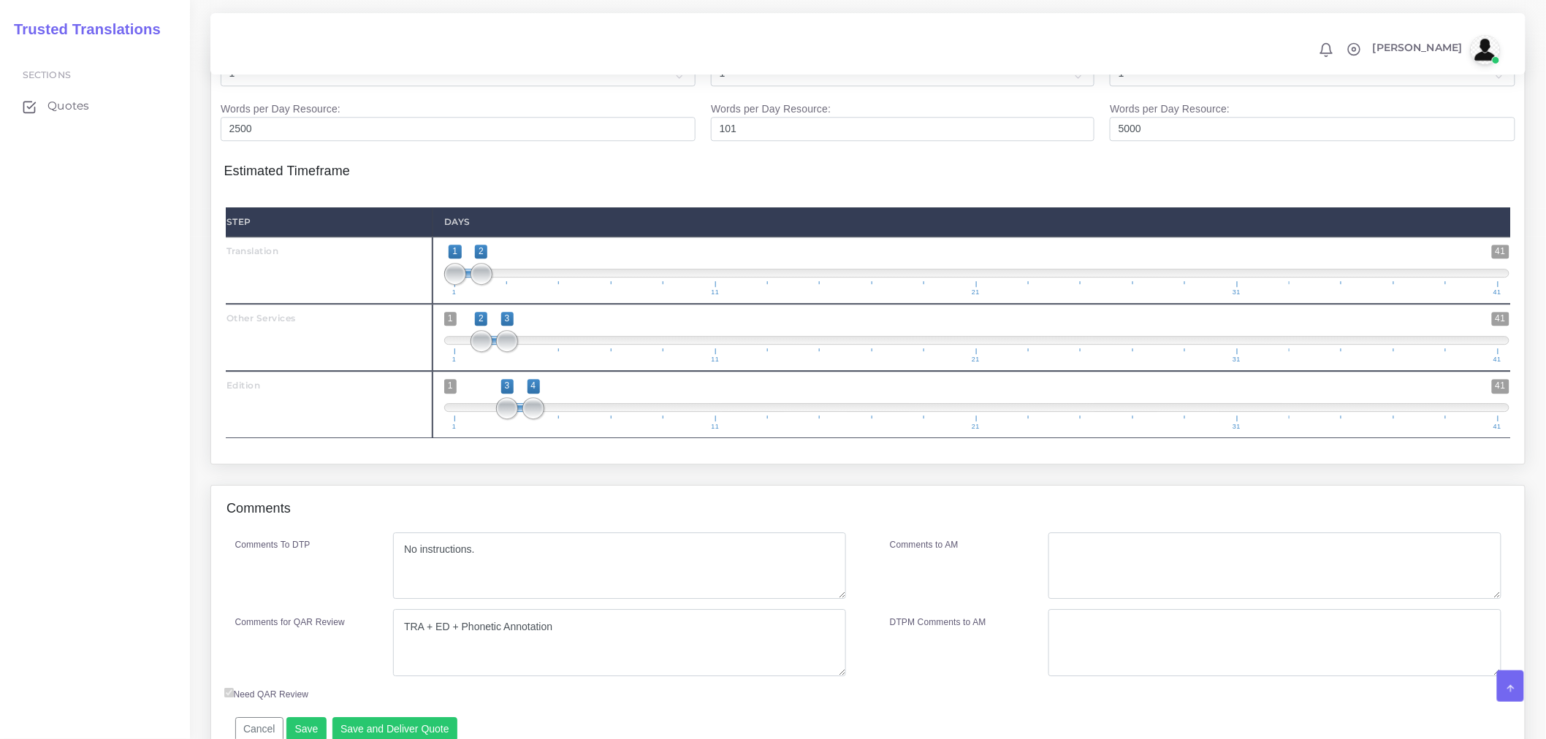
scroll to position [1705, 0]
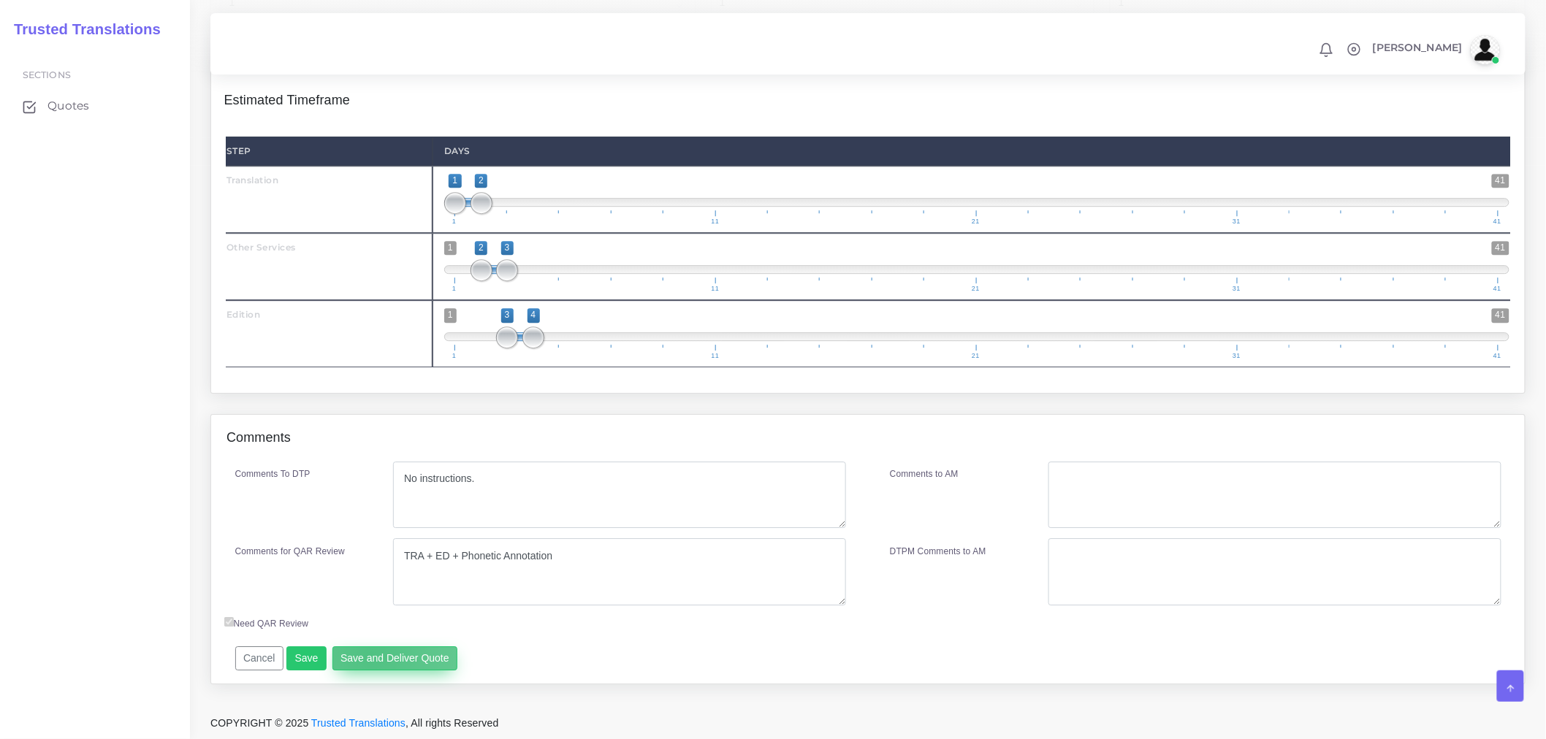
click at [367, 654] on button "Save and Deliver Quote" at bounding box center [395, 658] width 126 height 25
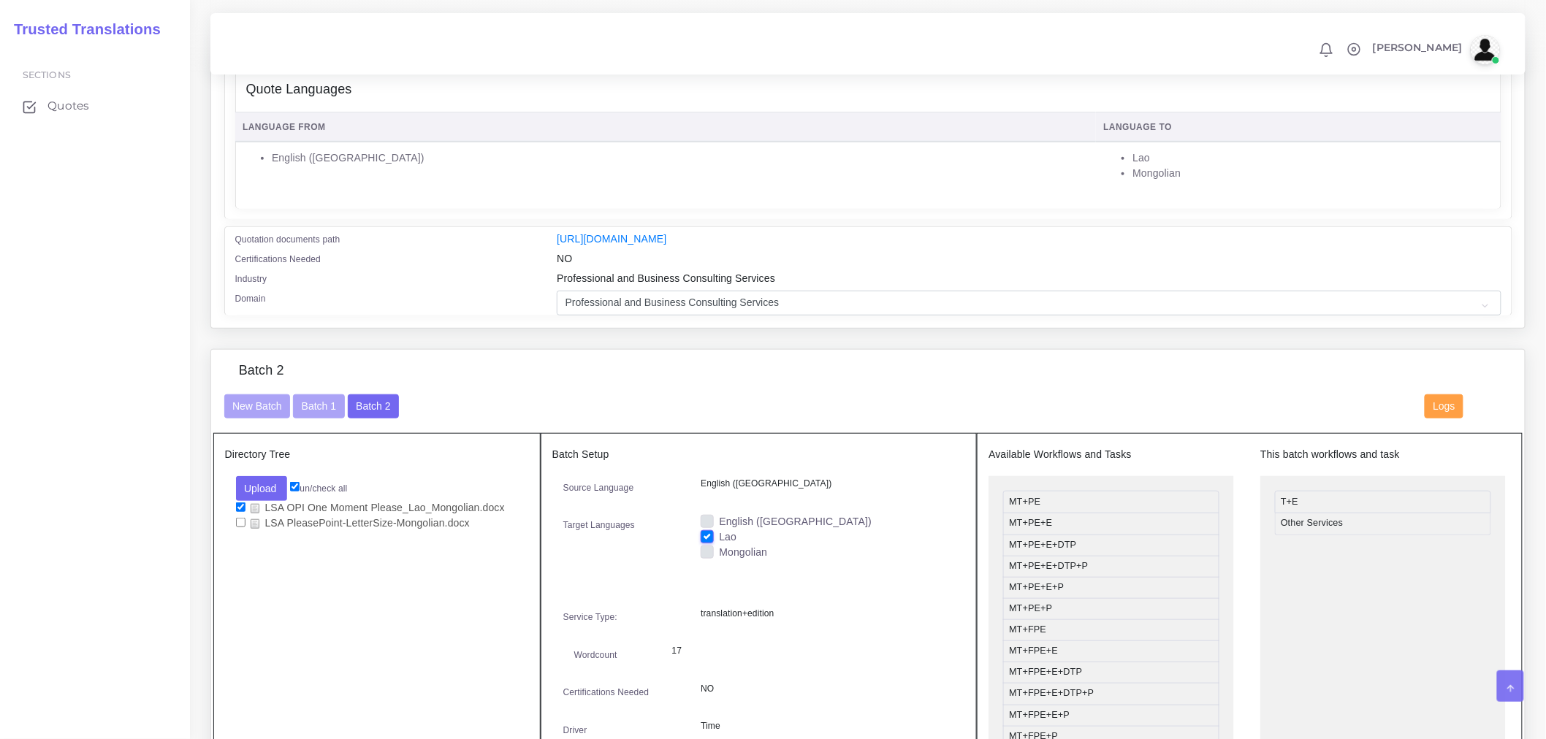
scroll to position [0, 0]
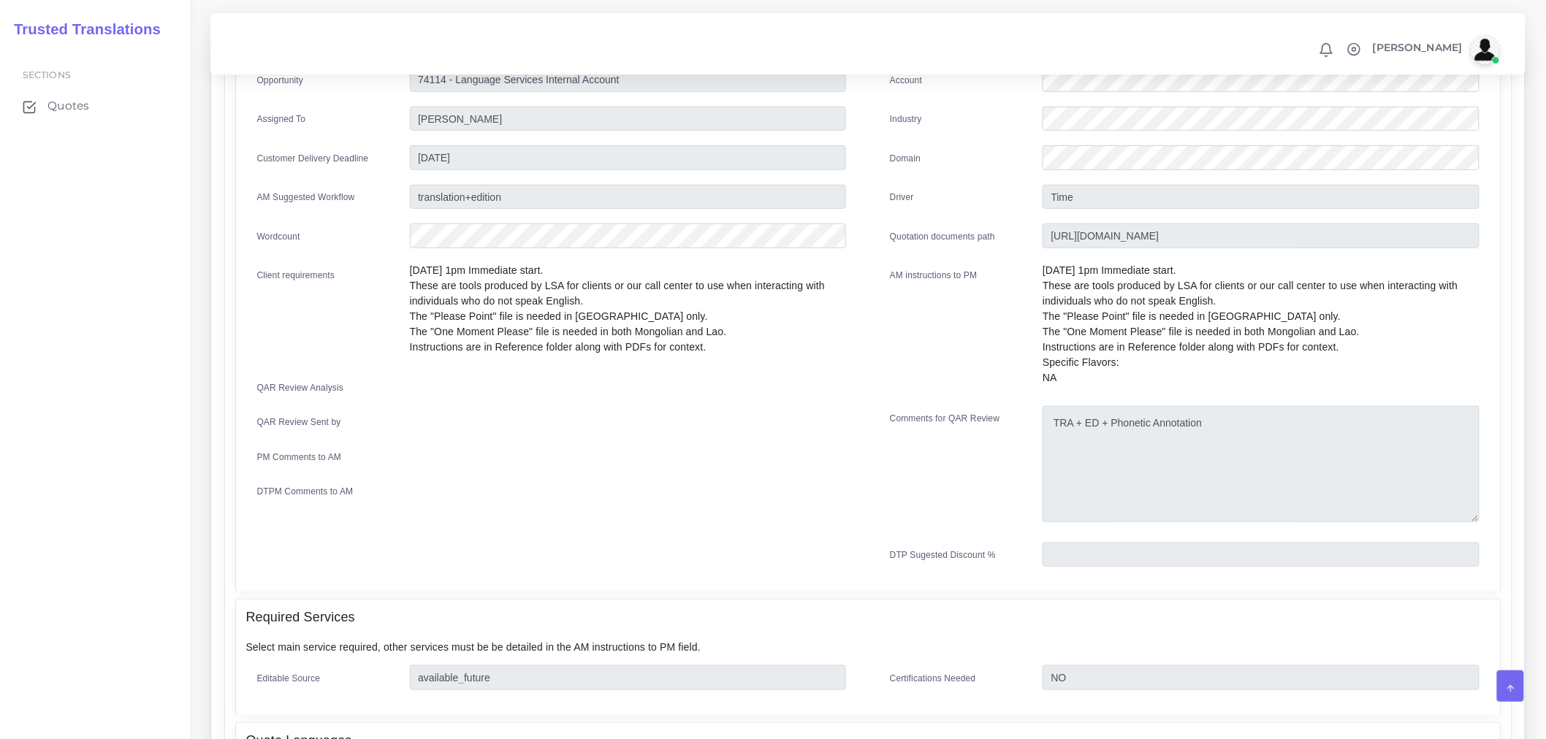
scroll to position [140, 0]
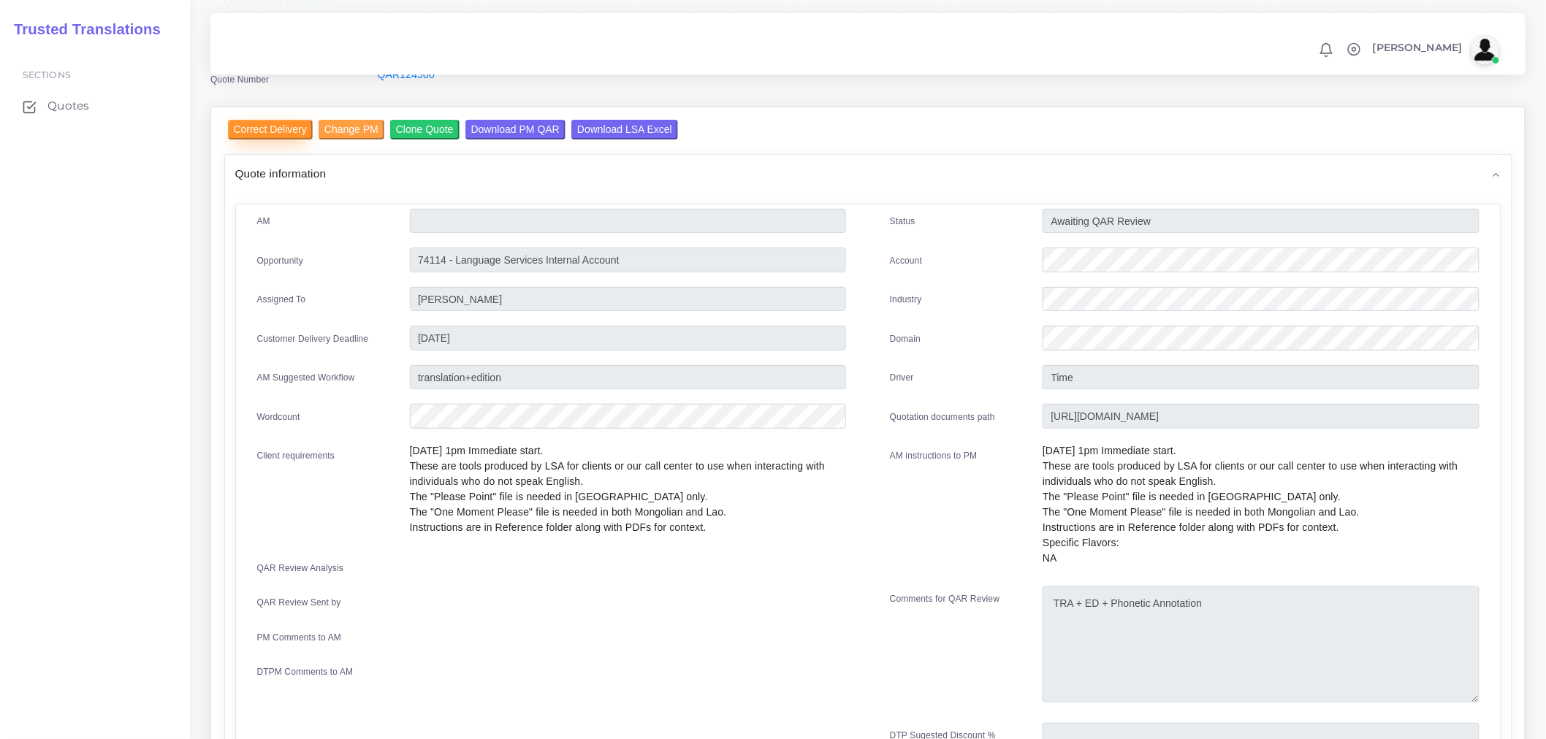
click at [290, 126] on input "Correct Delivery" at bounding box center [270, 130] width 85 height 20
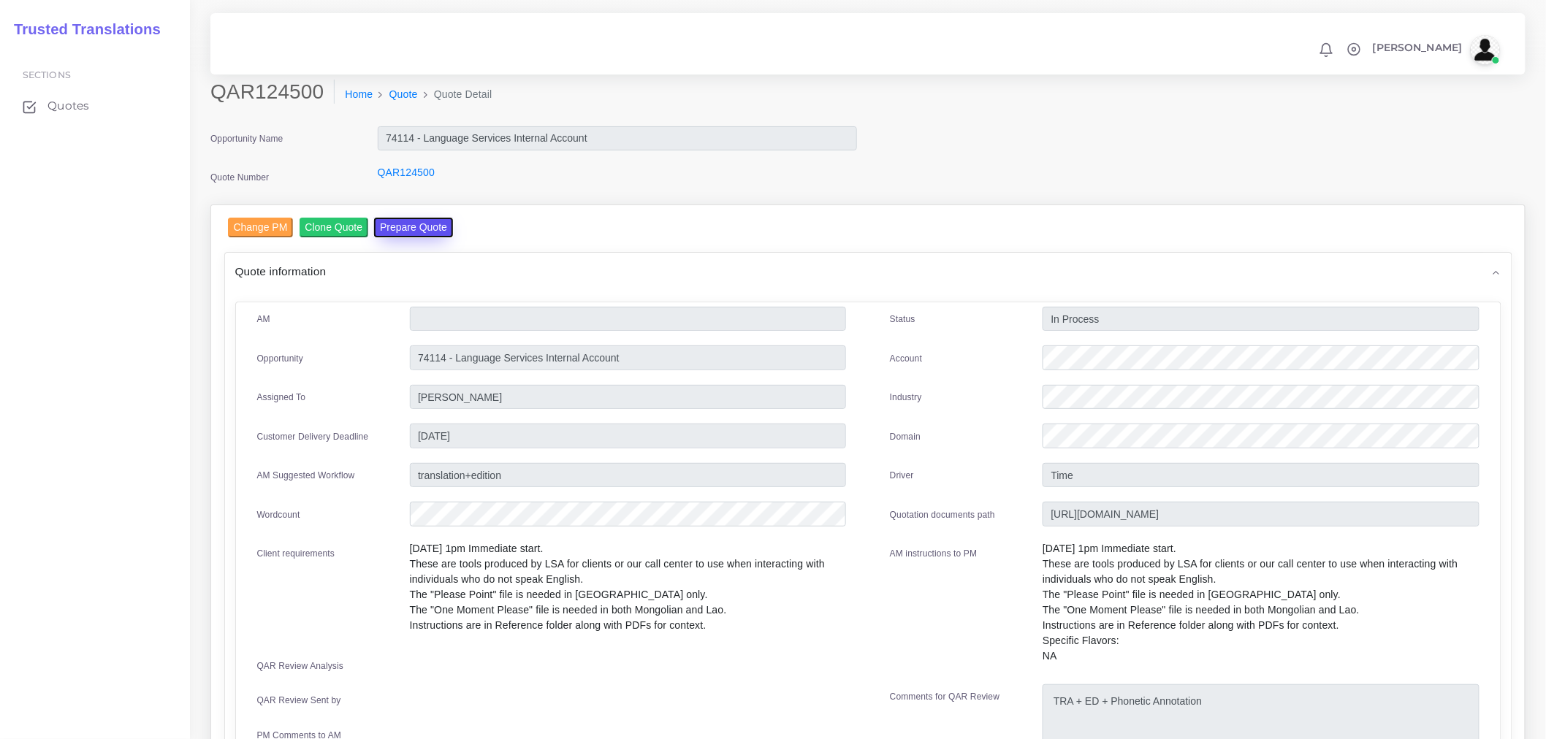
click at [397, 228] on button "Prepare Quote" at bounding box center [413, 228] width 79 height 20
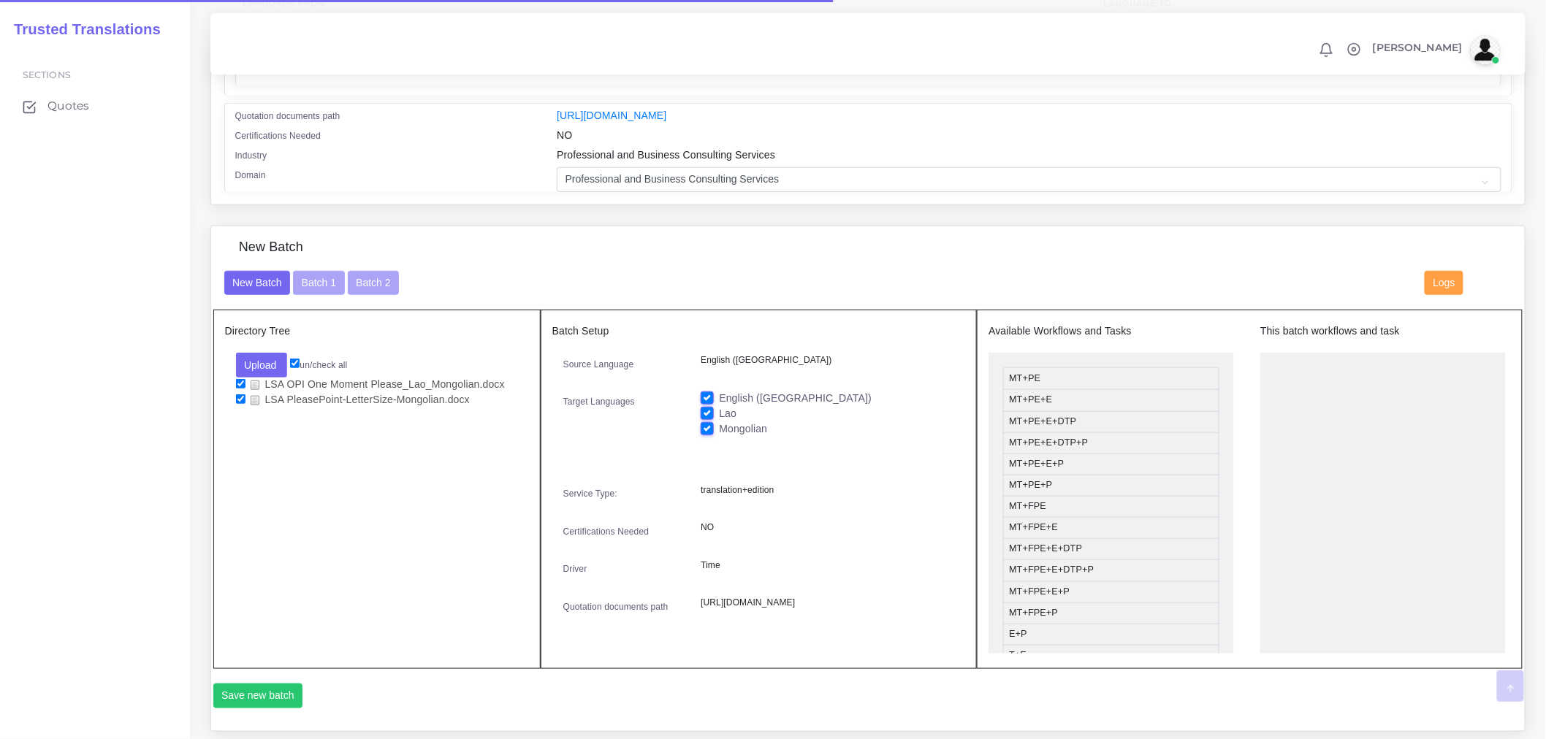
scroll to position [486, 0]
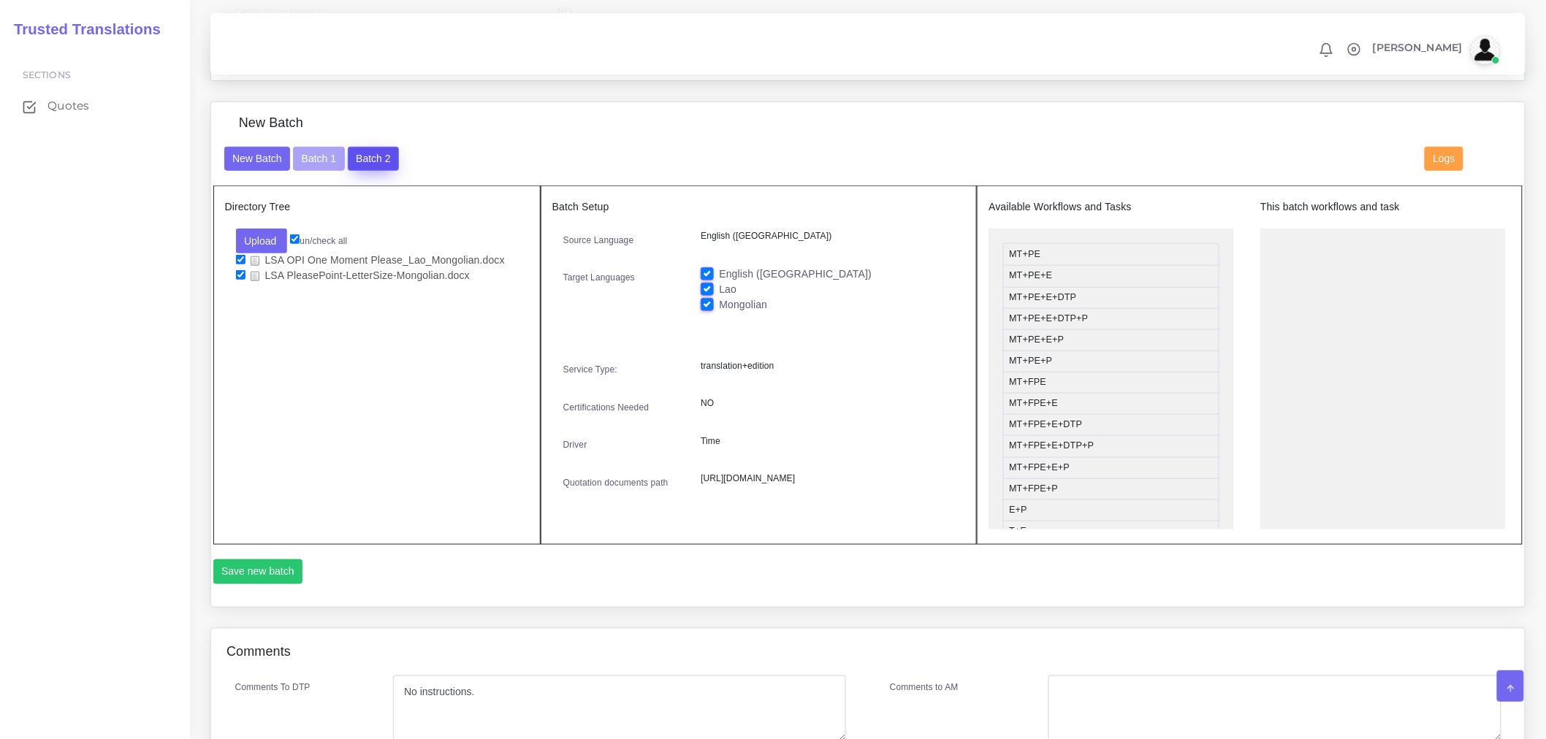
click at [359, 164] on button "Batch 2" at bounding box center [373, 159] width 51 height 25
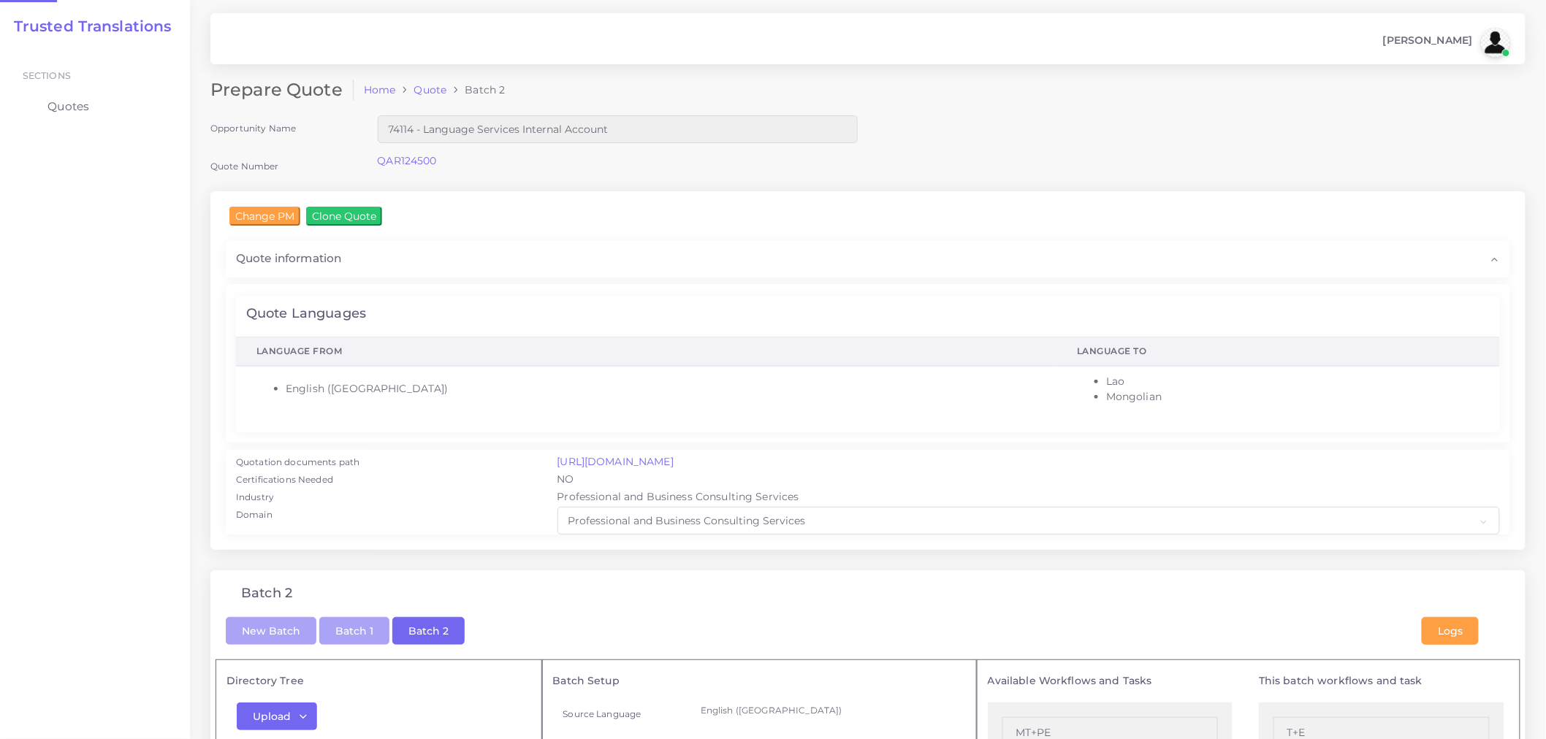
checkbox input "true"
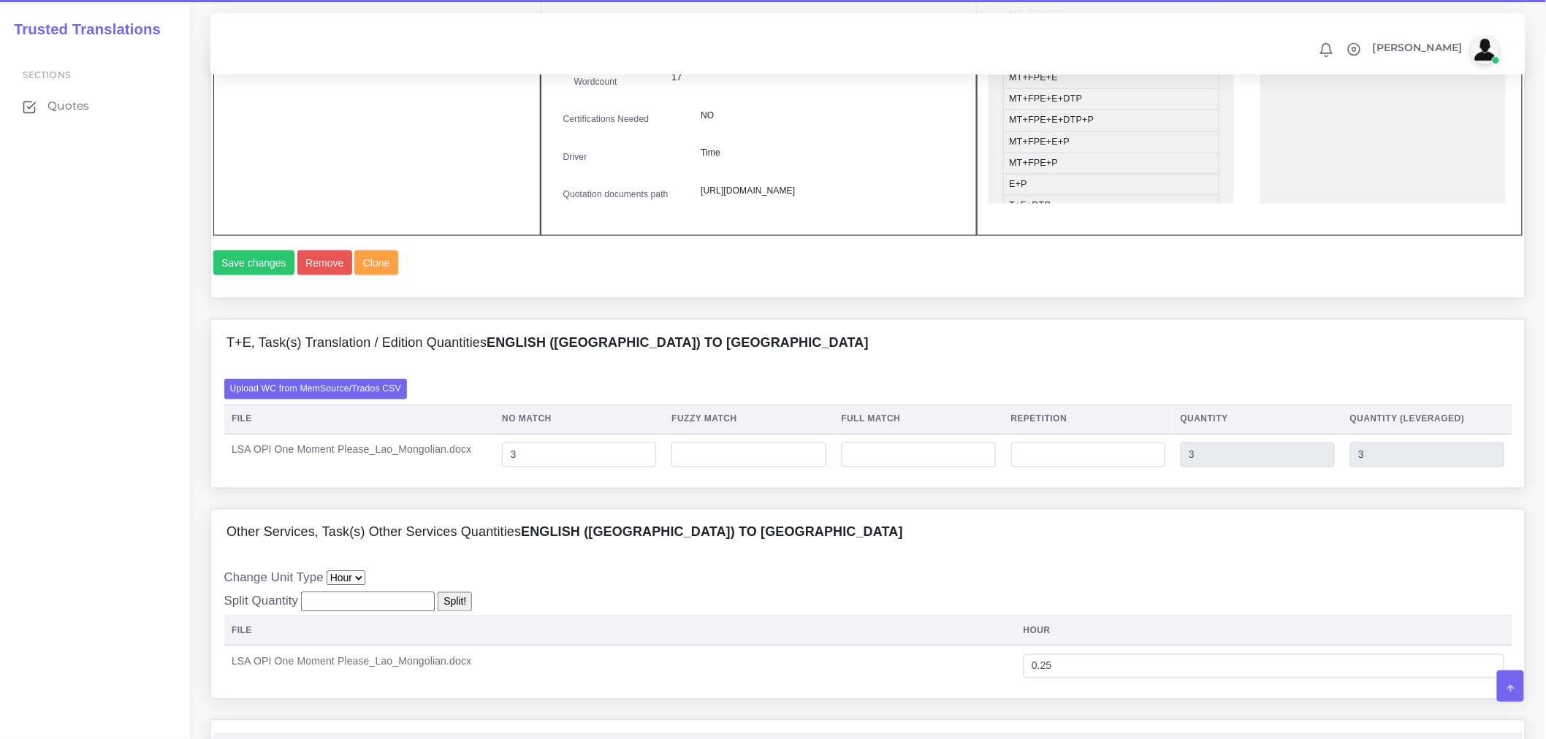
scroll to position [894, 0]
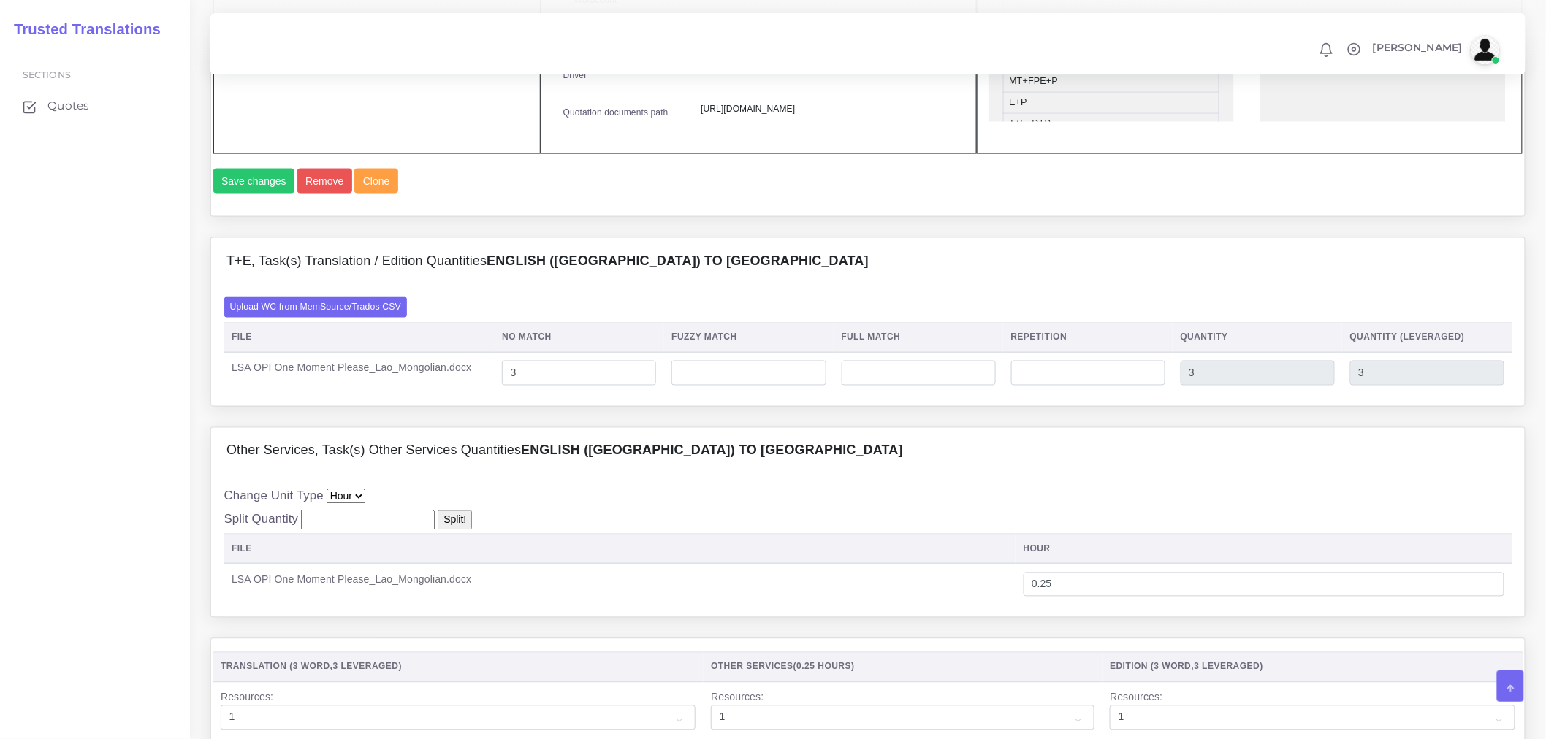
click at [698, 285] on div "T+E, Task(s) Translation / Edition Quantities English (US) TO Lao" at bounding box center [867, 261] width 1313 height 47
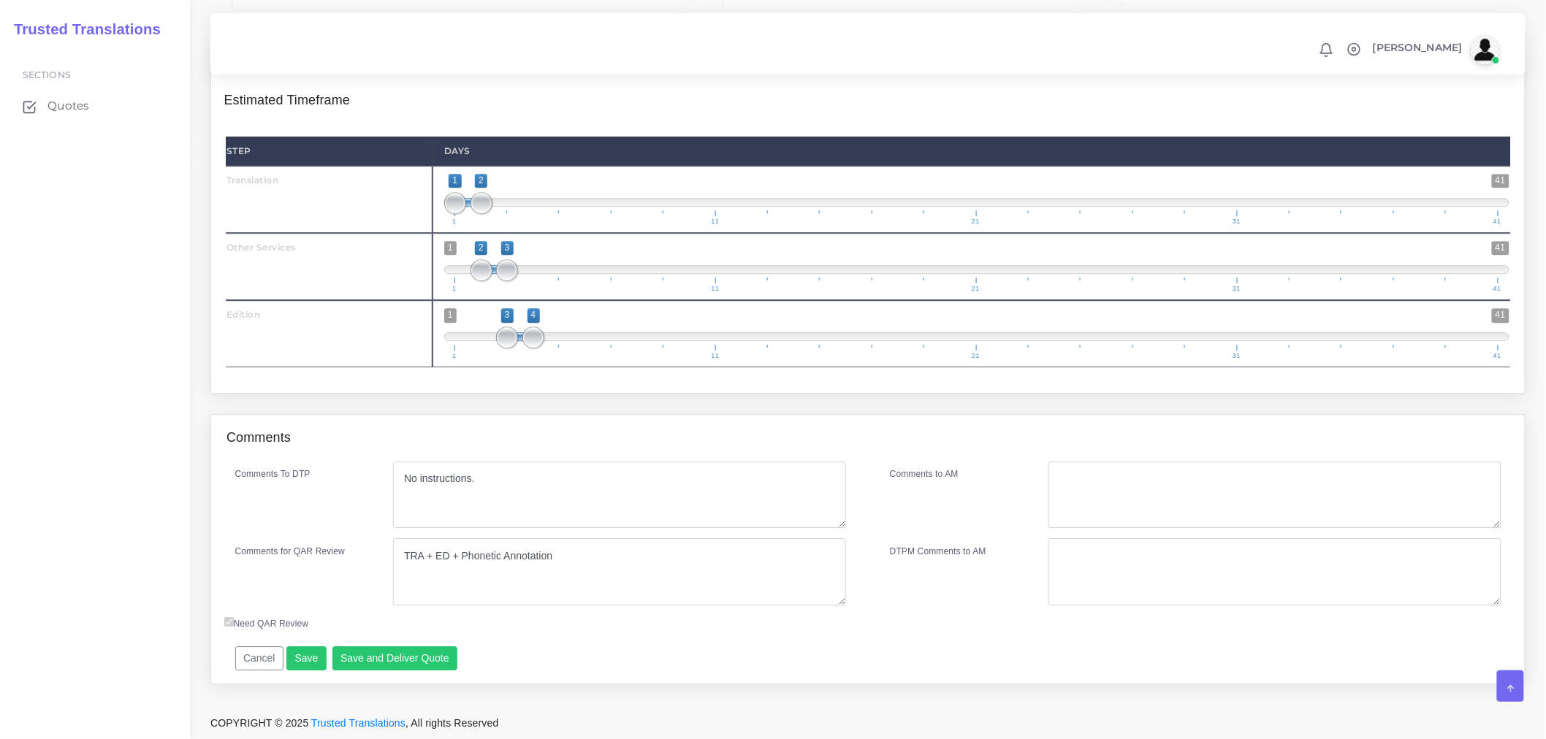
scroll to position [1663, 0]
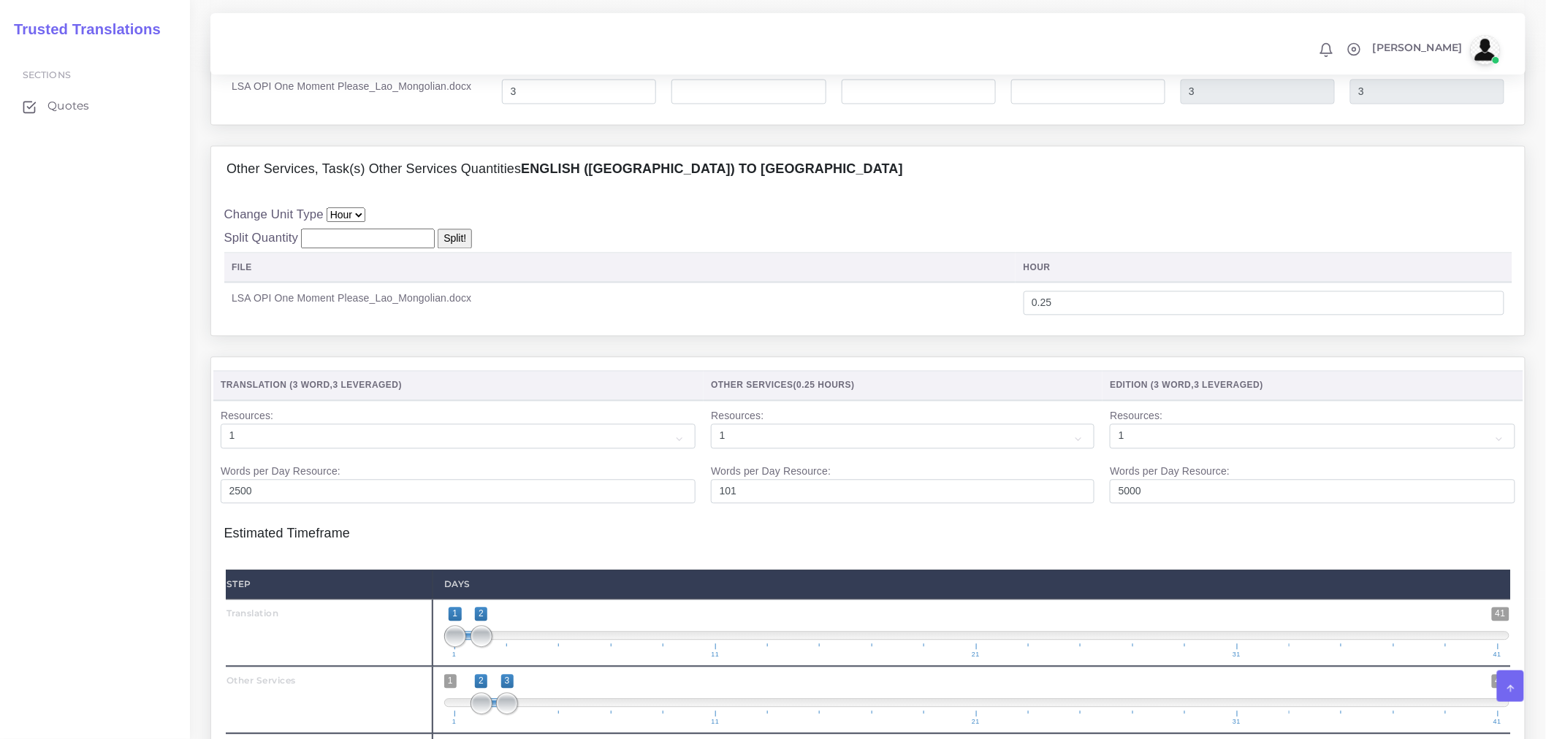
click at [747, 145] on div "T+E, Task(s) Translation / Edition Quantities English (US) TO Lao Upload WC fro…" at bounding box center [867, 49] width 1337 height 189
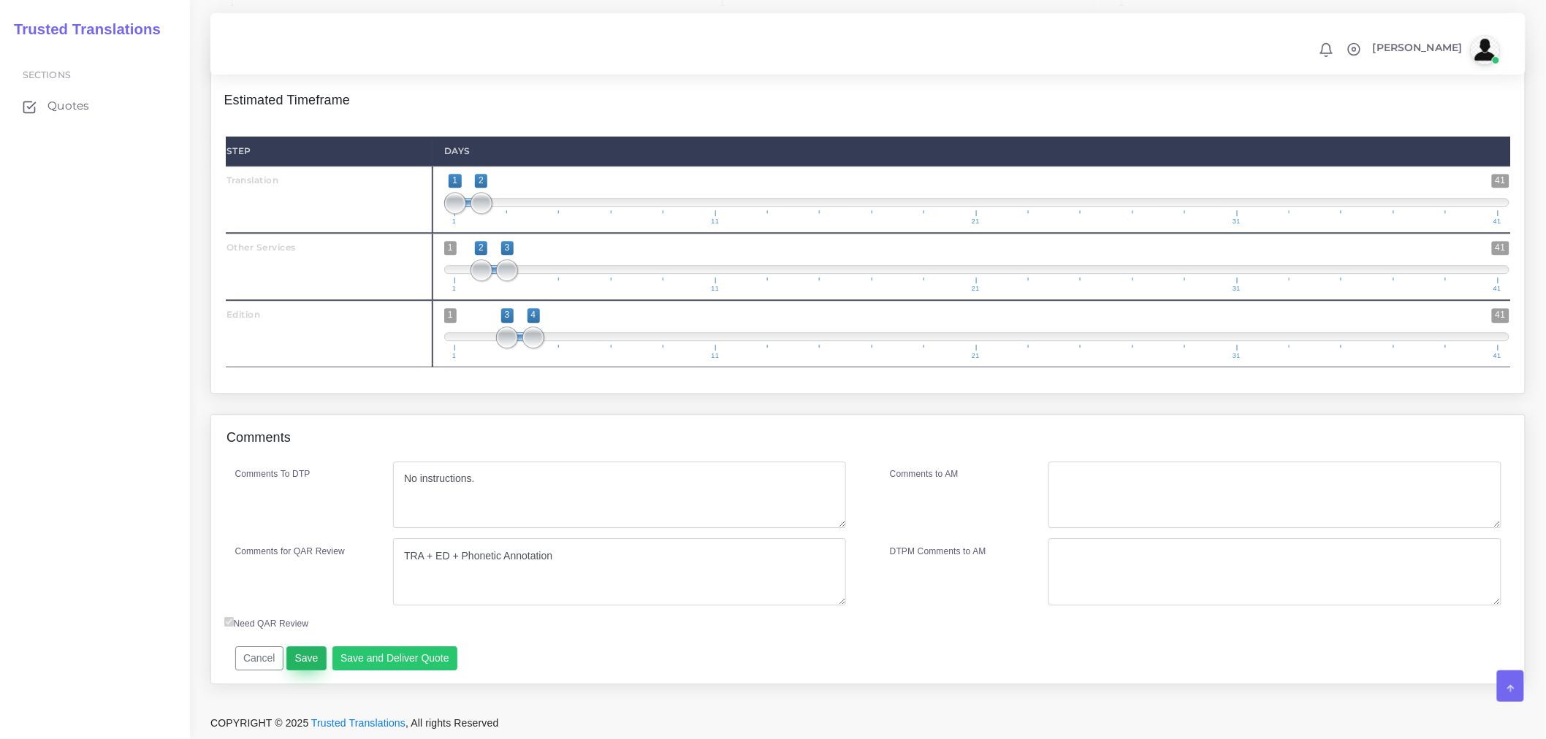
click at [311, 659] on button "Save" at bounding box center [306, 658] width 40 height 25
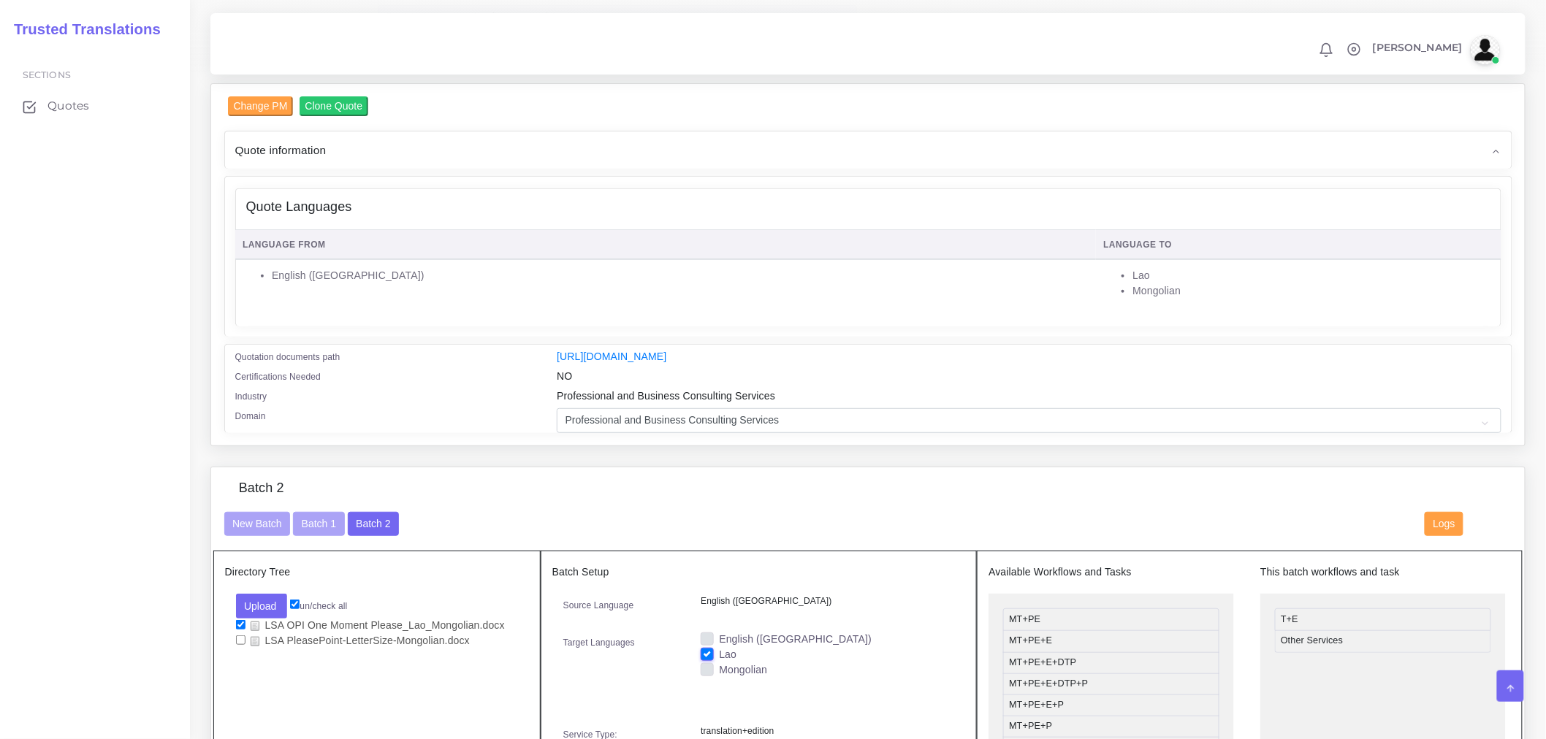
scroll to position [121, 0]
click at [666, 354] on link "[URL][DOMAIN_NAME]" at bounding box center [612, 357] width 110 height 12
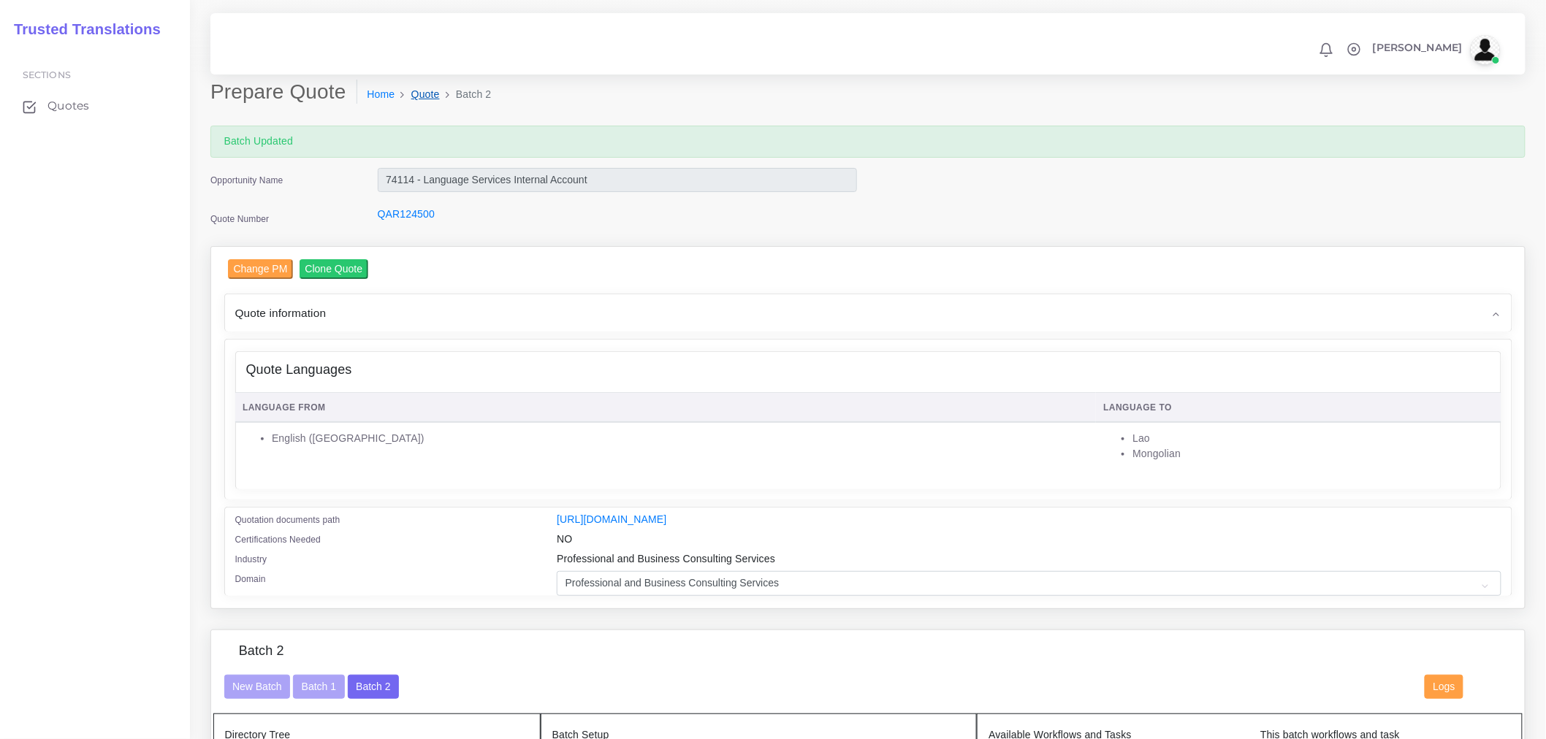
click at [419, 93] on link "Quote" at bounding box center [425, 94] width 28 height 15
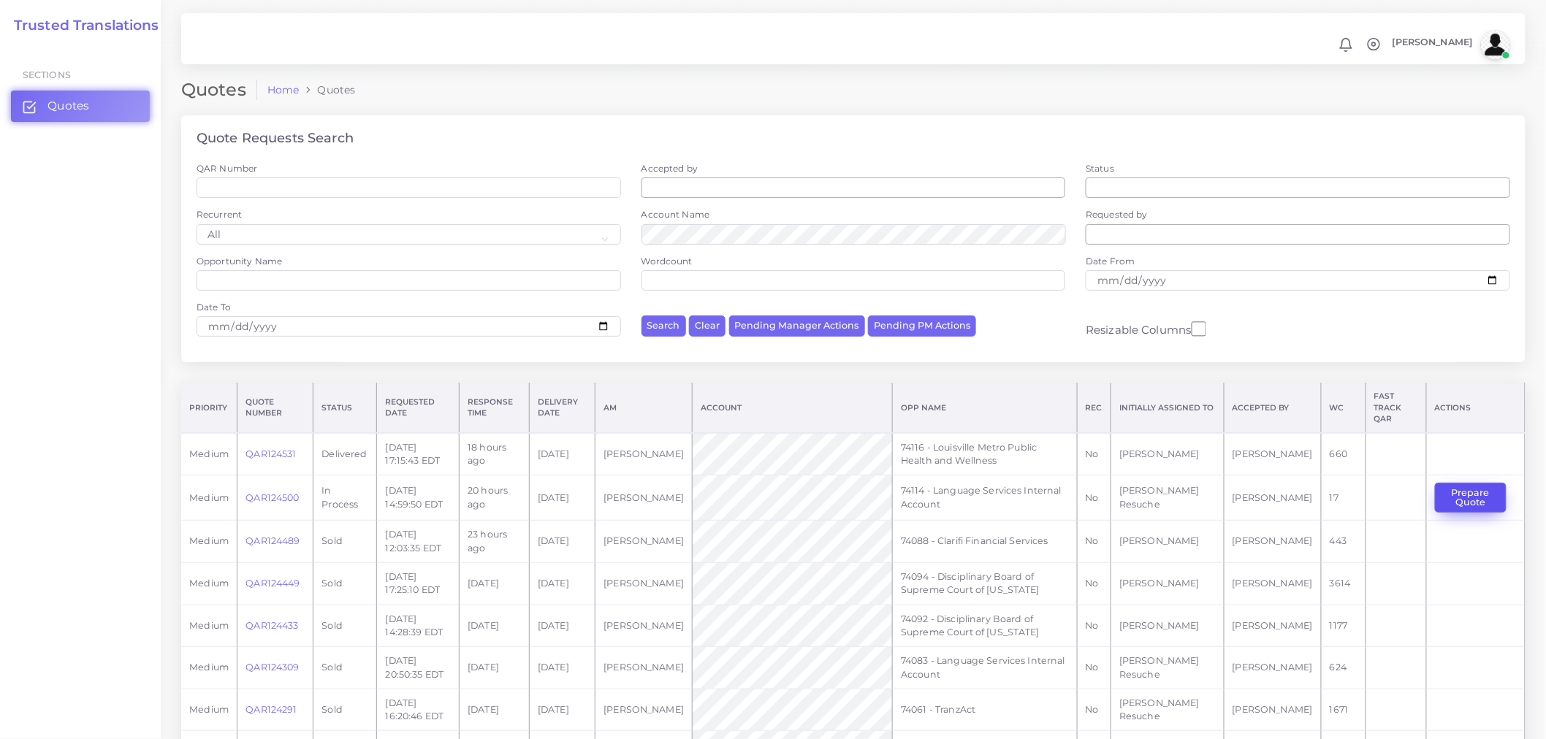
click at [1455, 493] on button "Prepare Quote" at bounding box center [1471, 498] width 72 height 30
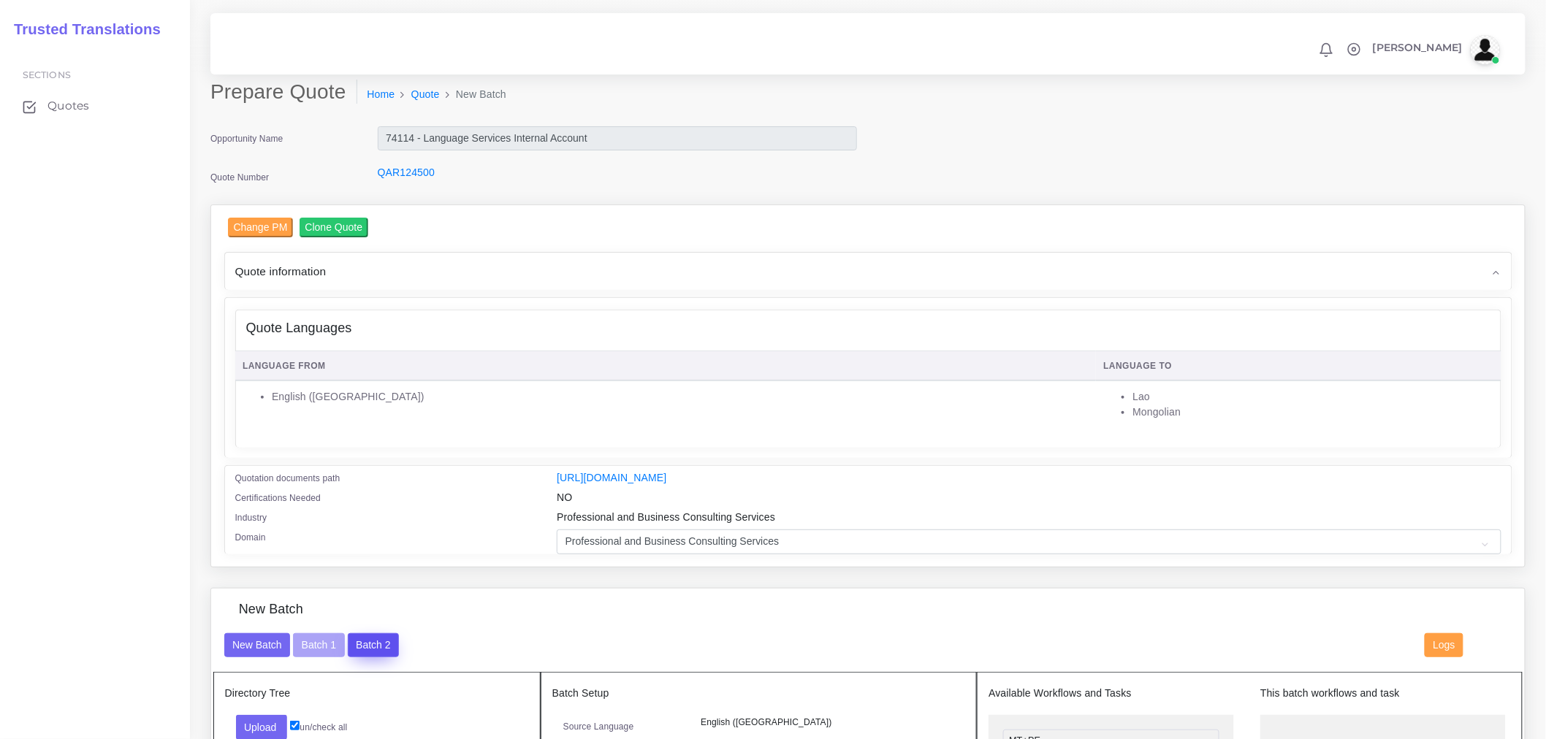
click at [362, 654] on button "Batch 2" at bounding box center [373, 645] width 51 height 25
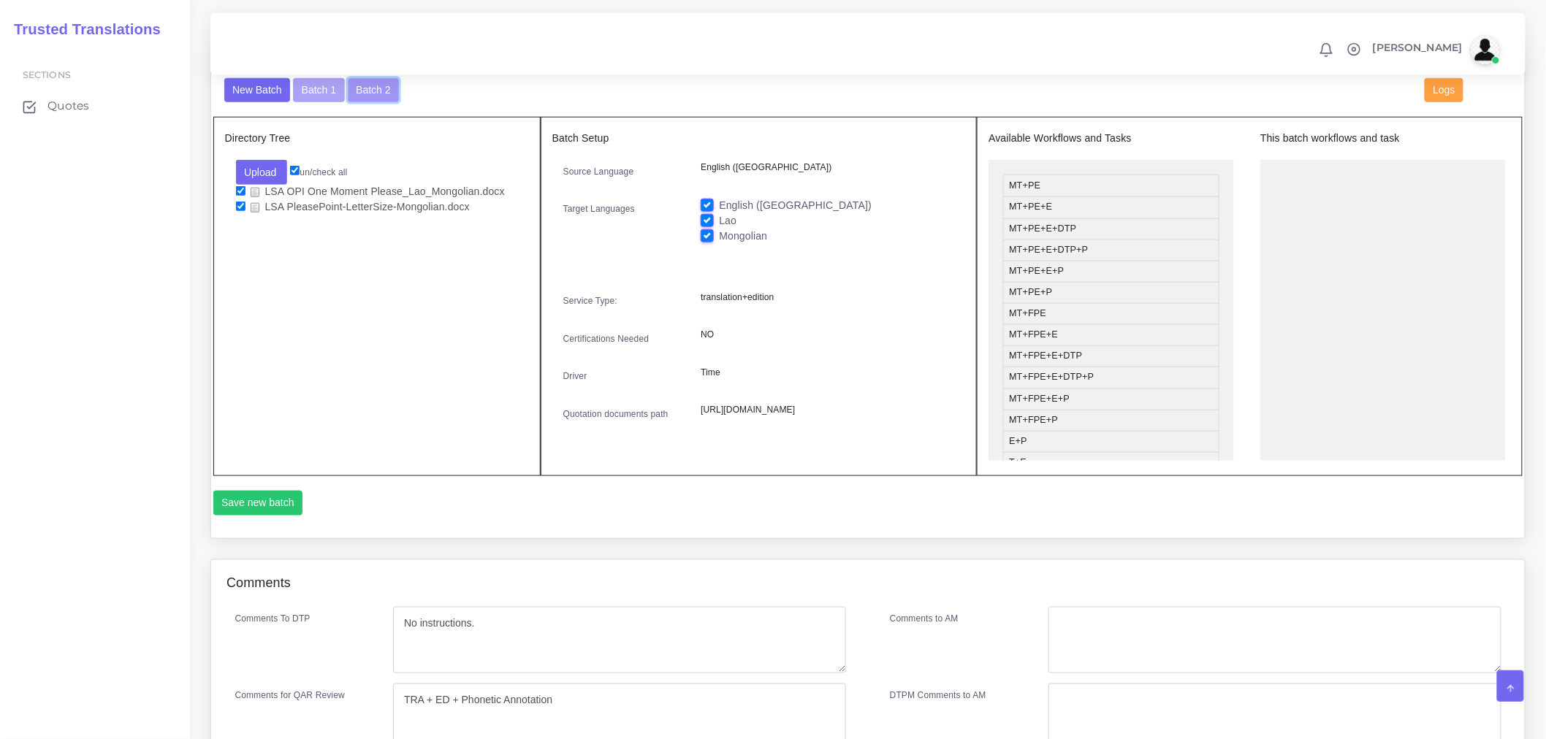
scroll to position [412, 0]
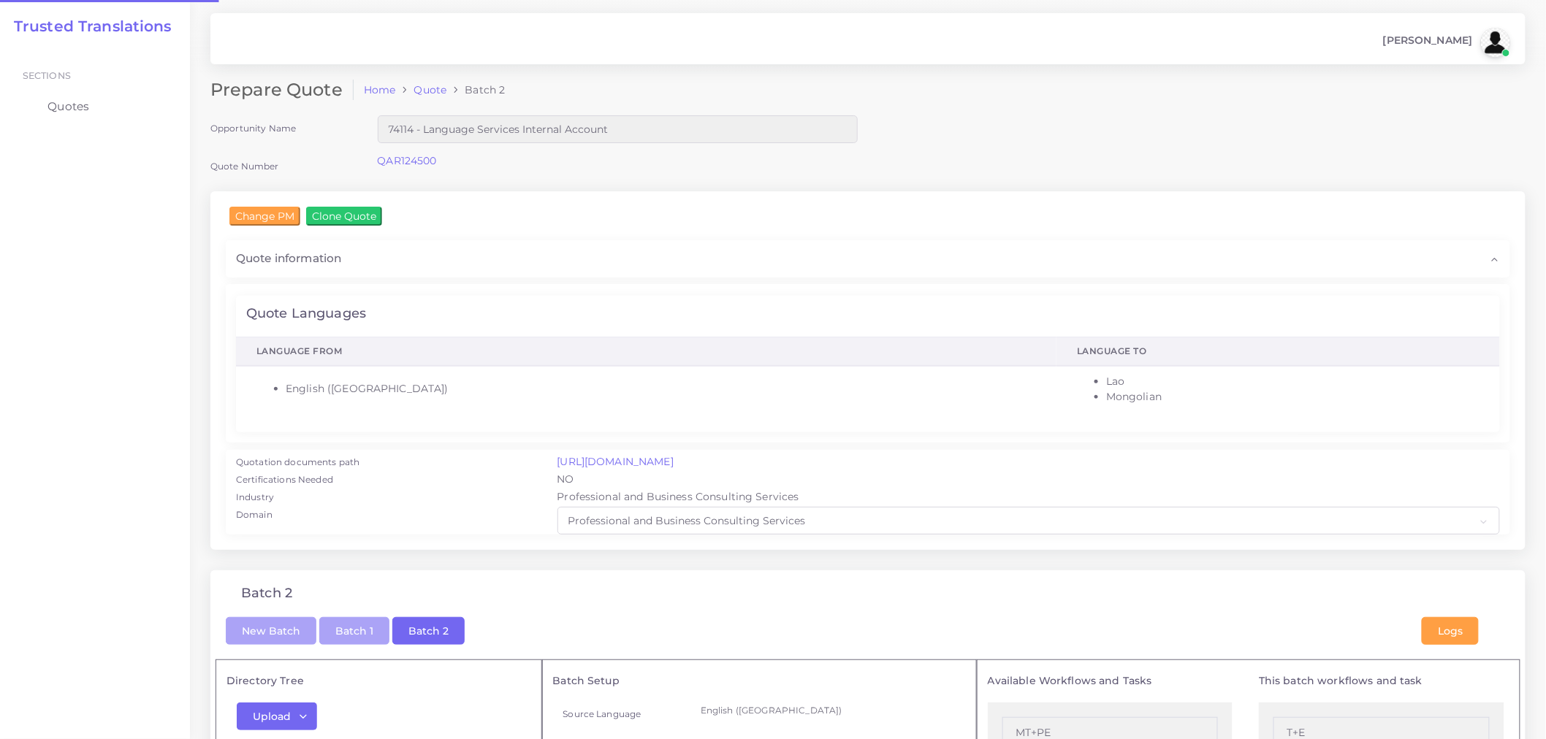
checkbox input "true"
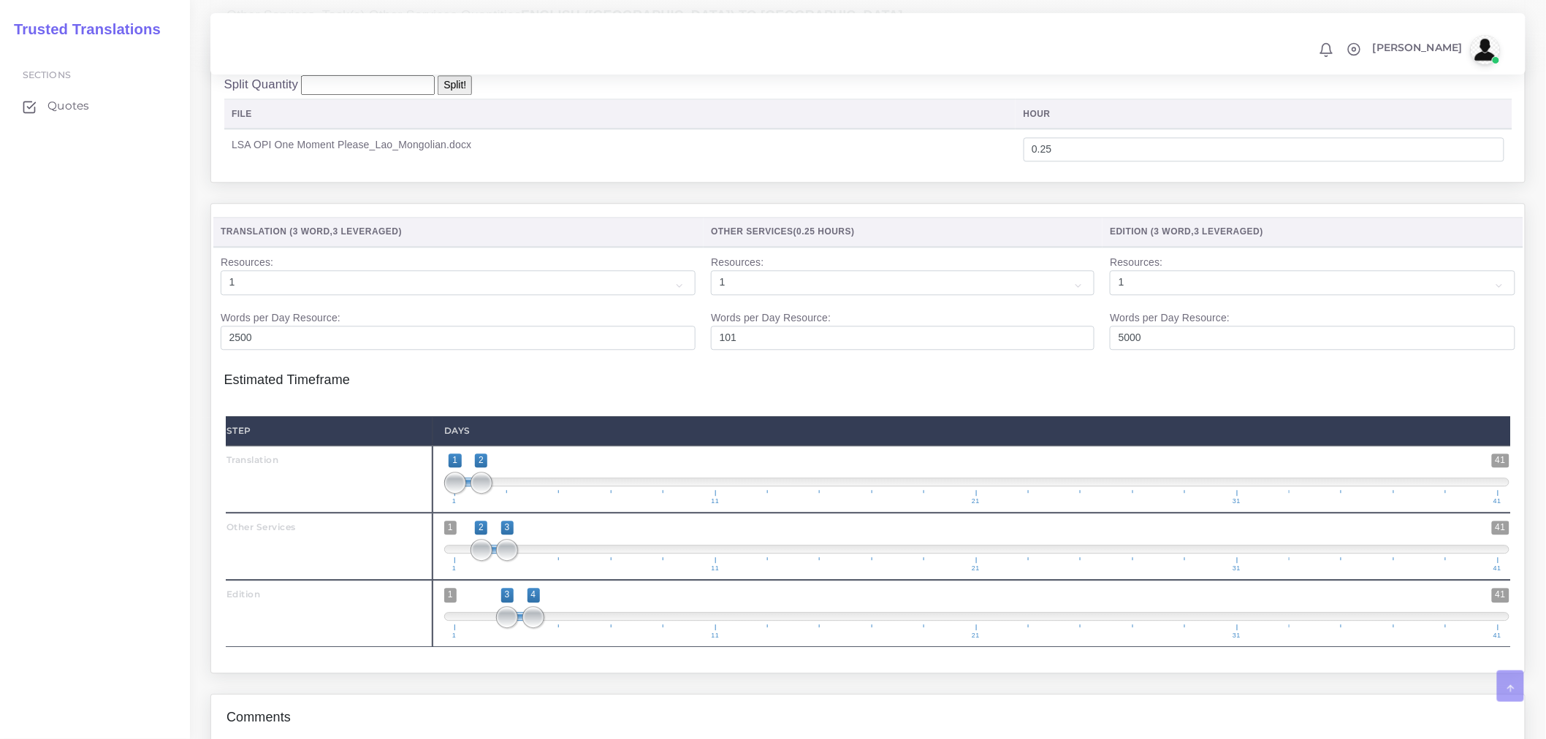
scroll to position [1663, 0]
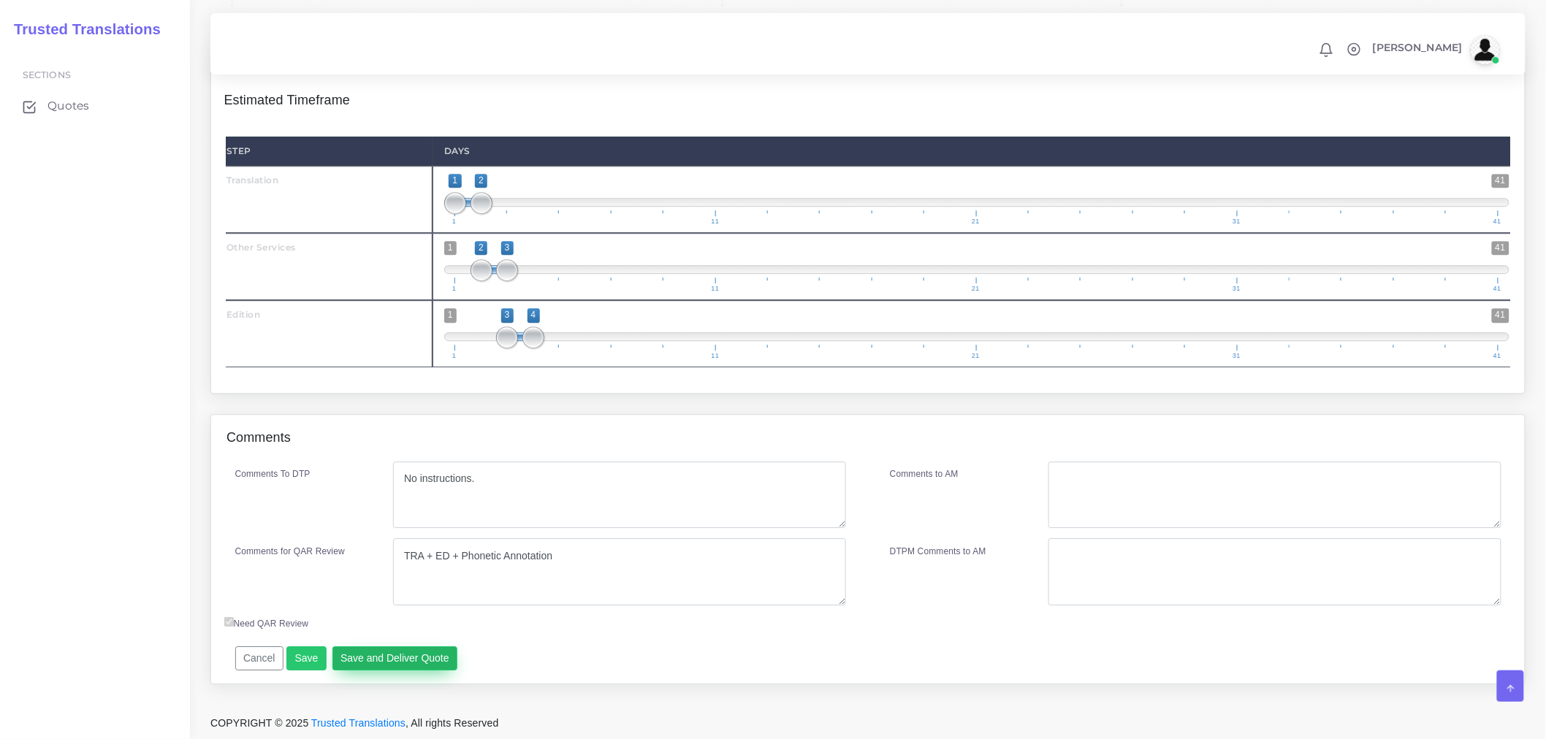
click at [431, 660] on button "Save and Deliver Quote" at bounding box center [395, 658] width 126 height 25
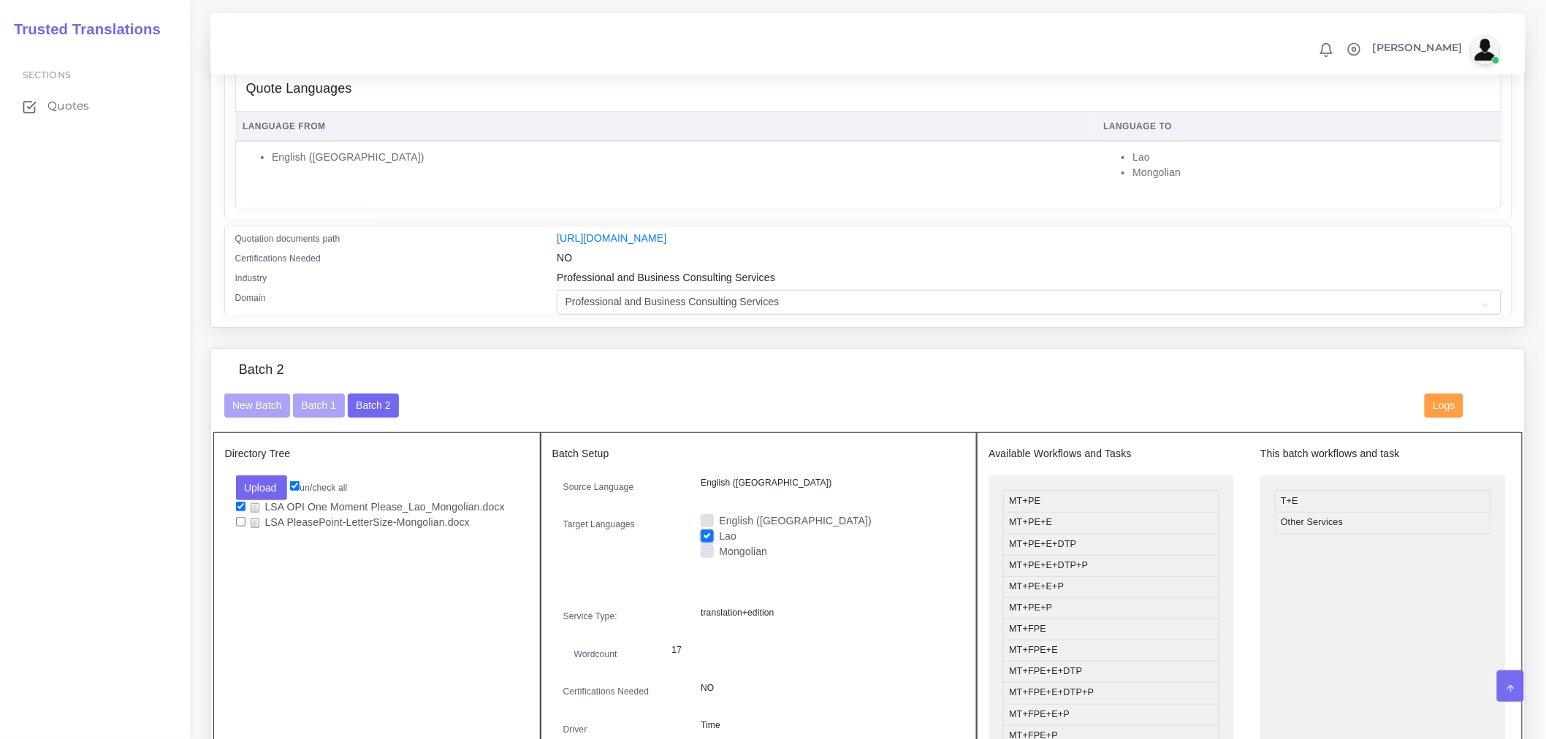
scroll to position [0, 0]
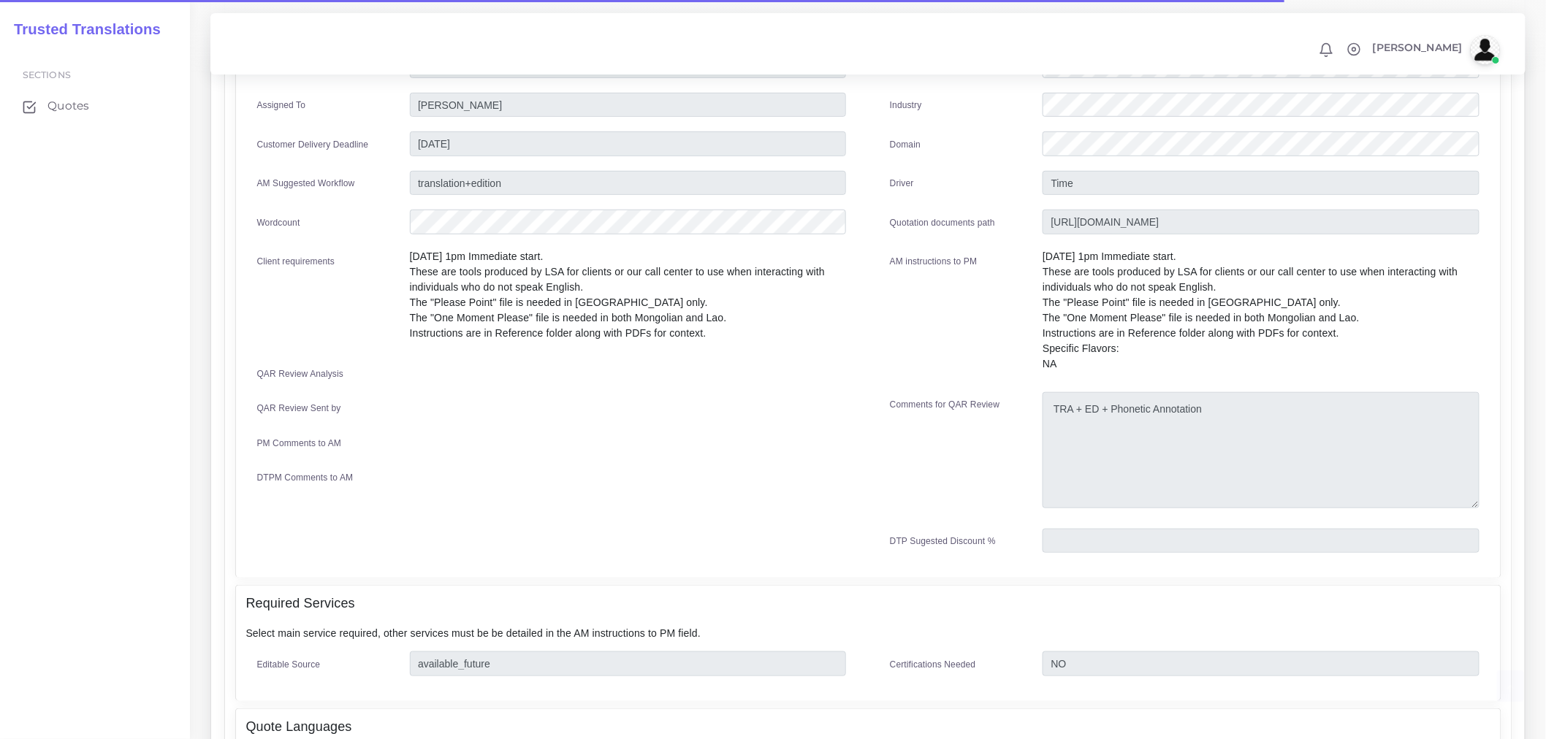
scroll to position [81, 0]
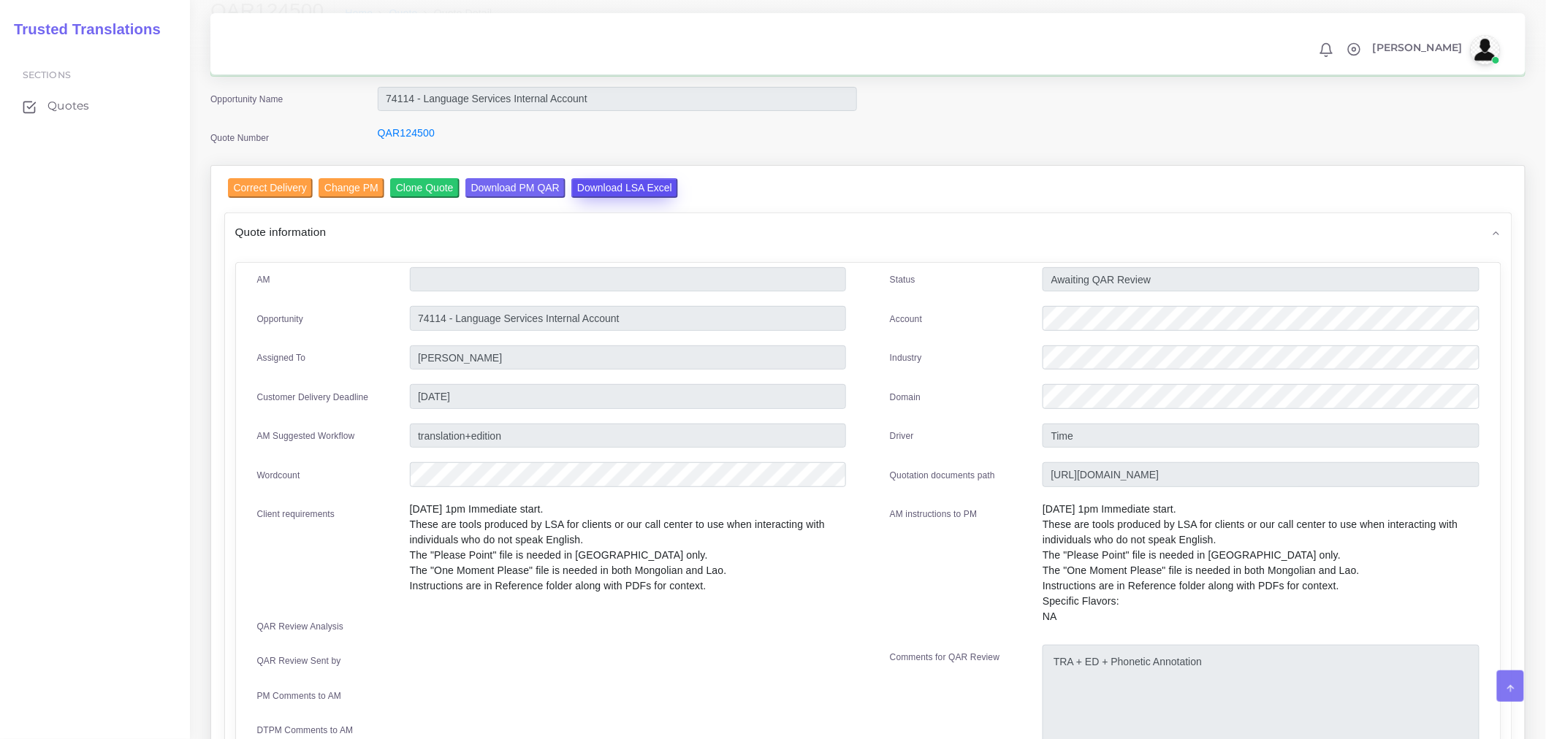
click at [633, 183] on input "Download LSA Excel" at bounding box center [624, 188] width 107 height 20
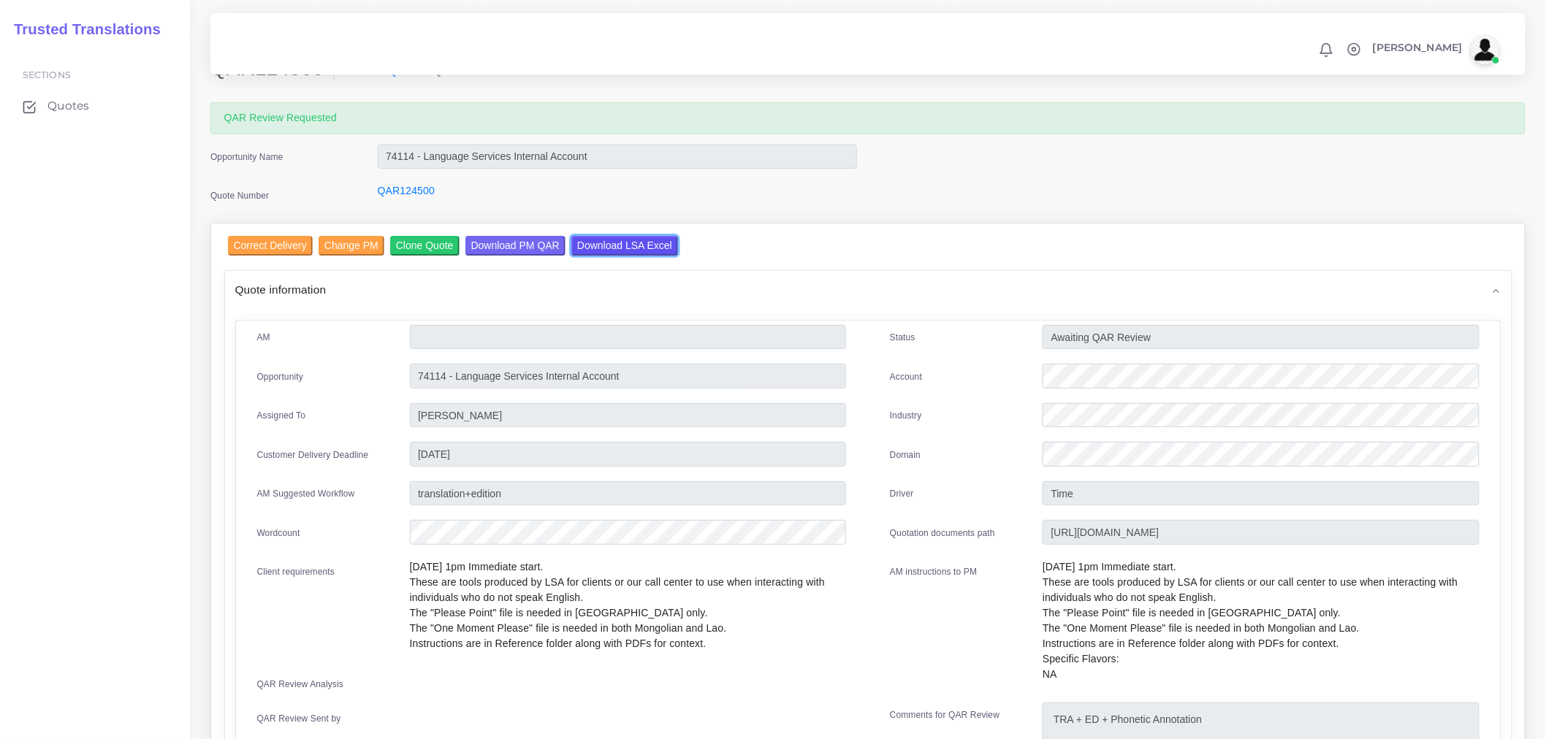
scroll to position [0, 0]
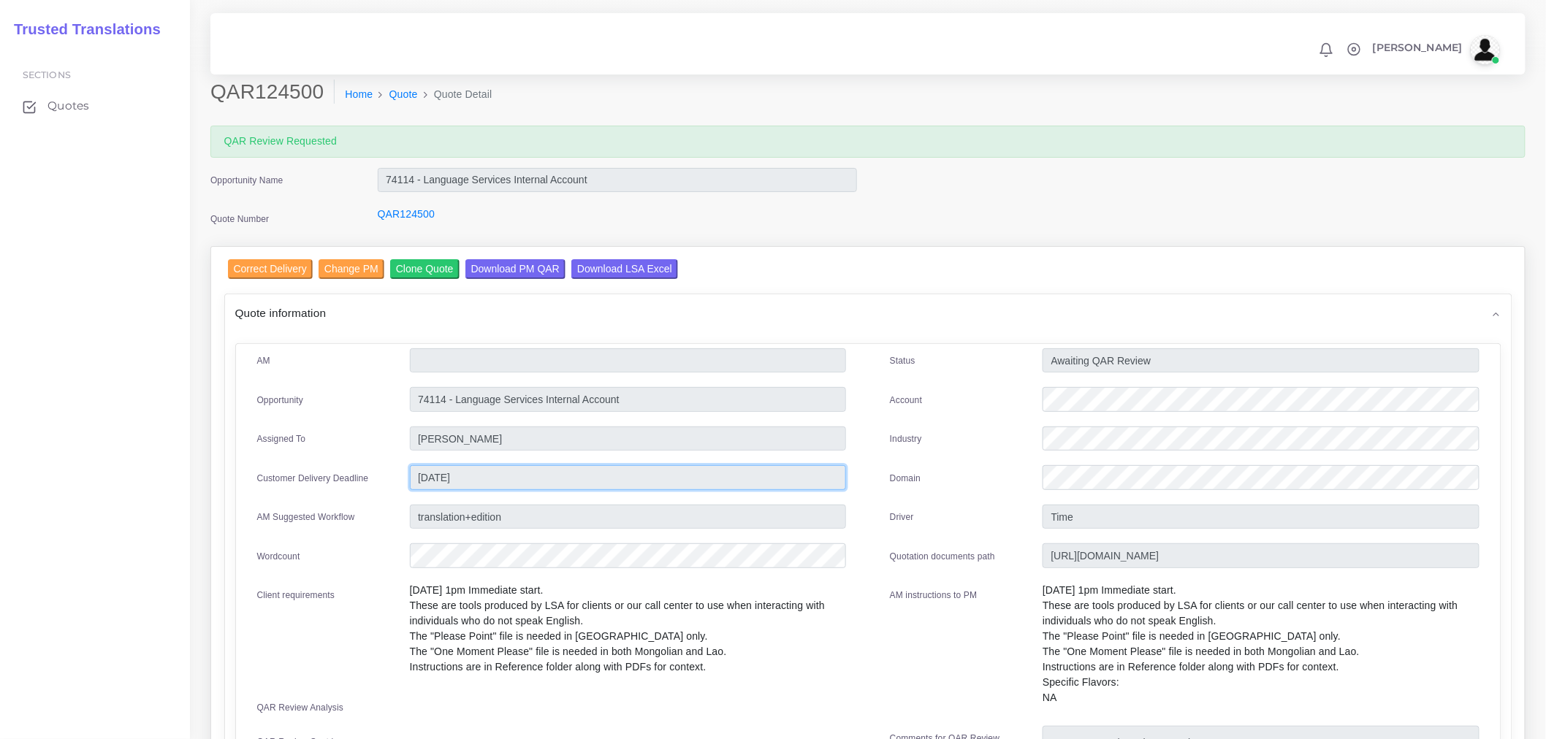
click at [648, 478] on input "[DATE]" at bounding box center [628, 477] width 436 height 25
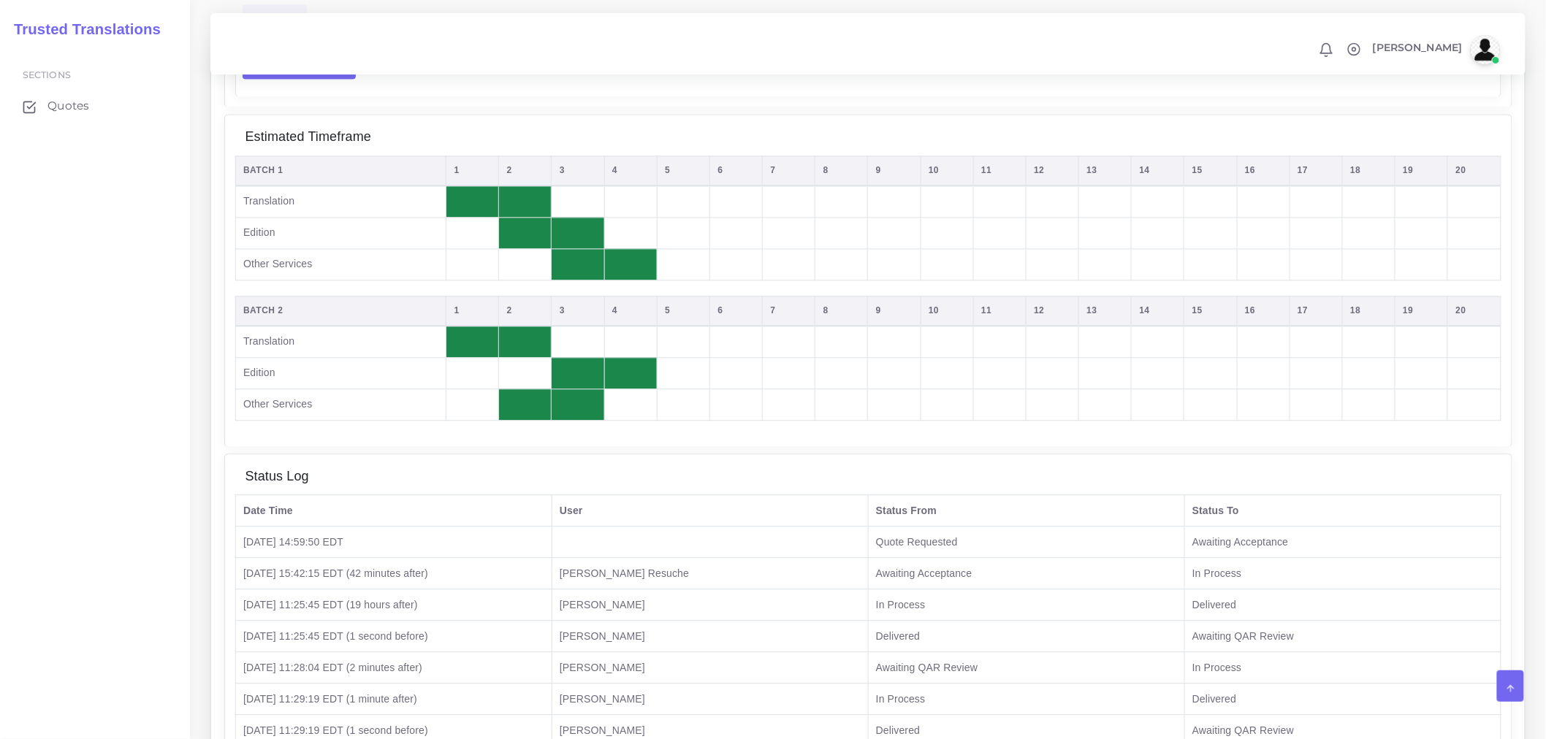
scroll to position [1126, 0]
